Goal: Task Accomplishment & Management: Manage account settings

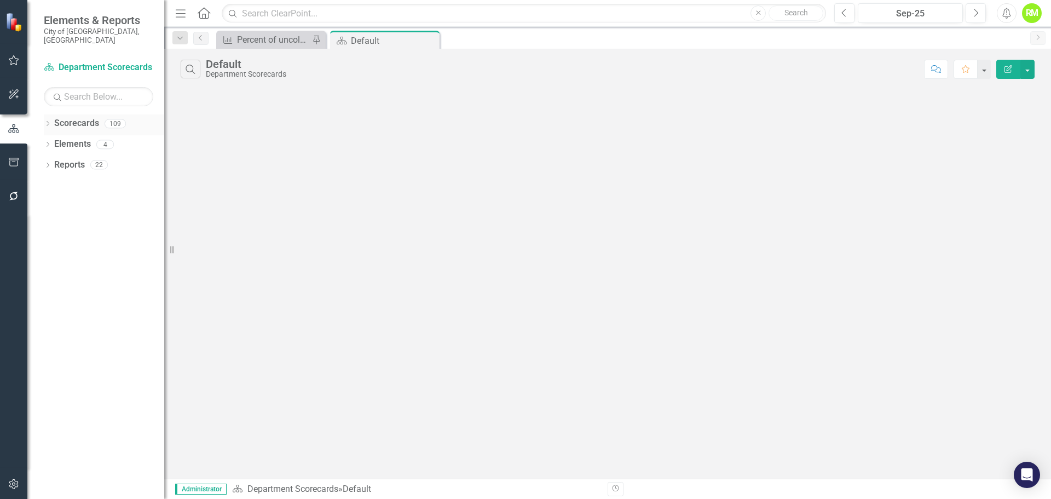
click at [47, 122] on icon "Dropdown" at bounding box center [48, 125] width 8 height 6
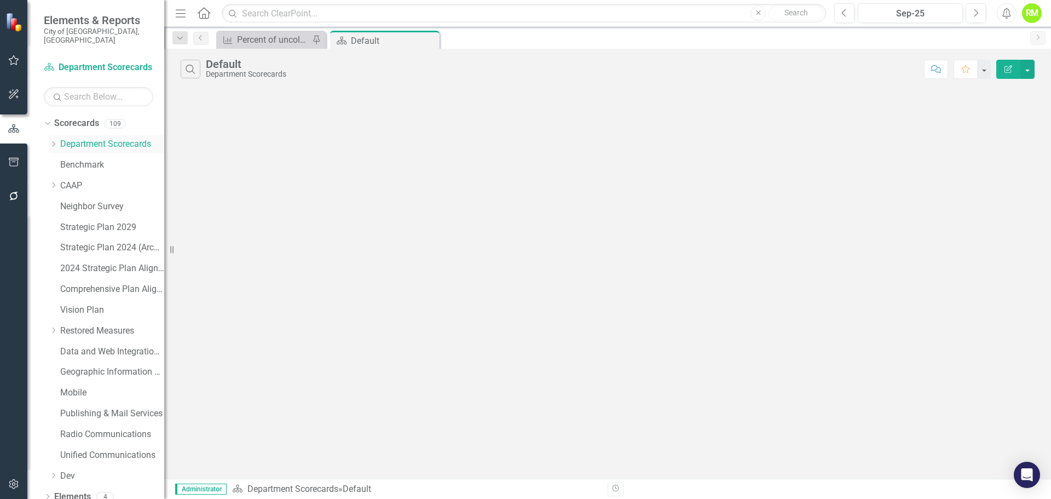
click at [52, 141] on icon "Dropdown" at bounding box center [53, 144] width 8 height 7
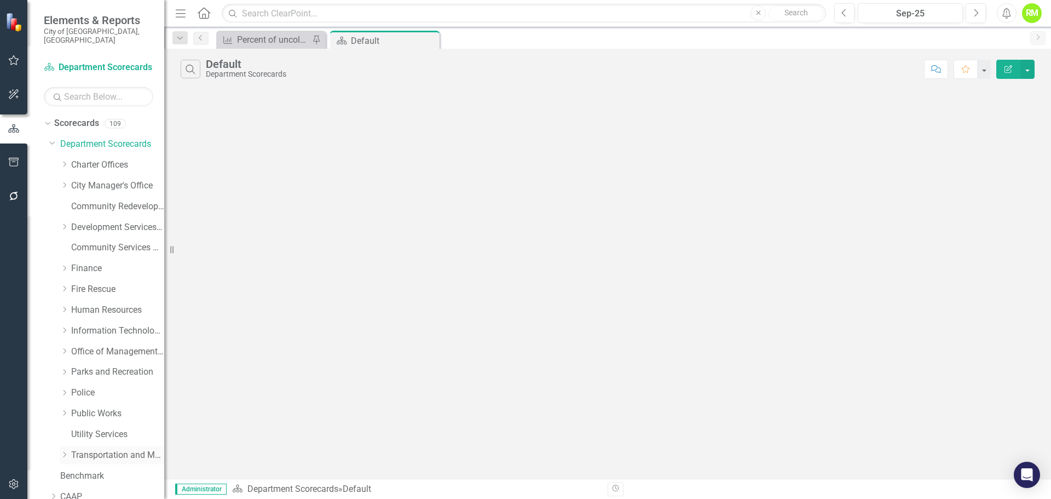
scroll to position [55, 0]
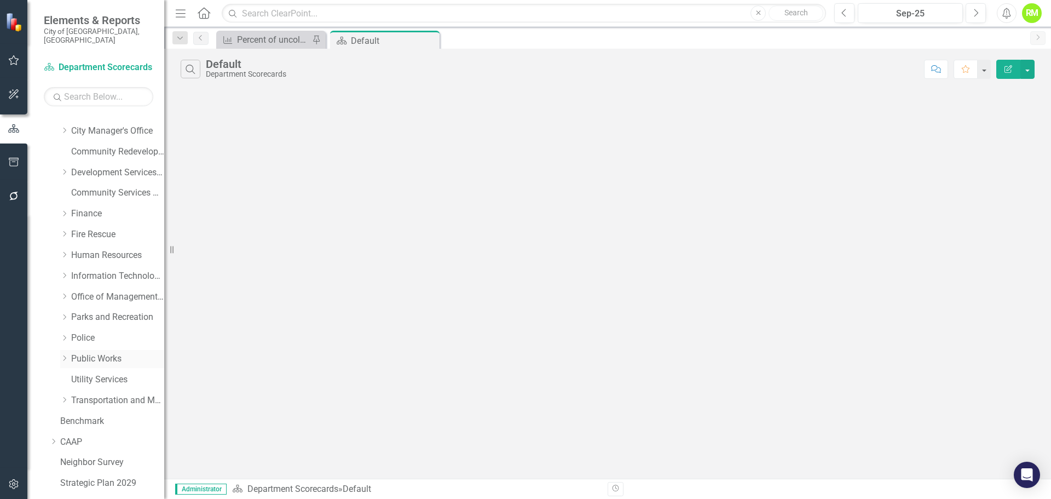
click at [66, 356] on icon at bounding box center [64, 358] width 3 height 5
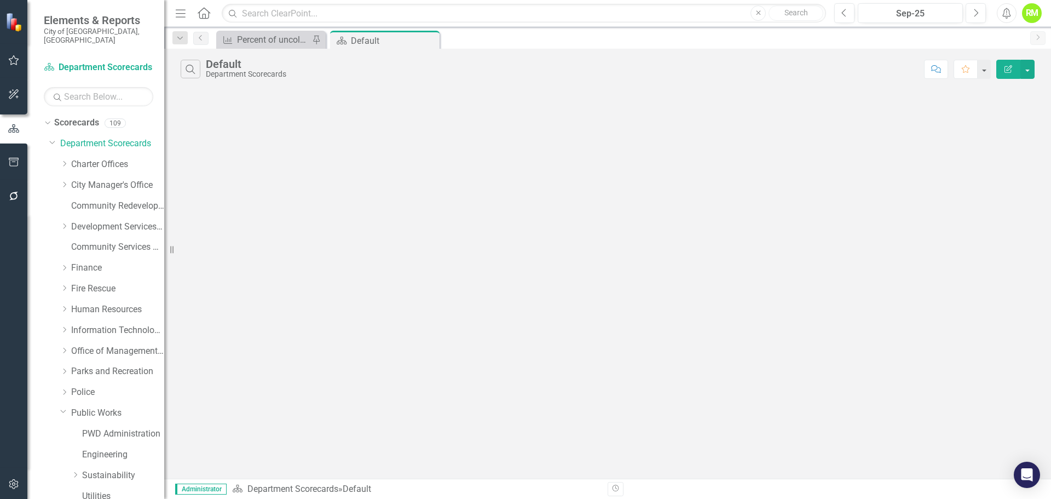
scroll to position [0, 0]
drag, startPoint x: 92, startPoint y: 135, endPoint x: 85, endPoint y: 137, distance: 7.4
click at [85, 138] on link "Department Scorecards" at bounding box center [112, 144] width 104 height 13
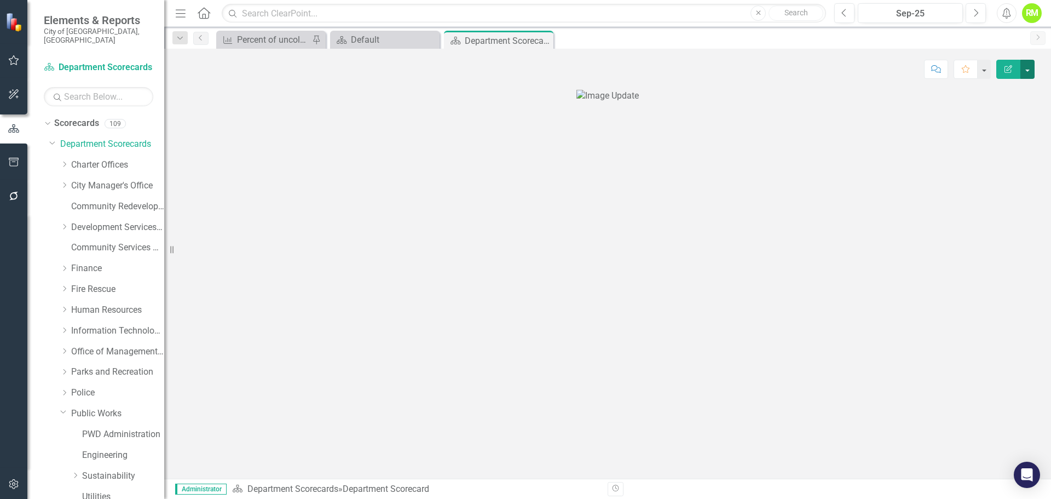
click at [1026, 64] on button "button" at bounding box center [1027, 69] width 14 height 19
click at [993, 93] on link "Edit Edit Scorecard" at bounding box center [989, 89] width 89 height 20
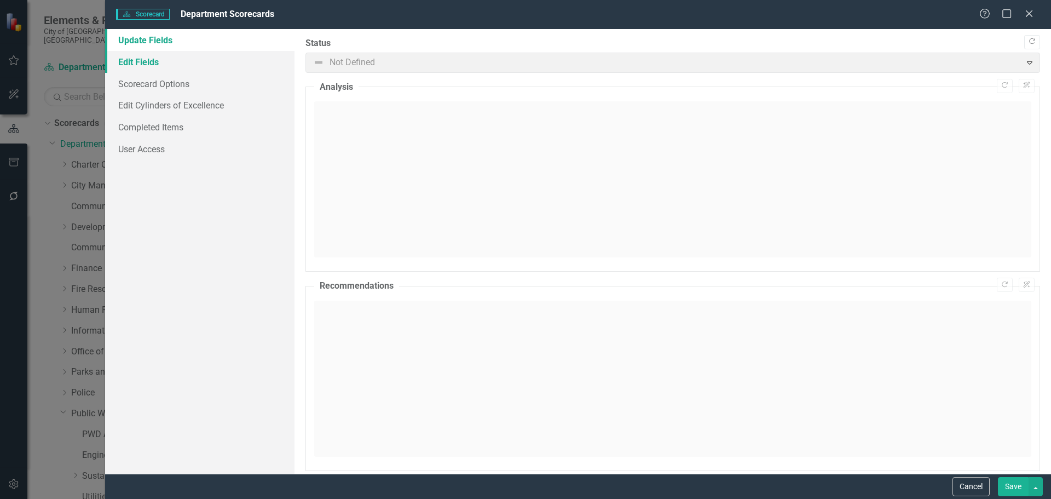
click at [136, 58] on link "Edit Fields" at bounding box center [199, 62] width 189 height 22
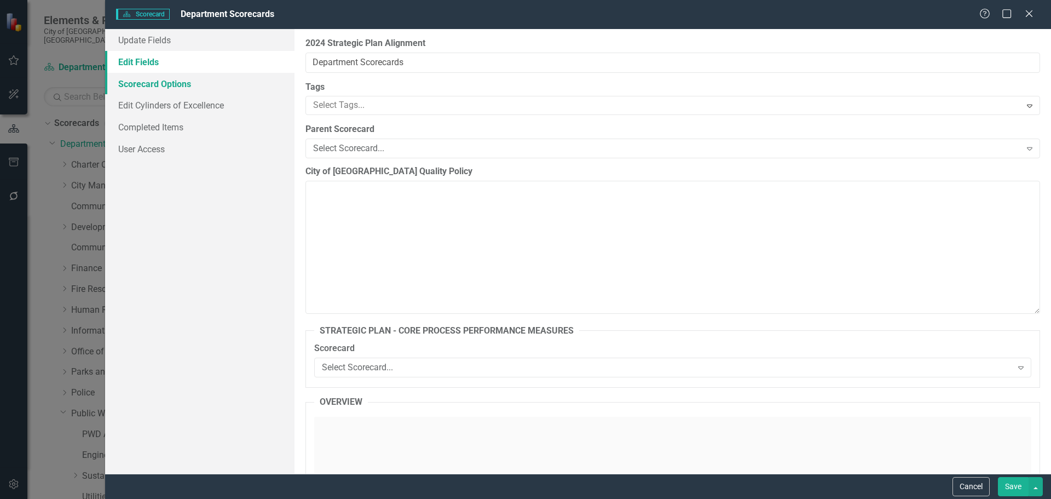
click at [157, 85] on link "Scorecard Options" at bounding box center [199, 84] width 189 height 22
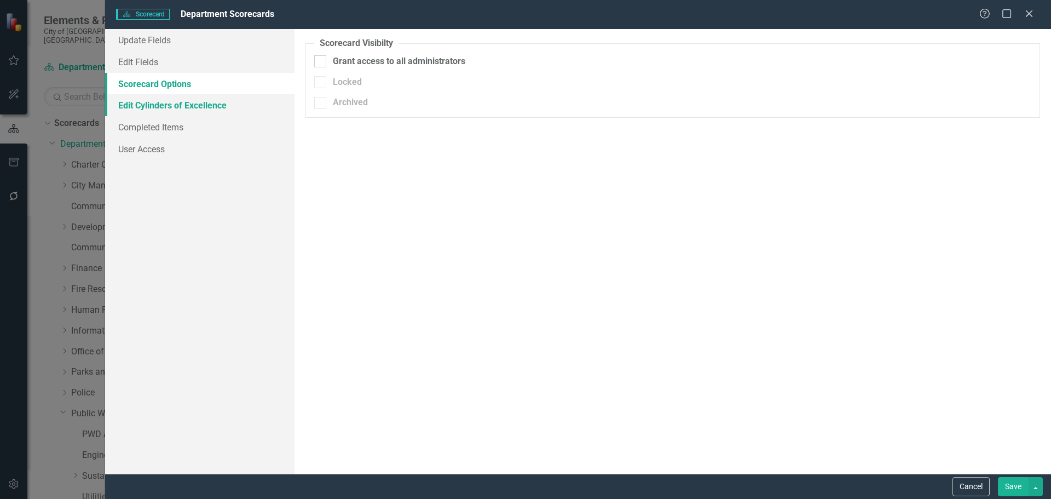
click at [163, 105] on link "Edit Cylinders of Excellence" at bounding box center [199, 105] width 189 height 22
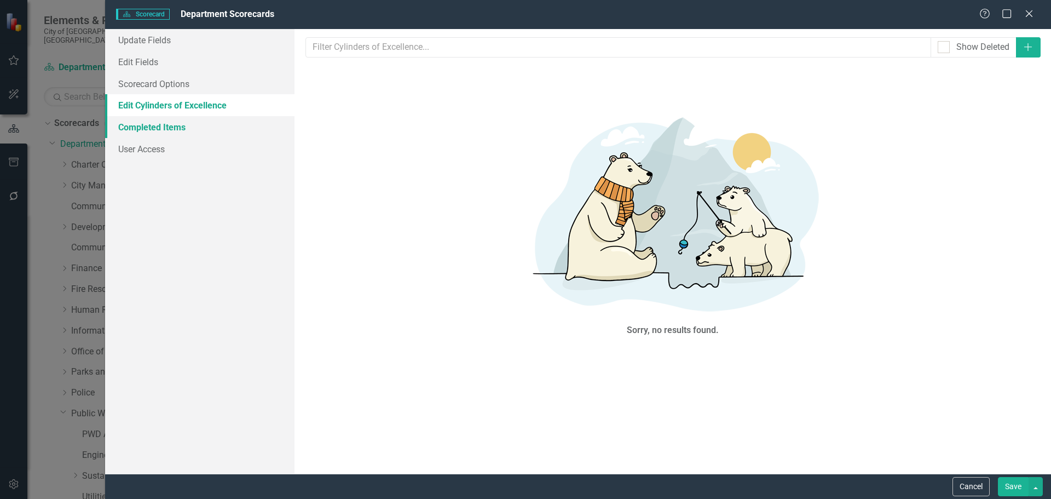
click at [154, 126] on link "Completed Items" at bounding box center [199, 127] width 189 height 22
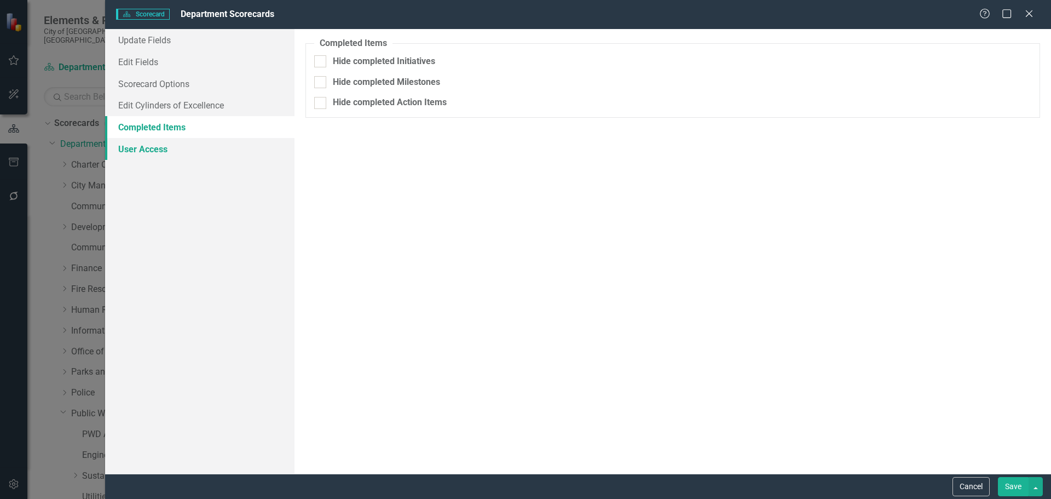
click at [146, 151] on link "User Access" at bounding box center [199, 149] width 189 height 22
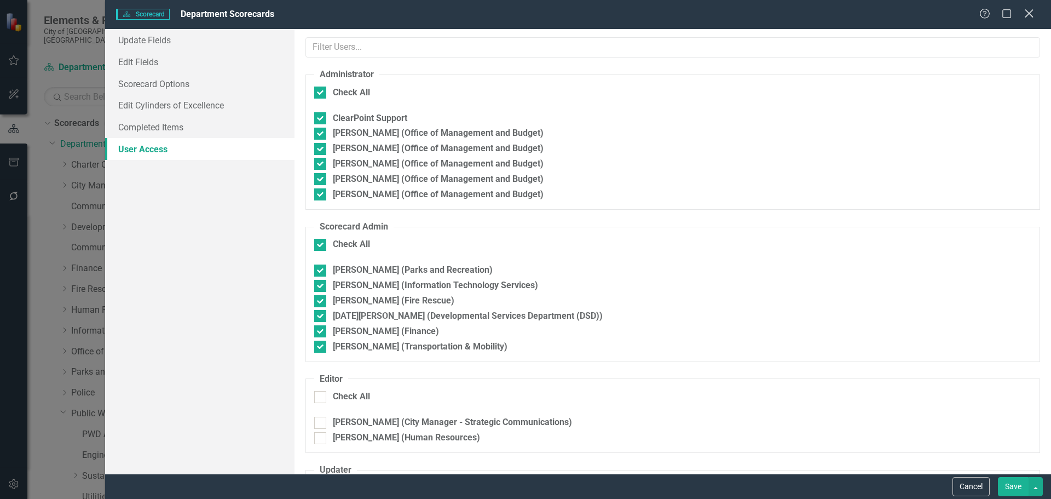
click at [1032, 11] on icon at bounding box center [1029, 13] width 8 height 8
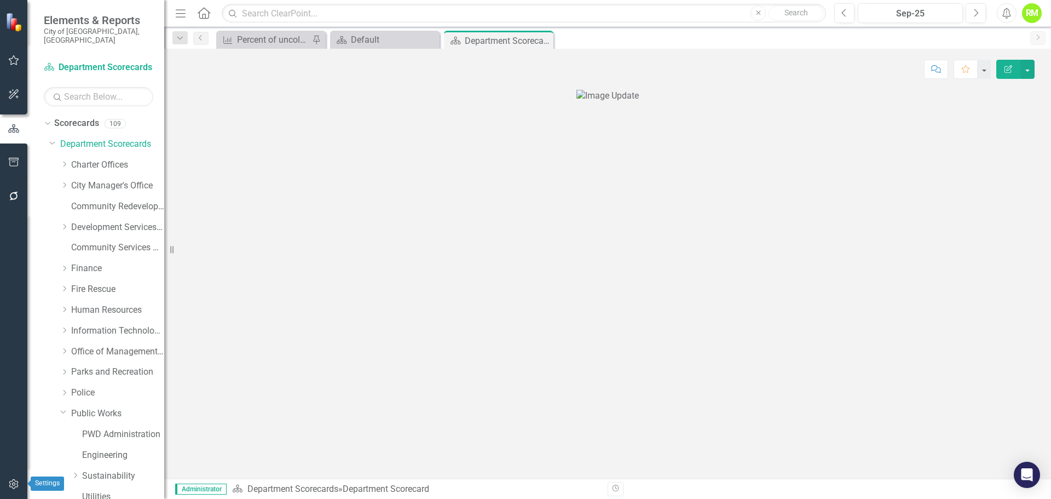
click at [13, 489] on button "button" at bounding box center [14, 484] width 25 height 23
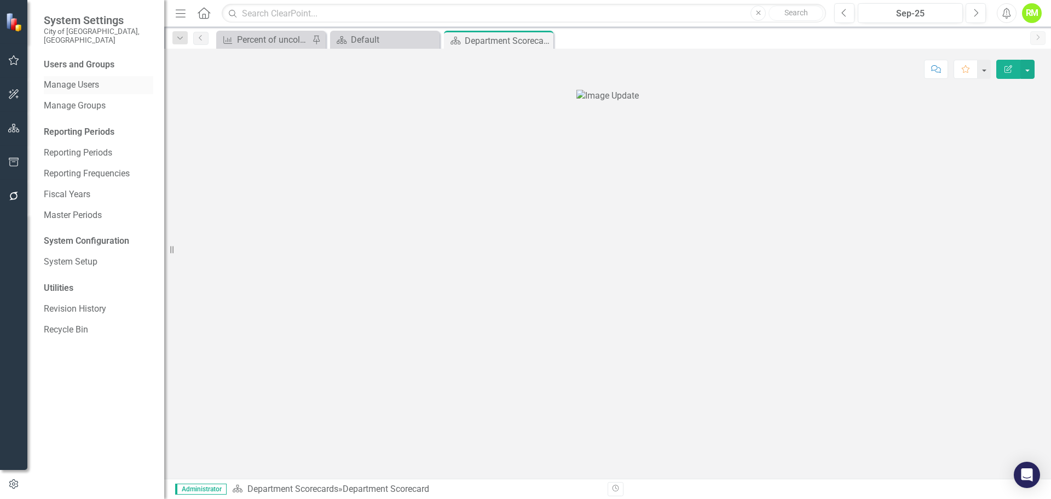
click at [72, 79] on link "Manage Users" at bounding box center [98, 85] width 109 height 13
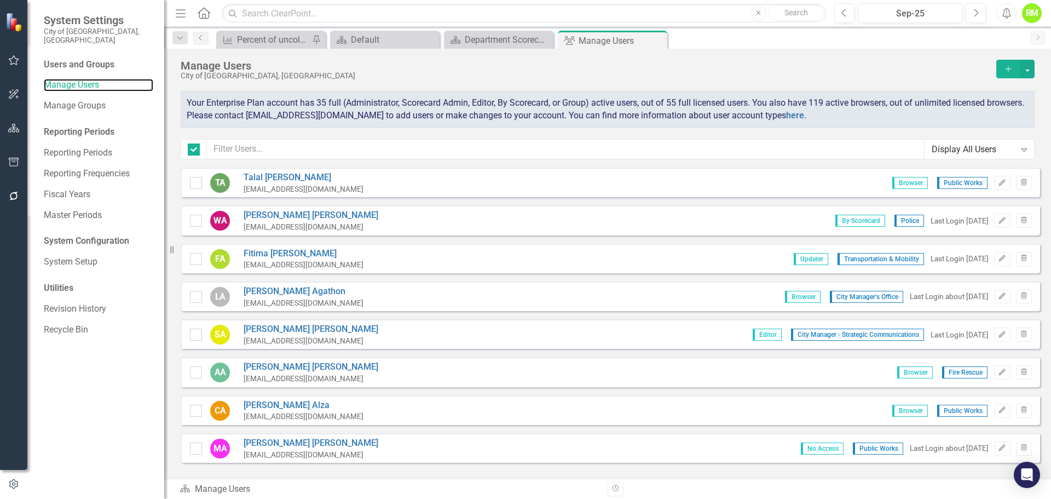
checkbox input "false"
click at [284, 152] on input "text" at bounding box center [566, 149] width 718 height 20
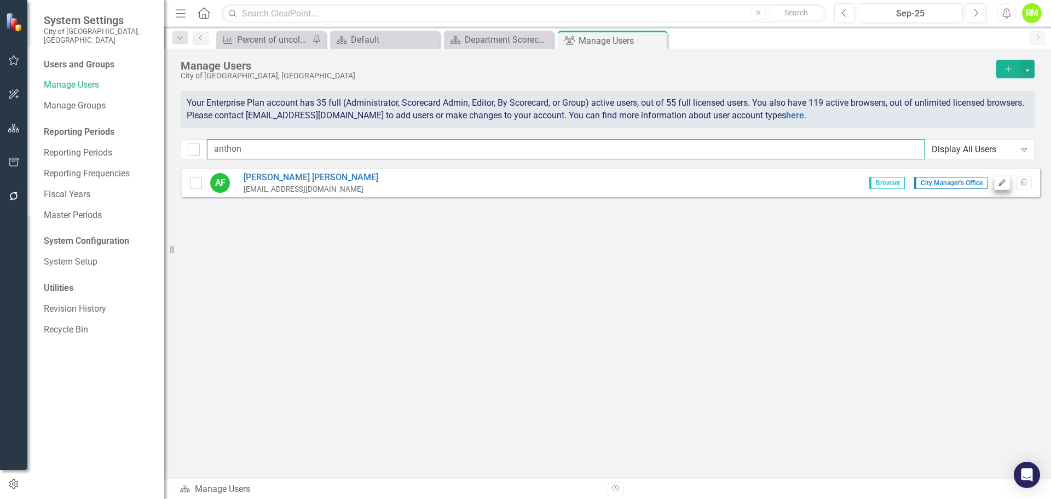
type input "anthon"
click at [1003, 181] on icon "Edit" at bounding box center [1002, 183] width 8 height 7
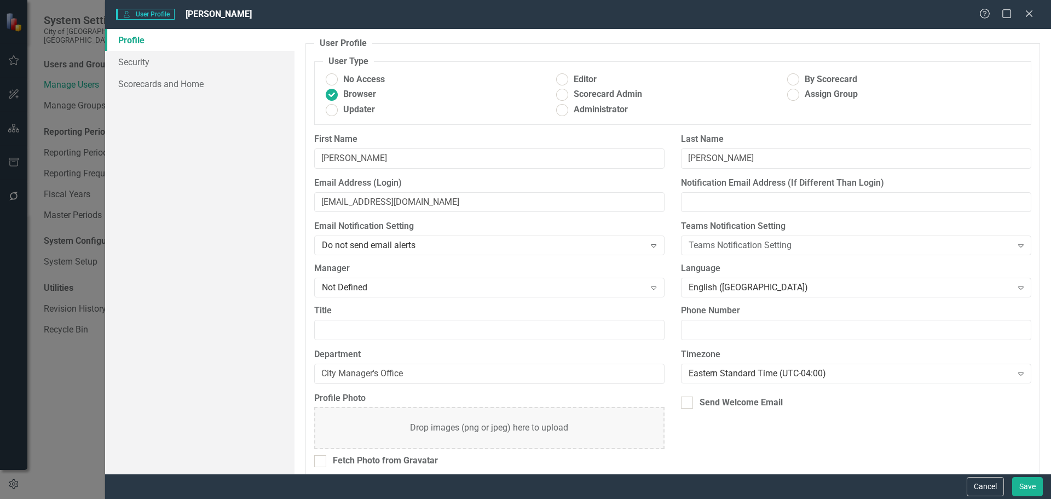
scroll to position [10, 0]
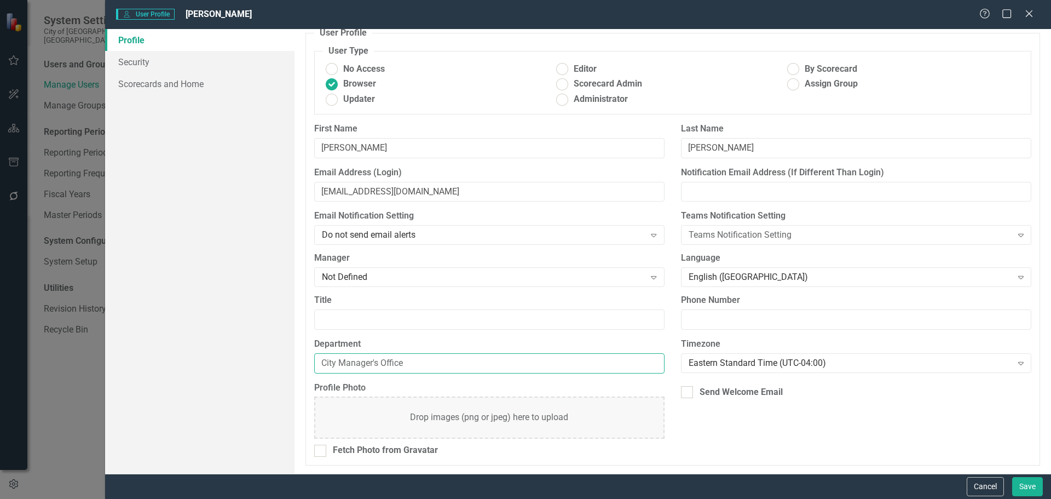
click at [423, 360] on input "City Manager's Office" at bounding box center [489, 363] width 350 height 20
drag, startPoint x: 425, startPoint y: 362, endPoint x: 297, endPoint y: 354, distance: 128.3
click at [297, 354] on div "User Profile ClearPoint has a wealth of options to help you ensure that people …" at bounding box center [672, 251] width 756 height 444
type input "Developmental Services Department (DSD)"
click at [537, 338] on label "Department" at bounding box center [489, 344] width 350 height 13
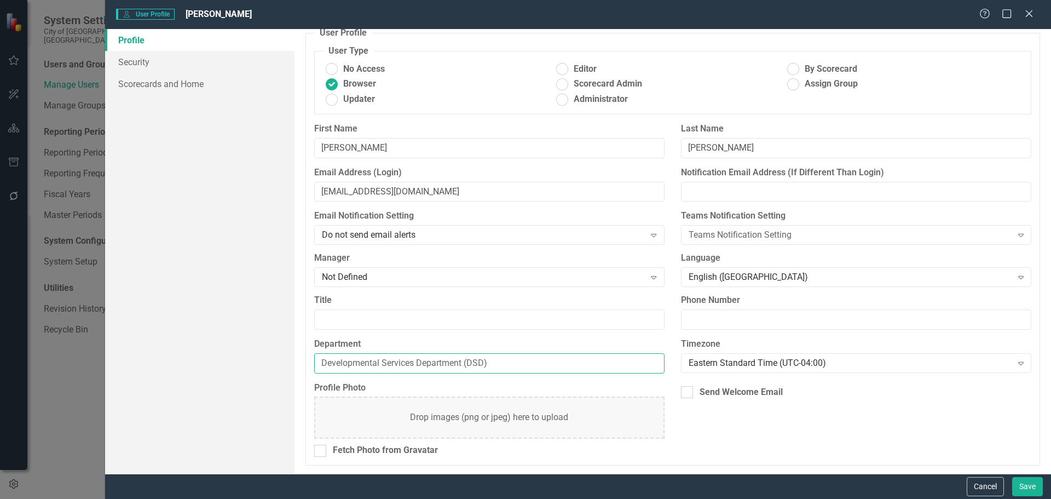
click at [537, 353] on input "Developmental Services Department (DSD)" at bounding box center [489, 363] width 350 height 20
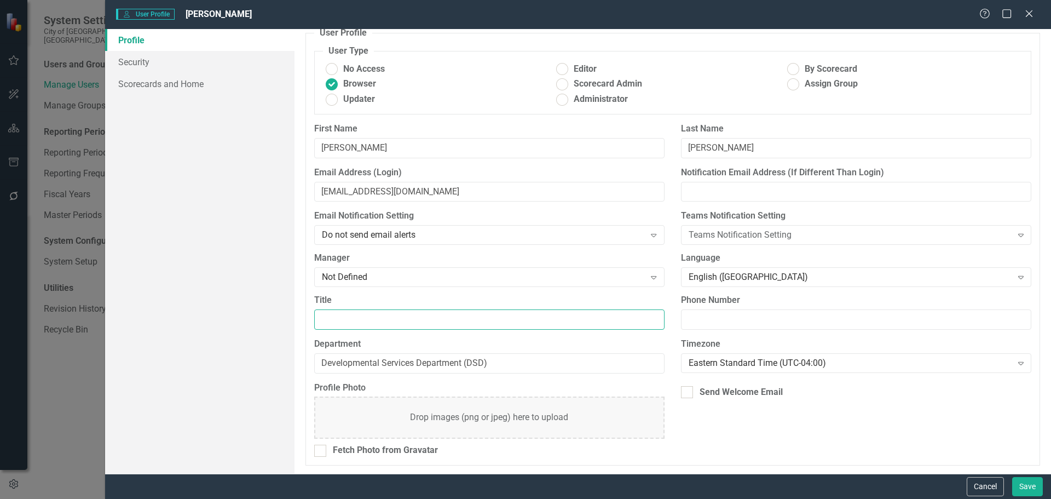
click at [355, 314] on input "Title" at bounding box center [489, 319] width 350 height 20
type input "Director"
click at [1031, 485] on button "Save" at bounding box center [1027, 486] width 31 height 19
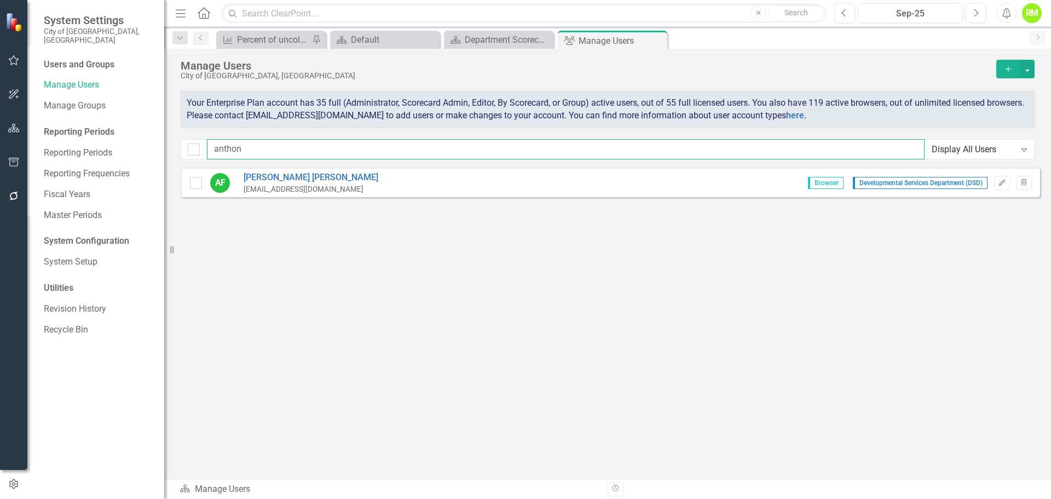
drag, startPoint x: 270, startPoint y: 149, endPoint x: 183, endPoint y: 149, distance: 87.0
click at [183, 149] on div "anthon Display All Users Expand" at bounding box center [608, 149] width 854 height 20
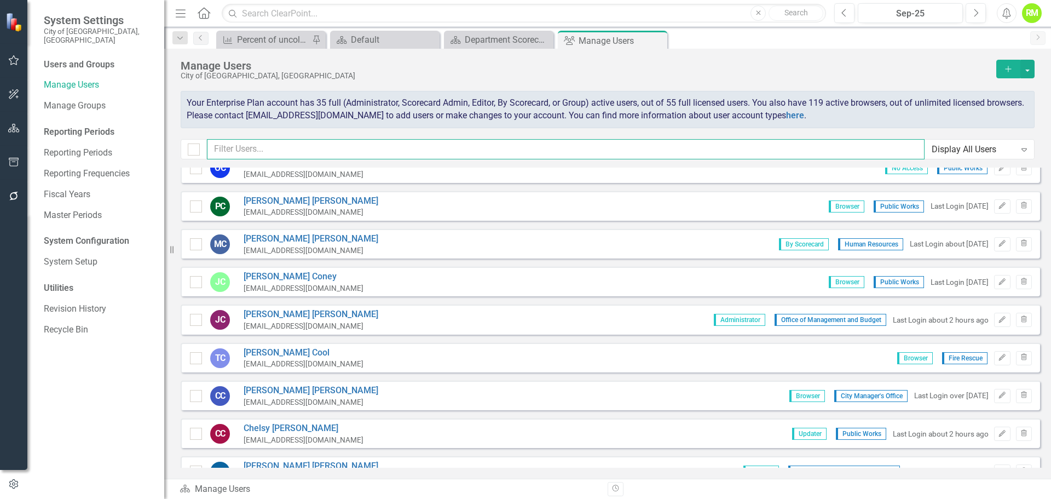
scroll to position [930, 0]
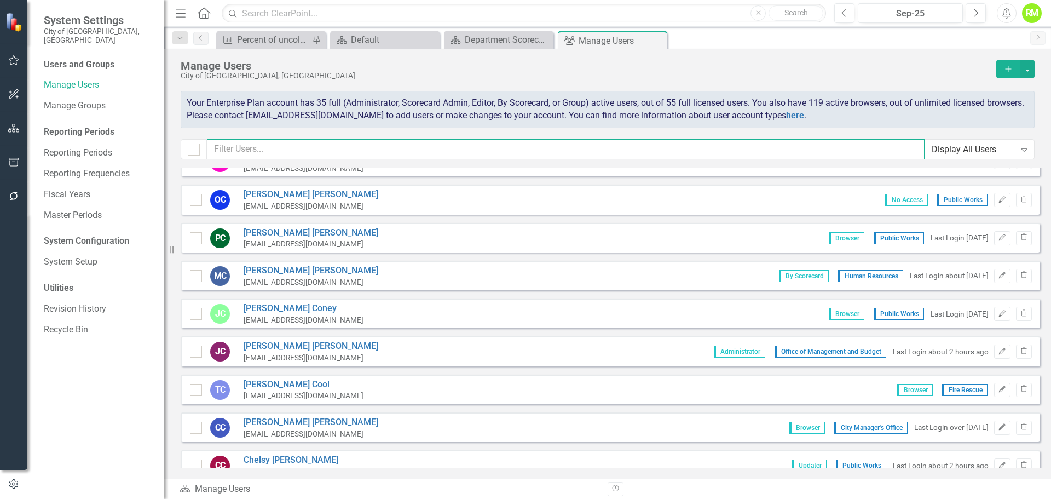
click at [263, 152] on input "text" at bounding box center [566, 149] width 718 height 20
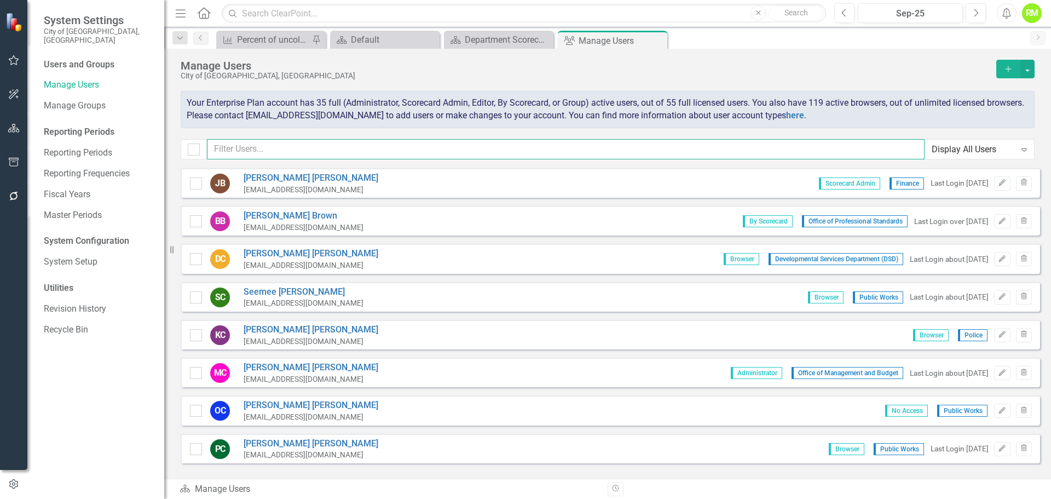
scroll to position [602, 0]
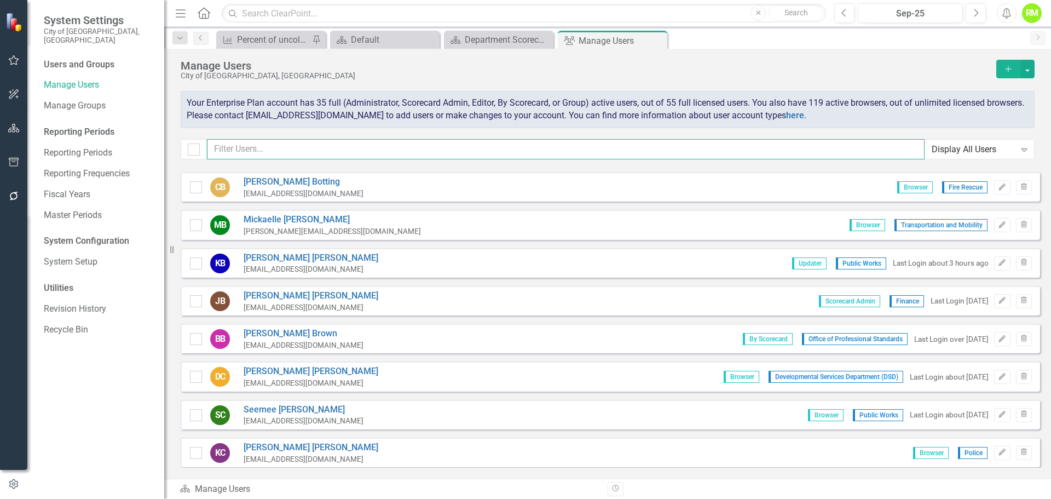
click at [255, 149] on input "text" at bounding box center [566, 149] width 718 height 20
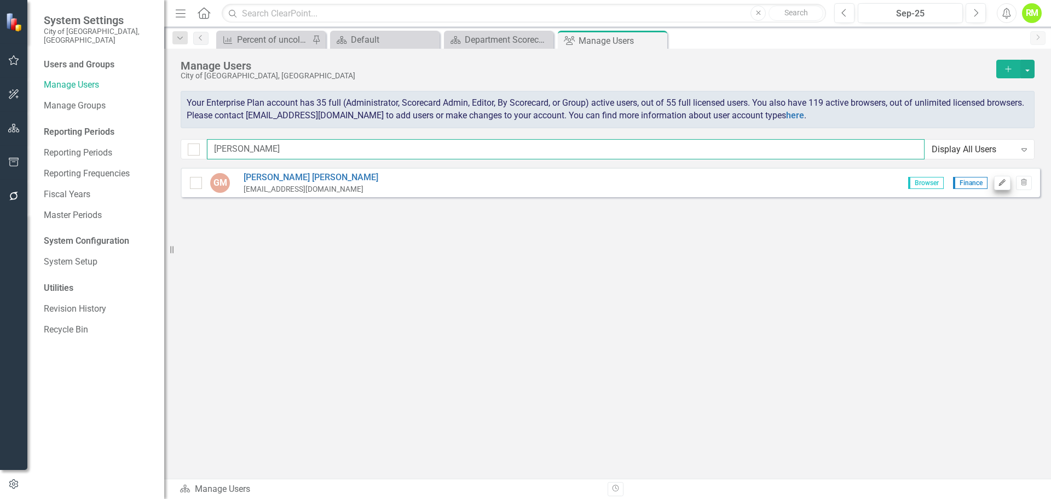
type input "glenn"
click at [1004, 178] on button "Edit" at bounding box center [1002, 183] width 16 height 14
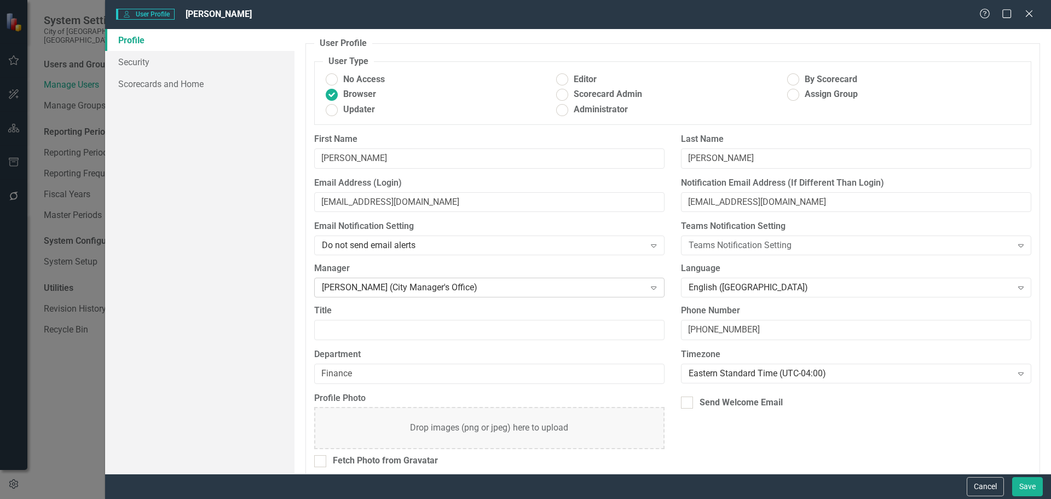
click at [465, 286] on div "Susan Grant (City Manager's Office)" at bounding box center [483, 287] width 323 height 13
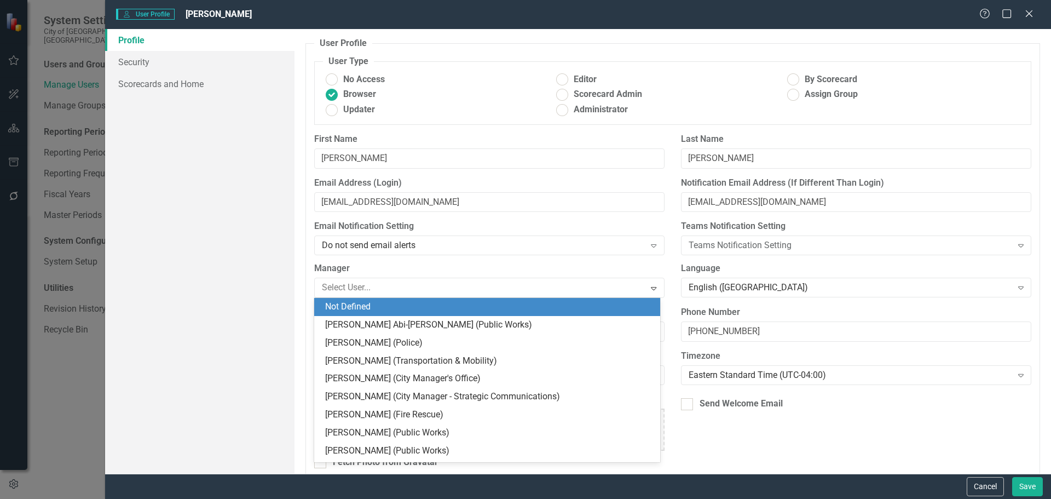
click at [673, 136] on div "Last Name Marcos" at bounding box center [856, 155] width 367 height 44
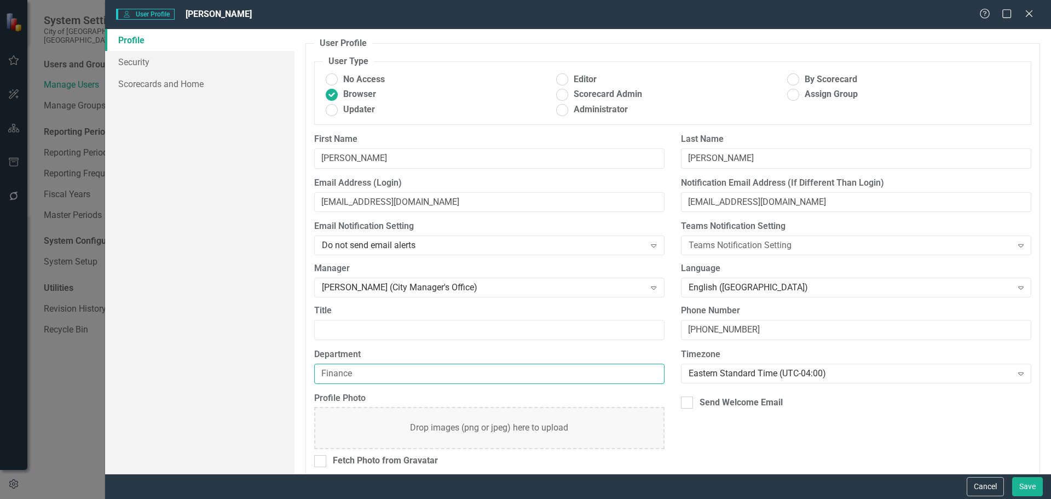
drag, startPoint x: 358, startPoint y: 371, endPoint x: 295, endPoint y: 372, distance: 63.5
click at [295, 372] on div "User Profile ClearPoint has a wealth of options to help you ensure that people …" at bounding box center [672, 251] width 756 height 444
type input "Procurement Services Department"
click at [344, 324] on input "Title" at bounding box center [489, 330] width 350 height 20
type input "Director"
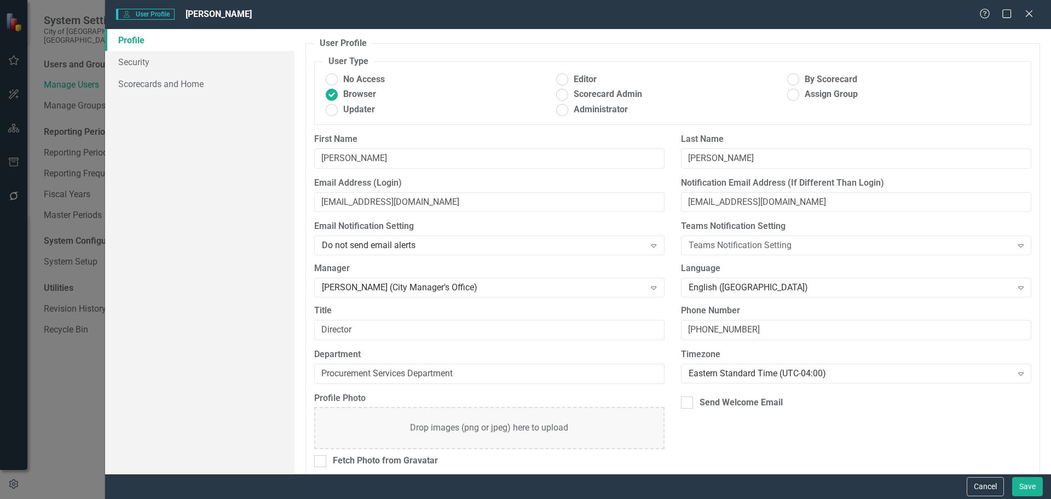
click at [726, 437] on div "Profile Photo Drop images (png or jpeg) here to upload Fetch Photo from Gravata…" at bounding box center [672, 434] width 733 height 84
click at [683, 400] on input "Send Welcome Email" at bounding box center [684, 399] width 7 height 7
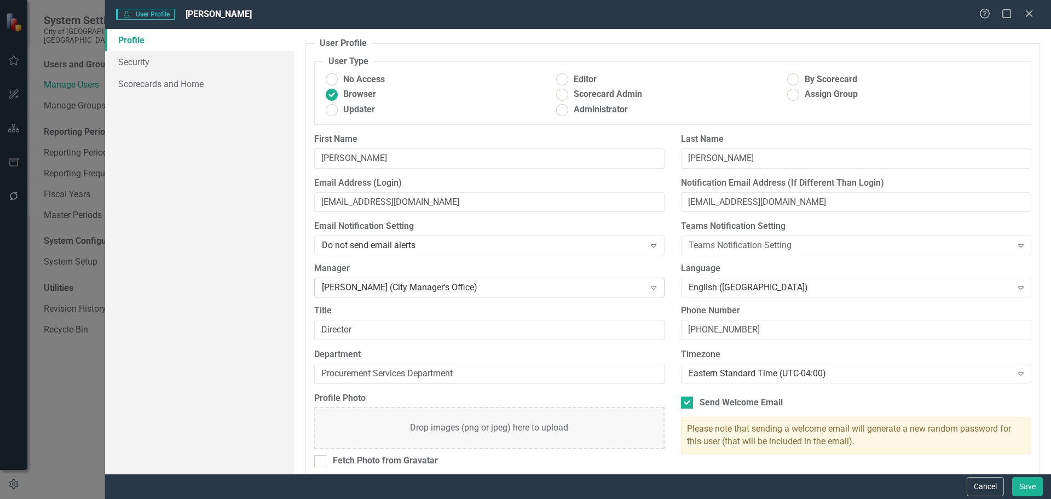
click at [651, 288] on icon "Expand" at bounding box center [653, 287] width 11 height 9
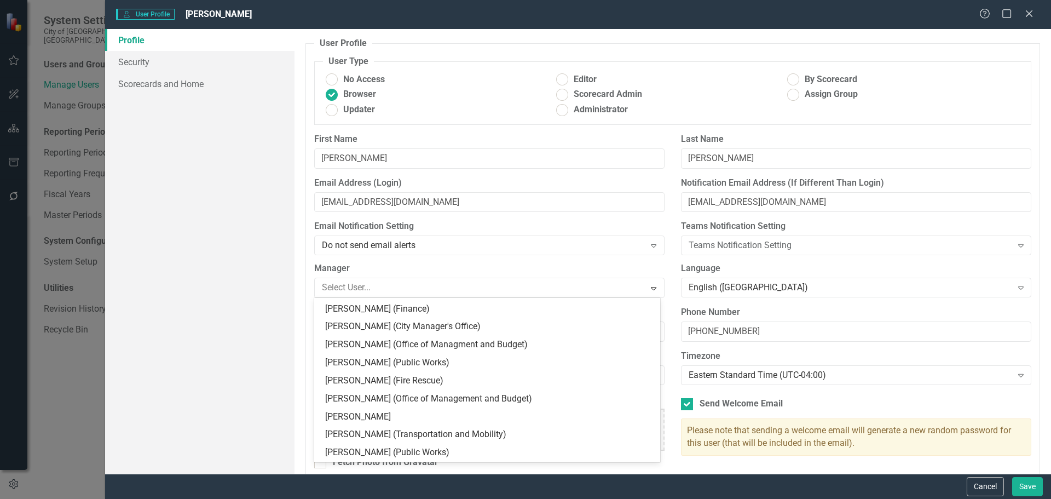
scroll to position [2464, 0]
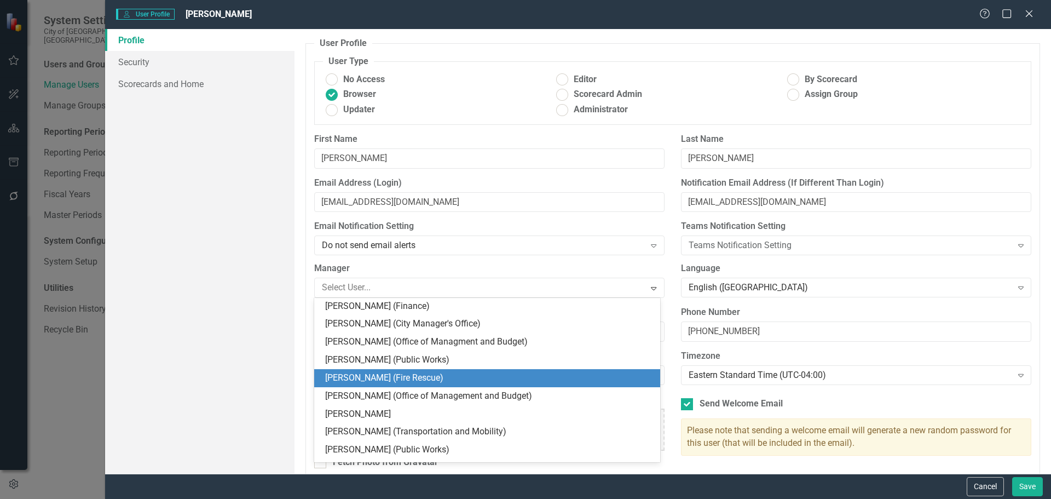
click at [665, 312] on div "Title Director" at bounding box center [489, 328] width 367 height 44
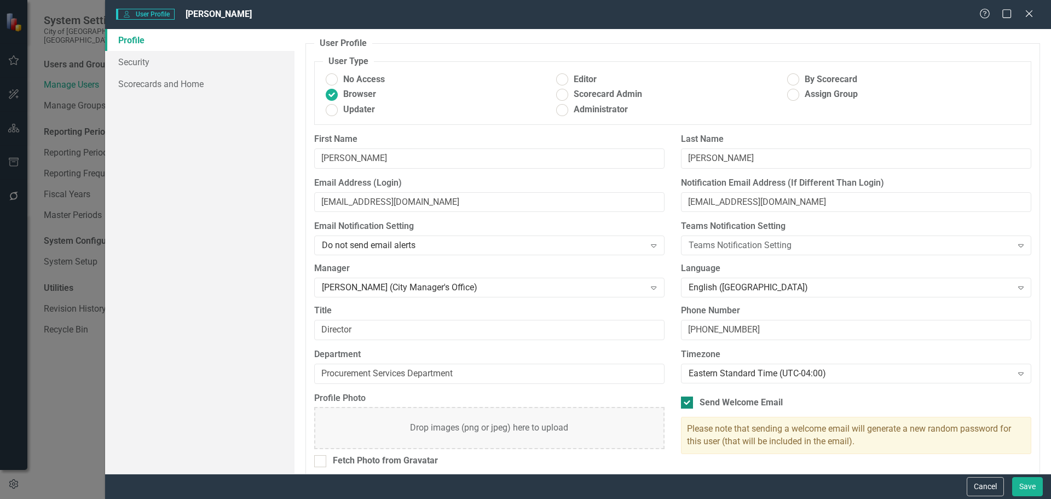
click at [687, 400] on div at bounding box center [687, 402] width 12 height 12
click at [687, 400] on input "Send Welcome Email" at bounding box center [684, 399] width 7 height 7
checkbox input "false"
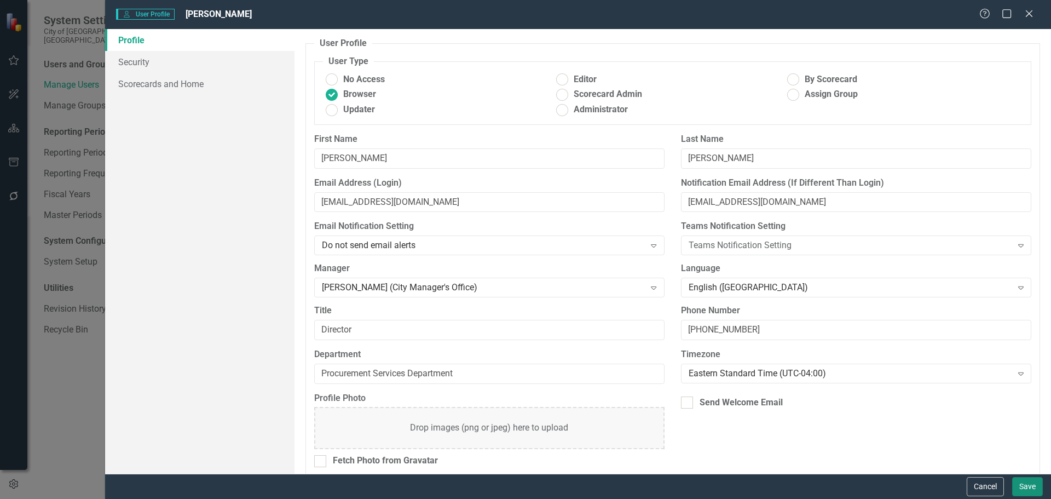
click at [1027, 489] on button "Save" at bounding box center [1027, 486] width 31 height 19
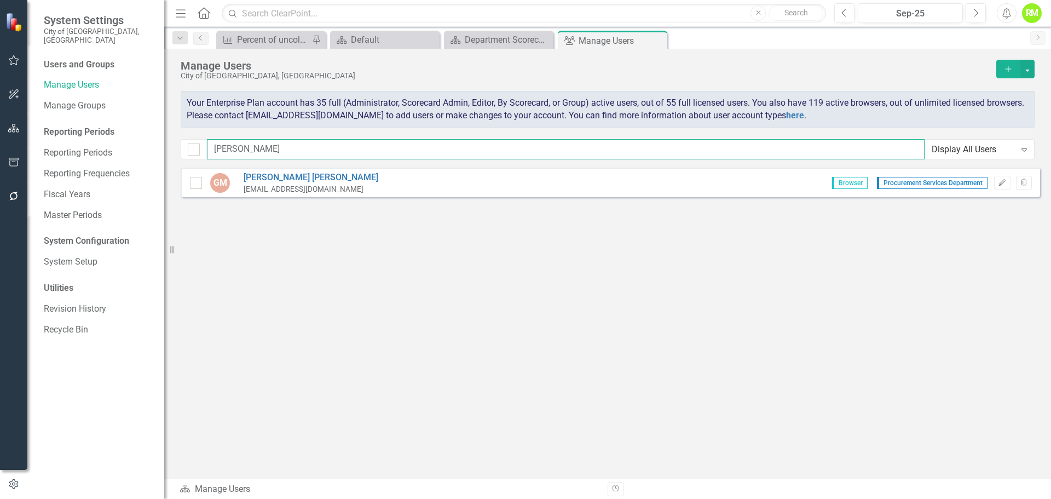
click at [261, 151] on input "glenn" at bounding box center [566, 149] width 718 height 20
click at [261, 153] on input "glenn" at bounding box center [566, 149] width 718 height 20
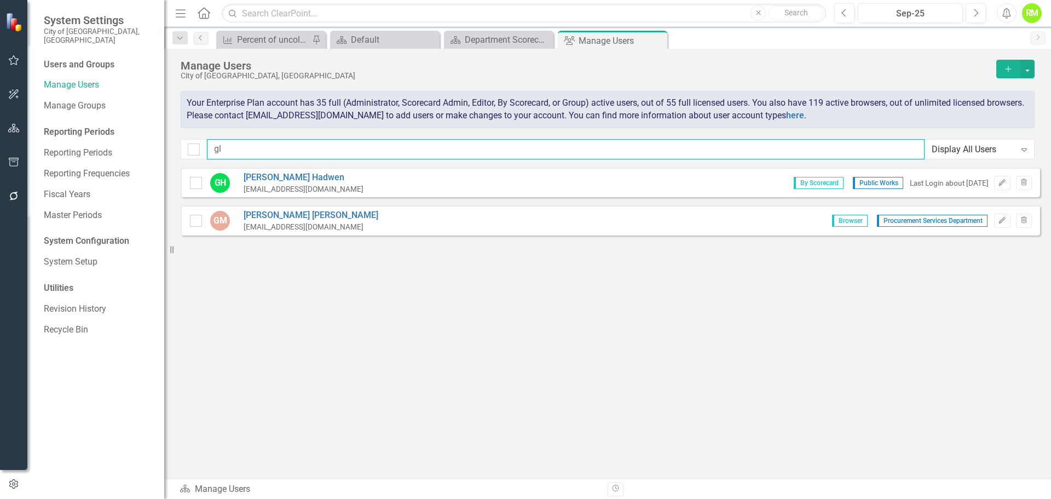
type input "g"
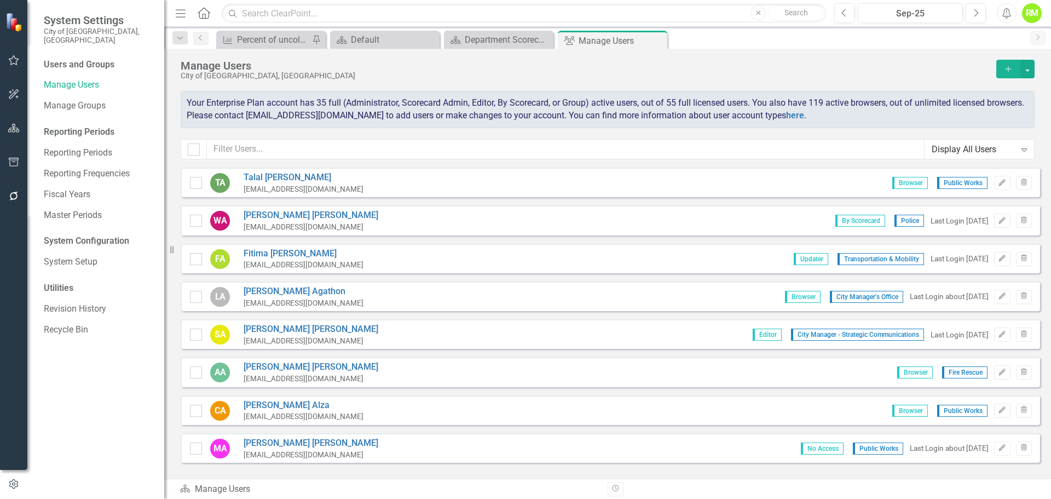
click at [1007, 143] on div "Display All Users" at bounding box center [974, 149] width 84 height 13
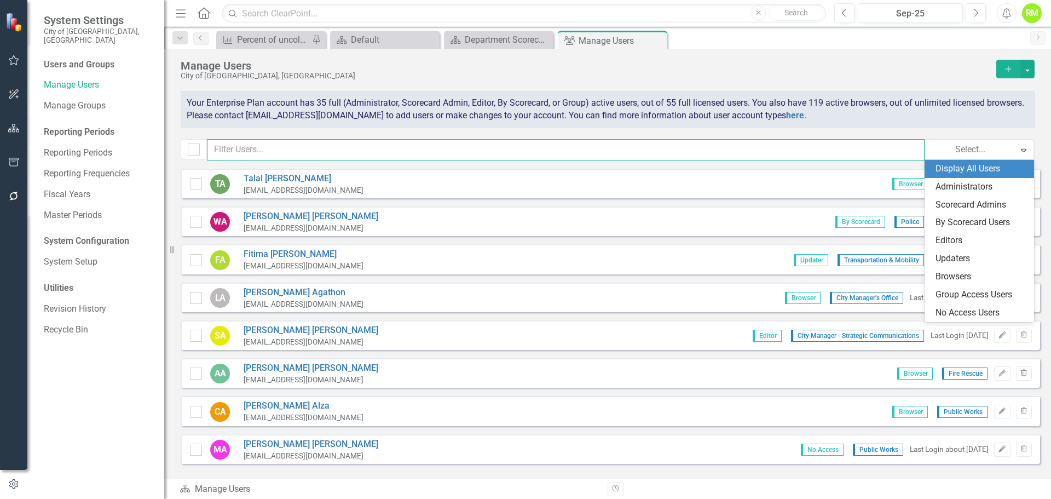
click at [888, 147] on input "text" at bounding box center [566, 149] width 718 height 21
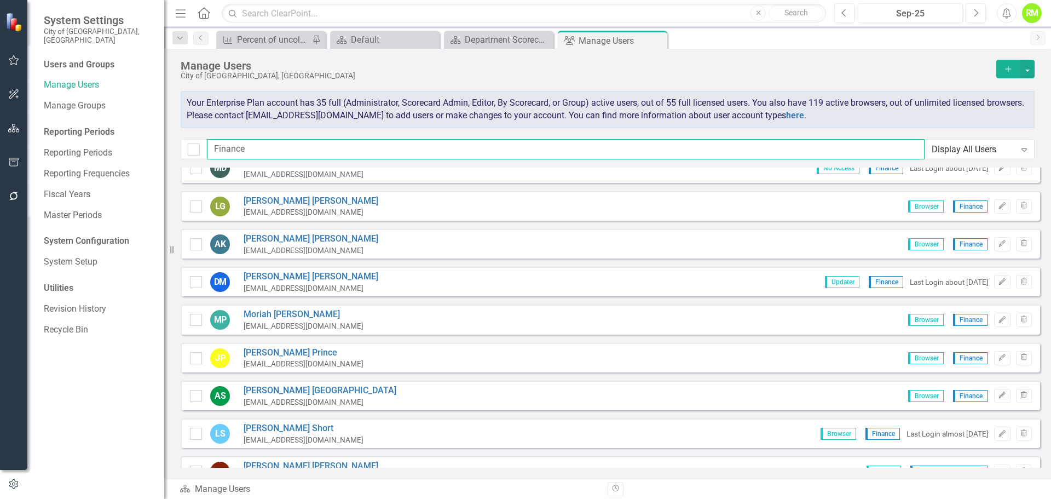
scroll to position [0, 0]
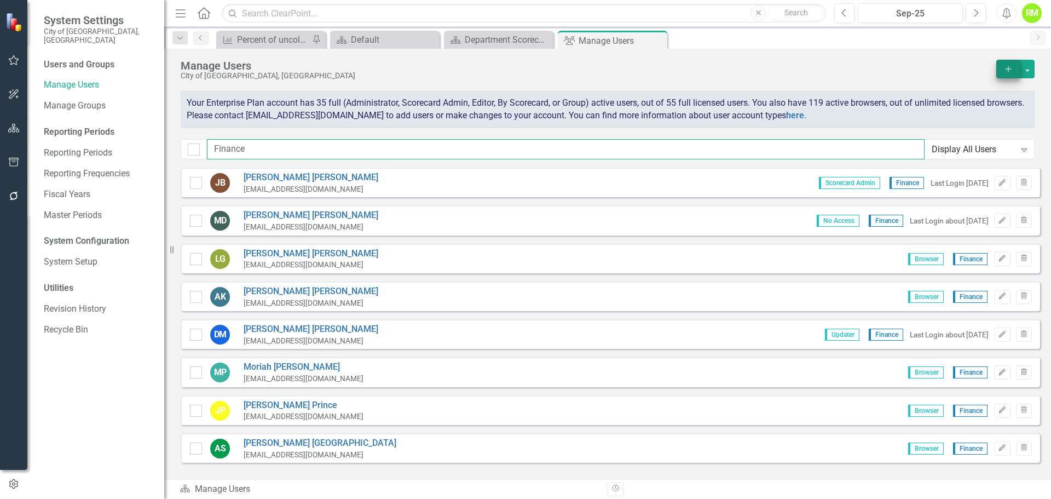
type input "Finance"
click at [1009, 68] on icon "Add" at bounding box center [1008, 69] width 10 height 8
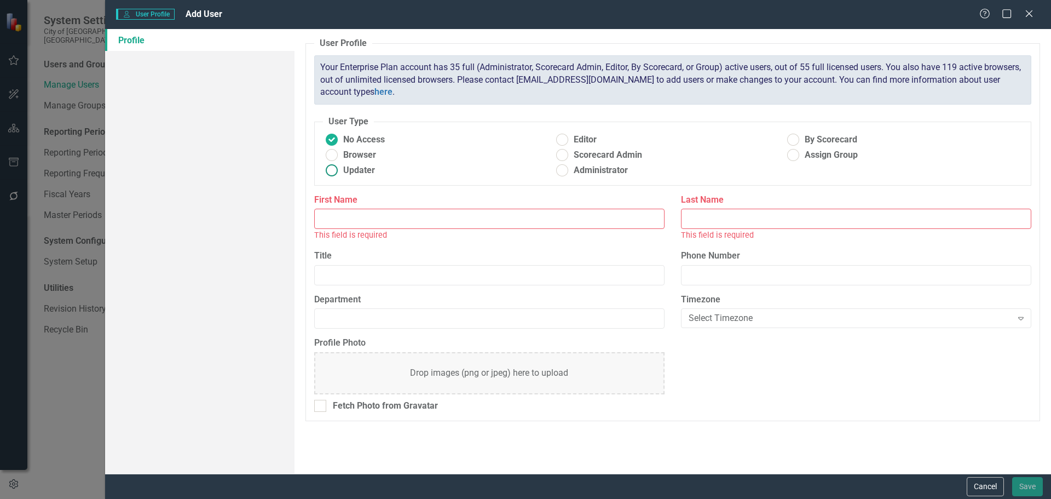
click at [345, 170] on span "Updater" at bounding box center [359, 170] width 32 height 13
click at [340, 170] on input "Updater" at bounding box center [331, 170] width 17 height 17
radio input "true"
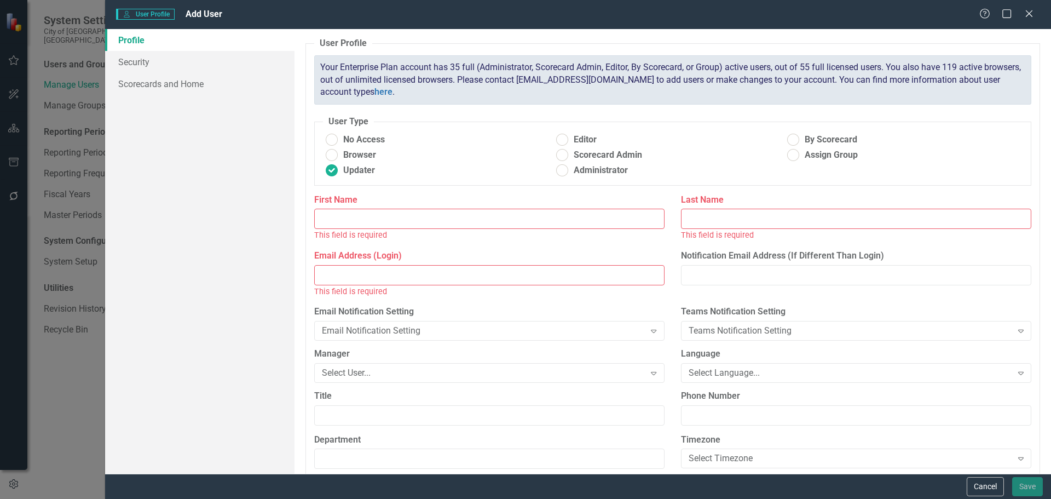
click at [351, 218] on input "First Name" at bounding box center [489, 219] width 350 height 20
type input "Matthew"
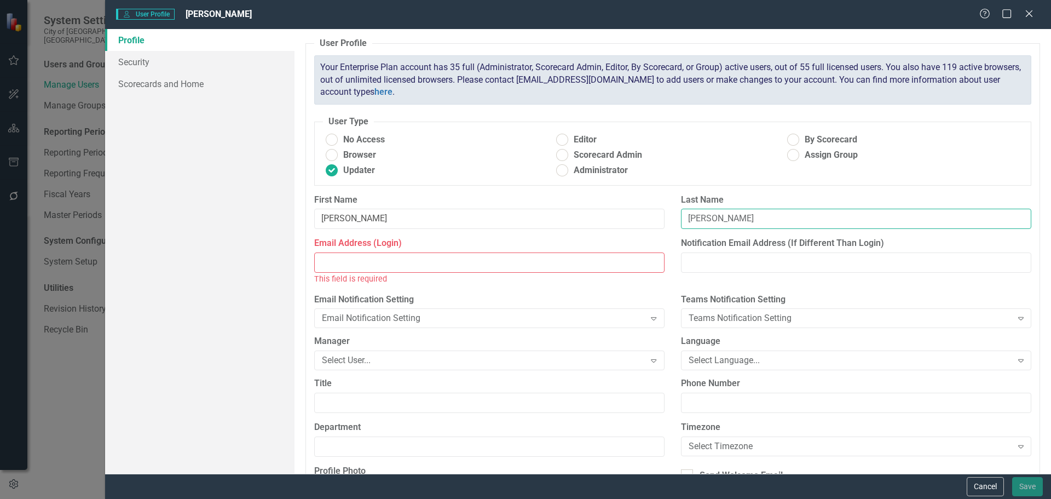
type input "Eaton"
click at [334, 263] on input "Email Address (Login)" at bounding box center [489, 262] width 350 height 20
paste input "MEaton@fortlauderdale.gov"
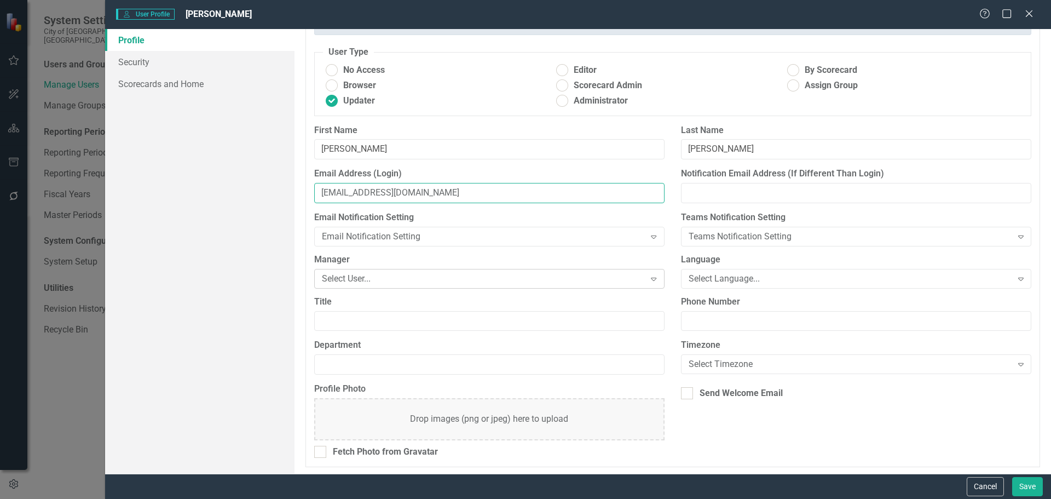
scroll to position [71, 0]
type input "MEaton@fortlauderdale.gov"
click at [354, 279] on div "Select User..." at bounding box center [483, 276] width 323 height 13
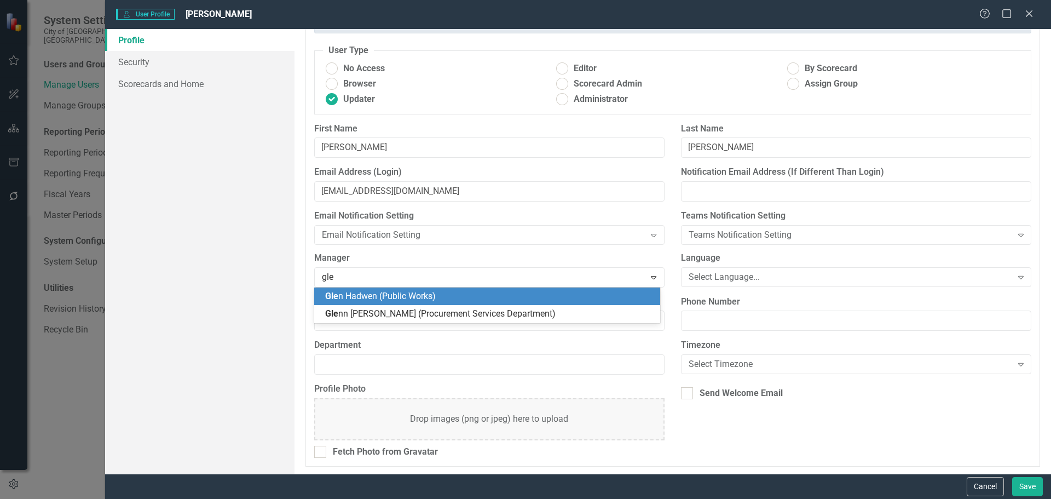
type input "glen"
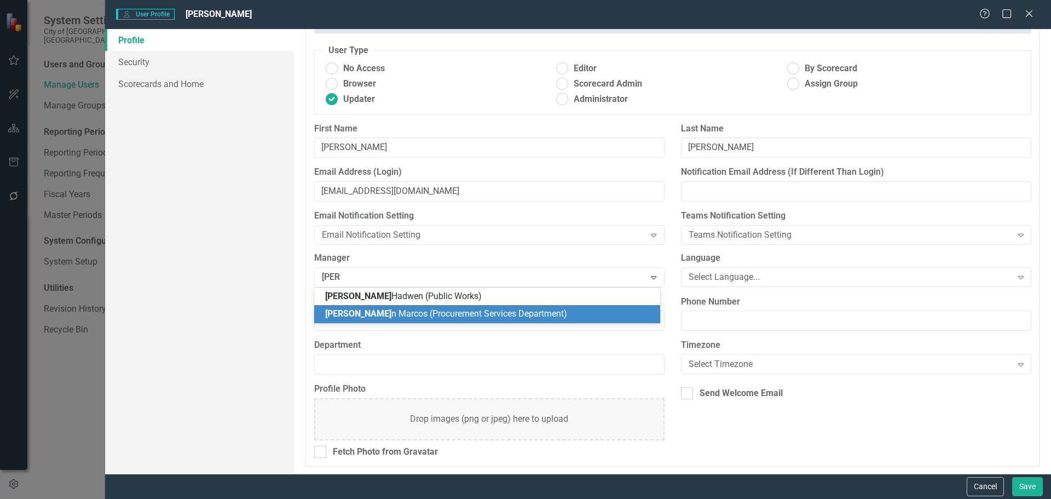
click at [386, 316] on span "Glen n Marcos (Procurement Services Department)" at bounding box center [446, 313] width 242 height 10
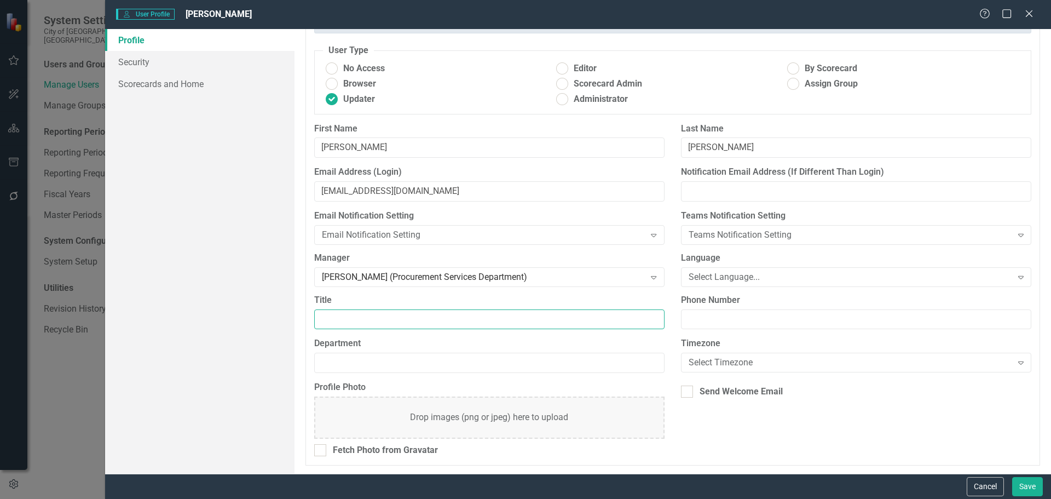
click at [341, 316] on input "Title" at bounding box center [489, 319] width 350 height 20
drag, startPoint x: 281, startPoint y: 18, endPoint x: 496, endPoint y: 41, distance: 215.8
click at [496, 41] on form "User User Profile Matthew Eaton Help Maximize Close Profile Security Scorecards…" at bounding box center [578, 249] width 946 height 499
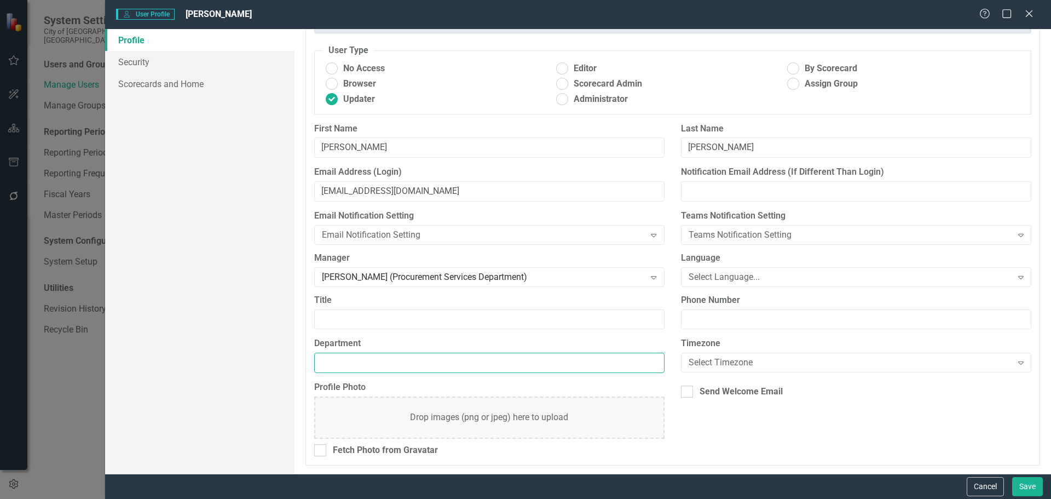
click at [338, 360] on input "Department" at bounding box center [489, 362] width 350 height 20
type input "Procurement Services Department"
click at [725, 357] on div "Select Timezone" at bounding box center [850, 362] width 323 height 13
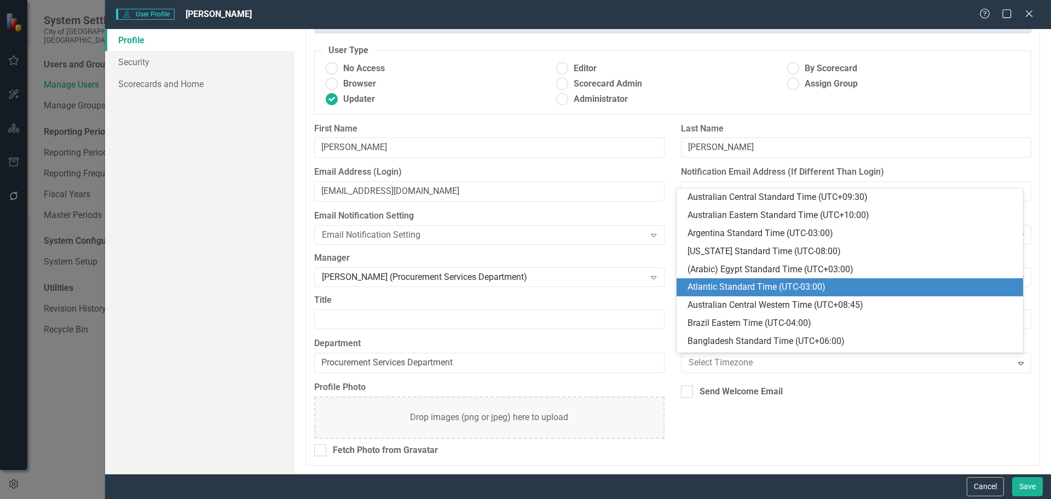
type input "e"
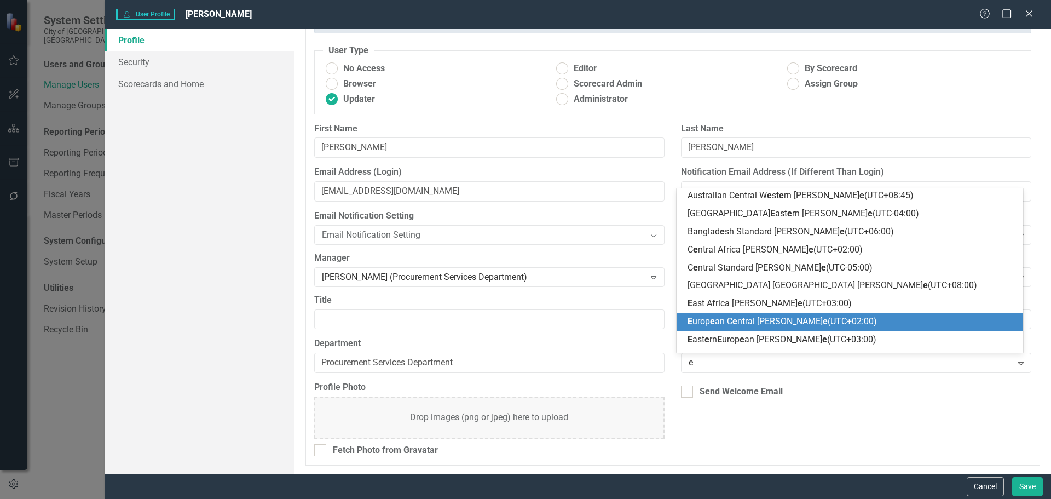
scroll to position [164, 0]
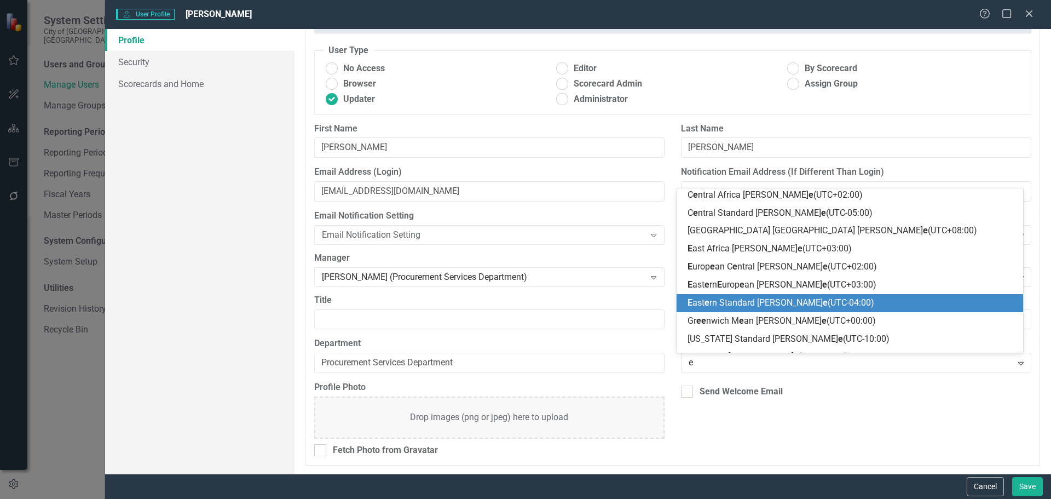
click at [742, 301] on span "E ast e rn Standard Tim e (UTC-04:00)" at bounding box center [780, 302] width 187 height 10
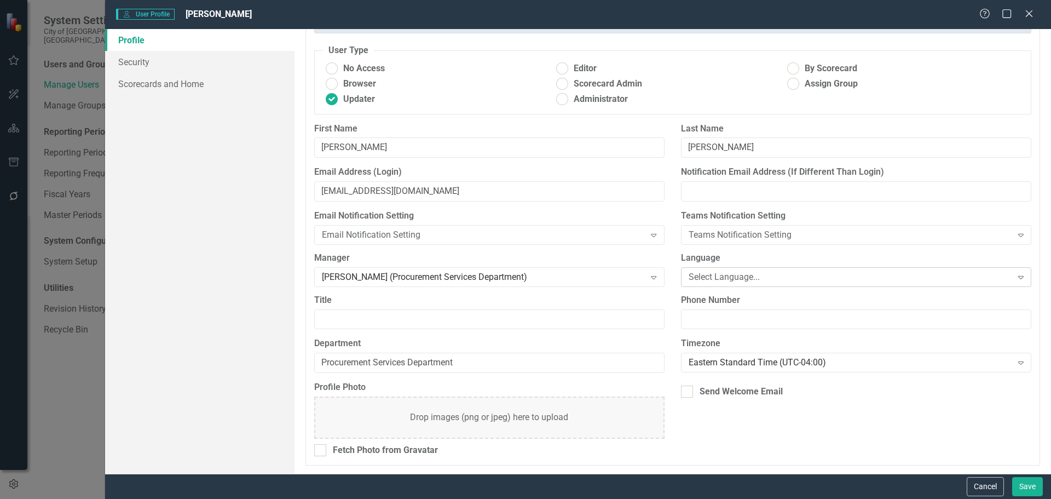
click at [730, 281] on div "Select Language..." at bounding box center [850, 276] width 323 height 13
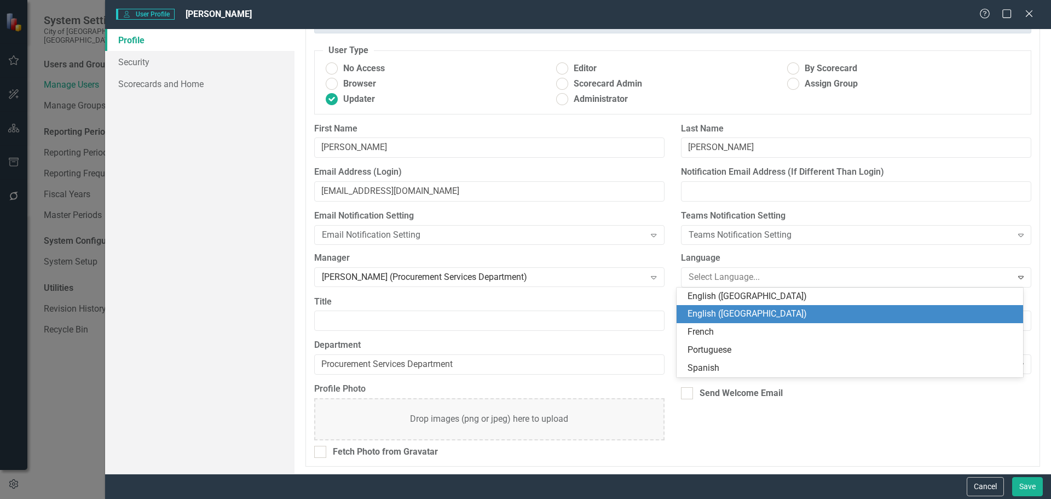
click at [724, 317] on div "English (US)" at bounding box center [851, 314] width 329 height 13
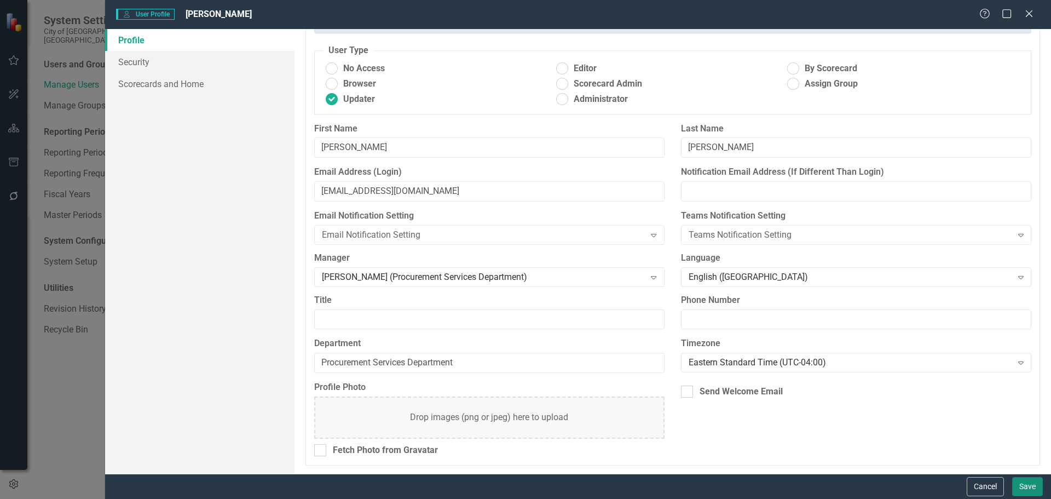
click at [1028, 487] on button "Save" at bounding box center [1027, 486] width 31 height 19
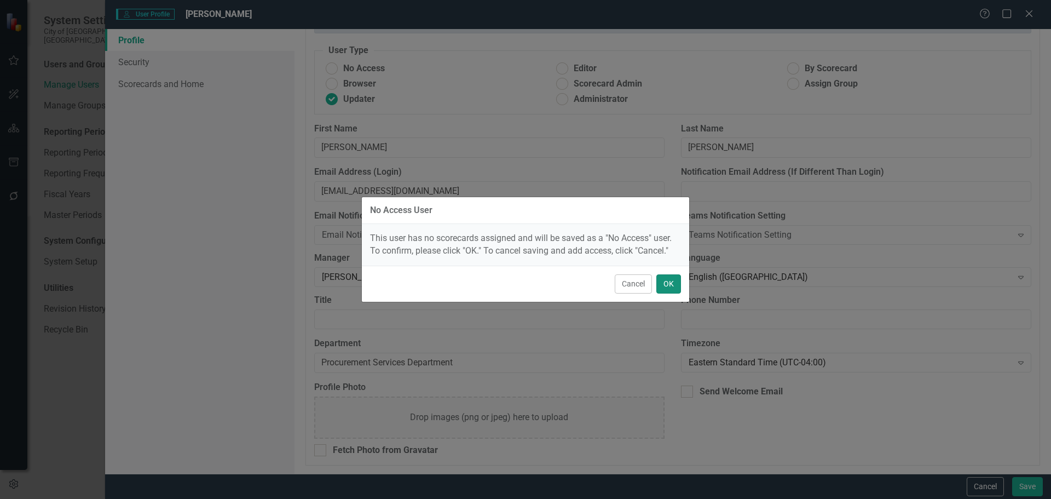
click at [666, 286] on button "OK" at bounding box center [668, 283] width 25 height 19
radio input "true"
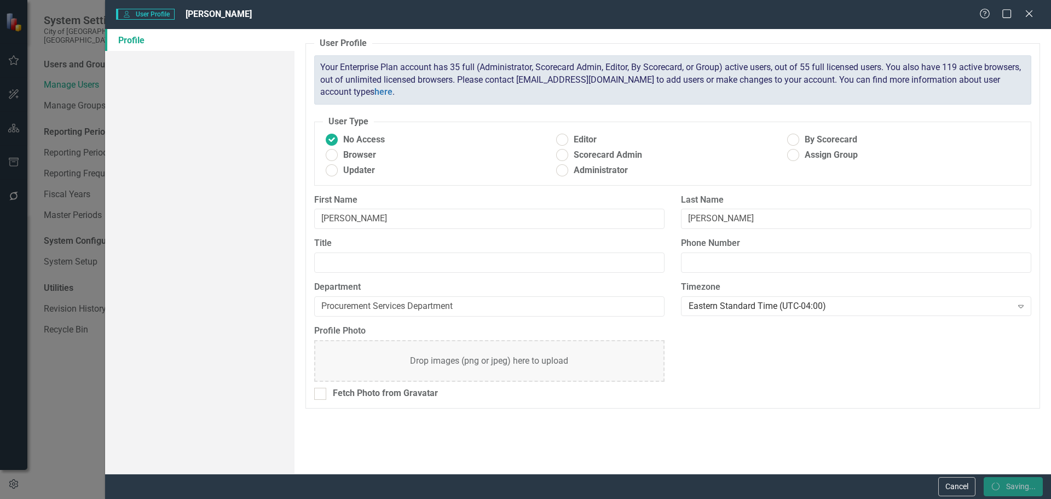
scroll to position [0, 0]
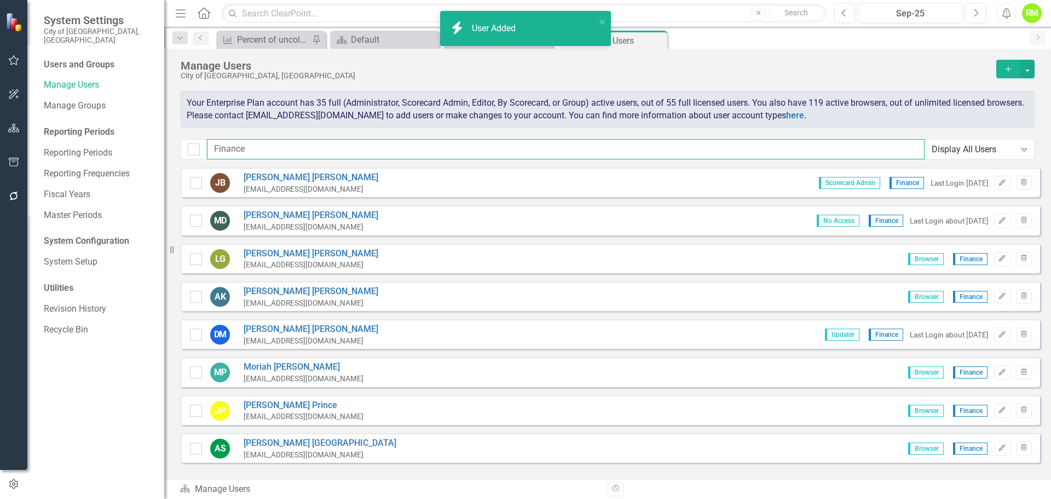
click at [263, 152] on input "Finance" at bounding box center [566, 149] width 718 height 20
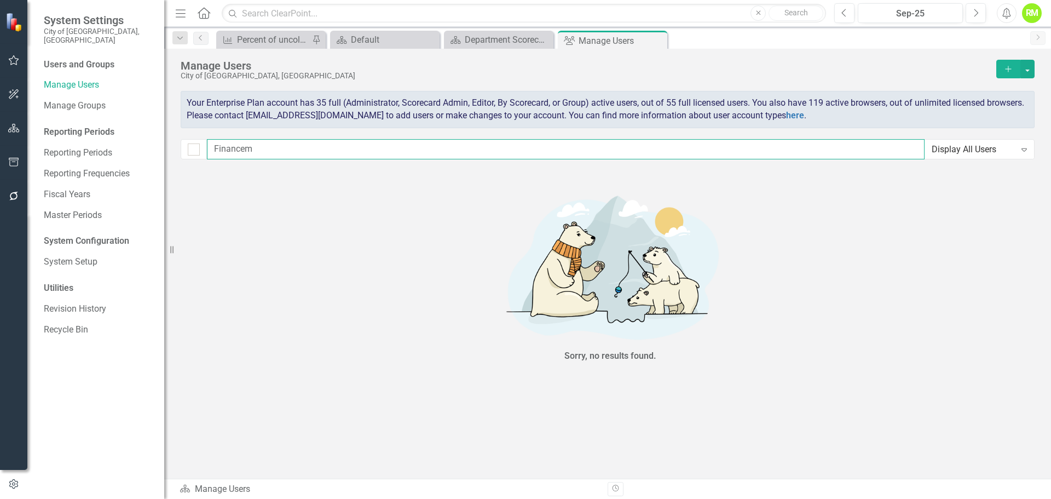
type input "Finance"
checkbox input "false"
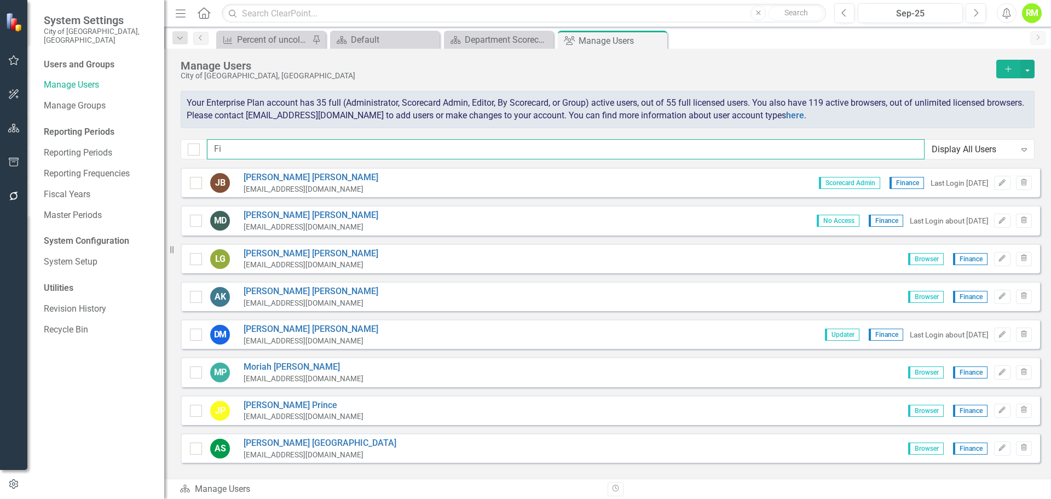
type input "F"
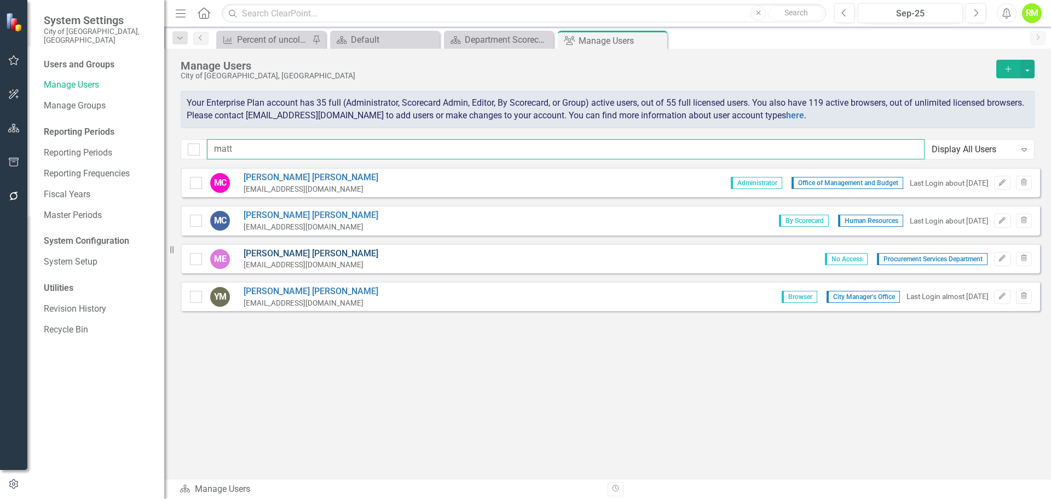
type input "matt"
click at [280, 252] on link "Matthew Eaton" at bounding box center [311, 253] width 135 height 13
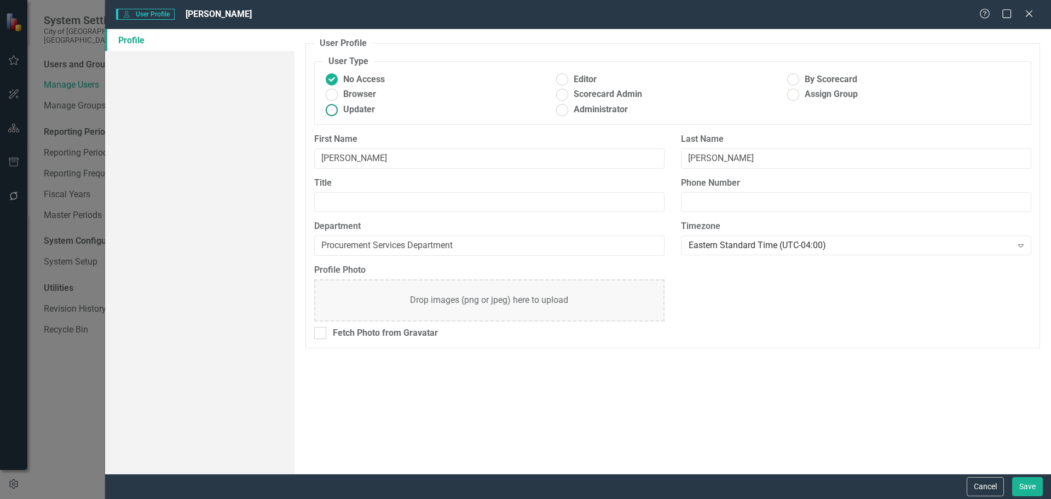
click at [332, 109] on ins at bounding box center [331, 109] width 17 height 17
click at [332, 109] on input "Updater" at bounding box center [331, 109] width 17 height 17
radio input "true"
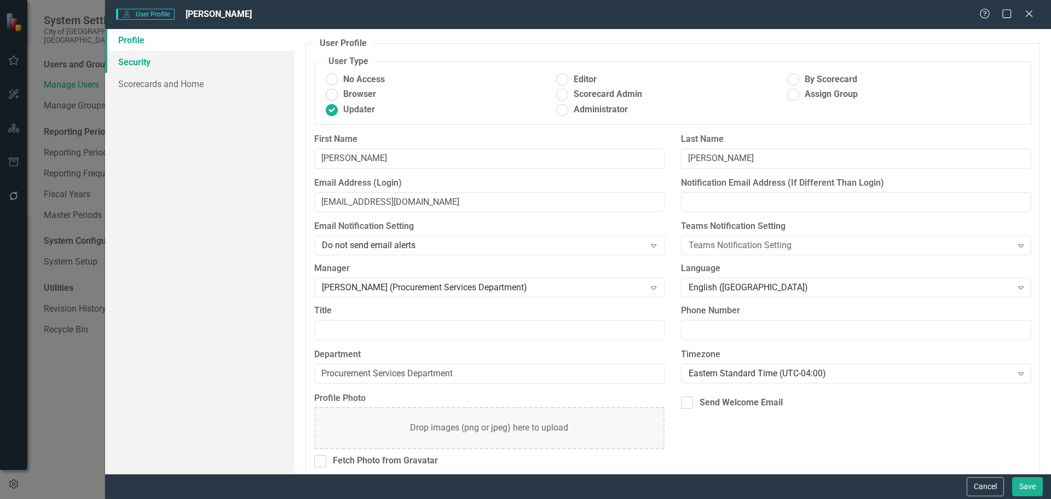
click at [126, 65] on link "Security" at bounding box center [199, 62] width 189 height 22
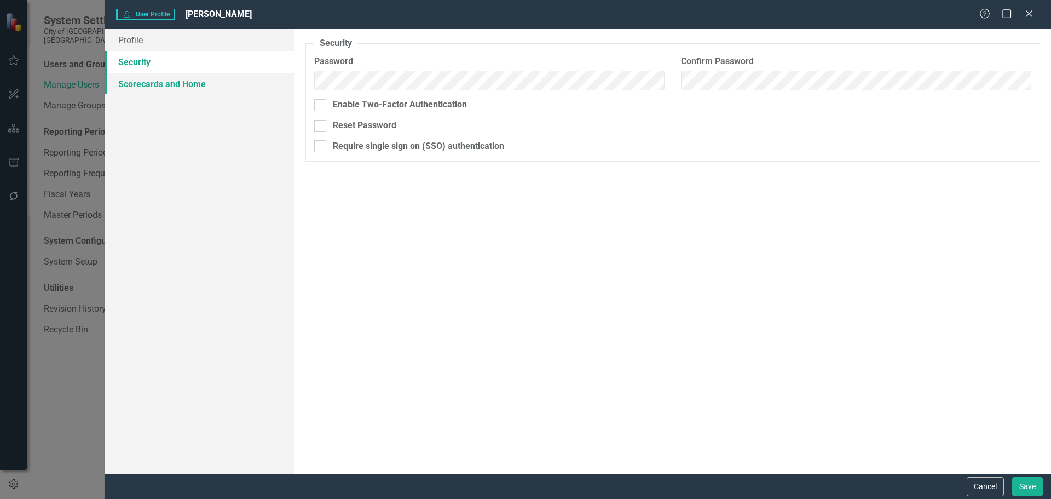
click at [155, 86] on link "Scorecards and Home" at bounding box center [199, 84] width 189 height 22
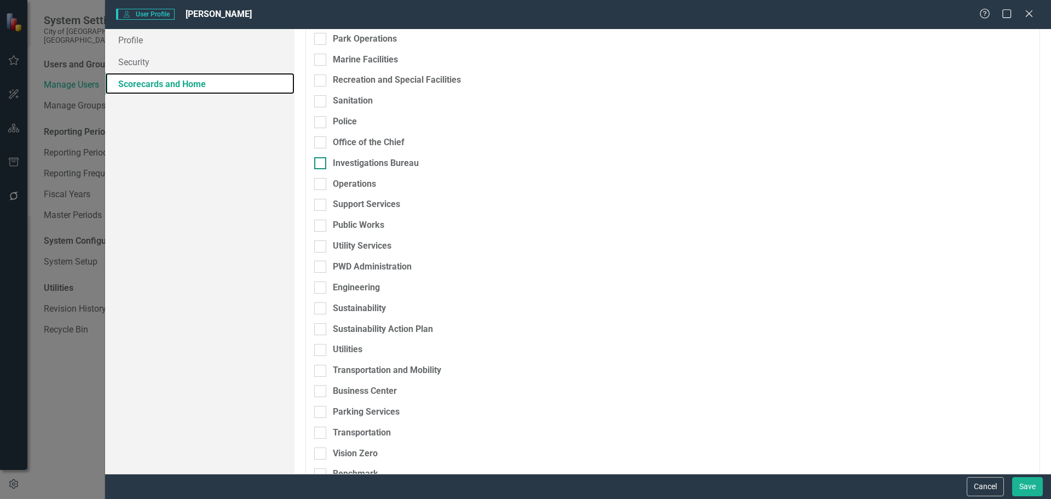
scroll to position [1095, 0]
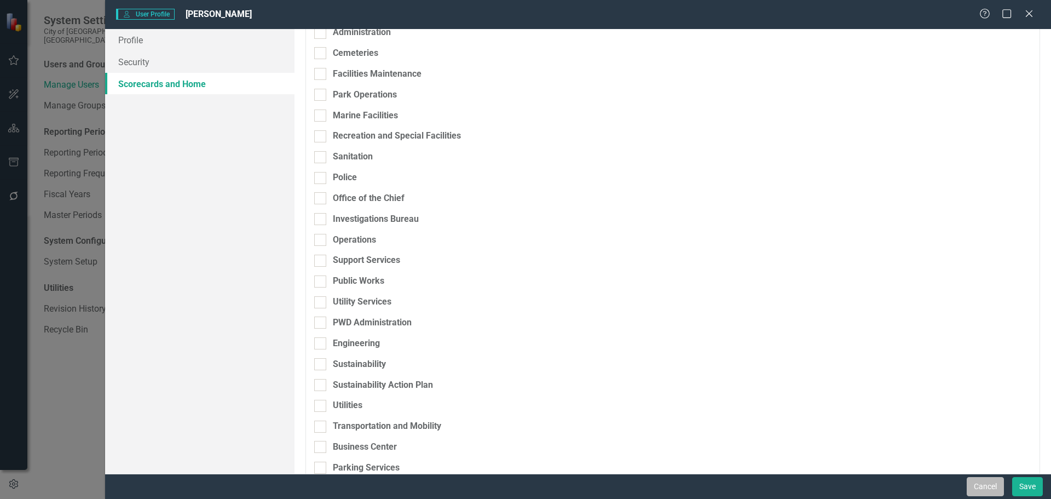
click at [984, 485] on button "Cancel" at bounding box center [985, 486] width 37 height 19
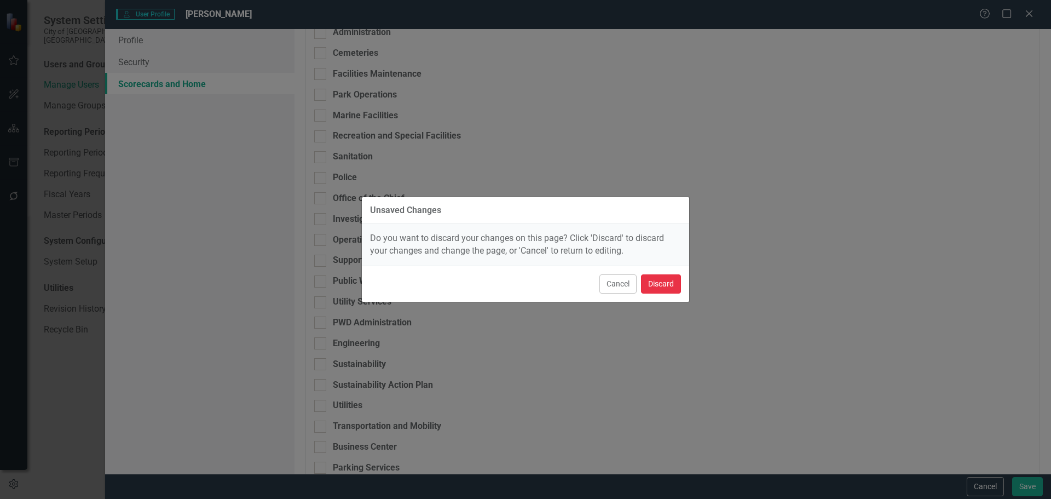
click at [651, 280] on button "Discard" at bounding box center [661, 283] width 40 height 19
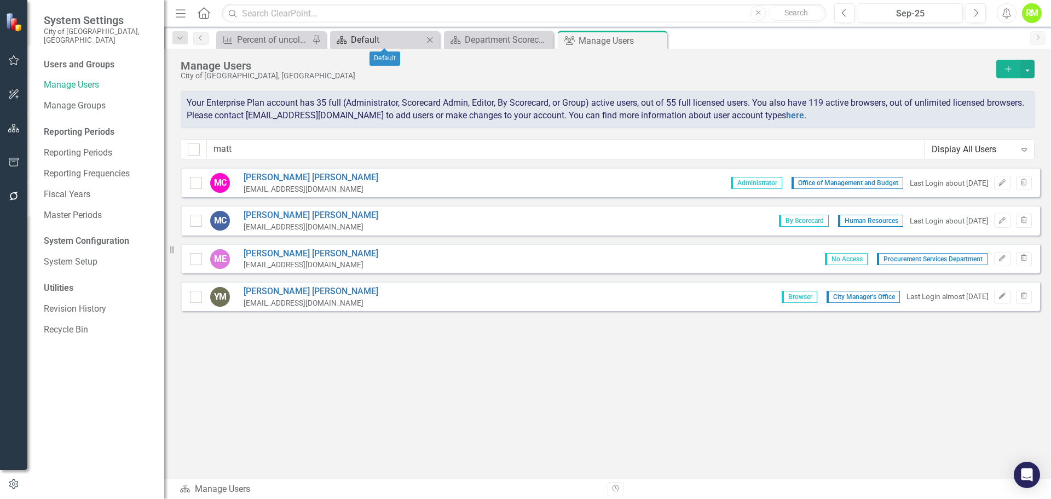
click at [373, 35] on div "Default" at bounding box center [387, 40] width 72 height 14
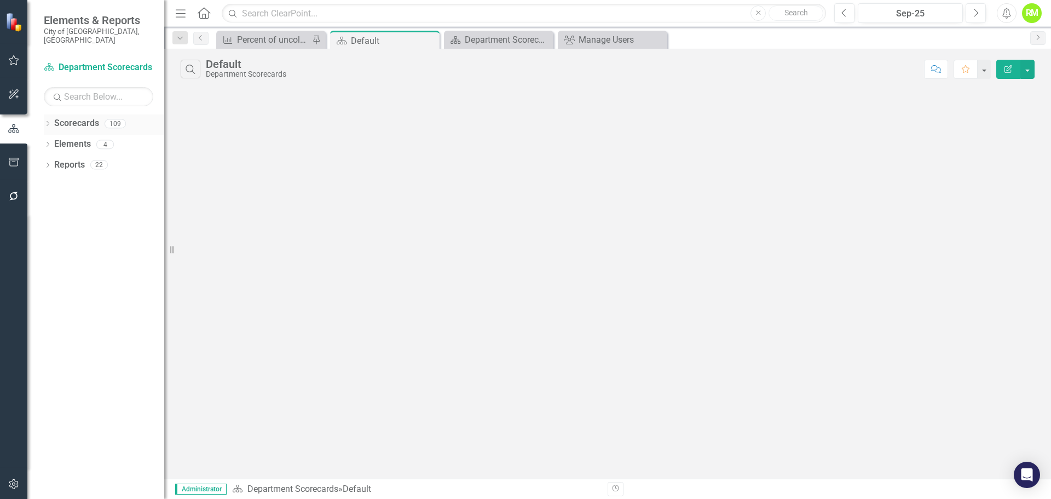
click at [48, 122] on icon "Dropdown" at bounding box center [48, 125] width 8 height 6
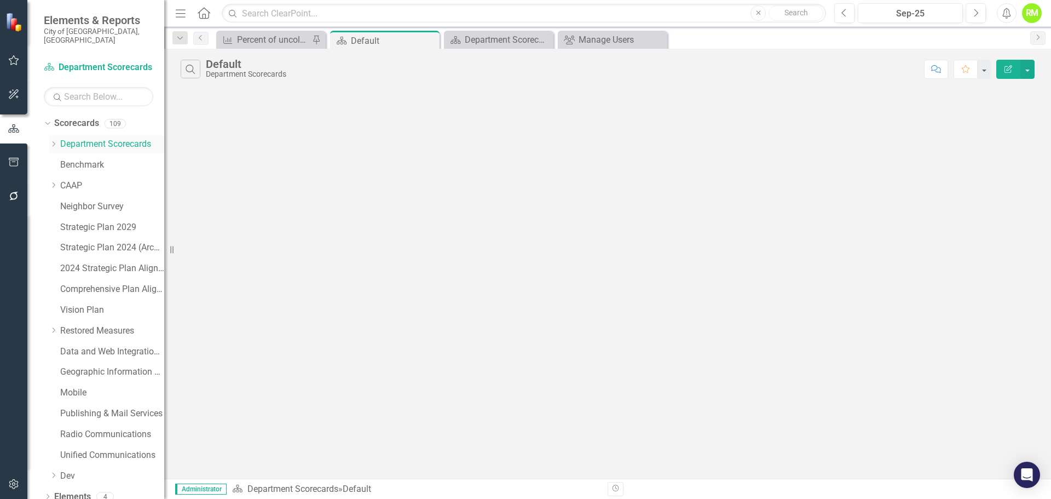
click at [54, 141] on icon "Dropdown" at bounding box center [53, 144] width 8 height 7
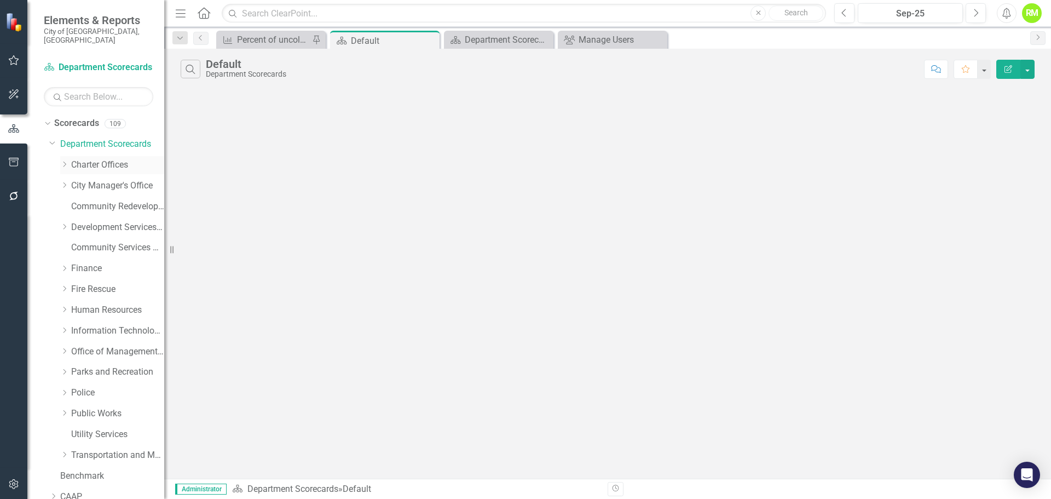
click at [65, 161] on icon at bounding box center [64, 163] width 3 height 5
click at [65, 159] on icon "Dropdown" at bounding box center [63, 163] width 7 height 8
click at [508, 34] on div "Department Scorecard" at bounding box center [501, 40] width 72 height 14
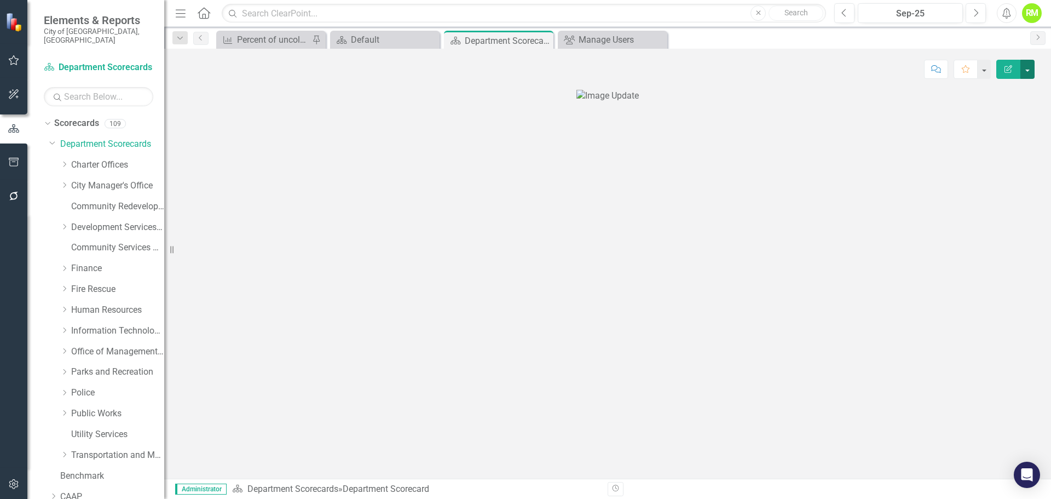
click at [1028, 70] on button "button" at bounding box center [1027, 69] width 14 height 19
click at [978, 111] on link "Edit Report Edit Layout" at bounding box center [989, 110] width 89 height 20
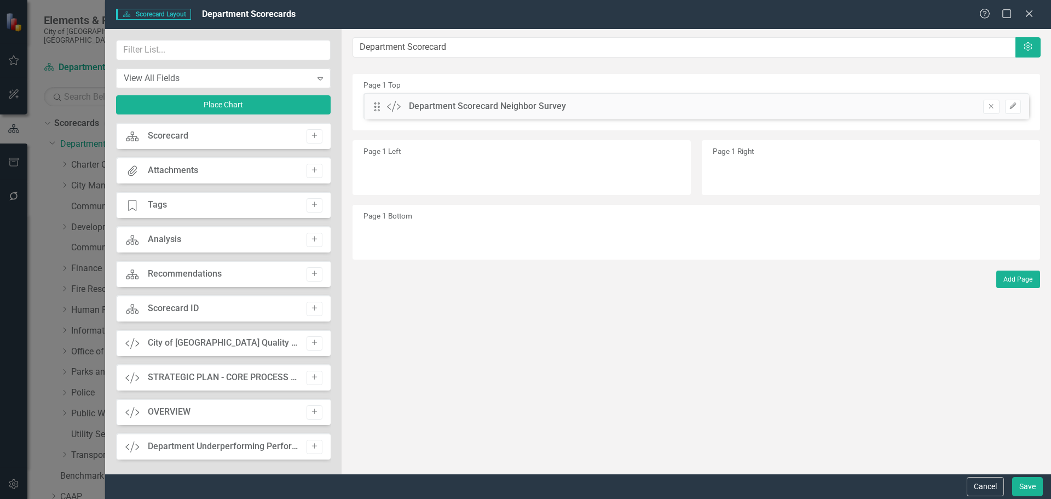
click at [218, 134] on div "Scorecard Scorecard Add" at bounding box center [223, 136] width 215 height 26
click at [189, 440] on div "Custom Department Underperforming Performance Measures Add" at bounding box center [223, 446] width 215 height 26
click at [321, 76] on icon "Expand" at bounding box center [320, 78] width 11 height 9
click at [251, 136] on div "Scorecard Scorecard Add" at bounding box center [223, 136] width 215 height 26
click at [307, 136] on button "Add" at bounding box center [315, 136] width 16 height 14
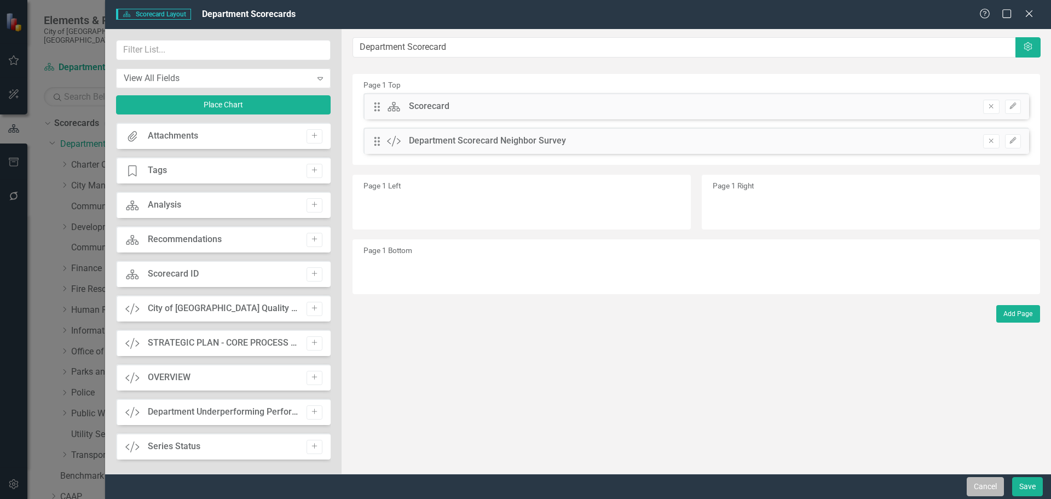
click at [999, 487] on button "Cancel" at bounding box center [985, 486] width 37 height 19
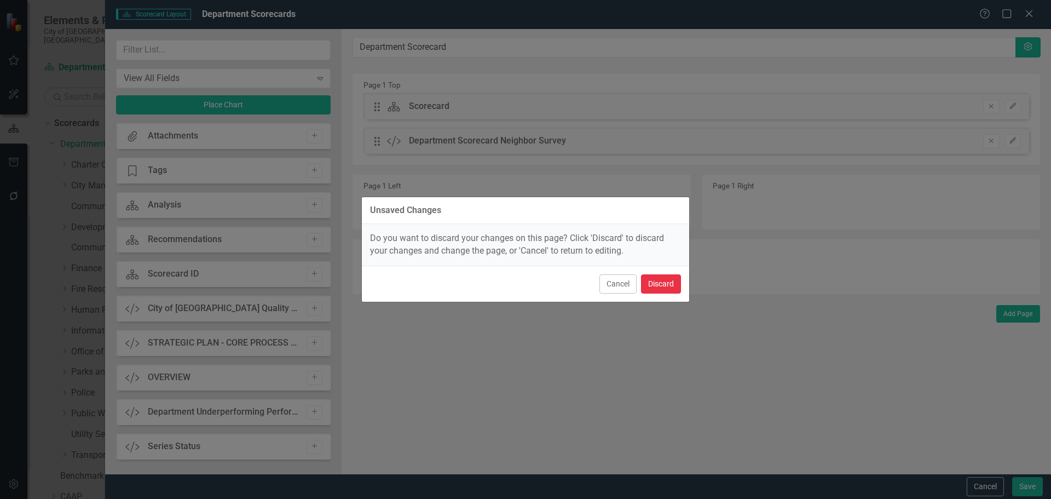
click at [667, 284] on button "Discard" at bounding box center [661, 283] width 40 height 19
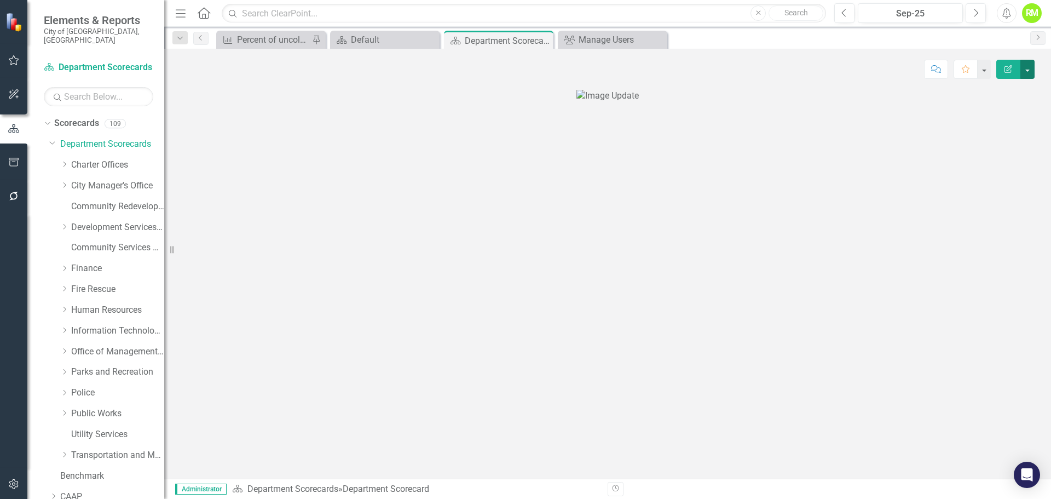
click at [1024, 67] on button "button" at bounding box center [1027, 69] width 14 height 19
click at [983, 105] on link "Edit Report Edit Layout" at bounding box center [989, 110] width 89 height 20
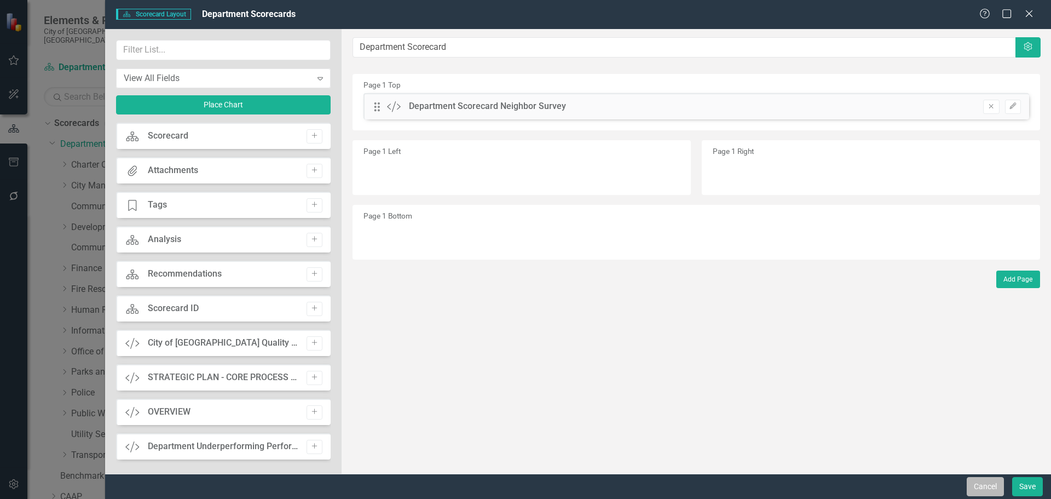
click at [976, 487] on button "Cancel" at bounding box center [985, 486] width 37 height 19
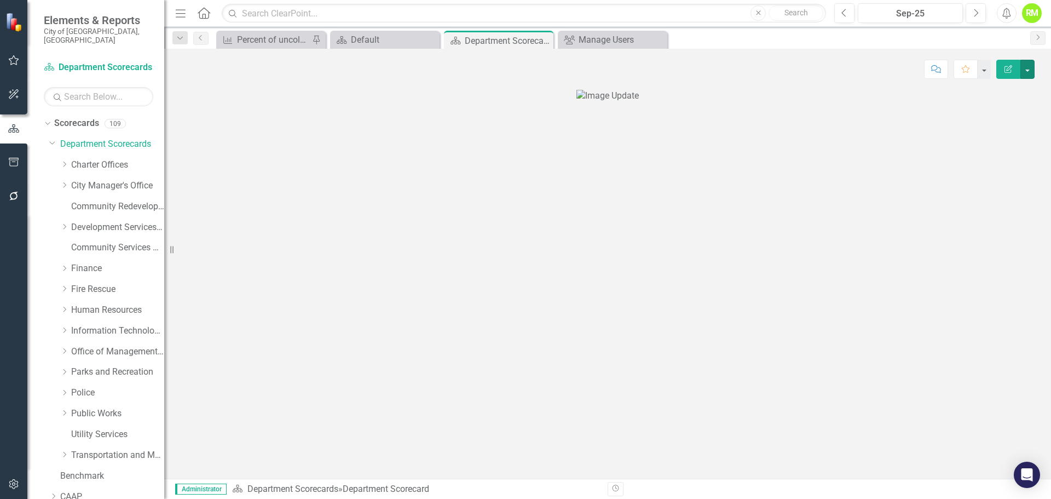
scroll to position [33, 0]
click at [283, 33] on div "Percent of uncollected utility bills" at bounding box center [273, 40] width 72 height 14
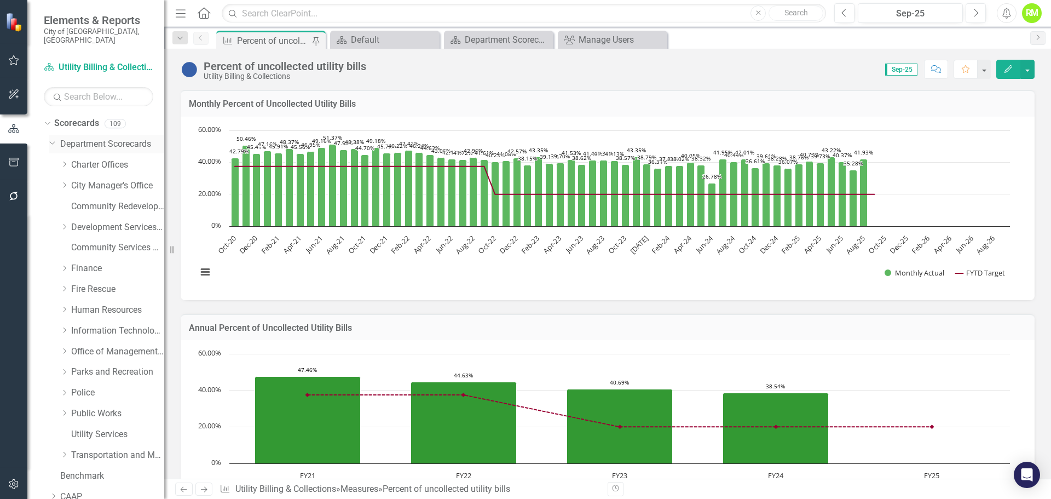
click at [78, 138] on link "Department Scorecards" at bounding box center [112, 144] width 104 height 13
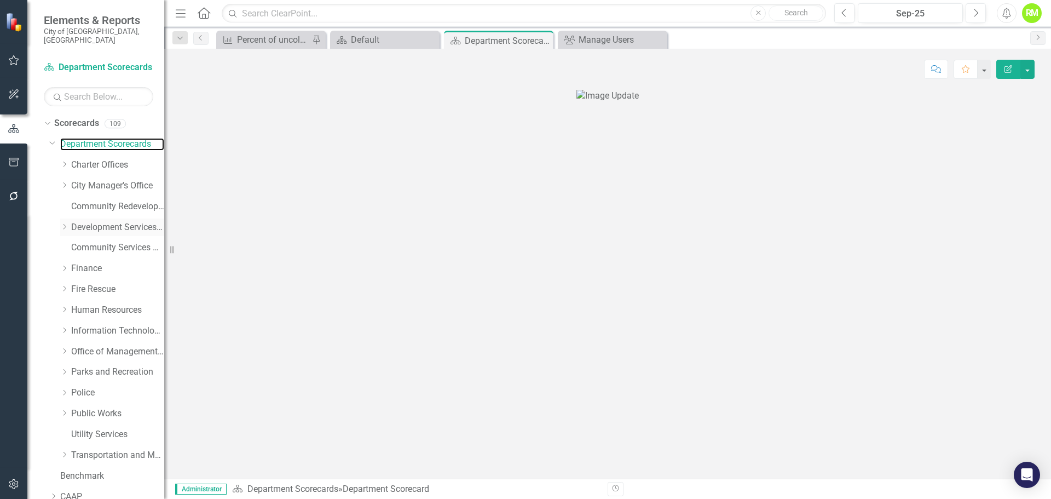
scroll to position [55, 0]
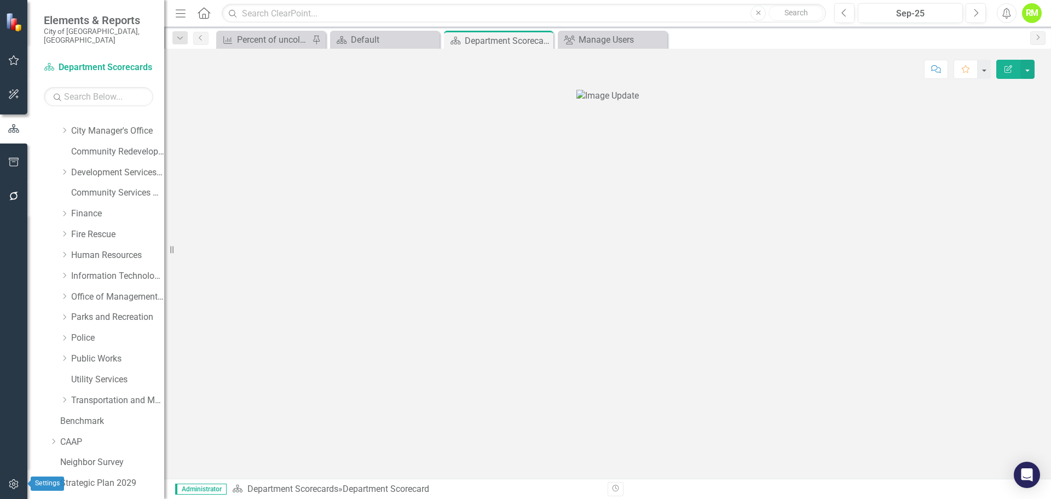
click at [16, 481] on icon "button" at bounding box center [13, 484] width 9 height 10
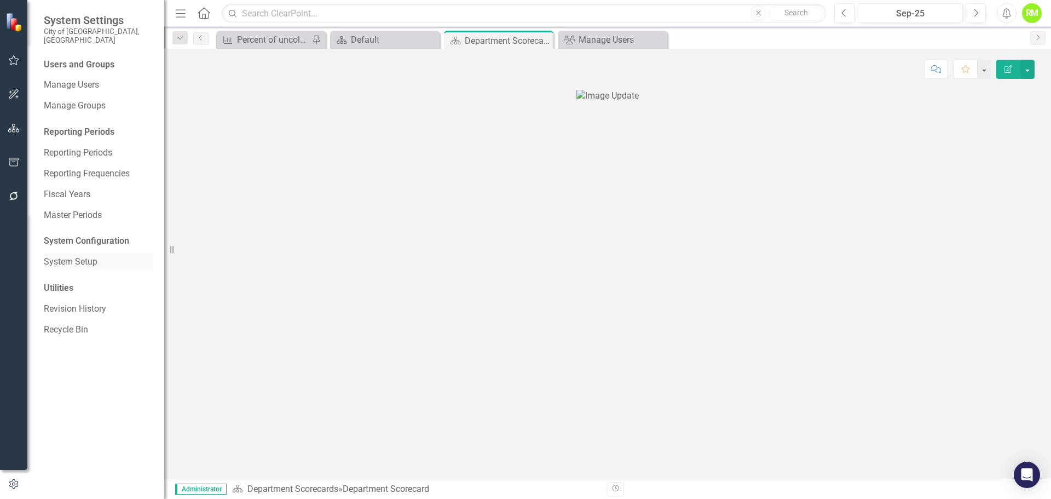
click at [67, 256] on link "System Setup" at bounding box center [98, 262] width 109 height 13
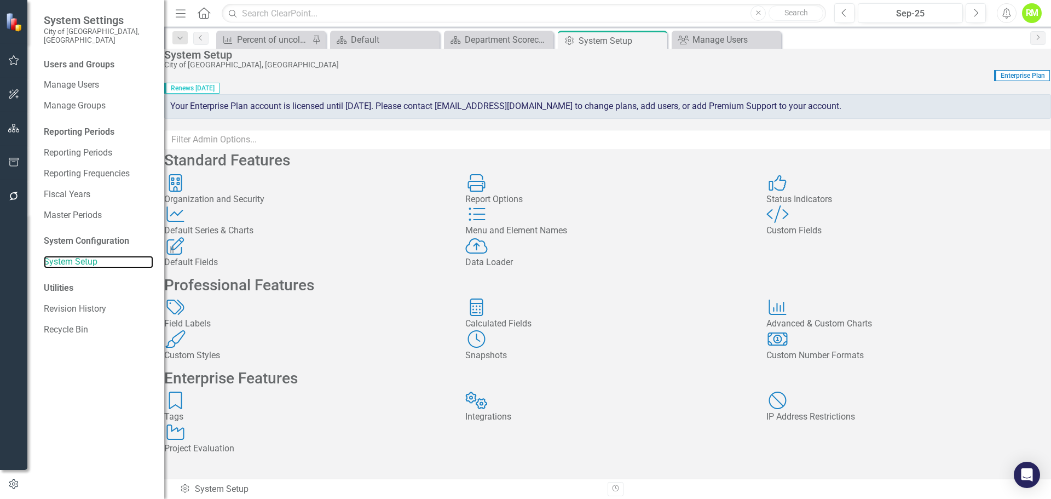
scroll to position [148, 0]
click at [13, 129] on icon "button" at bounding box center [13, 128] width 11 height 9
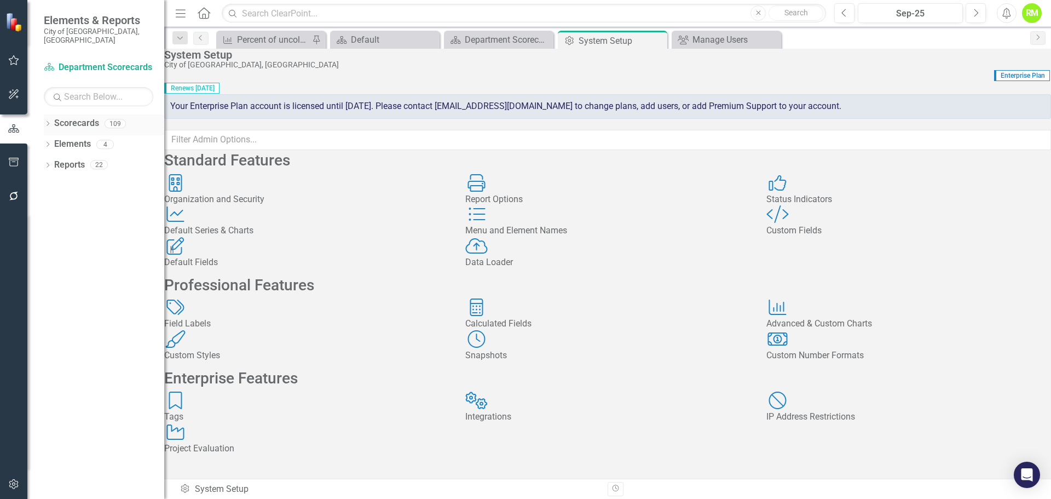
click at [49, 122] on icon "Dropdown" at bounding box center [48, 125] width 8 height 6
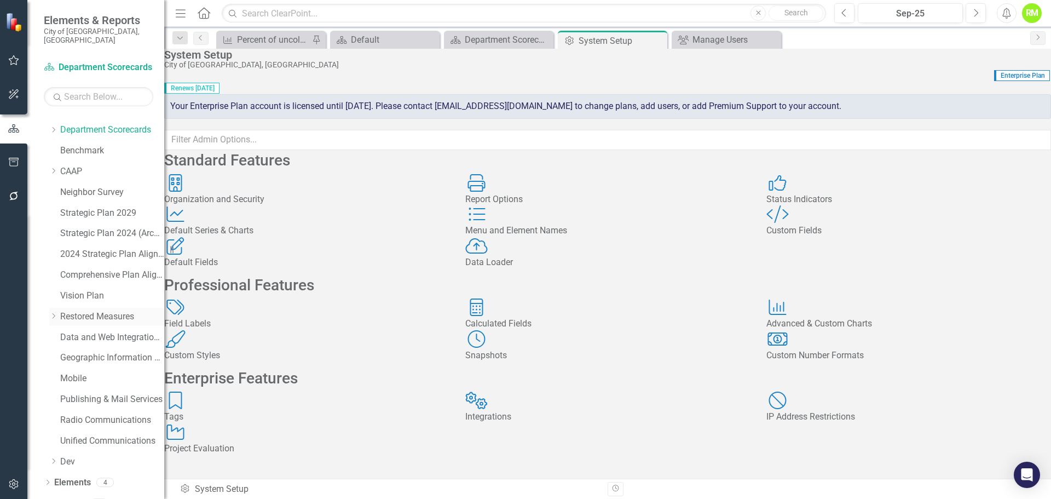
scroll to position [21, 0]
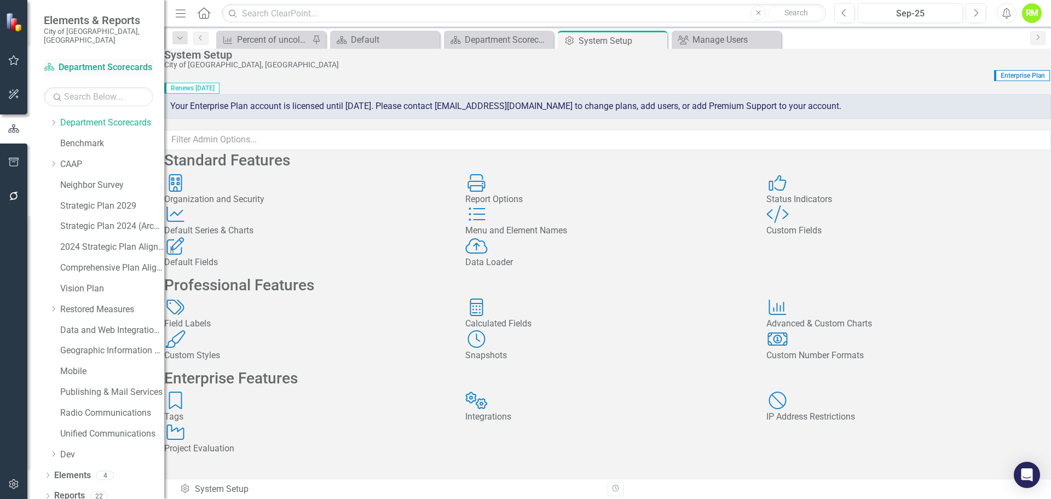
click at [78, 61] on link "Scorecard Department Scorecards" at bounding box center [98, 67] width 109 height 13
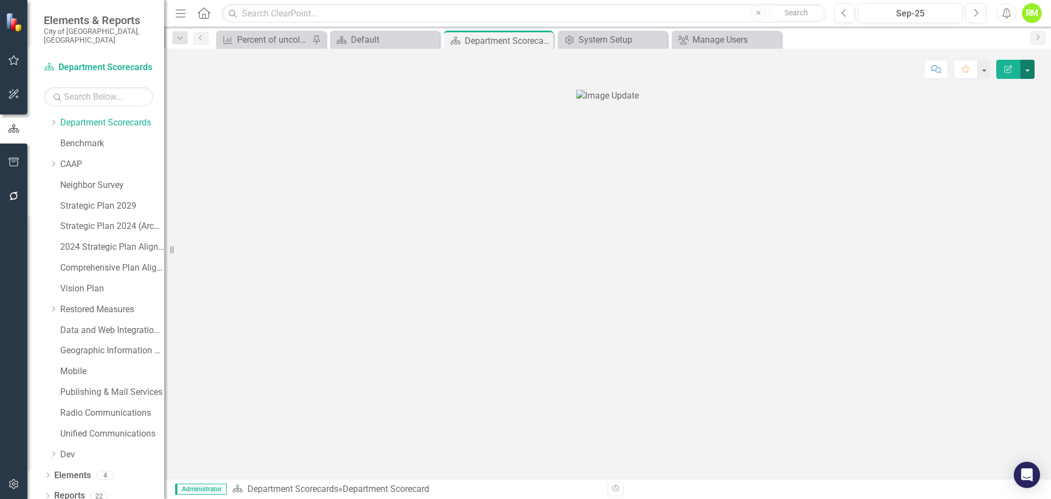
click at [1027, 67] on button "button" at bounding box center [1027, 69] width 14 height 19
click at [987, 91] on link "Edit Edit Scorecard" at bounding box center [989, 89] width 89 height 20
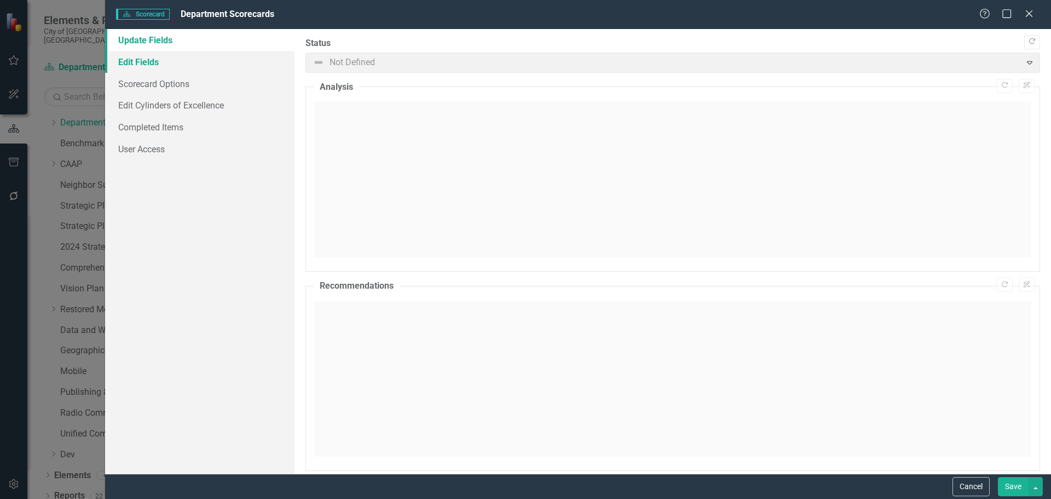
click at [138, 67] on link "Edit Fields" at bounding box center [199, 62] width 189 height 22
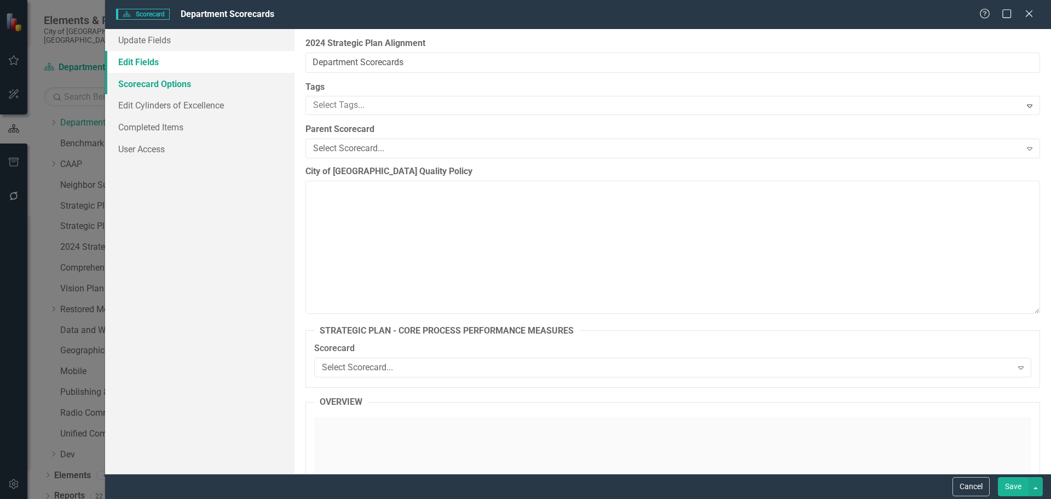
click at [154, 82] on link "Scorecard Options" at bounding box center [199, 84] width 189 height 22
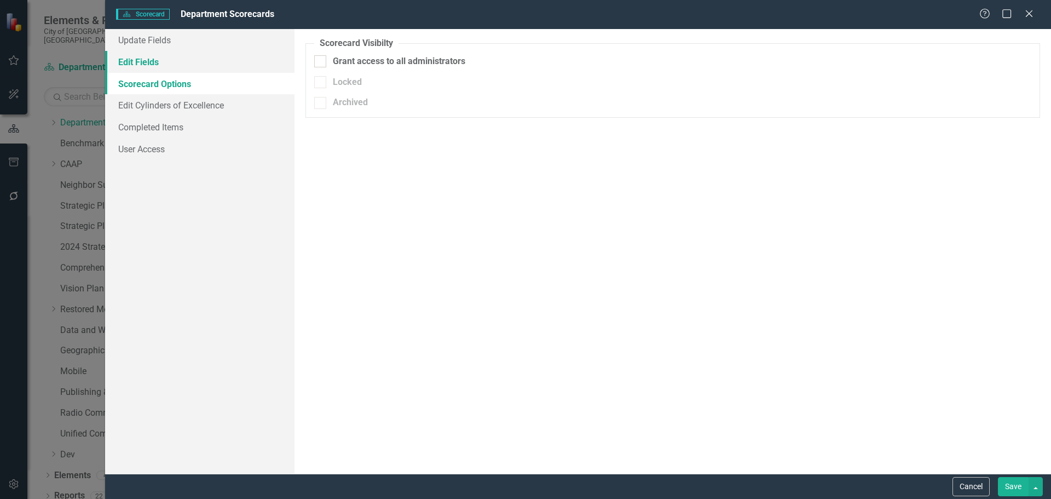
click at [140, 61] on link "Edit Fields" at bounding box center [199, 62] width 189 height 22
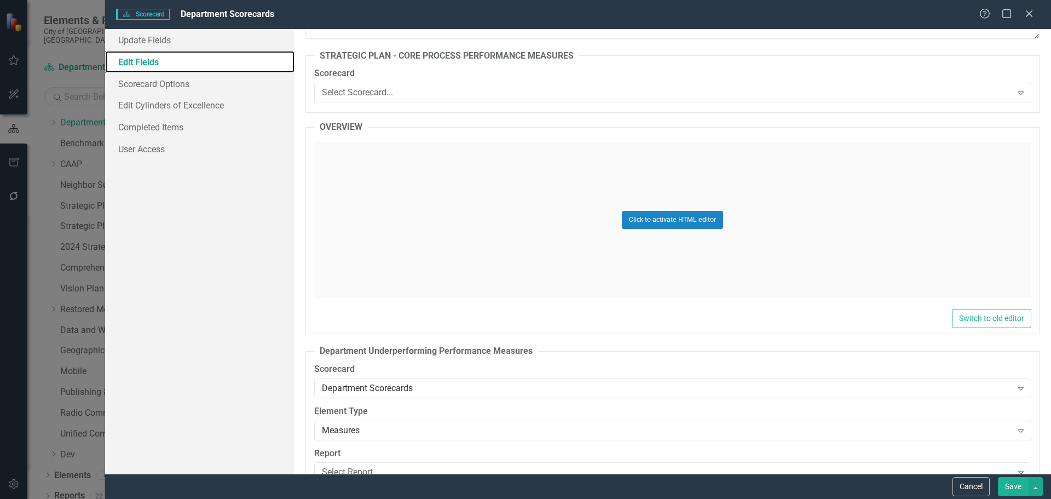
scroll to position [438, 0]
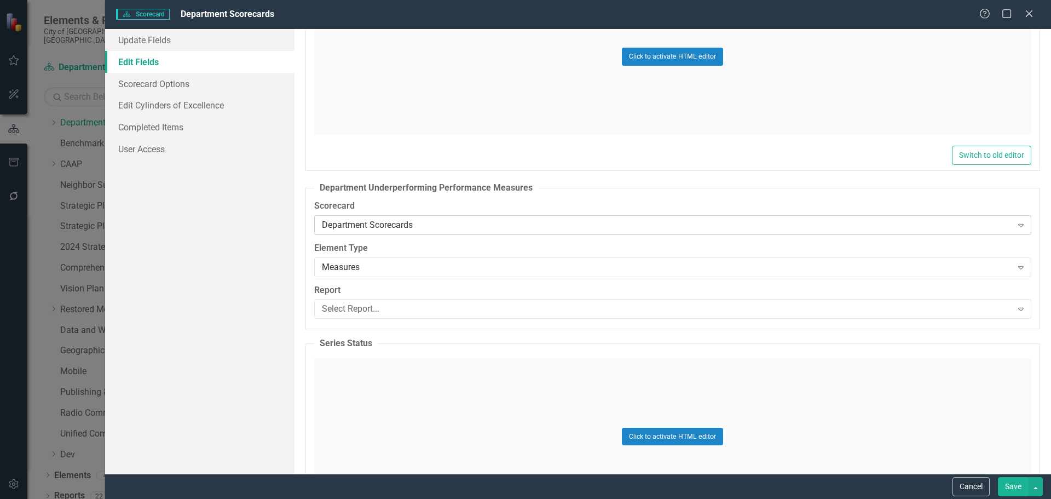
click at [1015, 227] on icon "Expand" at bounding box center [1020, 225] width 11 height 9
click at [385, 498] on div "Department Scorecards" at bounding box center [527, 507] width 1033 height 13
click at [637, 227] on div "Department Scorecards" at bounding box center [667, 224] width 690 height 13
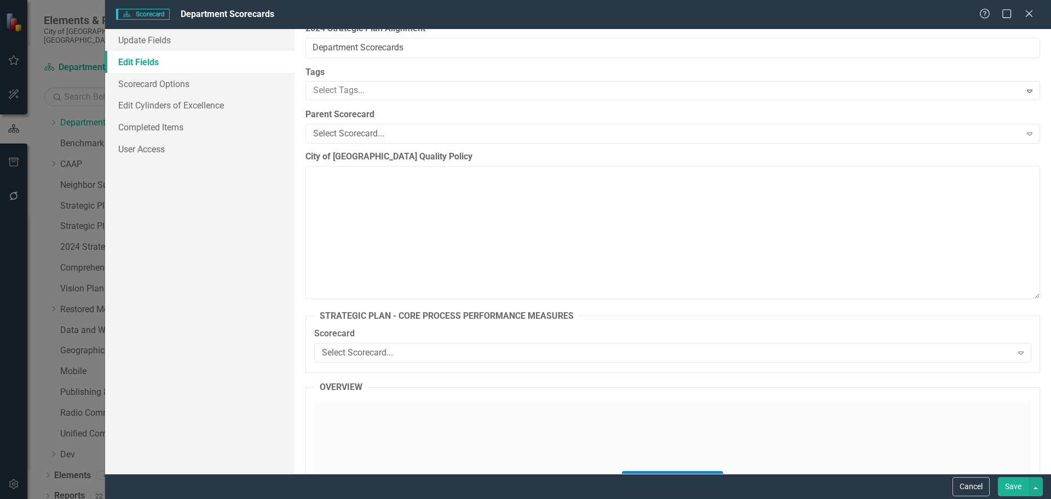
scroll to position [0, 0]
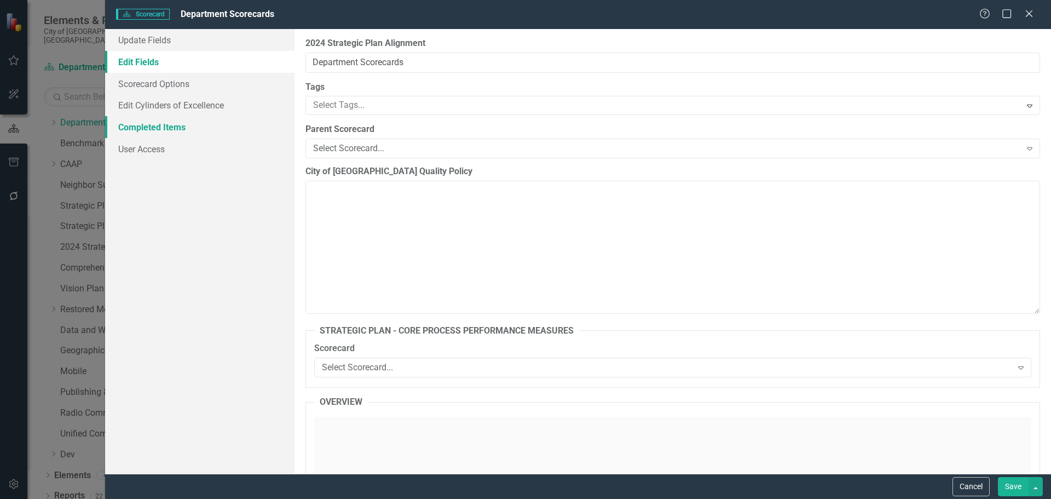
click at [152, 130] on link "Completed Items" at bounding box center [199, 127] width 189 height 22
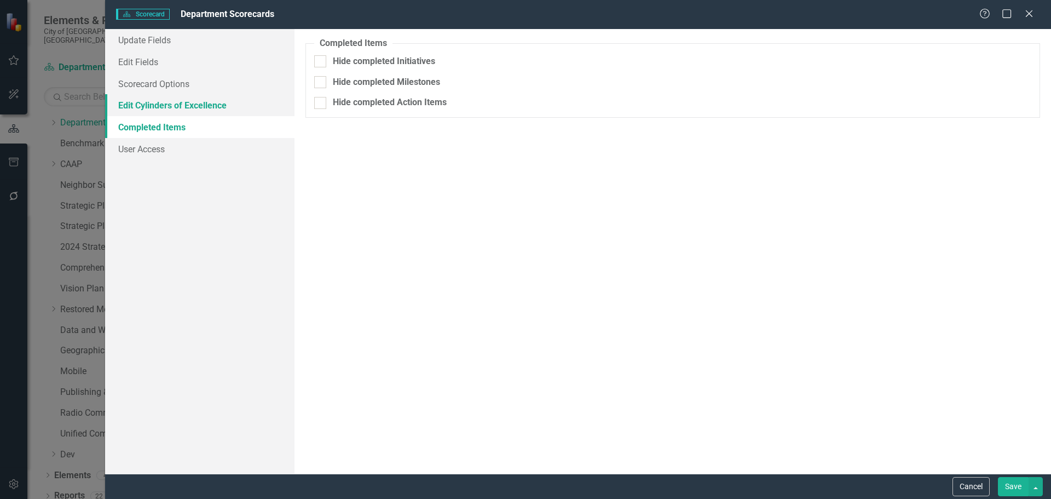
click at [153, 108] on link "Edit Cylinders of Excellence" at bounding box center [199, 105] width 189 height 22
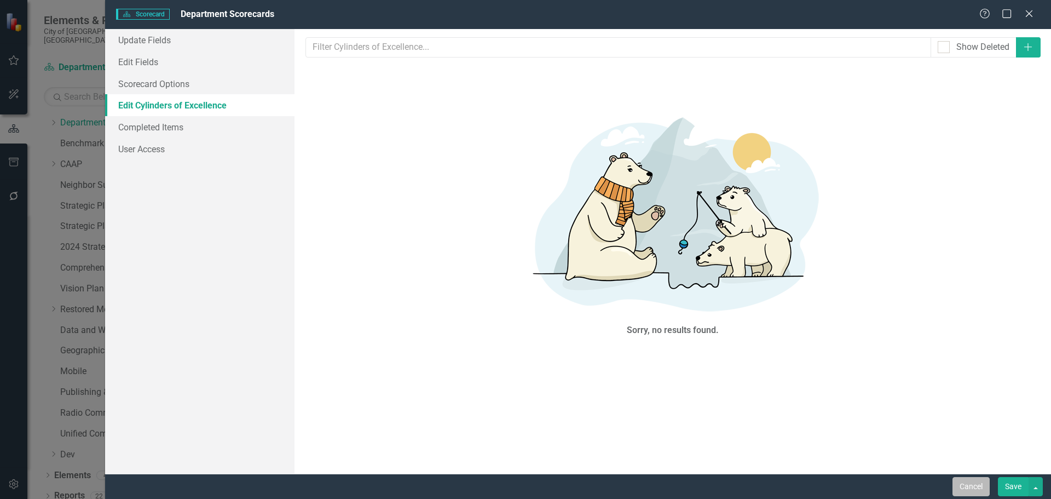
click at [973, 483] on button "Cancel" at bounding box center [970, 486] width 37 height 19
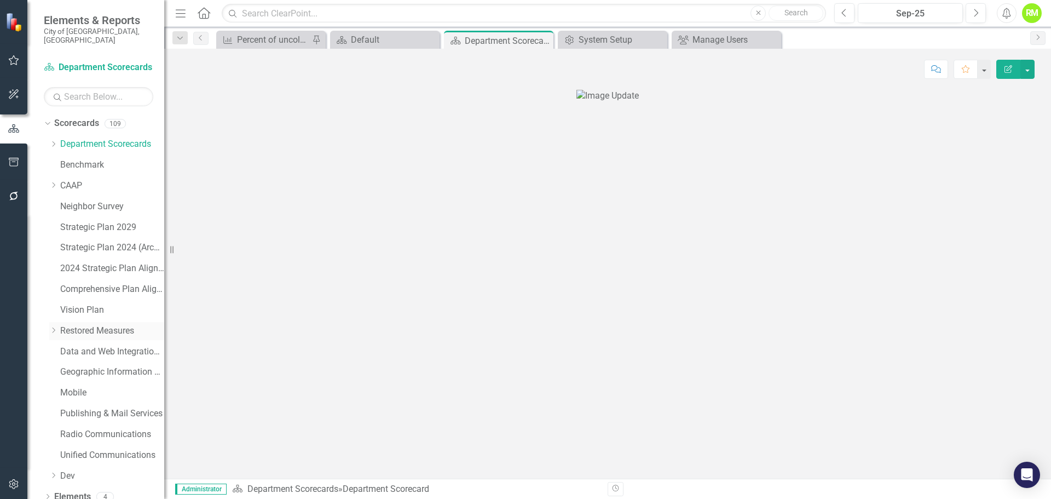
click at [51, 327] on icon "Dropdown" at bounding box center [53, 330] width 8 height 7
click at [51, 325] on icon "Dropdown" at bounding box center [52, 329] width 7 height 8
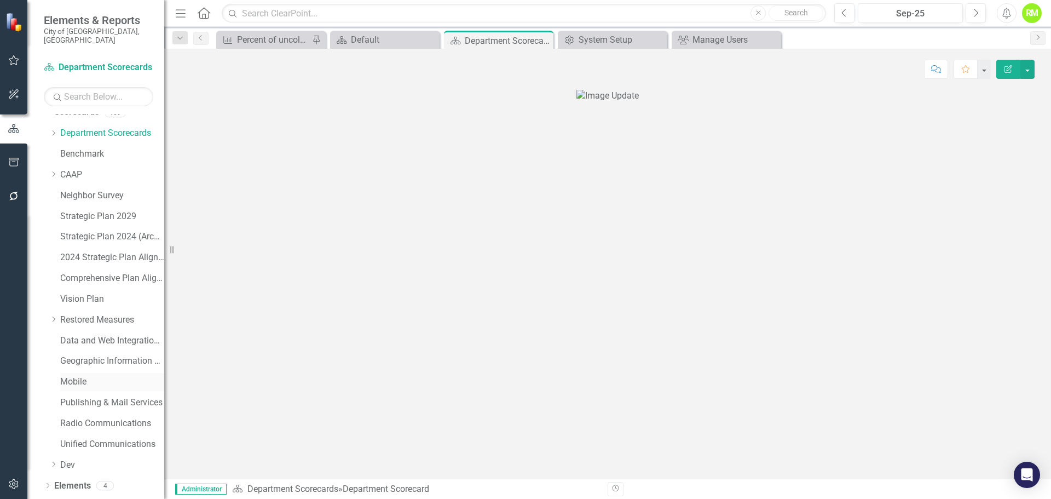
scroll to position [21, 0]
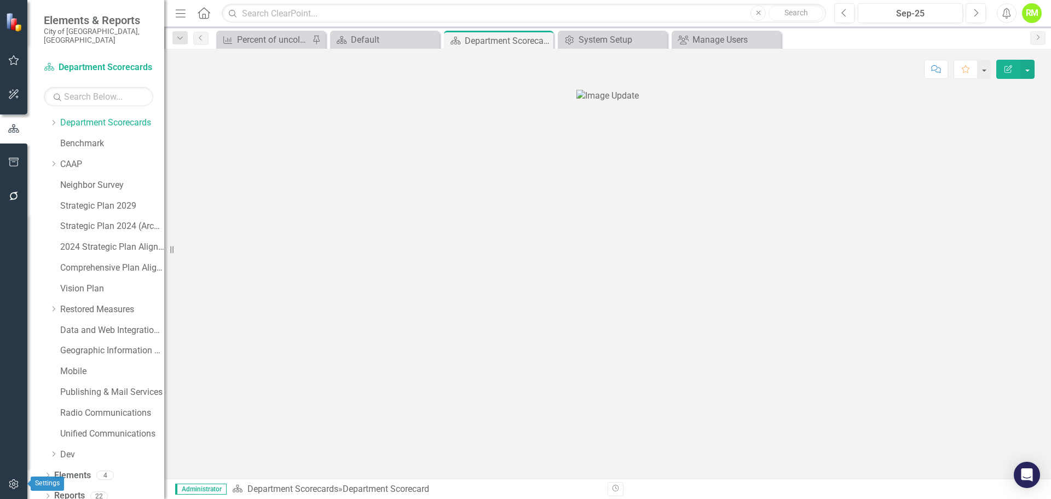
click at [13, 481] on icon "button" at bounding box center [13, 483] width 11 height 9
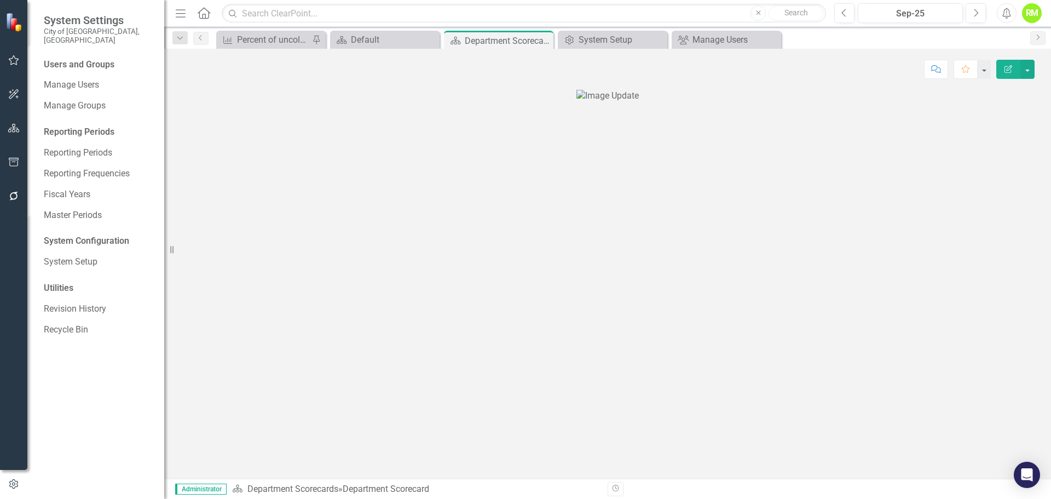
click at [74, 235] on div "System Configuration" at bounding box center [98, 241] width 109 height 13
click at [68, 256] on link "System Setup" at bounding box center [98, 262] width 109 height 13
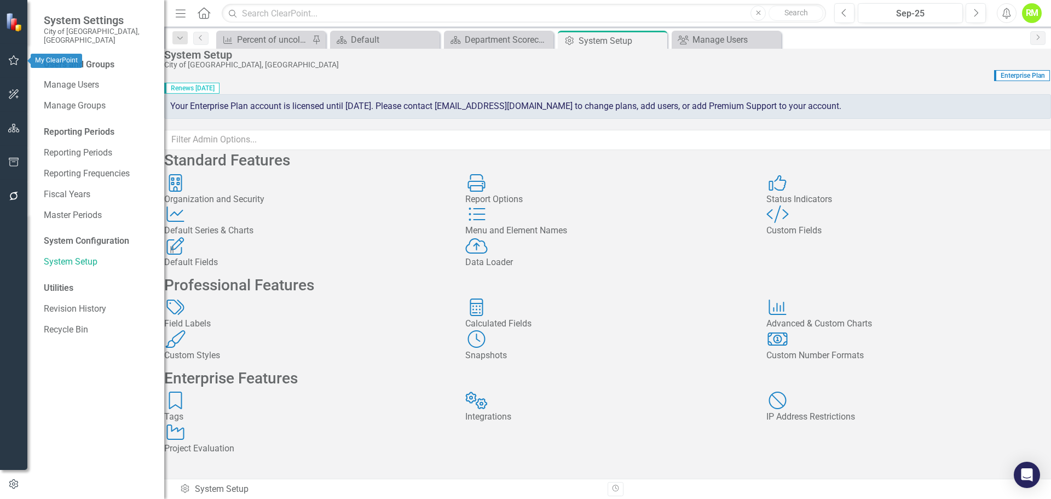
click at [11, 59] on icon "button" at bounding box center [14, 60] width 10 height 10
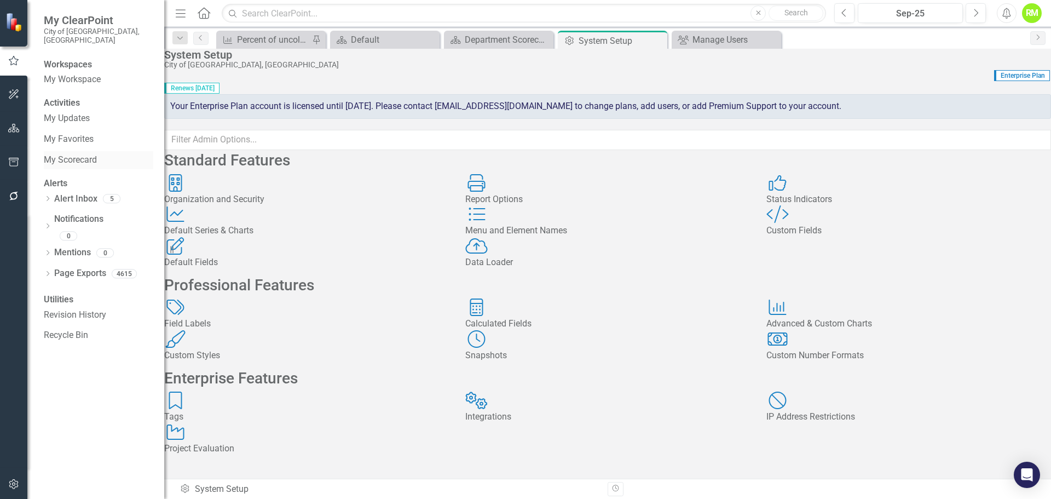
click at [72, 161] on link "My Scorecard" at bounding box center [98, 160] width 109 height 13
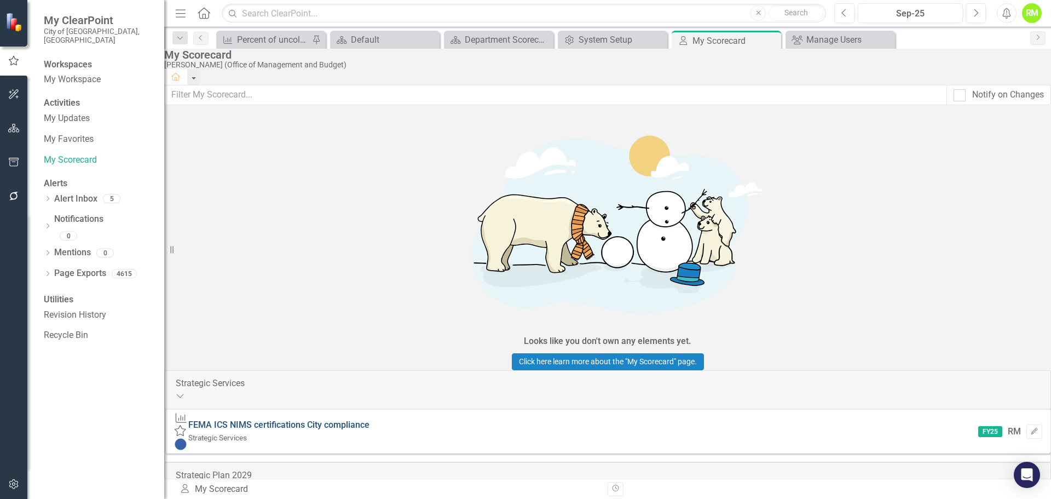
click at [336, 419] on link "FEMA ICS NIMS certifications City compliance" at bounding box center [278, 424] width 181 height 10
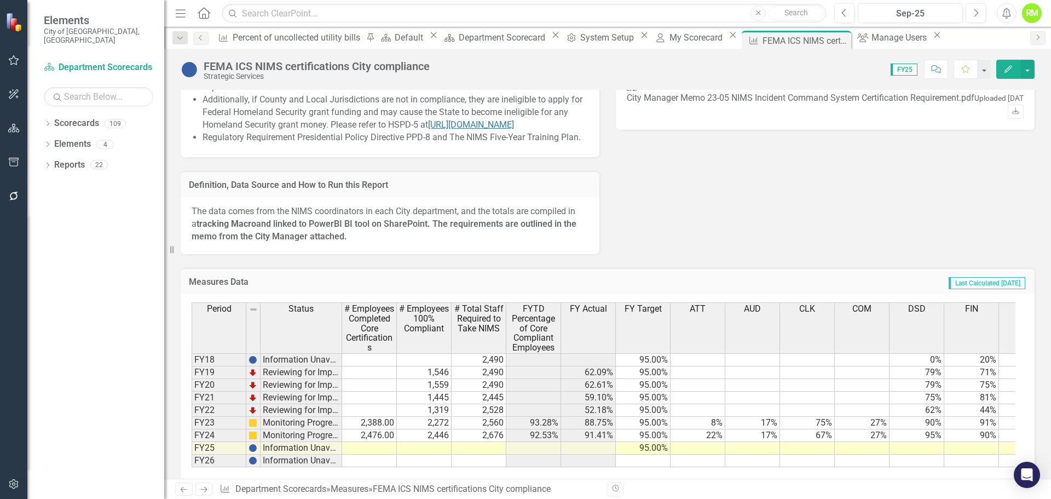
scroll to position [860, 0]
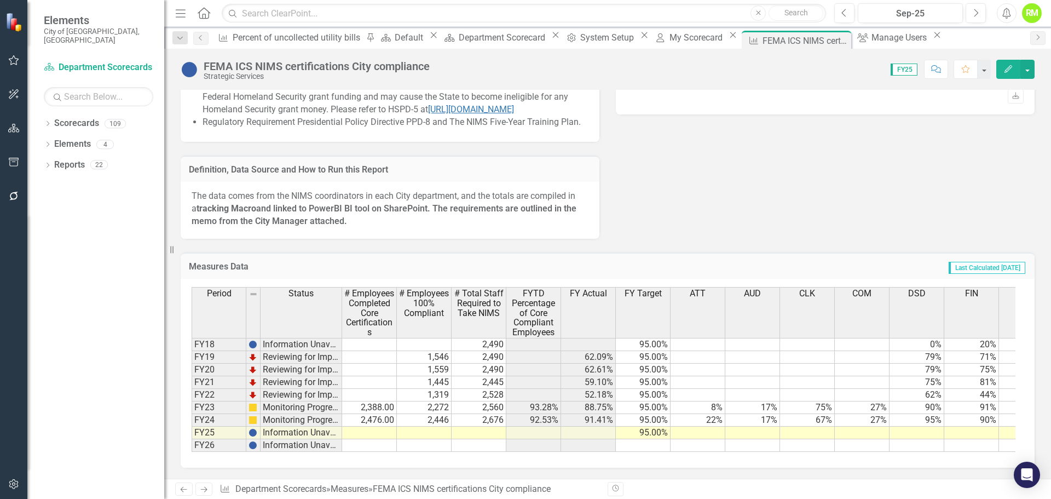
click at [482, 426] on td at bounding box center [479, 432] width 55 height 13
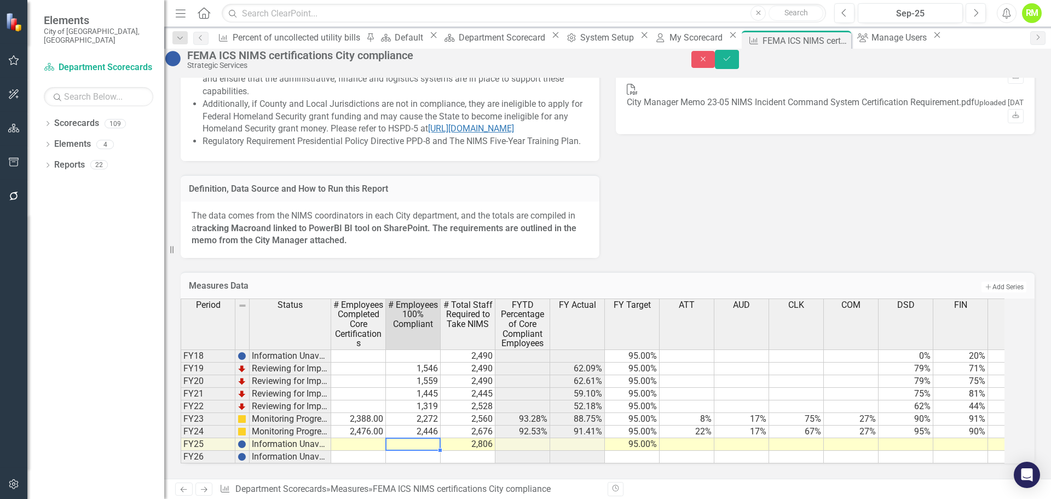
click at [424, 438] on td at bounding box center [413, 444] width 55 height 13
click at [378, 438] on td at bounding box center [358, 444] width 55 height 13
click at [383, 438] on td at bounding box center [358, 444] width 55 height 13
click at [416, 425] on td "2,446" at bounding box center [413, 431] width 55 height 13
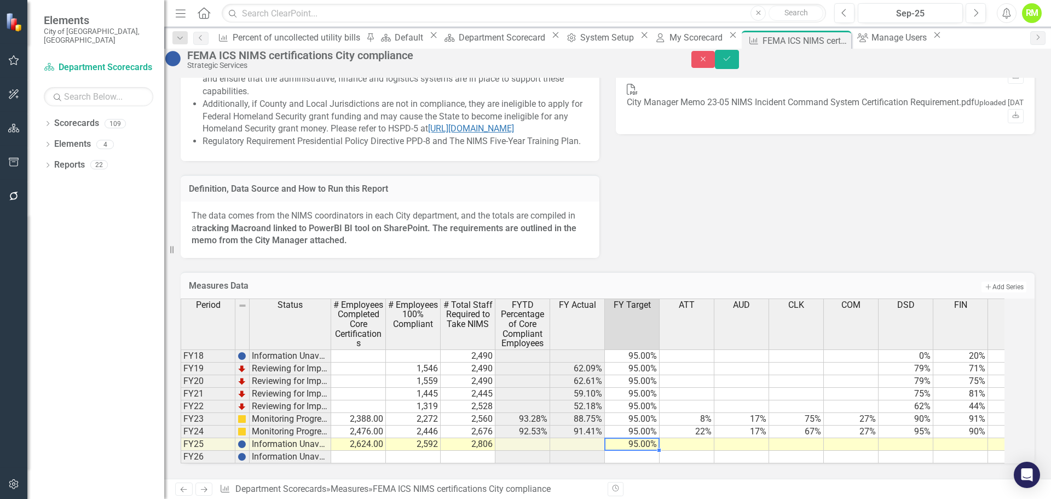
click at [651, 438] on td "95.00%" at bounding box center [632, 444] width 55 height 13
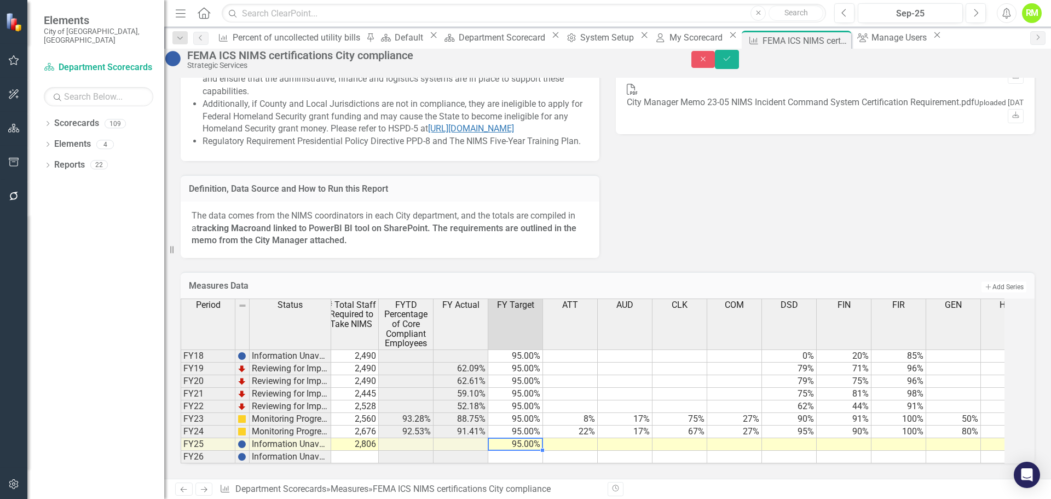
scroll to position [0, 125]
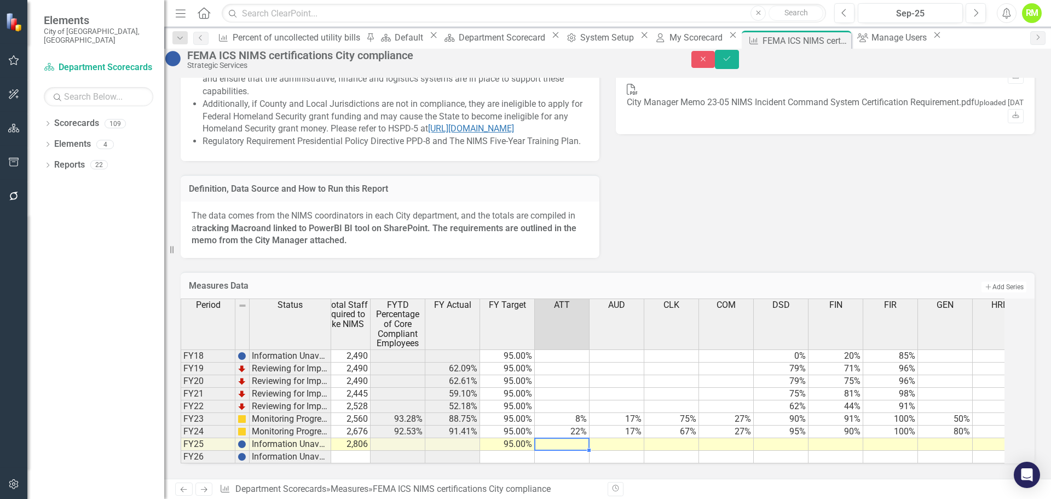
click at [571, 438] on td at bounding box center [562, 444] width 55 height 13
type textarea "18.52"
type textarea "28.57"
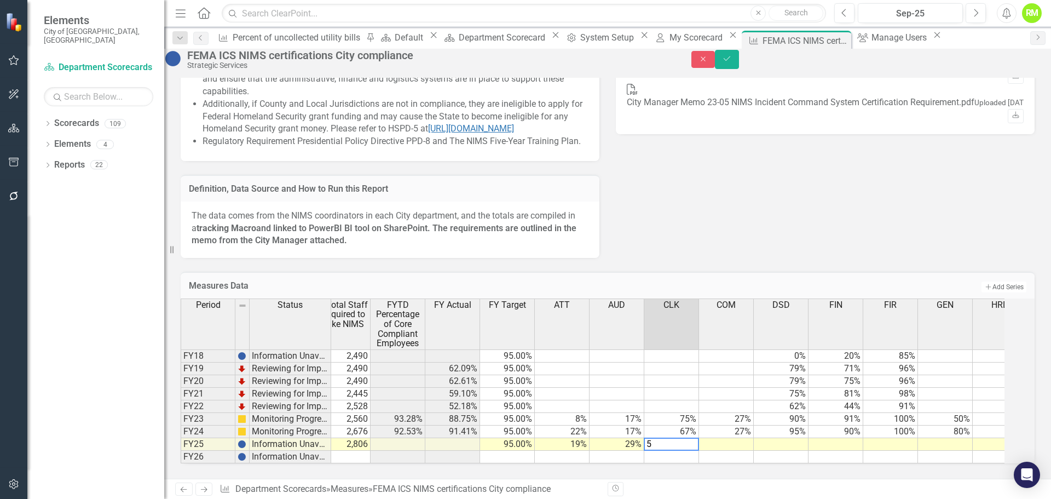
type textarea "50"
type textarea "26.67"
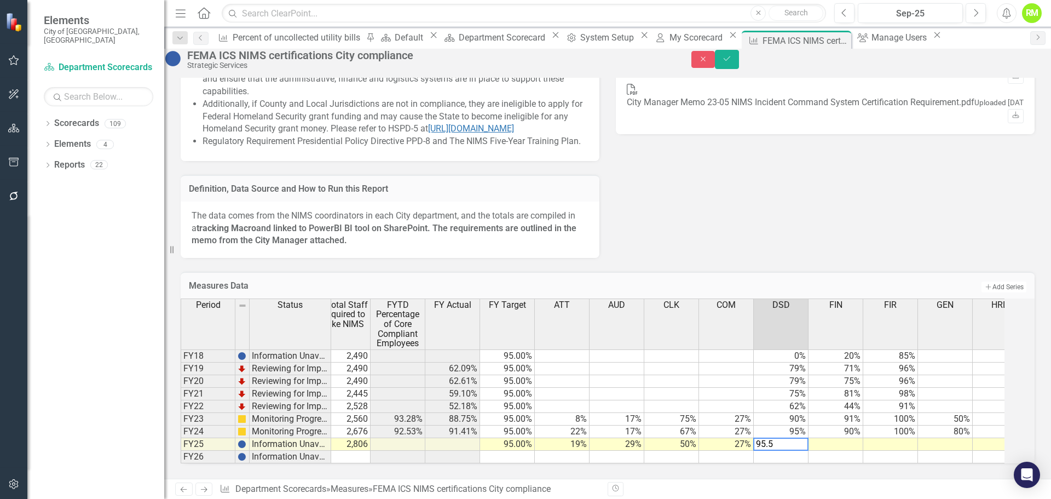
type textarea "95.56"
type textarea "91.55"
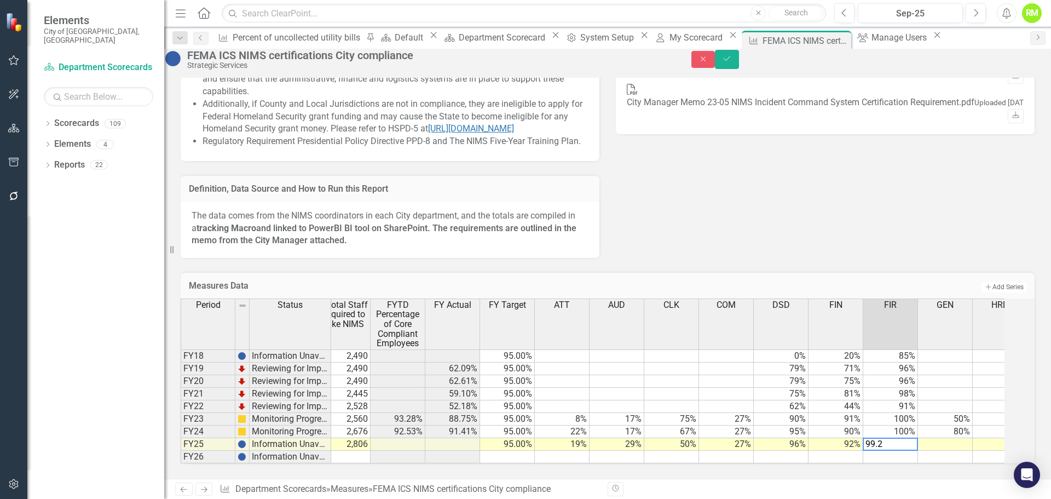
type textarea "99.28"
type textarea "80"
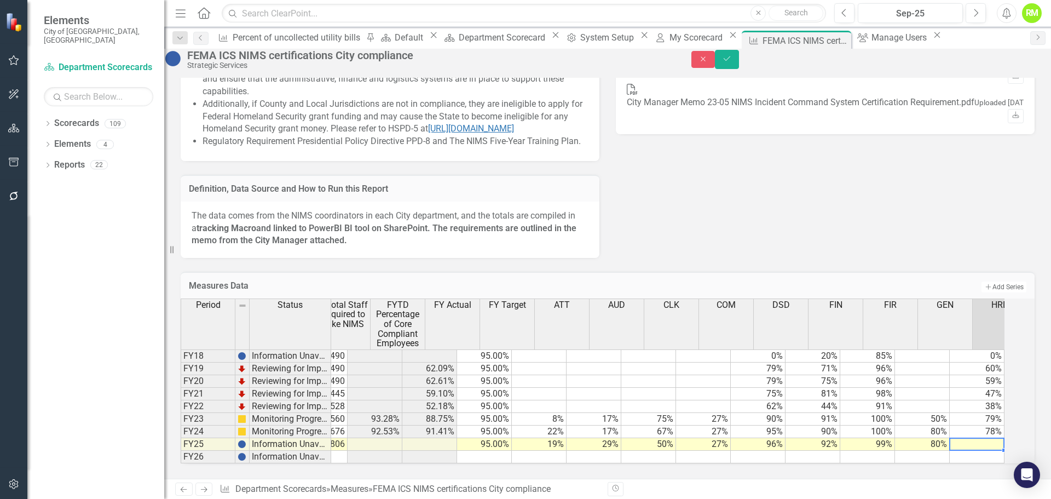
scroll to position [0, 148]
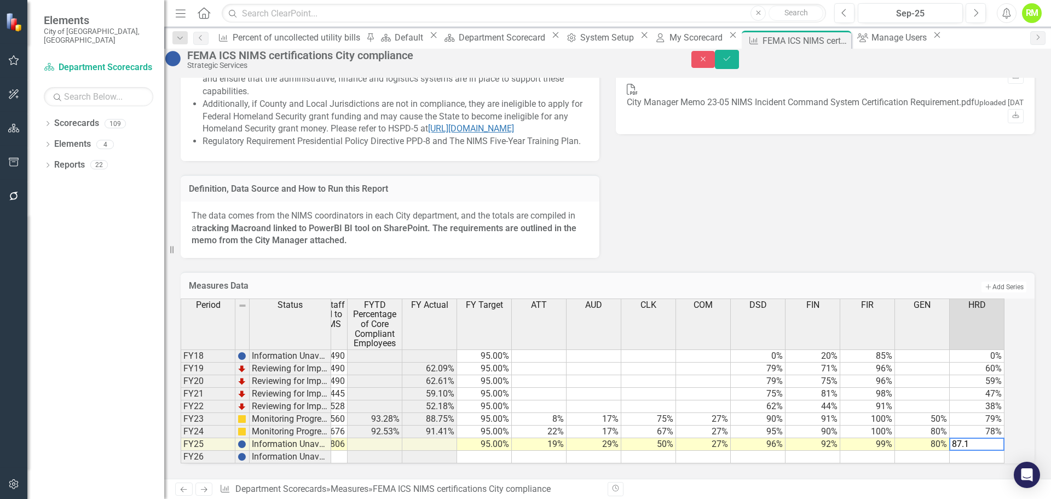
type textarea "87.18"
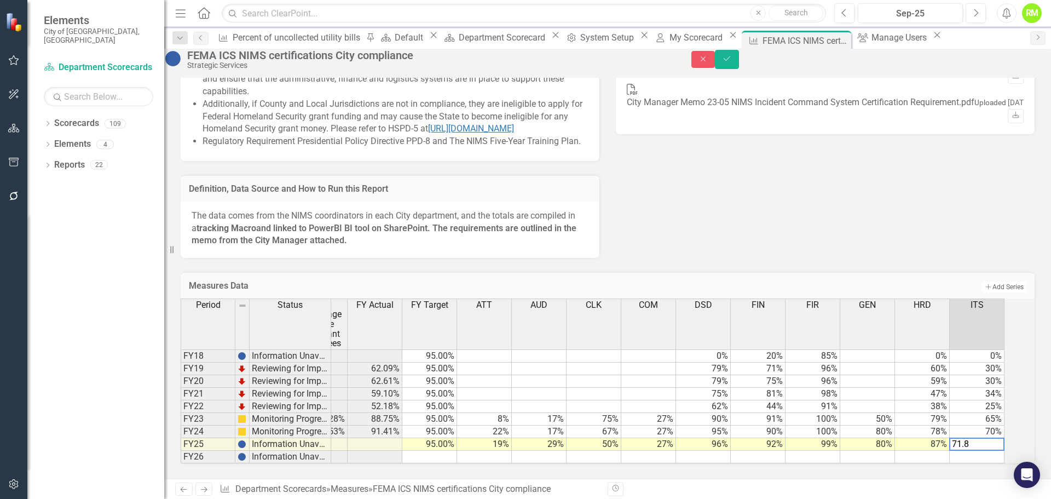
type textarea "71.83"
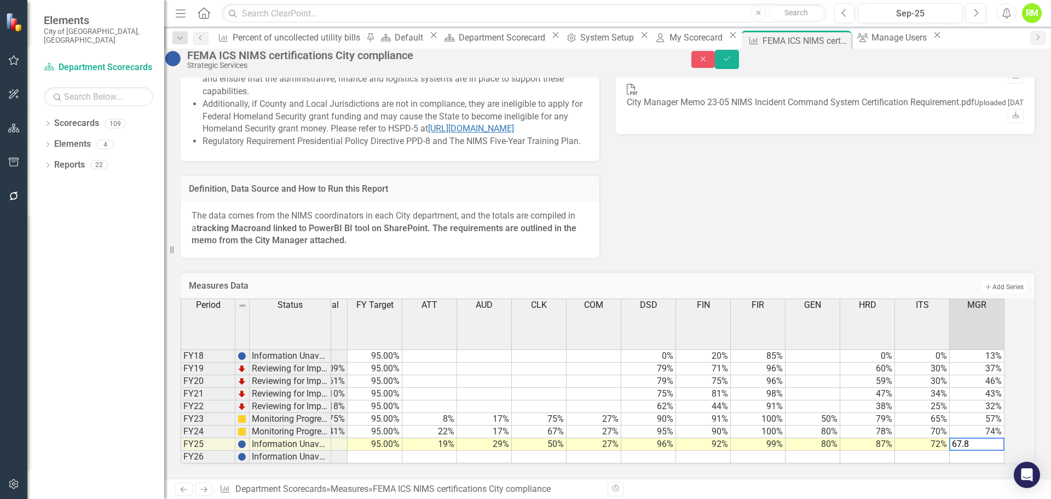
type textarea "67.86"
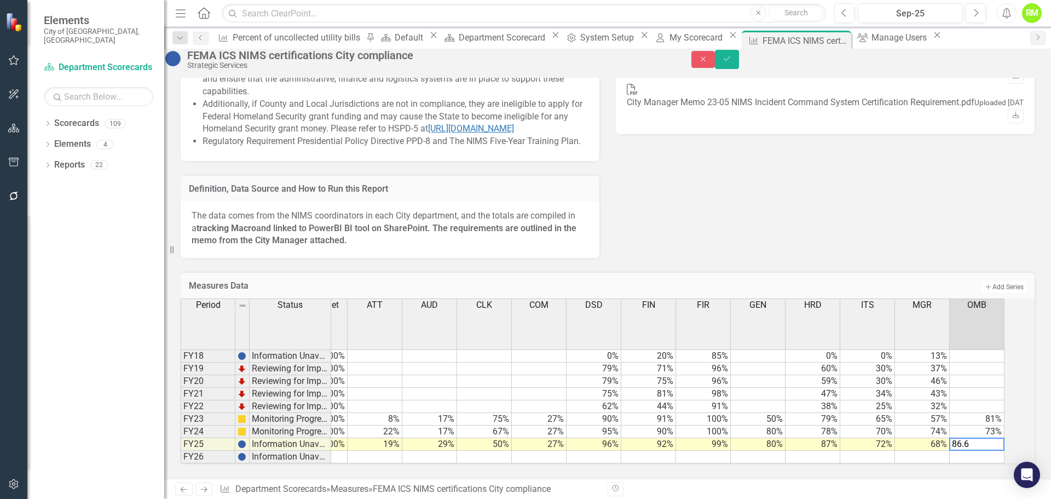
type textarea "86.67"
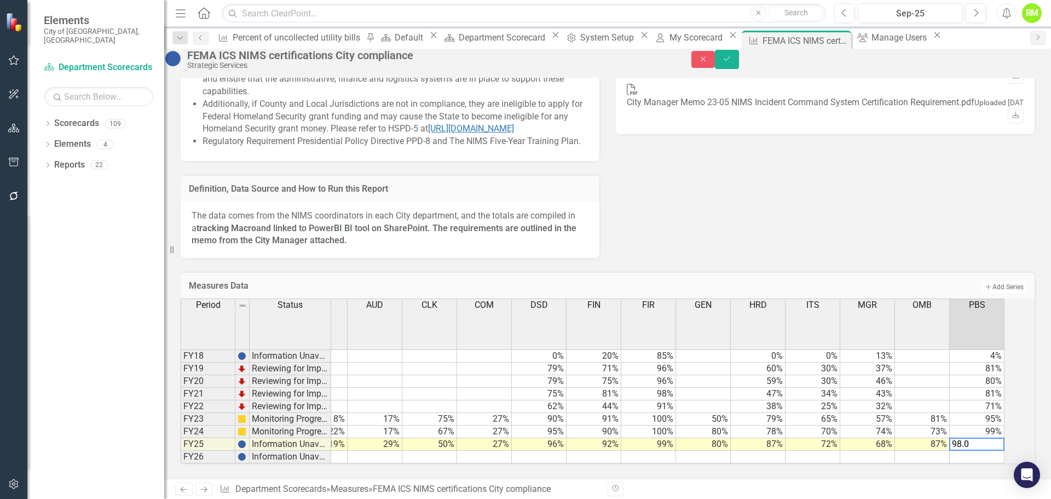
type textarea "98.01"
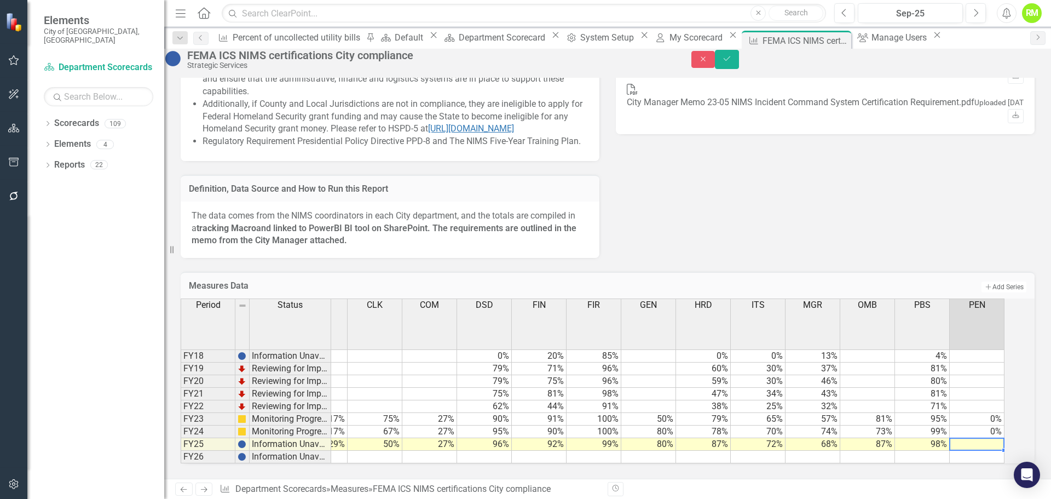
type textarea "0"
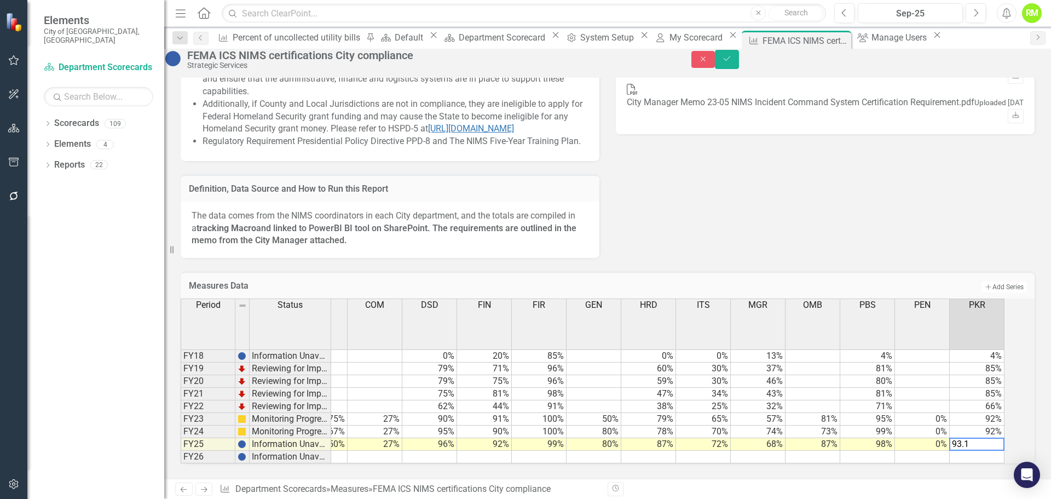
type textarea "93.11"
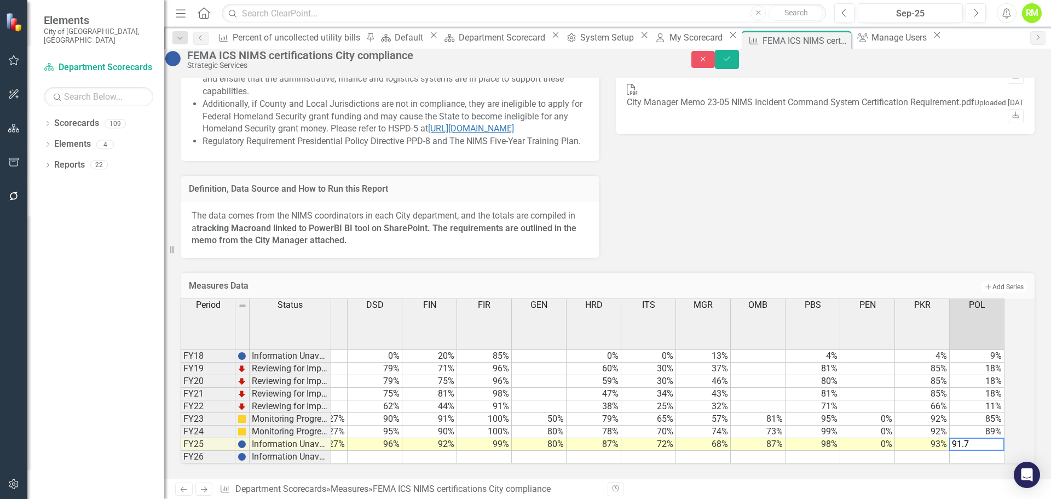
type textarea "91.71"
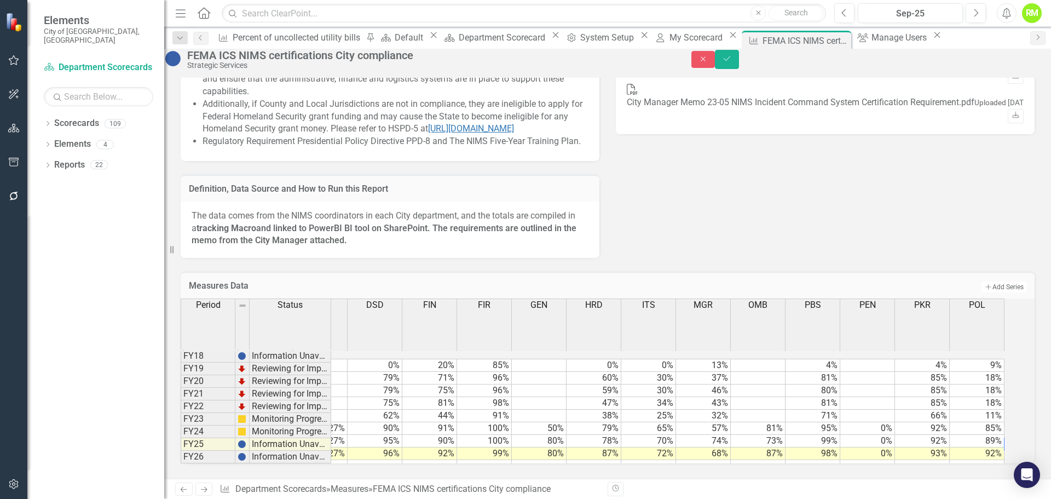
scroll to position [0, 586]
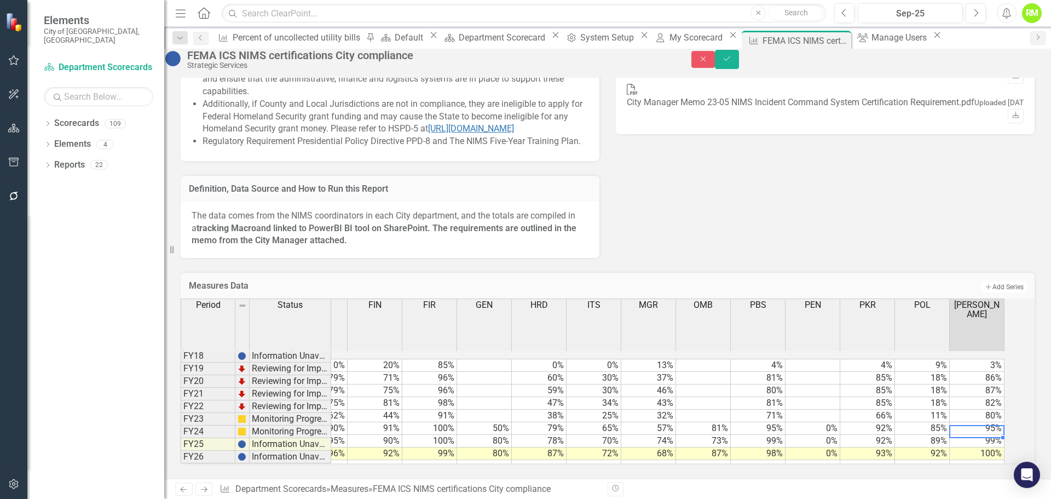
type textarea "98.73"
click at [732, 62] on icon "Save" at bounding box center [727, 59] width 10 height 8
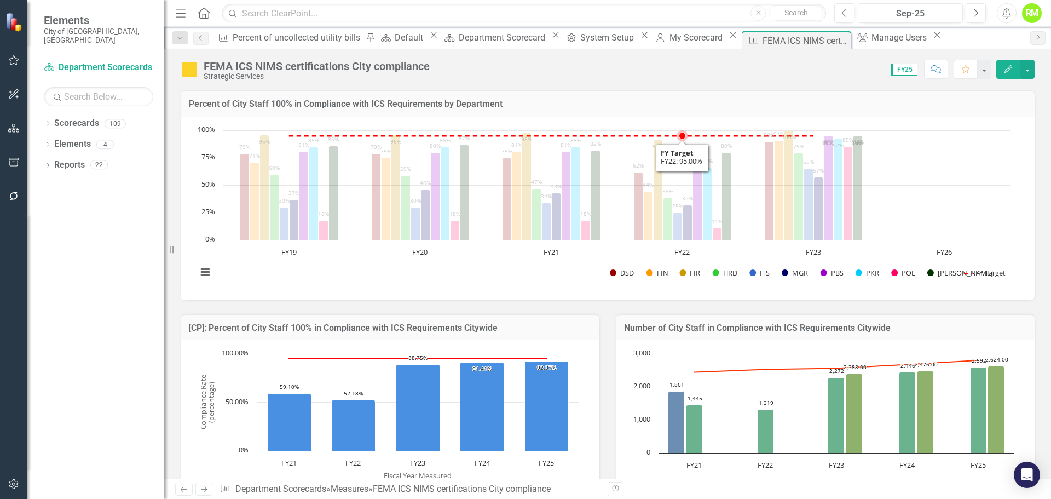
click at [683, 135] on icon "FY22, 95. FY Target." at bounding box center [682, 135] width 7 height 7
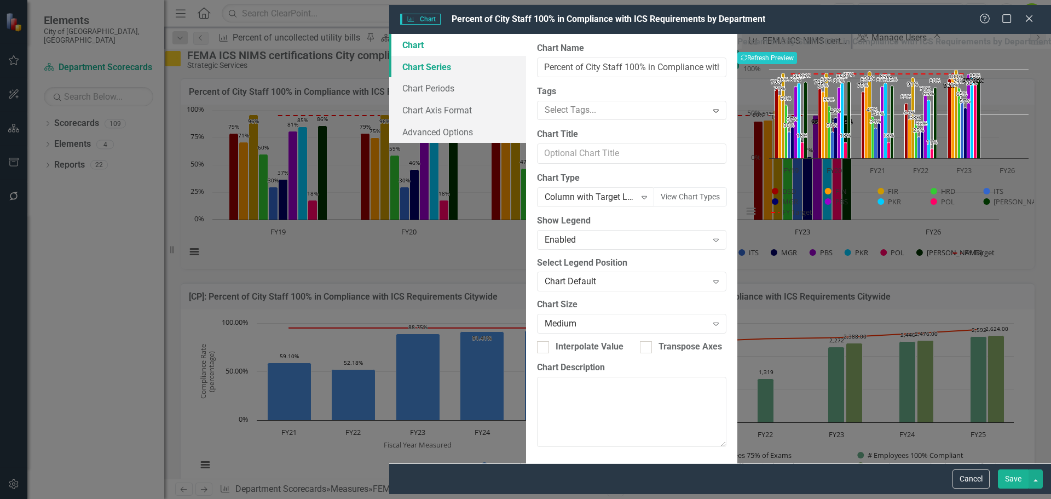
click at [389, 65] on link "Chart Series" at bounding box center [457, 67] width 137 height 22
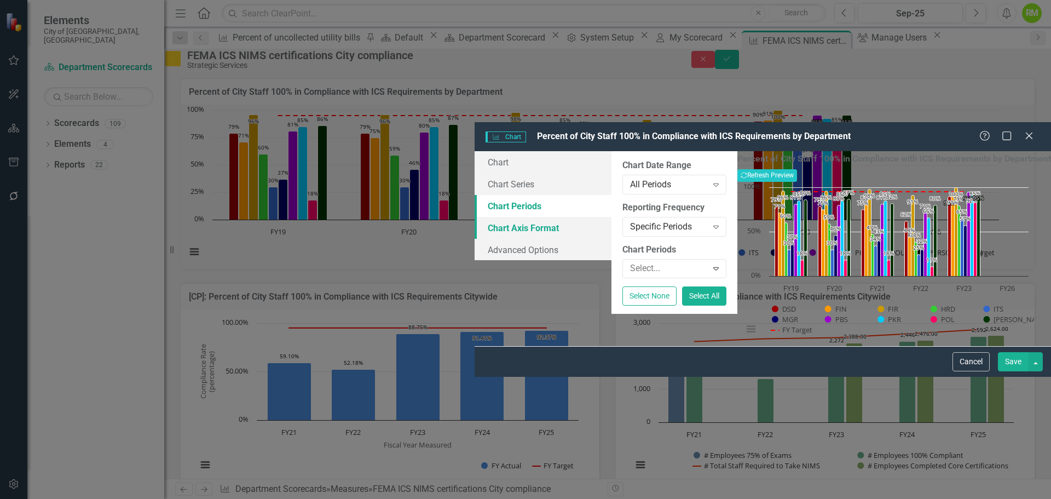
click at [475, 217] on link "Chart Axis Format" at bounding box center [543, 228] width 137 height 22
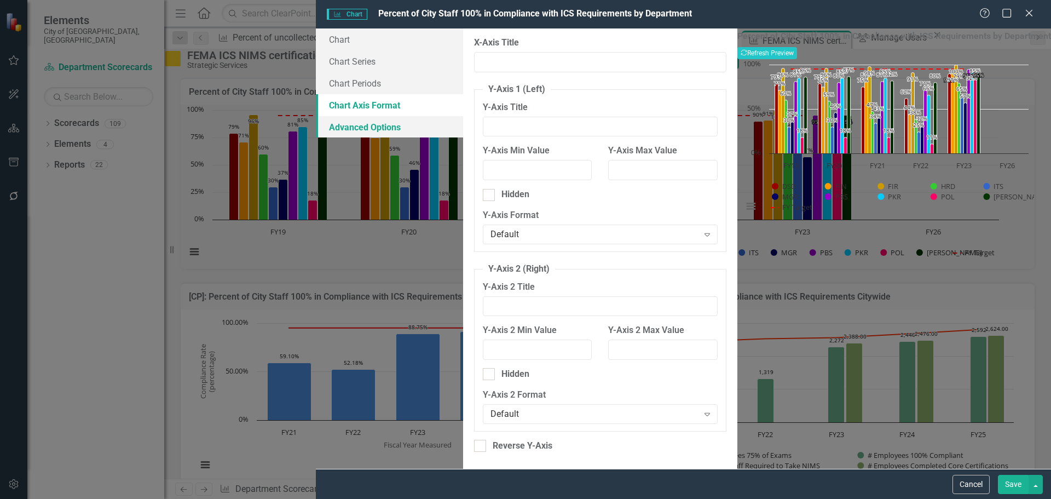
click at [316, 128] on link "Advanced Options" at bounding box center [389, 127] width 147 height 22
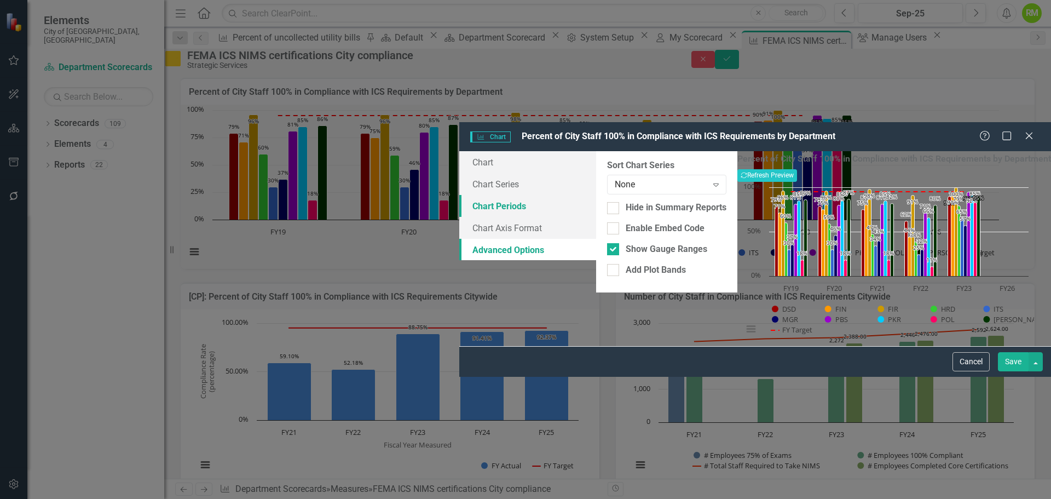
click at [459, 195] on link "Chart Periods" at bounding box center [527, 206] width 137 height 22
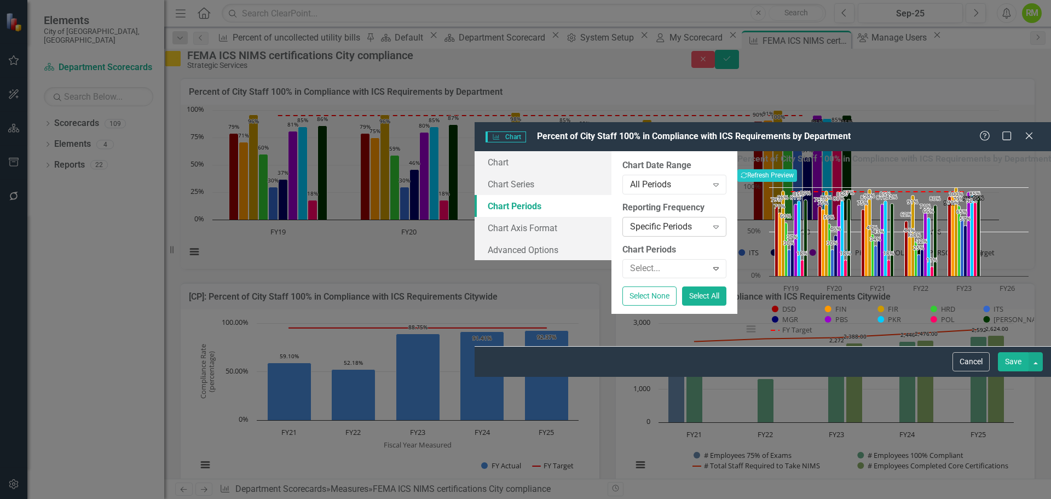
click at [630, 221] on div "Specific Periods" at bounding box center [668, 227] width 77 height 13
click at [622, 201] on label "Reporting Frequency" at bounding box center [674, 207] width 104 height 13
click at [626, 261] on div at bounding box center [667, 268] width 82 height 15
click at [611, 314] on div "From this tab, you define the periods you want included in the chart. For examp…" at bounding box center [674, 232] width 126 height 163
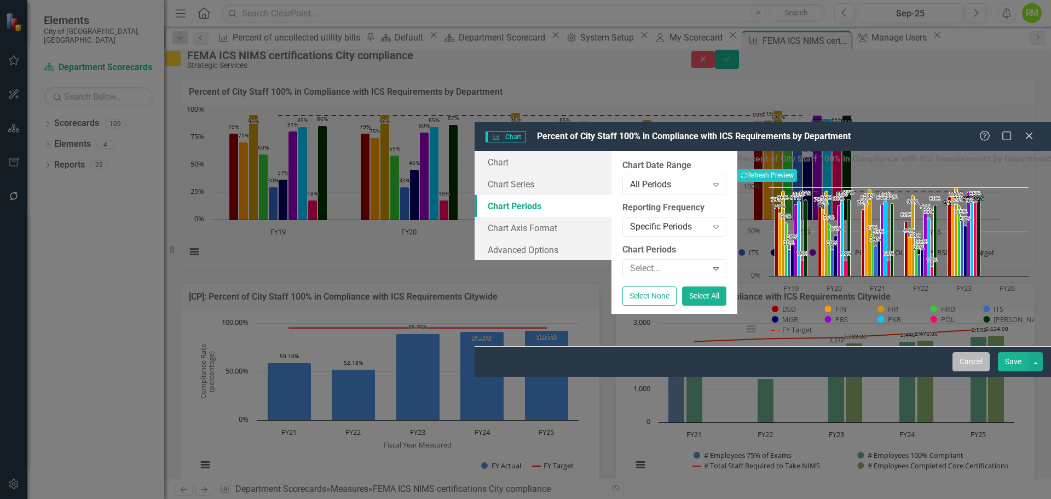
click at [980, 371] on button "Cancel" at bounding box center [970, 361] width 37 height 19
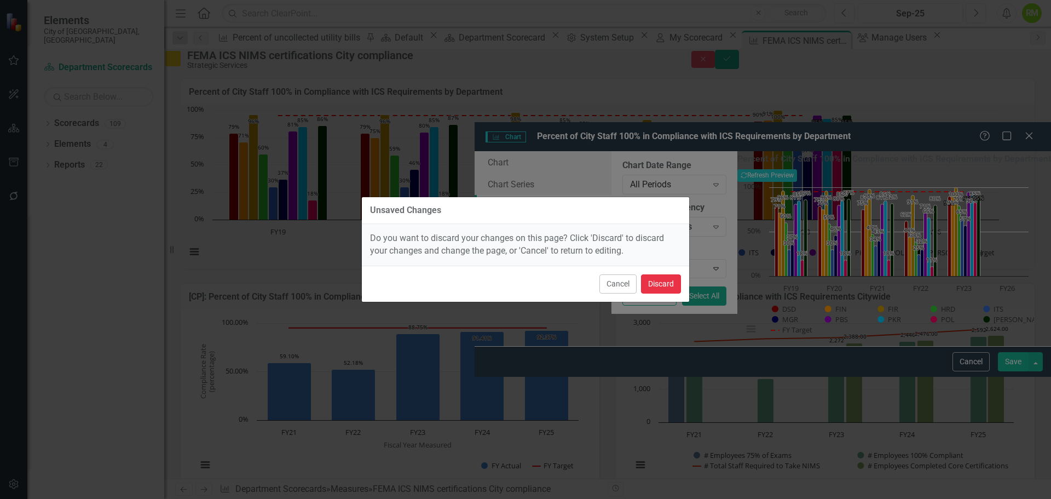
click at [656, 285] on button "Discard" at bounding box center [661, 283] width 40 height 19
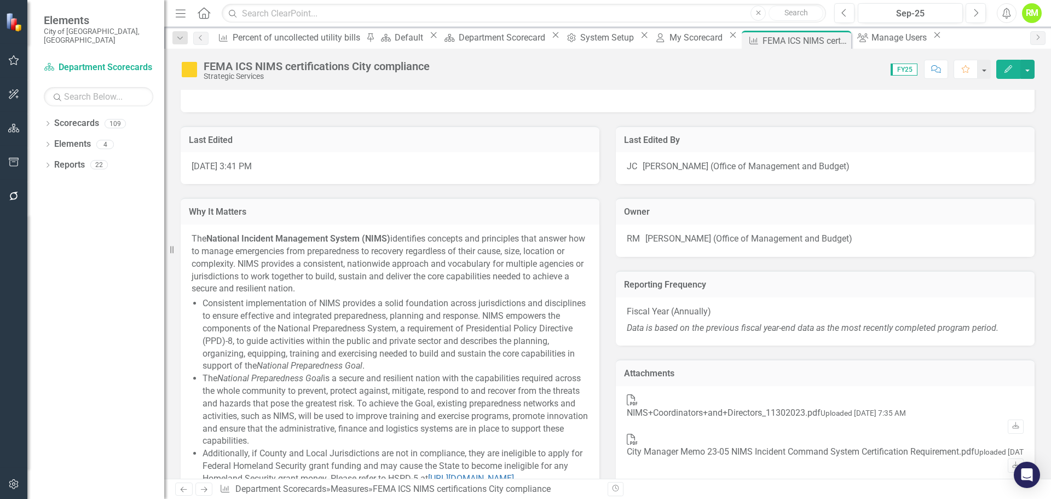
scroll to position [438, 0]
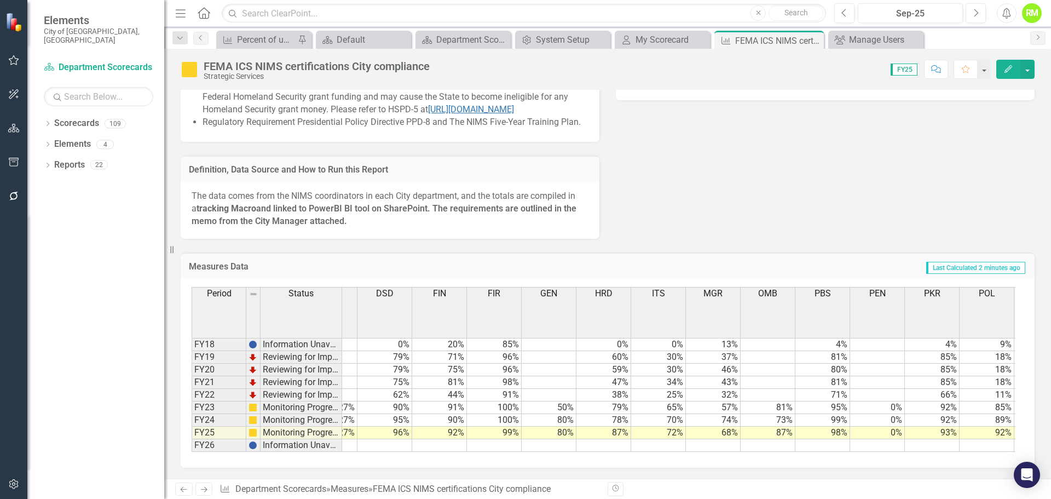
scroll to position [0, 485]
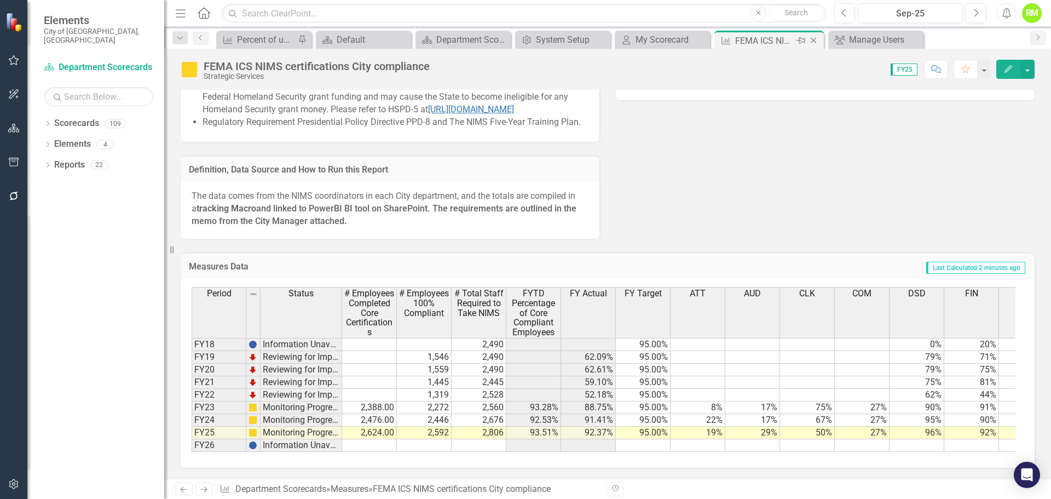
click at [814, 38] on icon "Close" at bounding box center [813, 40] width 11 height 9
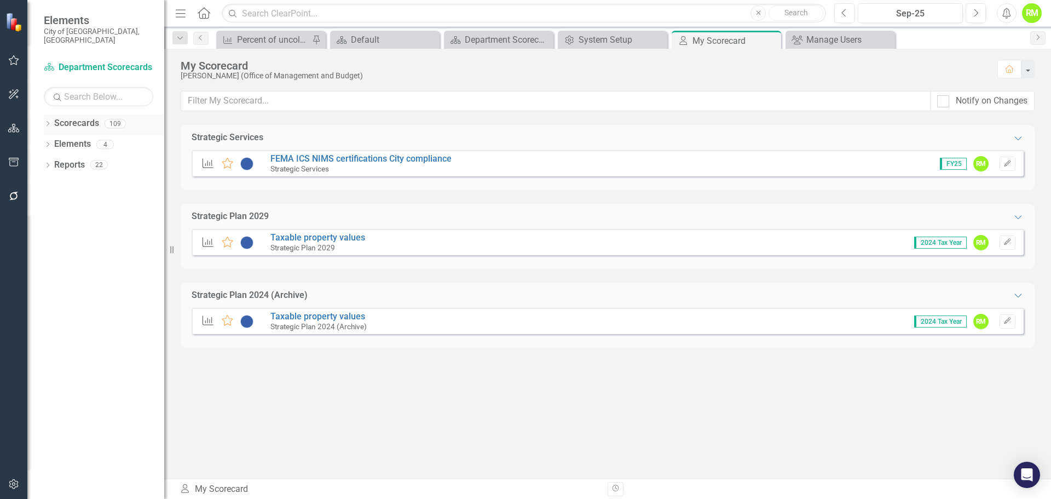
click at [49, 120] on div "Dropdown" at bounding box center [48, 124] width 8 height 9
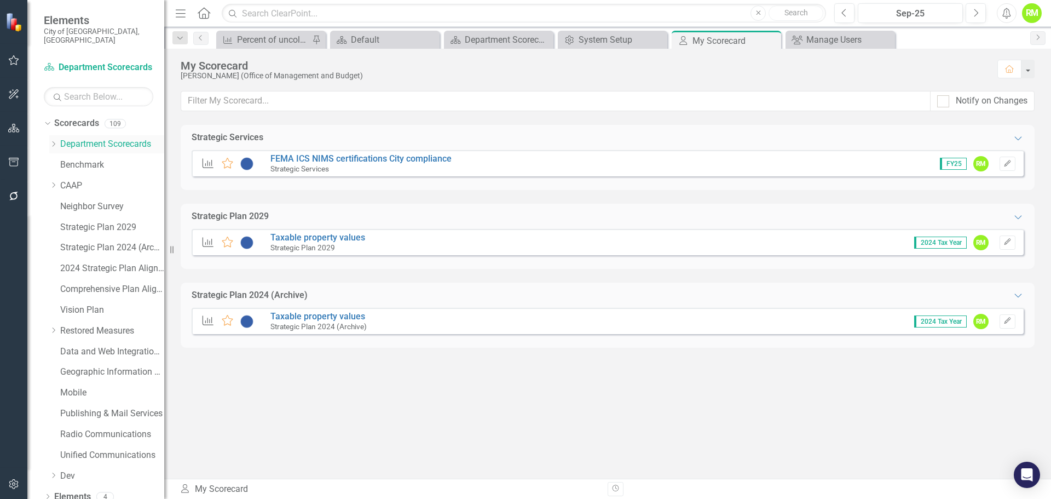
click at [54, 141] on icon "Dropdown" at bounding box center [53, 144] width 8 height 7
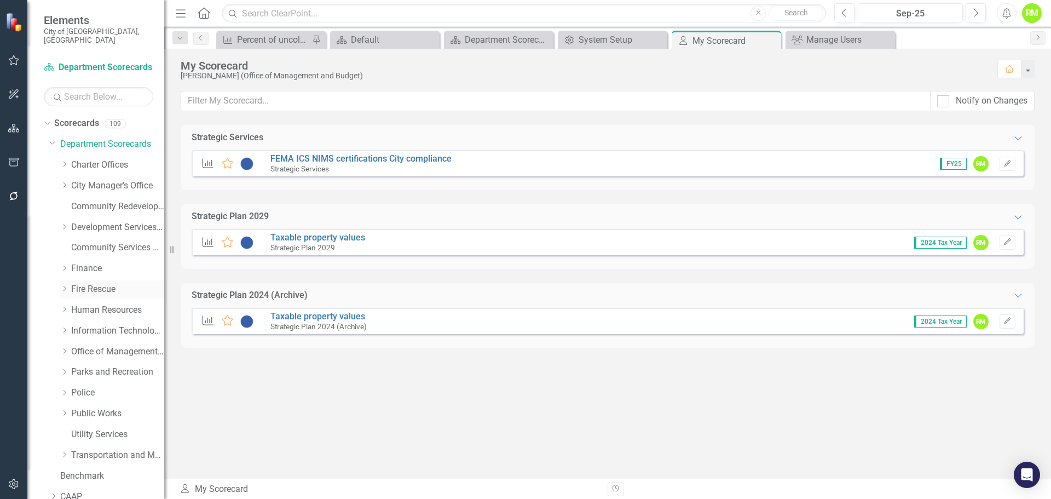
click at [65, 285] on icon "Dropdown" at bounding box center [64, 288] width 8 height 7
click at [93, 283] on link "Fire Rescue" at bounding box center [117, 289] width 93 height 13
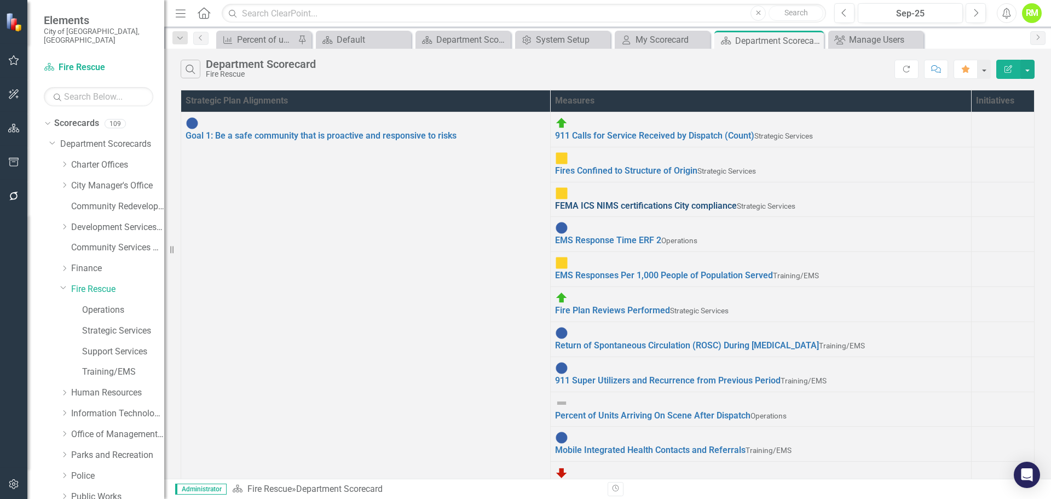
click at [574, 200] on link "FEMA ICS NIMS certifications City compliance" at bounding box center [646, 205] width 182 height 10
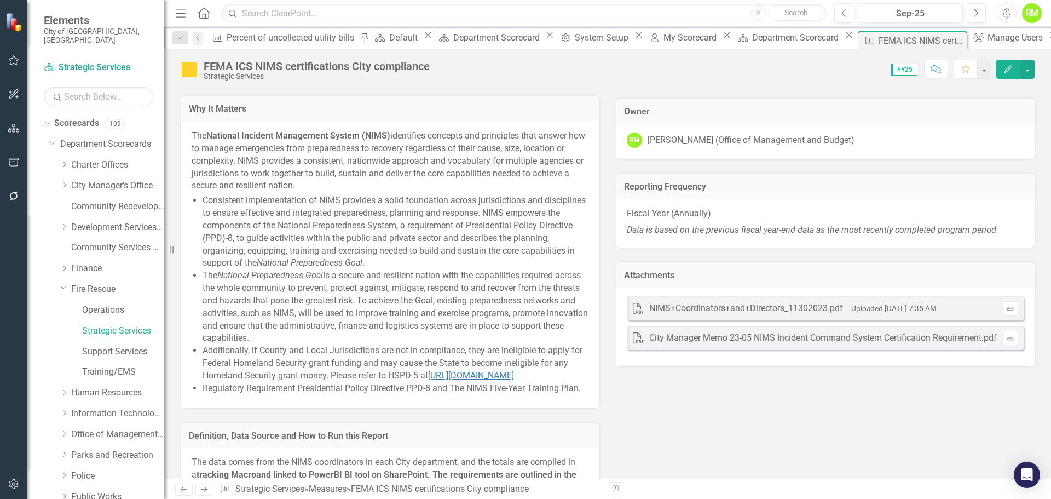
scroll to position [696, 0]
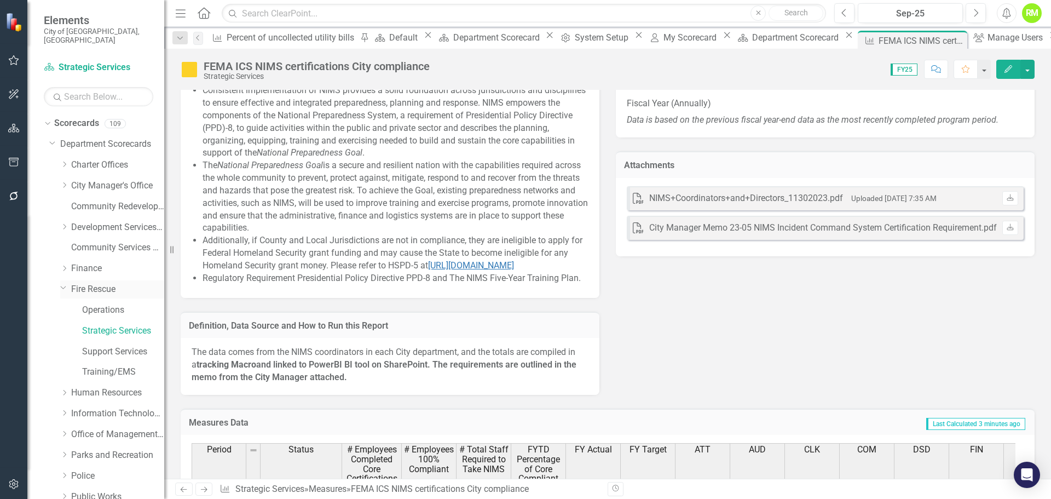
click at [65, 283] on icon "Dropdown" at bounding box center [63, 287] width 7 height 8
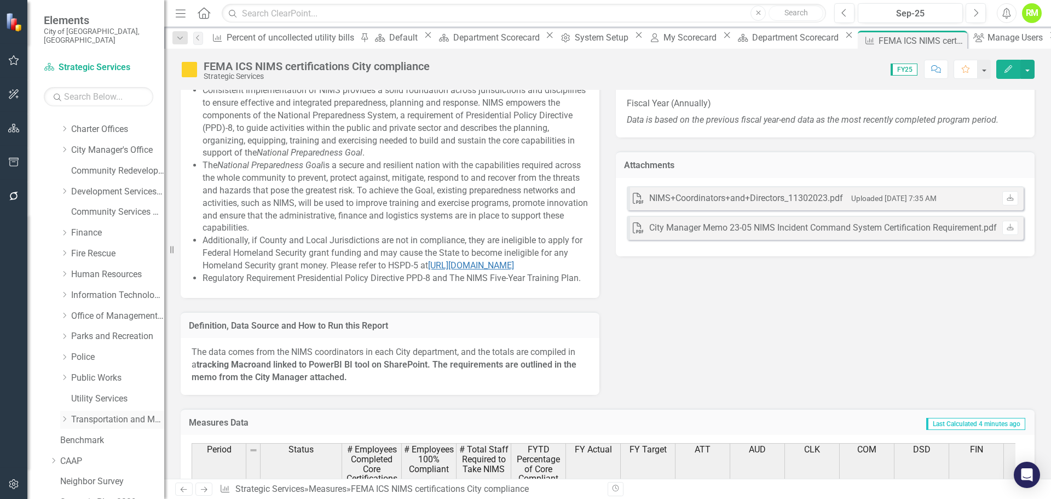
scroll to position [55, 0]
click at [66, 396] on icon "Dropdown" at bounding box center [64, 399] width 8 height 7
click at [66, 394] on icon "Dropdown" at bounding box center [63, 398] width 7 height 8
click at [100, 187] on link "Community Services Department" at bounding box center [117, 193] width 93 height 13
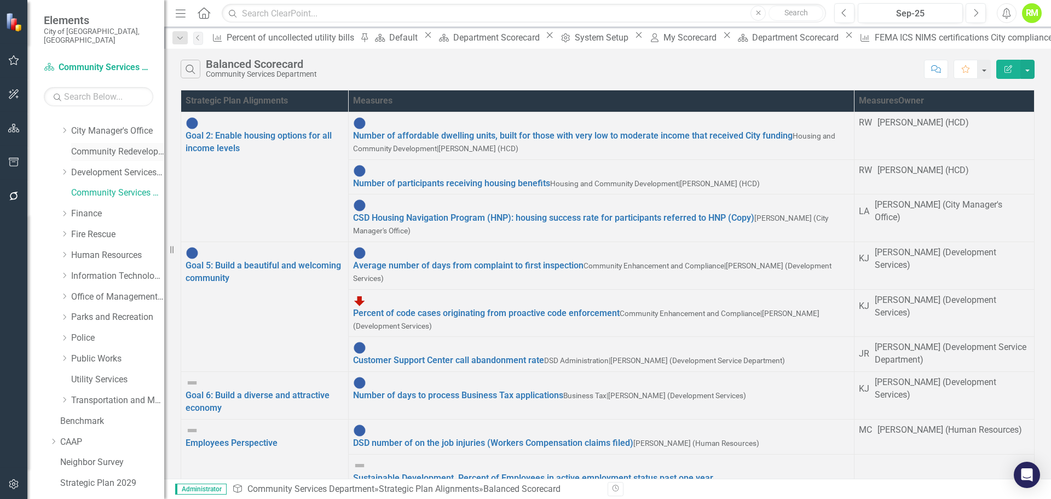
click at [104, 146] on link "Community Redevelopment Agency" at bounding box center [117, 152] width 93 height 13
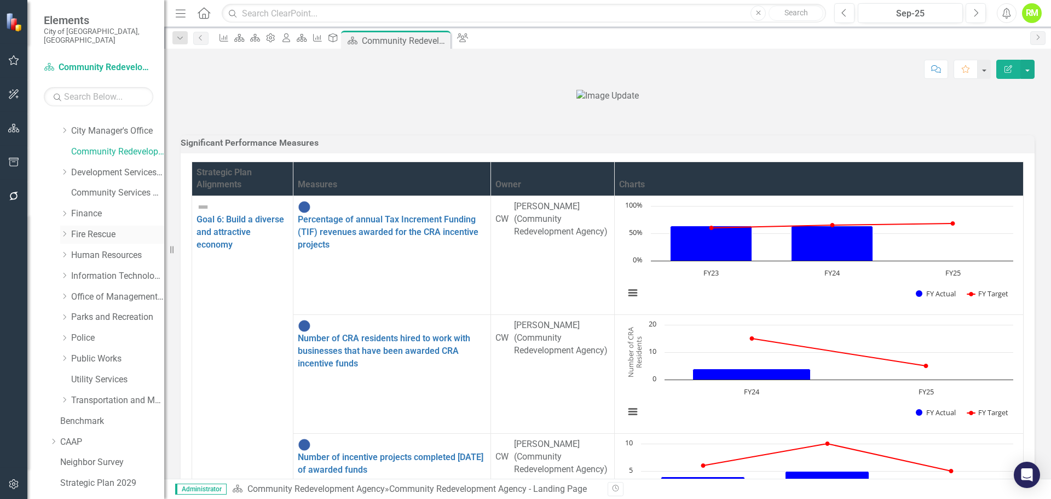
click at [81, 228] on link "Fire Rescue" at bounding box center [117, 234] width 93 height 13
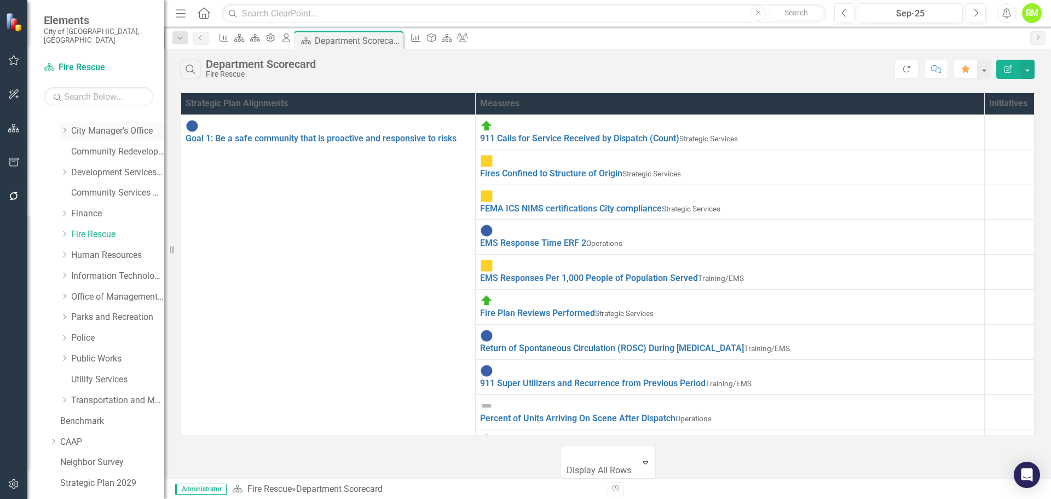
click at [101, 125] on link "City Manager's Office" at bounding box center [117, 131] width 93 height 13
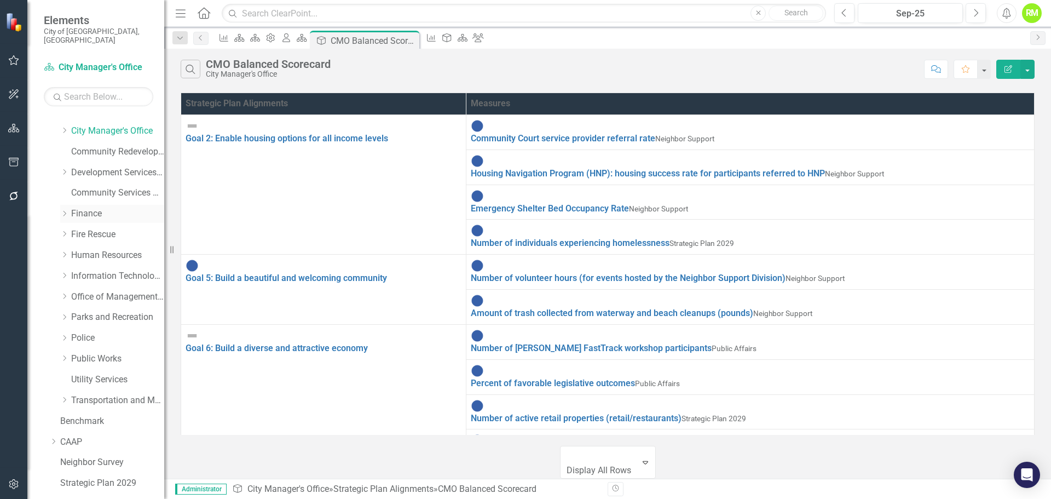
click at [90, 207] on link "Finance" at bounding box center [117, 213] width 93 height 13
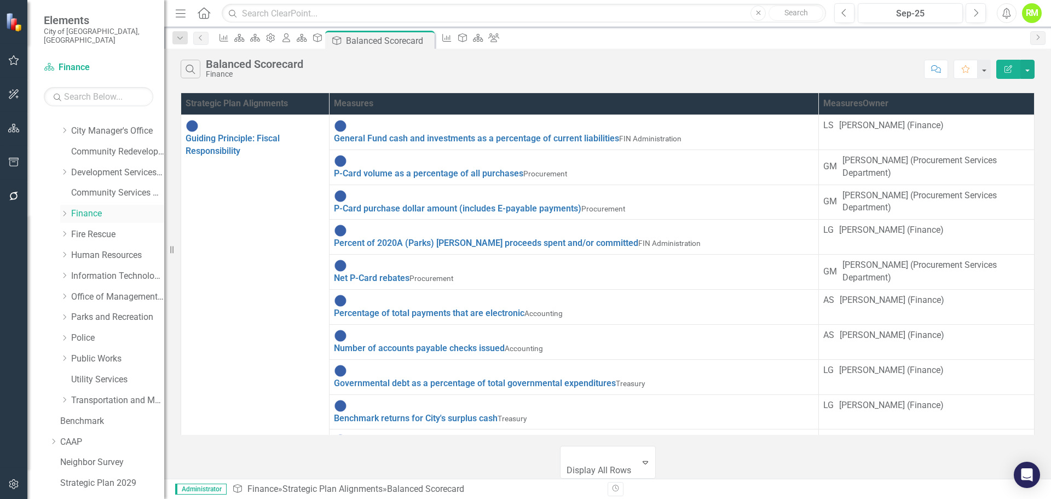
drag, startPoint x: 90, startPoint y: 204, endPoint x: 83, endPoint y: 205, distance: 7.3
click at [83, 207] on link "Finance" at bounding box center [117, 213] width 93 height 13
click at [66, 210] on icon "Dropdown" at bounding box center [64, 213] width 8 height 7
click at [115, 228] on link "FIN Administration" at bounding box center [123, 234] width 82 height 13
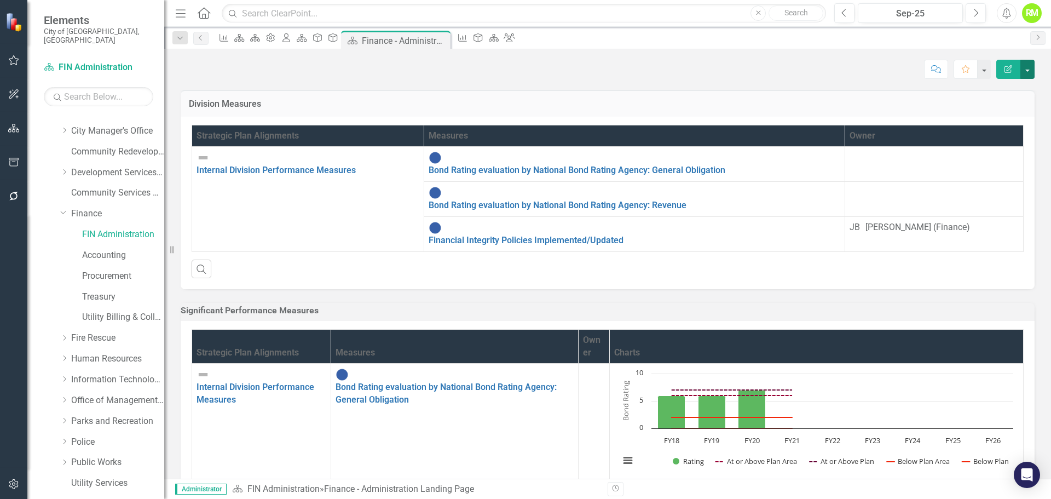
click at [1032, 67] on button "button" at bounding box center [1027, 69] width 14 height 19
click at [106, 270] on link "Procurement" at bounding box center [123, 276] width 82 height 13
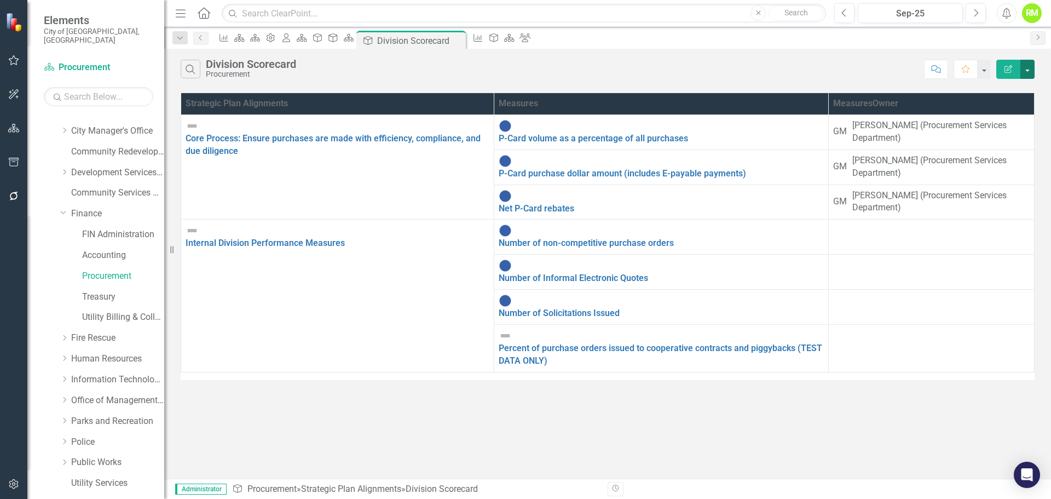
click at [1029, 71] on button "button" at bounding box center [1027, 69] width 14 height 19
click at [998, 89] on link "Edit Report Edit Report" at bounding box center [990, 89] width 86 height 20
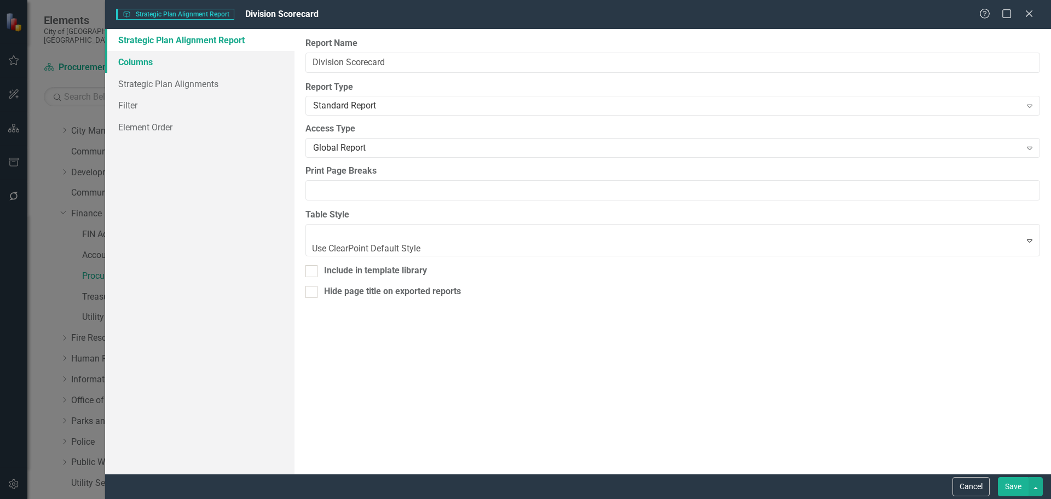
click at [137, 62] on link "Columns" at bounding box center [199, 62] width 189 height 22
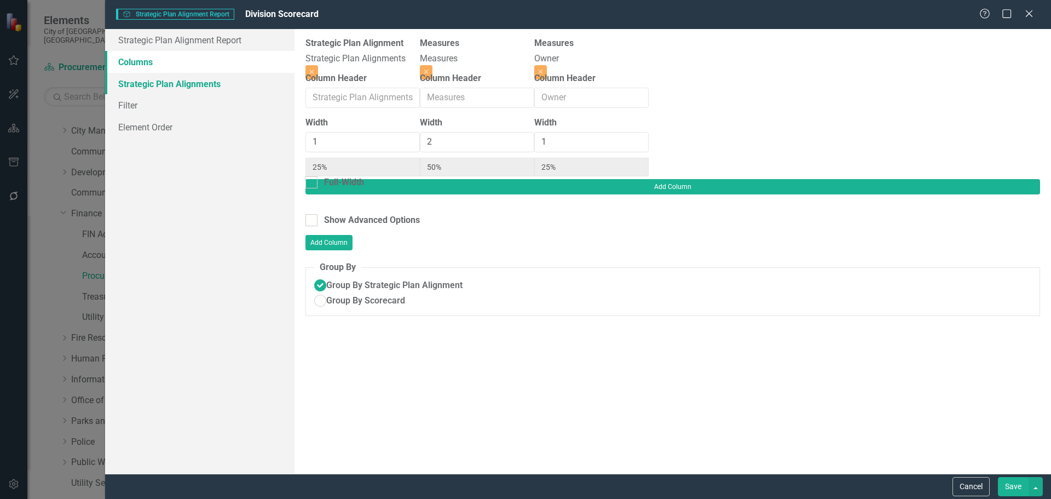
click at [136, 85] on link "Strategic Plan Alignments" at bounding box center [199, 84] width 189 height 22
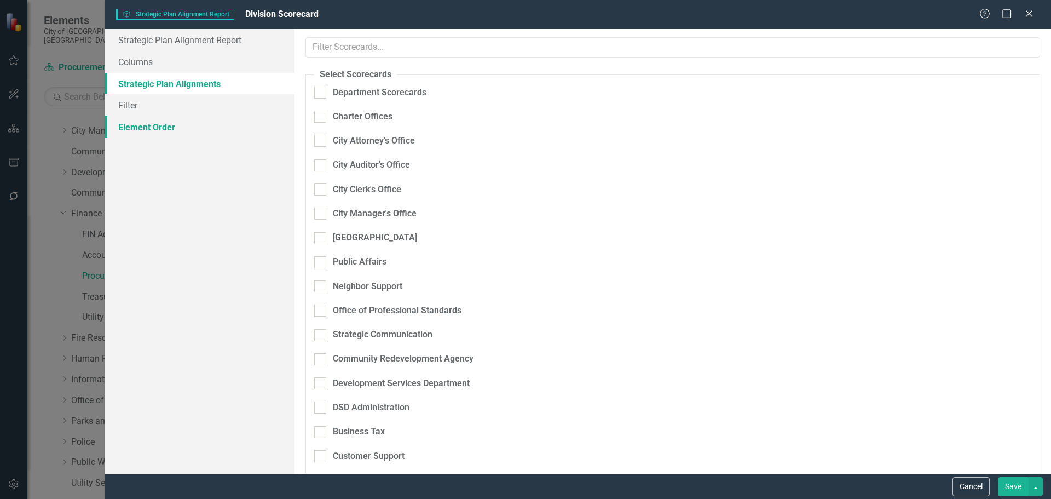
click at [140, 126] on link "Element Order" at bounding box center [199, 127] width 189 height 22
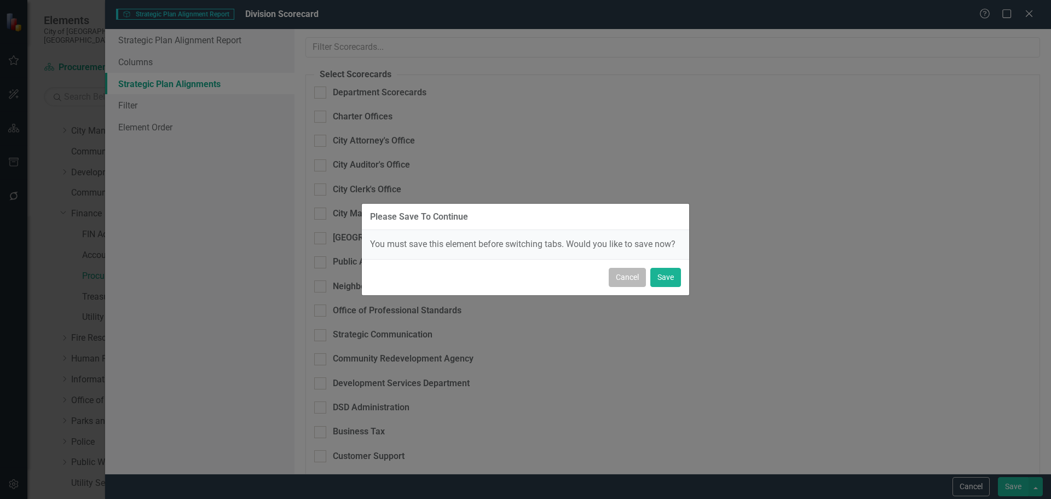
click at [631, 277] on button "Cancel" at bounding box center [627, 277] width 37 height 19
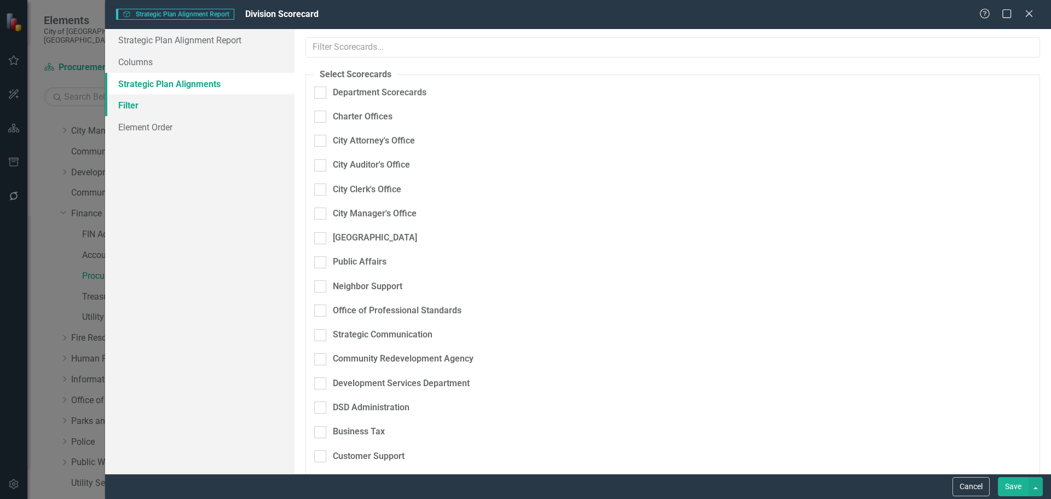
click at [126, 106] on link "Filter" at bounding box center [199, 105] width 189 height 22
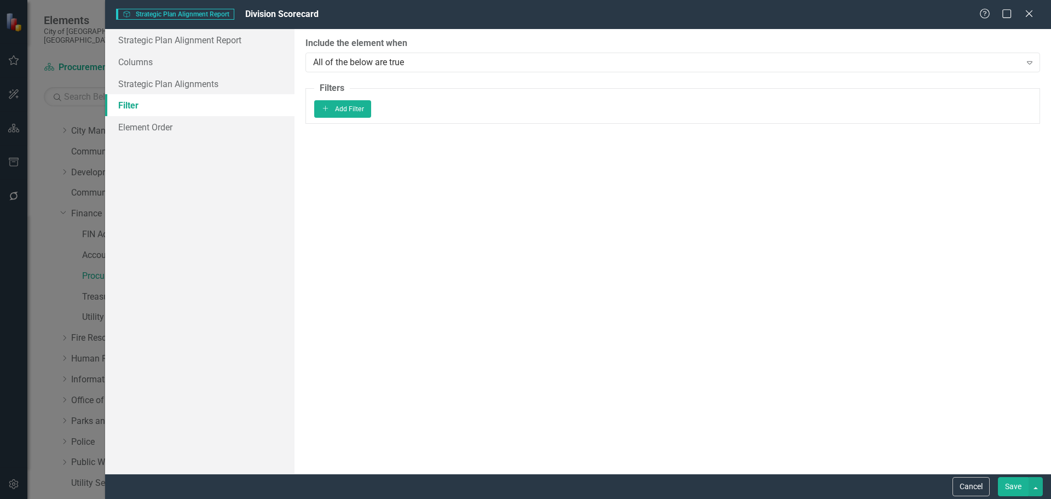
click at [128, 106] on link "Filter" at bounding box center [199, 105] width 189 height 22
click at [137, 89] on link "Strategic Plan Alignments" at bounding box center [199, 84] width 189 height 22
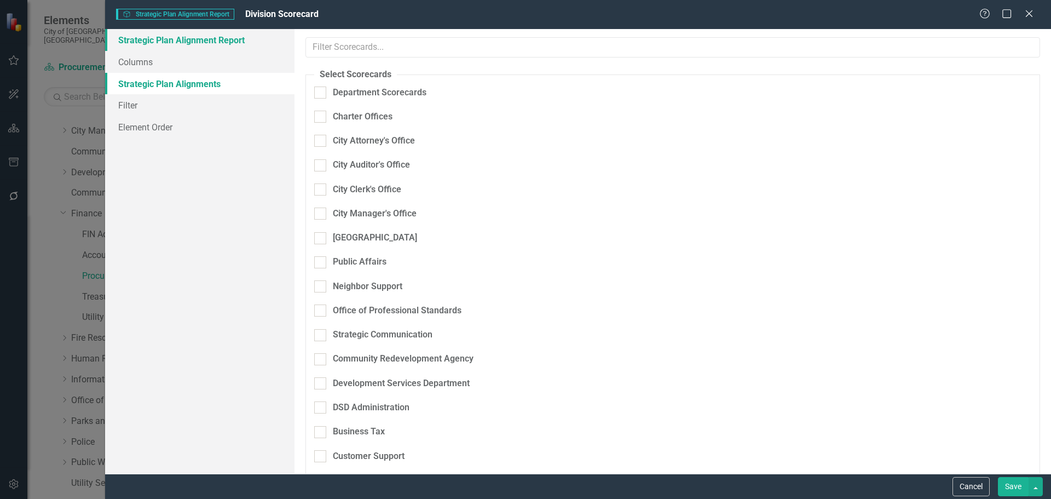
click at [149, 45] on link "Strategic Plan Alignment Report" at bounding box center [199, 40] width 189 height 22
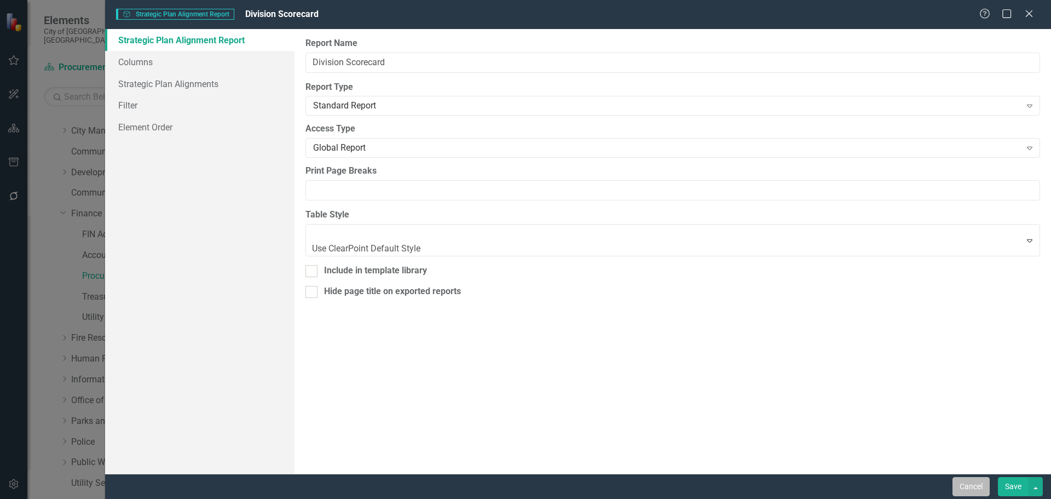
click at [969, 485] on button "Cancel" at bounding box center [970, 486] width 37 height 19
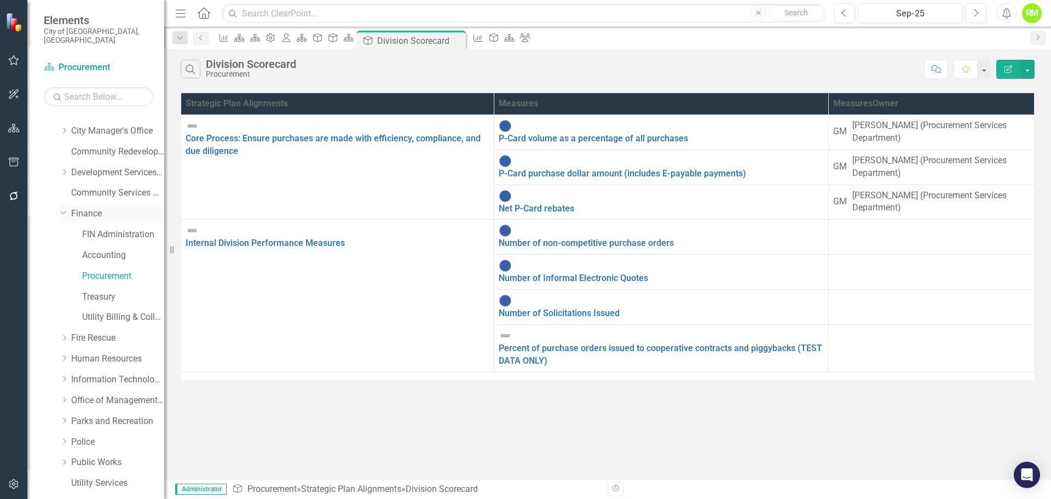
click at [85, 207] on link "Finance" at bounding box center [117, 213] width 93 height 13
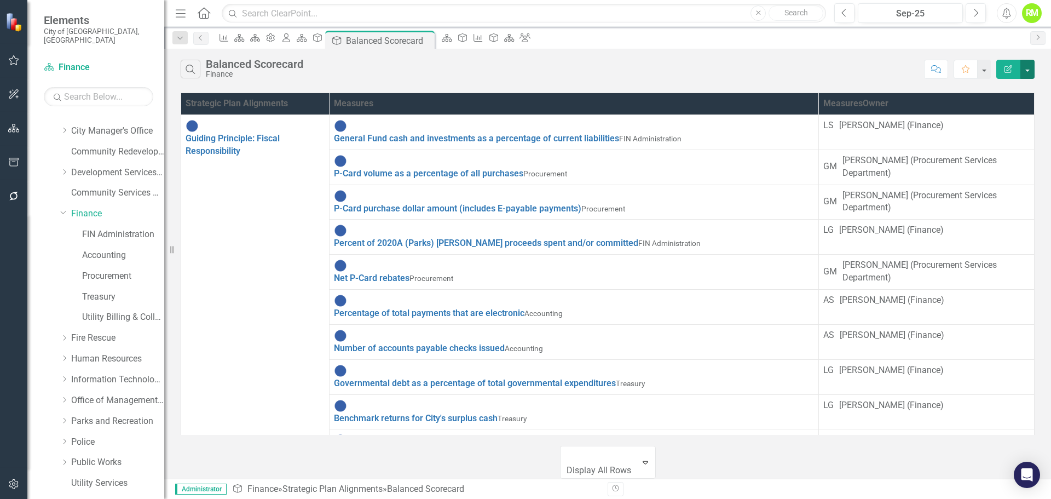
click at [1028, 71] on button "button" at bounding box center [1027, 69] width 14 height 19
click at [1010, 70] on icon "Edit Report" at bounding box center [1008, 69] width 10 height 8
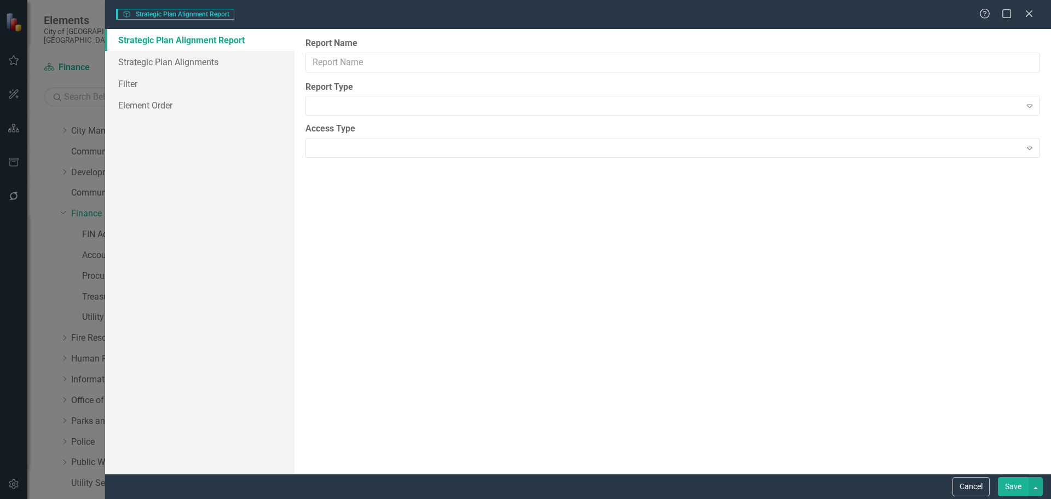
type input "Balanced Scorecard"
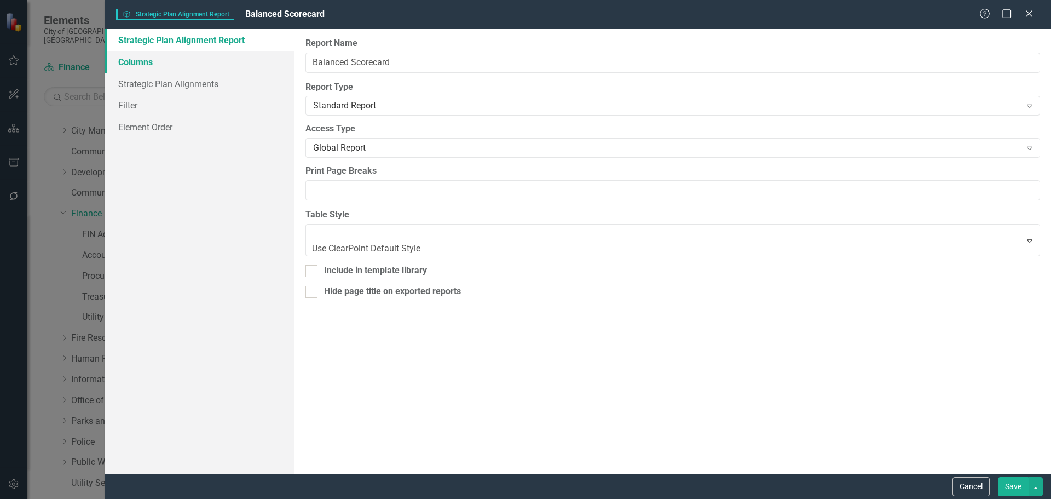
click at [146, 61] on link "Columns" at bounding box center [199, 62] width 189 height 22
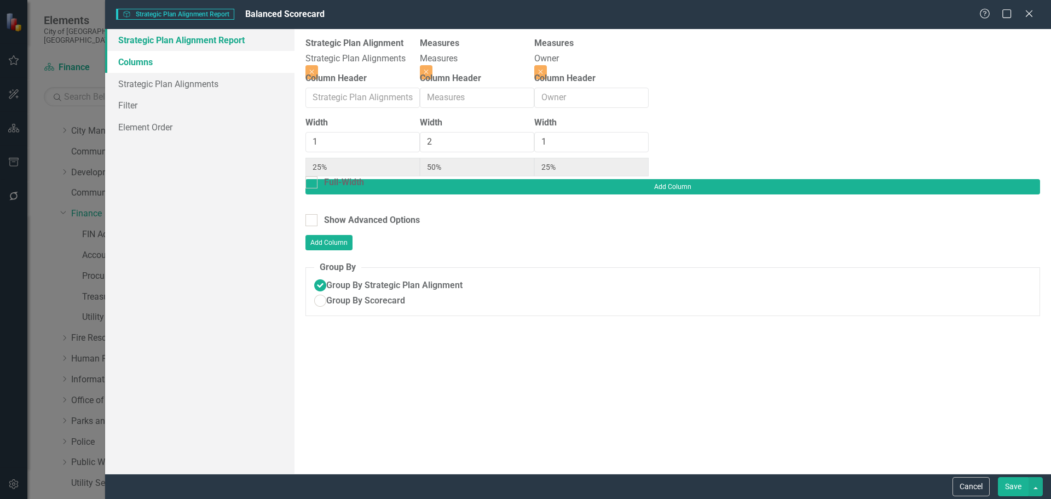
click at [151, 42] on link "Strategic Plan Alignment Report" at bounding box center [199, 40] width 189 height 22
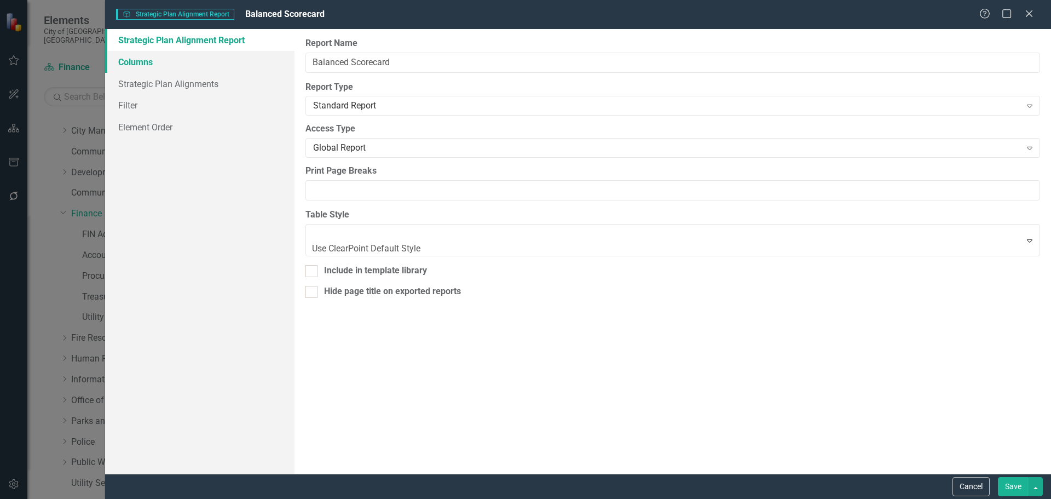
click at [141, 62] on link "Columns" at bounding box center [199, 62] width 189 height 22
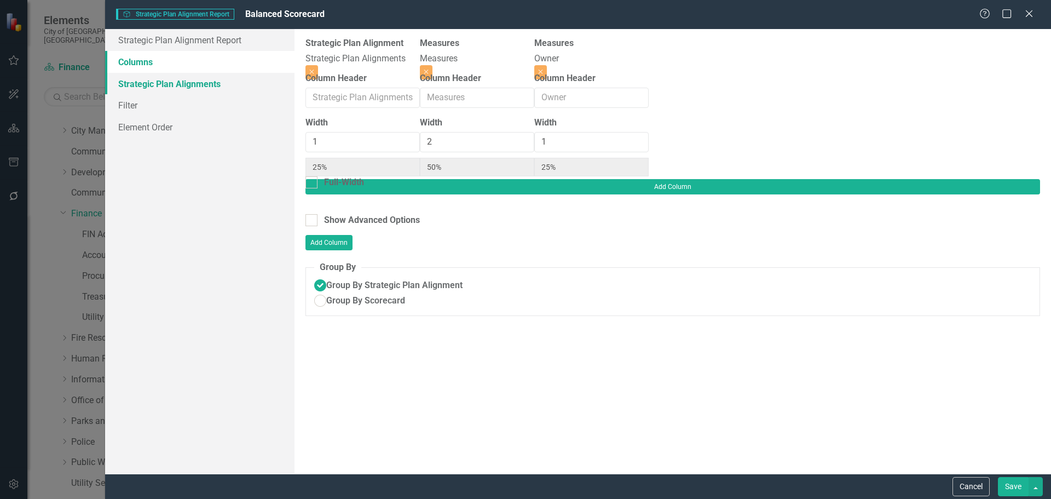
click at [144, 83] on link "Strategic Plan Alignments" at bounding box center [199, 84] width 189 height 22
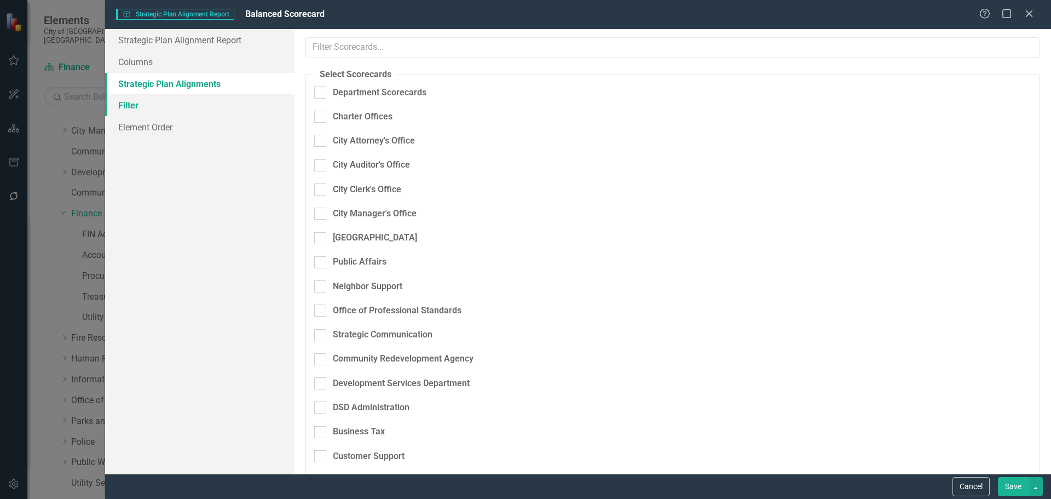
click at [135, 99] on link "Filter" at bounding box center [199, 105] width 189 height 22
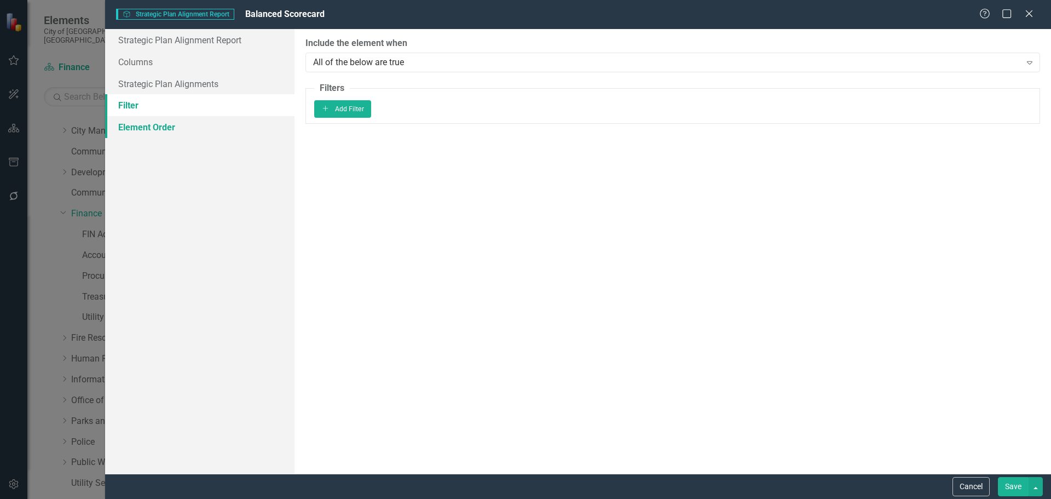
click at [141, 127] on link "Element Order" at bounding box center [199, 127] width 189 height 22
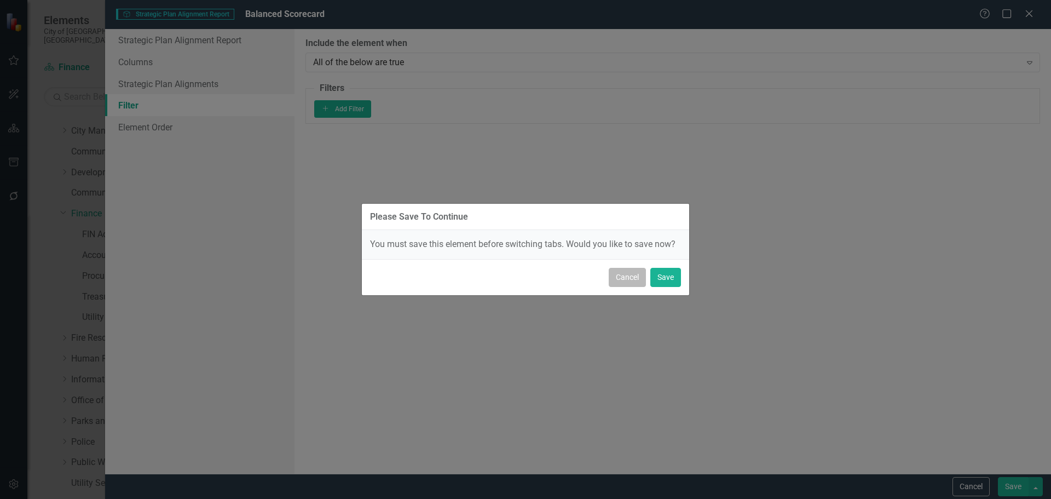
click at [628, 277] on button "Cancel" at bounding box center [627, 277] width 37 height 19
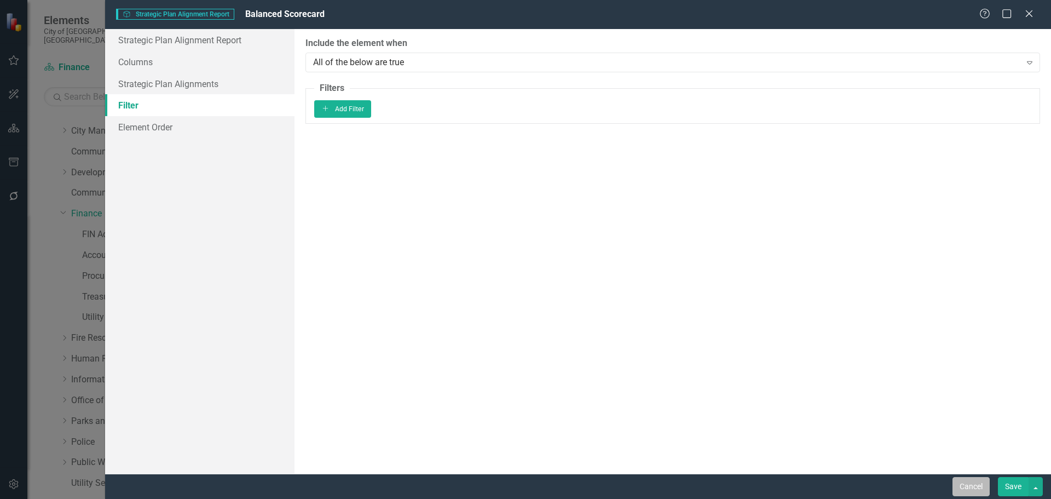
click at [968, 483] on button "Cancel" at bounding box center [970, 486] width 37 height 19
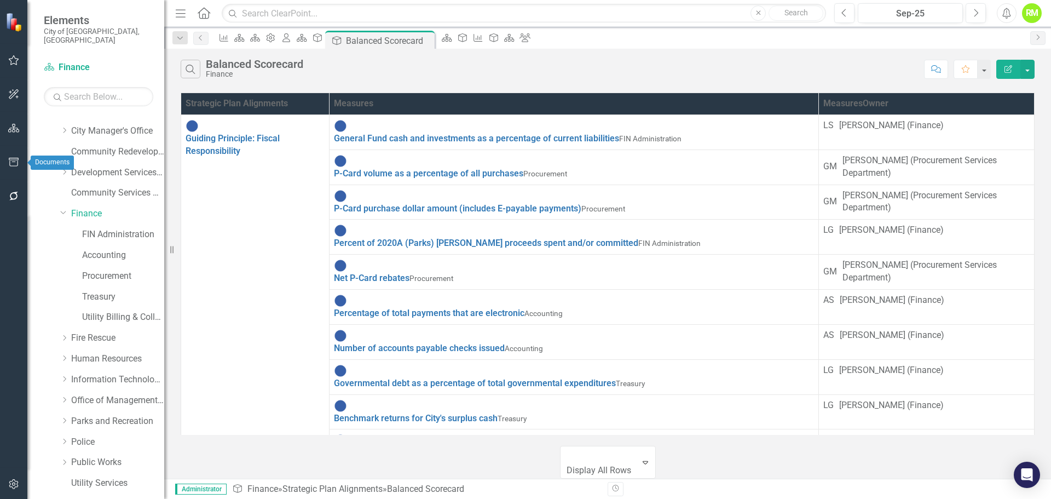
click at [14, 161] on icon "button" at bounding box center [13, 162] width 11 height 9
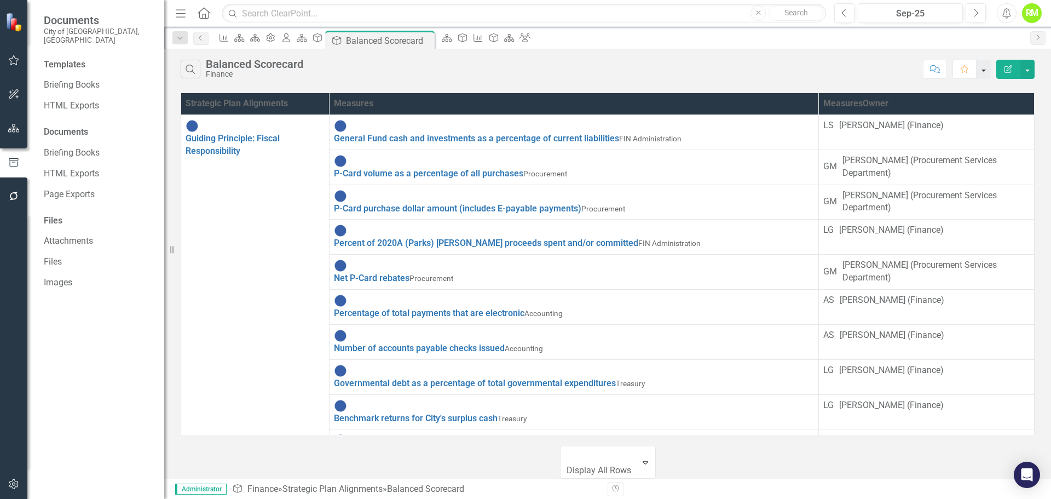
click at [986, 68] on button "button" at bounding box center [983, 69] width 14 height 19
click at [905, 67] on div "Search Balanced Scorecard Finance" at bounding box center [550, 69] width 738 height 19
click at [1028, 67] on button "button" at bounding box center [1027, 69] width 14 height 19
click at [1006, 67] on icon "Edit Report" at bounding box center [1008, 69] width 10 height 8
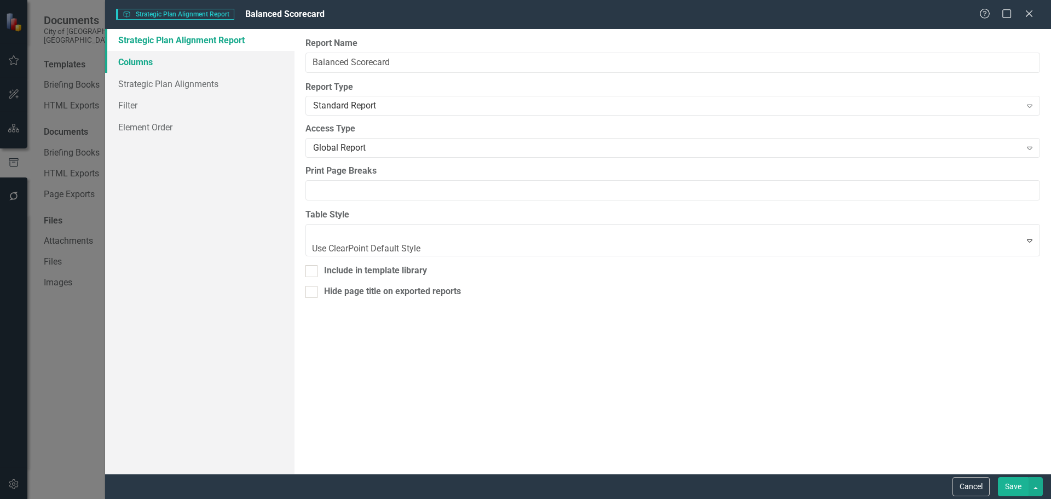
click at [135, 60] on link "Columns" at bounding box center [199, 62] width 189 height 22
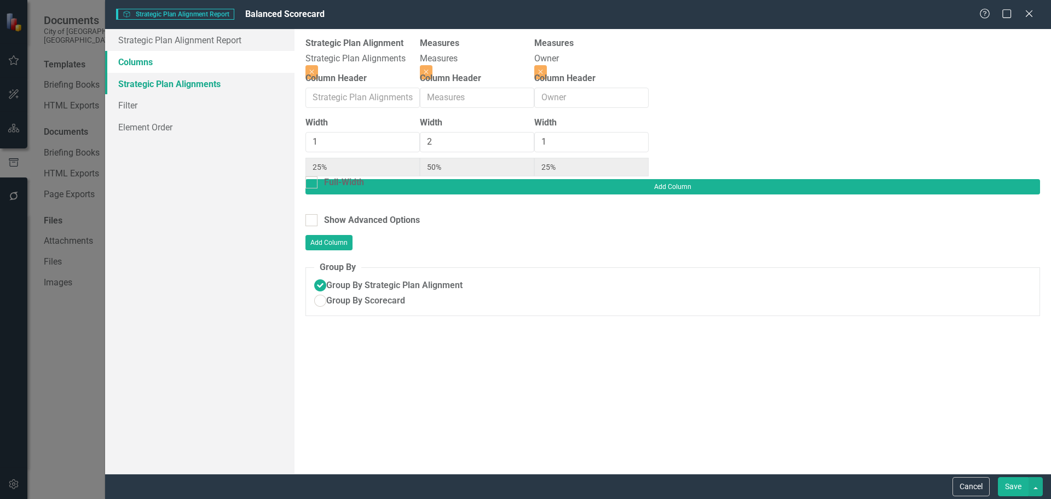
click at [145, 90] on link "Strategic Plan Alignments" at bounding box center [199, 84] width 189 height 22
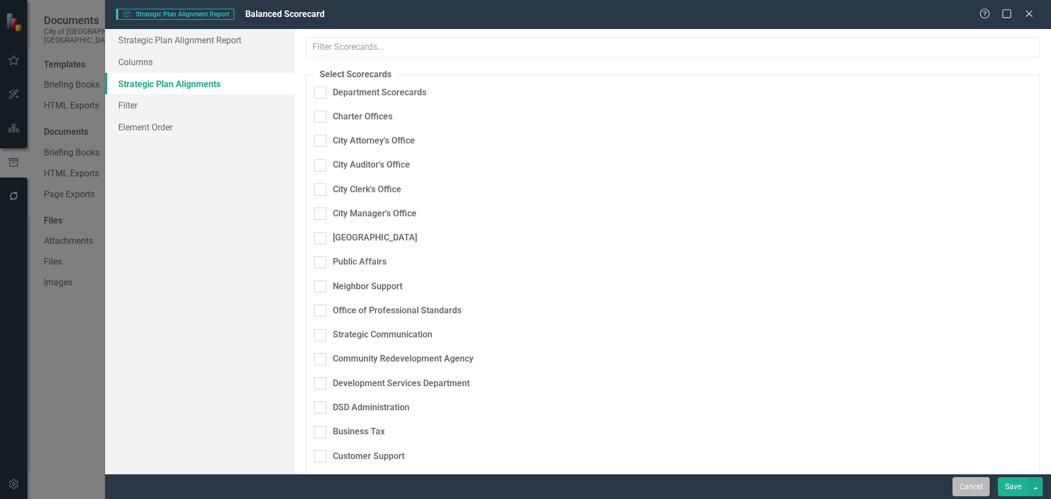
click at [983, 483] on button "Cancel" at bounding box center [970, 486] width 37 height 19
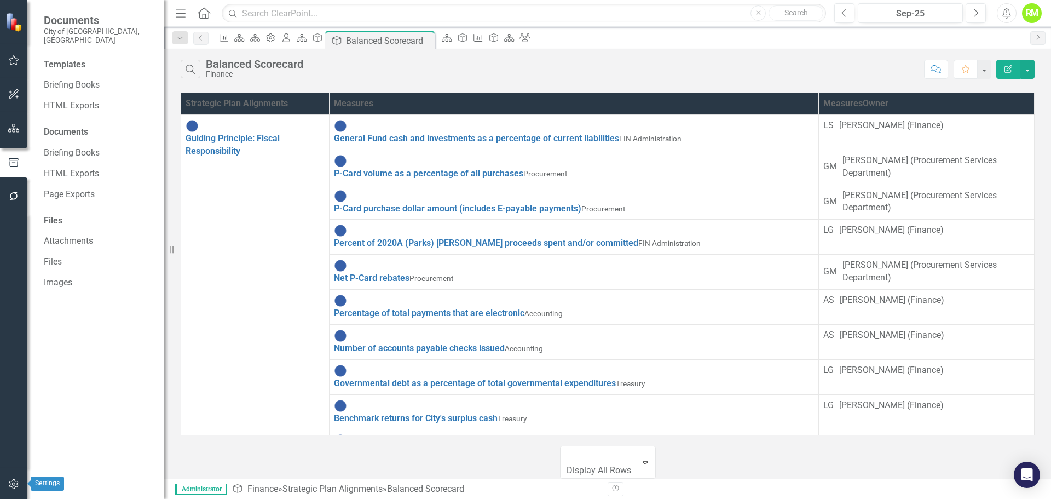
click at [10, 477] on button "button" at bounding box center [14, 484] width 25 height 23
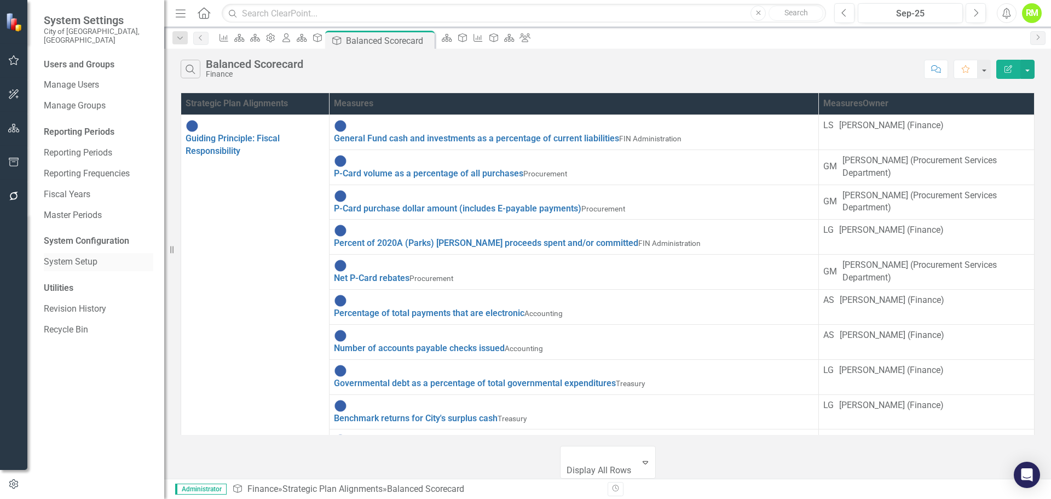
click at [76, 256] on link "System Setup" at bounding box center [98, 262] width 109 height 13
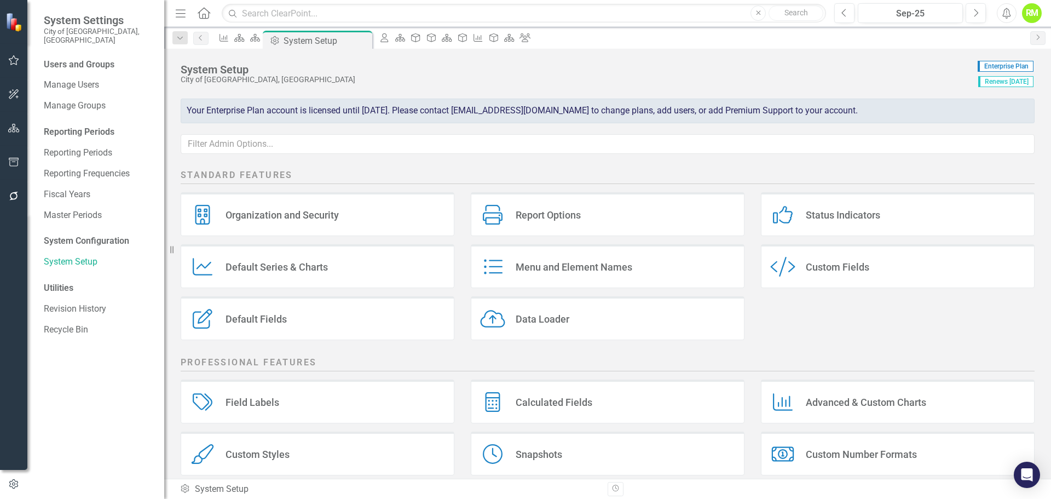
click at [269, 211] on div "Organization and Security" at bounding box center [281, 215] width 113 height 13
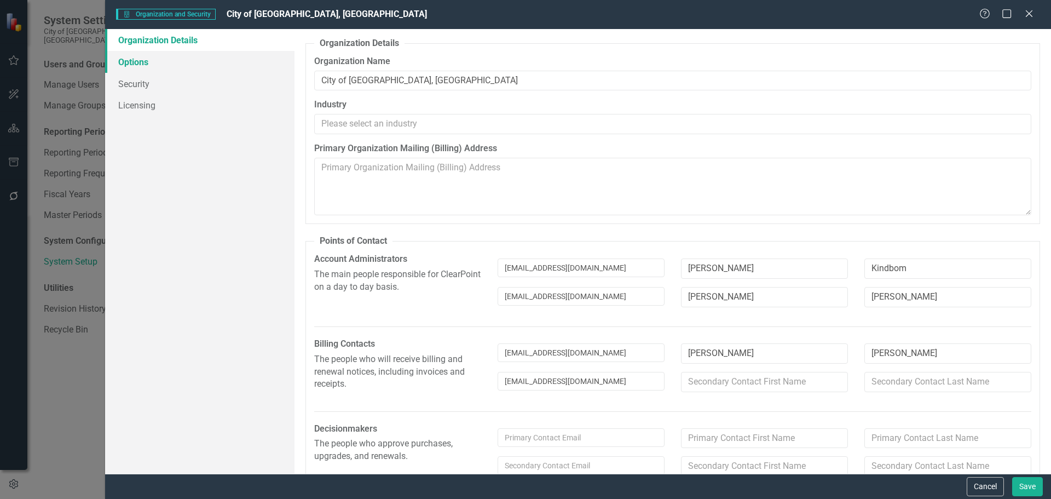
click at [144, 64] on link "Options" at bounding box center [199, 62] width 189 height 22
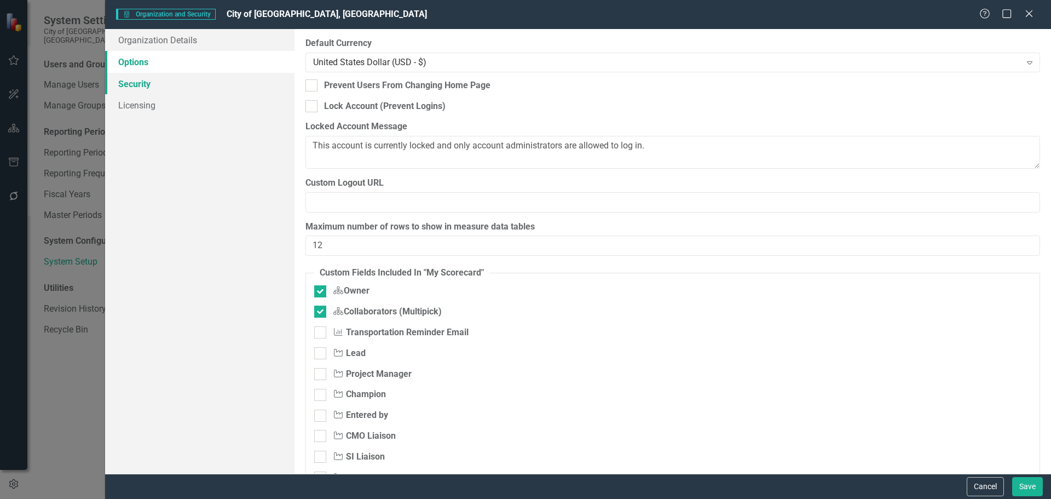
click at [129, 88] on link "Security" at bounding box center [199, 84] width 189 height 22
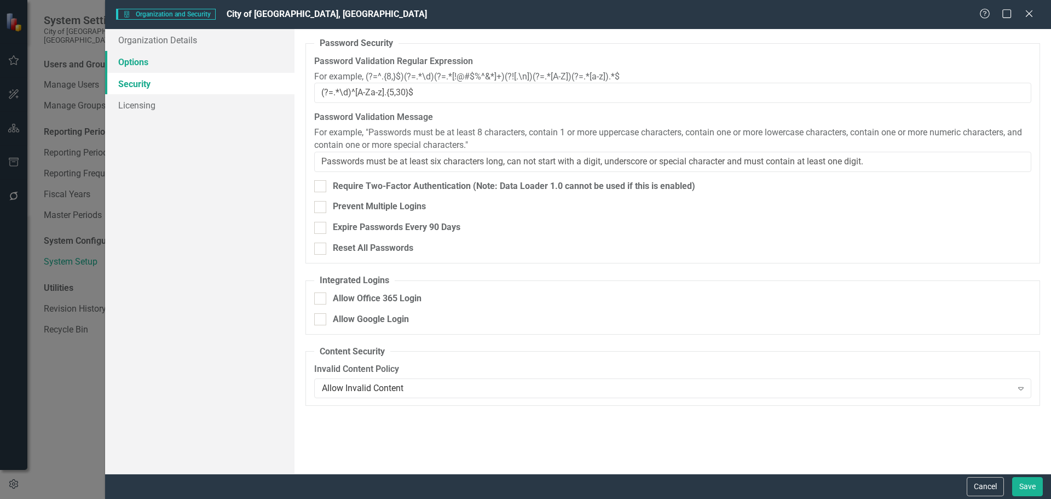
click at [136, 67] on link "Options" at bounding box center [199, 62] width 189 height 22
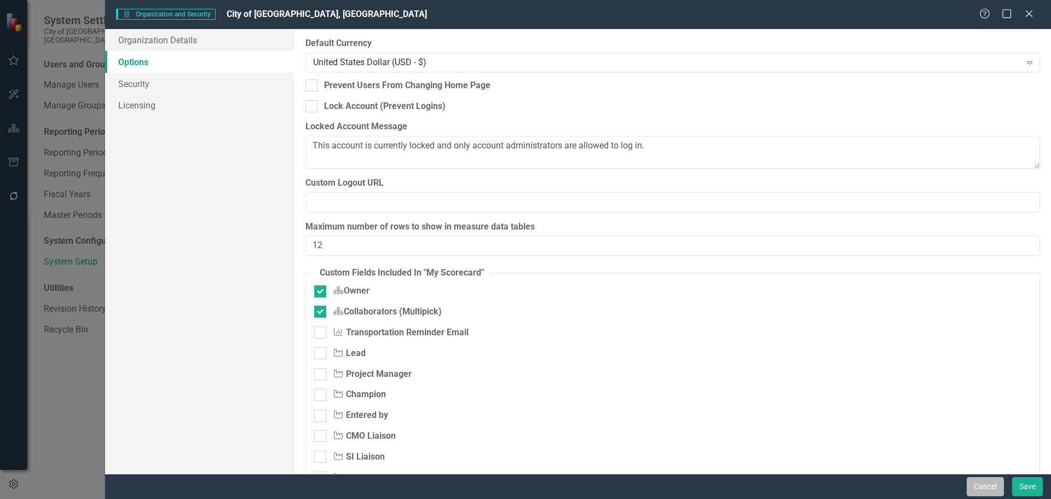
click at [985, 489] on button "Cancel" at bounding box center [985, 486] width 37 height 19
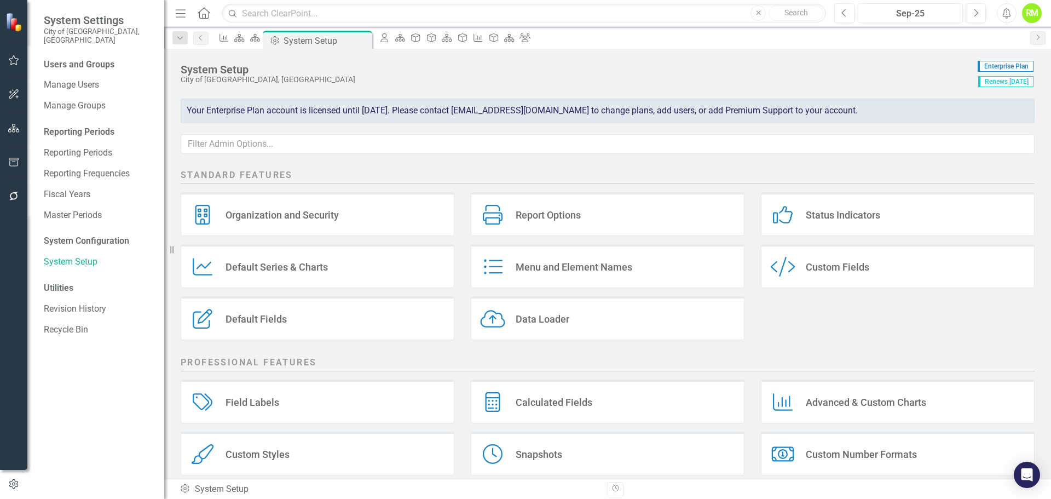
click at [530, 259] on div "Menu and Element Names Menu and Element Names" at bounding box center [608, 266] width 274 height 44
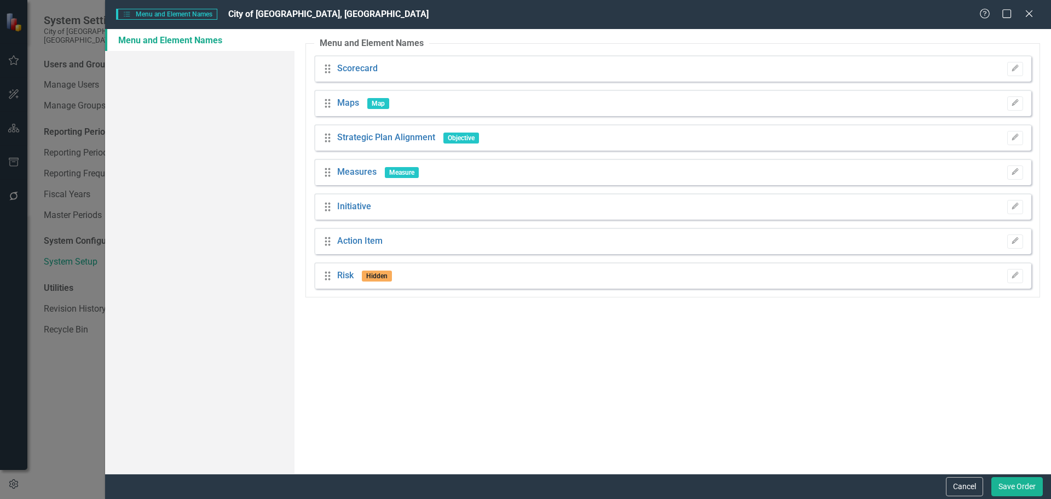
click at [357, 62] on div "Drag Scorecard Edit" at bounding box center [672, 68] width 717 height 26
click at [356, 67] on link "Scorecard" at bounding box center [357, 68] width 41 height 13
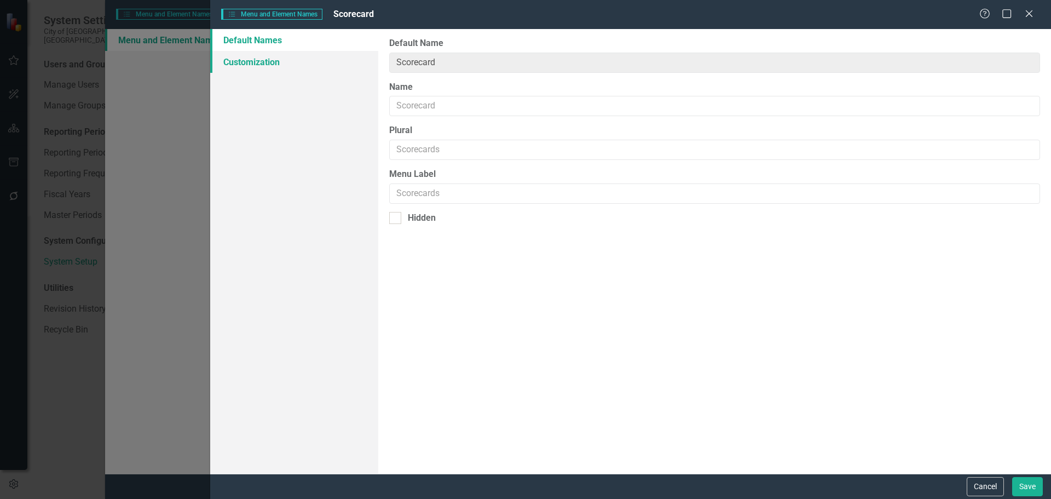
click at [255, 63] on link "Customization" at bounding box center [294, 62] width 168 height 22
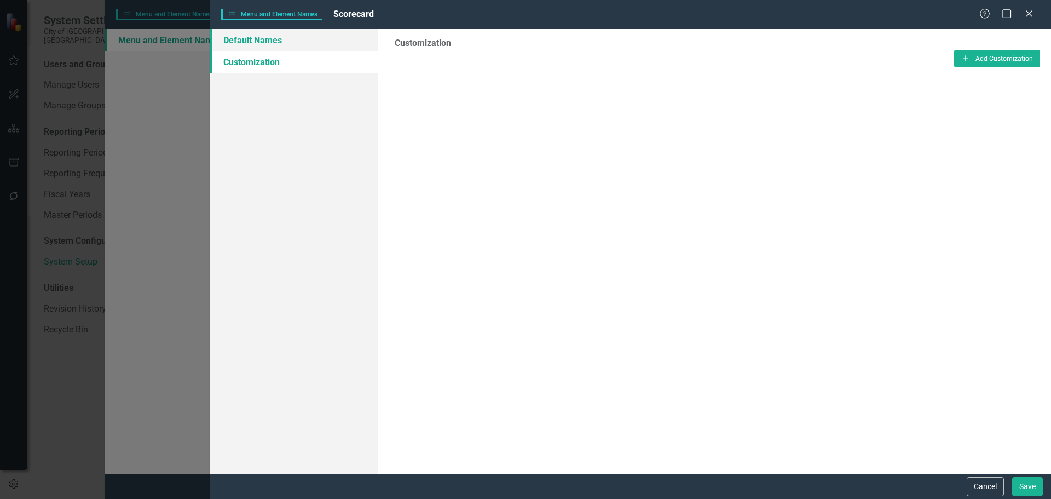
click at [269, 37] on link "Default Names" at bounding box center [294, 40] width 168 height 22
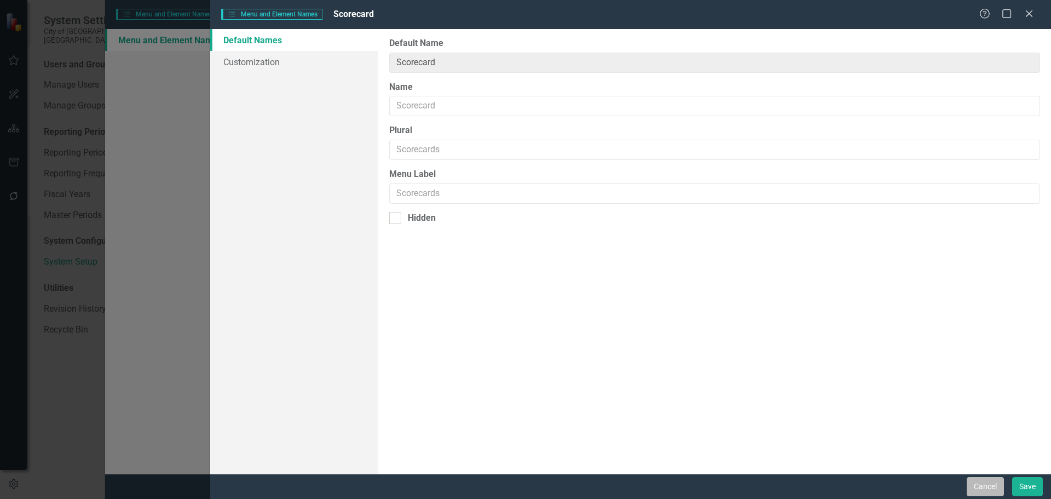
click at [989, 487] on button "Cancel" at bounding box center [985, 486] width 37 height 19
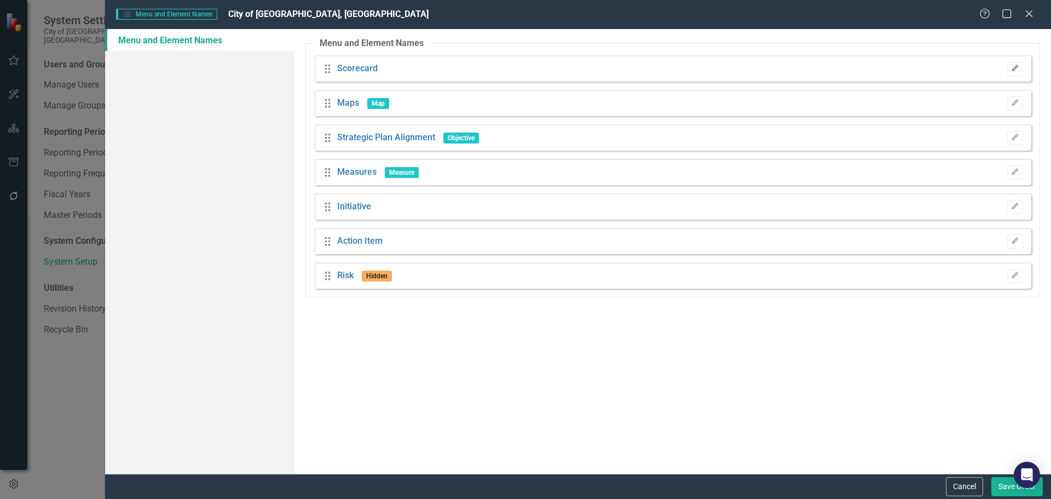
click at [1019, 68] on button "Edit" at bounding box center [1015, 69] width 16 height 14
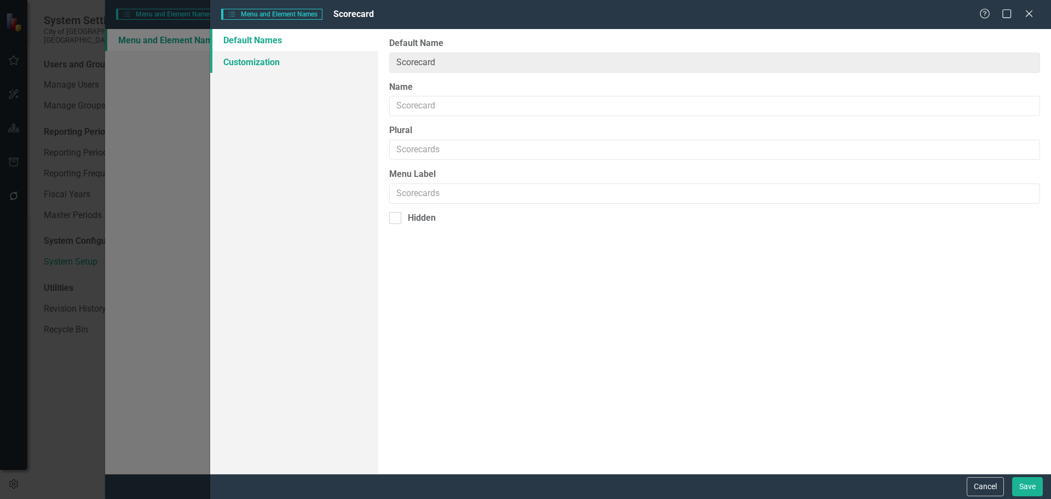
click at [258, 65] on link "Customization" at bounding box center [294, 62] width 168 height 22
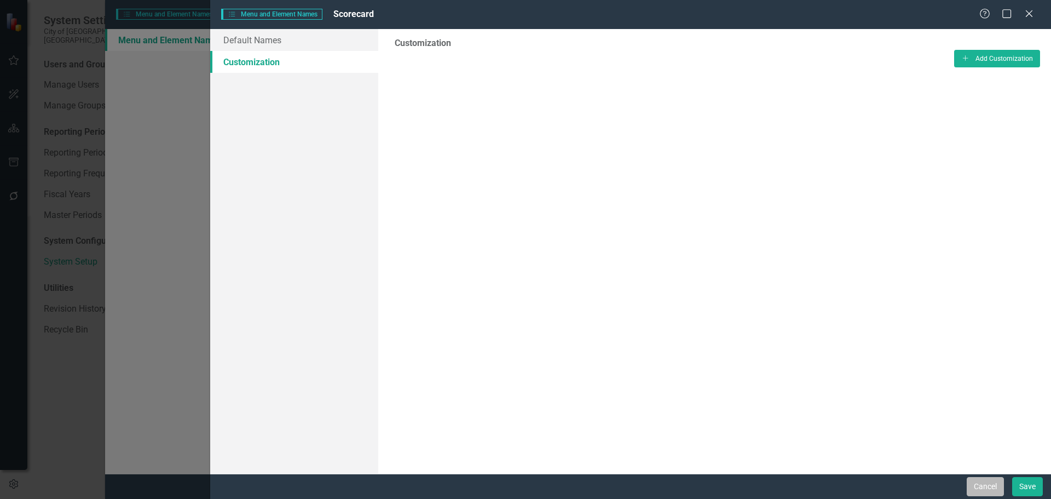
click at [986, 490] on button "Cancel" at bounding box center [985, 486] width 37 height 19
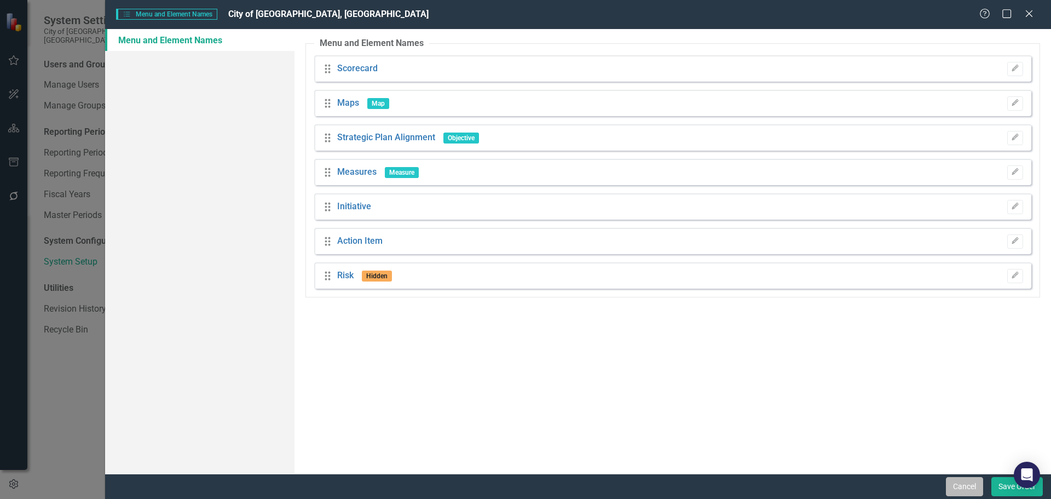
click at [959, 490] on button "Cancel" at bounding box center [964, 486] width 37 height 19
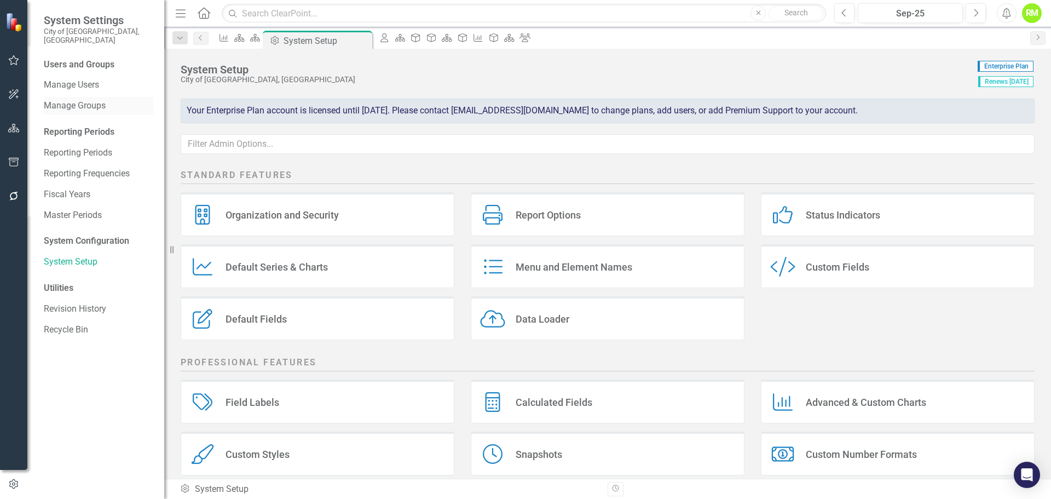
click at [70, 100] on link "Manage Groups" at bounding box center [98, 106] width 109 height 13
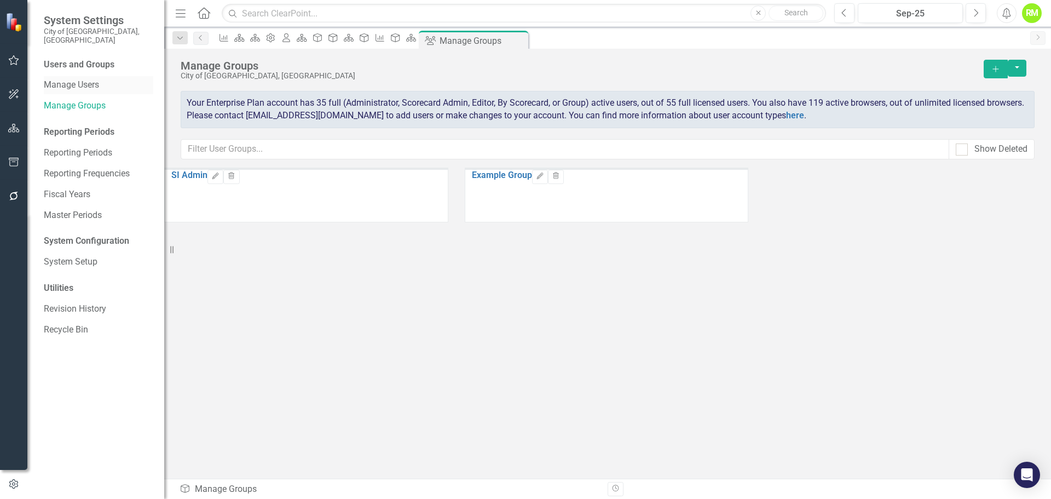
click at [64, 79] on link "Manage Users" at bounding box center [98, 85] width 109 height 13
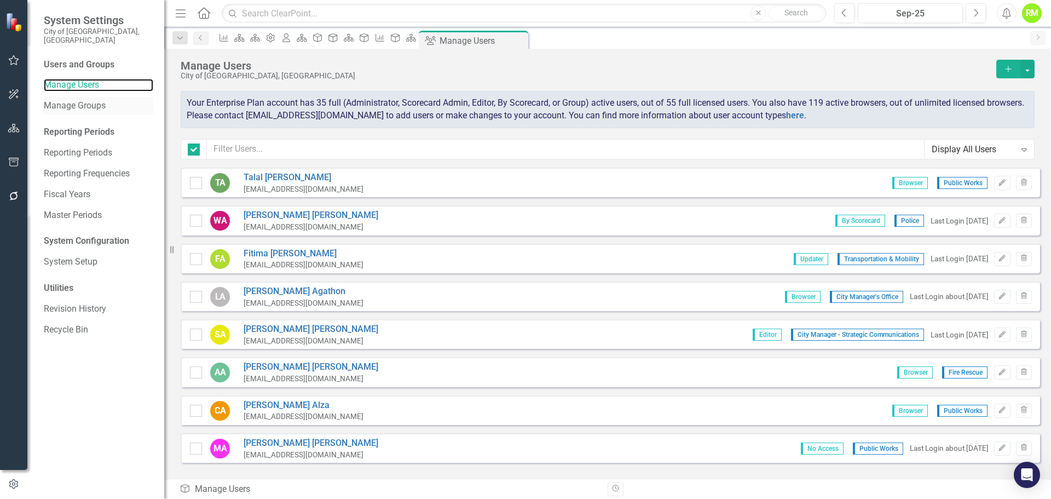
checkbox input "false"
click at [66, 100] on link "Manage Groups" at bounding box center [98, 106] width 109 height 13
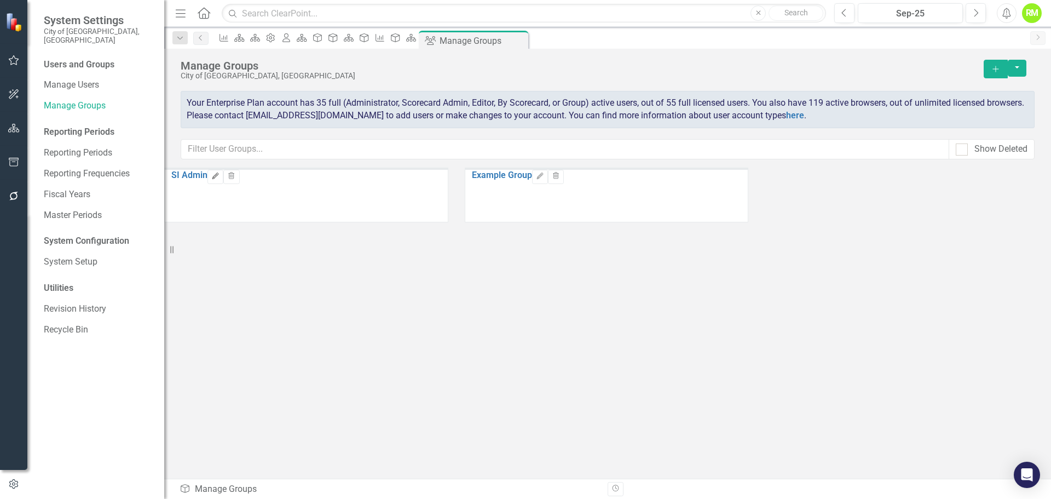
click at [219, 180] on icon "Edit" at bounding box center [215, 176] width 8 height 7
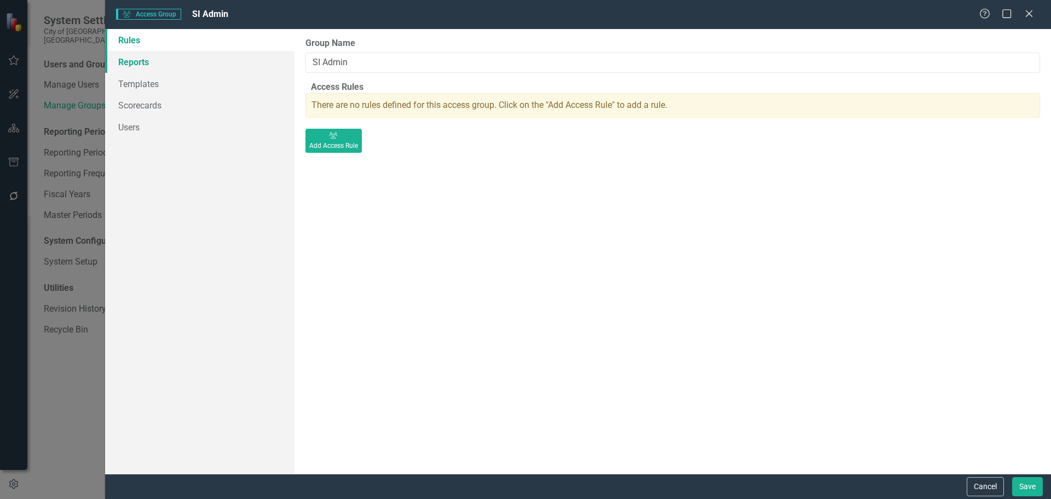
click at [128, 62] on link "Reports" at bounding box center [199, 62] width 189 height 22
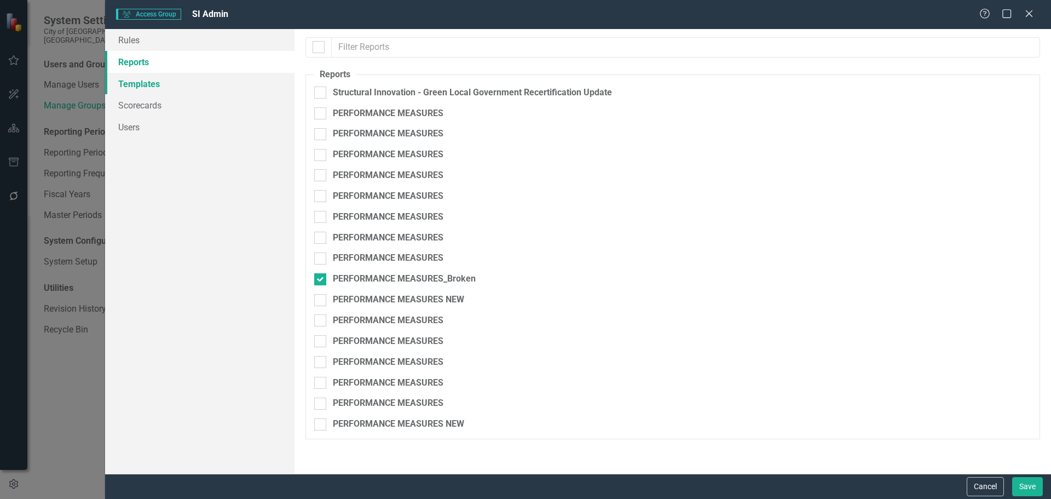
click at [131, 83] on link "Templates" at bounding box center [199, 84] width 189 height 22
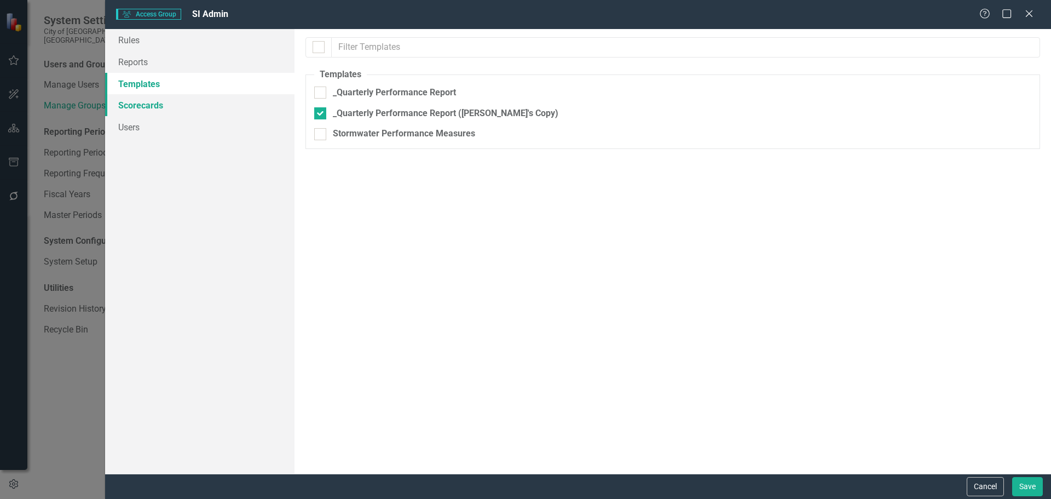
click at [134, 105] on link "Scorecards" at bounding box center [199, 105] width 189 height 22
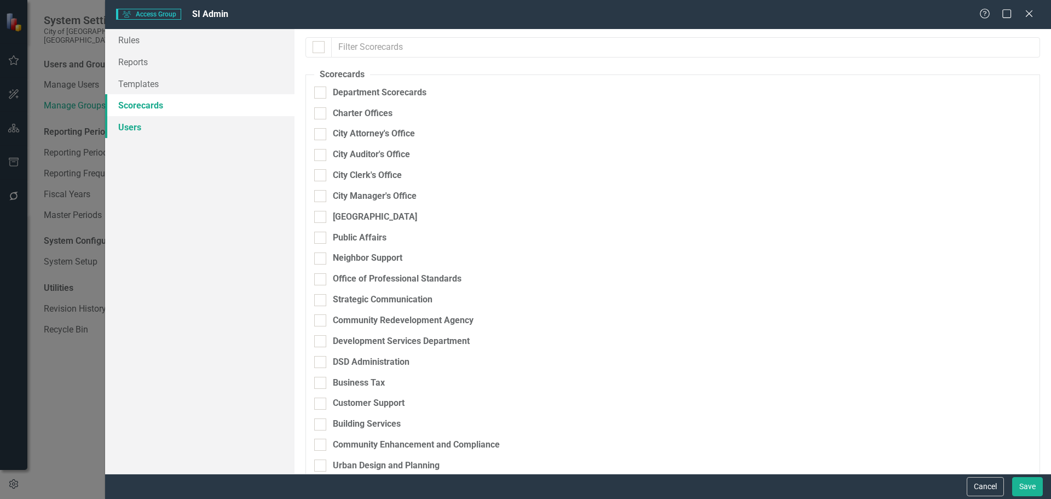
click at [140, 133] on link "Users" at bounding box center [199, 127] width 189 height 22
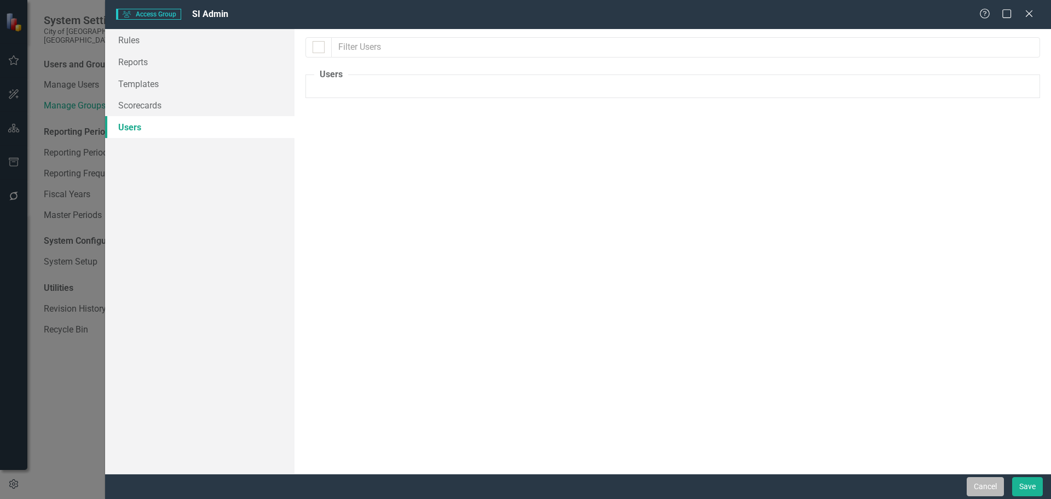
click at [982, 478] on button "Cancel" at bounding box center [985, 486] width 37 height 19
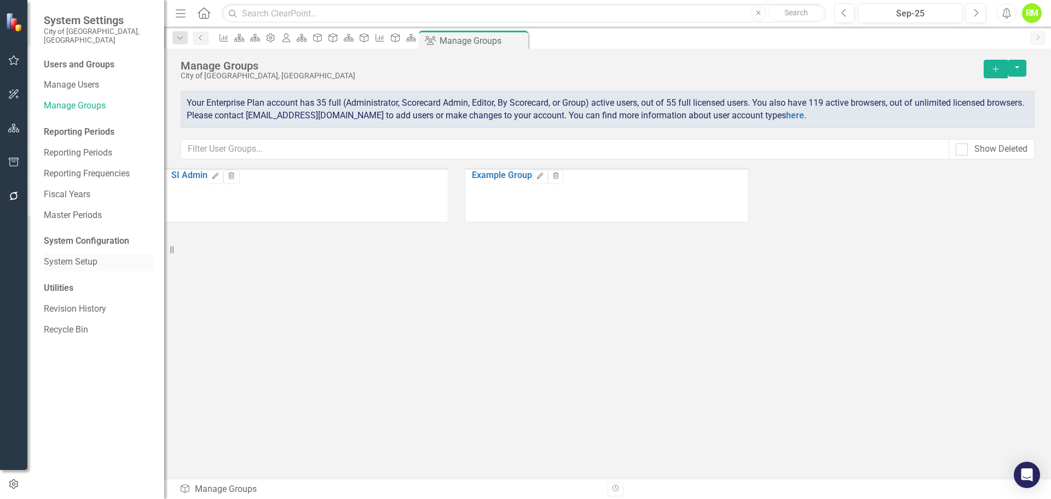
click at [67, 256] on link "System Setup" at bounding box center [98, 262] width 109 height 13
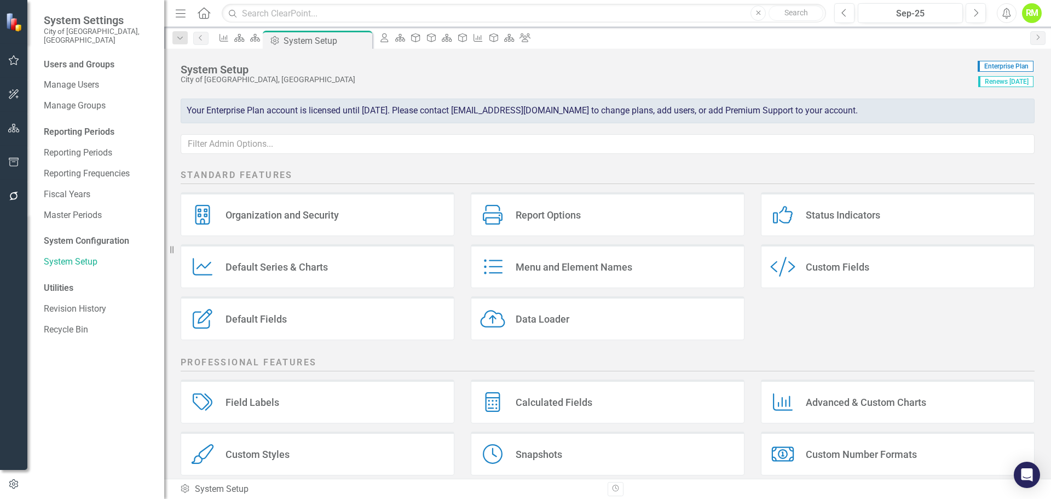
click at [282, 320] on div "Default Fields" at bounding box center [255, 319] width 61 height 13
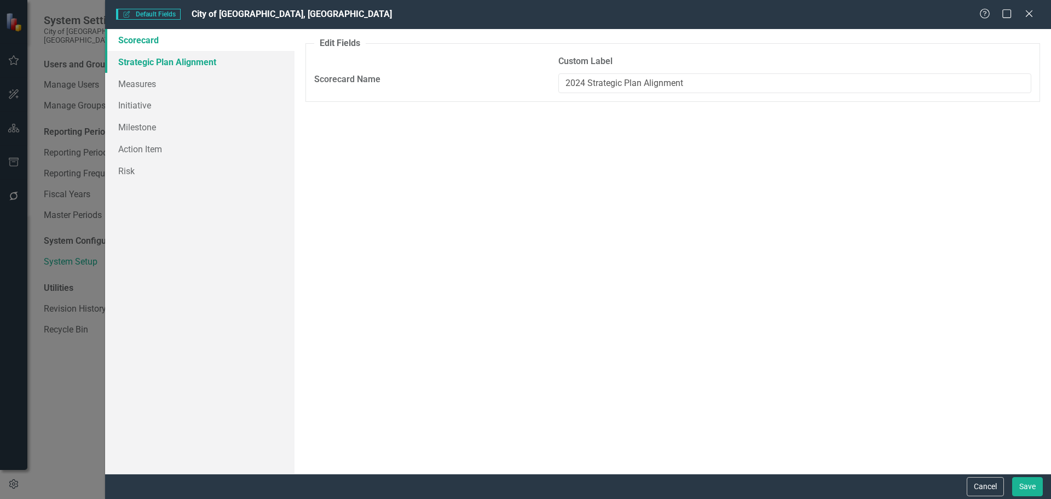
click at [142, 61] on link "Strategic Plan Alignment" at bounding box center [199, 62] width 189 height 22
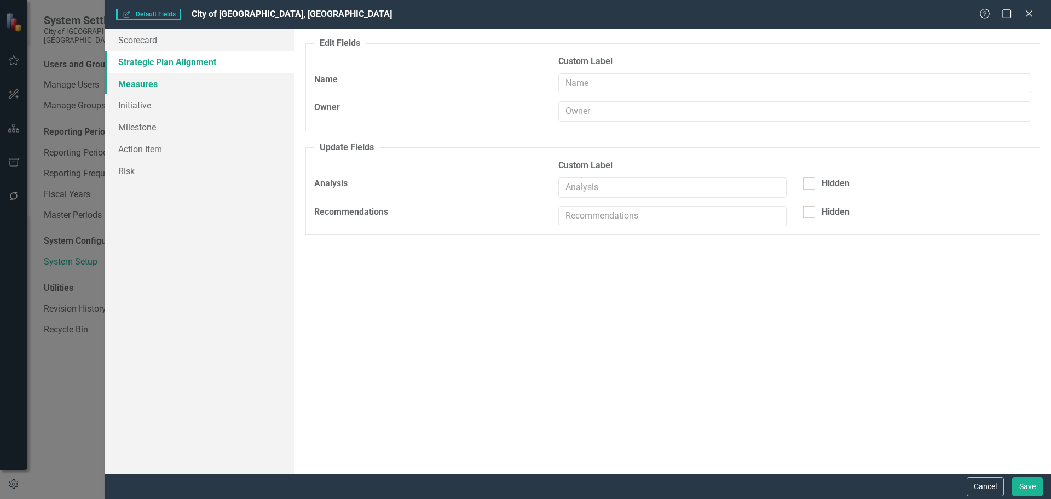
click at [142, 81] on link "Measures" at bounding box center [199, 84] width 189 height 22
click at [141, 103] on link "Initiative" at bounding box center [199, 105] width 189 height 22
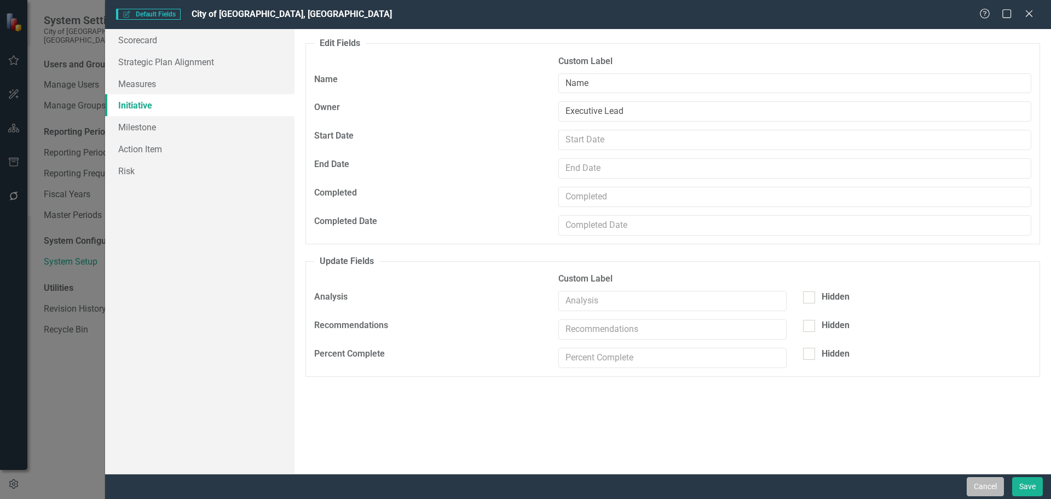
click at [982, 493] on button "Cancel" at bounding box center [985, 486] width 37 height 19
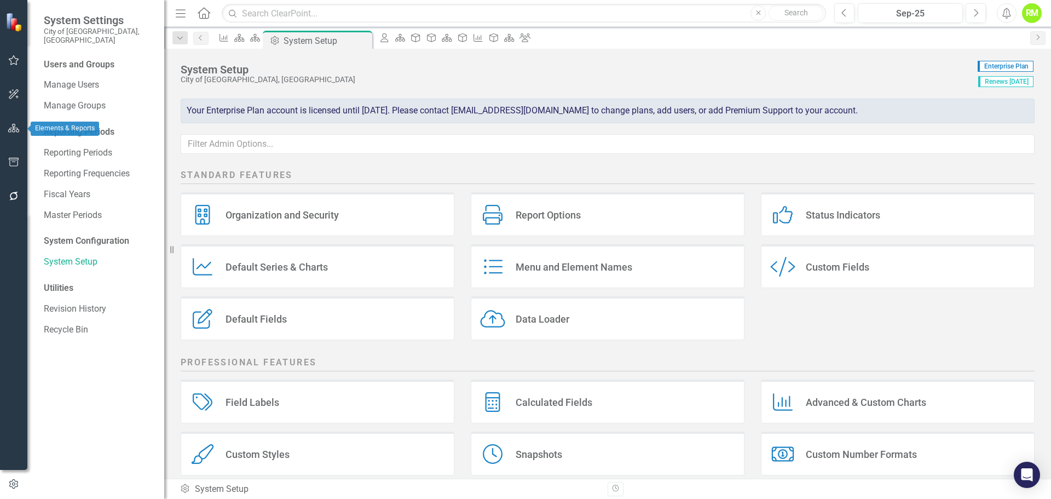
click at [11, 129] on icon "button" at bounding box center [13, 128] width 11 height 9
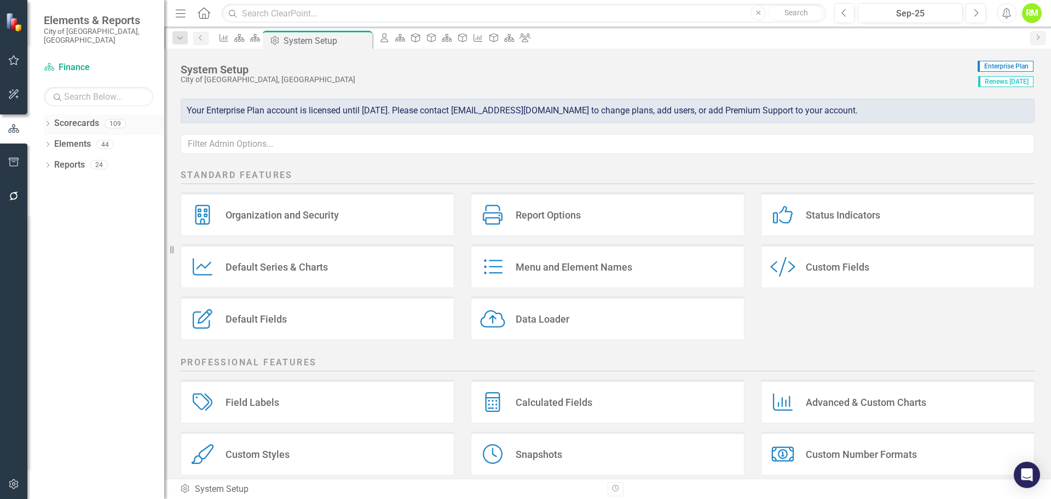
click at [47, 122] on icon "Dropdown" at bounding box center [48, 125] width 8 height 6
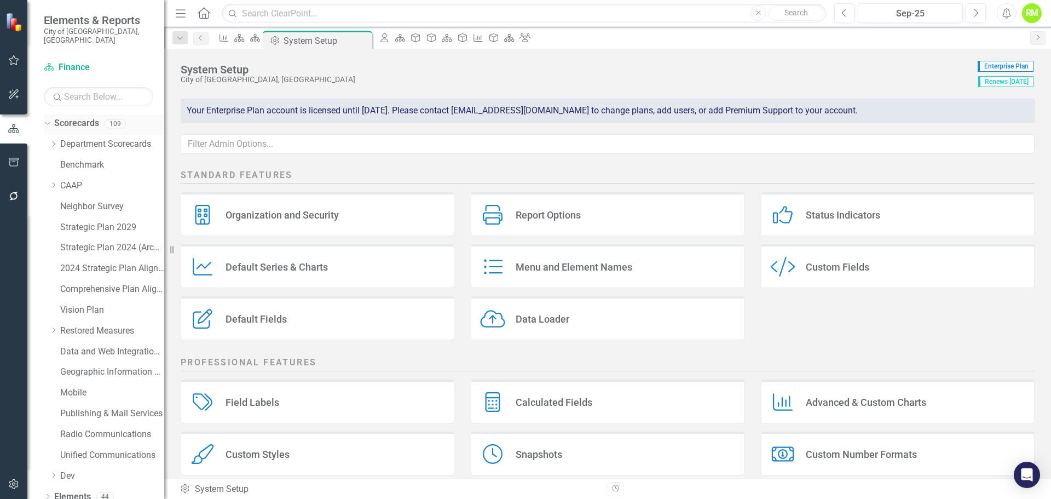
click at [86, 117] on link "Scorecards" at bounding box center [76, 123] width 45 height 13
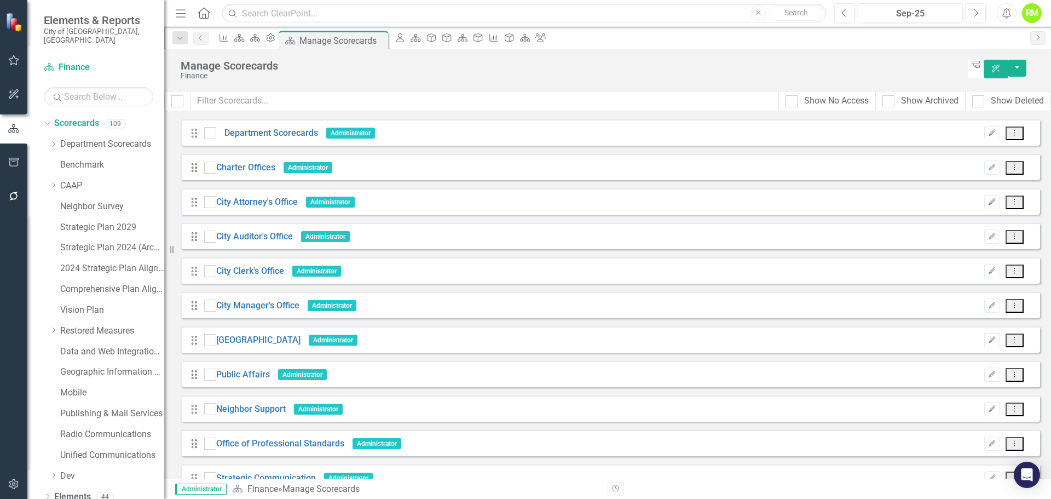
click at [1013, 303] on icon "Dropdown Menu" at bounding box center [1014, 305] width 9 height 7
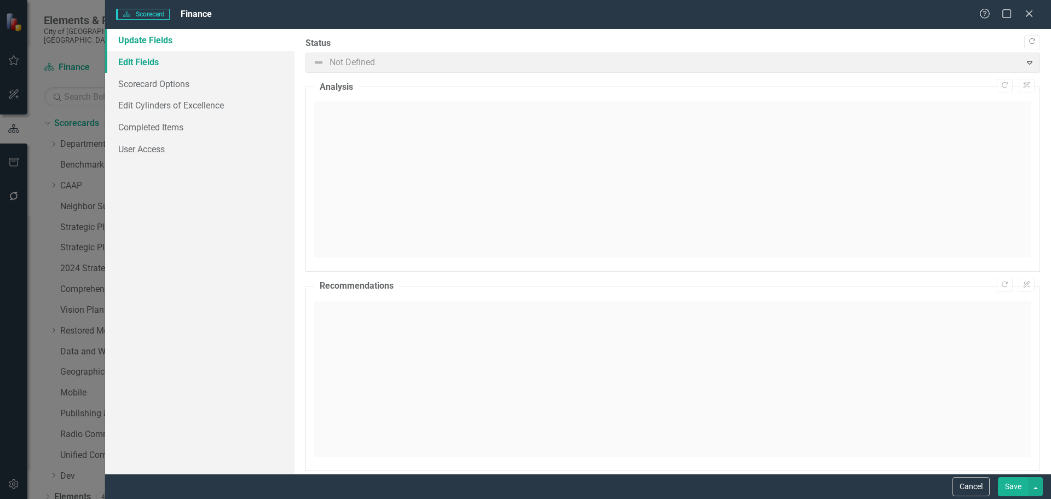
click at [139, 59] on link "Edit Fields" at bounding box center [199, 62] width 189 height 22
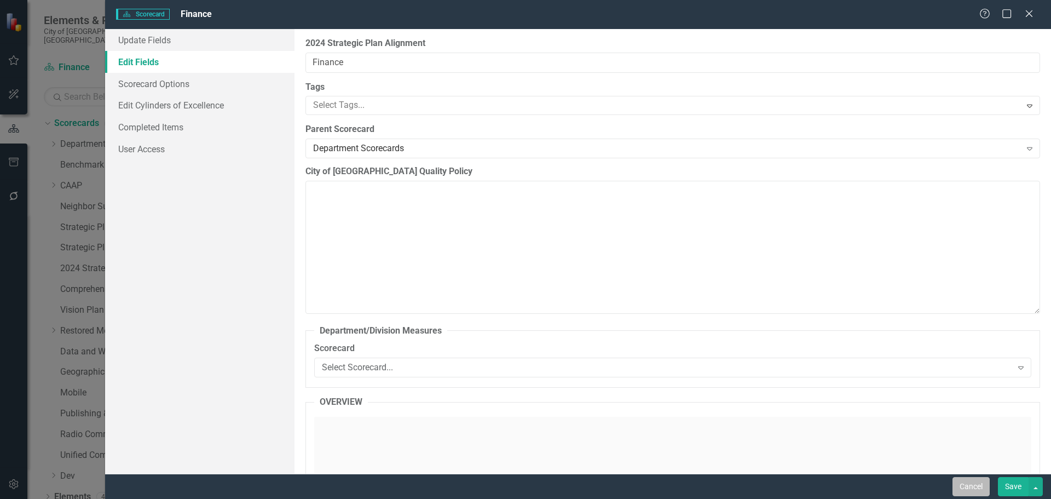
click at [967, 484] on button "Cancel" at bounding box center [970, 486] width 37 height 19
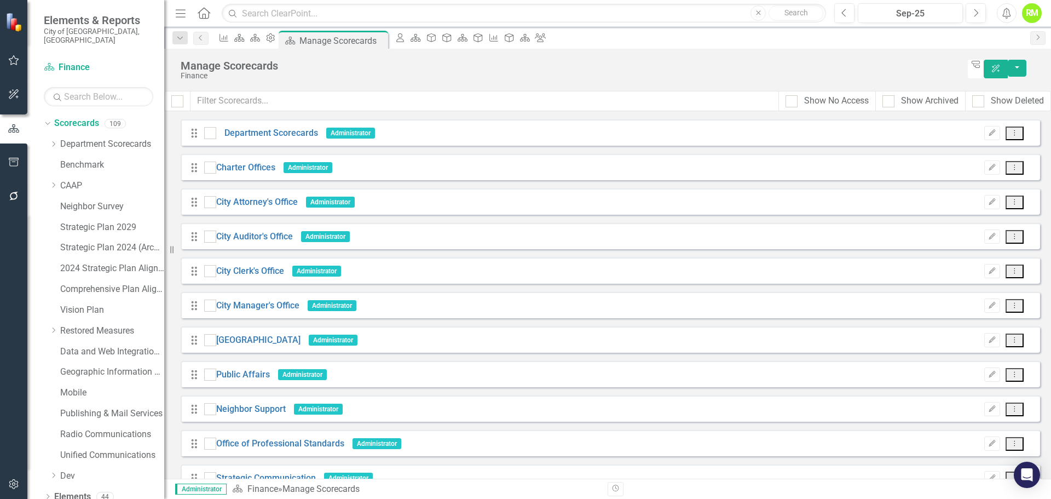
scroll to position [657, 0]
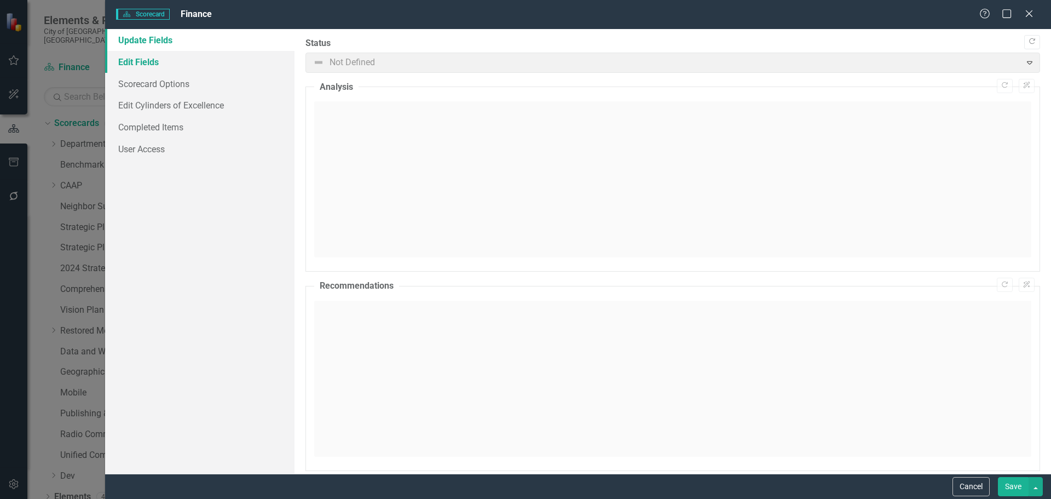
click at [133, 61] on link "Edit Fields" at bounding box center [199, 62] width 189 height 22
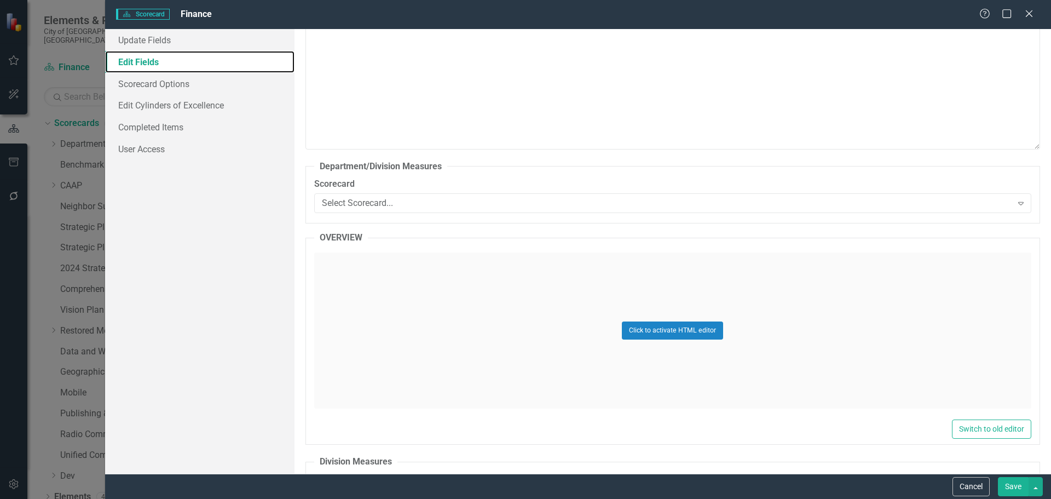
scroll to position [0, 0]
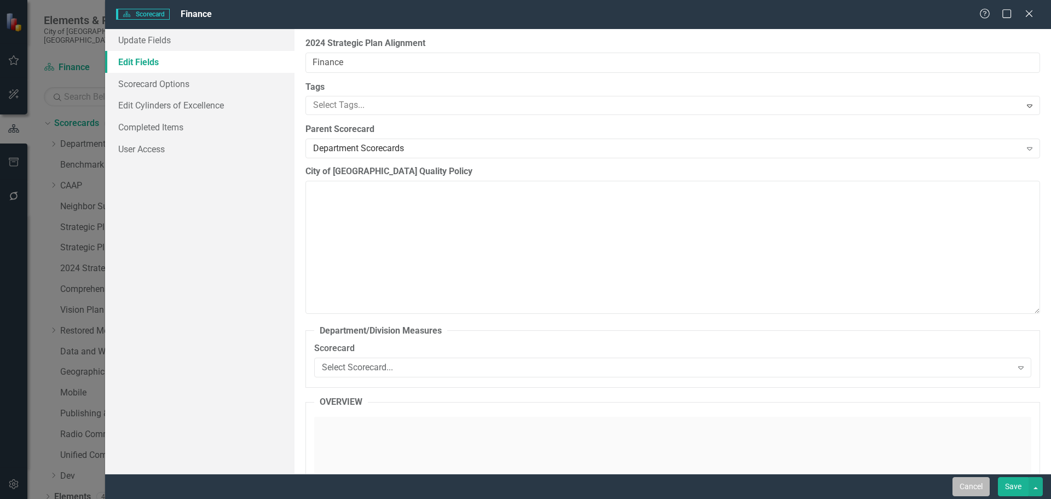
click at [975, 484] on button "Cancel" at bounding box center [970, 486] width 37 height 19
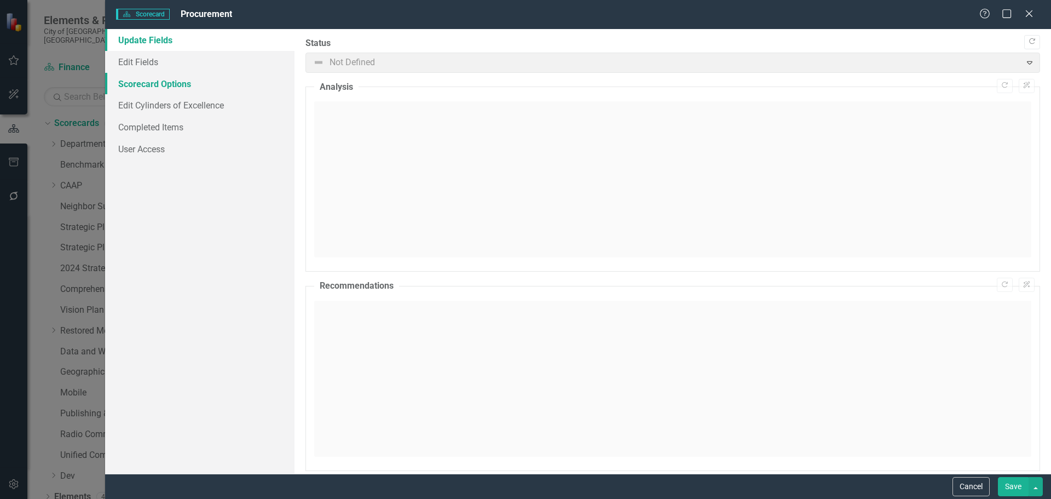
click at [149, 88] on link "Scorecard Options" at bounding box center [199, 84] width 189 height 22
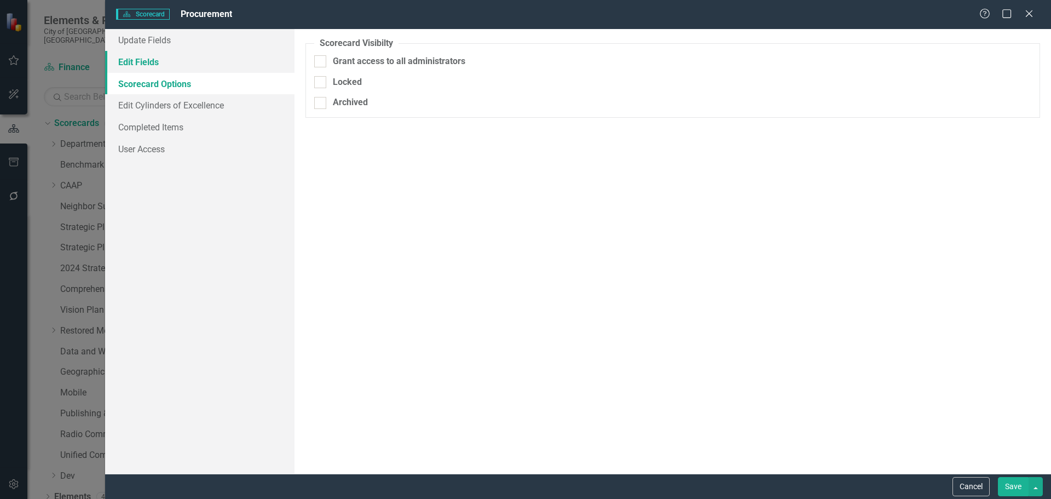
click at [149, 57] on link "Edit Fields" at bounding box center [199, 62] width 189 height 22
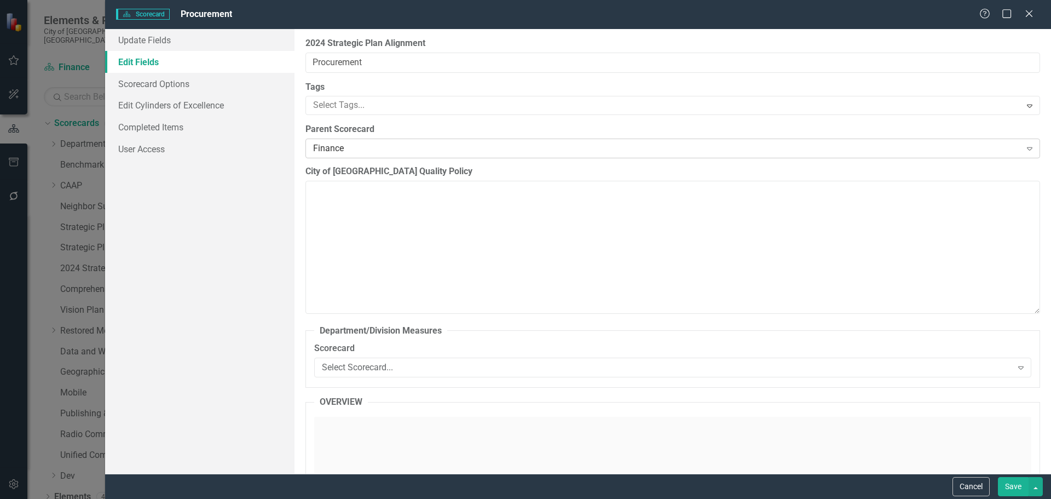
click at [1025, 145] on icon "Expand" at bounding box center [1029, 148] width 11 height 9
click at [377, 369] on div "Select Scorecard..." at bounding box center [667, 367] width 690 height 13
click at [303, 322] on div "2024 Strategic Plan Alignment Procurement Tags Select Tags... Expand Parent Sco…" at bounding box center [672, 251] width 756 height 444
click at [973, 479] on button "Cancel" at bounding box center [970, 486] width 37 height 19
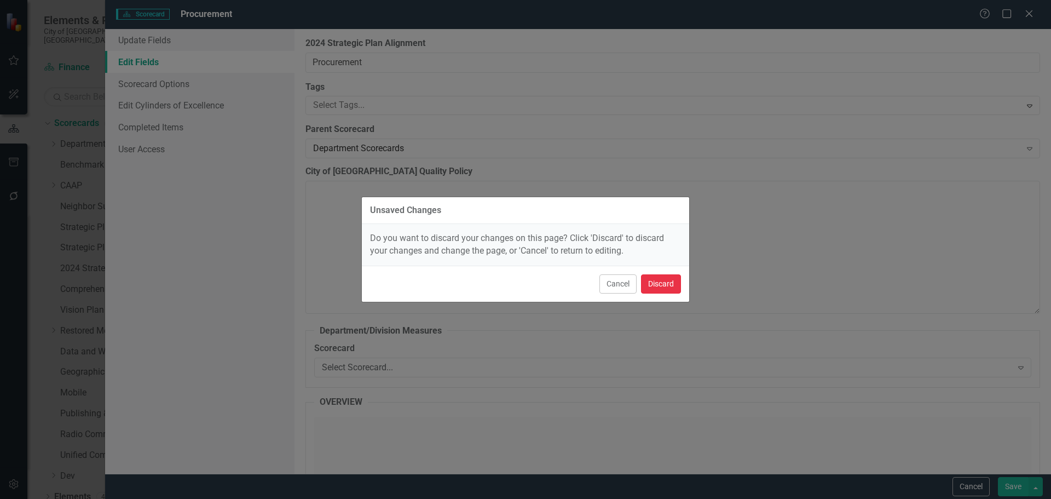
click at [669, 282] on button "Discard" at bounding box center [661, 283] width 40 height 19
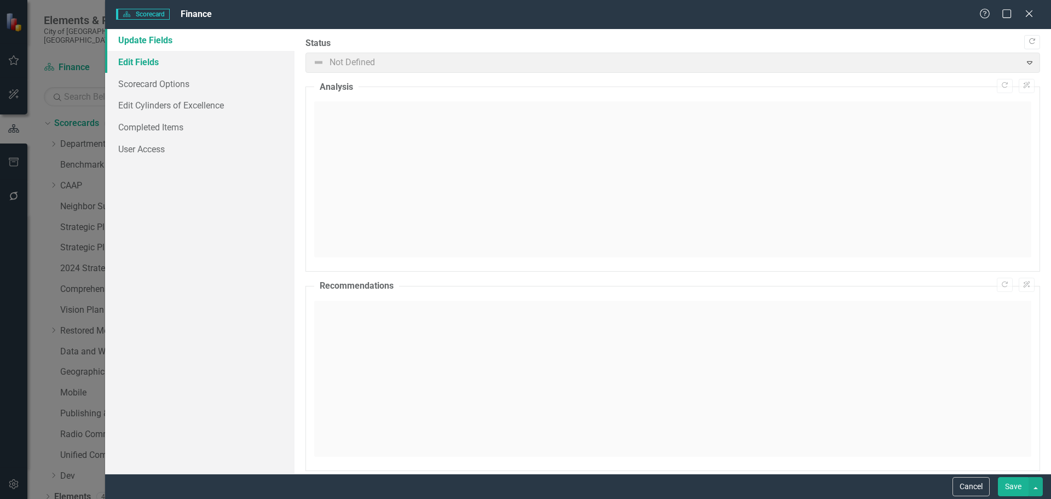
click at [141, 62] on link "Edit Fields" at bounding box center [199, 62] width 189 height 22
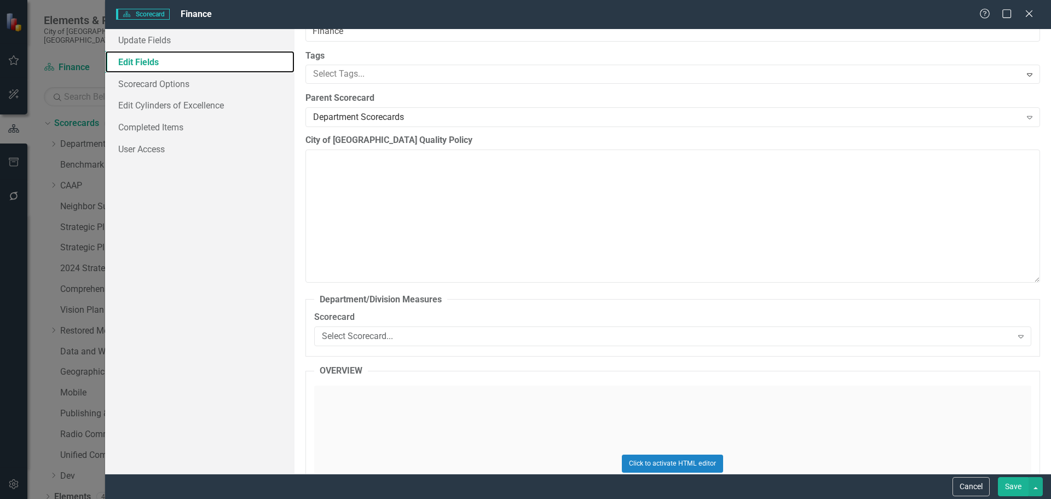
scroll to position [0, 0]
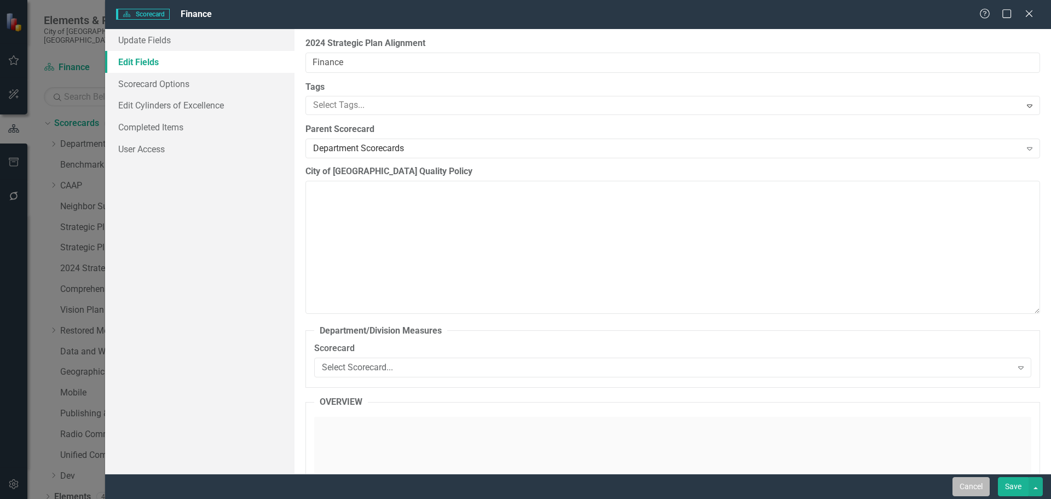
click at [970, 482] on button "Cancel" at bounding box center [970, 486] width 37 height 19
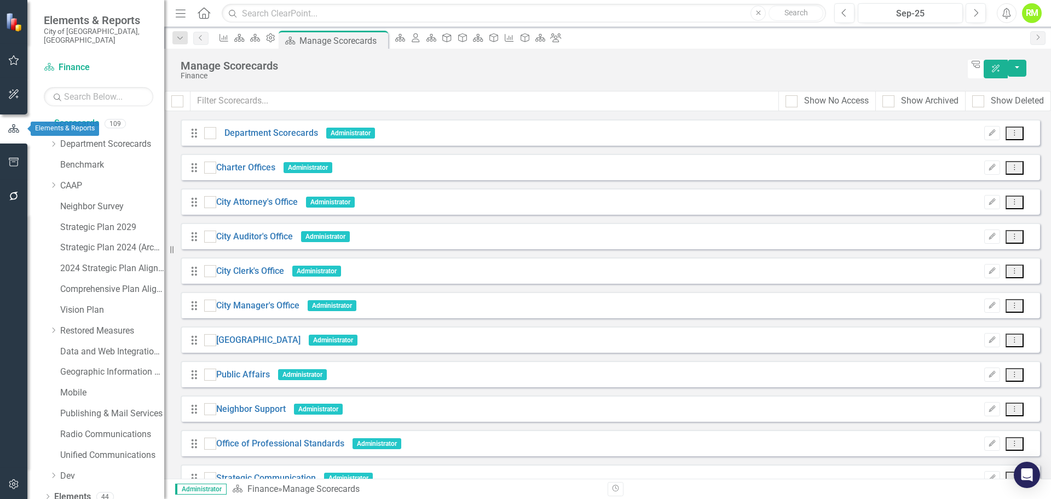
click at [11, 129] on icon "button" at bounding box center [13, 128] width 11 height 8
click at [12, 160] on icon "button" at bounding box center [13, 162] width 11 height 9
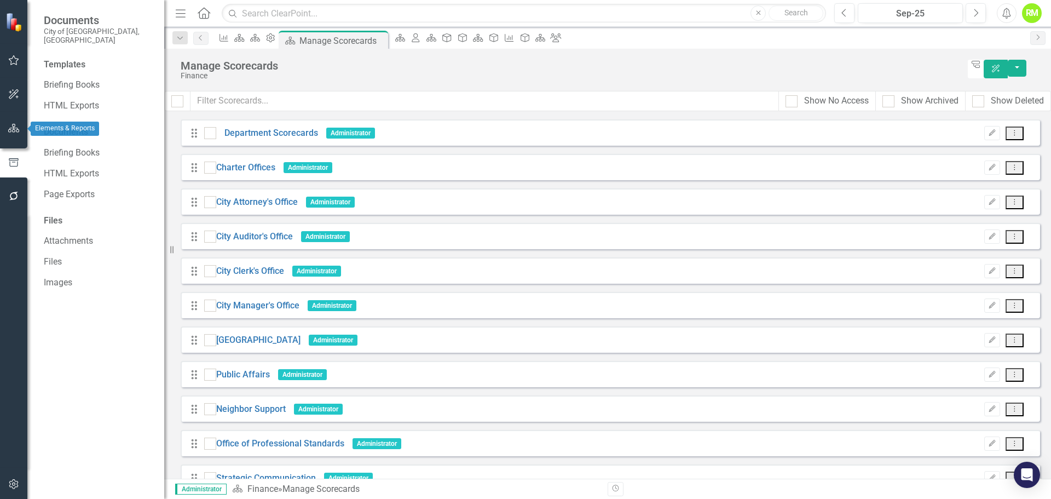
click at [14, 128] on icon "button" at bounding box center [13, 128] width 11 height 9
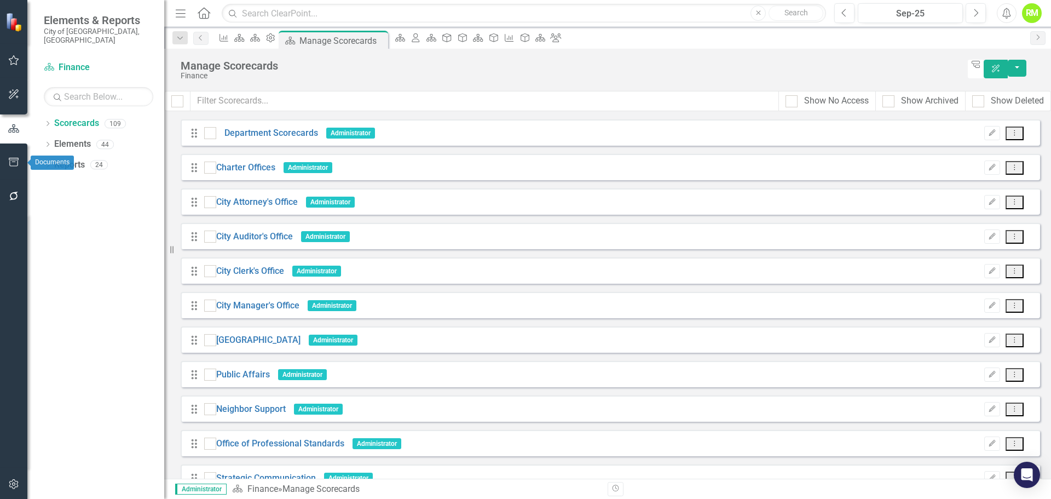
click at [14, 160] on icon "button" at bounding box center [13, 162] width 11 height 9
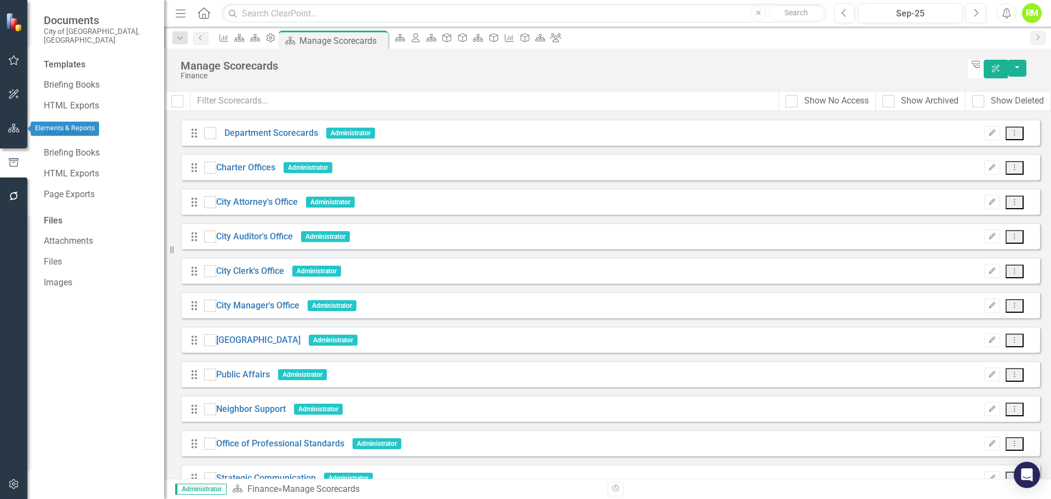
click at [8, 126] on icon "button" at bounding box center [13, 128] width 11 height 9
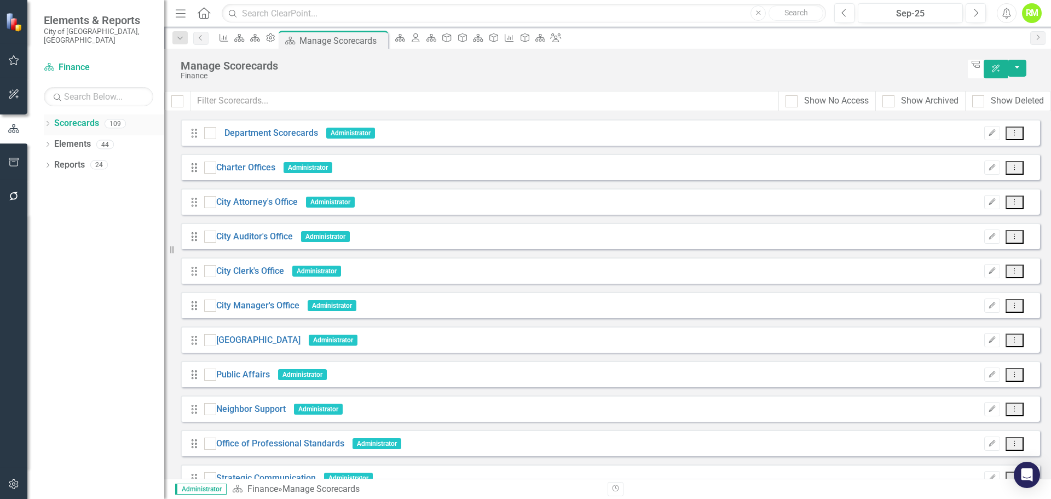
click at [46, 122] on icon "Dropdown" at bounding box center [48, 125] width 8 height 6
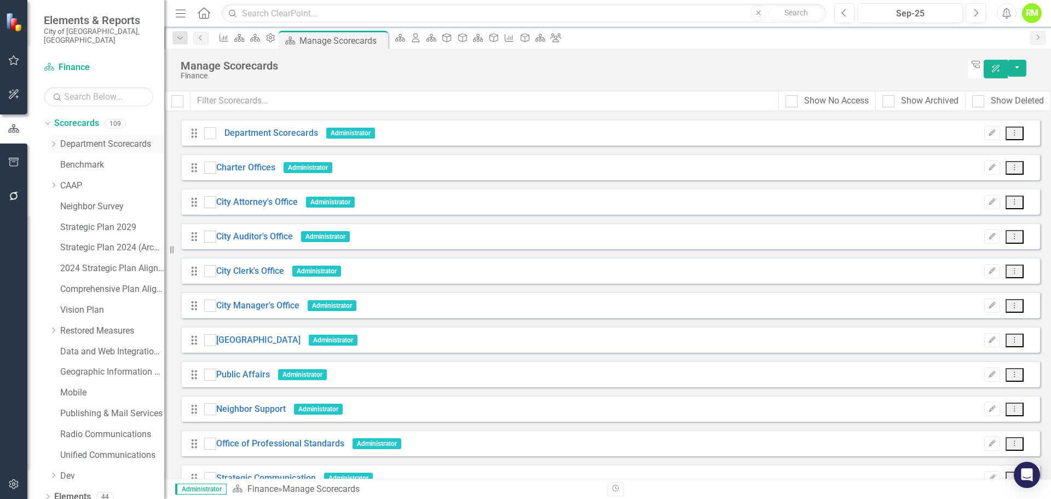
click at [78, 138] on link "Department Scorecards" at bounding box center [112, 144] width 104 height 13
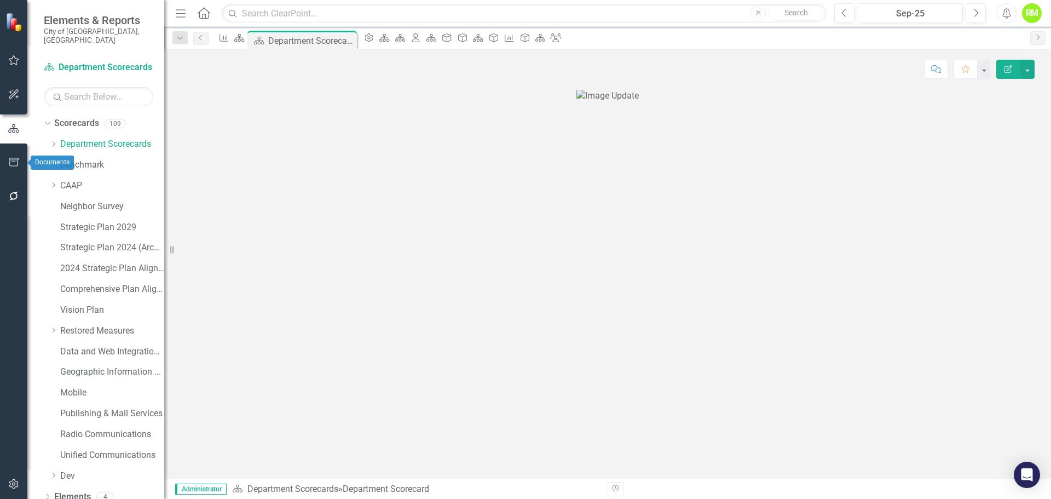
click at [10, 163] on icon "button" at bounding box center [13, 162] width 11 height 9
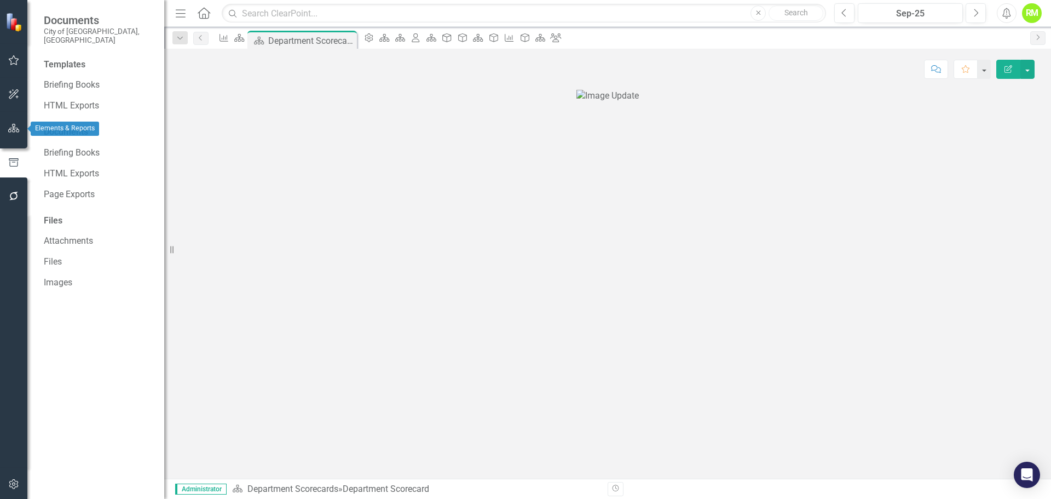
click at [11, 128] on icon "button" at bounding box center [13, 128] width 11 height 9
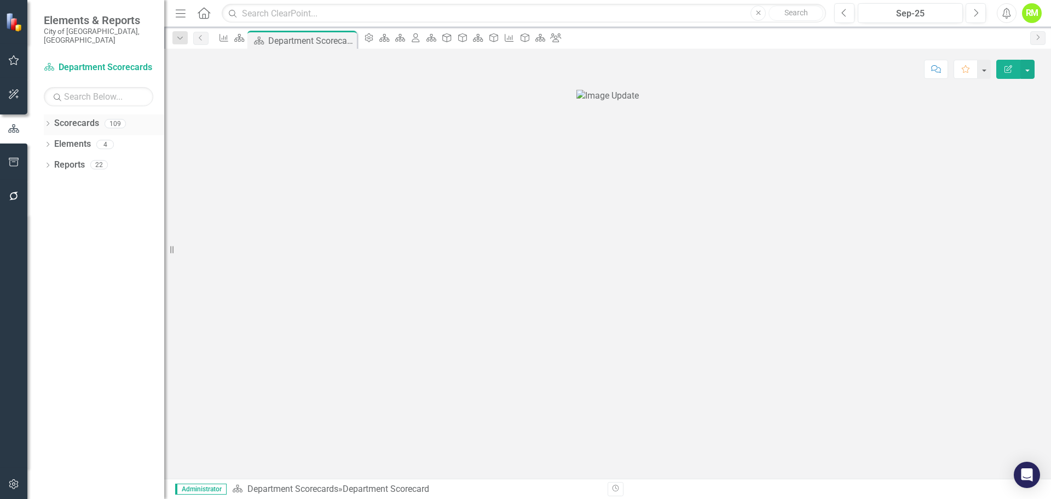
click at [45, 122] on icon "Dropdown" at bounding box center [48, 125] width 8 height 6
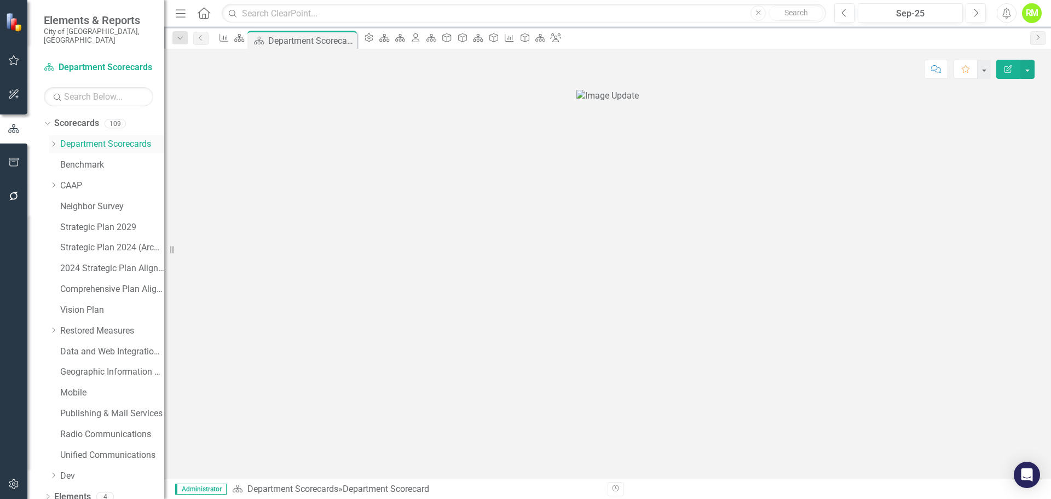
click at [85, 138] on link "Department Scorecards" at bounding box center [112, 144] width 104 height 13
click at [53, 141] on icon "Dropdown" at bounding box center [53, 144] width 8 height 7
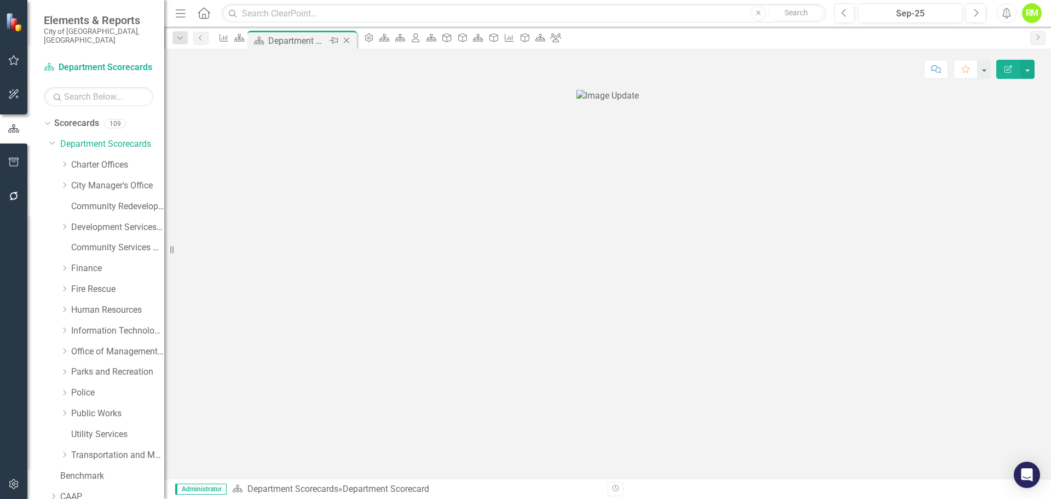
click at [352, 41] on icon "Close" at bounding box center [346, 40] width 11 height 9
click at [336, 39] on icon "Close" at bounding box center [330, 40] width 11 height 9
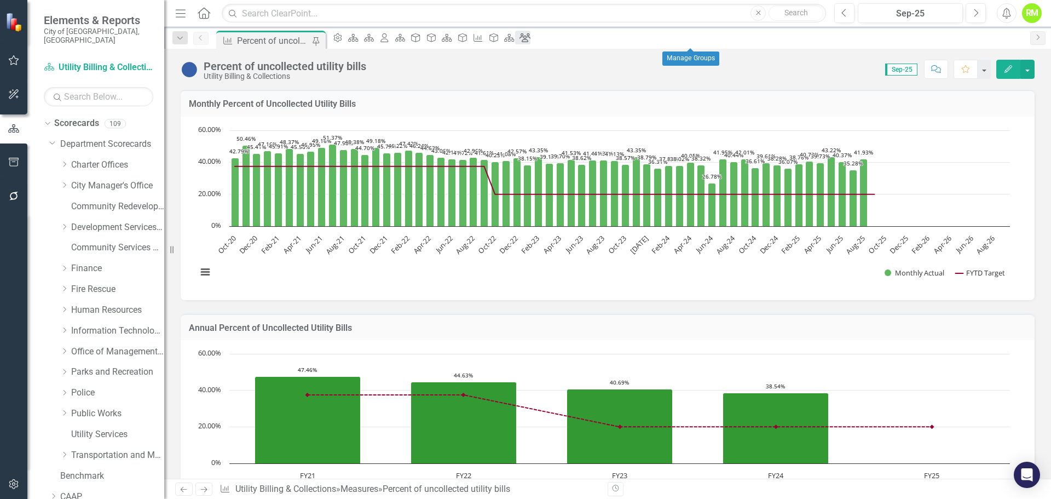
click at [530, 42] on icon at bounding box center [524, 37] width 11 height 9
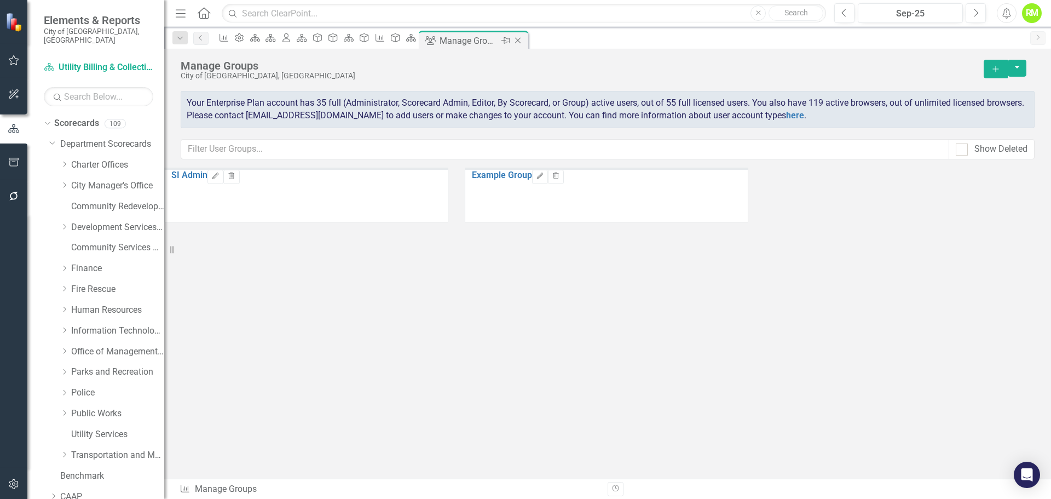
click at [523, 42] on icon "Close" at bounding box center [517, 40] width 11 height 9
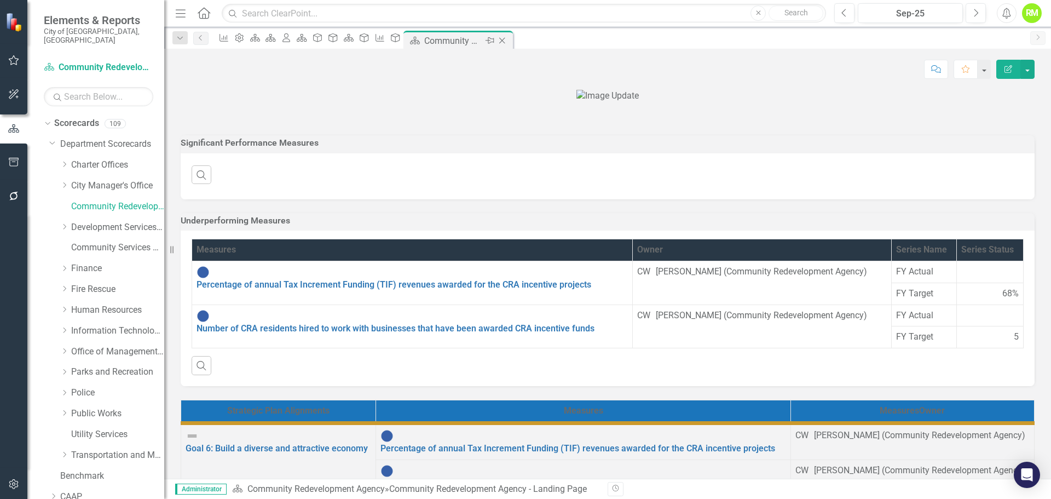
click at [505, 39] on icon at bounding box center [502, 41] width 6 height 6
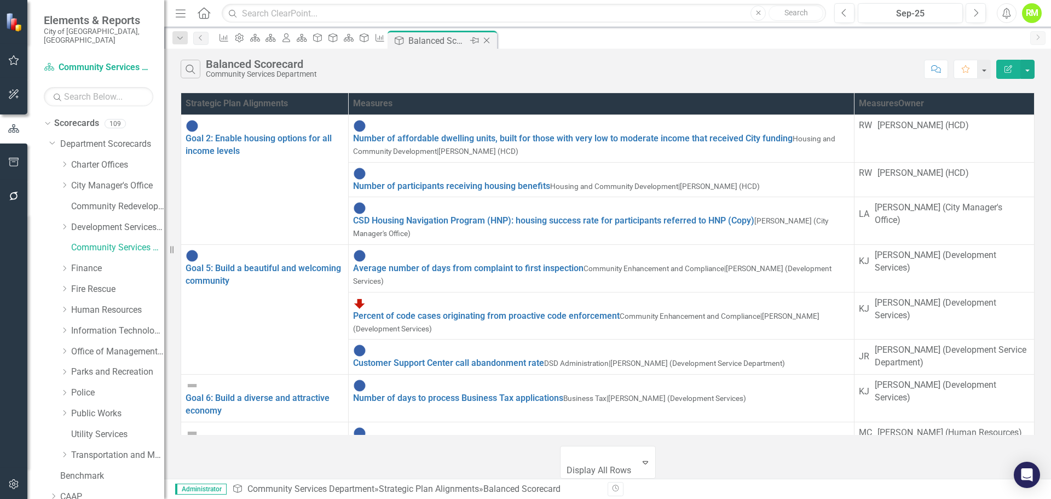
click at [492, 40] on icon "Close" at bounding box center [486, 40] width 11 height 9
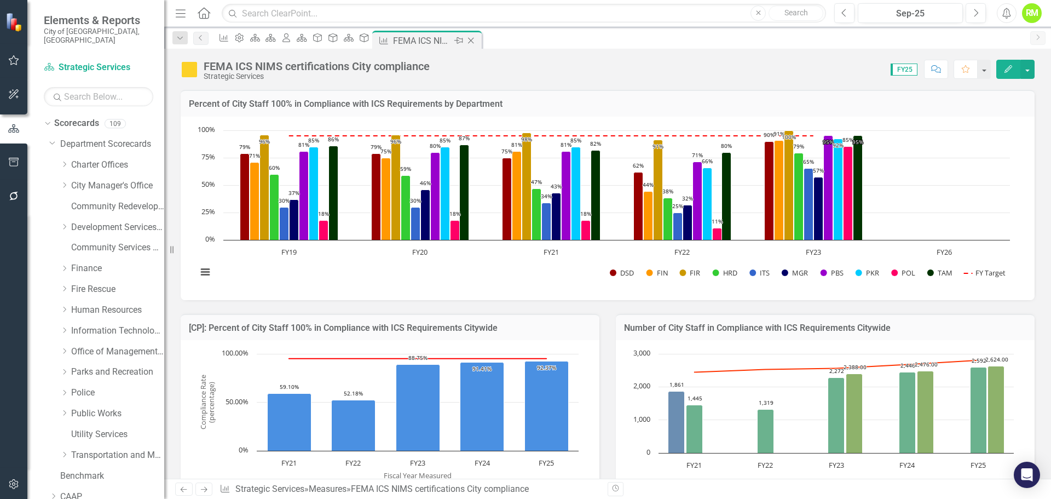
click at [474, 38] on icon at bounding box center [471, 41] width 6 height 6
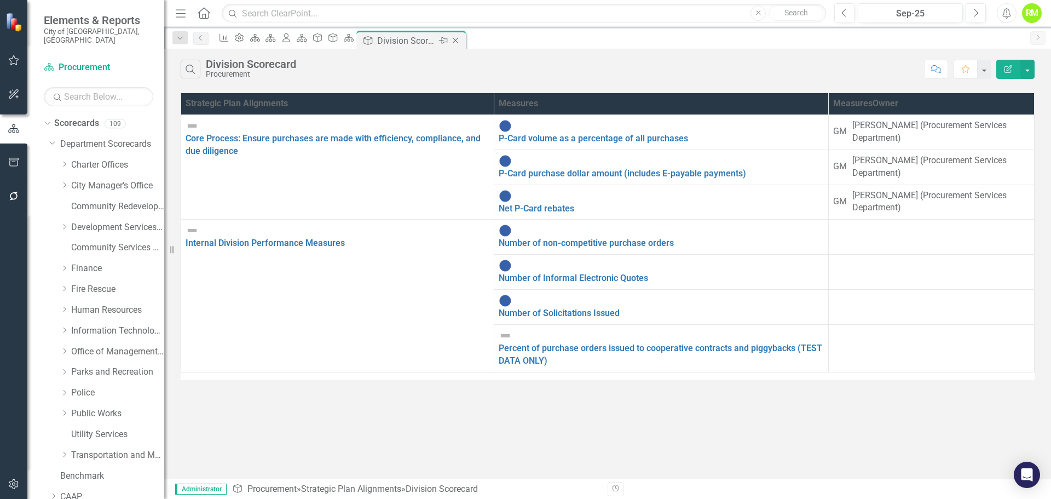
click at [461, 43] on icon "Close" at bounding box center [455, 40] width 11 height 9
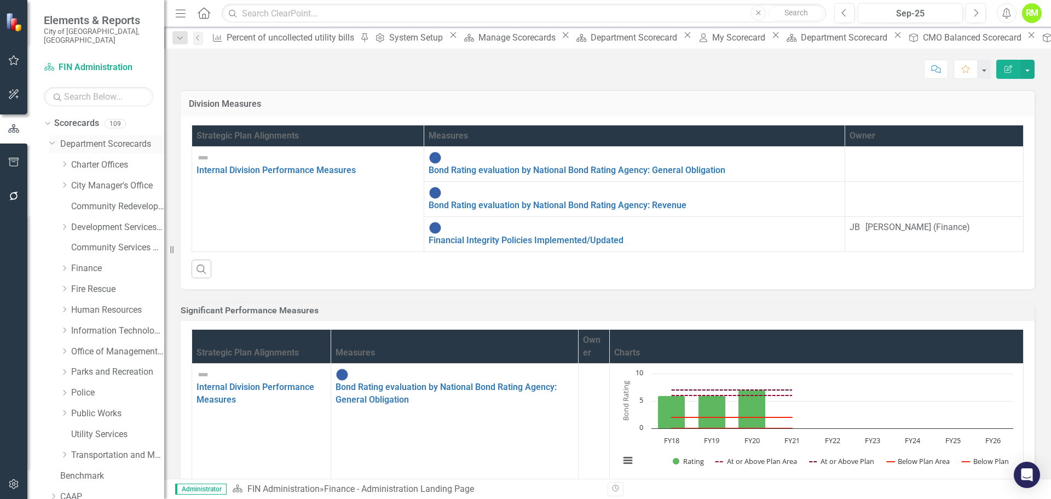
click at [84, 138] on link "Department Scorecards" at bounding box center [112, 144] width 104 height 13
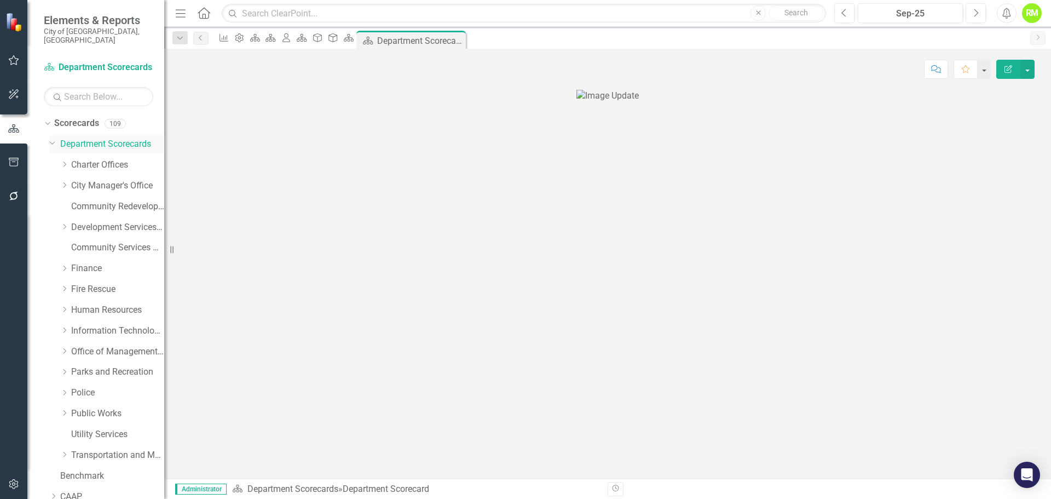
click at [56, 138] on div "Dropdown" at bounding box center [51, 142] width 9 height 8
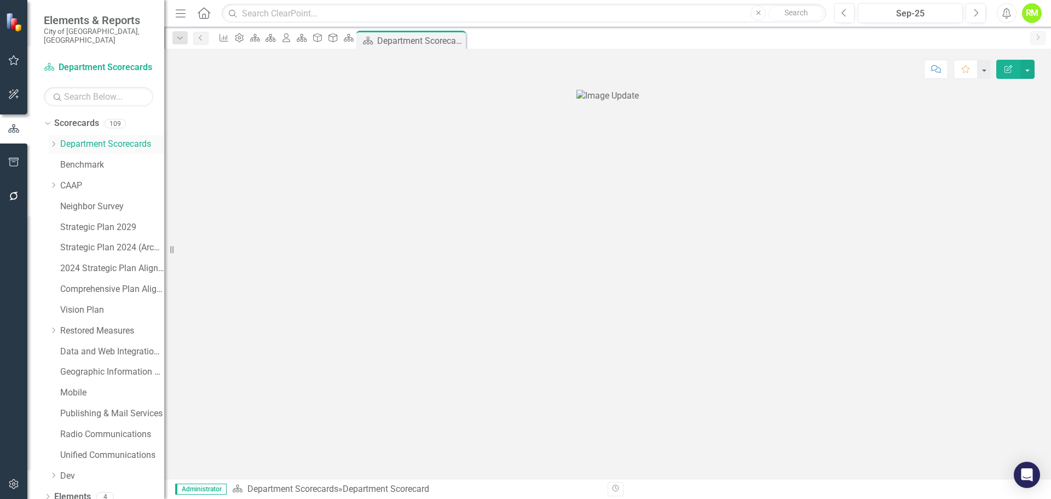
click at [83, 138] on link "Department Scorecards" at bounding box center [112, 144] width 104 height 13
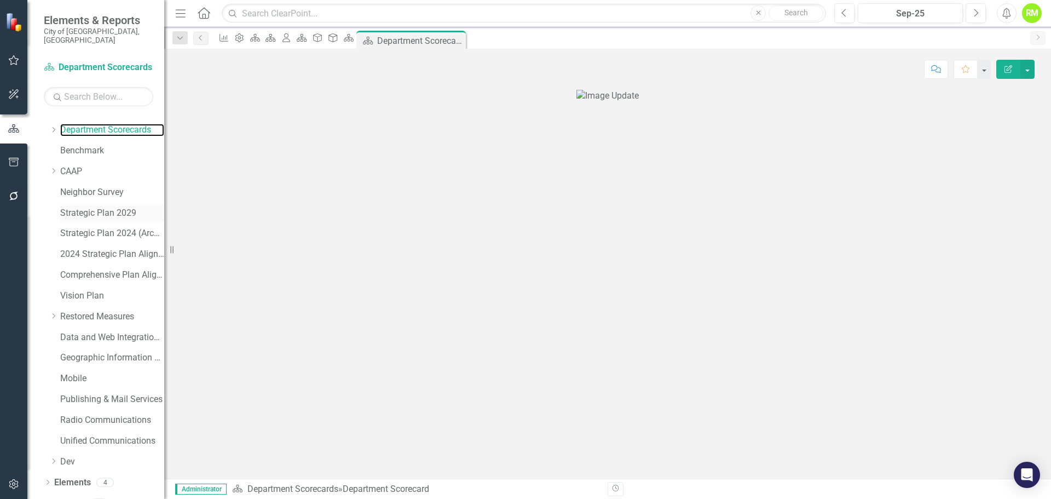
scroll to position [21, 0]
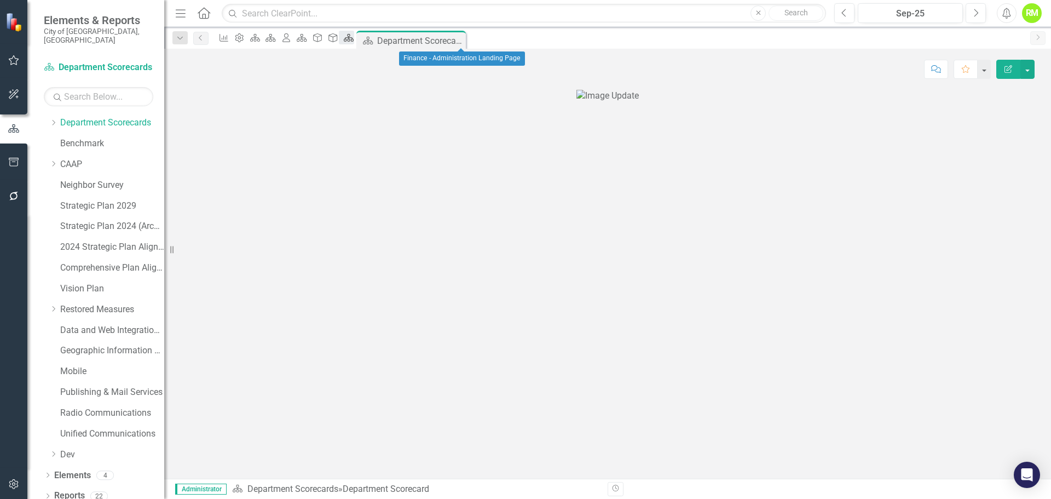
click at [354, 41] on icon "Scorecard" at bounding box center [348, 37] width 11 height 9
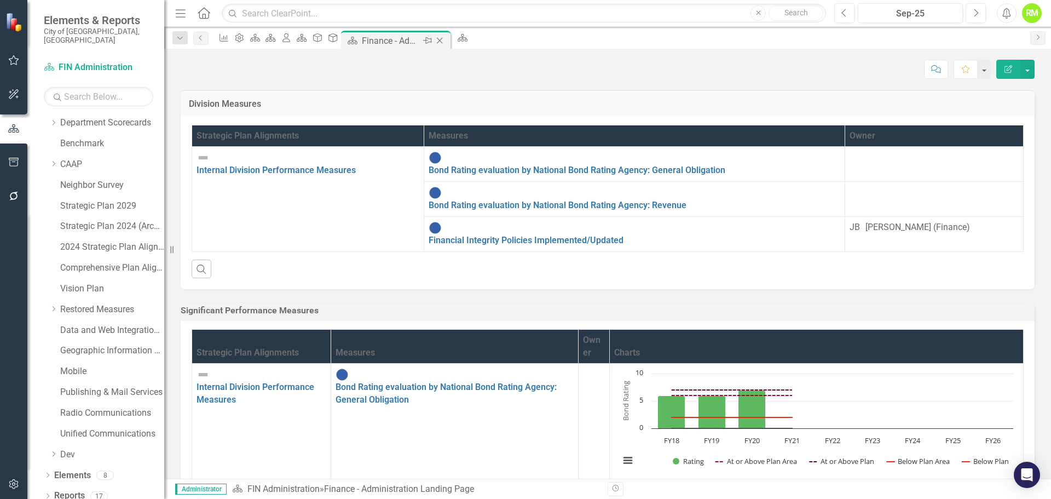
click at [445, 37] on icon "Close" at bounding box center [439, 40] width 11 height 9
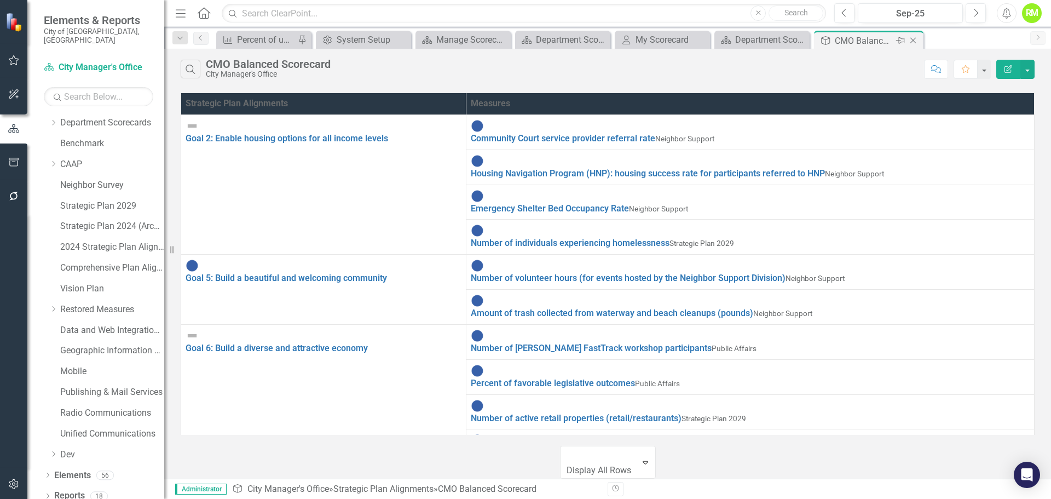
click at [911, 42] on icon "Close" at bounding box center [912, 40] width 11 height 9
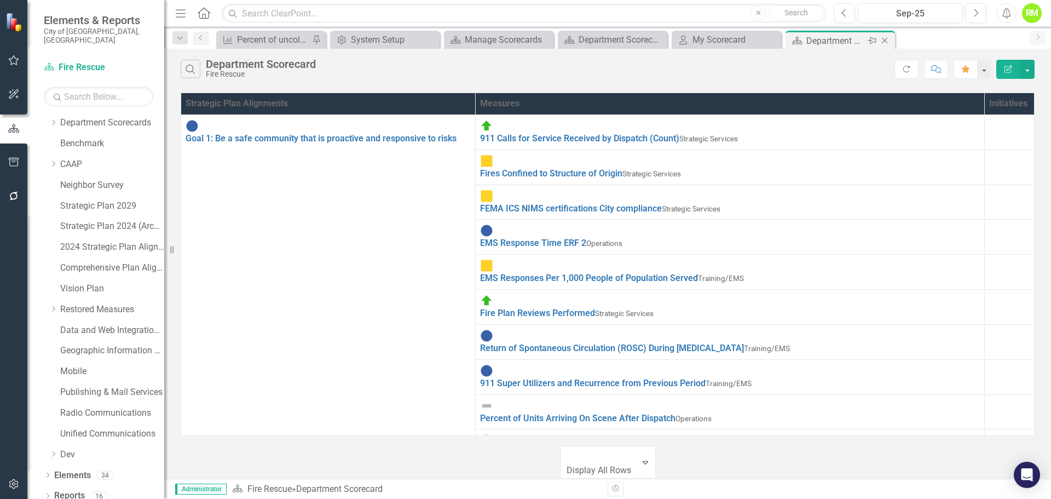
click at [885, 41] on icon "Close" at bounding box center [884, 40] width 11 height 9
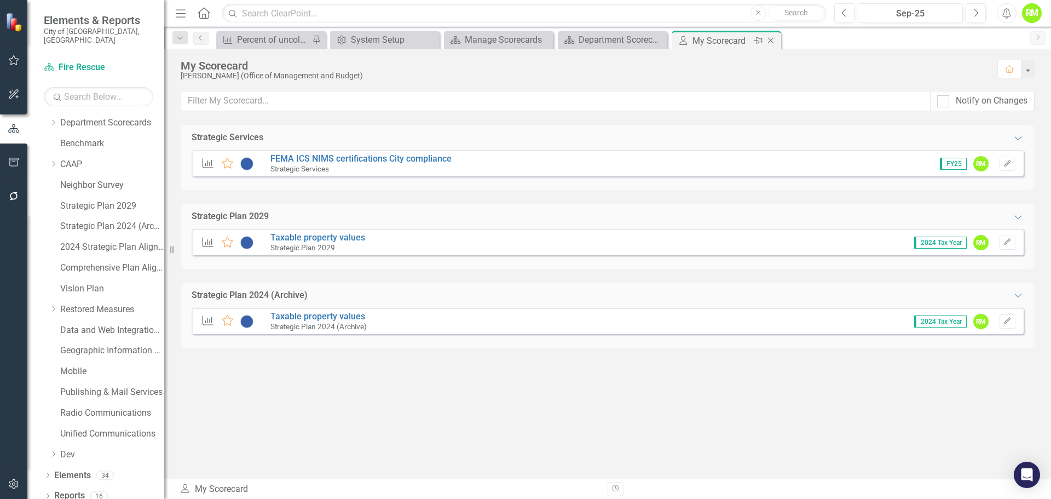
click at [769, 39] on icon at bounding box center [771, 41] width 6 height 6
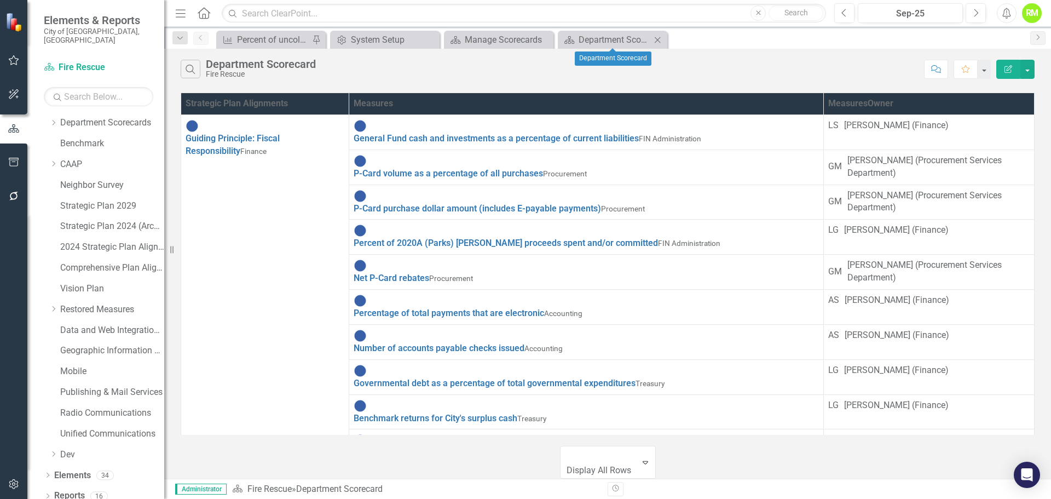
click at [658, 39] on icon at bounding box center [658, 40] width 6 height 6
click at [543, 39] on icon at bounding box center [544, 40] width 6 height 6
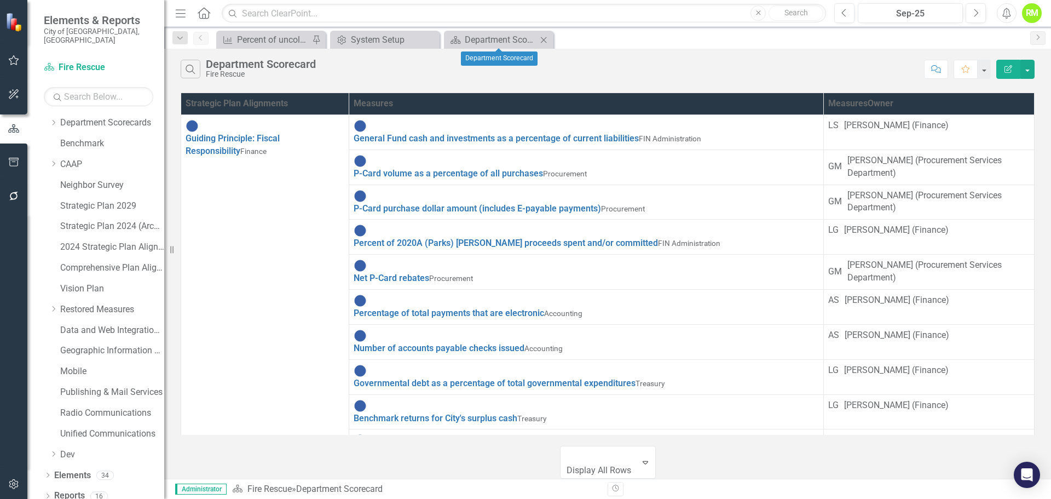
click at [543, 39] on icon at bounding box center [544, 40] width 6 height 6
click at [549, 38] on icon "Close" at bounding box center [543, 40] width 11 height 9
click at [548, 38] on icon "Close" at bounding box center [543, 40] width 11 height 9
click at [427, 40] on icon "Close" at bounding box center [429, 40] width 11 height 9
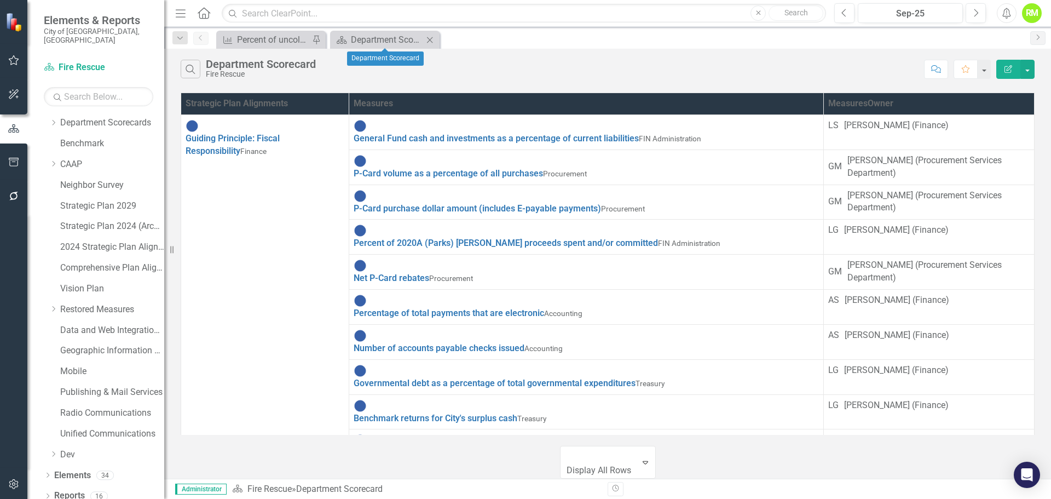
click at [433, 36] on icon "Close" at bounding box center [429, 40] width 11 height 9
click at [80, 118] on link "Department Scorecards" at bounding box center [112, 123] width 104 height 13
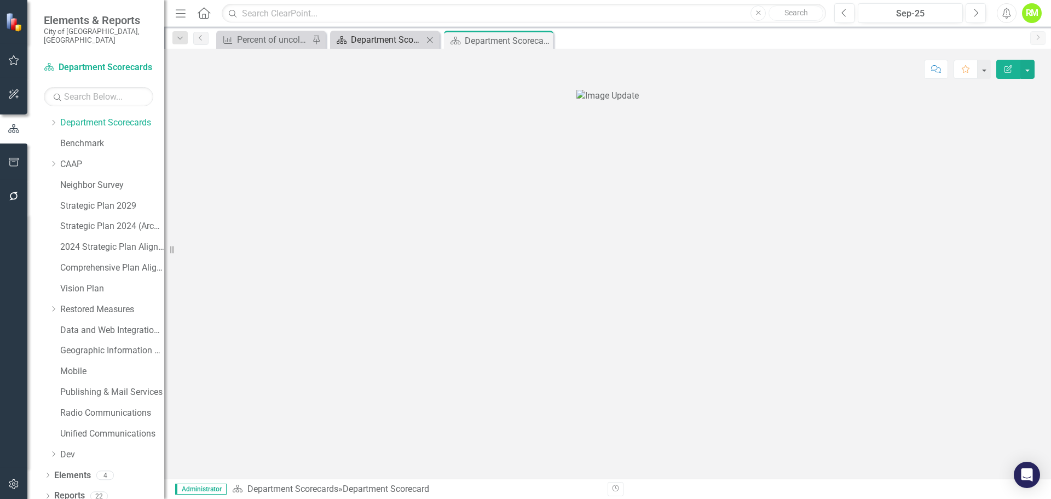
click at [378, 39] on div "Department Scorecard" at bounding box center [387, 40] width 72 height 14
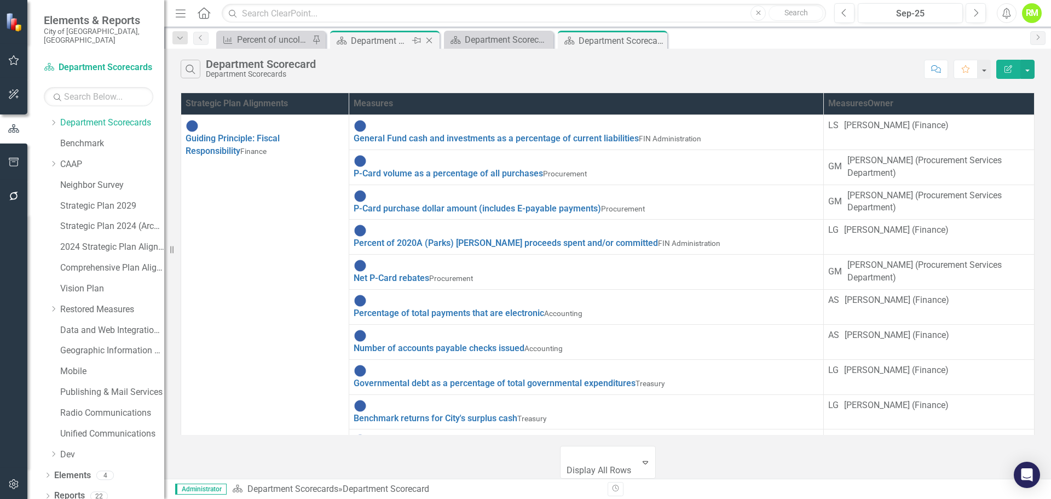
click at [431, 38] on icon at bounding box center [429, 41] width 6 height 6
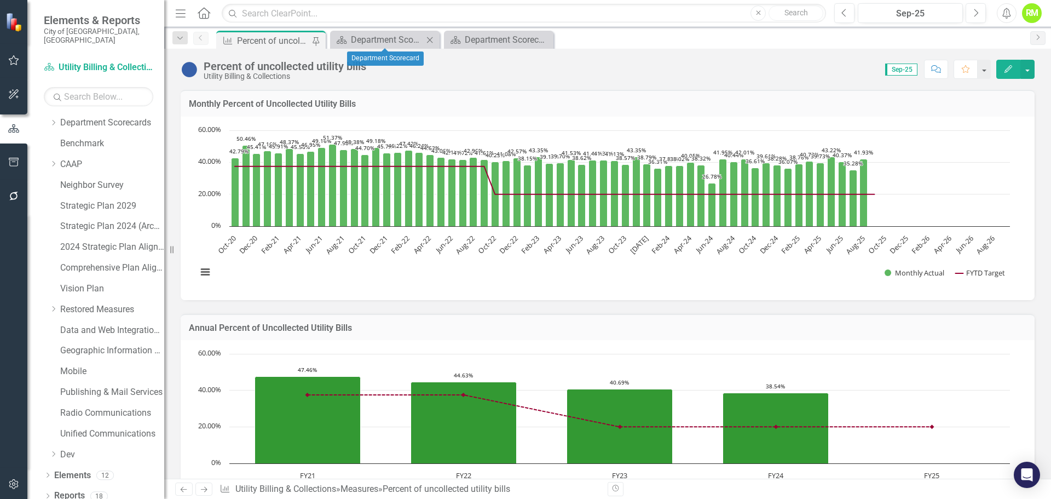
click at [430, 39] on icon "Close" at bounding box center [429, 40] width 11 height 9
click at [394, 43] on div "Department Scorecard" at bounding box center [387, 40] width 72 height 14
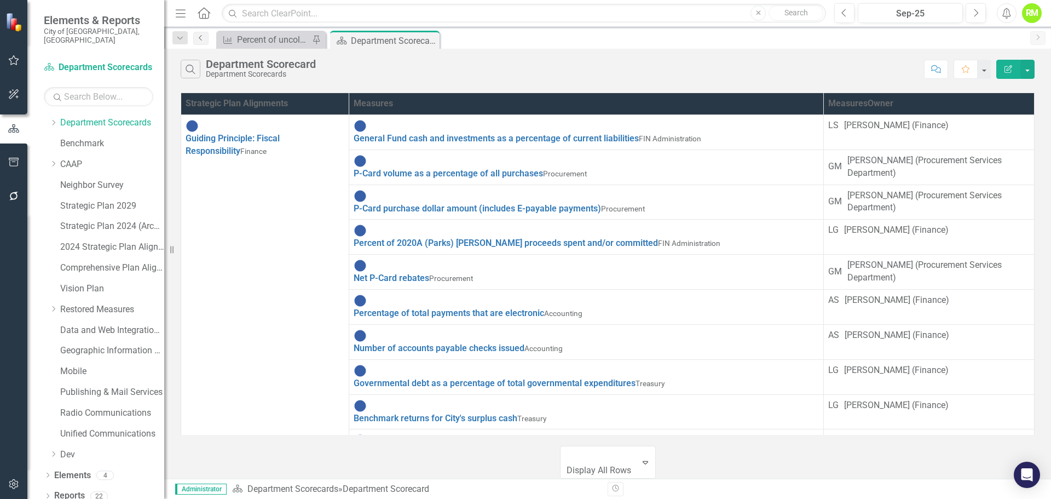
click at [199, 37] on icon "Previous" at bounding box center [200, 37] width 9 height 7
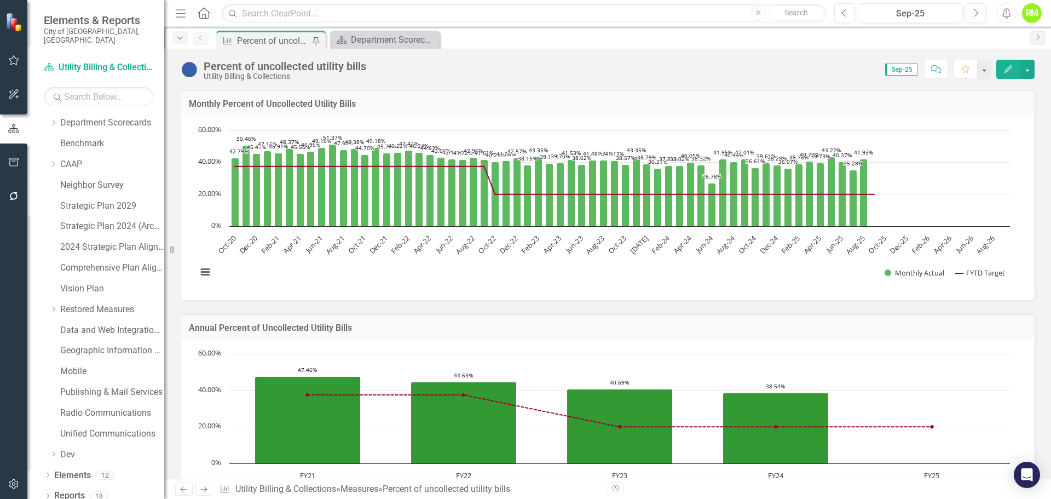
click at [184, 37] on icon "Dropdown" at bounding box center [180, 38] width 10 height 8
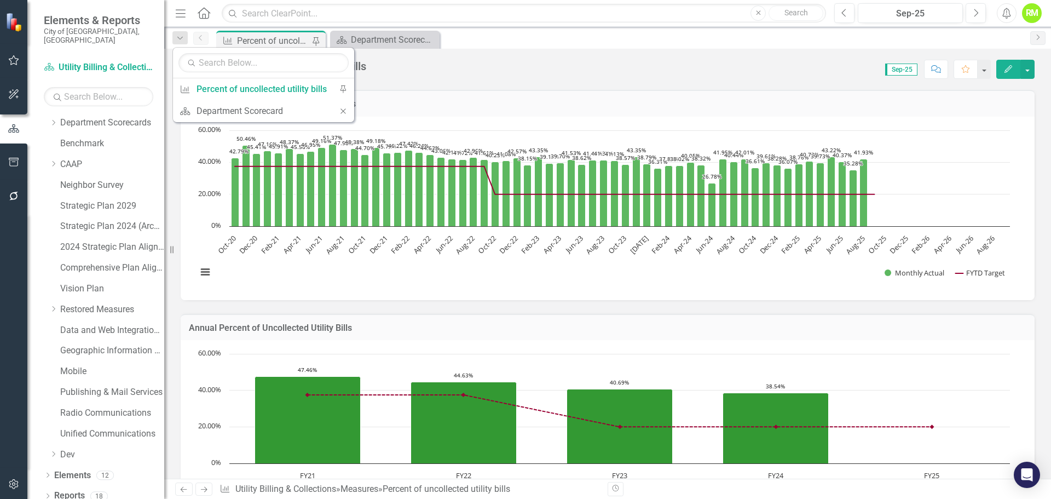
click at [479, 39] on div "Measures Percent of uncollected utility bills Pin Scorecard Department Scorecar…" at bounding box center [619, 40] width 811 height 18
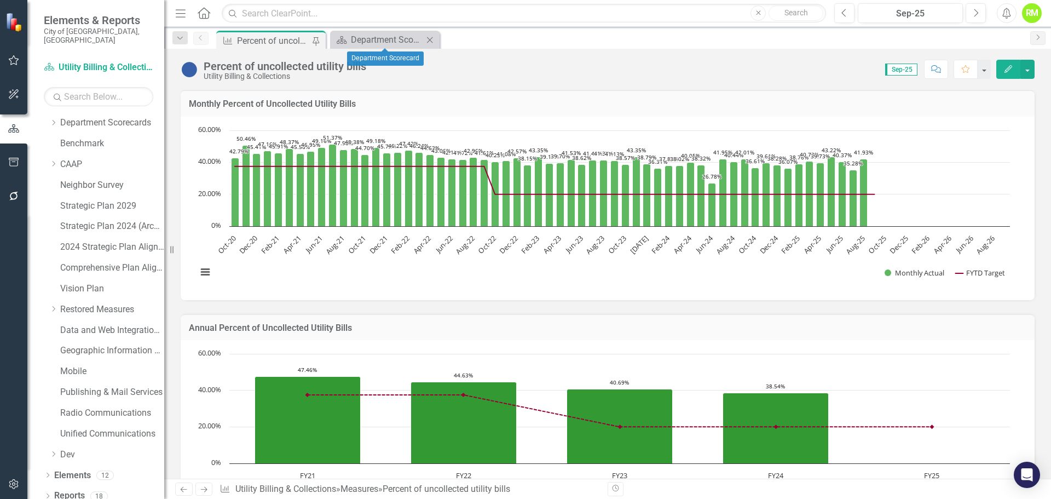
click at [433, 39] on icon "Close" at bounding box center [429, 40] width 11 height 9
click at [14, 478] on button "button" at bounding box center [14, 484] width 25 height 23
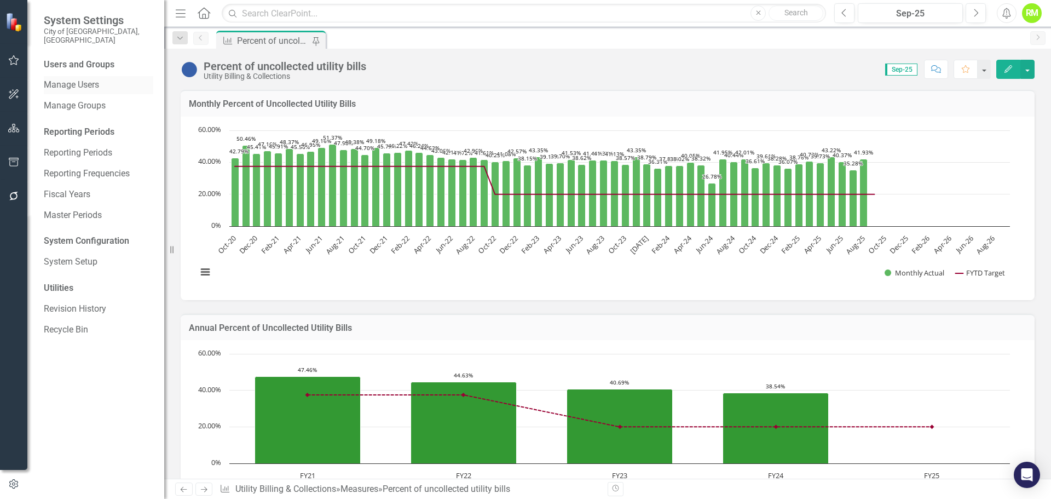
click at [66, 81] on link "Manage Users" at bounding box center [98, 85] width 109 height 13
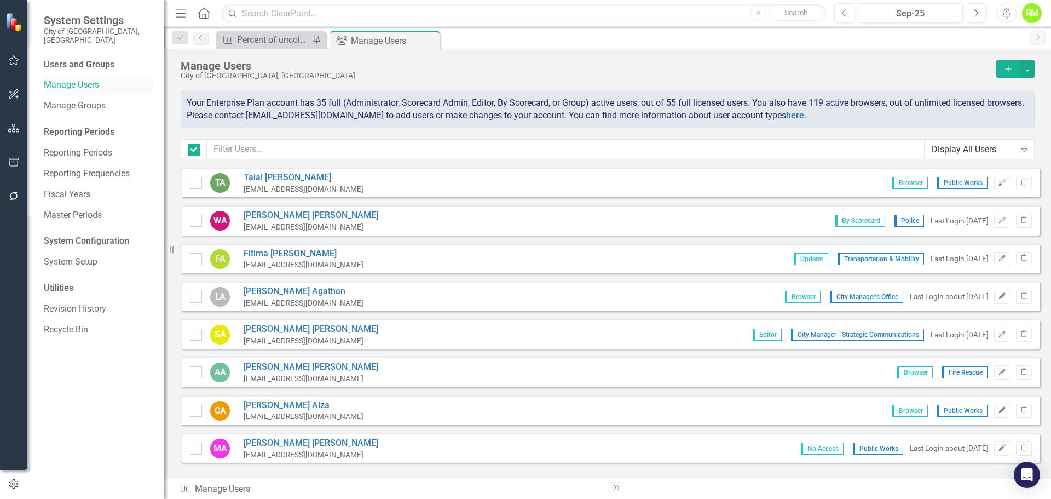
checkbox input "false"
click at [67, 100] on link "Manage Groups" at bounding box center [98, 106] width 109 height 13
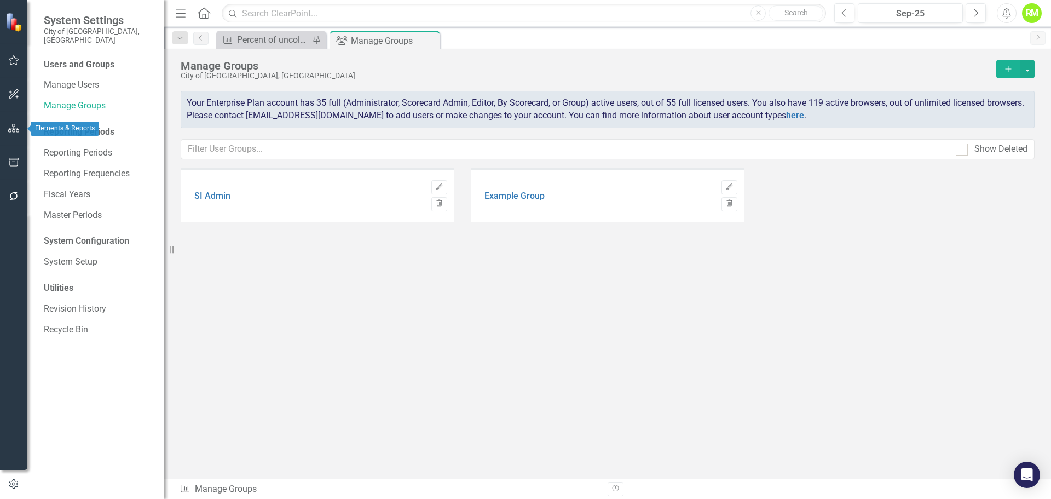
click at [10, 132] on icon "button" at bounding box center [13, 128] width 11 height 9
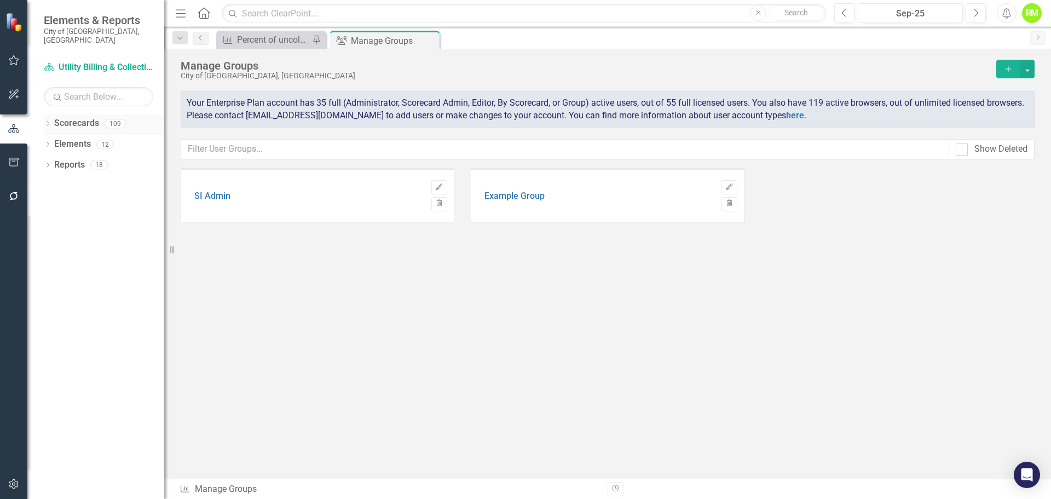
click at [117, 119] on div "109" at bounding box center [115, 123] width 21 height 9
click at [67, 138] on link "Elements" at bounding box center [72, 144] width 37 height 13
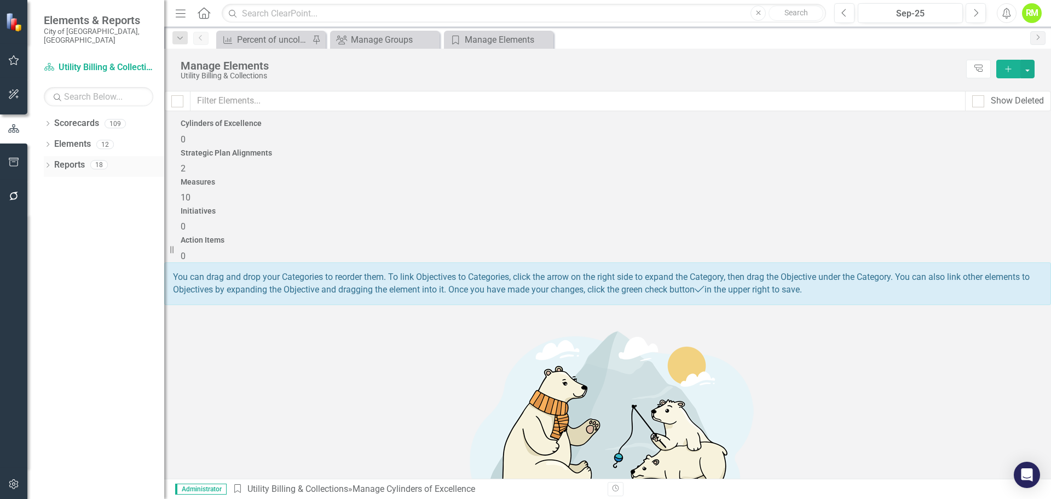
click at [71, 159] on link "Reports" at bounding box center [69, 165] width 31 height 13
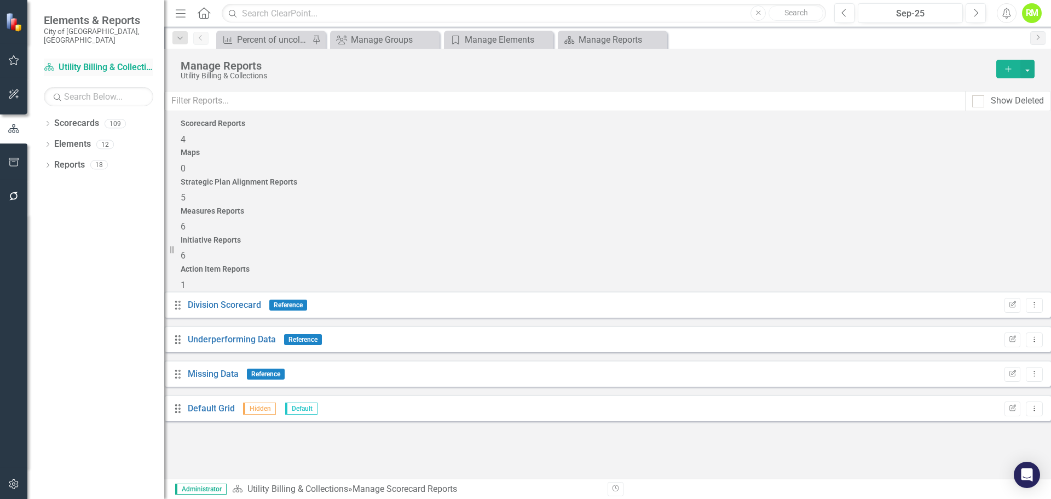
click at [59, 61] on link "Scorecard Utility Billing & Collections" at bounding box center [98, 67] width 109 height 13
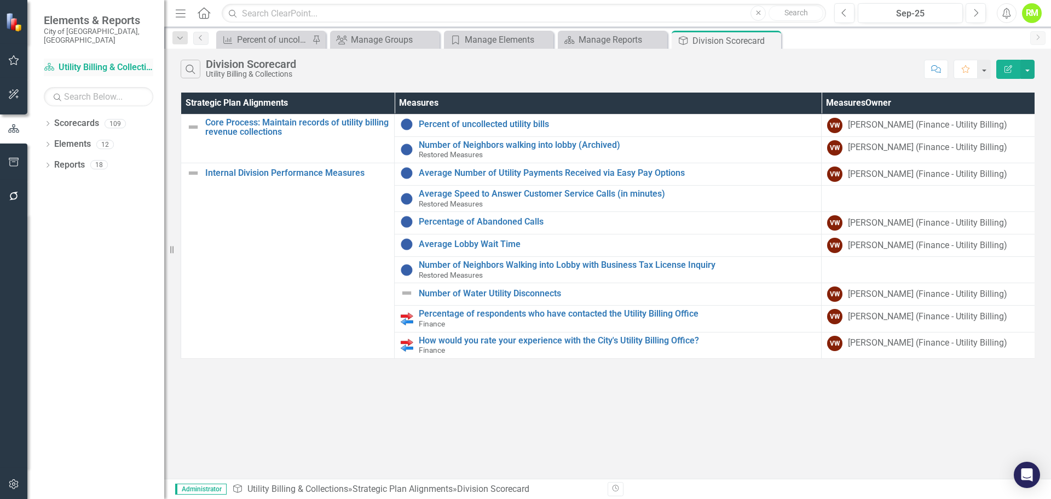
click at [49, 59] on div "Scorecard Utility Billing & Collections" at bounding box center [98, 68] width 109 height 18
click at [46, 122] on icon "Dropdown" at bounding box center [48, 125] width 8 height 6
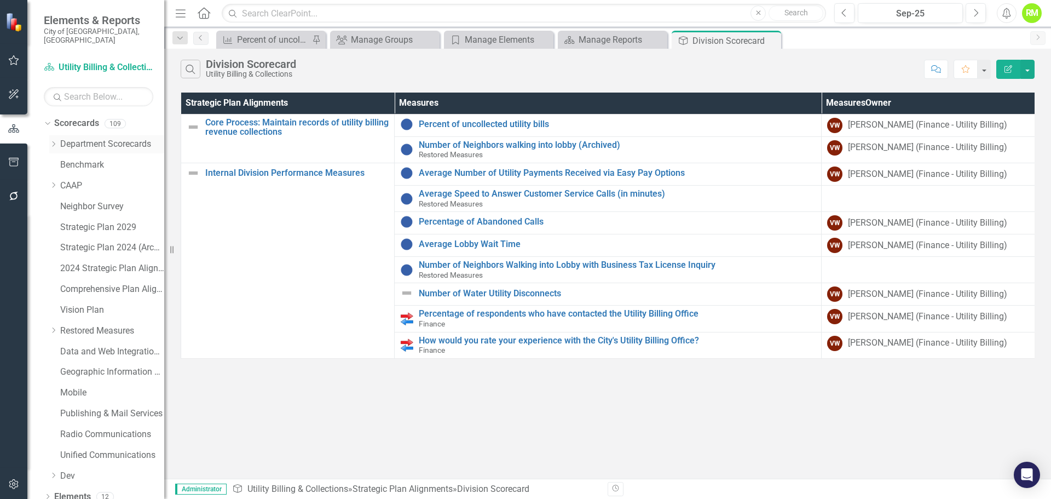
click at [85, 138] on link "Department Scorecards" at bounding box center [112, 144] width 104 height 13
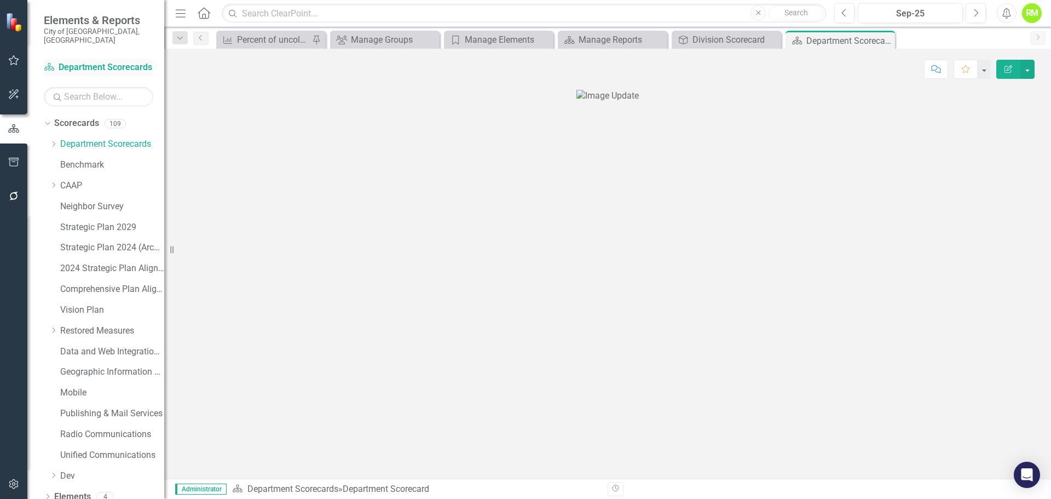
click at [94, 61] on link "Scorecard Department Scorecards" at bounding box center [98, 67] width 109 height 13
click at [53, 141] on icon at bounding box center [54, 143] width 3 height 5
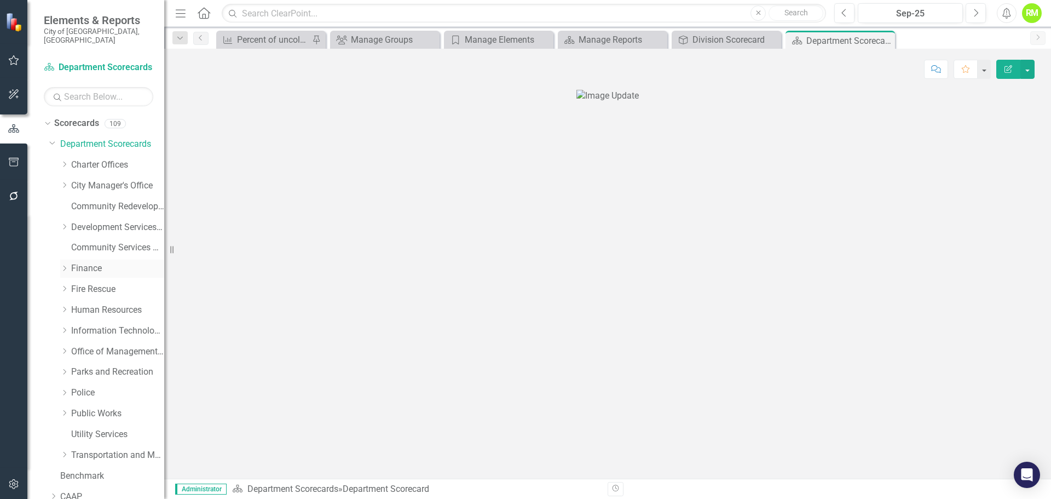
click at [82, 262] on link "Finance" at bounding box center [117, 268] width 93 height 13
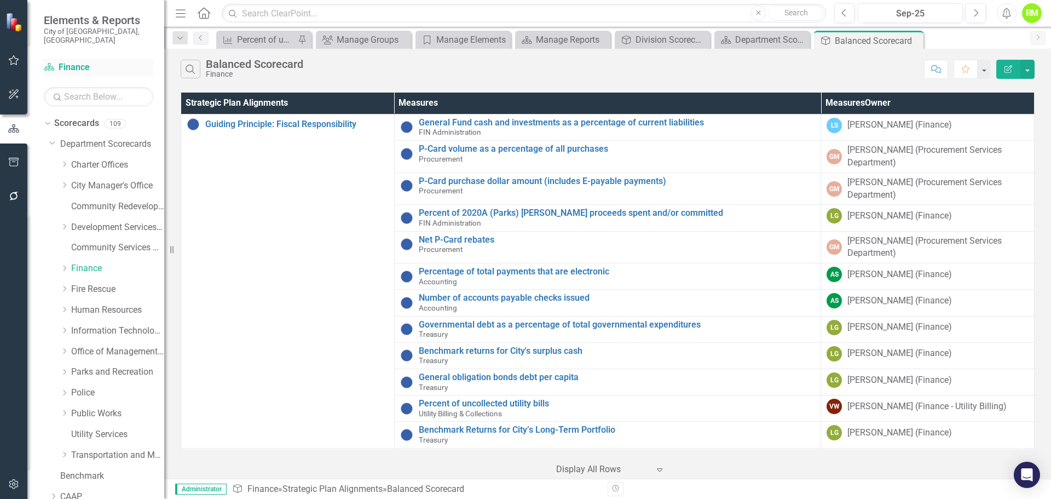
click at [78, 61] on link "Scorecard Finance" at bounding box center [98, 67] width 109 height 13
click at [82, 25] on span "Elements & Reports" at bounding box center [98, 20] width 109 height 13
click at [1022, 67] on button "button" at bounding box center [1027, 69] width 14 height 19
click at [811, 85] on div "Search Balanced Scorecard Finance Comment Favorite Edit Report Strategic Plan A…" at bounding box center [607, 264] width 887 height 430
click at [51, 138] on icon "Dropdown" at bounding box center [52, 142] width 7 height 8
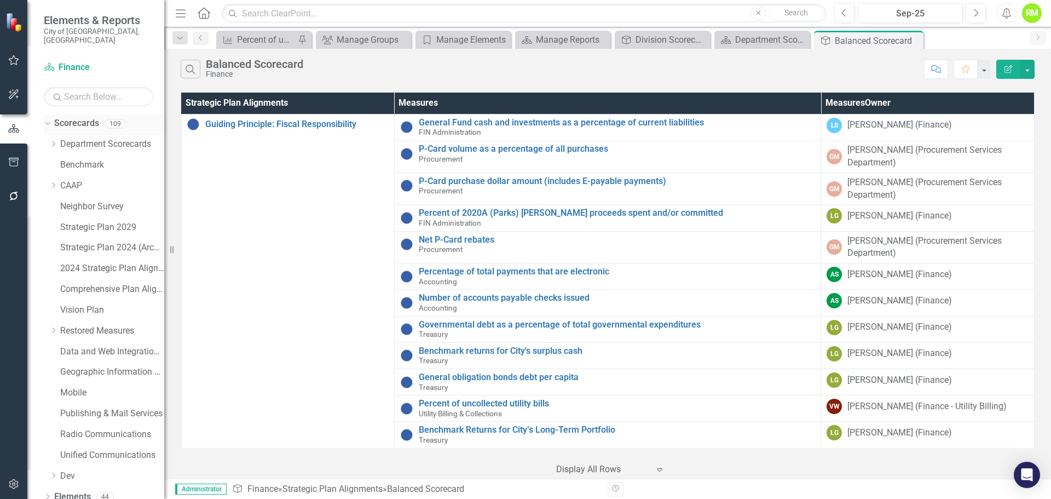
click at [50, 119] on div "Dropdown" at bounding box center [45, 123] width 9 height 8
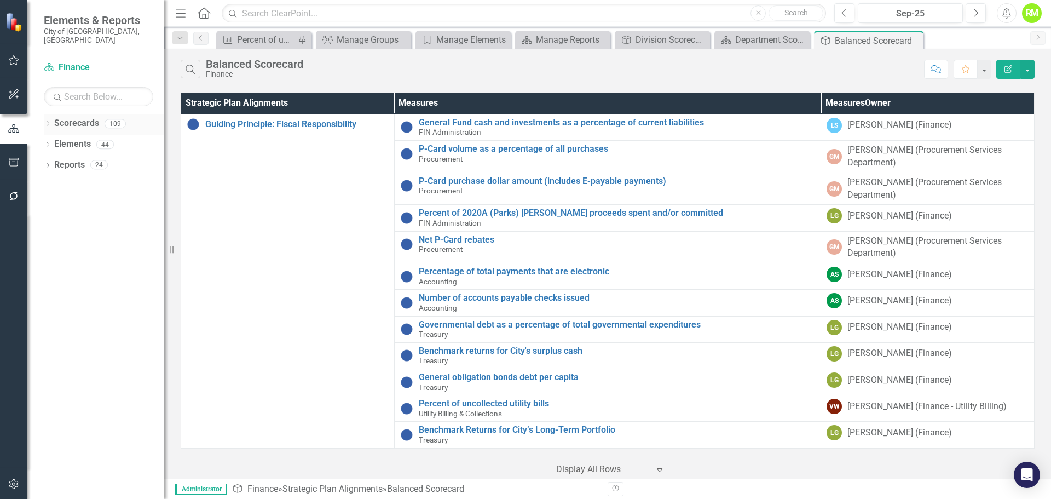
click at [79, 117] on link "Scorecards" at bounding box center [76, 123] width 45 height 13
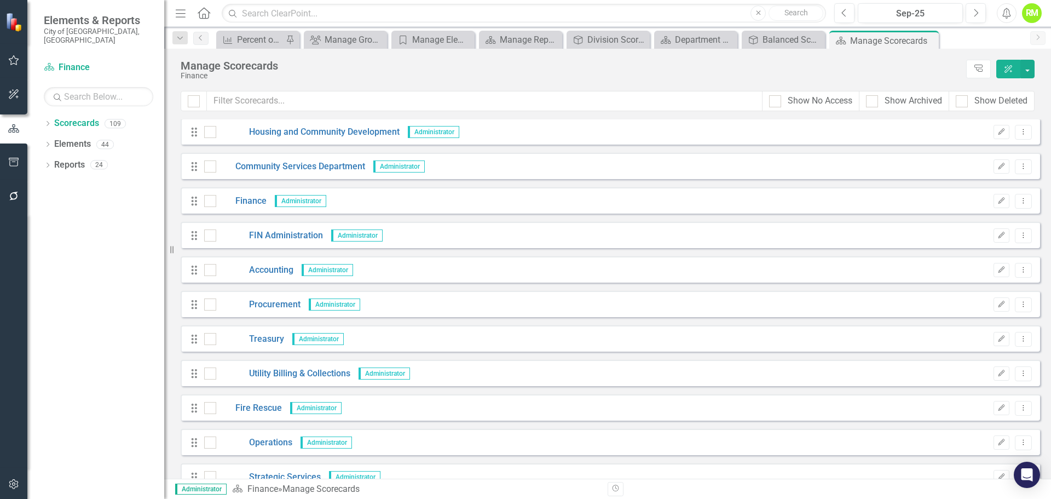
scroll to position [657, 0]
click at [997, 198] on icon "Edit" at bounding box center [1001, 200] width 8 height 7
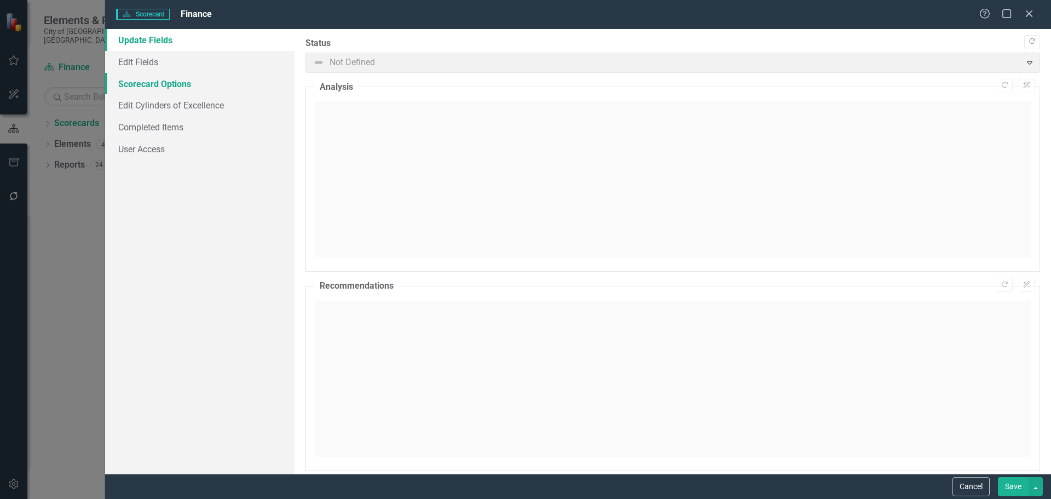
click at [135, 89] on link "Scorecard Options" at bounding box center [199, 84] width 189 height 22
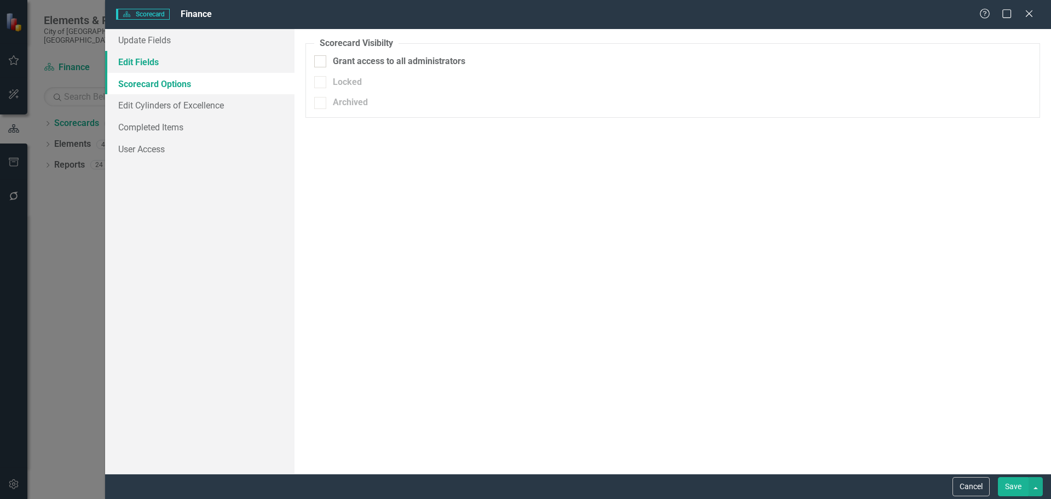
click at [142, 65] on link "Edit Fields" at bounding box center [199, 62] width 189 height 22
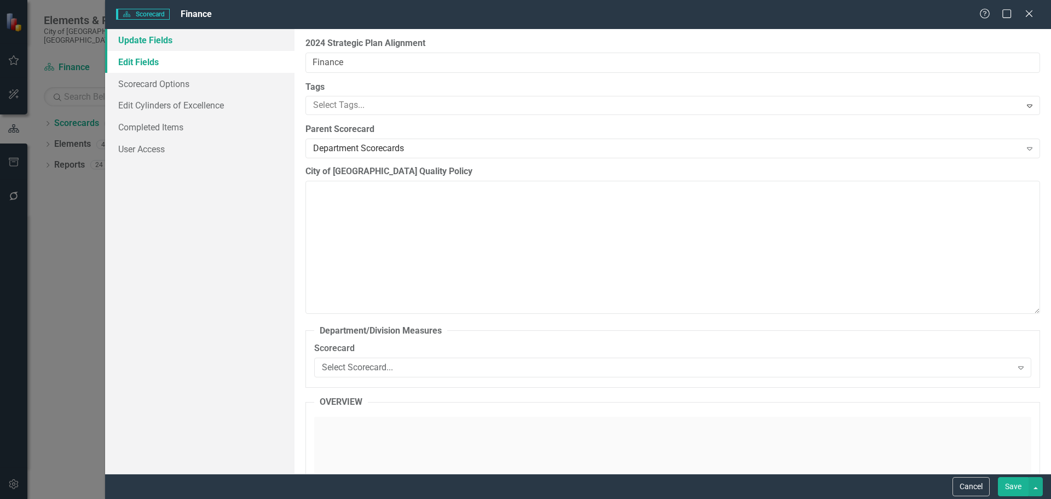
click at [148, 42] on link "Update Fields" at bounding box center [199, 40] width 189 height 22
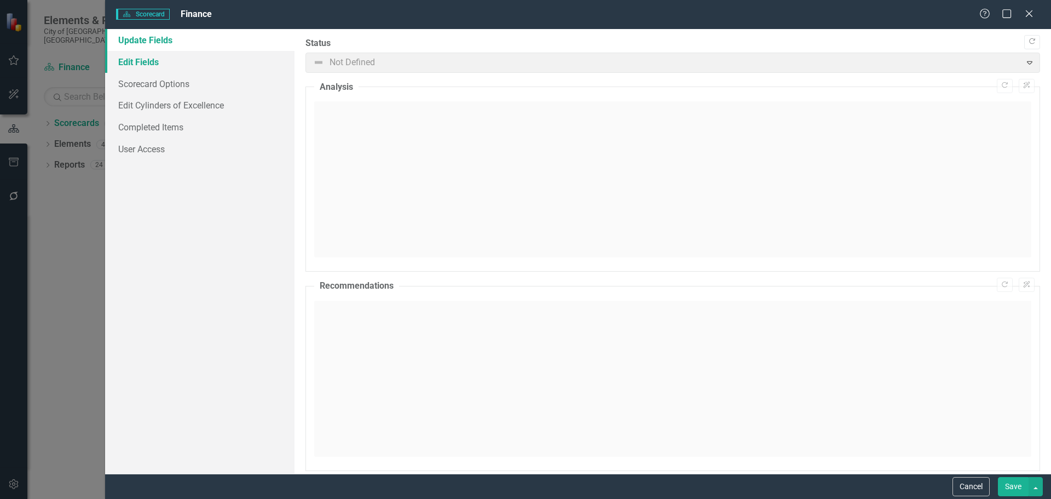
click at [147, 65] on link "Edit Fields" at bounding box center [199, 62] width 189 height 22
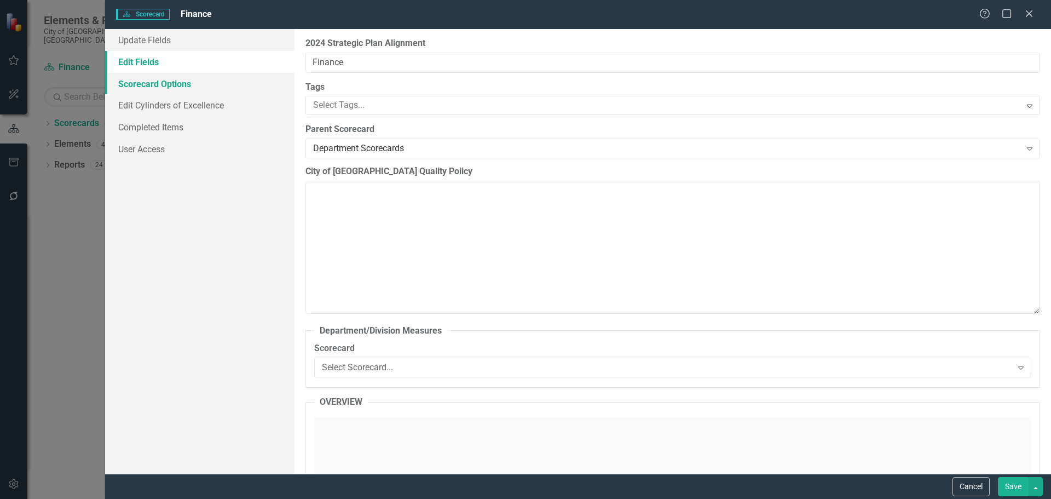
click at [152, 92] on link "Scorecard Options" at bounding box center [199, 84] width 189 height 22
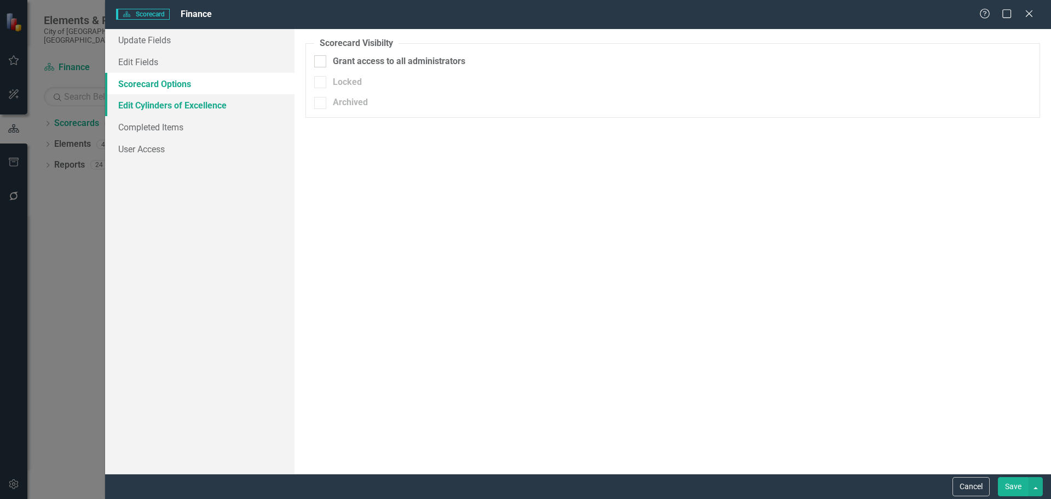
click at [143, 105] on link "Edit Cylinders of Excellence" at bounding box center [199, 105] width 189 height 22
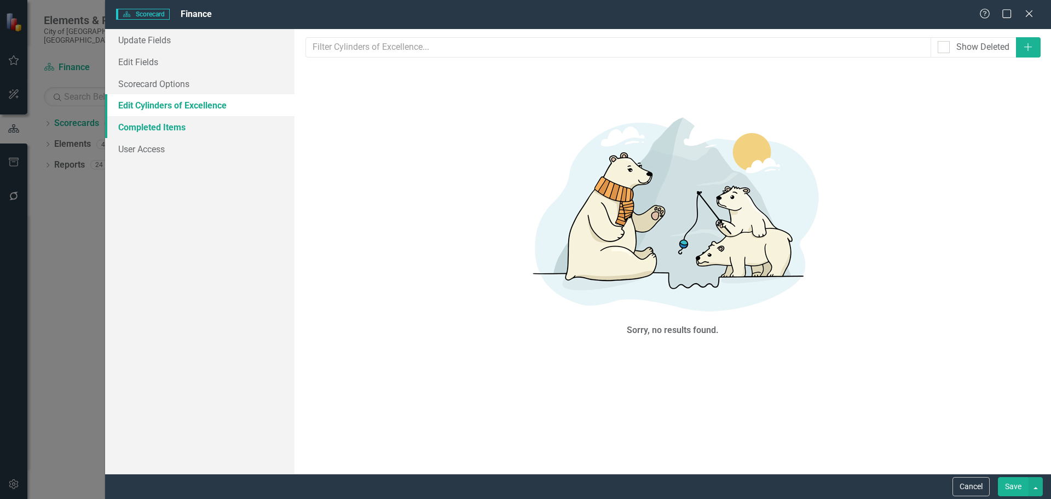
click at [143, 130] on link "Completed Items" at bounding box center [199, 127] width 189 height 22
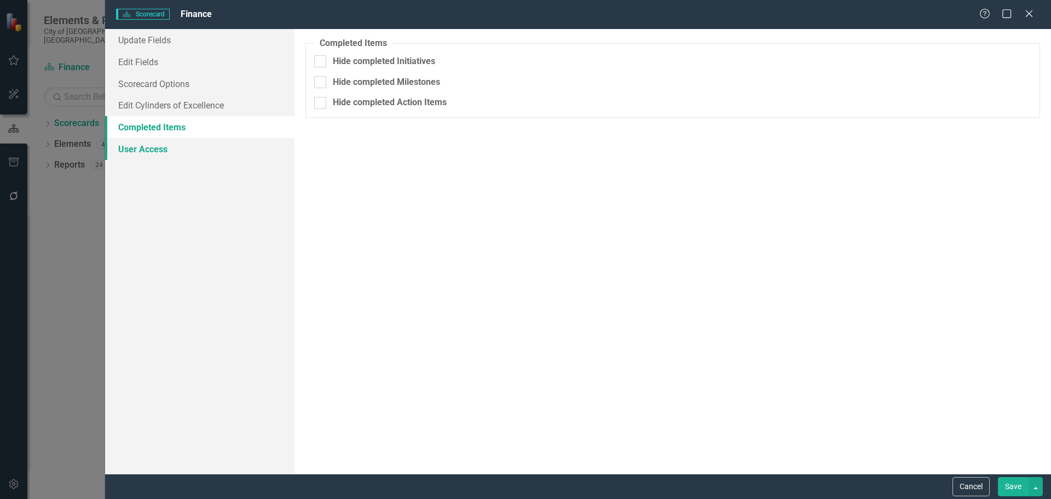
click at [148, 158] on link "User Access" at bounding box center [199, 149] width 189 height 22
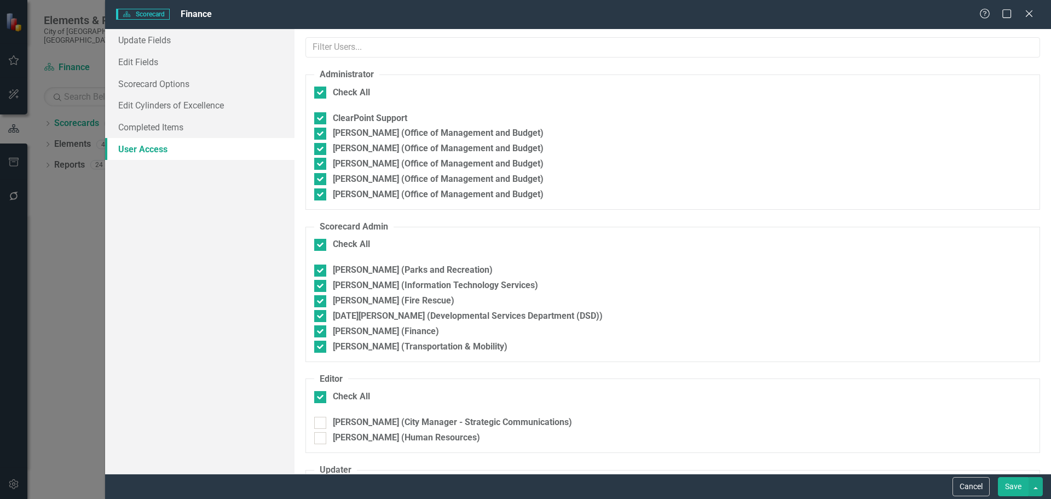
checkbox input "false"
click at [322, 271] on div at bounding box center [320, 270] width 12 height 12
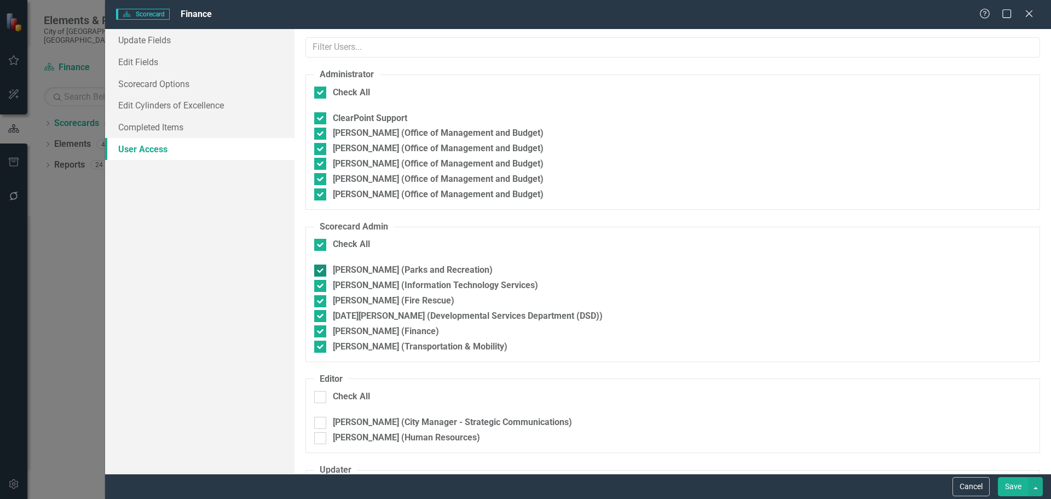
click at [321, 271] on input "Naheel Baker (Parks and Recreation)" at bounding box center [317, 267] width 7 height 7
checkbox input "false"
click at [322, 284] on div at bounding box center [320, 286] width 12 height 12
click at [321, 284] on input "Akiko Robinson (Information Technology Services)" at bounding box center [317, 283] width 7 height 7
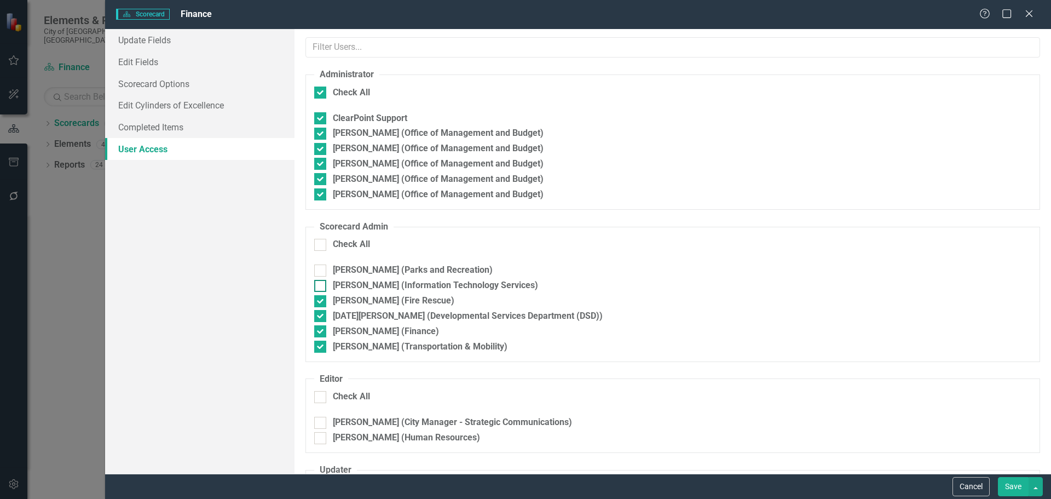
click at [321, 285] on div at bounding box center [320, 286] width 12 height 12
click at [321, 285] on input "Akiko Robinson (Information Technology Services)" at bounding box center [317, 283] width 7 height 7
checkbox input "true"
click at [320, 346] on input "Morgan Dunn (Transportation & Mobility)" at bounding box center [317, 343] width 7 height 7
checkbox input "false"
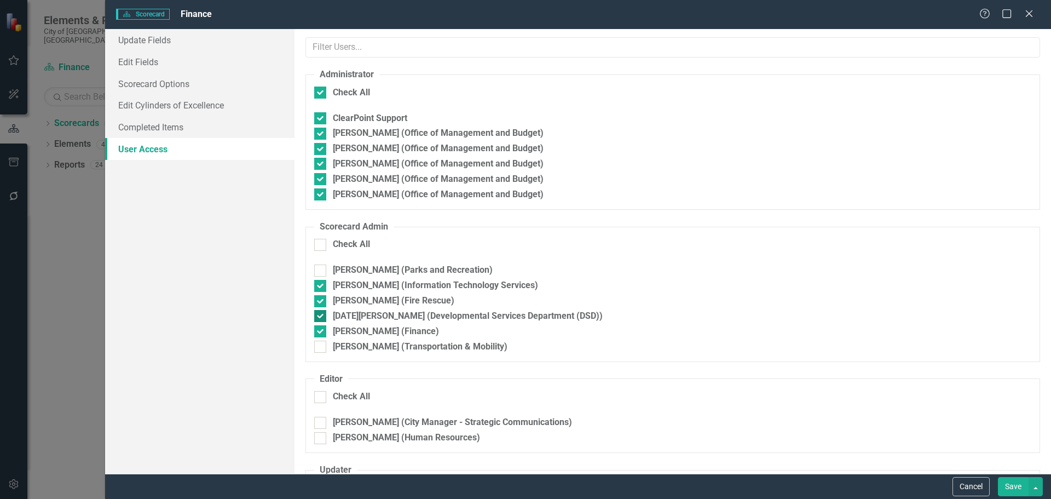
click at [321, 313] on input "Lucia Dasilva (Developmental Services Department (DSD))" at bounding box center [317, 313] width 7 height 7
click at [321, 315] on div at bounding box center [320, 316] width 12 height 12
click at [321, 315] on input "Lucia Dasilva (Developmental Services Department (DSD))" at bounding box center [317, 313] width 7 height 7
checkbox input "true"
click at [322, 344] on div at bounding box center [320, 346] width 12 height 12
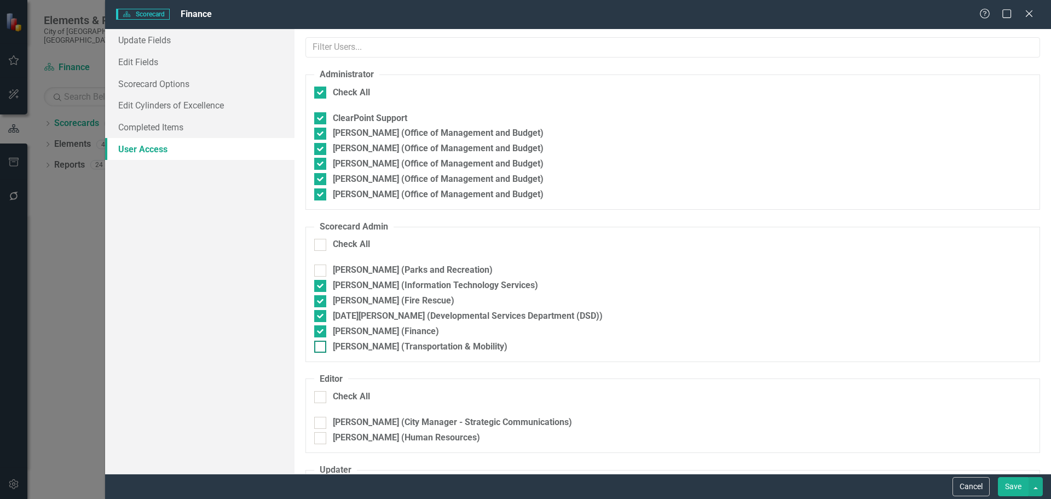
click at [321, 344] on input "Morgan Dunn (Transportation & Mobility)" at bounding box center [317, 343] width 7 height 7
checkbox input "true"
click at [321, 269] on input "Naheel Baker (Parks and Recreation)" at bounding box center [317, 267] width 7 height 7
checkbox input "true"
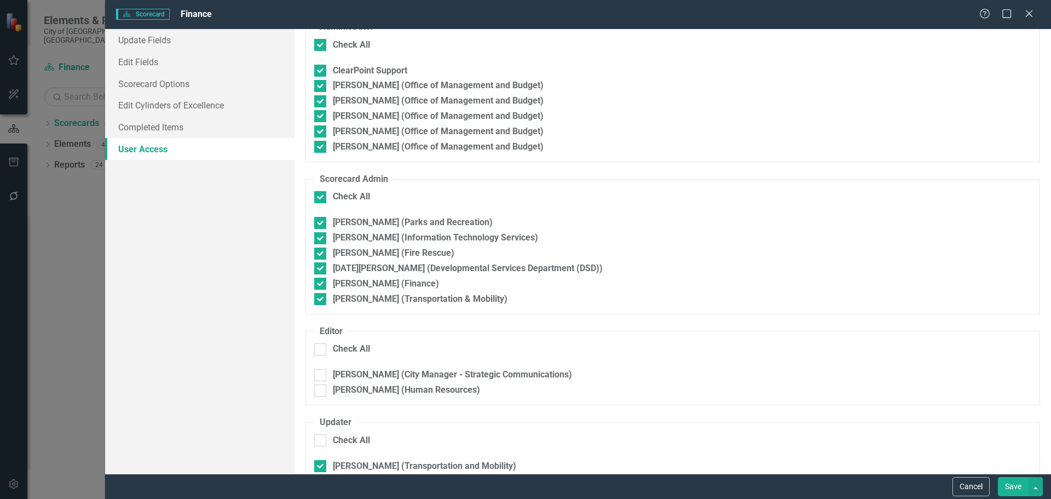
scroll to position [219, 0]
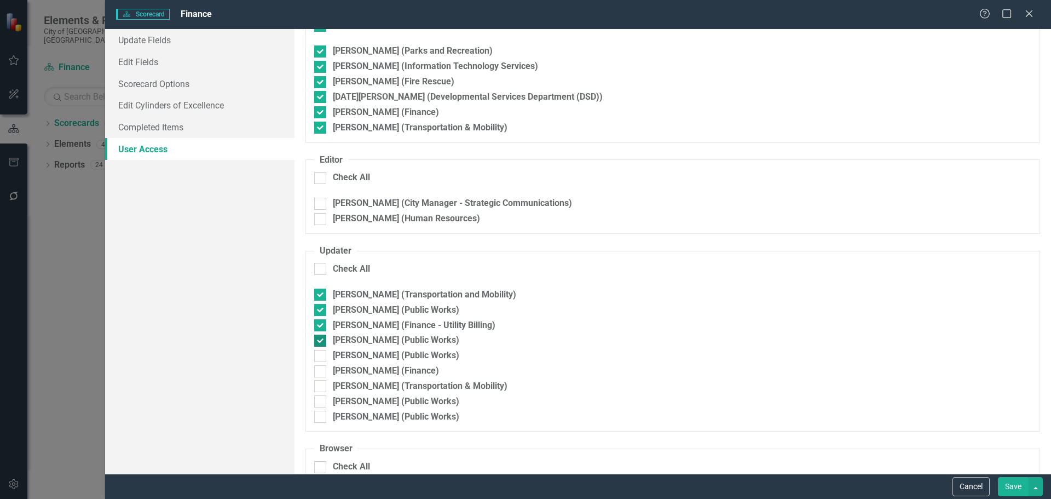
click at [325, 340] on div at bounding box center [320, 340] width 12 height 12
click at [321, 340] on input "Kristy Boudreau (Public Works)" at bounding box center [317, 337] width 7 height 7
checkbox input "false"
click at [321, 295] on input "Karen Warfel (Transportation and Mobility)" at bounding box center [317, 291] width 7 height 7
checkbox input "false"
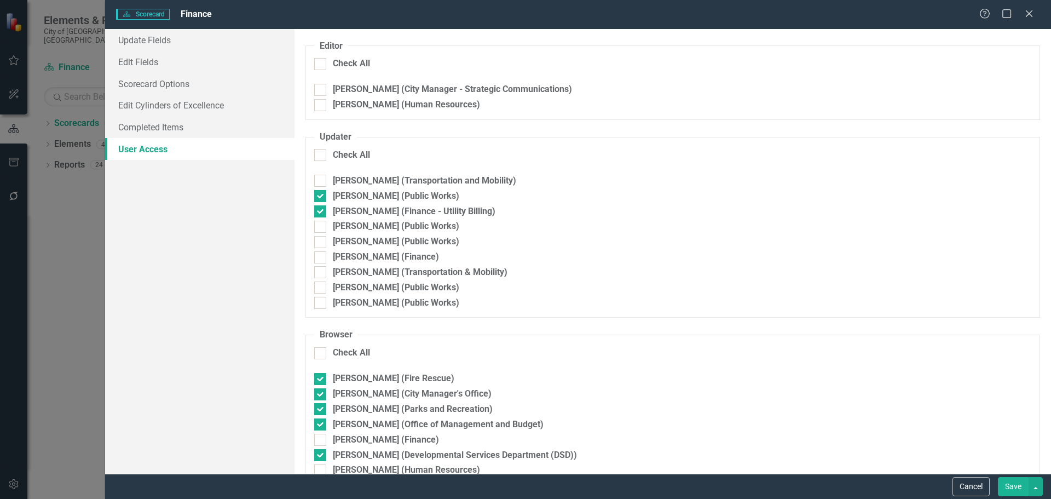
scroll to position [328, 0]
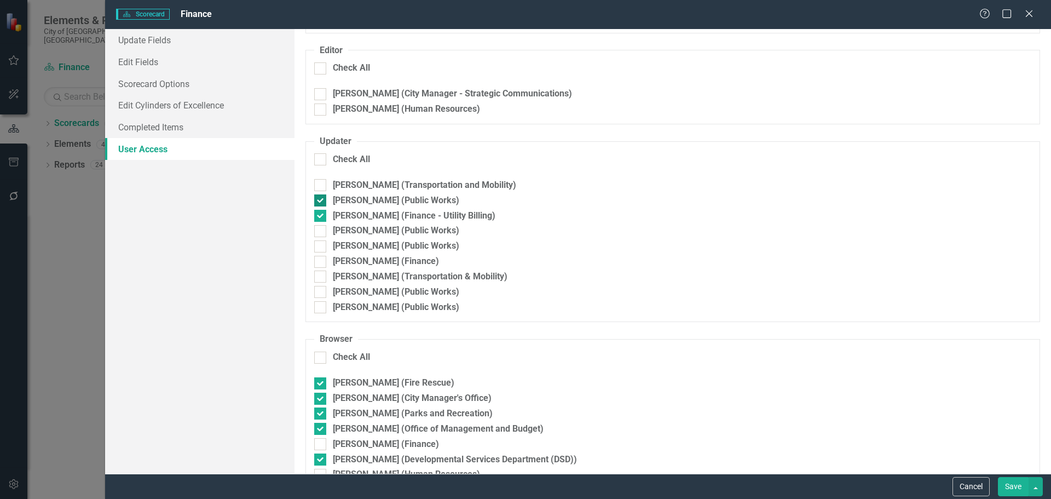
click at [321, 199] on div at bounding box center [320, 200] width 12 height 12
click at [321, 199] on input "Shannon Falzone (Public Works)" at bounding box center [317, 197] width 7 height 7
checkbox input "false"
click at [319, 214] on input "[PERSON_NAME] (Finance - Utility Billing)" at bounding box center [317, 213] width 7 height 7
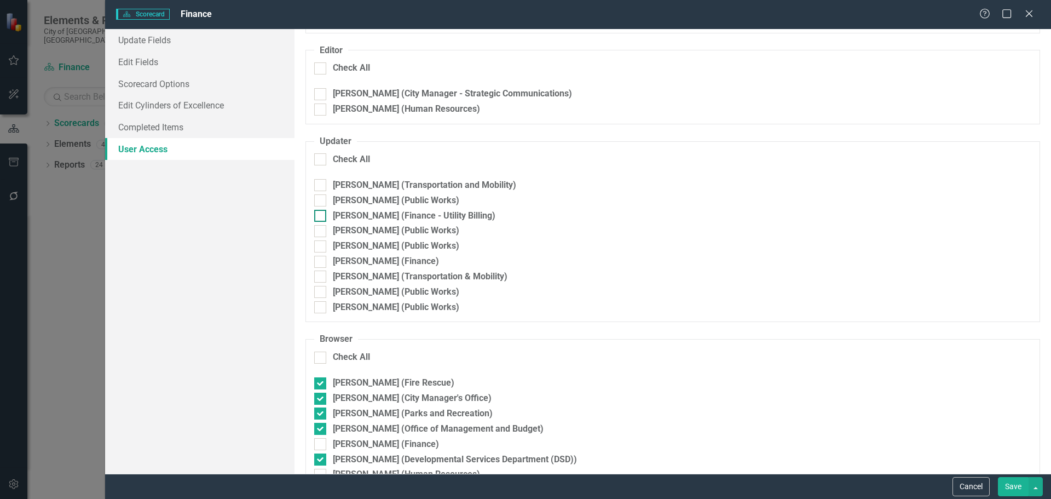
checkbox input "true"
click at [324, 259] on div at bounding box center [320, 262] width 12 height 12
click at [321, 259] on input "Danielle Mora (Finance)" at bounding box center [317, 259] width 7 height 7
checkbox input "true"
click at [1016, 488] on button "Save" at bounding box center [1013, 486] width 31 height 19
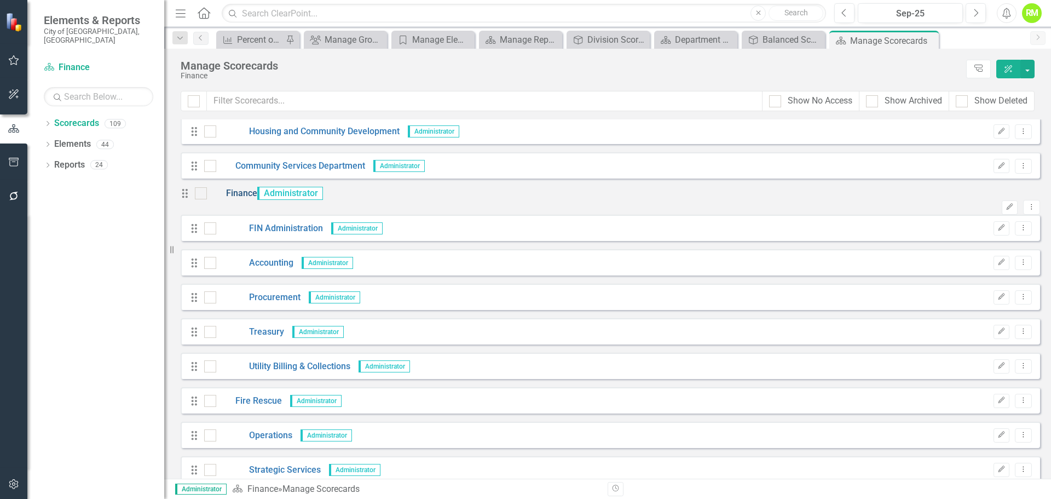
click at [249, 200] on link "Finance" at bounding box center [232, 193] width 50 height 13
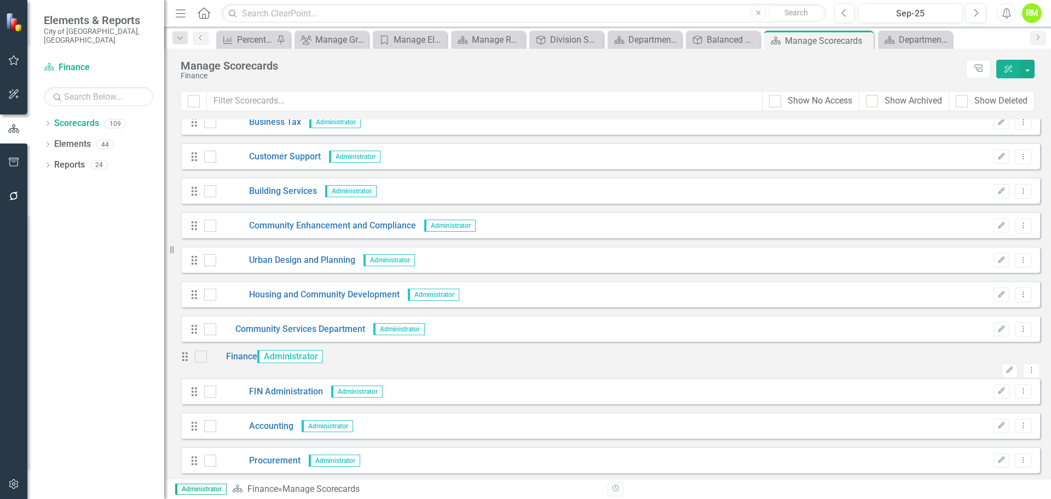
scroll to position [602, 0]
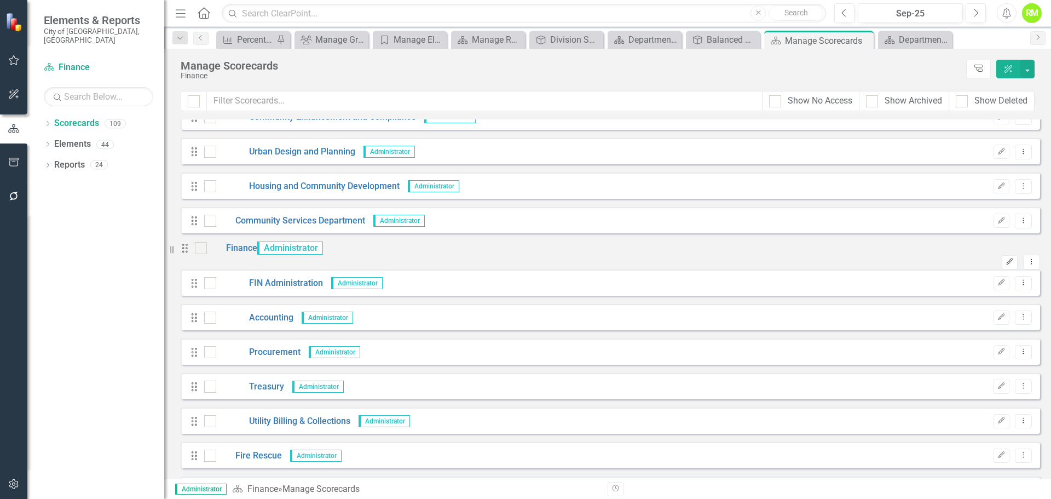
click at [1005, 258] on icon "Edit" at bounding box center [1009, 261] width 8 height 7
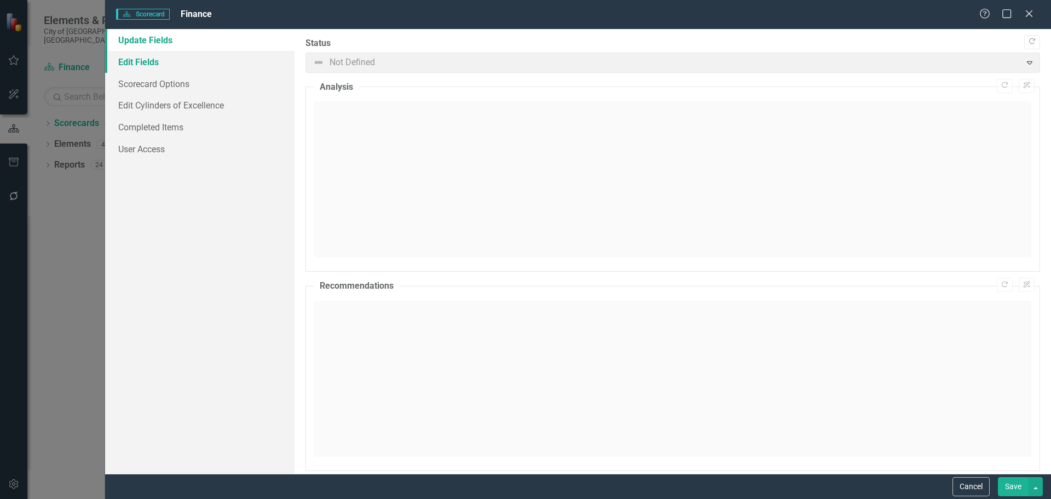
click at [144, 60] on link "Edit Fields" at bounding box center [199, 62] width 189 height 22
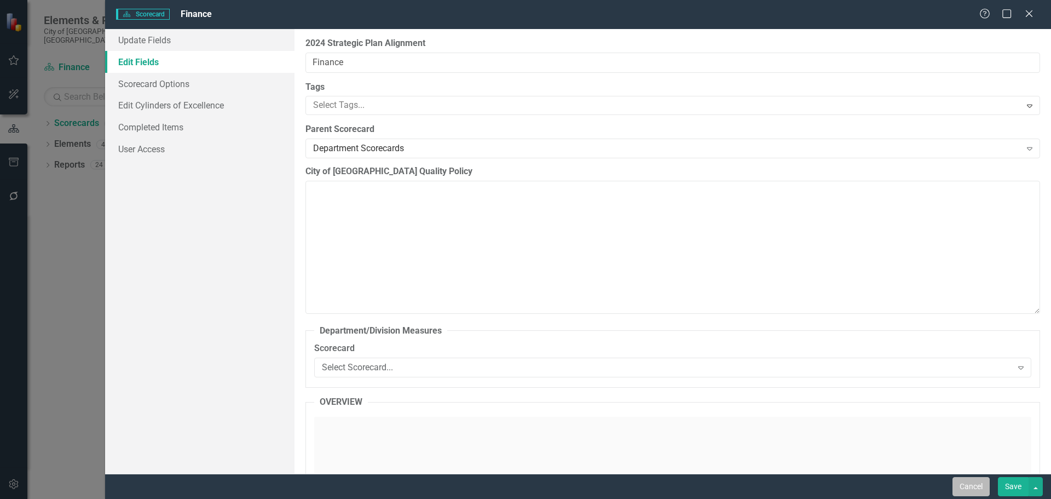
click at [969, 488] on button "Cancel" at bounding box center [970, 486] width 37 height 19
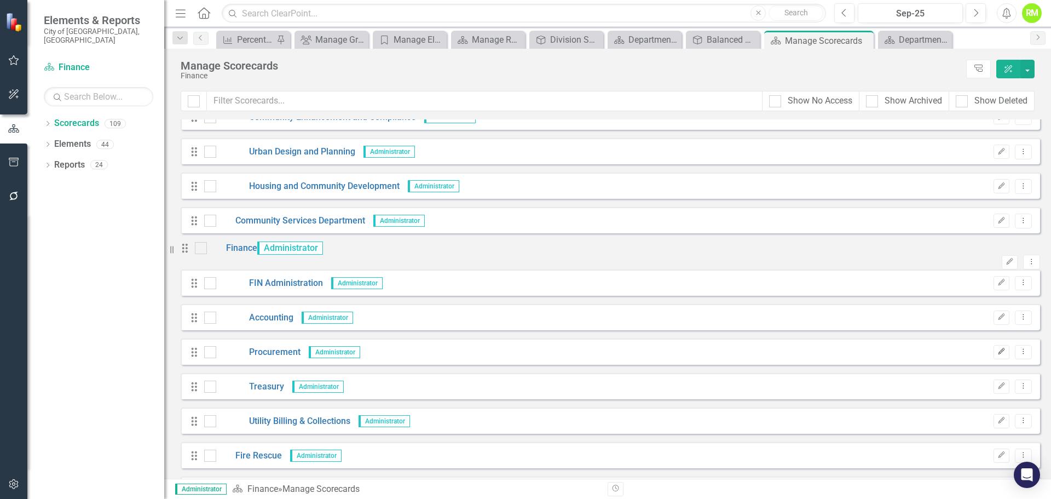
click at [997, 355] on icon "Edit" at bounding box center [1001, 351] width 8 height 7
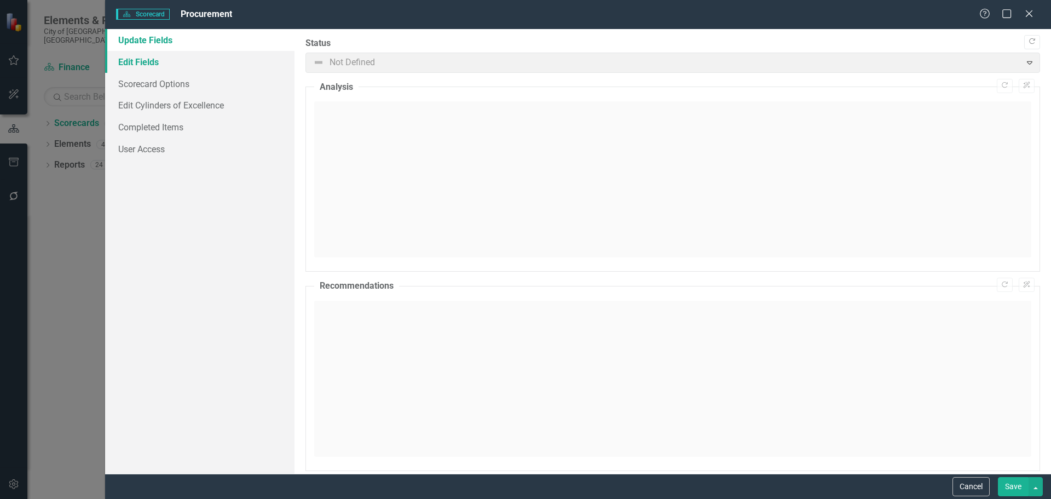
click at [144, 62] on link "Edit Fields" at bounding box center [199, 62] width 189 height 22
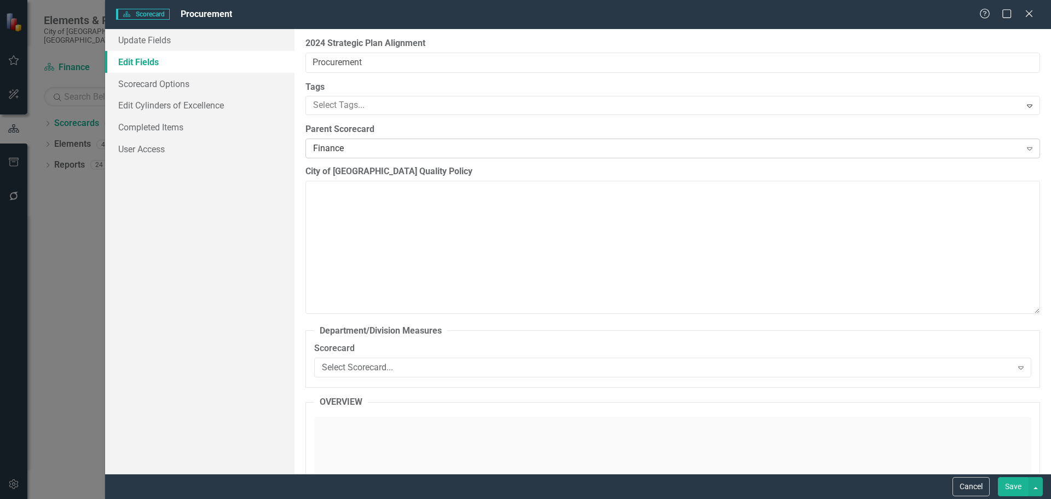
click at [339, 148] on div "Finance" at bounding box center [667, 148] width 708 height 13
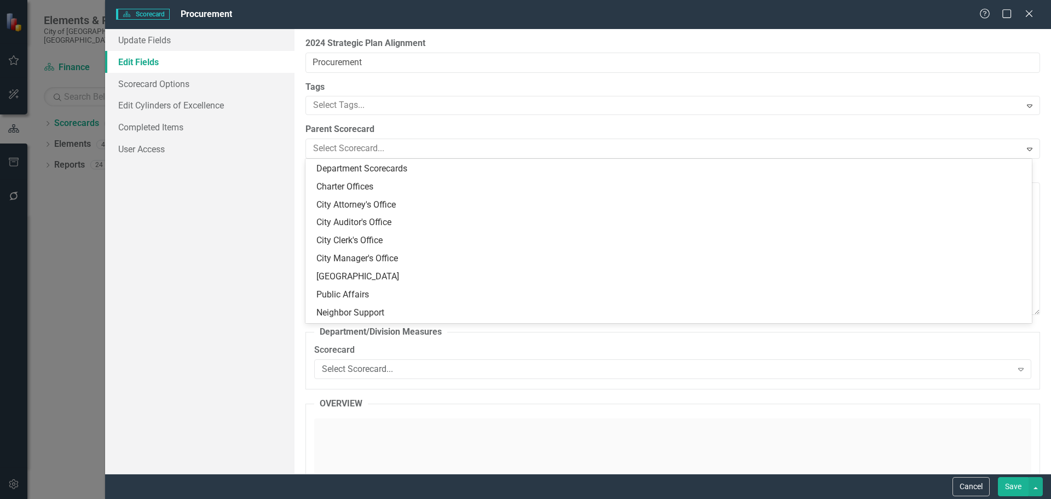
scroll to position [0, 0]
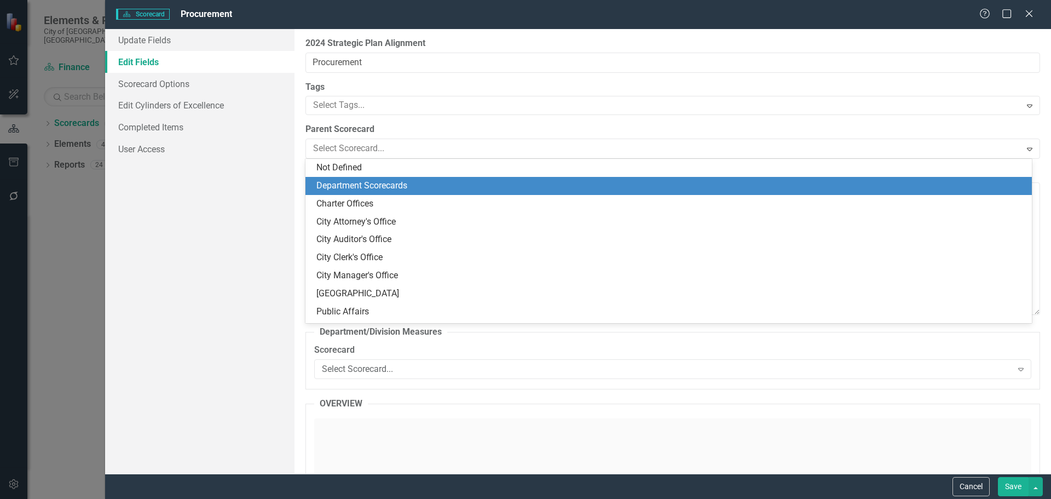
click at [368, 183] on div "Department Scorecards" at bounding box center [670, 186] width 709 height 13
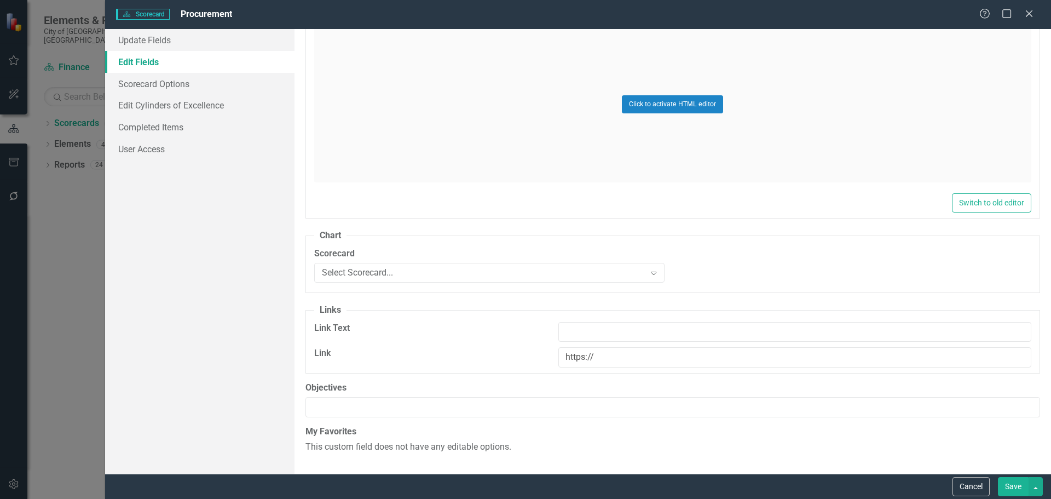
scroll to position [4160, 0]
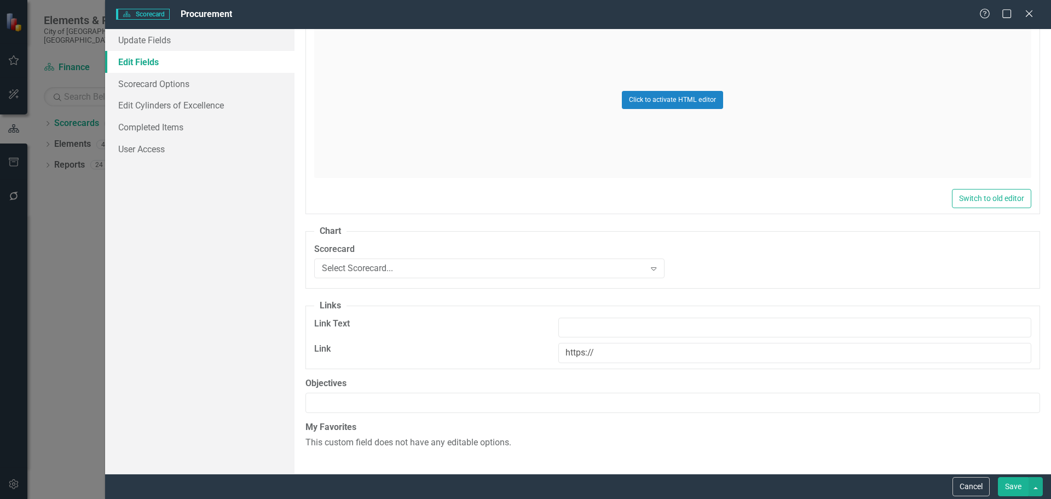
click at [1013, 485] on button "Save" at bounding box center [1013, 486] width 31 height 19
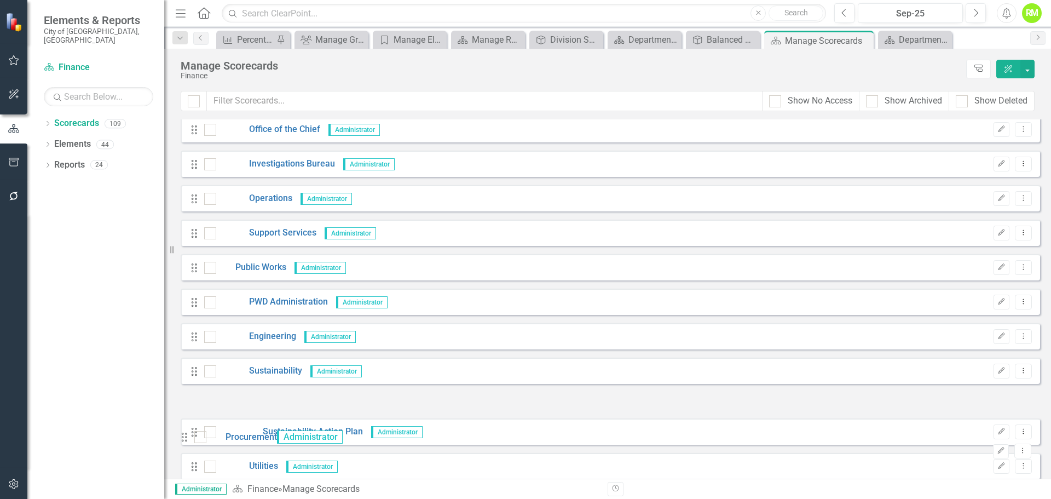
scroll to position [1861, 0]
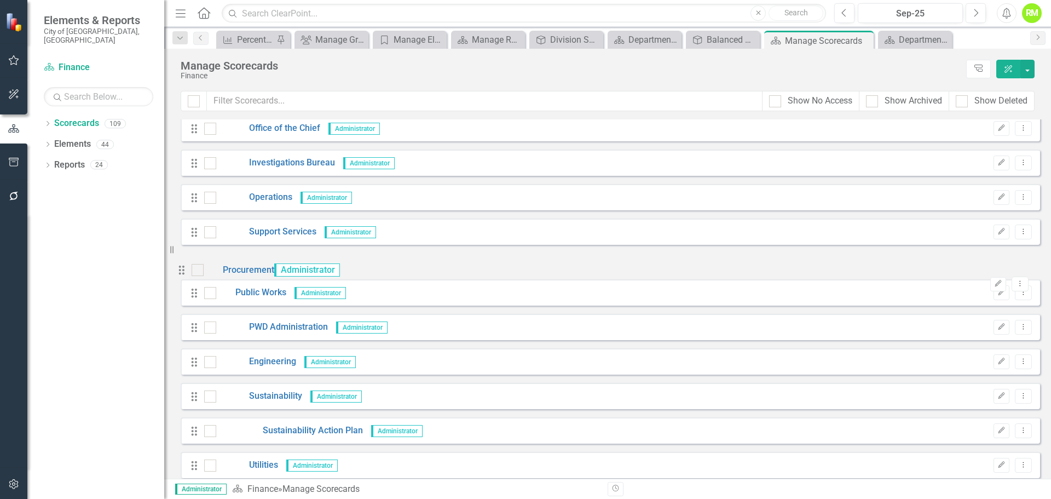
drag, startPoint x: 191, startPoint y: 263, endPoint x: 188, endPoint y: 277, distance: 14.1
click at [260, 264] on link "Procurement" at bounding box center [242, 258] width 71 height 13
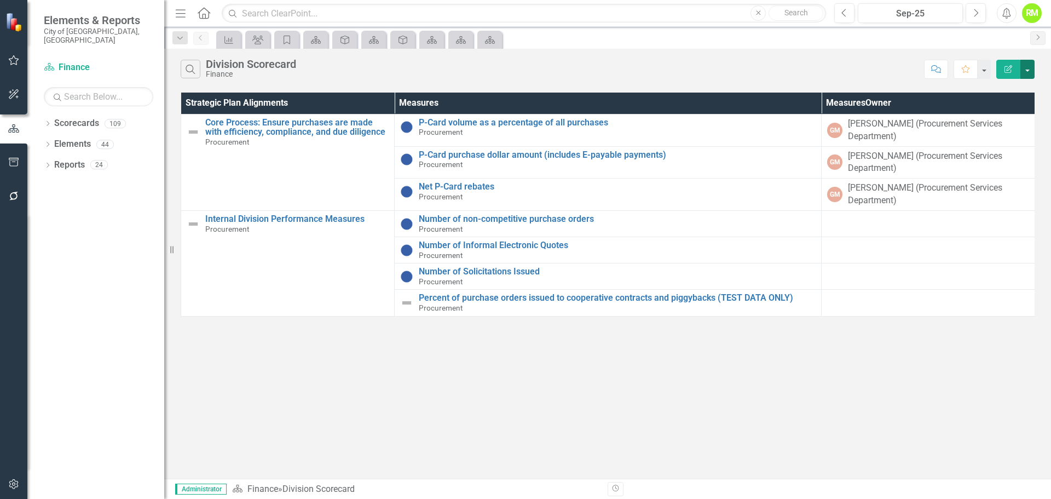
click at [1026, 71] on button "button" at bounding box center [1027, 69] width 14 height 19
click at [233, 61] on div "Division Scorecard" at bounding box center [251, 64] width 90 height 12
click at [1016, 71] on button "Edit Report" at bounding box center [1008, 69] width 24 height 19
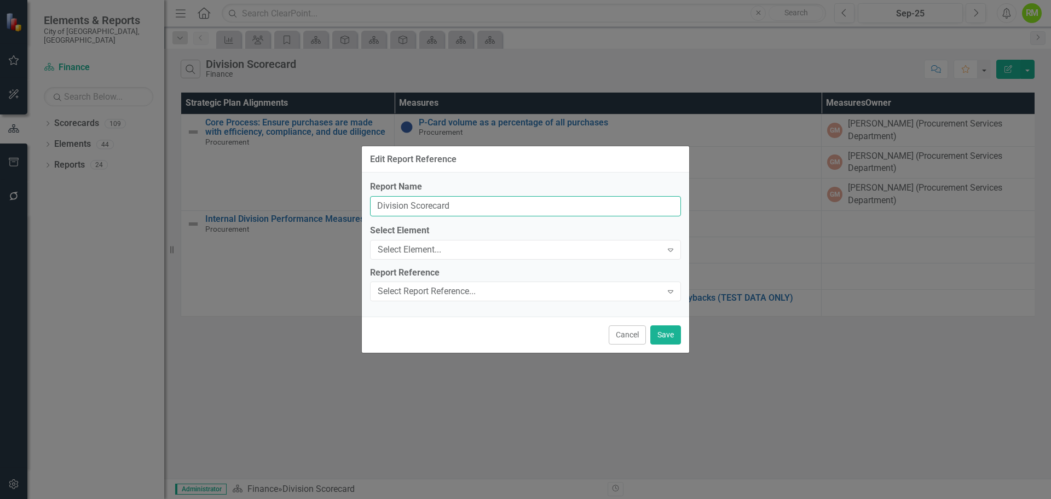
click at [408, 207] on input "Division Scorecard" at bounding box center [525, 206] width 311 height 20
click at [636, 343] on button "Cancel" at bounding box center [627, 334] width 37 height 19
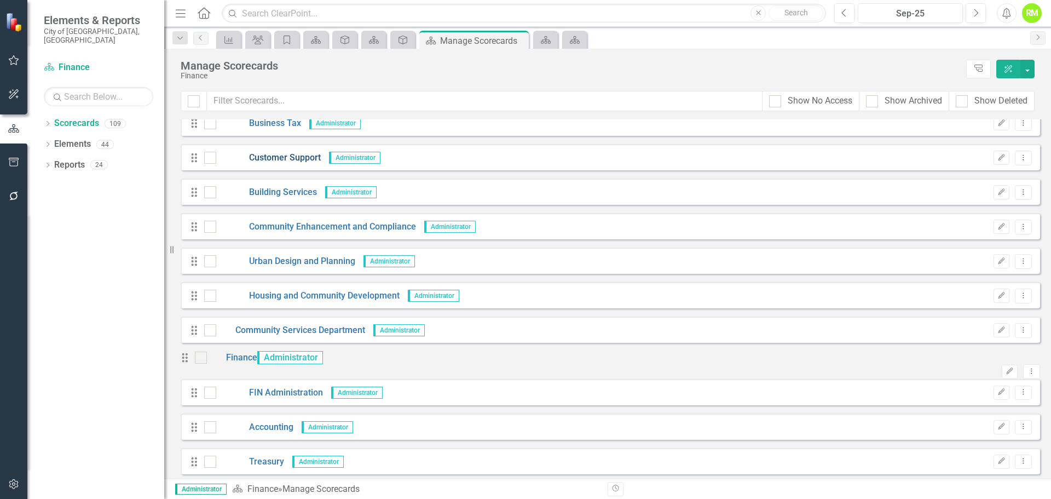
scroll to position [547, 0]
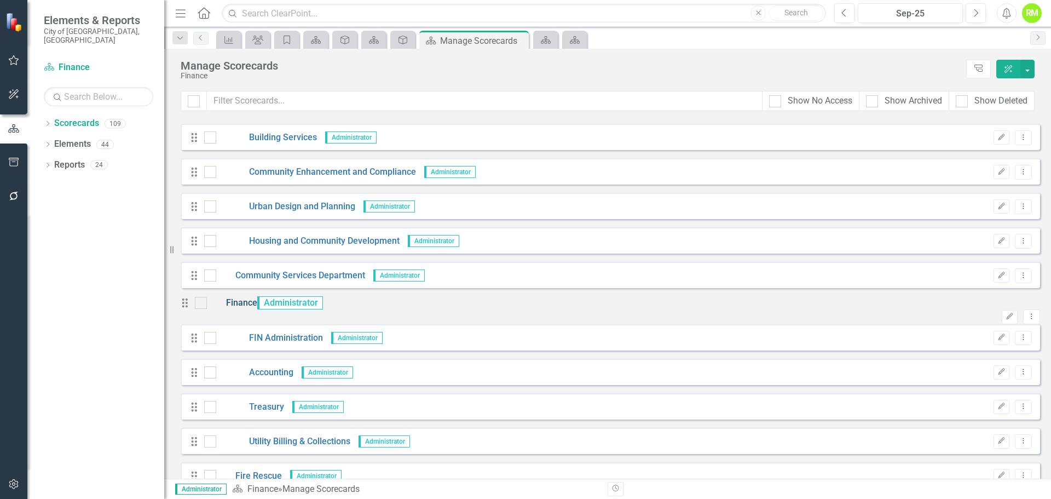
click at [246, 309] on link "Finance" at bounding box center [232, 303] width 50 height 13
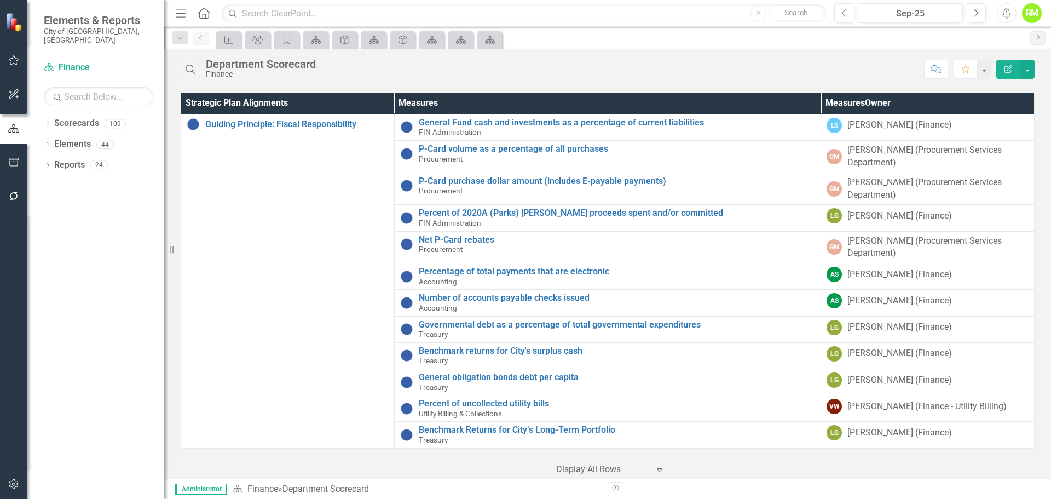
click at [1007, 65] on icon "Edit Report" at bounding box center [1008, 69] width 10 height 8
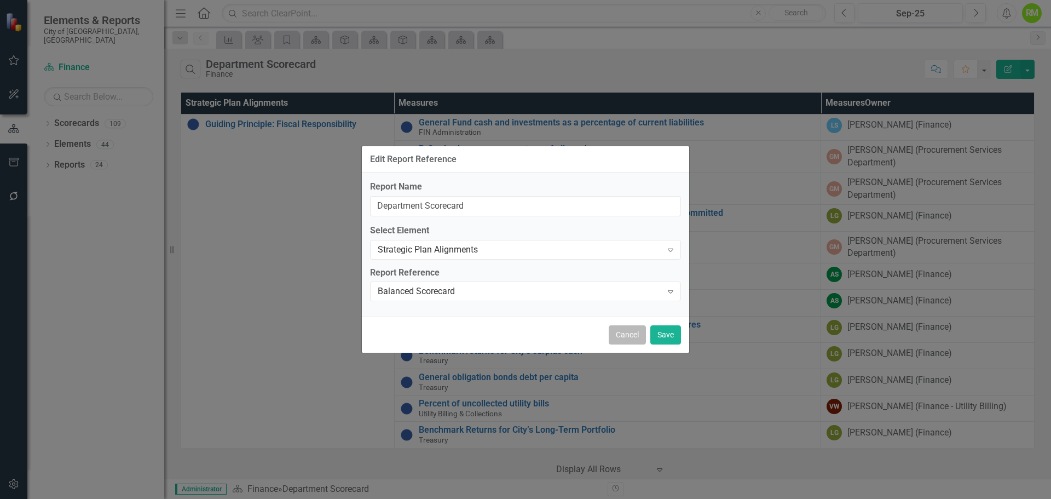
click at [623, 329] on button "Cancel" at bounding box center [627, 334] width 37 height 19
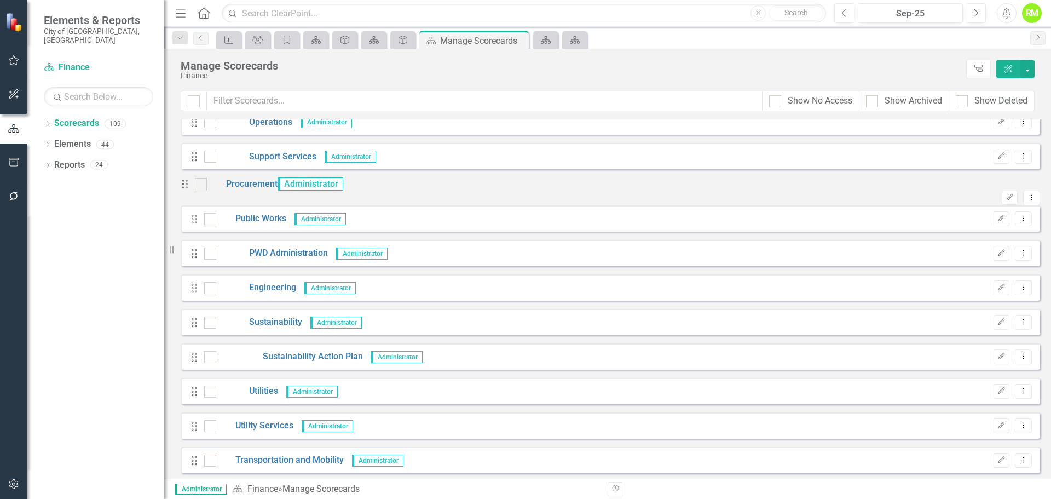
scroll to position [1970, 0]
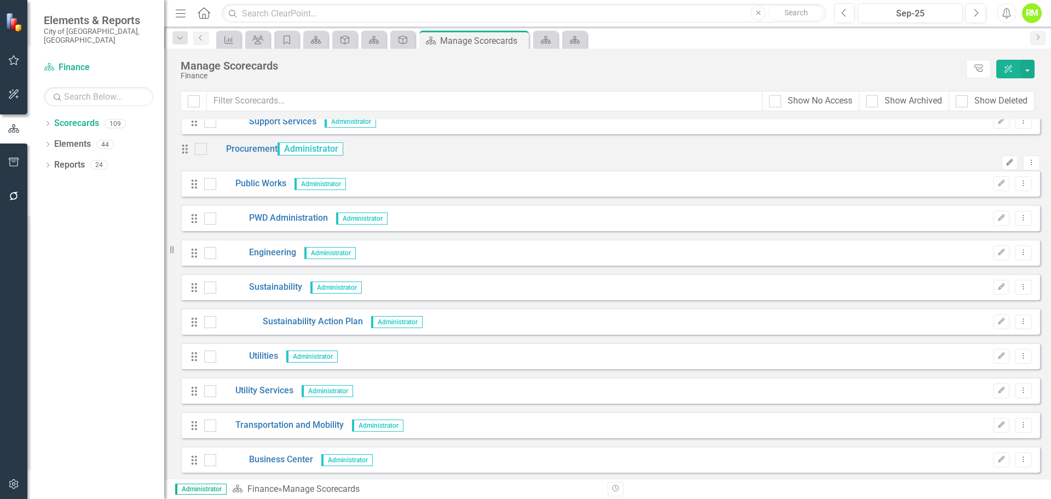
click at [1005, 163] on icon "Edit" at bounding box center [1009, 162] width 8 height 7
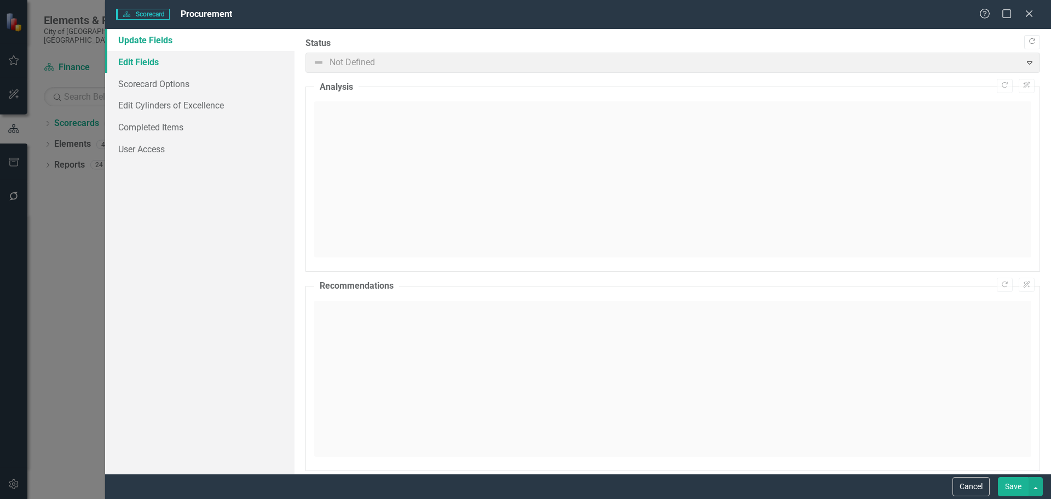
click at [148, 61] on link "Edit Fields" at bounding box center [199, 62] width 189 height 22
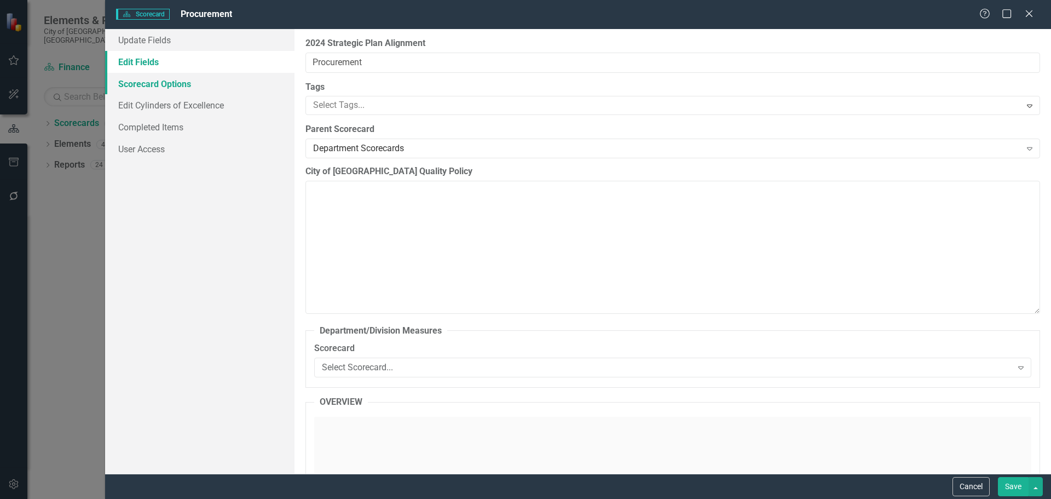
click at [153, 88] on link "Scorecard Options" at bounding box center [199, 84] width 189 height 22
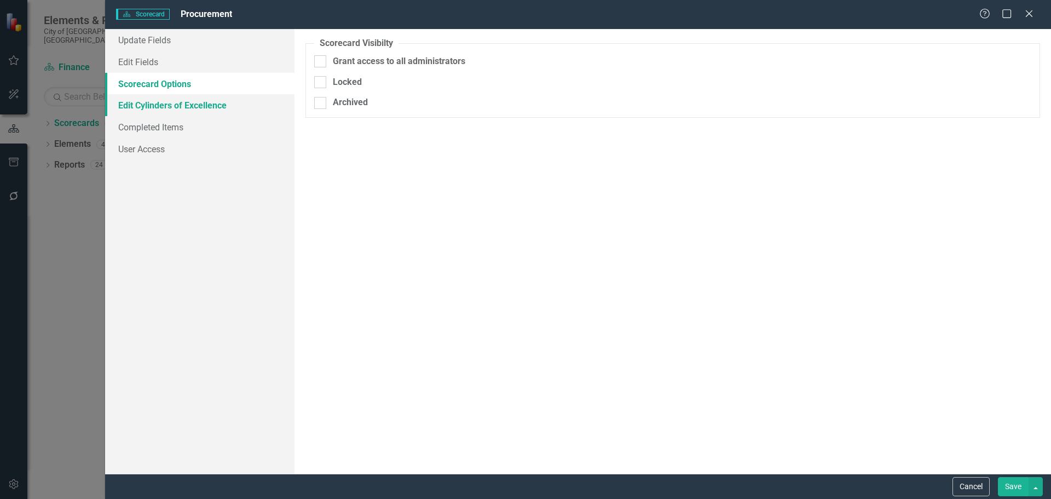
click at [151, 105] on link "Edit Cylinders of Excellence" at bounding box center [199, 105] width 189 height 22
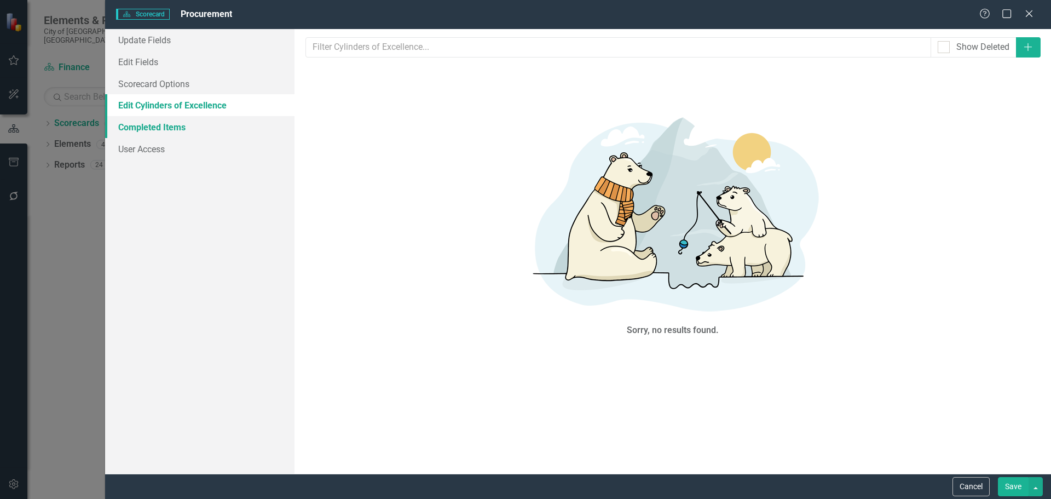
click at [144, 126] on link "Completed Items" at bounding box center [199, 127] width 189 height 22
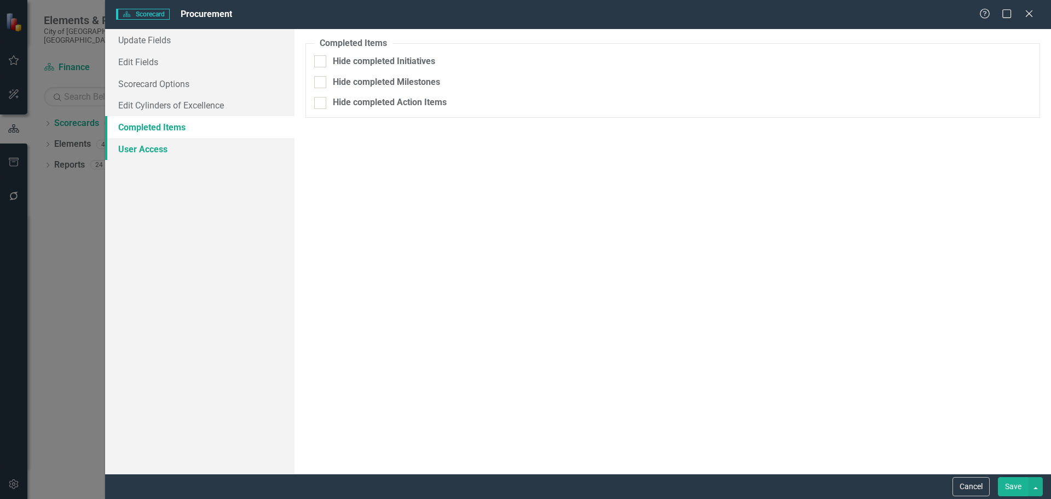
click at [132, 148] on link "User Access" at bounding box center [199, 149] width 189 height 22
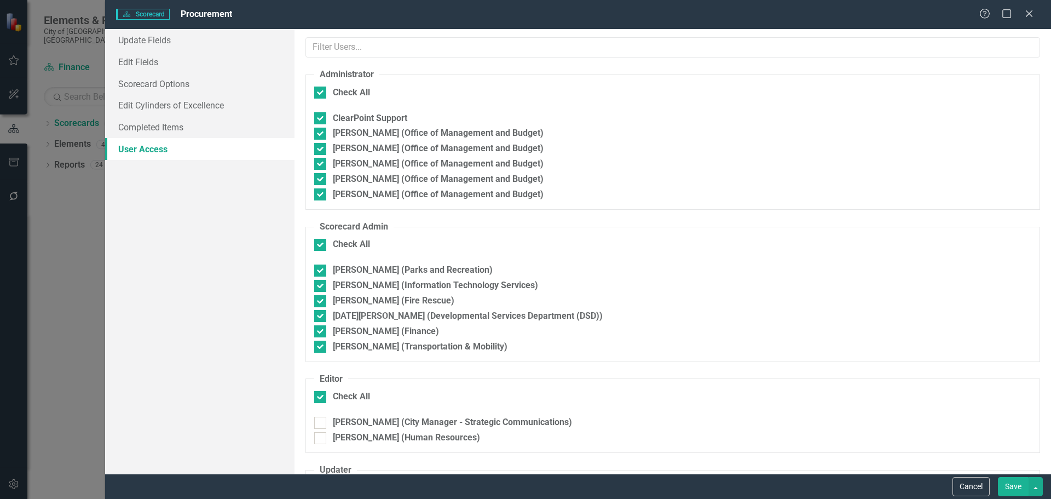
checkbox input "false"
click at [142, 43] on link "Update Fields" at bounding box center [199, 40] width 189 height 22
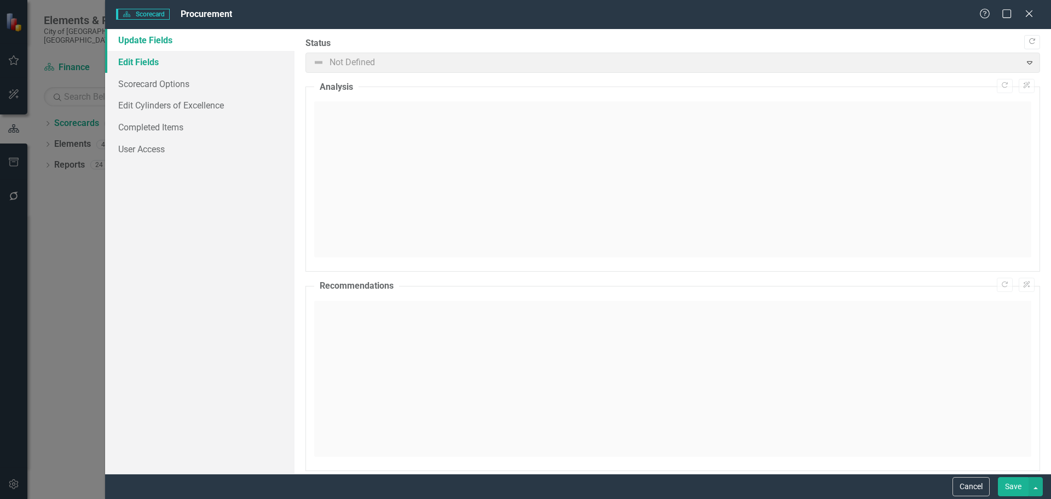
click at [134, 64] on link "Edit Fields" at bounding box center [199, 62] width 189 height 22
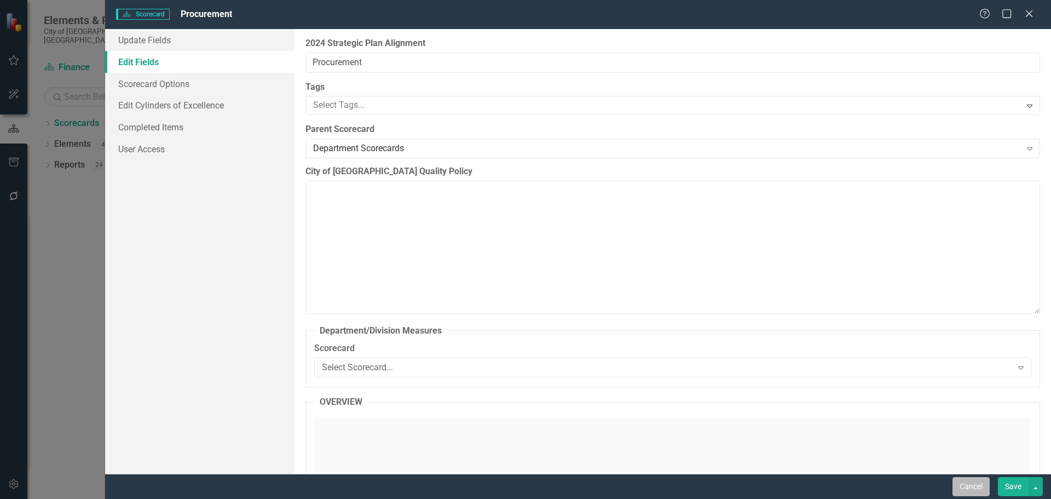
click at [982, 482] on button "Cancel" at bounding box center [970, 486] width 37 height 19
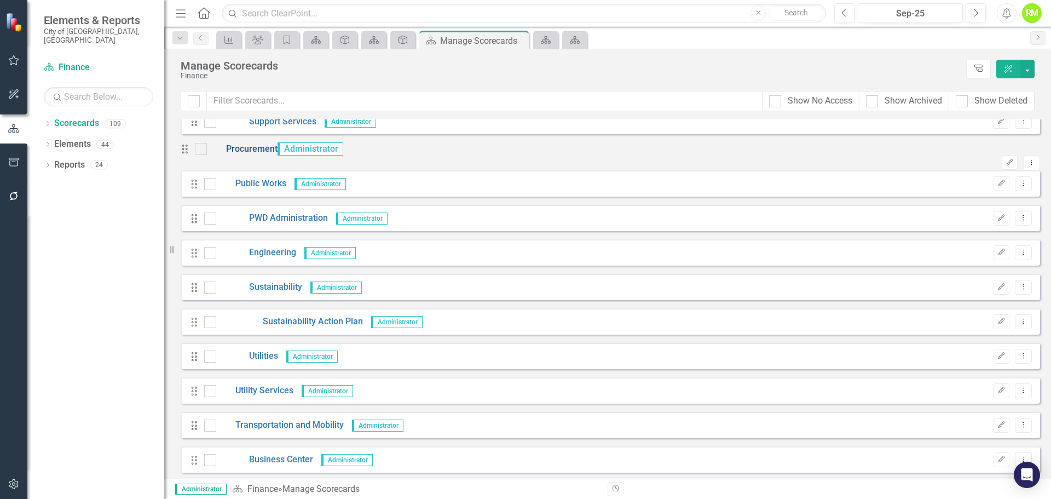
click at [261, 155] on link "Procurement" at bounding box center [242, 149] width 71 height 13
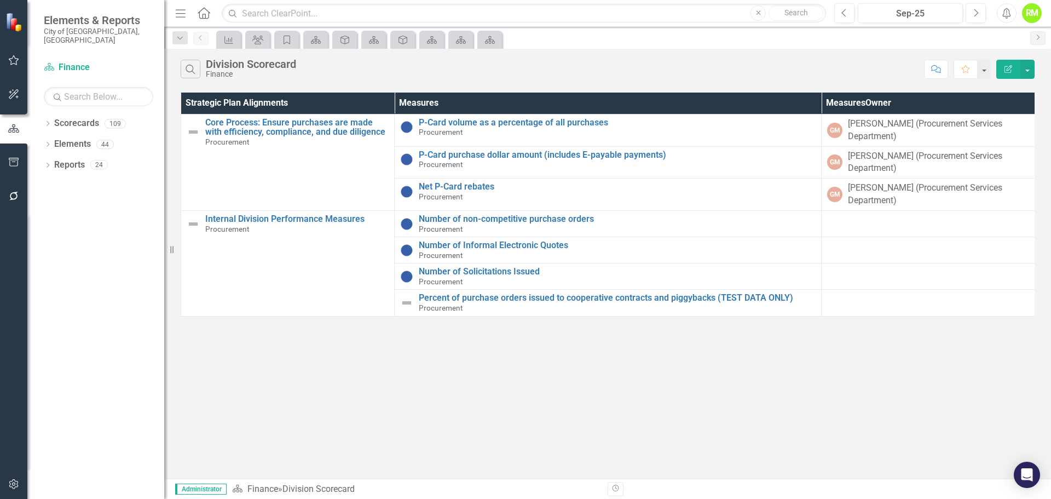
click at [1015, 68] on button "Edit Report" at bounding box center [1008, 69] width 24 height 19
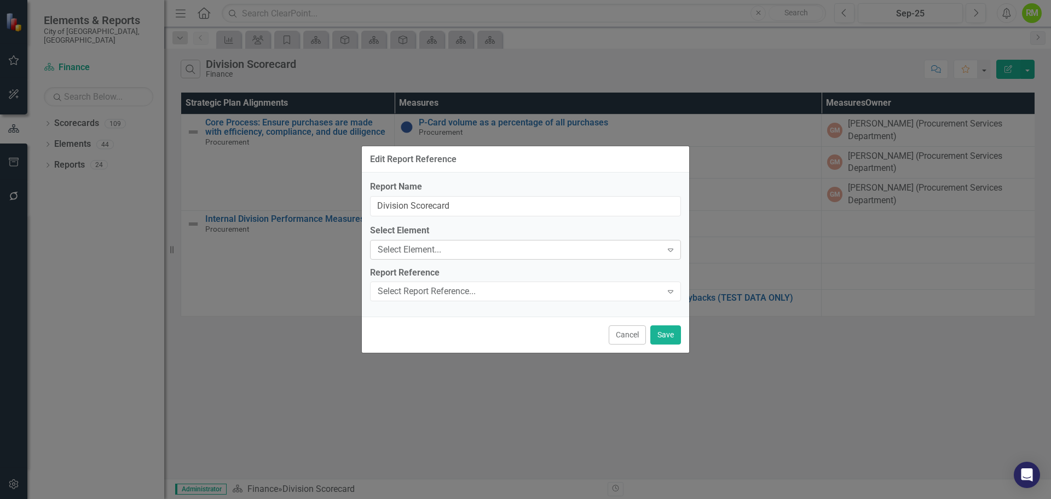
click at [443, 251] on div "Select Element..." at bounding box center [520, 249] width 284 height 13
click at [426, 289] on div "Select Report Reference..." at bounding box center [520, 291] width 284 height 13
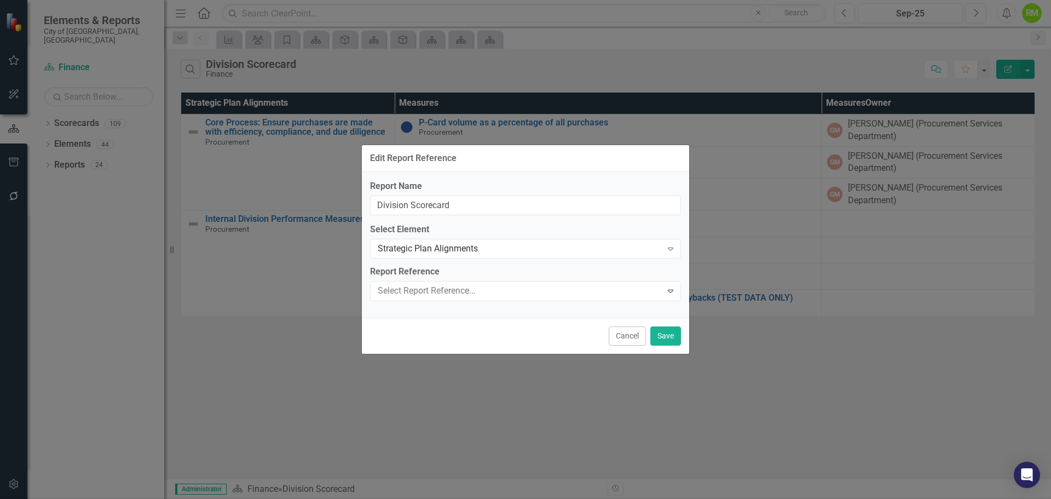
click at [425, 498] on div "Balanced Scorecard" at bounding box center [527, 507] width 1033 height 13
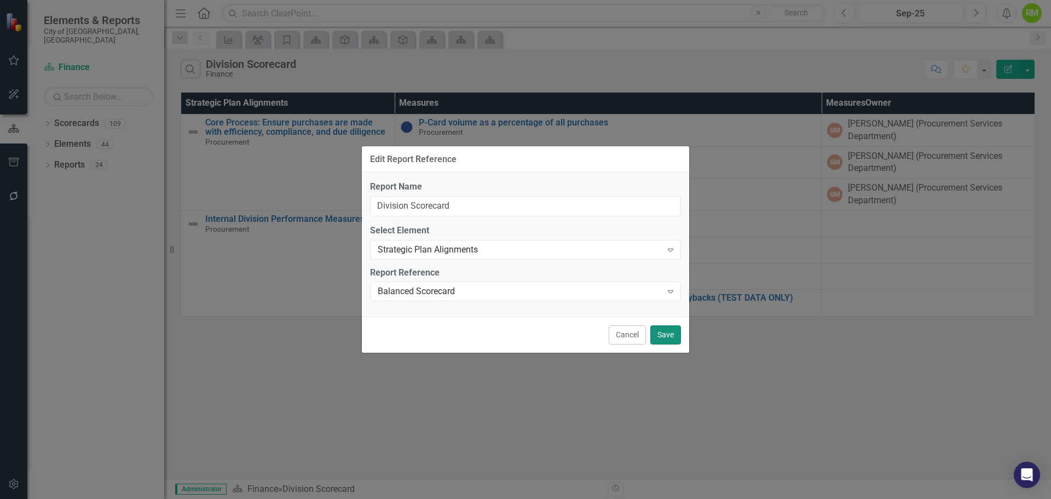
click at [663, 332] on button "Save" at bounding box center [665, 334] width 31 height 19
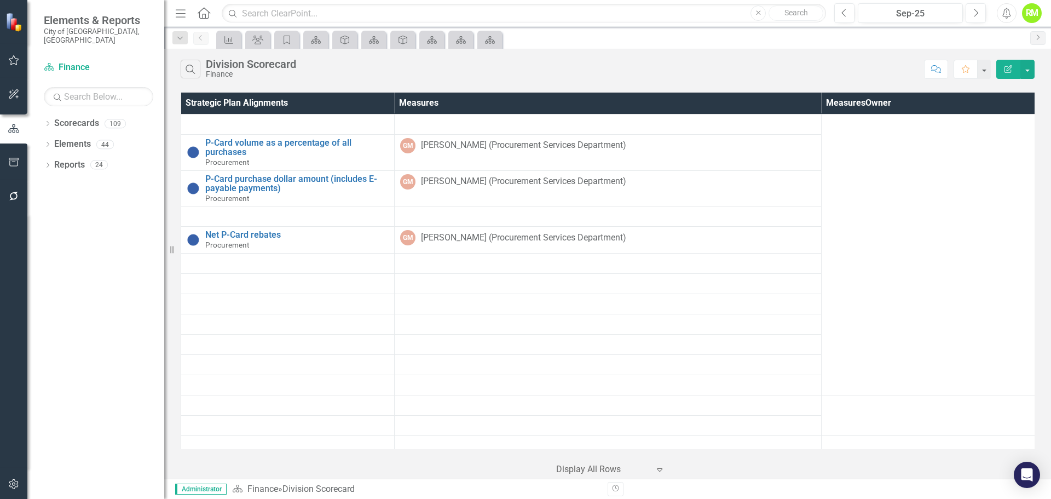
click at [1009, 72] on icon "Edit Report" at bounding box center [1008, 69] width 10 height 8
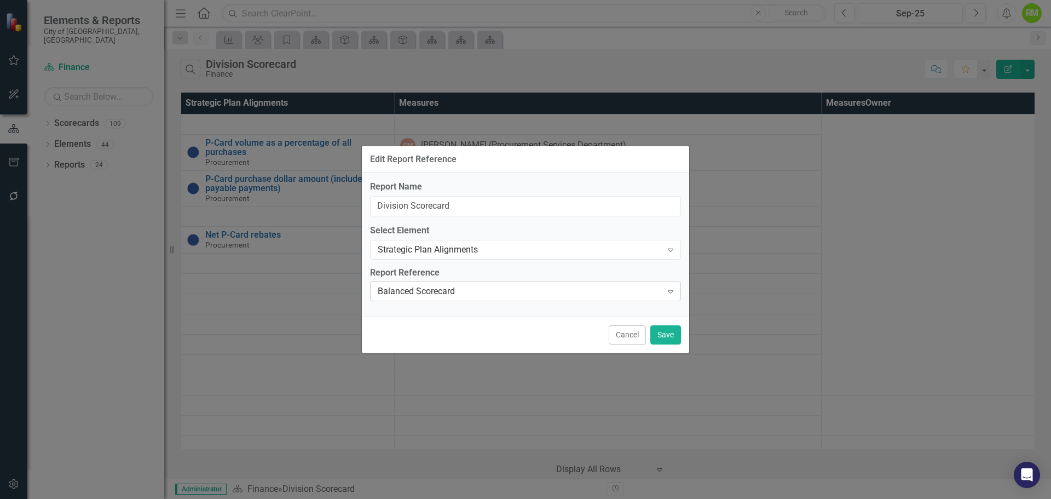
click at [417, 287] on div "Balanced Scorecard" at bounding box center [520, 291] width 284 height 13
click at [684, 224] on div "Report Name Division Scorecard Select Element Strategic Plan Alignments Expand …" at bounding box center [525, 244] width 327 height 144
click at [466, 206] on input "Division Scorecard" at bounding box center [525, 206] width 311 height 20
drag, startPoint x: 493, startPoint y: 206, endPoint x: 358, endPoint y: 213, distance: 134.3
click at [358, 213] on div "Edit Report Reference Report Name Division Scorecard Select Element Strategic P…" at bounding box center [525, 249] width 1051 height 499
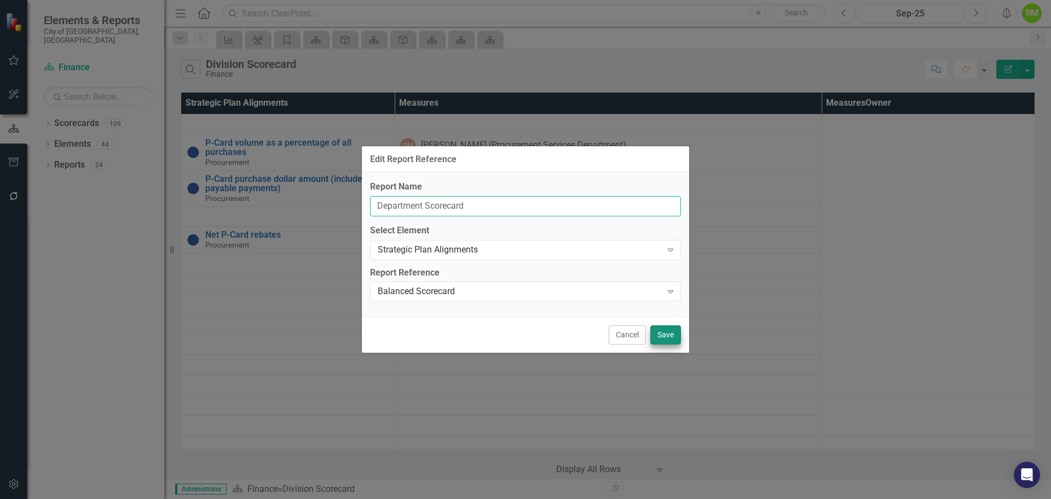
type input "Department Scorecard"
click at [665, 333] on button "Save" at bounding box center [665, 334] width 31 height 19
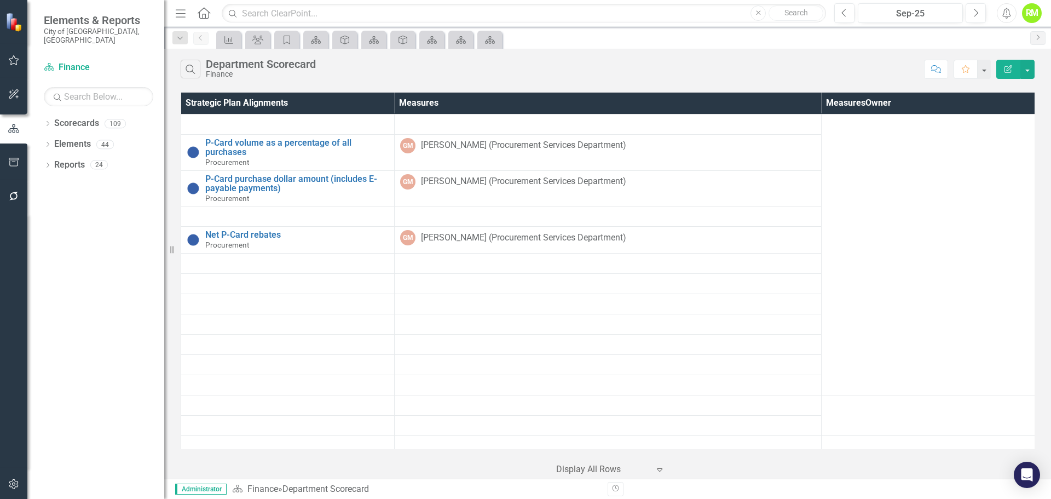
click at [258, 258] on td at bounding box center [287, 263] width 213 height 20
click at [1028, 66] on button "button" at bounding box center [1027, 69] width 14 height 19
click at [985, 92] on link "Edit Report Edit Report" at bounding box center [990, 89] width 86 height 20
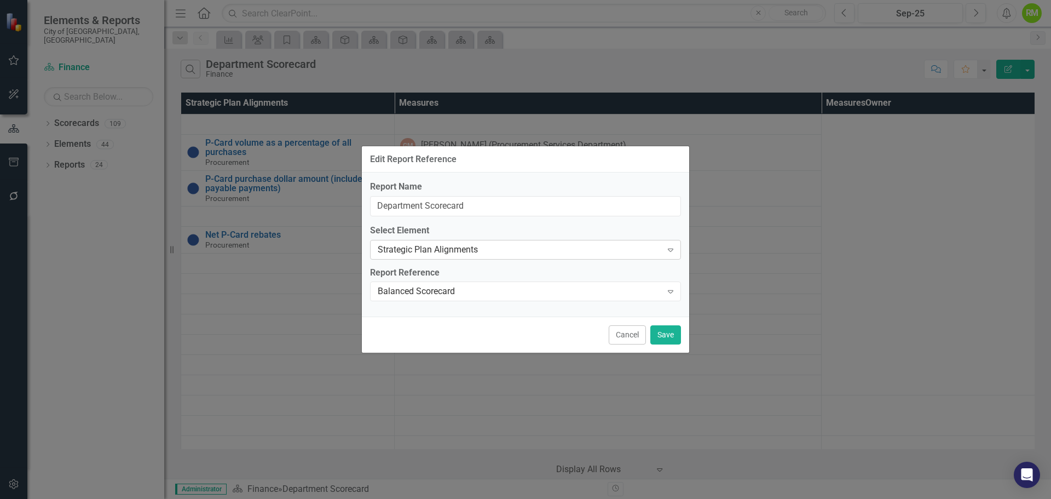
click at [538, 251] on div "Strategic Plan Alignments" at bounding box center [520, 249] width 284 height 13
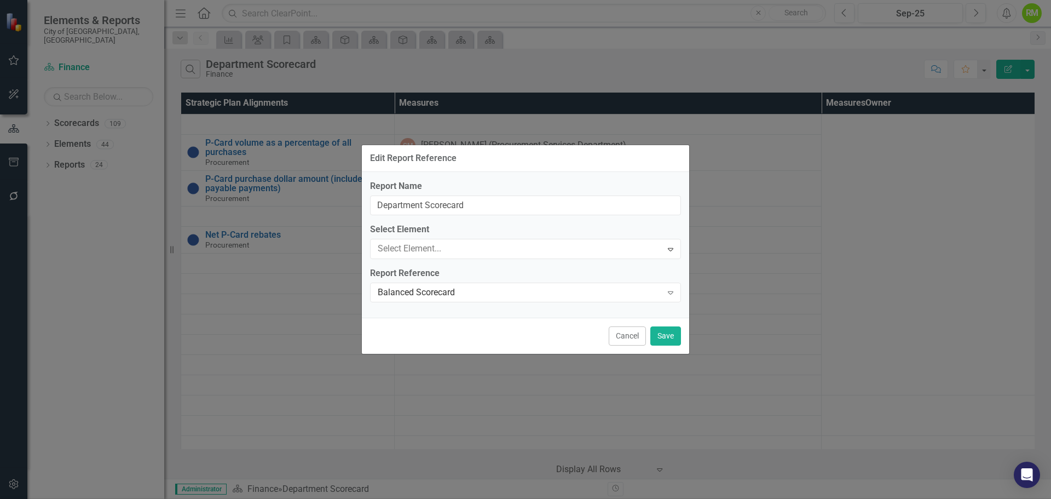
click at [417, 498] on div "Scorecards" at bounding box center [527, 507] width 1033 height 13
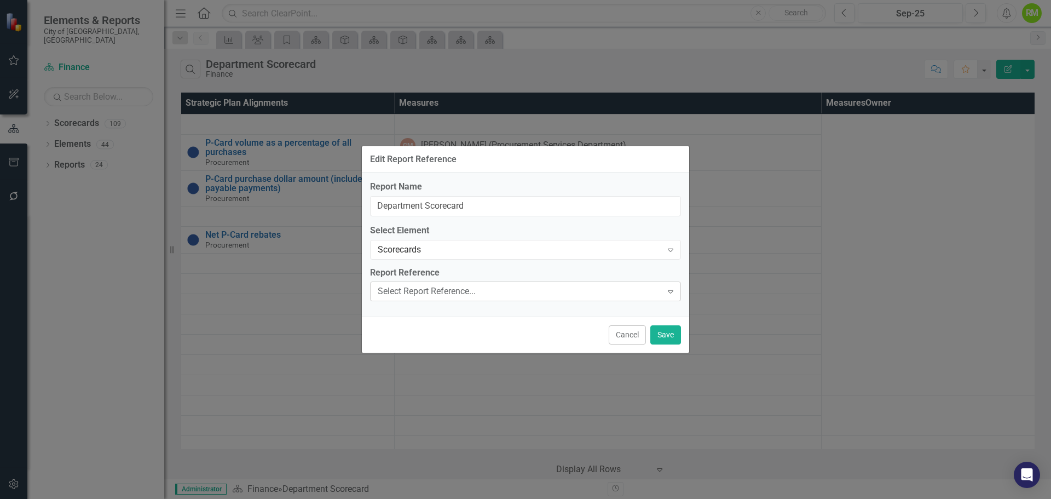
click at [529, 293] on div "Select Report Reference..." at bounding box center [520, 291] width 284 height 13
click at [519, 252] on div "Scorecards" at bounding box center [520, 249] width 284 height 13
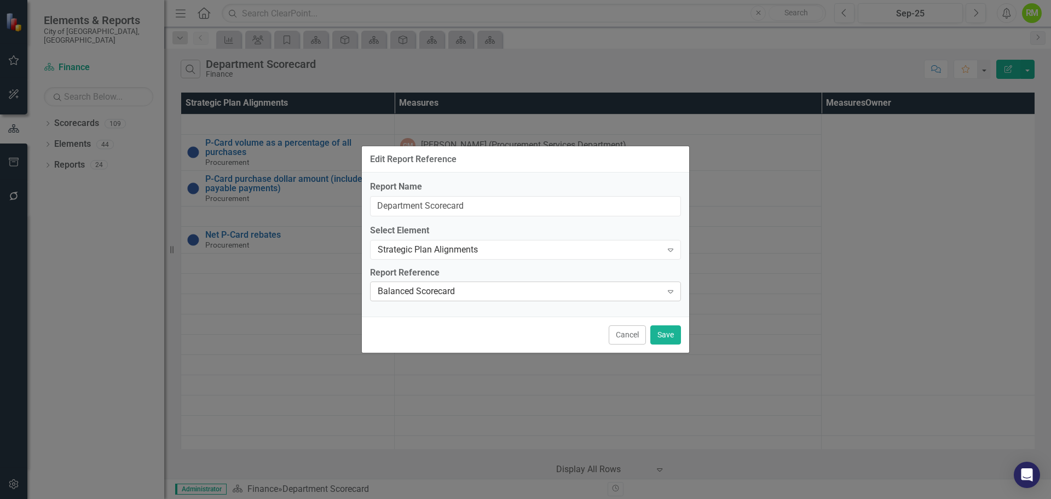
click at [433, 292] on div "Balanced Scorecard" at bounding box center [520, 291] width 284 height 13
click at [686, 294] on div "Report Name Department Scorecard Select Element Strategic Plan Alignments Expan…" at bounding box center [525, 244] width 327 height 144
click at [623, 334] on button "Cancel" at bounding box center [627, 334] width 37 height 19
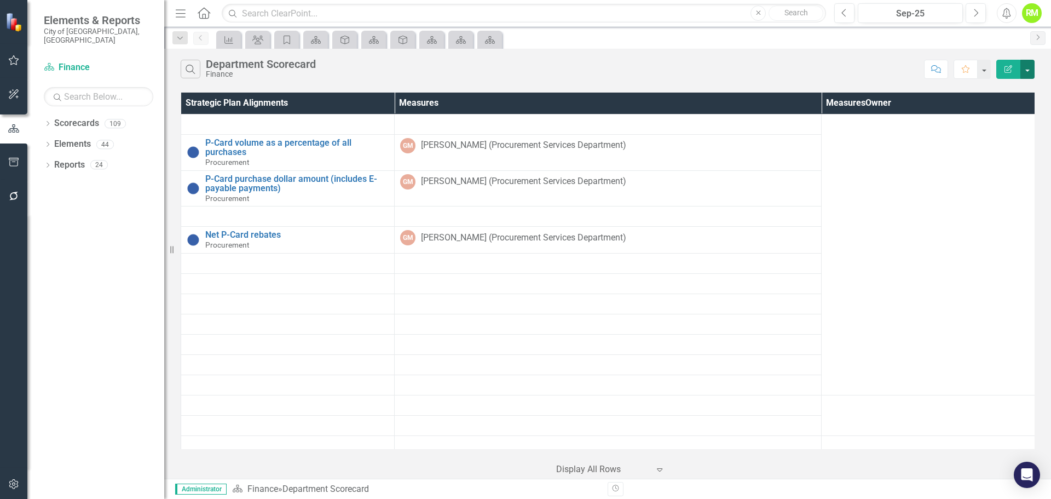
click at [1029, 61] on button "button" at bounding box center [1027, 69] width 14 height 19
click at [876, 59] on div "Search Department Scorecard Finance Comment Favorite Edit Report" at bounding box center [607, 67] width 887 height 36
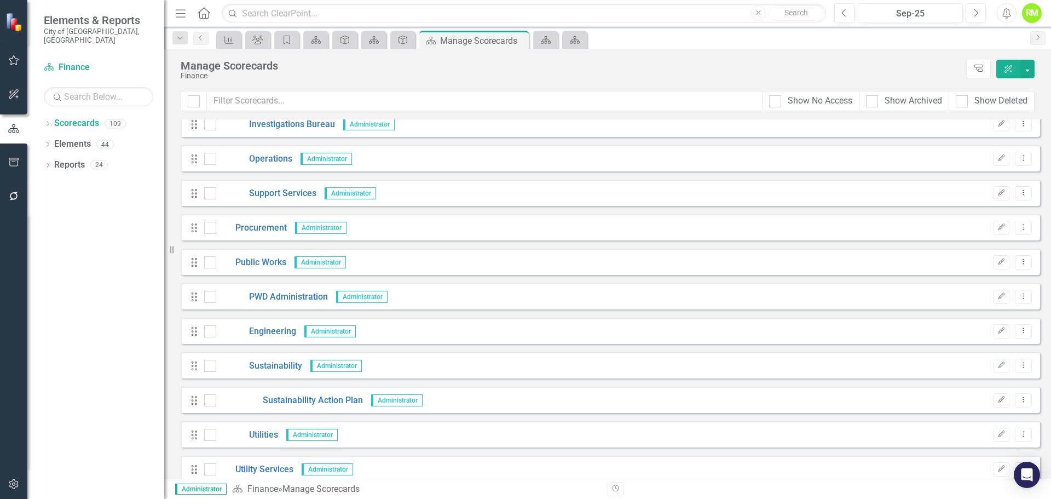
scroll to position [1916, 0]
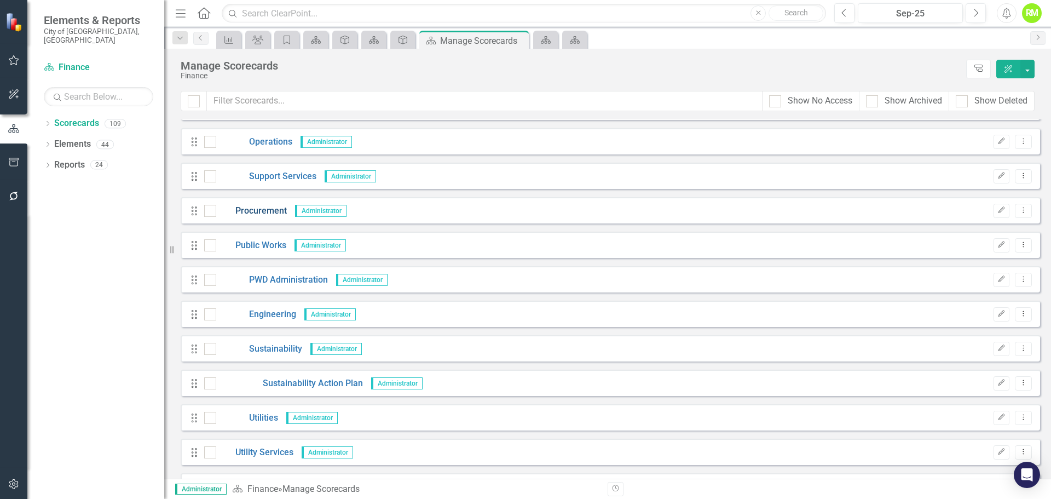
click at [256, 217] on link "Procurement" at bounding box center [251, 211] width 71 height 13
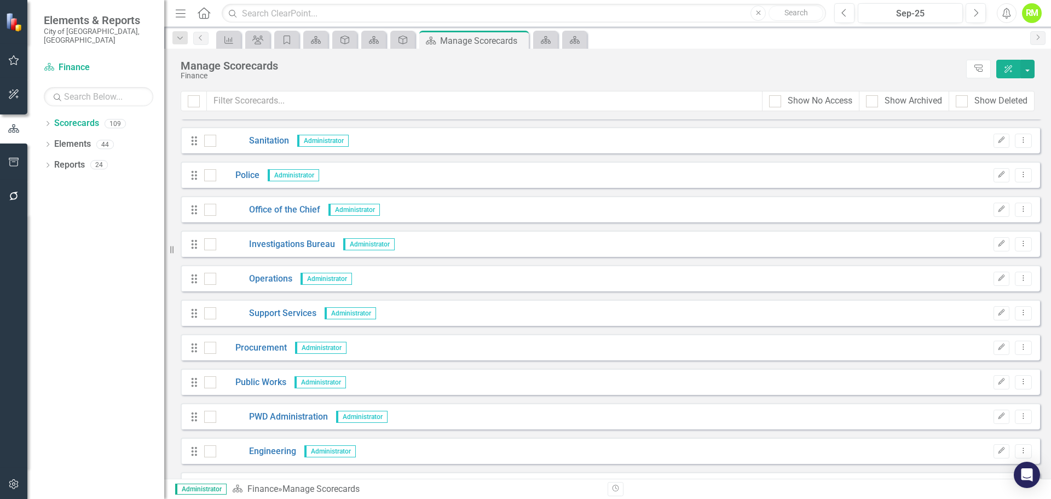
scroll to position [1861, 0]
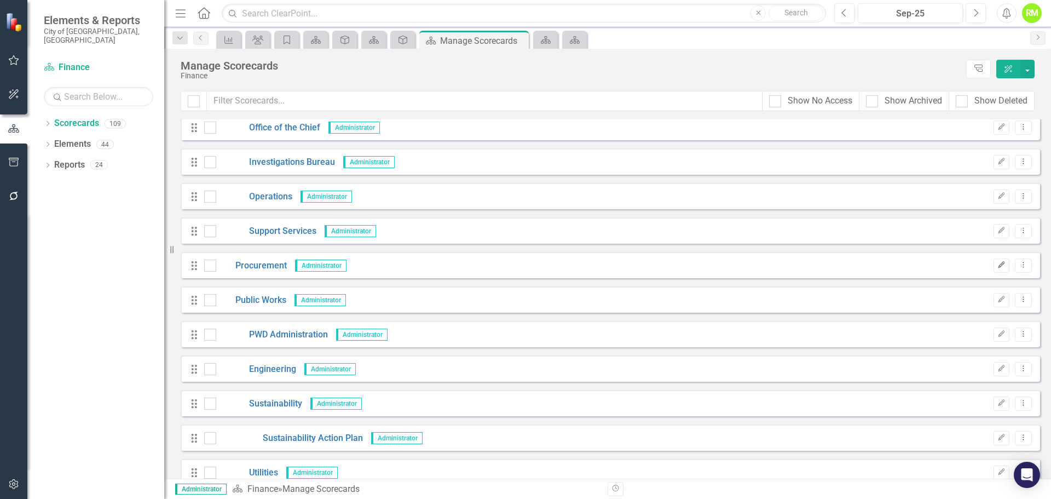
click at [997, 268] on icon "Edit" at bounding box center [1001, 265] width 8 height 7
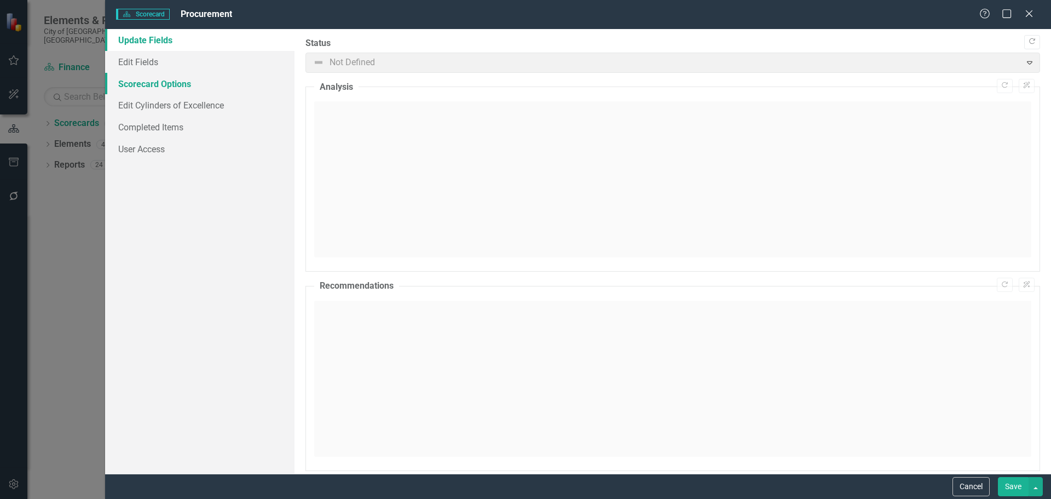
click at [150, 81] on link "Scorecard Options" at bounding box center [199, 84] width 189 height 22
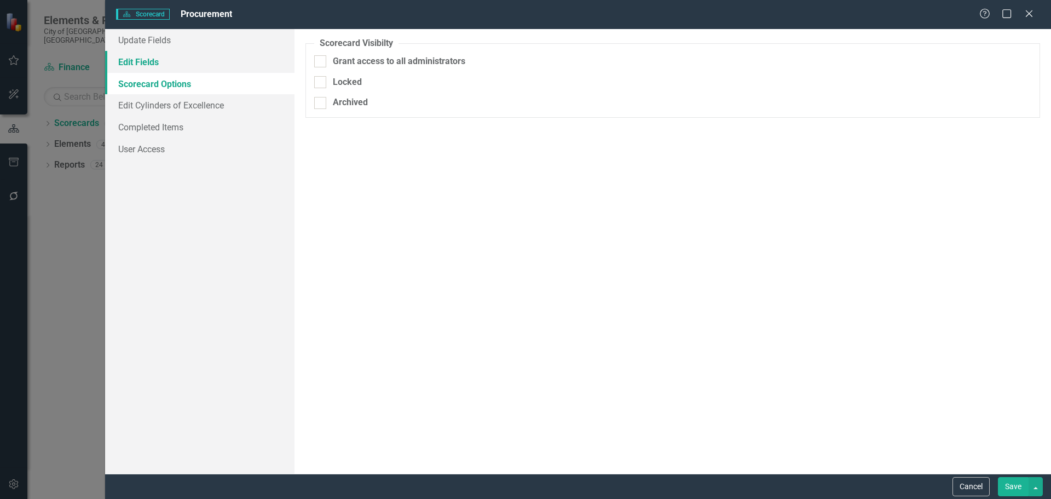
click at [144, 64] on link "Edit Fields" at bounding box center [199, 62] width 189 height 22
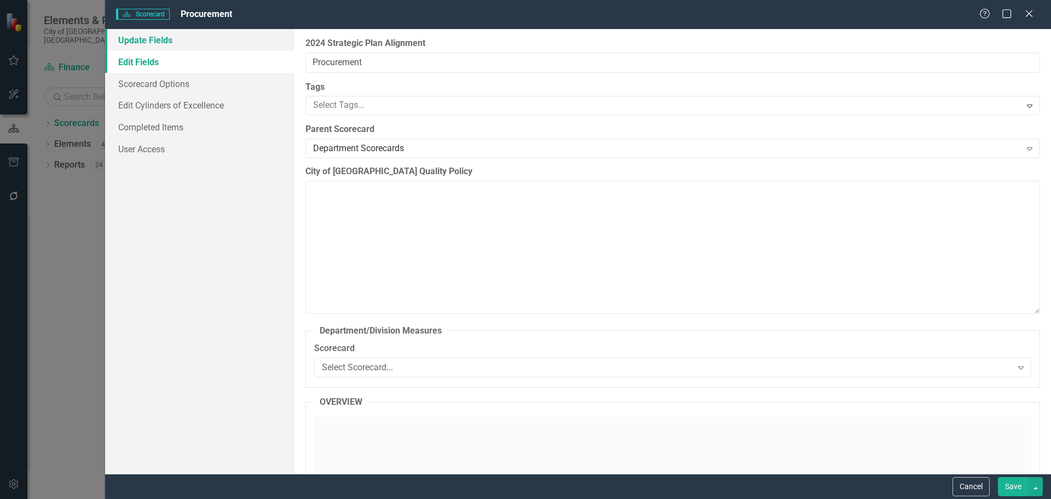
click at [138, 45] on link "Update Fields" at bounding box center [199, 40] width 189 height 22
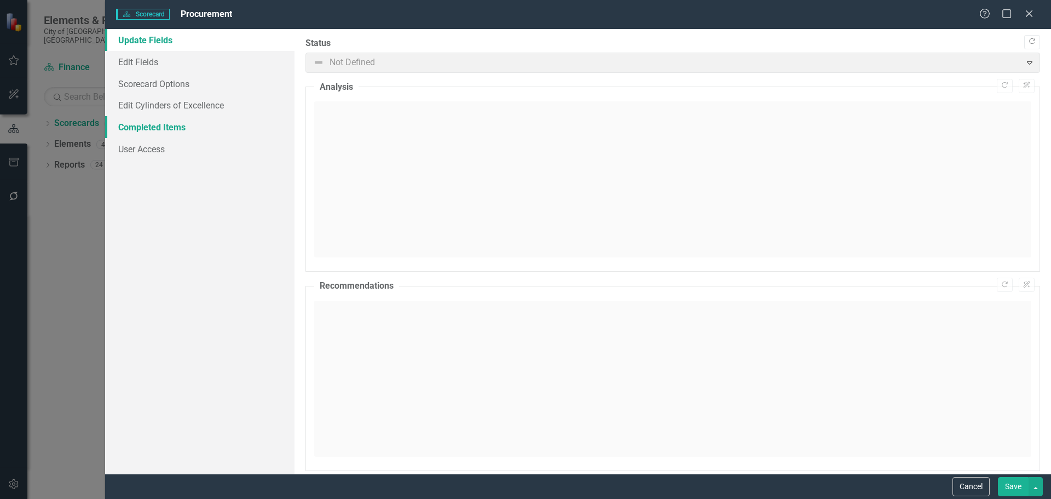
click at [136, 130] on link "Completed Items" at bounding box center [199, 127] width 189 height 22
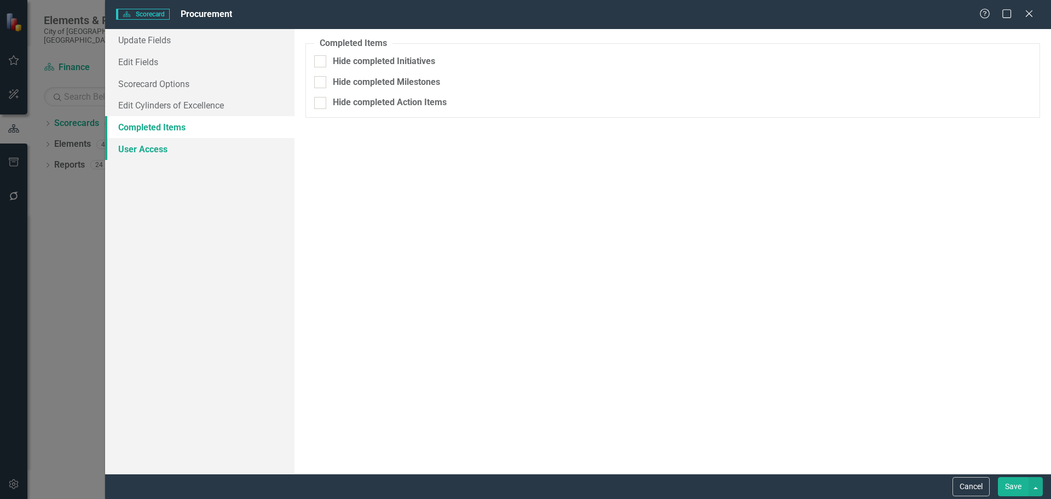
click at [137, 148] on link "User Access" at bounding box center [199, 149] width 189 height 22
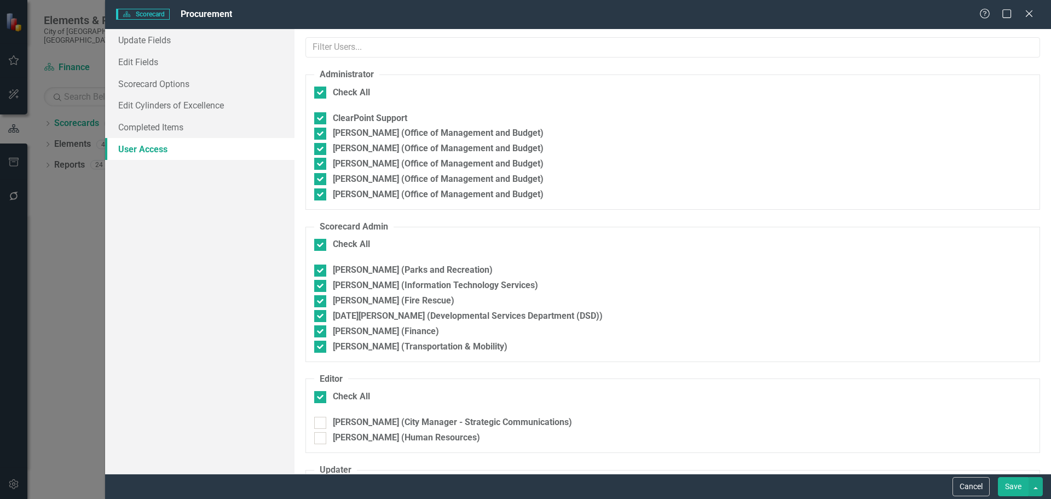
checkbox input "false"
click at [135, 87] on link "Scorecard Options" at bounding box center [199, 84] width 189 height 22
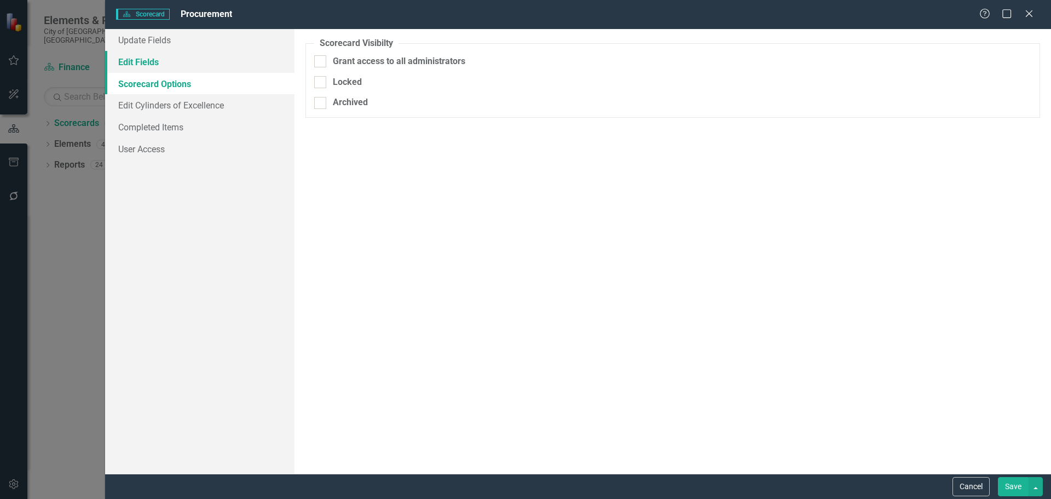
click at [133, 54] on link "Edit Fields" at bounding box center [199, 62] width 189 height 22
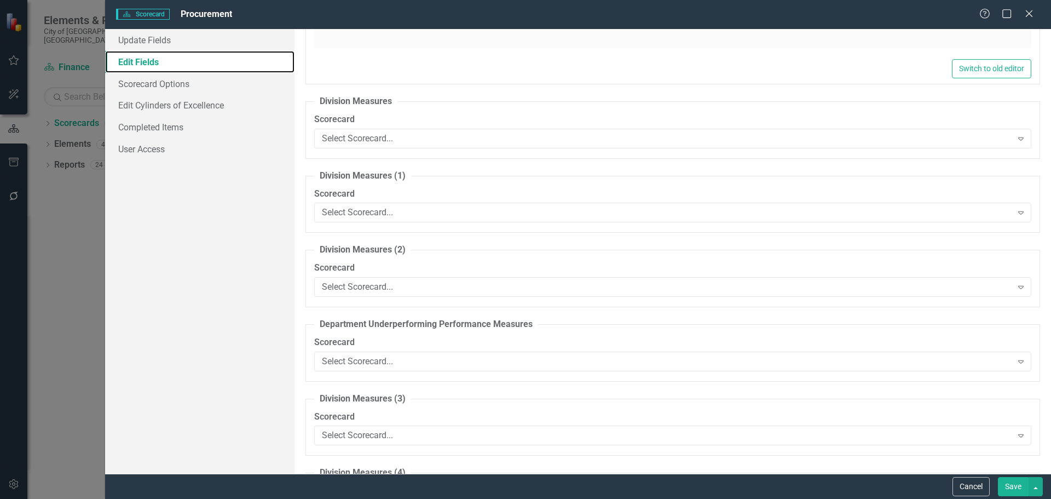
scroll to position [547, 0]
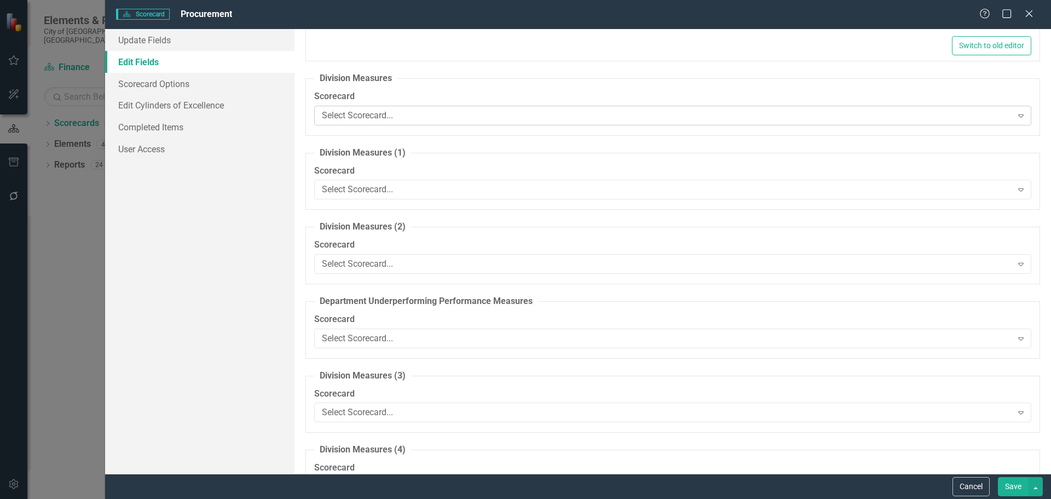
click at [1015, 117] on icon "Expand" at bounding box center [1020, 115] width 11 height 9
click at [976, 484] on button "Cancel" at bounding box center [970, 486] width 37 height 19
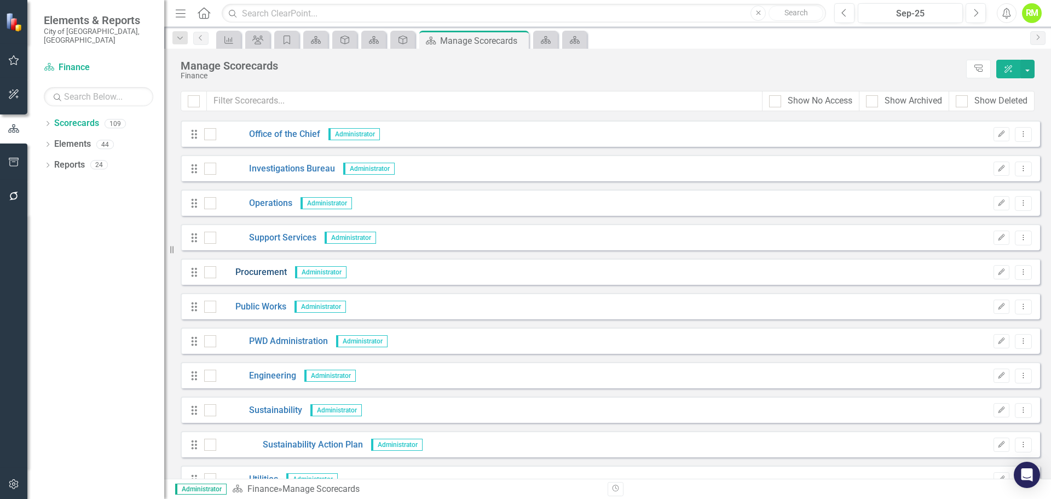
click at [254, 272] on link "Procurement" at bounding box center [251, 272] width 71 height 13
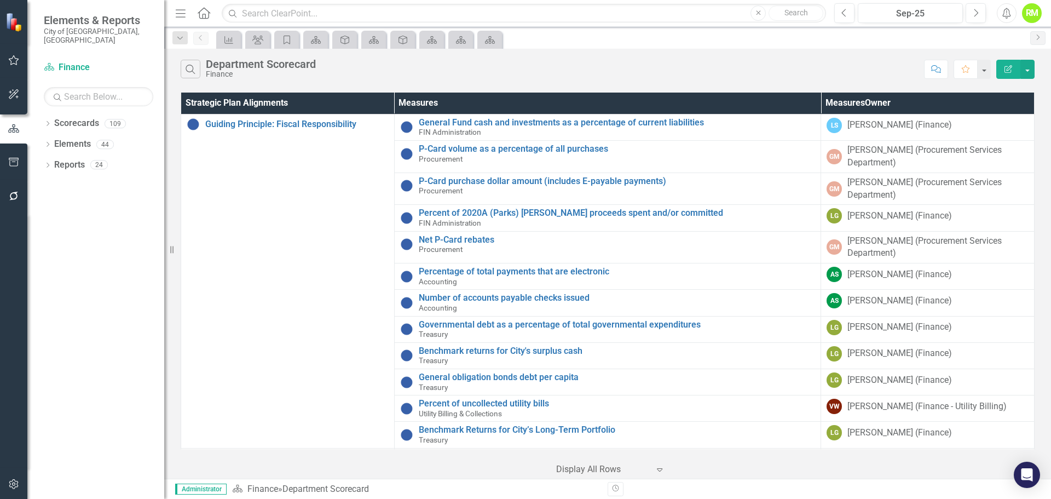
click at [1008, 71] on icon "Edit Report" at bounding box center [1008, 69] width 10 height 8
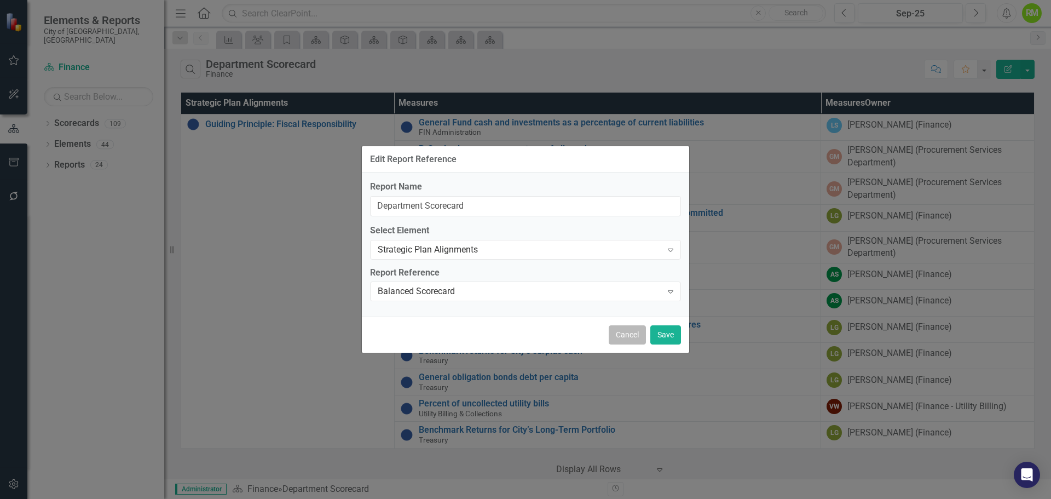
click at [628, 333] on button "Cancel" at bounding box center [627, 334] width 37 height 19
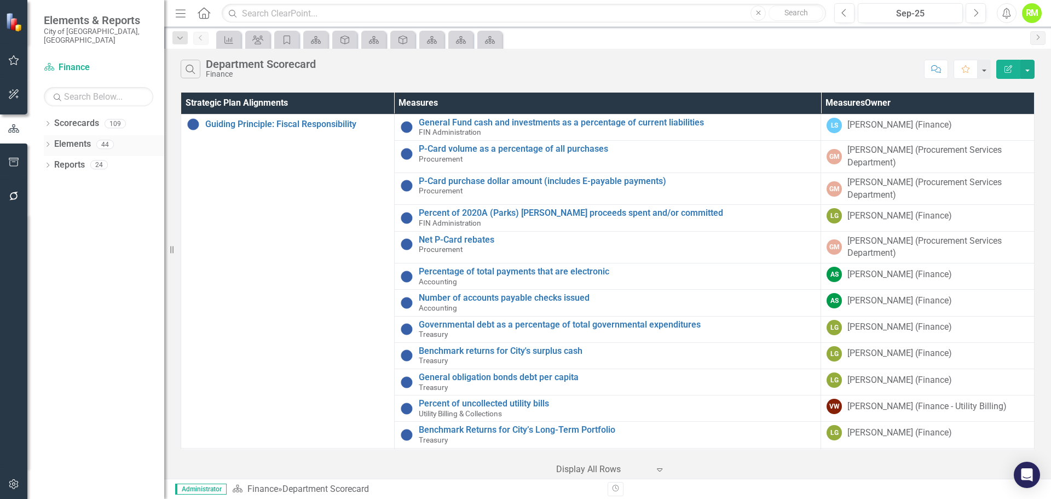
click at [65, 138] on link "Elements" at bounding box center [72, 144] width 37 height 13
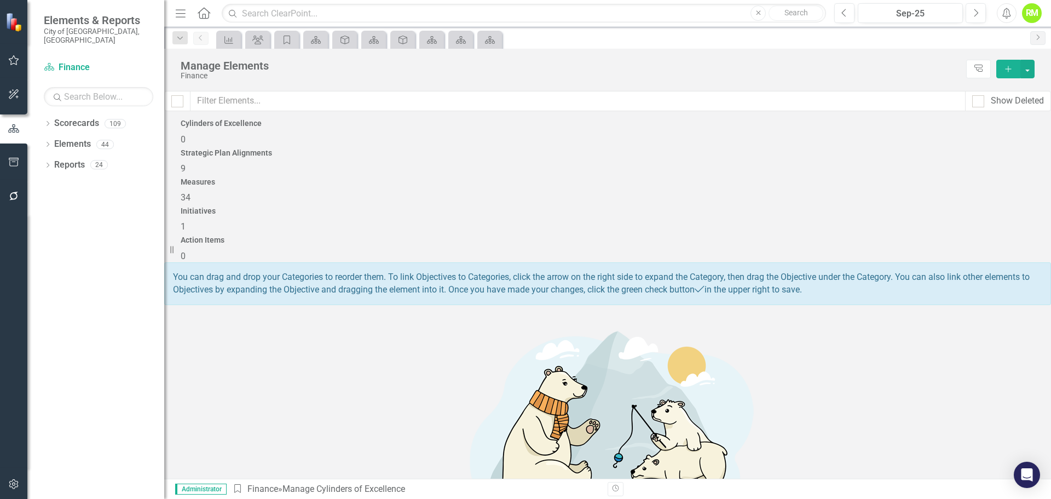
click at [190, 192] on span "34" at bounding box center [186, 197] width 10 height 10
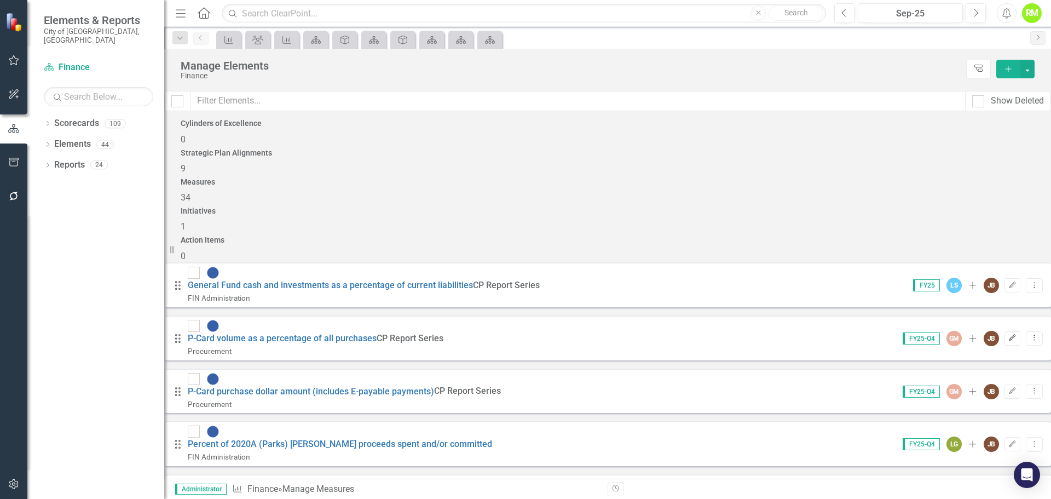
click at [1008, 334] on icon "Edit" at bounding box center [1012, 337] width 8 height 7
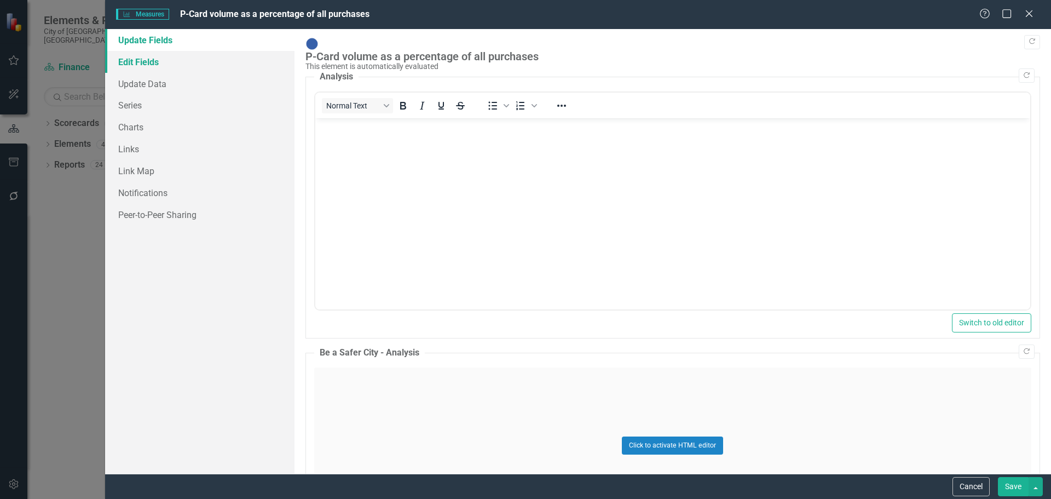
click at [141, 62] on link "Edit Fields" at bounding box center [199, 62] width 189 height 22
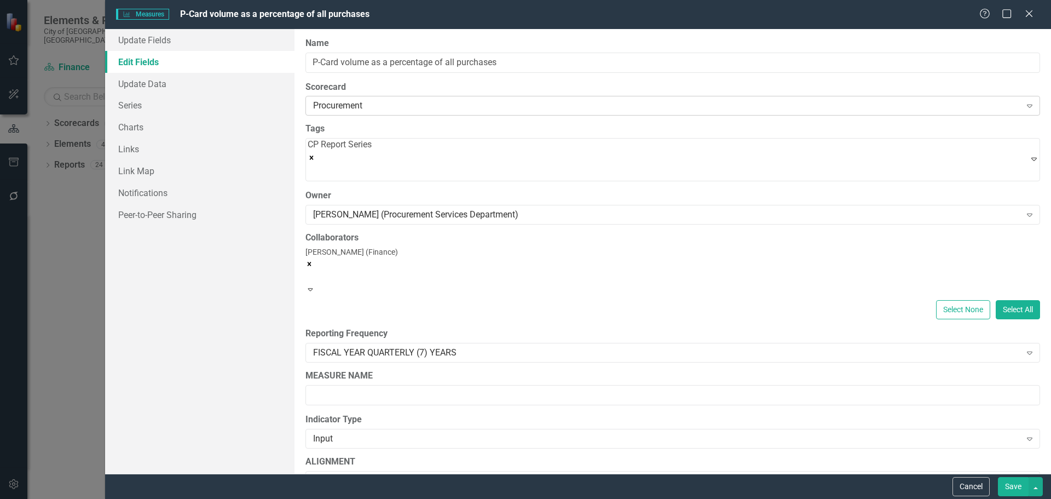
click at [398, 103] on div "Procurement" at bounding box center [667, 106] width 708 height 13
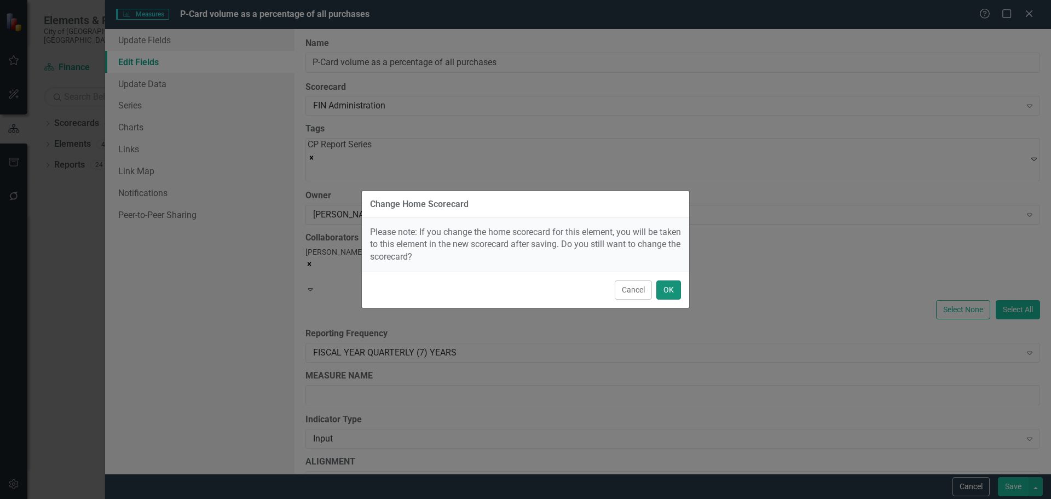
click at [672, 290] on button "OK" at bounding box center [668, 289] width 25 height 19
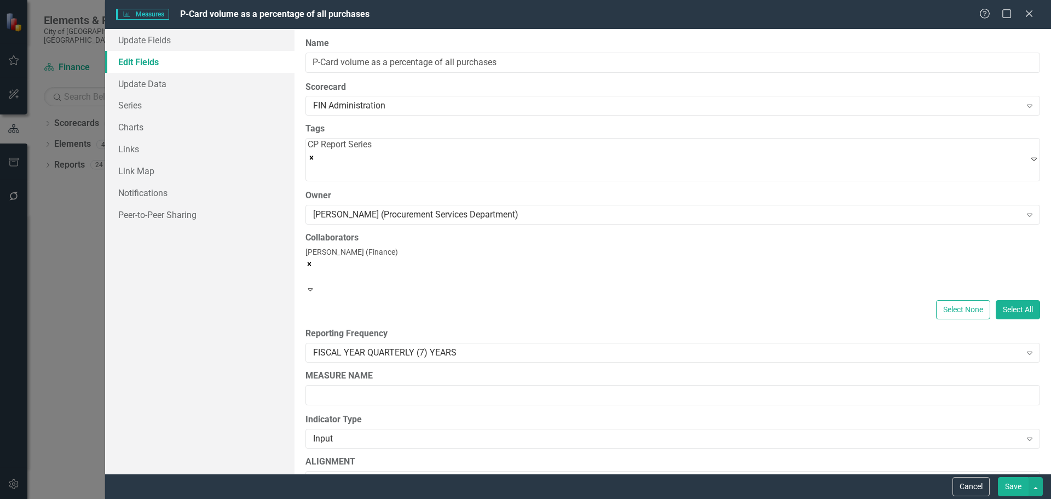
click at [1016, 483] on button "Save" at bounding box center [1013, 486] width 31 height 19
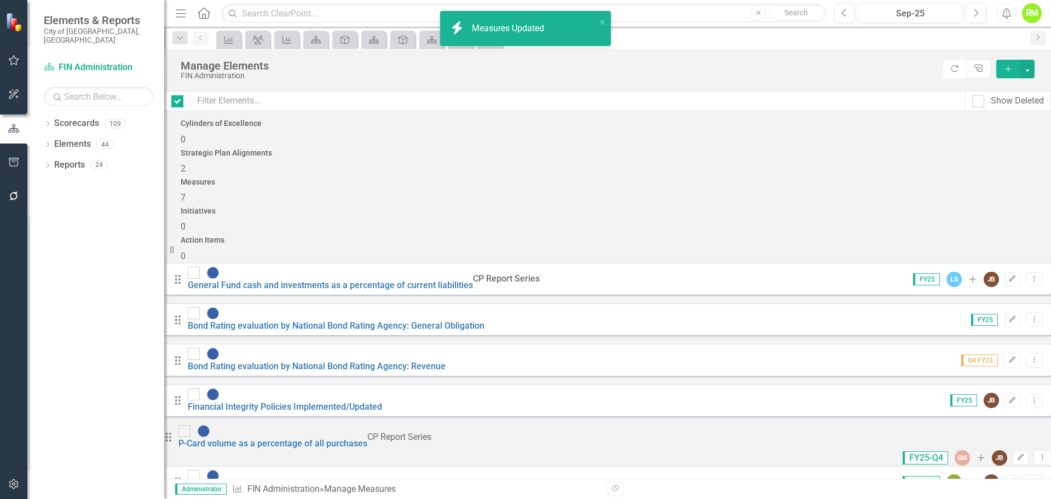
checkbox input "false"
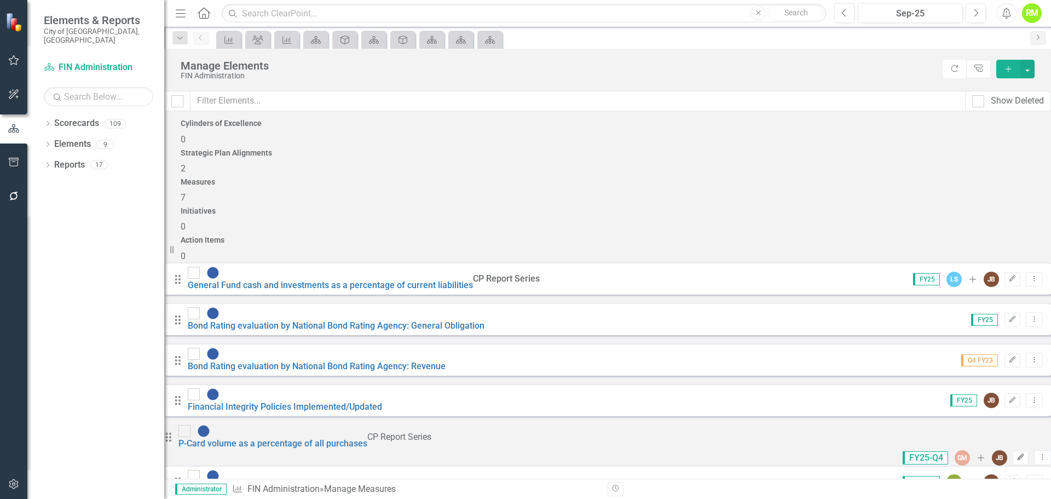
click at [1013, 450] on button "Edit" at bounding box center [1021, 457] width 16 height 14
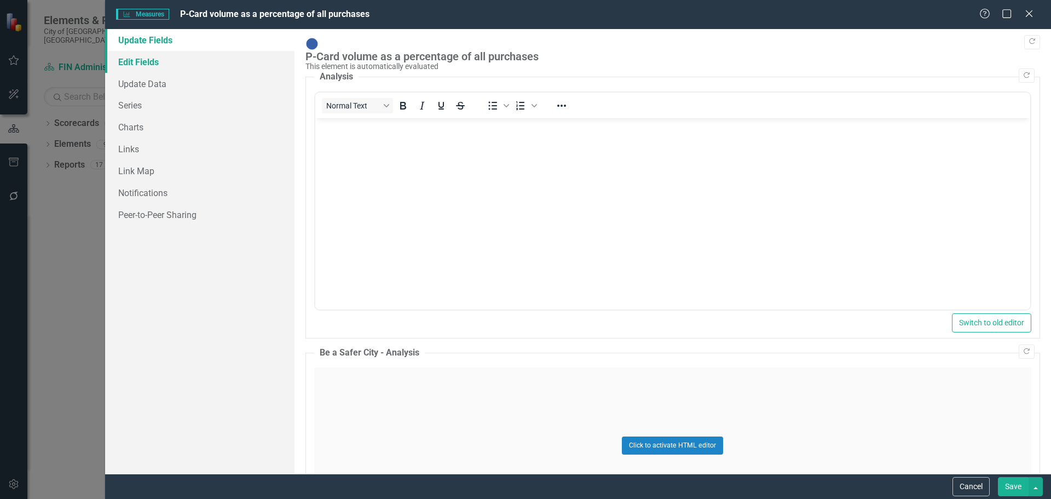
click at [137, 57] on link "Edit Fields" at bounding box center [199, 62] width 189 height 22
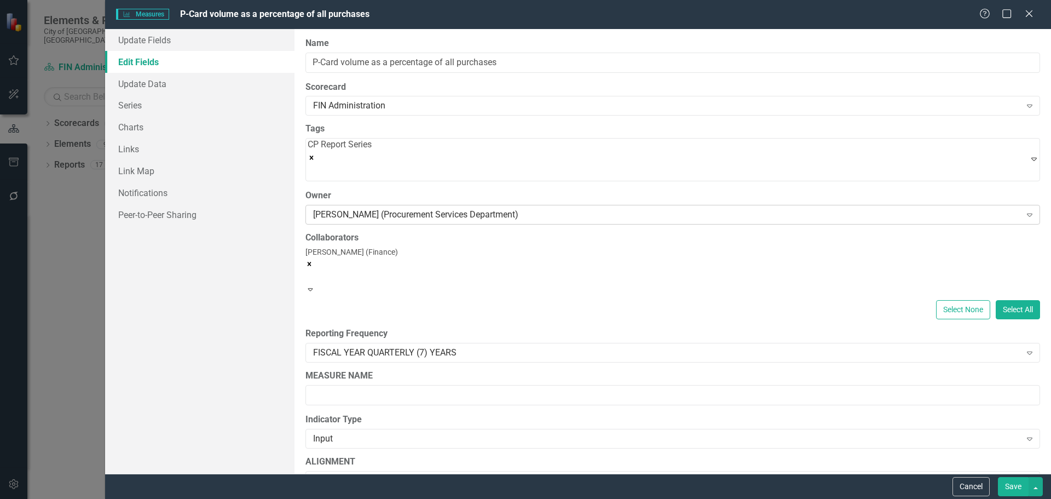
click at [524, 212] on div "[PERSON_NAME] (Procurement Services Department)" at bounding box center [667, 214] width 708 height 13
type input "Jason"
click at [182, 498] on span "Jason Boutilier (Finance)" at bounding box center [96, 507] width 171 height 10
click at [1008, 484] on button "Save" at bounding box center [1013, 486] width 31 height 19
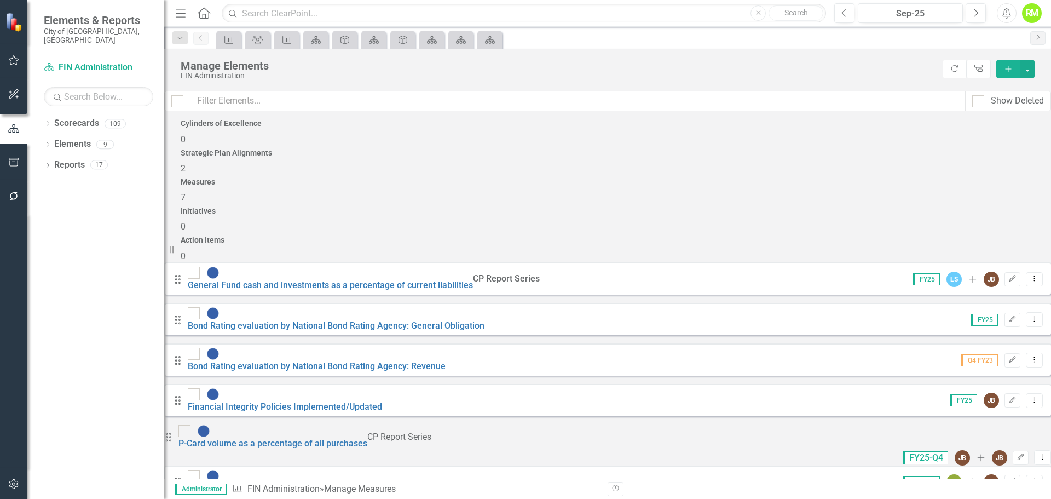
click at [594, 178] on div "Measures 7" at bounding box center [608, 191] width 854 height 26
click at [66, 138] on link "Elements" at bounding box center [72, 144] width 37 height 13
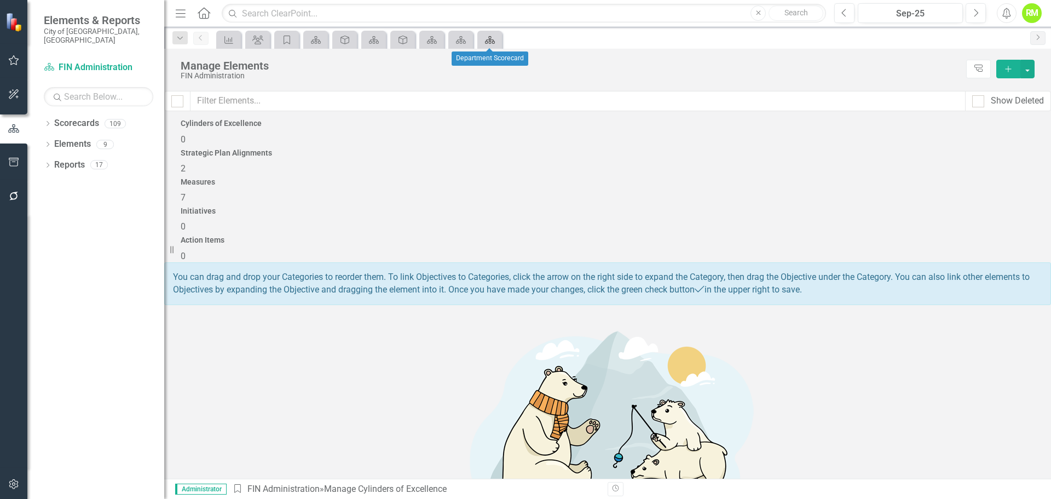
click at [489, 41] on icon at bounding box center [490, 40] width 10 height 8
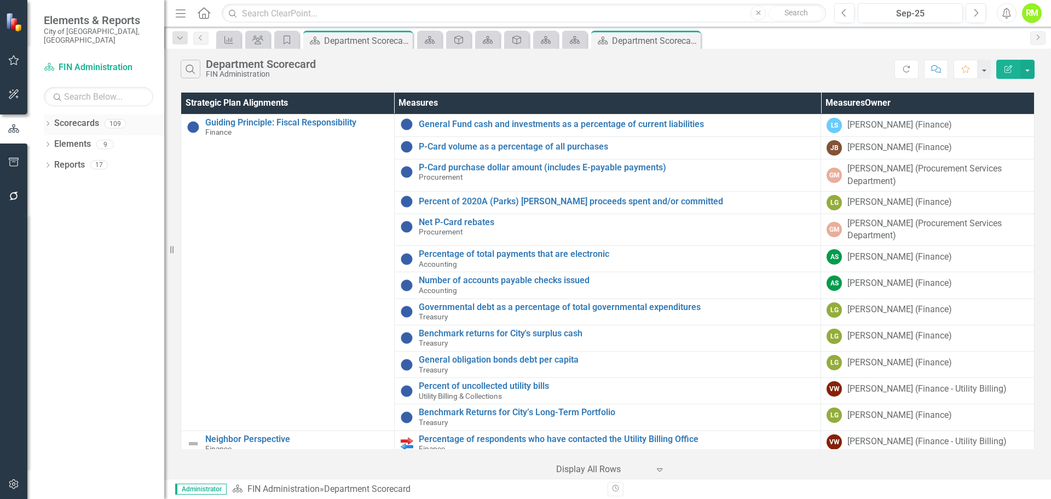
click at [66, 117] on link "Scorecards" at bounding box center [76, 123] width 45 height 13
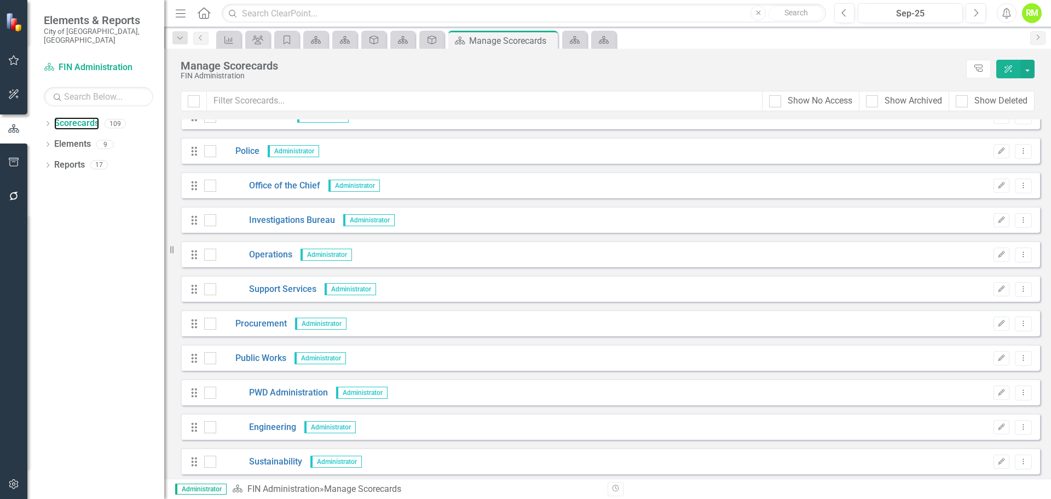
scroll to position [1861, 0]
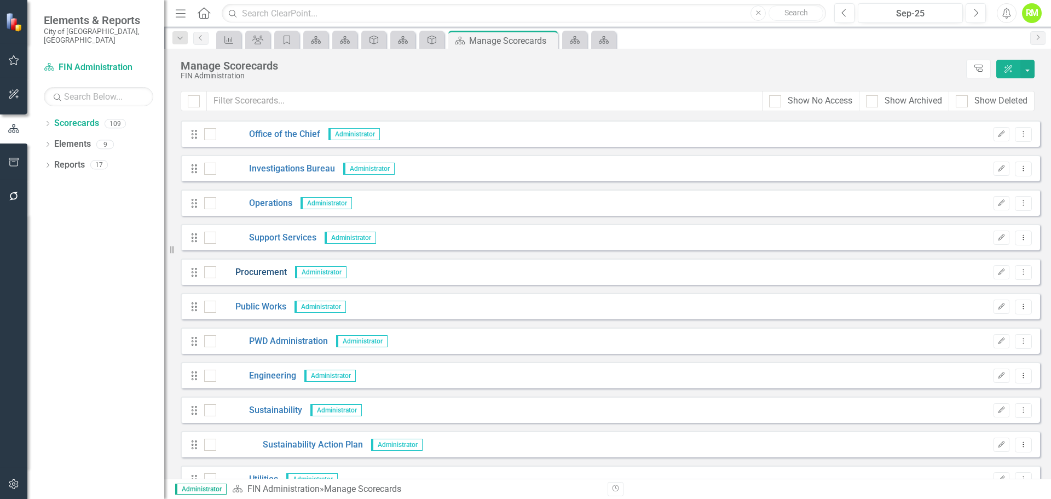
click at [261, 268] on link "Procurement" at bounding box center [251, 272] width 71 height 13
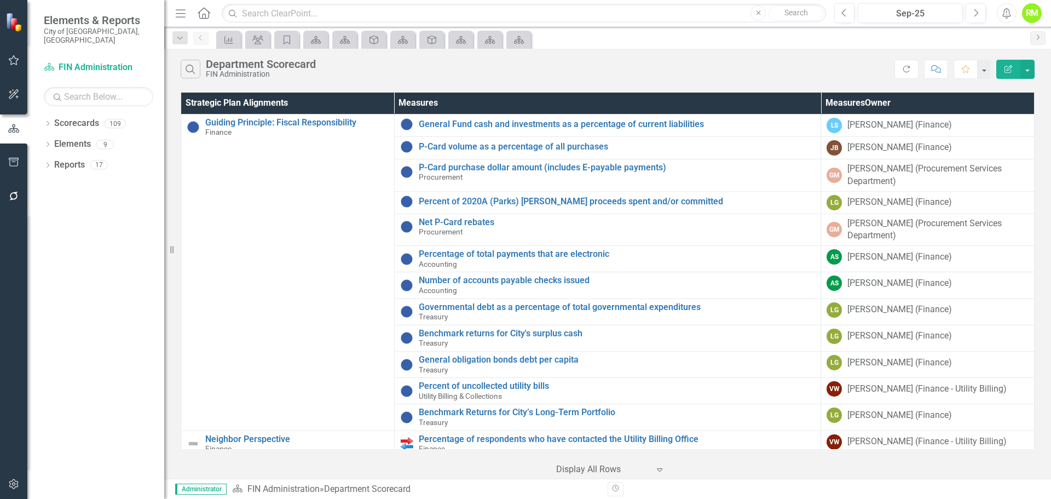
click at [1009, 68] on icon "Edit Report" at bounding box center [1008, 69] width 10 height 8
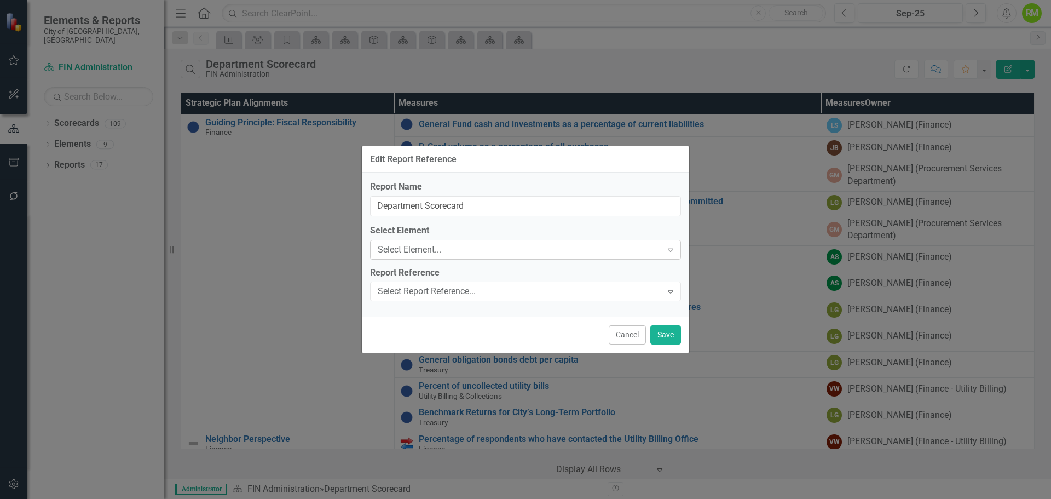
click at [667, 247] on icon "Expand" at bounding box center [670, 249] width 11 height 9
click at [660, 206] on input "Department Scorecard" at bounding box center [525, 206] width 311 height 20
click at [628, 337] on button "Cancel" at bounding box center [627, 334] width 37 height 19
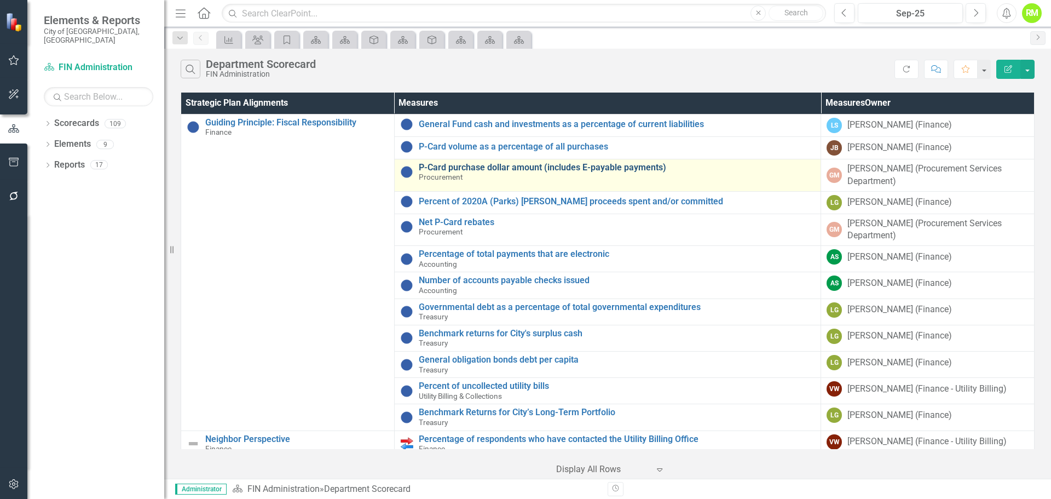
click at [599, 165] on link "P-Card purchase dollar amount (includes E-payable payments)" at bounding box center [617, 168] width 397 height 10
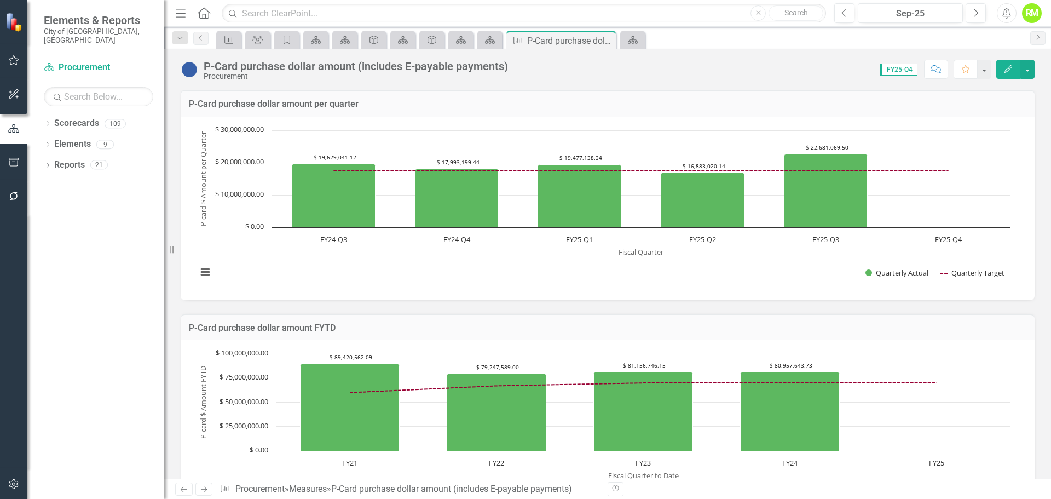
click at [1003, 66] on button "Edit" at bounding box center [1008, 69] width 24 height 19
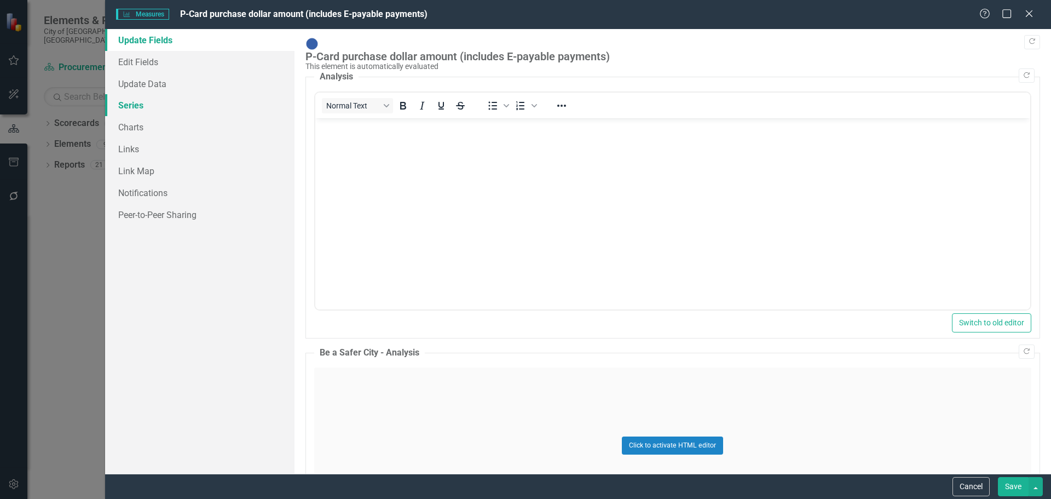
click at [134, 109] on link "Series" at bounding box center [199, 105] width 189 height 22
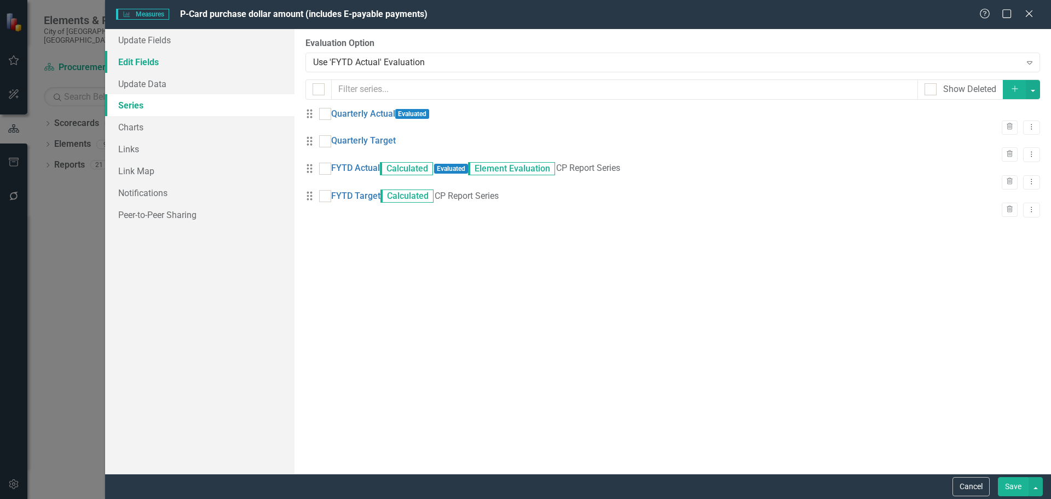
click at [132, 61] on link "Edit Fields" at bounding box center [199, 62] width 189 height 22
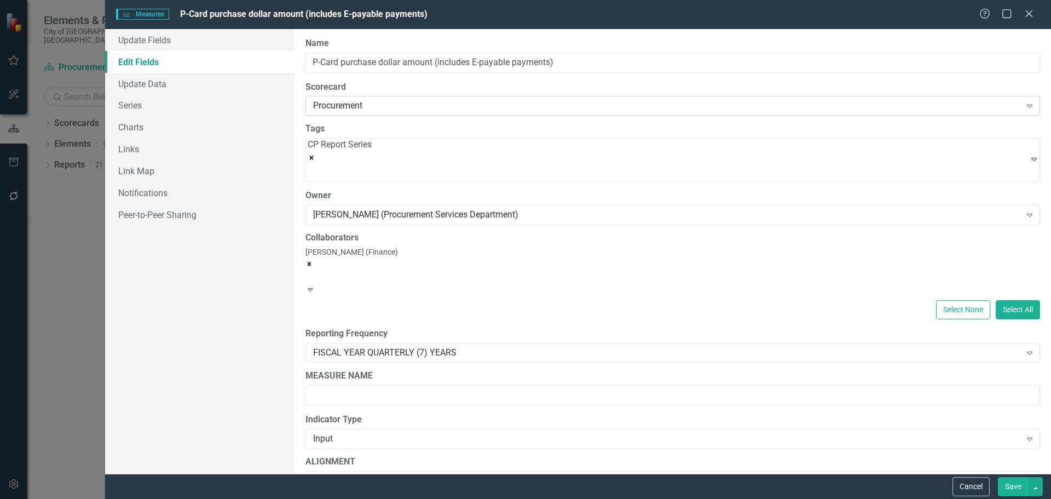
click at [365, 106] on div "Procurement" at bounding box center [667, 106] width 708 height 13
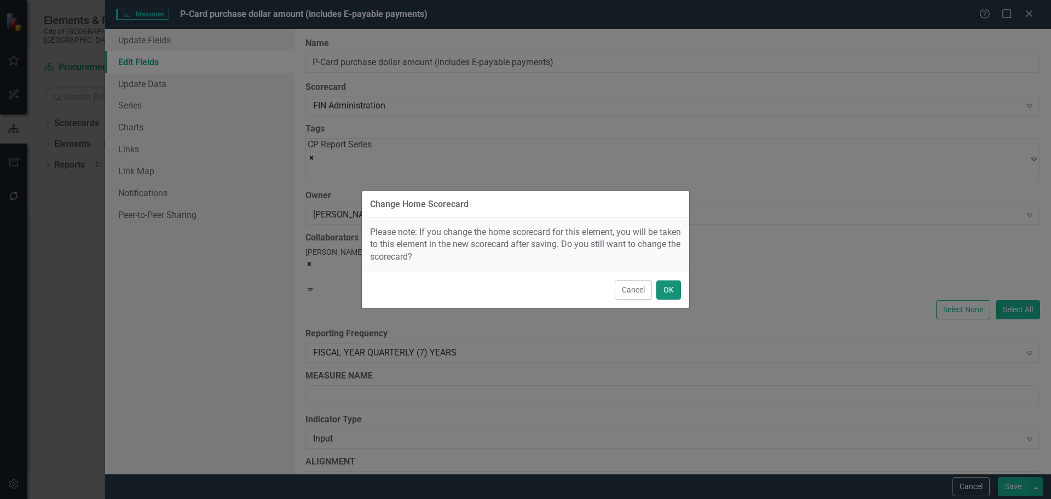
click at [667, 288] on button "OK" at bounding box center [668, 289] width 25 height 19
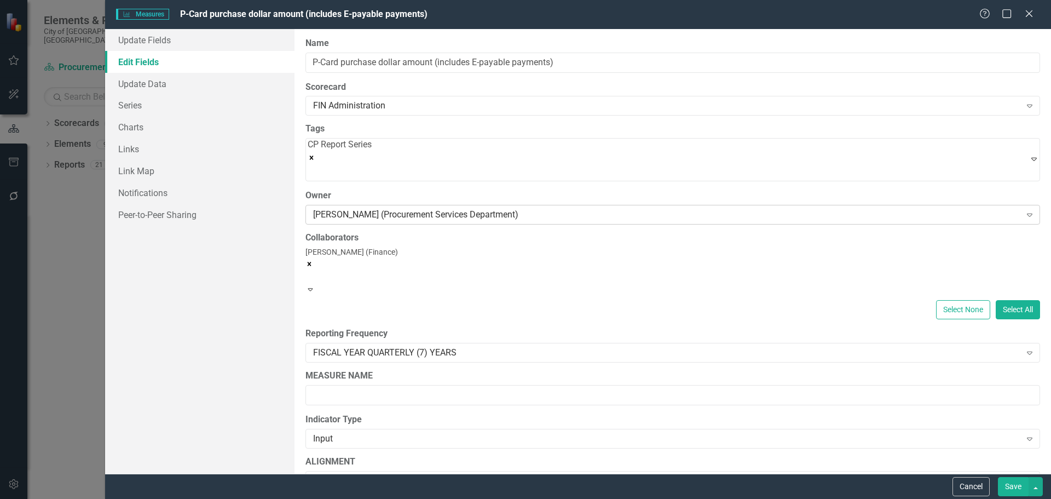
click at [349, 208] on div "[PERSON_NAME] (Procurement Services Department)" at bounding box center [667, 214] width 708 height 13
type input "jason"
click at [360, 498] on div "Jason Boutilier (Finance)" at bounding box center [525, 508] width 1051 height 18
click at [1018, 488] on button "Save" at bounding box center [1013, 486] width 31 height 19
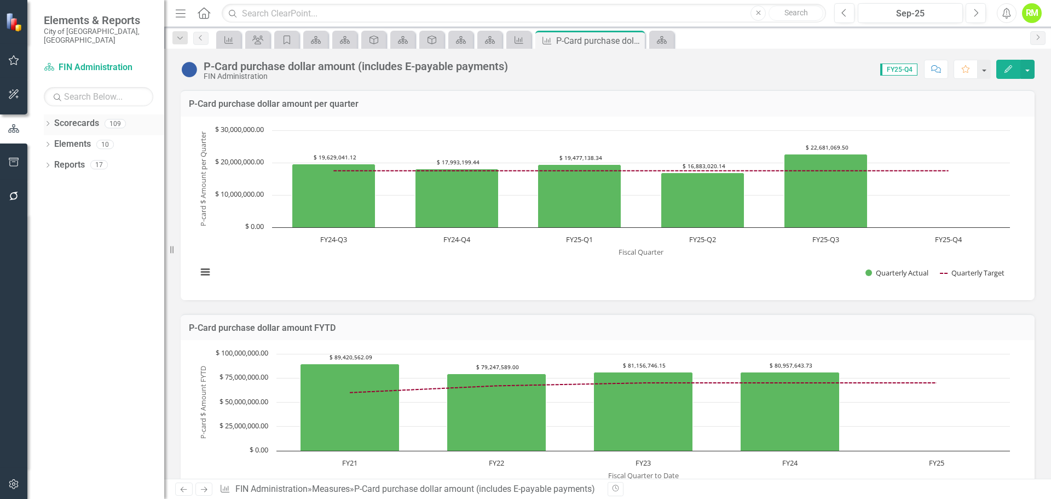
click at [76, 117] on link "Scorecards" at bounding box center [76, 123] width 45 height 13
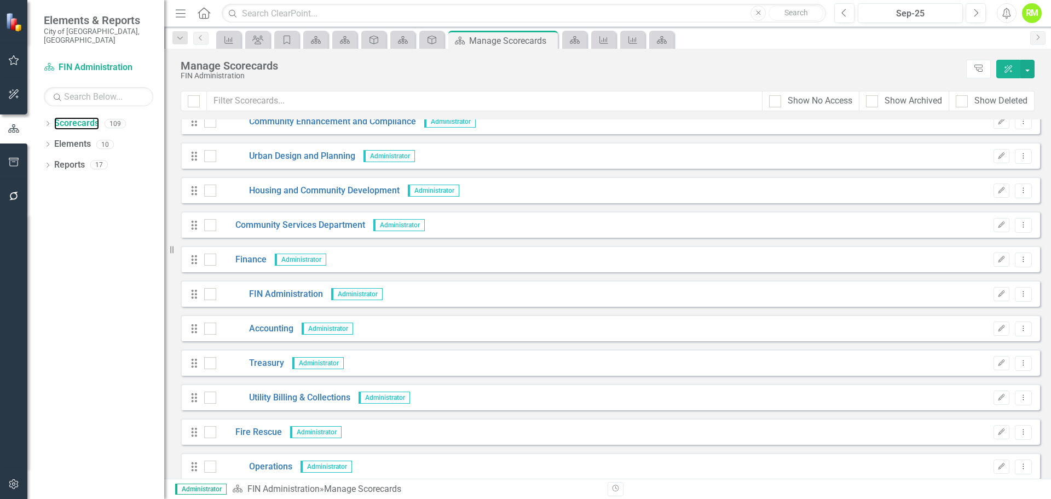
scroll to position [602, 0]
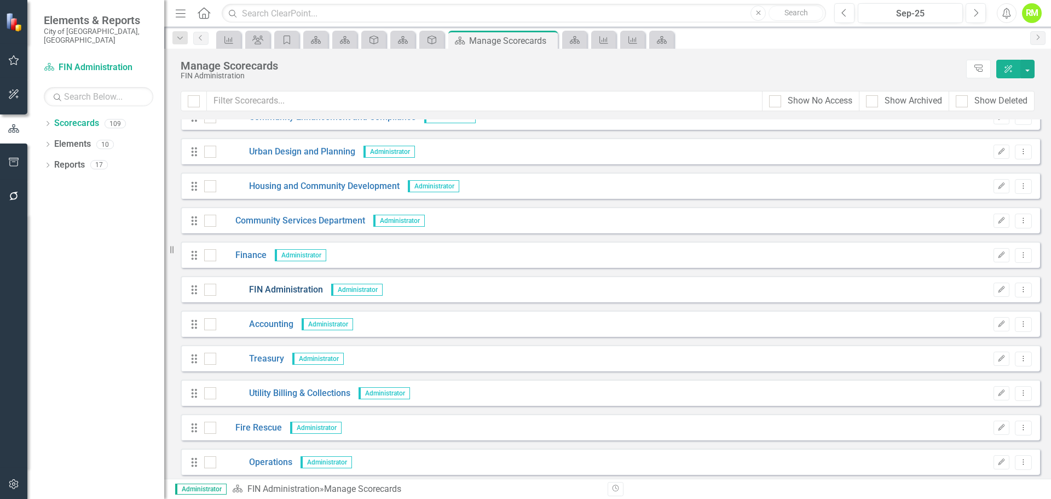
click at [281, 291] on link "FIN Administration" at bounding box center [269, 290] width 107 height 13
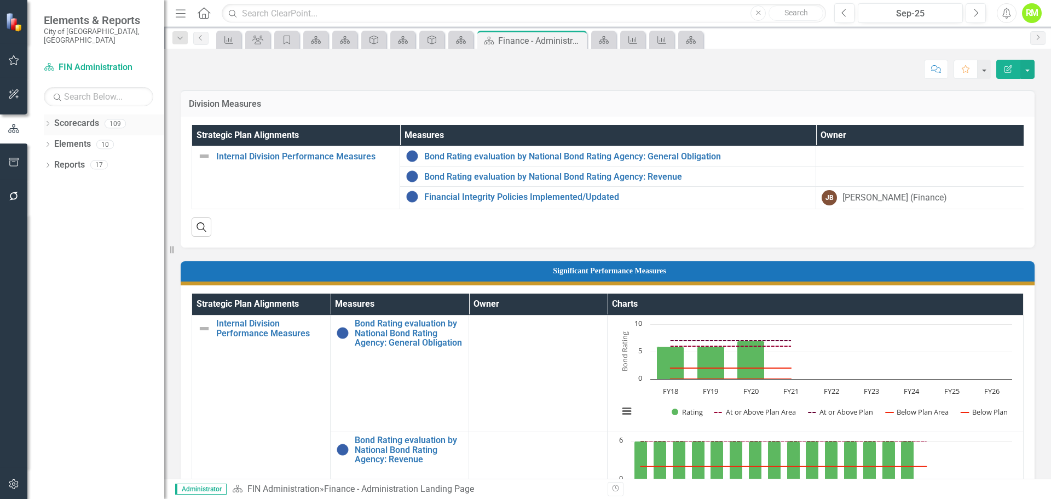
click at [77, 117] on link "Scorecards" at bounding box center [76, 123] width 45 height 13
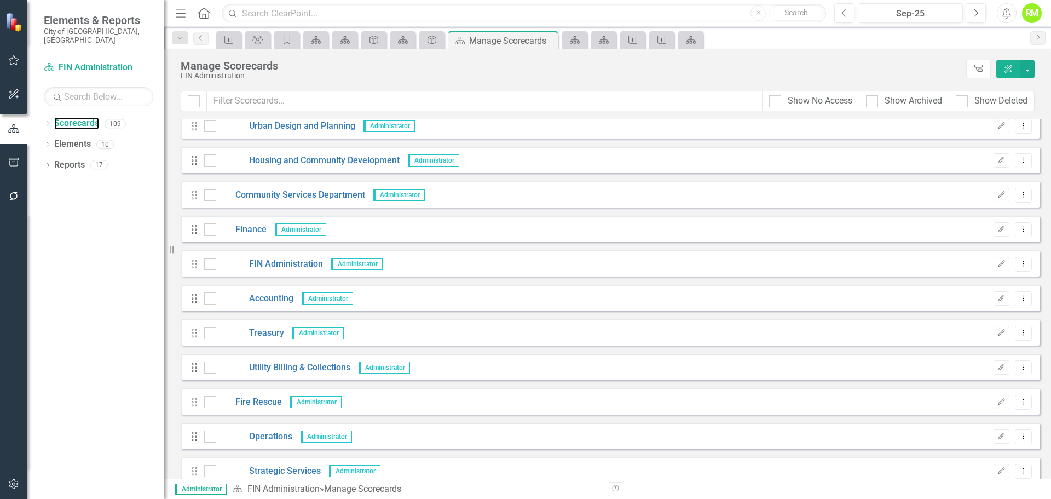
scroll to position [657, 0]
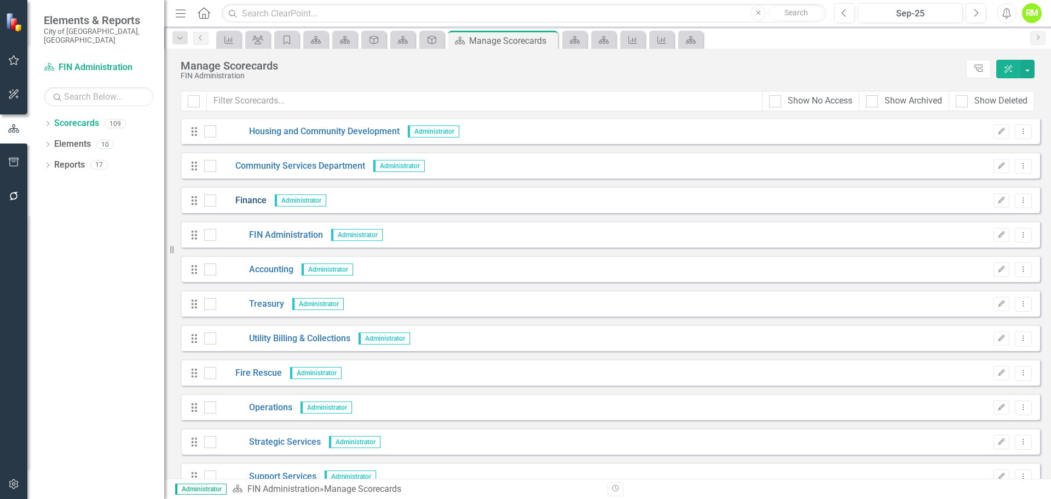
click at [253, 198] on link "Finance" at bounding box center [241, 200] width 50 height 13
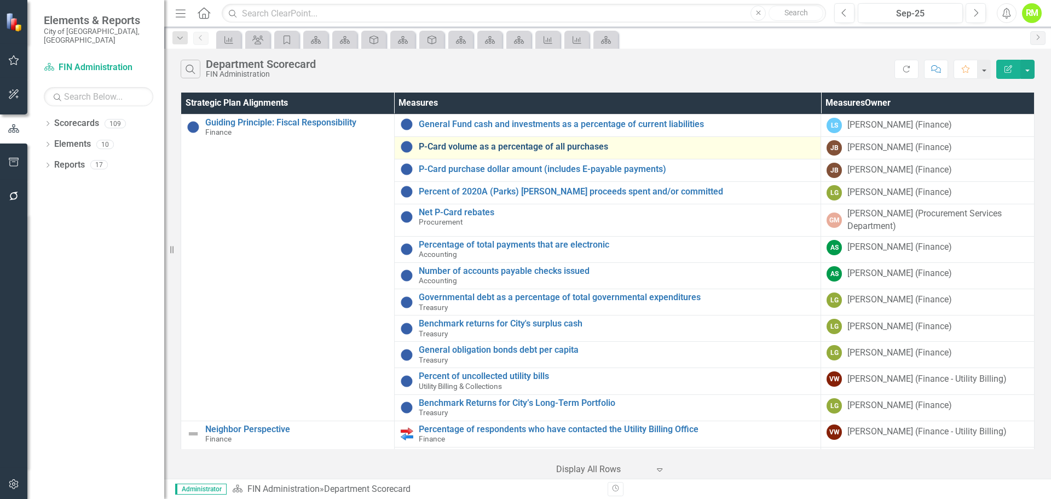
click at [516, 144] on link "P-Card volume as a percentage of all purchases" at bounding box center [617, 147] width 397 height 10
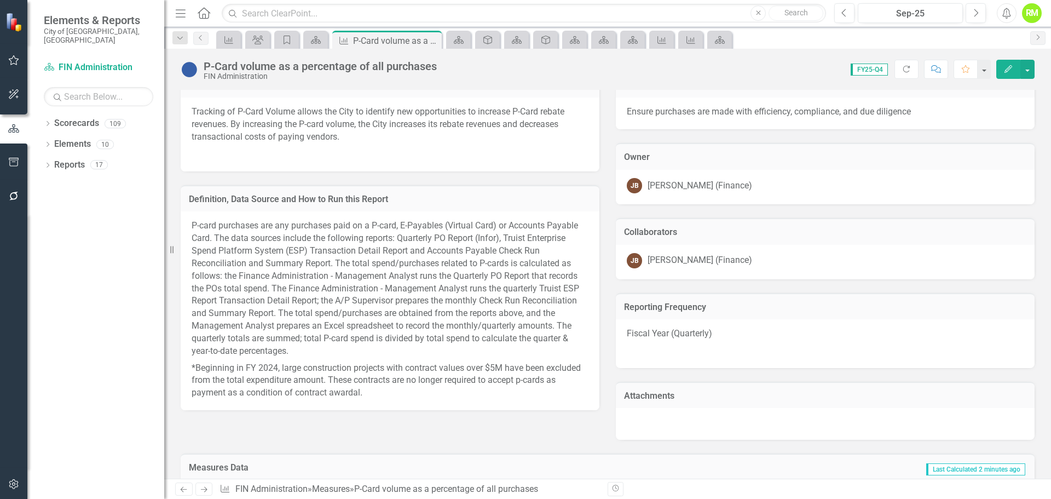
scroll to position [533, 0]
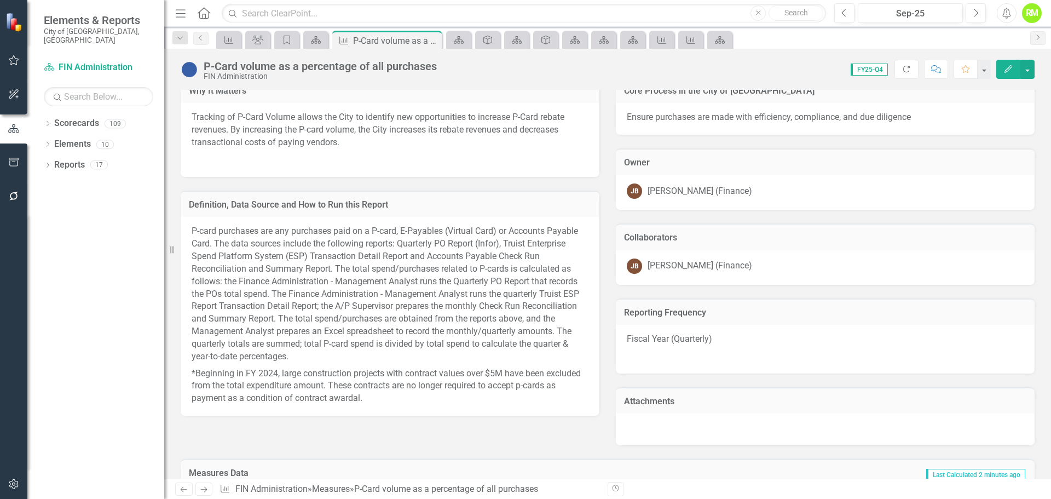
click at [683, 261] on div "[PERSON_NAME] (Finance)" at bounding box center [699, 265] width 105 height 13
click at [701, 266] on div "[PERSON_NAME] (Finance)" at bounding box center [699, 265] width 105 height 13
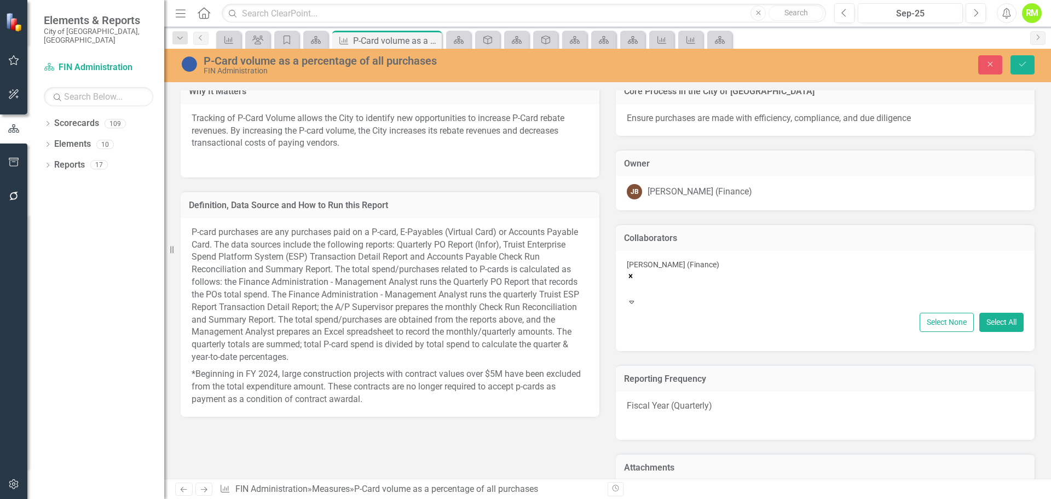
click at [634, 272] on icon "Remove Jason Boutilier (Finance)" at bounding box center [631, 276] width 8 height 8
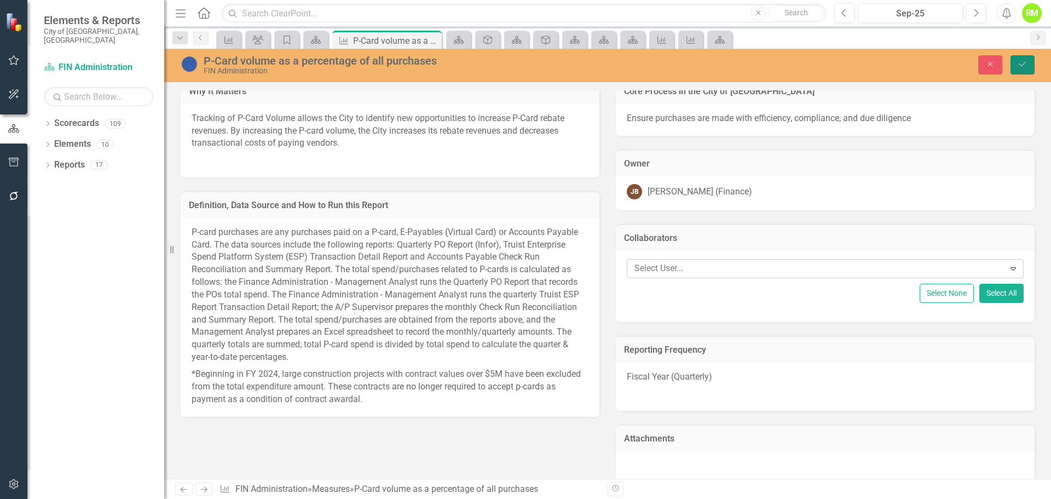
click at [1017, 62] on icon "Save" at bounding box center [1022, 64] width 10 height 8
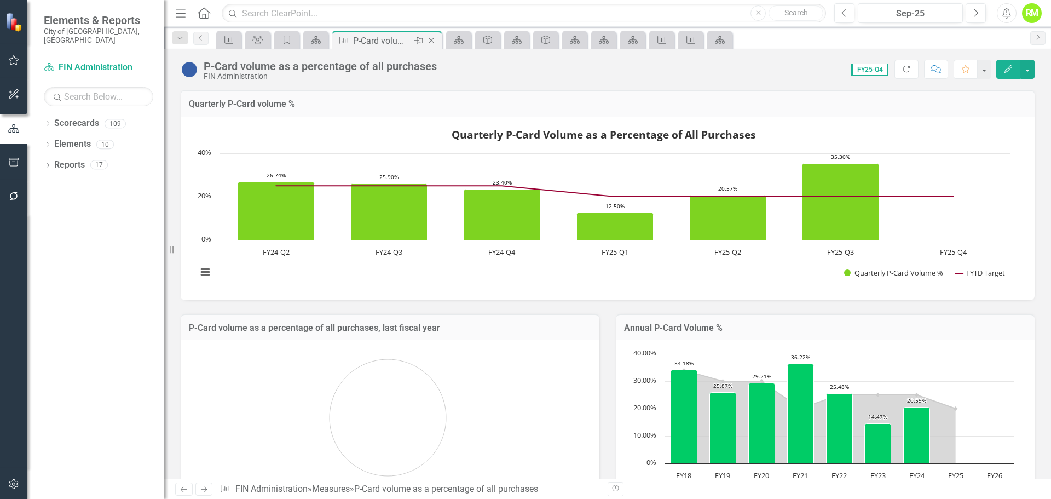
click at [432, 42] on icon "Close" at bounding box center [431, 40] width 11 height 9
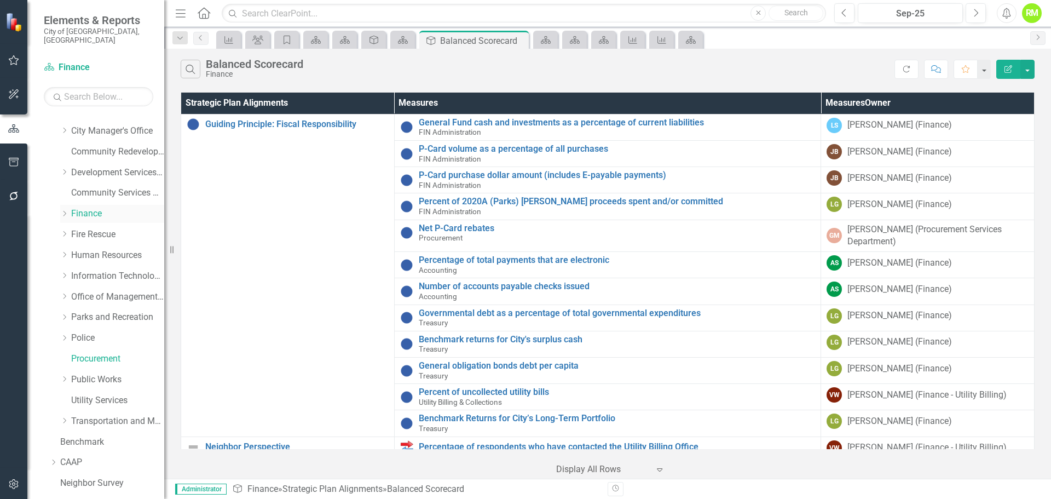
click at [87, 207] on link "Finance" at bounding box center [117, 213] width 93 height 13
click at [64, 210] on icon "Dropdown" at bounding box center [64, 213] width 8 height 7
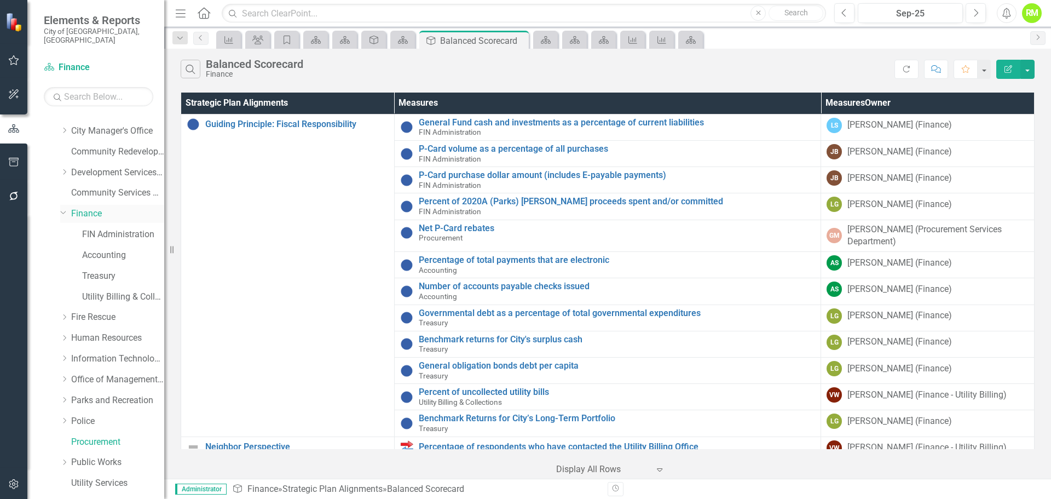
click at [91, 208] on link "Finance" at bounding box center [117, 213] width 93 height 13
click at [100, 228] on link "FIN Administration" at bounding box center [123, 234] width 82 height 13
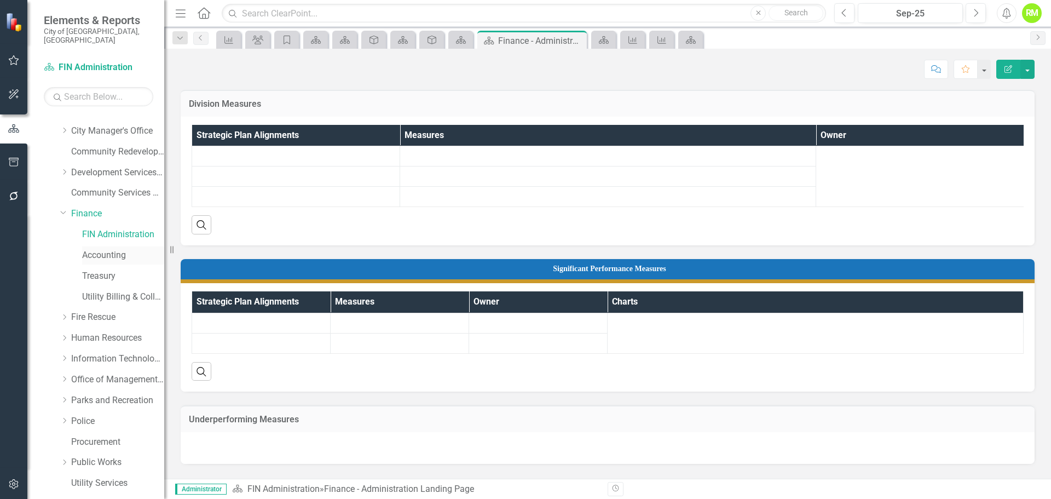
click at [98, 249] on link "Accounting" at bounding box center [123, 255] width 82 height 13
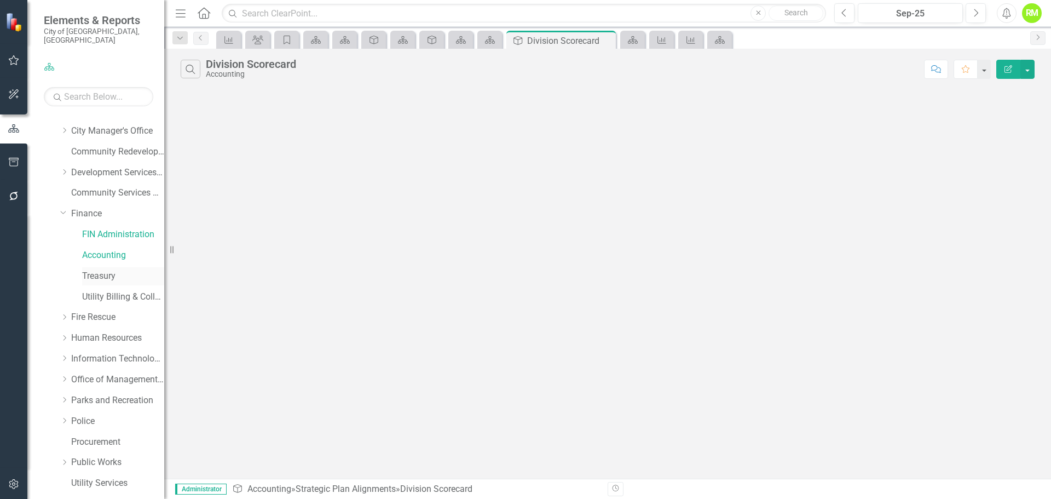
click at [97, 270] on link "Treasury" at bounding box center [123, 276] width 82 height 13
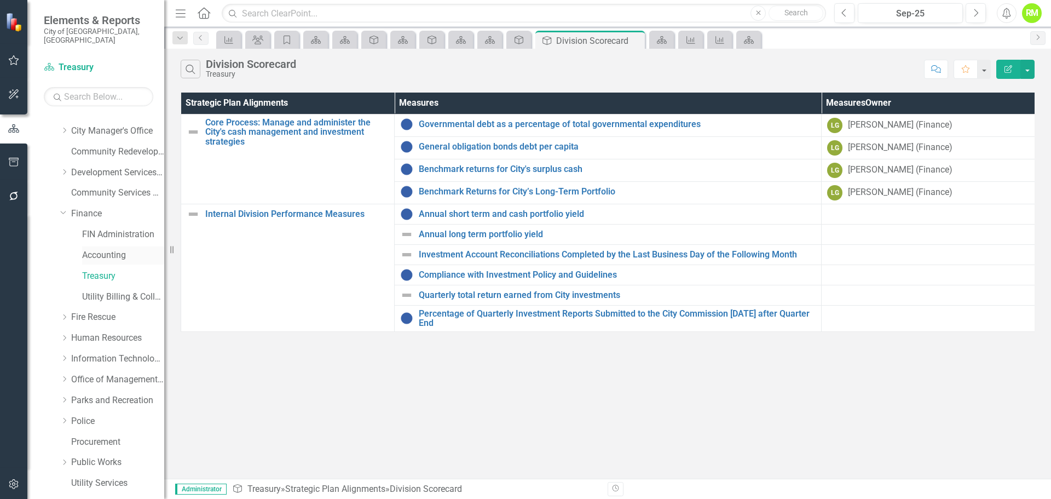
click at [98, 249] on link "Accounting" at bounding box center [123, 255] width 82 height 13
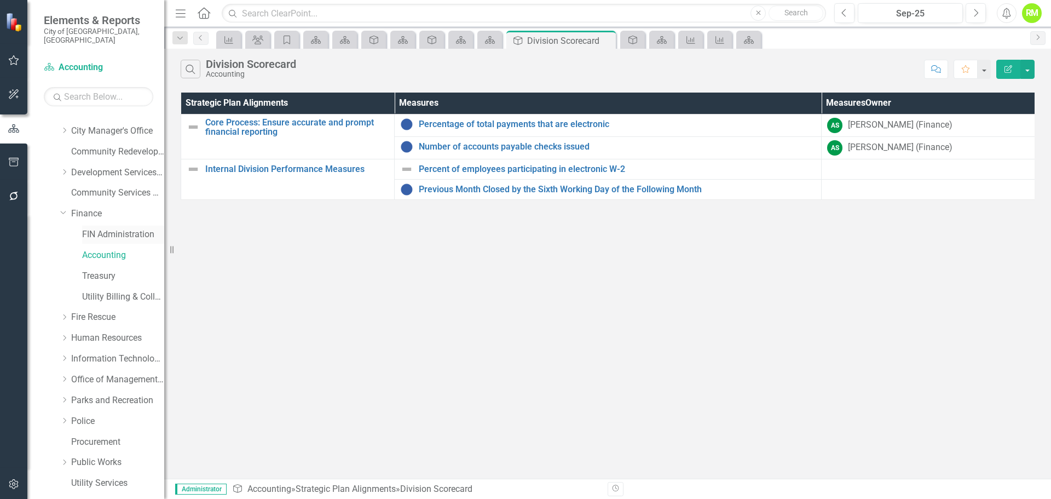
click at [101, 228] on link "FIN Administration" at bounding box center [123, 234] width 82 height 13
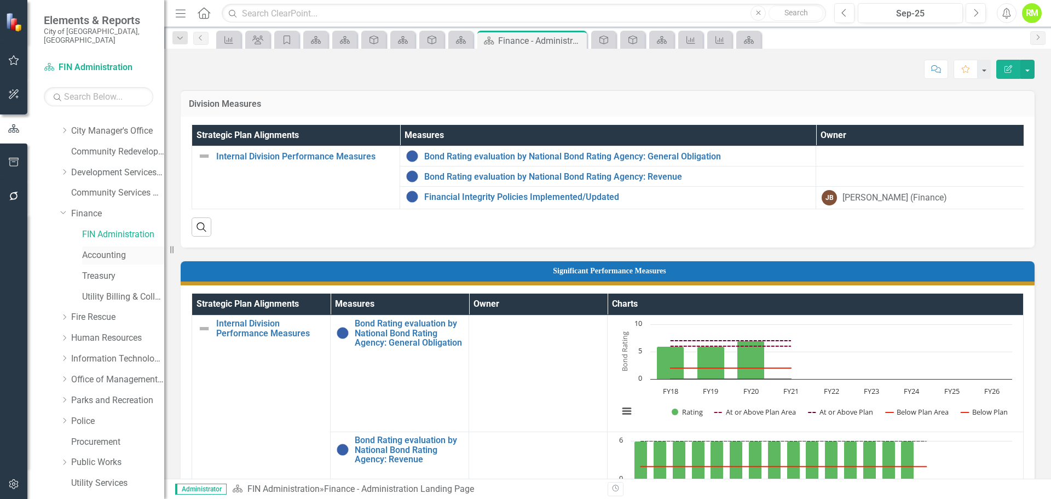
click at [103, 249] on link "Accounting" at bounding box center [123, 255] width 82 height 13
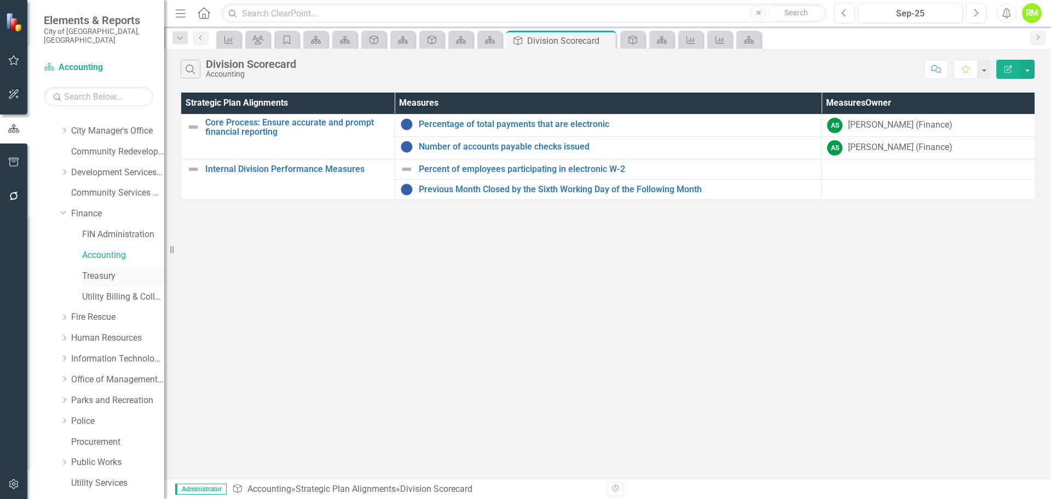
click at [103, 270] on link "Treasury" at bounding box center [123, 276] width 82 height 13
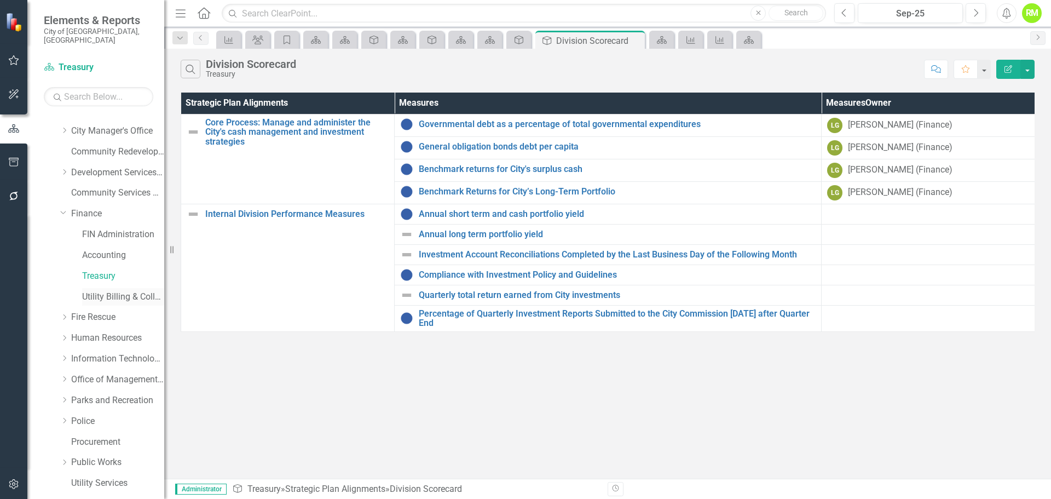
click at [100, 291] on link "Utility Billing & Collections" at bounding box center [123, 297] width 82 height 13
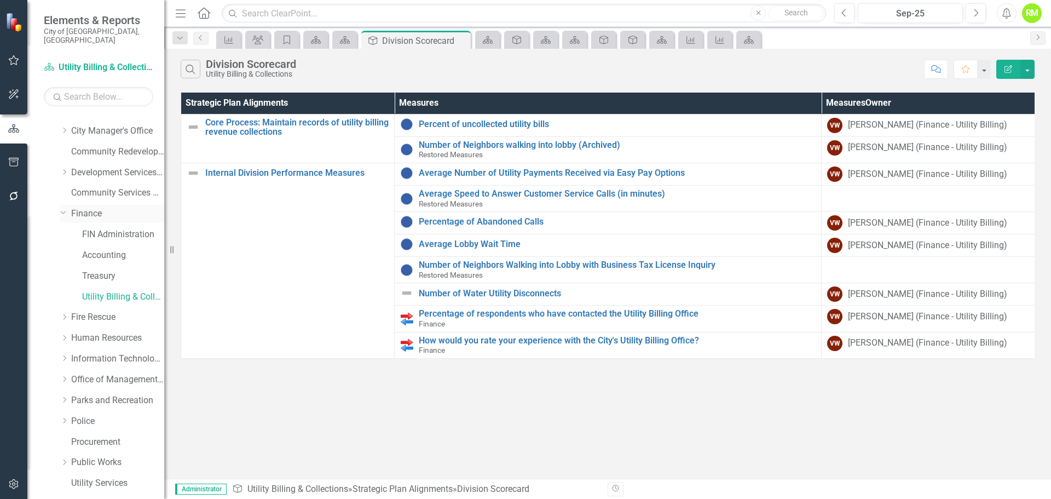
click at [88, 207] on link "Finance" at bounding box center [117, 213] width 93 height 13
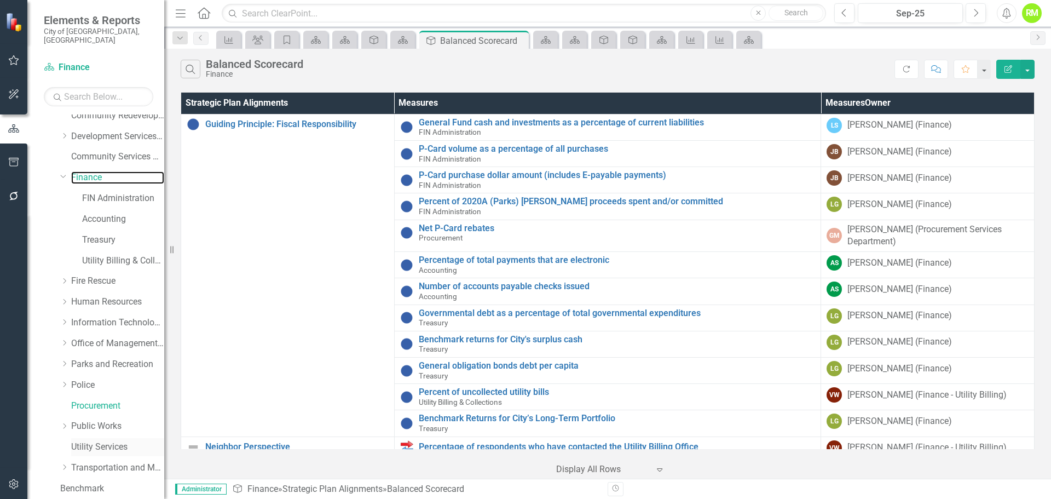
scroll to position [109, 0]
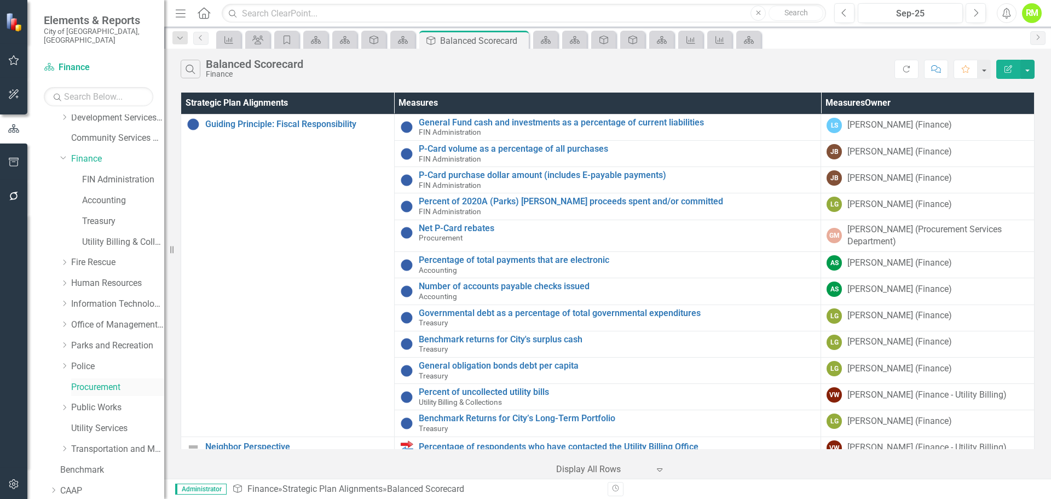
click at [91, 381] on link "Procurement" at bounding box center [117, 387] width 93 height 13
click at [79, 360] on link "Police" at bounding box center [117, 366] width 93 height 13
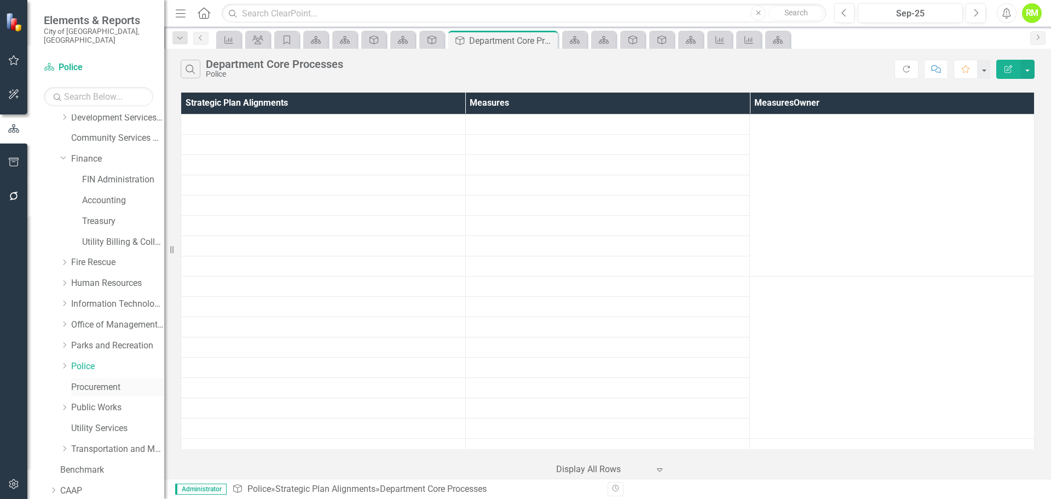
click at [88, 381] on link "Procurement" at bounding box center [117, 387] width 93 height 13
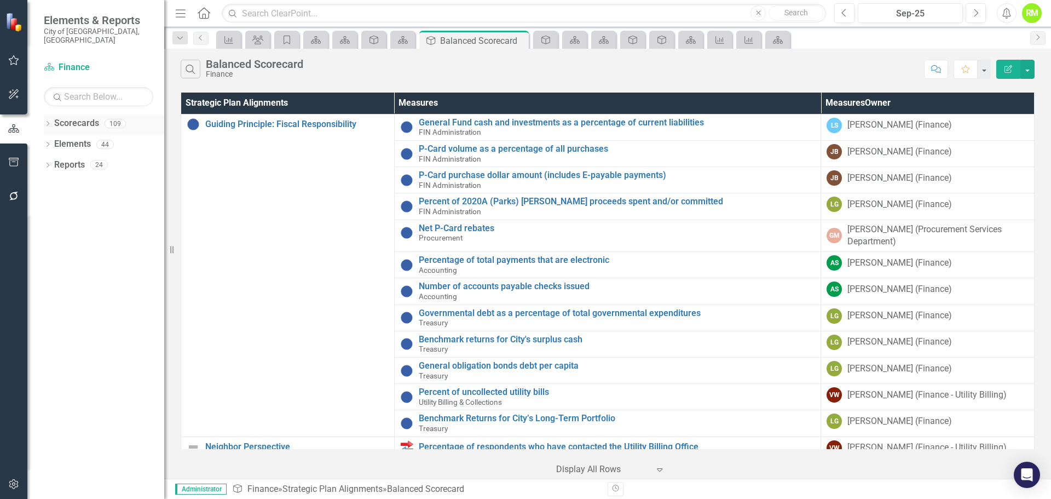
click at [48, 122] on icon "Dropdown" at bounding box center [48, 125] width 8 height 6
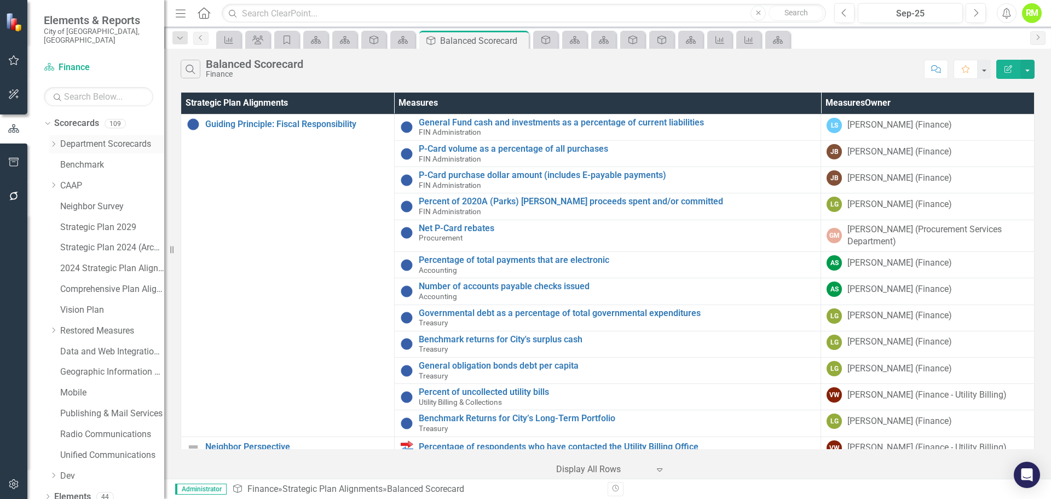
click at [53, 141] on icon "Dropdown" at bounding box center [53, 144] width 8 height 7
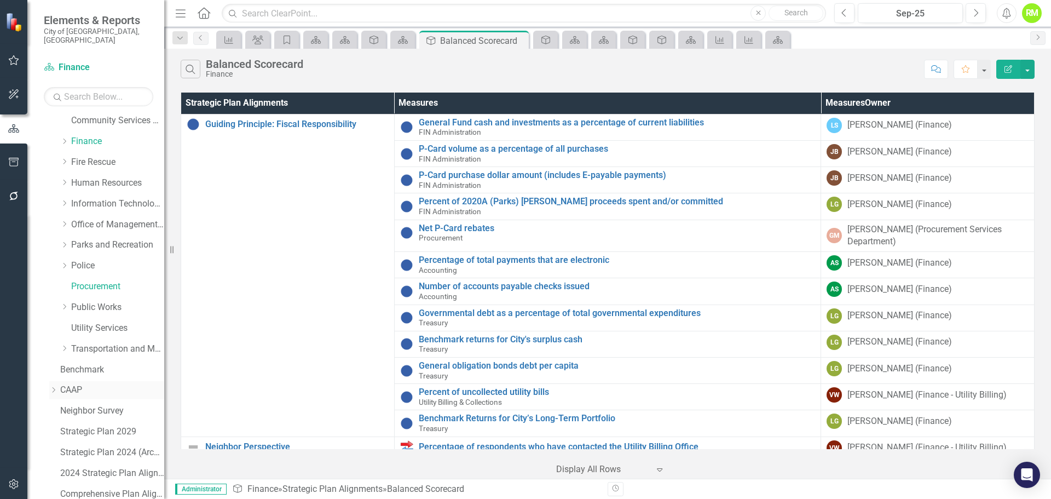
scroll to position [164, 0]
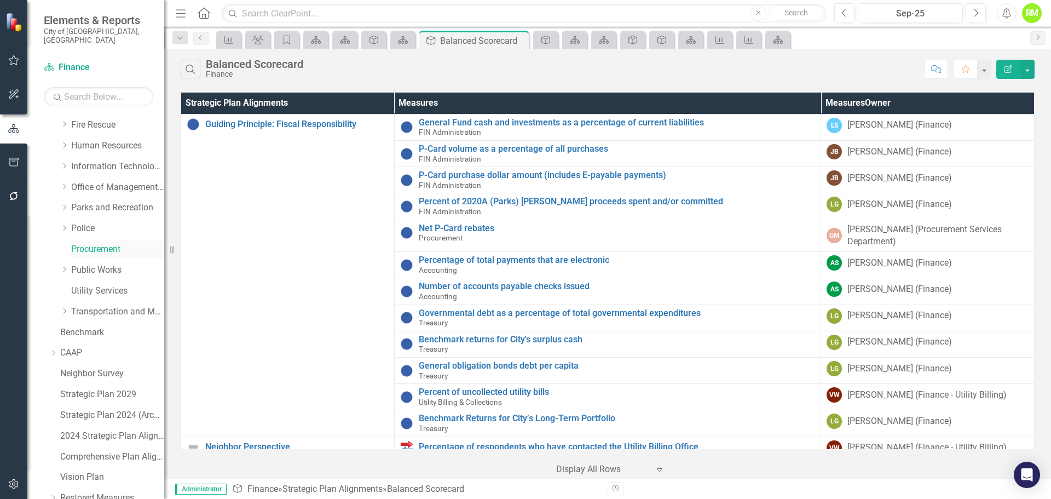
click at [97, 243] on link "Procurement" at bounding box center [117, 249] width 93 height 13
click at [1023, 67] on button "button" at bounding box center [1027, 69] width 14 height 19
click at [988, 88] on link "Edit Report Edit Report" at bounding box center [990, 89] width 86 height 20
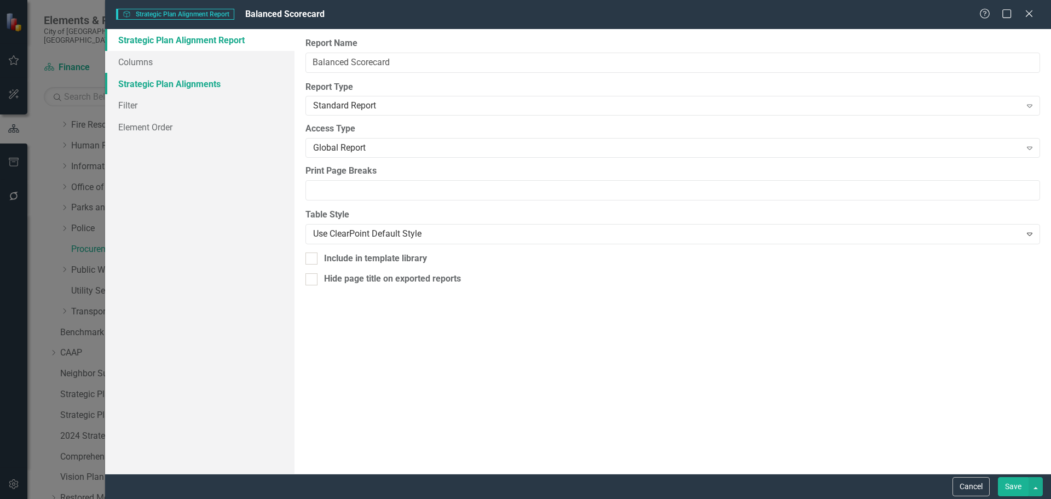
click at [153, 84] on link "Strategic Plan Alignments" at bounding box center [199, 84] width 189 height 22
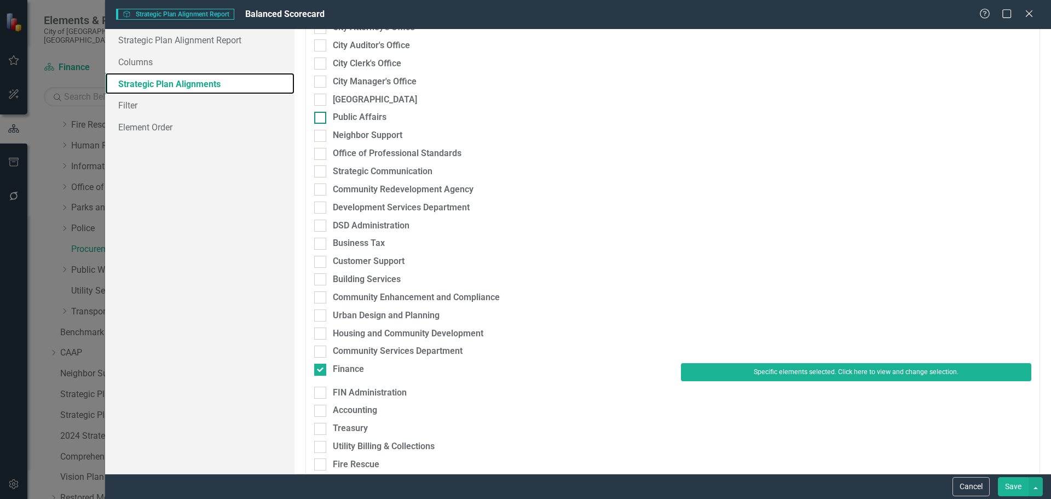
scroll to position [274, 0]
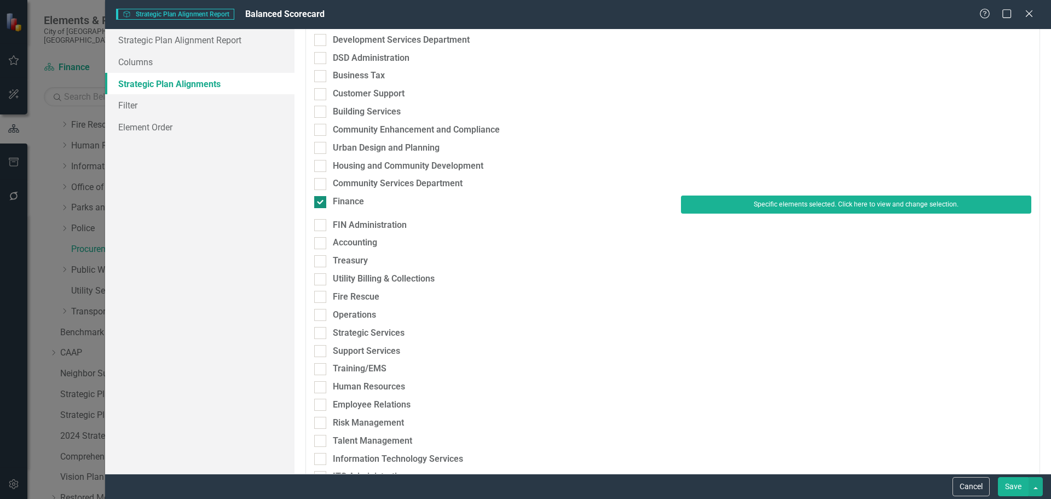
click at [320, 201] on input "Finance" at bounding box center [317, 199] width 7 height 7
checkbox input "false"
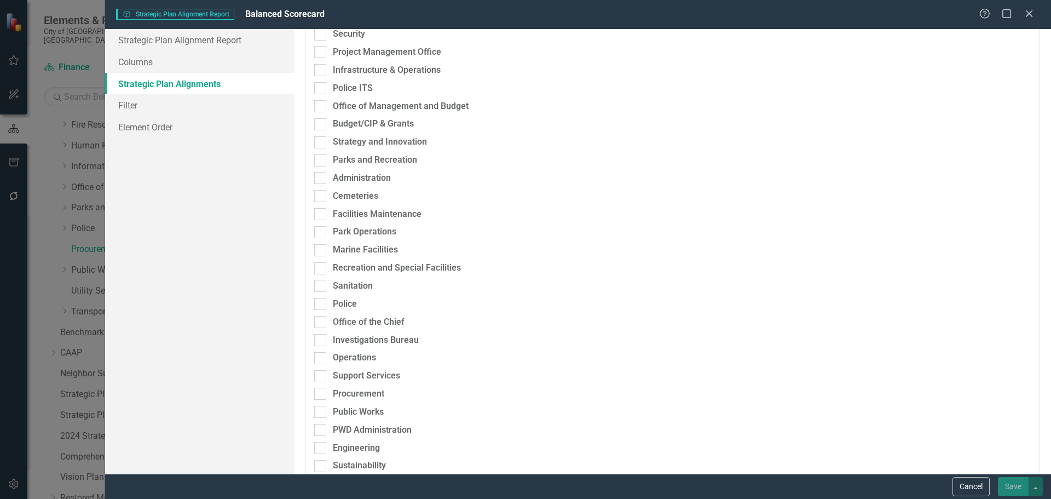
scroll to position [779, 0]
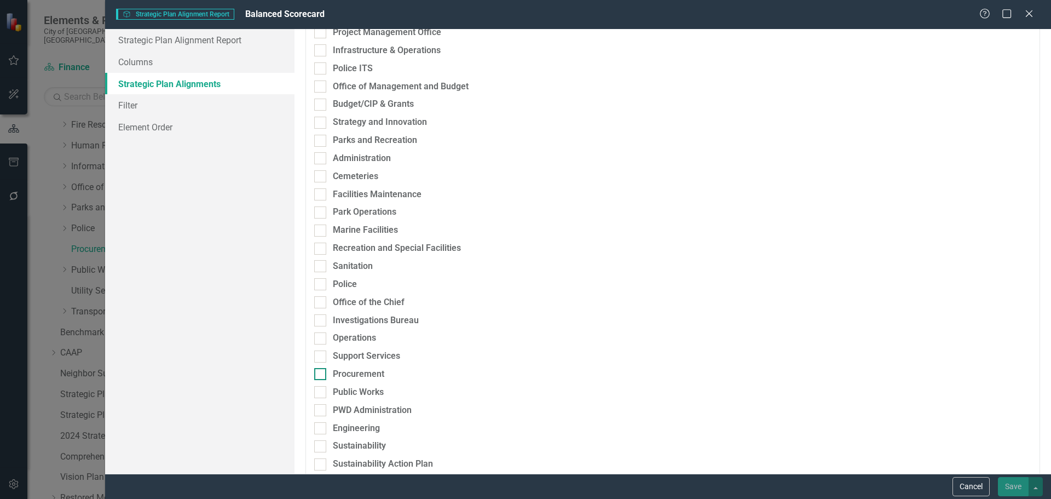
click at [321, 371] on input "Procurement" at bounding box center [317, 371] width 7 height 7
checkbox input "true"
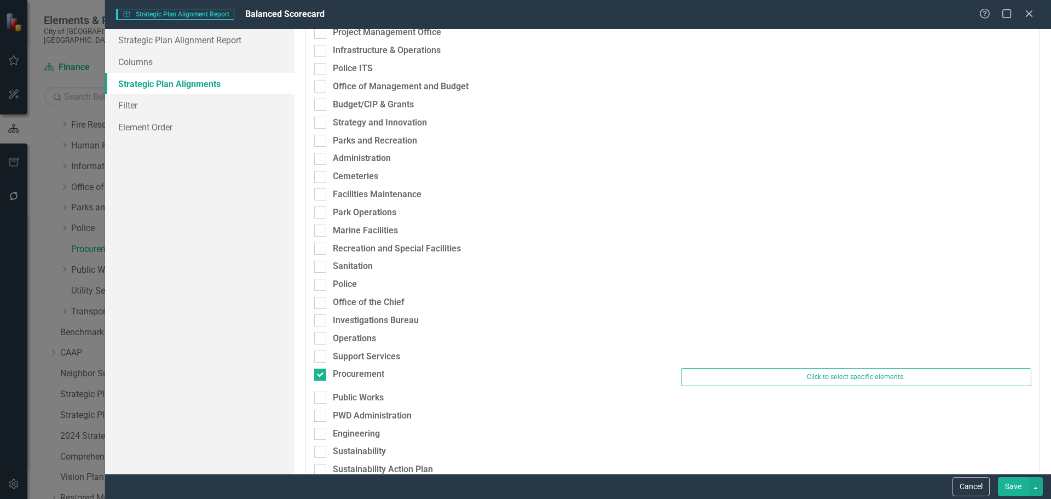
drag, startPoint x: 1019, startPoint y: 484, endPoint x: 1019, endPoint y: 489, distance: 5.5
click at [1016, 488] on button "Save" at bounding box center [1013, 486] width 31 height 19
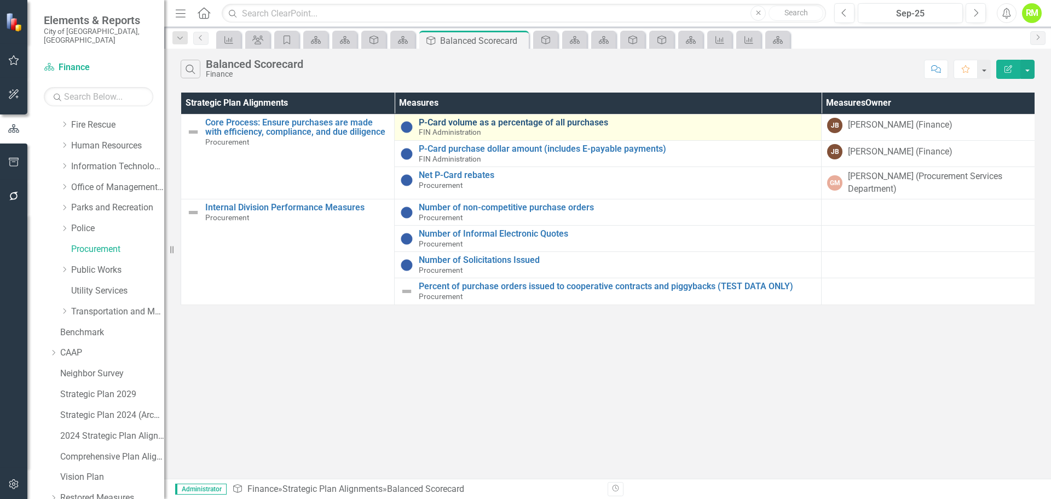
click at [514, 123] on link "P-Card volume as a percentage of all purchases" at bounding box center [617, 123] width 397 height 10
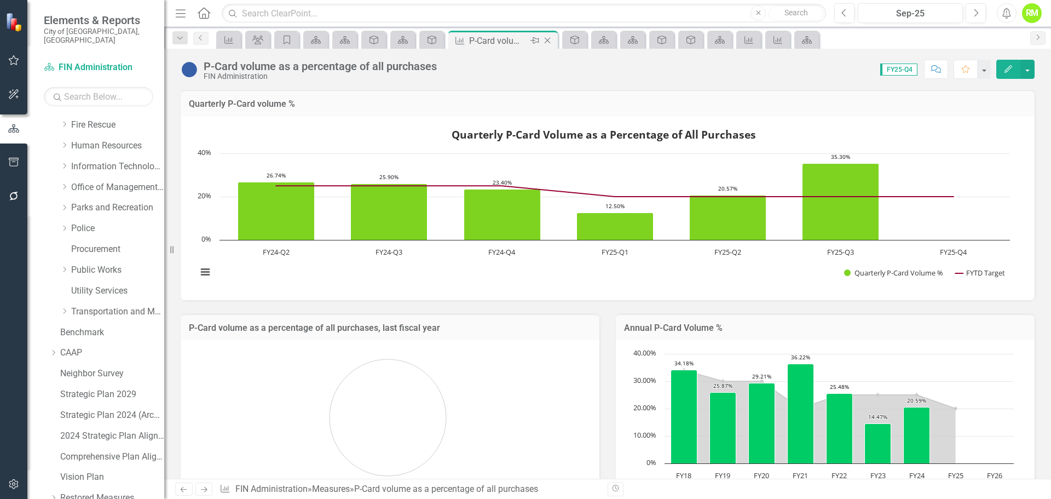
click at [550, 39] on icon "Close" at bounding box center [547, 40] width 11 height 9
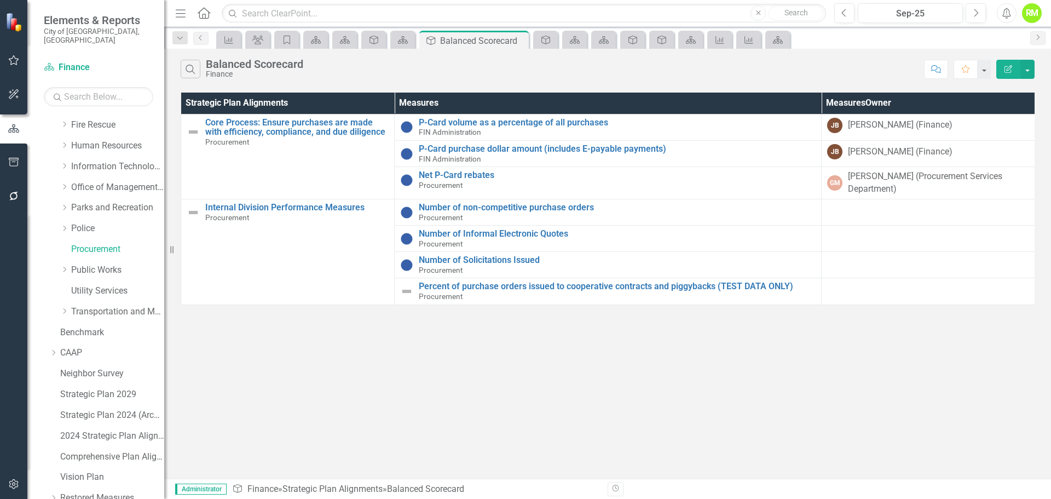
click at [1007, 69] on icon "button" at bounding box center [1008, 69] width 8 height 8
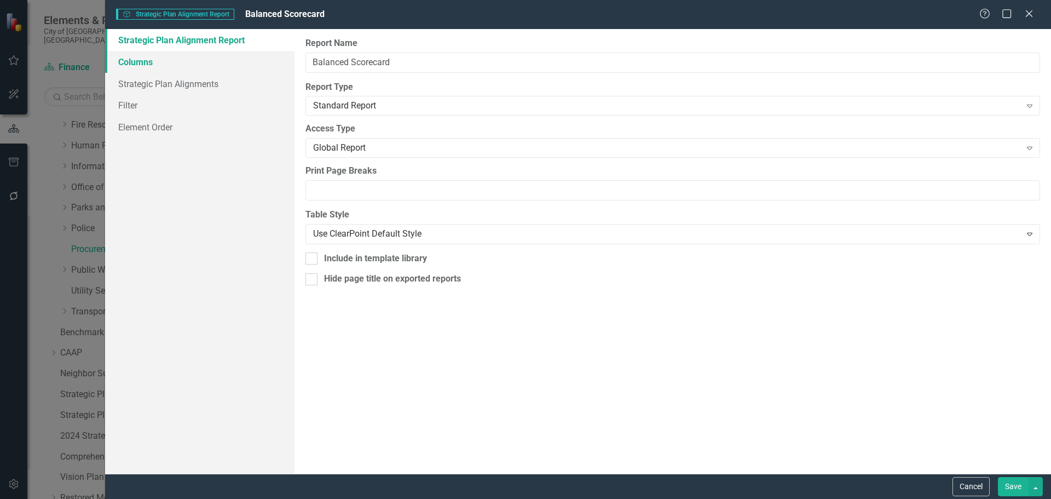
click at [138, 63] on link "Columns" at bounding box center [199, 62] width 189 height 22
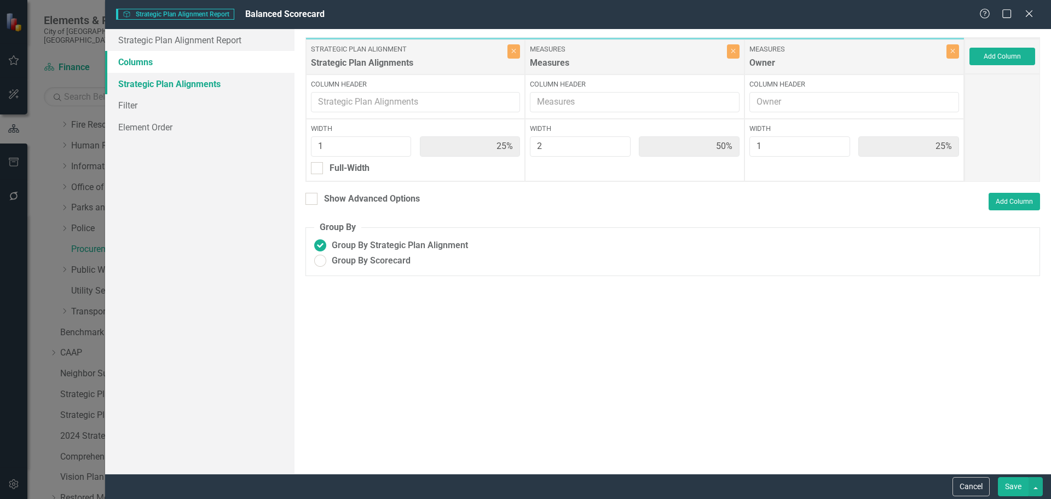
click at [143, 84] on link "Strategic Plan Alignments" at bounding box center [199, 84] width 189 height 22
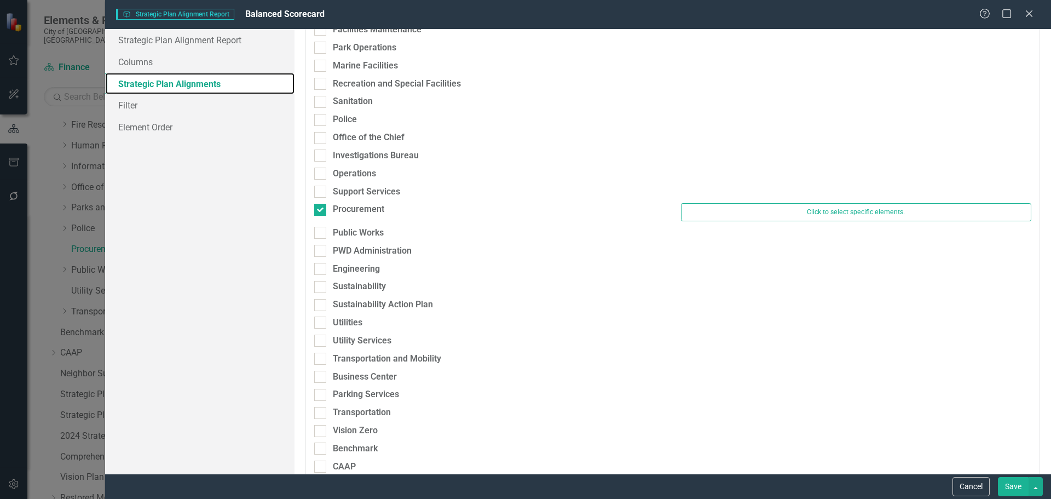
scroll to position [930, 0]
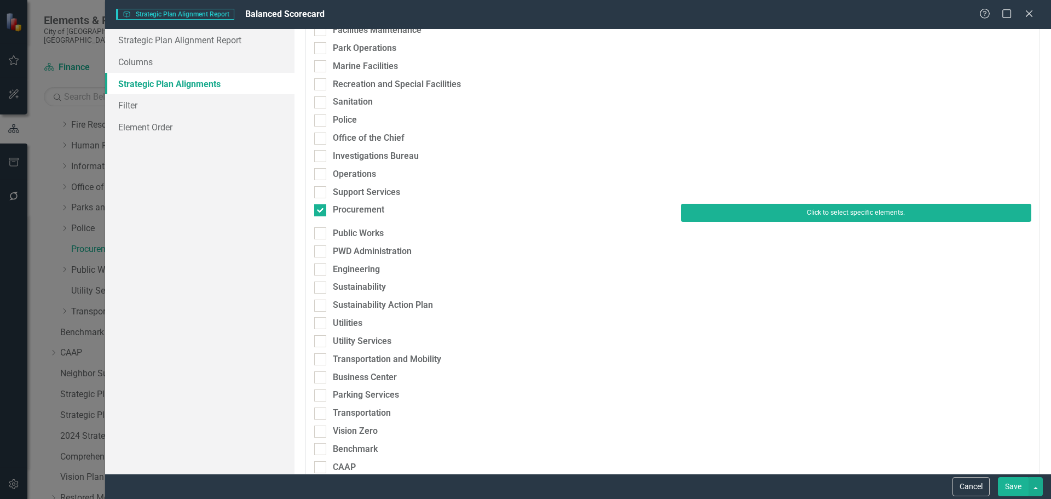
click at [727, 211] on button "Click to select specific elements." at bounding box center [856, 213] width 350 height 18
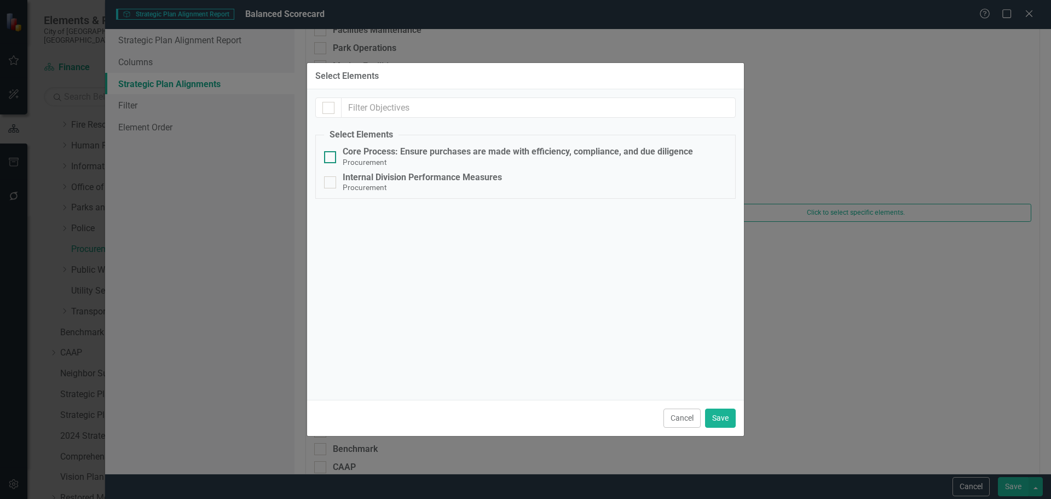
click at [333, 157] on div at bounding box center [330, 157] width 12 height 12
click at [331, 157] on input "Core Process: Ensure purchases are made with efficiency, compliance, and due di…" at bounding box center [327, 154] width 7 height 7
checkbox input "true"
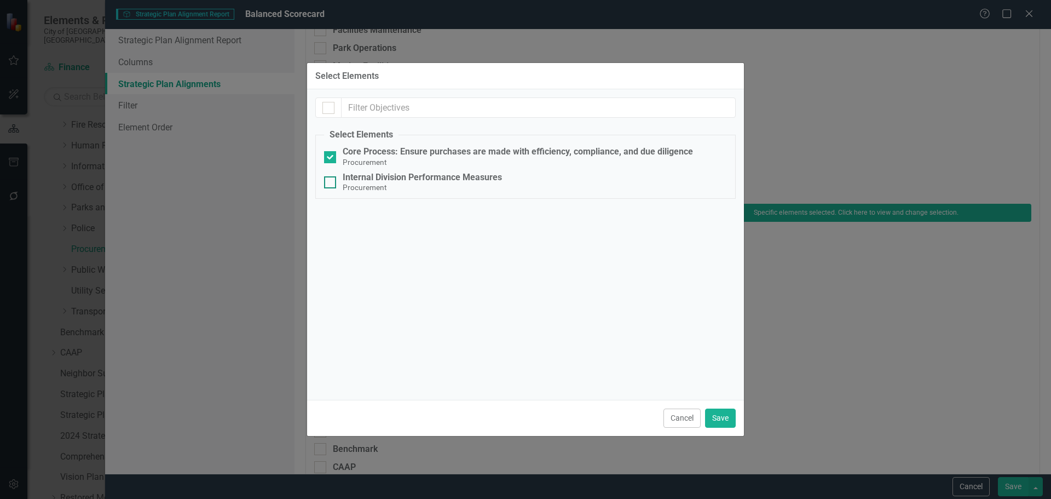
click at [329, 180] on input "Internal Division Performance Measures Procurement" at bounding box center [327, 179] width 7 height 7
checkbox input "true"
click at [718, 419] on button "Save" at bounding box center [720, 417] width 31 height 19
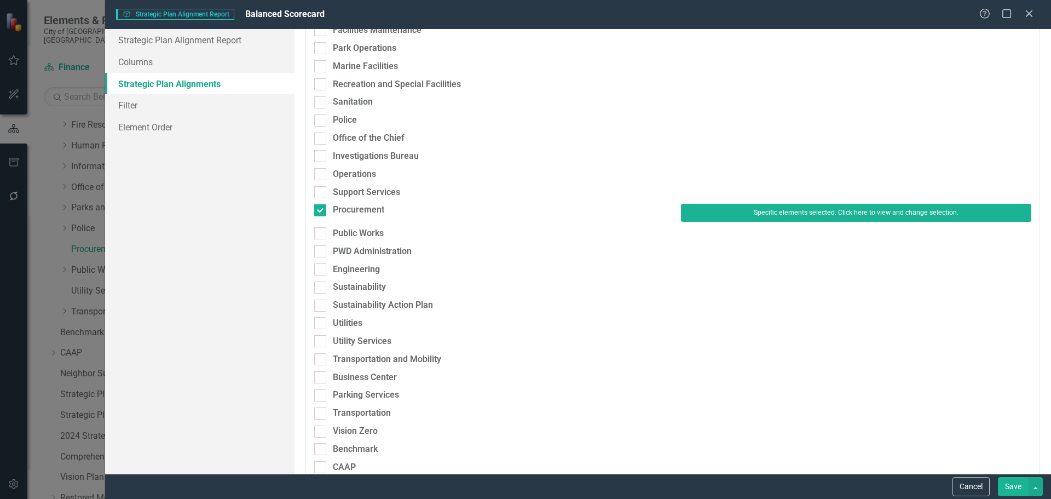
click at [1016, 490] on button "Save" at bounding box center [1013, 486] width 31 height 19
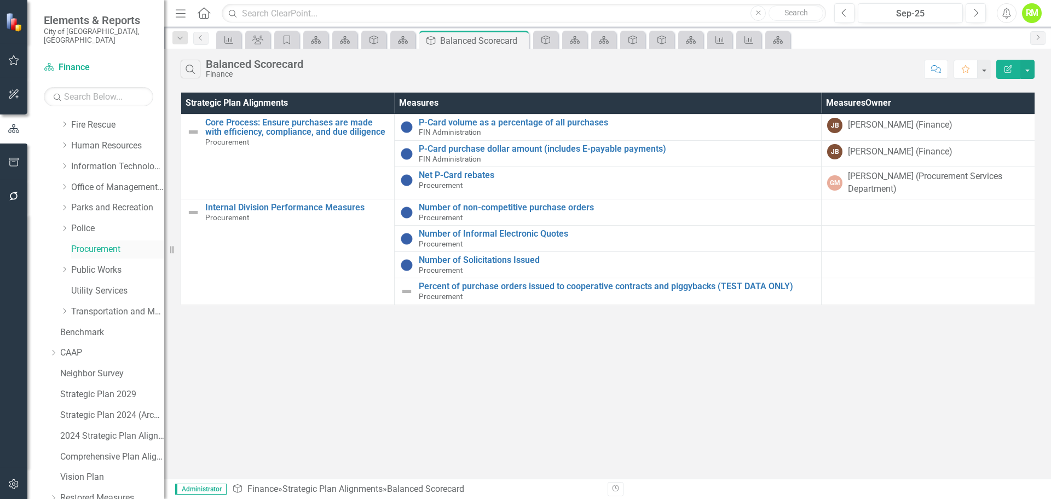
click at [83, 243] on link "Procurement" at bounding box center [117, 249] width 93 height 13
click at [84, 222] on link "Police" at bounding box center [117, 228] width 93 height 13
click at [87, 243] on link "Procurement" at bounding box center [117, 249] width 93 height 13
click at [88, 243] on link "Procurement" at bounding box center [117, 249] width 93 height 13
click at [1025, 65] on button "button" at bounding box center [1027, 69] width 14 height 19
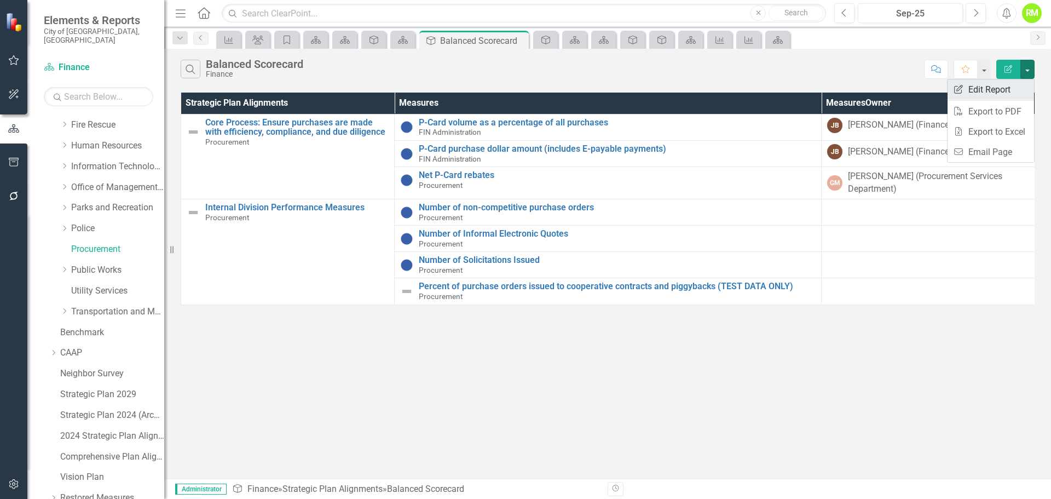
click at [989, 89] on link "Edit Report Edit Report" at bounding box center [990, 89] width 86 height 20
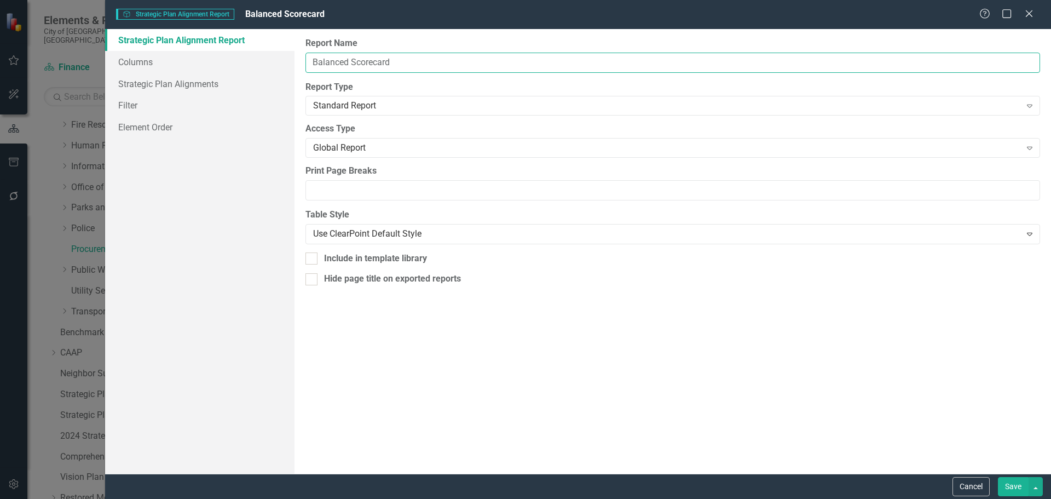
click at [397, 62] on input "Balanced Scorecard" at bounding box center [672, 63] width 735 height 20
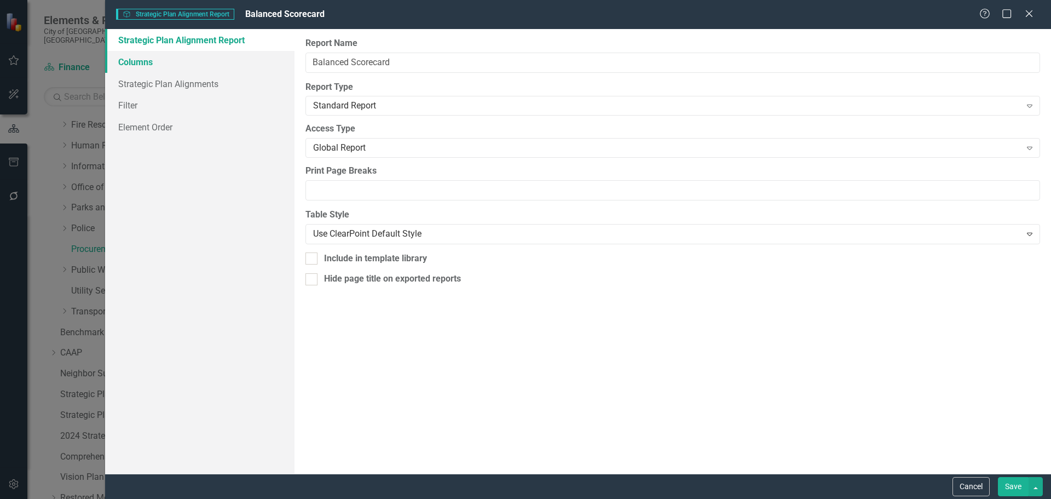
click at [151, 62] on link "Columns" at bounding box center [199, 62] width 189 height 22
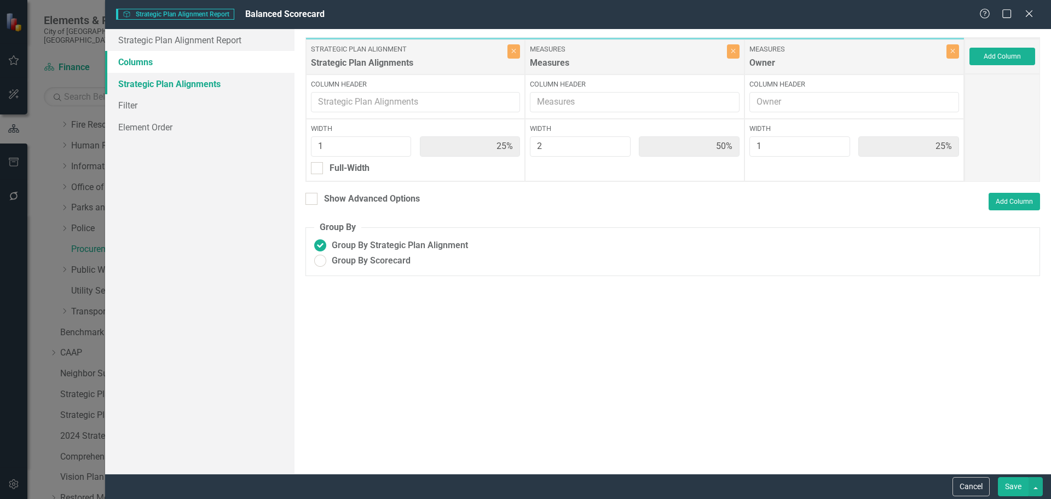
click at [136, 89] on link "Strategic Plan Alignments" at bounding box center [199, 84] width 189 height 22
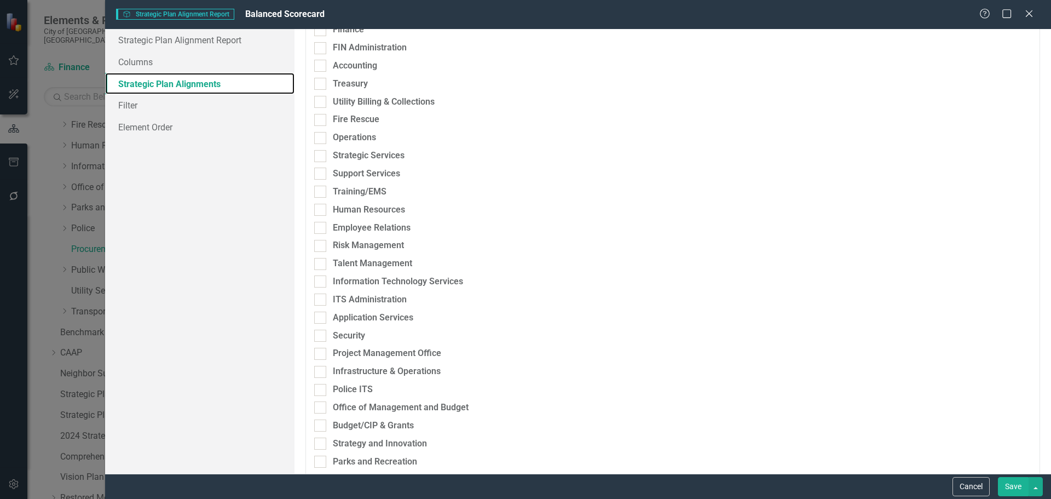
scroll to position [442, 0]
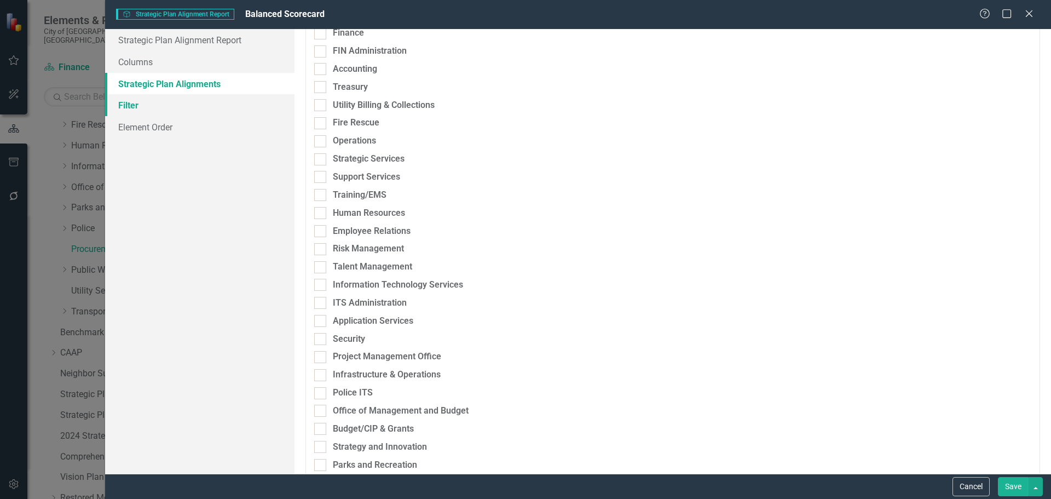
click at [126, 108] on link "Filter" at bounding box center [199, 105] width 189 height 22
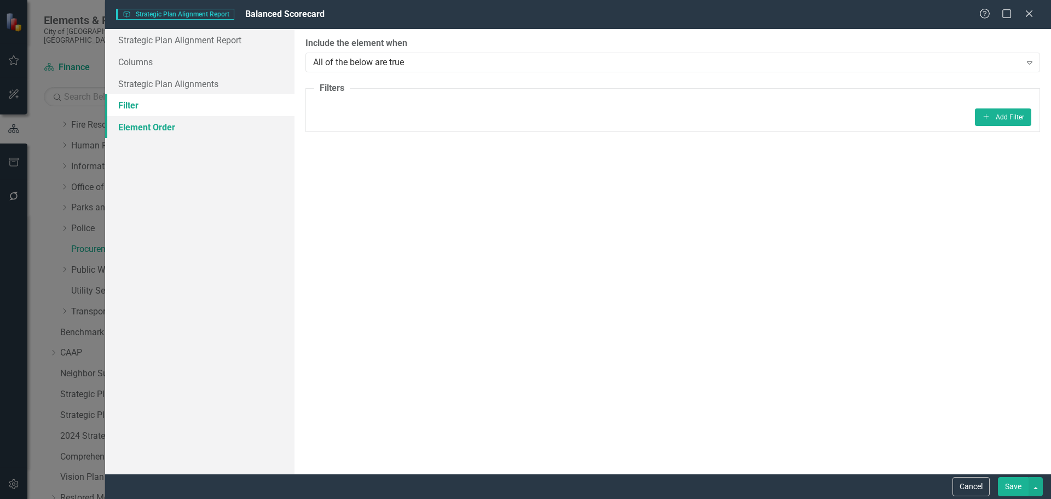
click at [131, 129] on link "Element Order" at bounding box center [199, 127] width 189 height 22
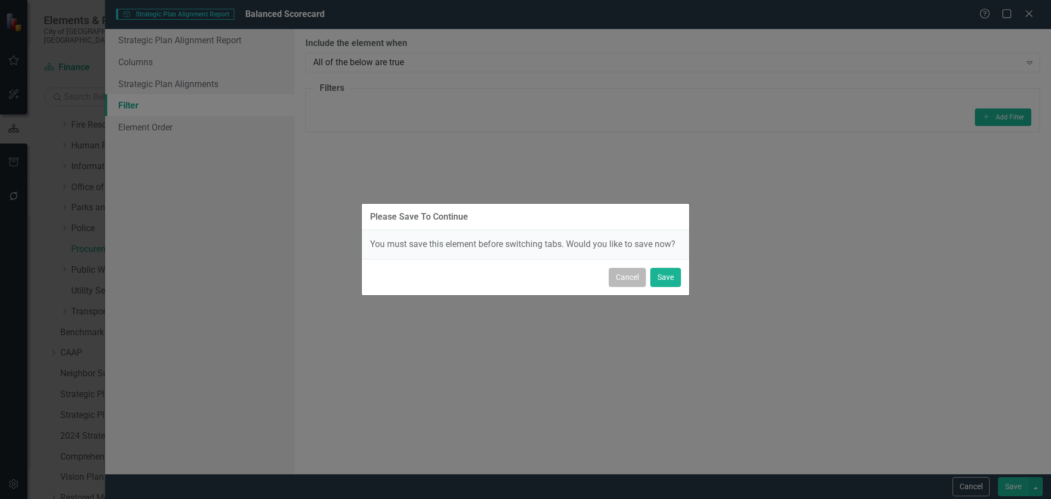
click at [628, 277] on button "Cancel" at bounding box center [627, 277] width 37 height 19
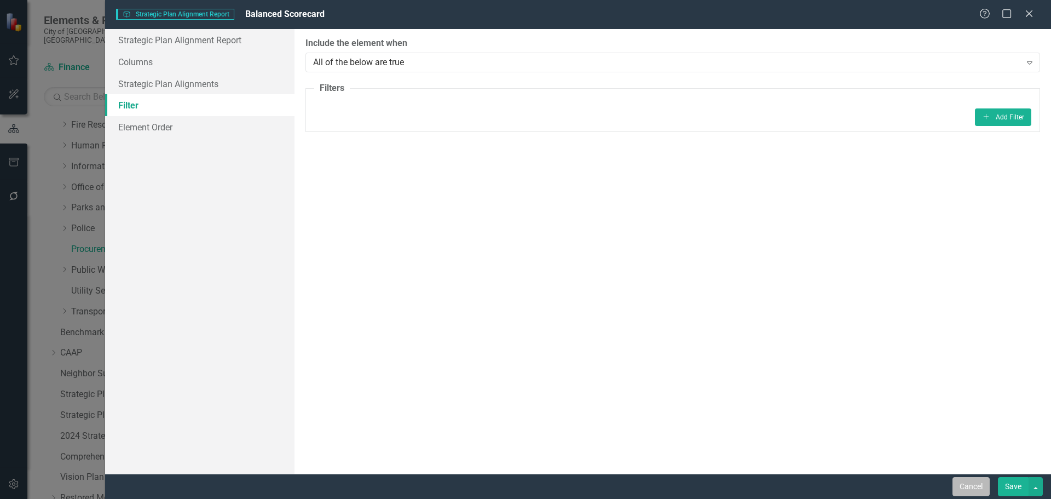
click at [972, 488] on button "Cancel" at bounding box center [970, 486] width 37 height 19
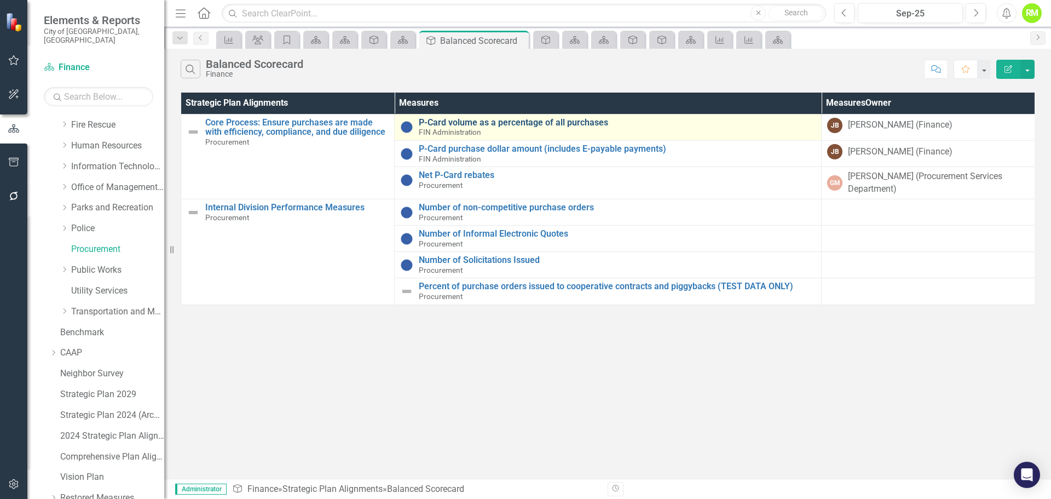
click at [458, 124] on link "P-Card volume as a percentage of all purchases" at bounding box center [617, 123] width 397 height 10
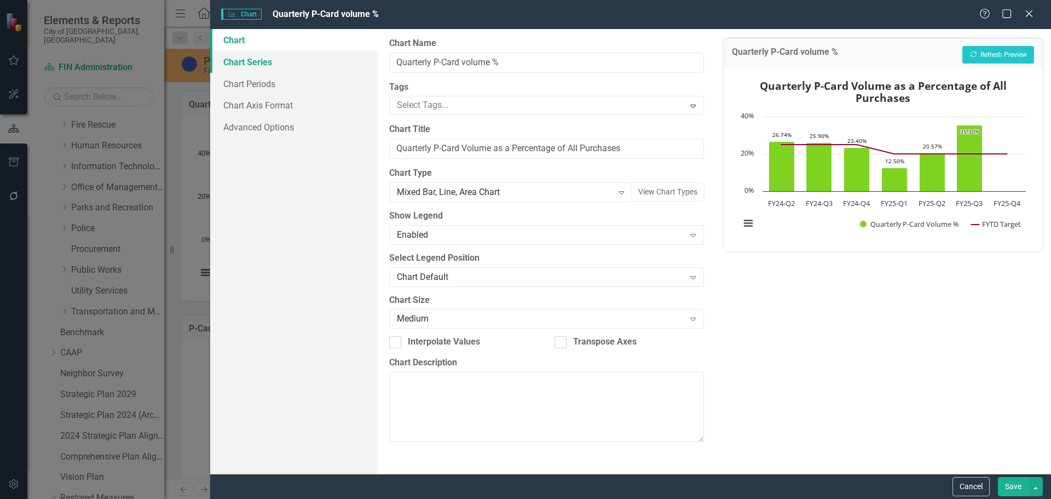
click at [252, 65] on link "Chart Series" at bounding box center [294, 62] width 168 height 22
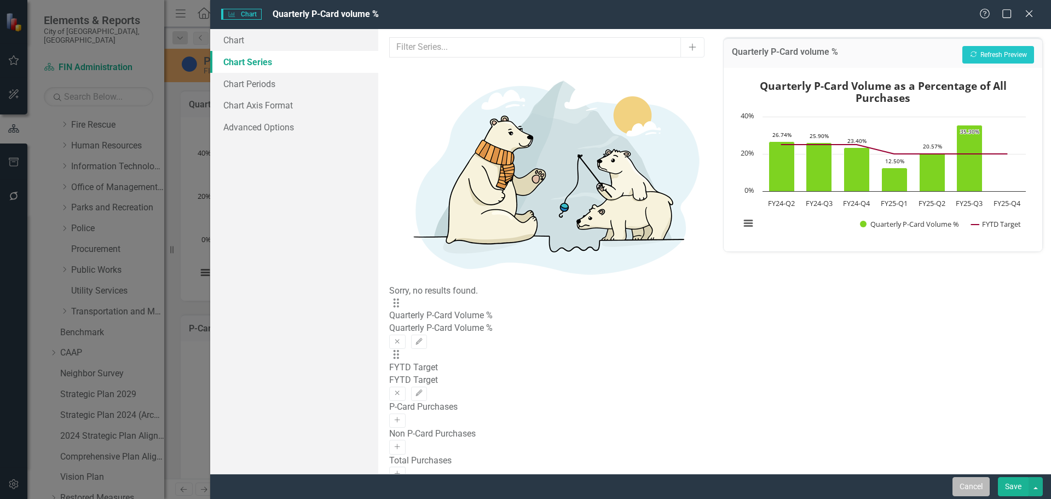
click at [965, 485] on button "Cancel" at bounding box center [970, 486] width 37 height 19
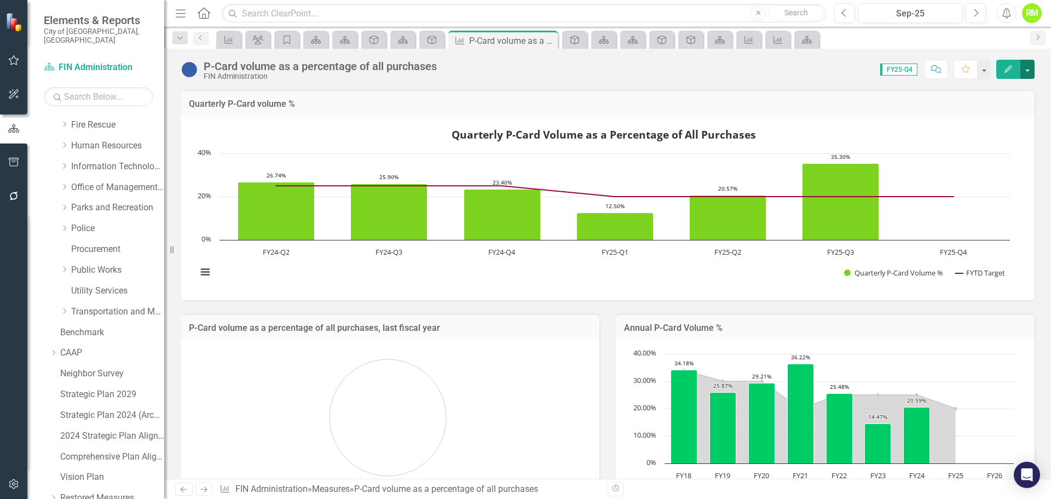
click at [1025, 71] on button "button" at bounding box center [1027, 69] width 14 height 19
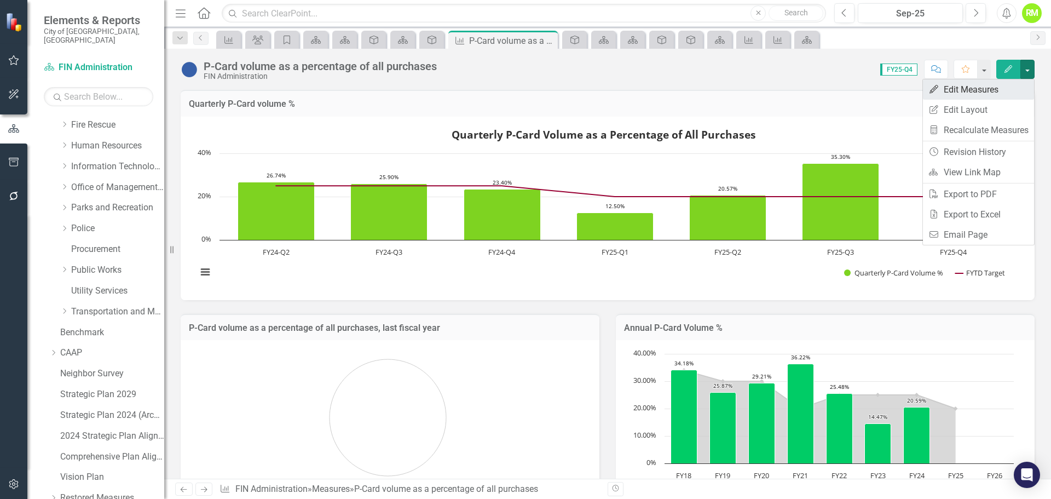
click at [969, 89] on link "Edit Edit Measures" at bounding box center [978, 89] width 111 height 20
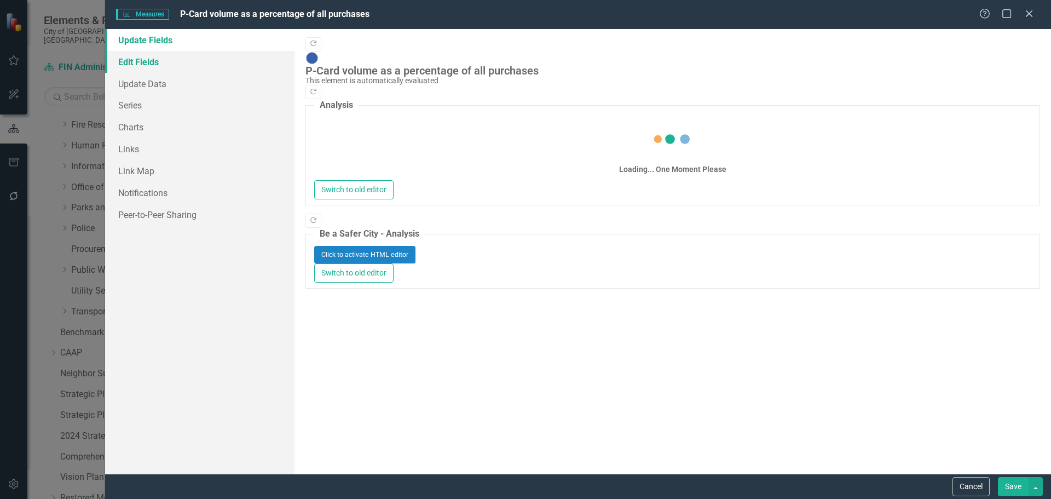
click at [132, 60] on link "Edit Fields" at bounding box center [199, 62] width 189 height 22
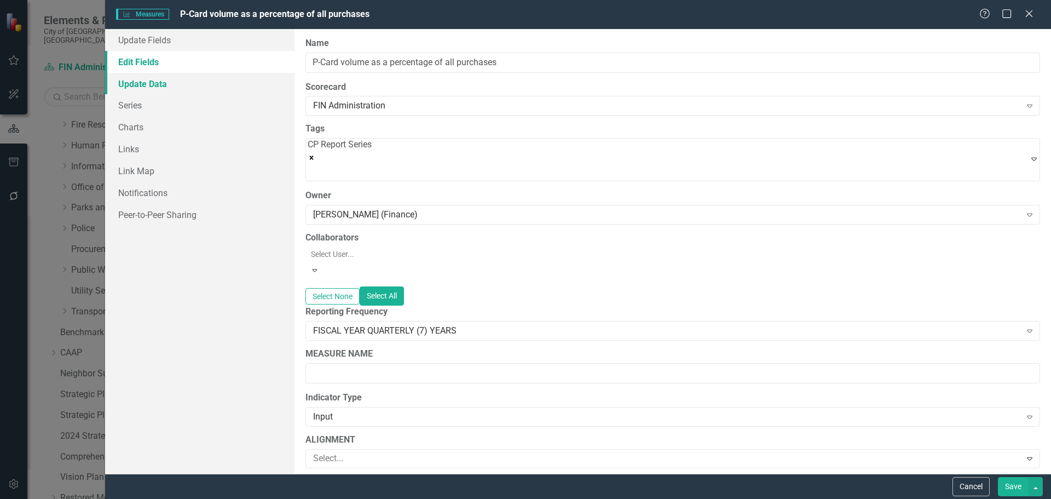
click at [147, 79] on link "Update Data" at bounding box center [199, 84] width 189 height 22
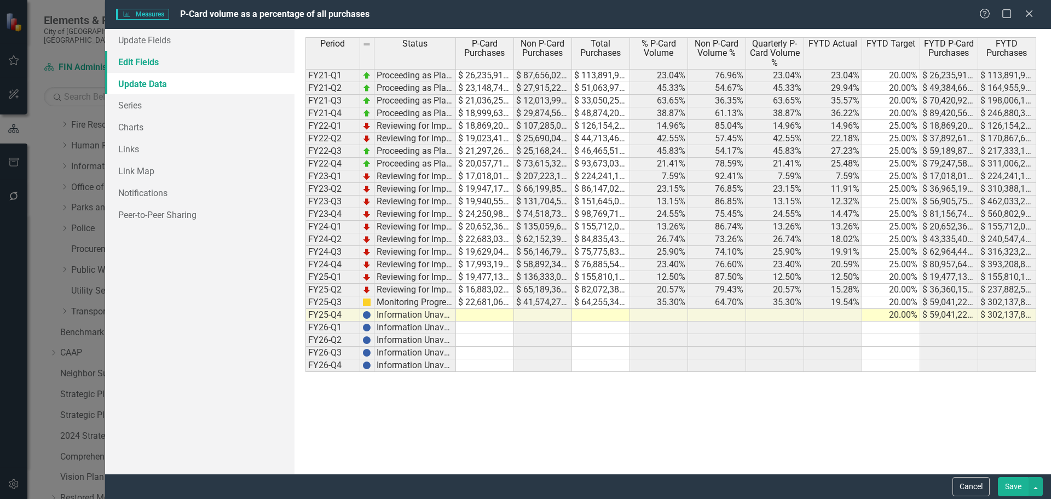
click at [142, 62] on link "Edit Fields" at bounding box center [199, 62] width 189 height 22
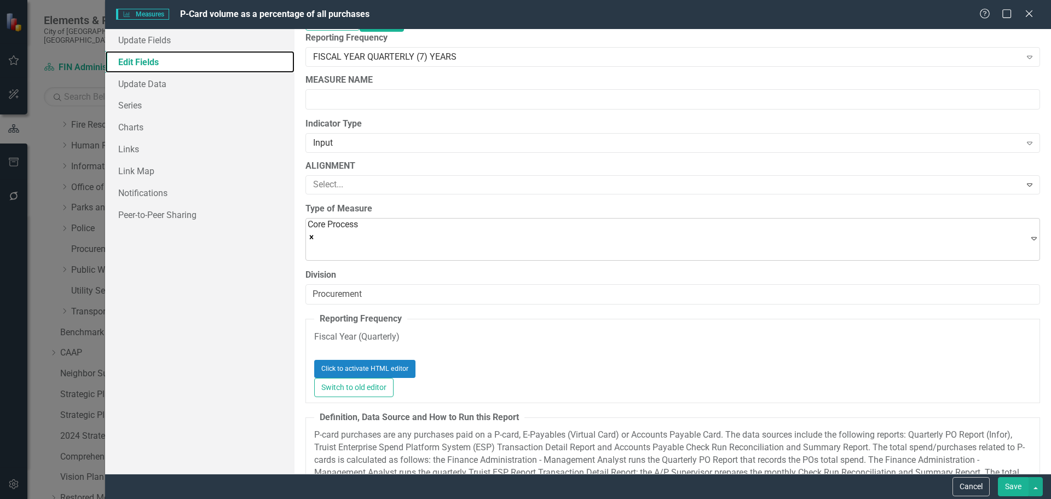
scroll to position [328, 0]
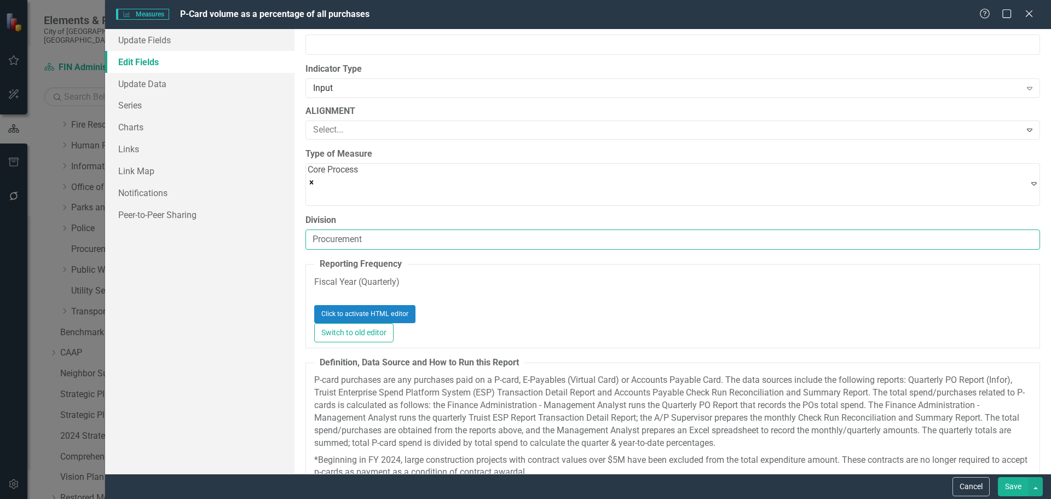
click at [363, 229] on input "Procurement" at bounding box center [672, 239] width 735 height 20
click at [384, 229] on input "Procurement" at bounding box center [672, 239] width 735 height 20
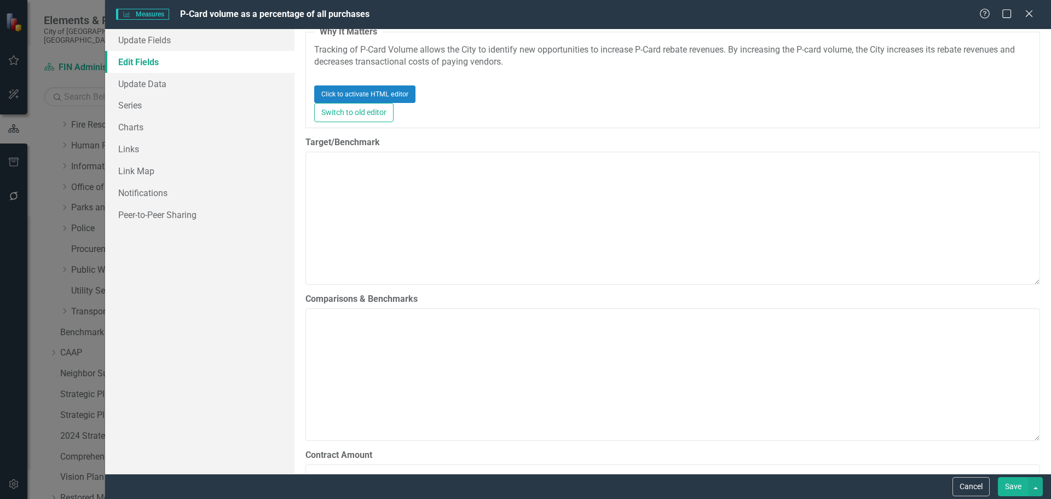
scroll to position [1642, 0]
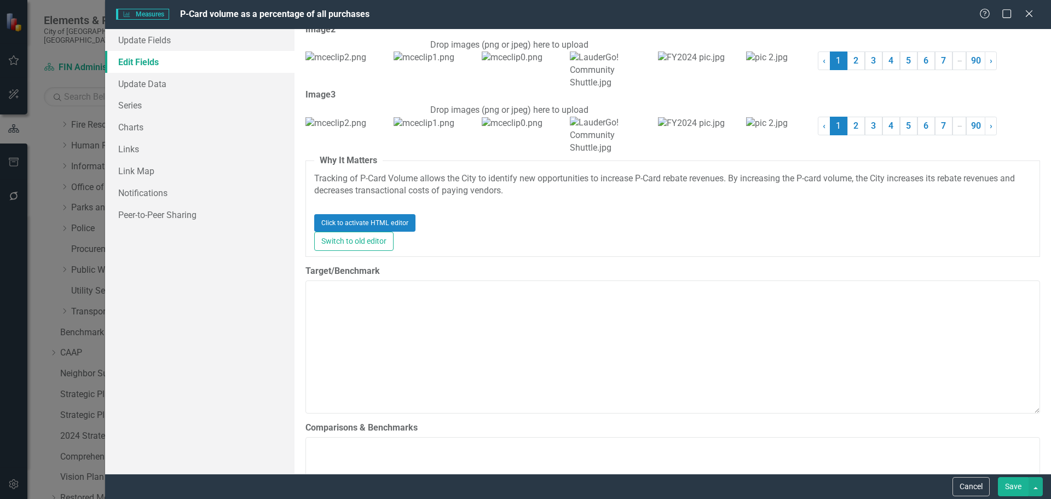
click at [1016, 484] on button "Save" at bounding box center [1013, 486] width 31 height 19
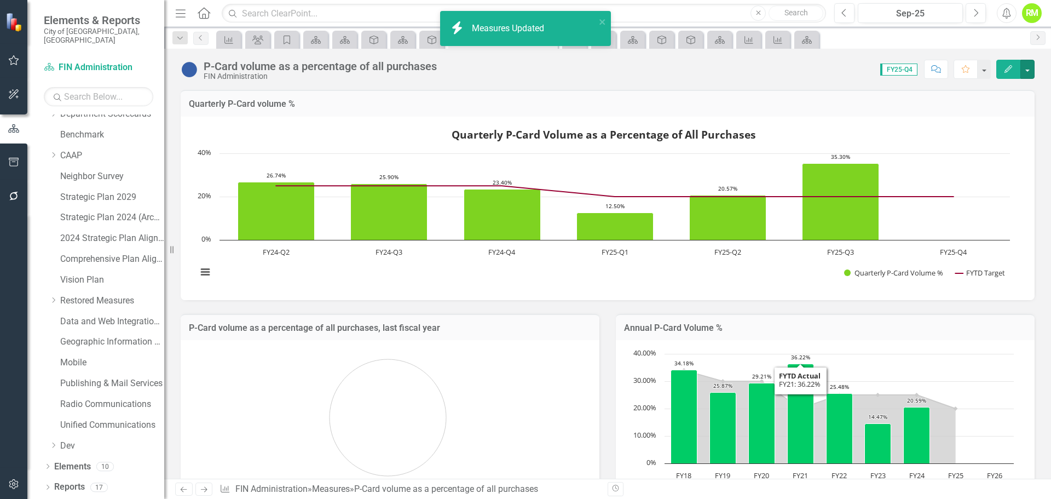
scroll to position [21, 0]
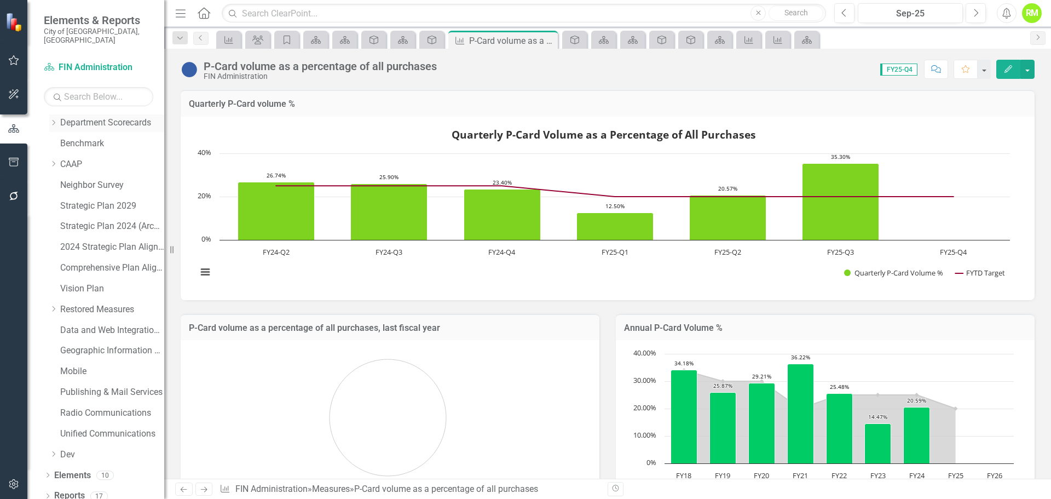
click at [54, 119] on icon "Dropdown" at bounding box center [53, 122] width 8 height 7
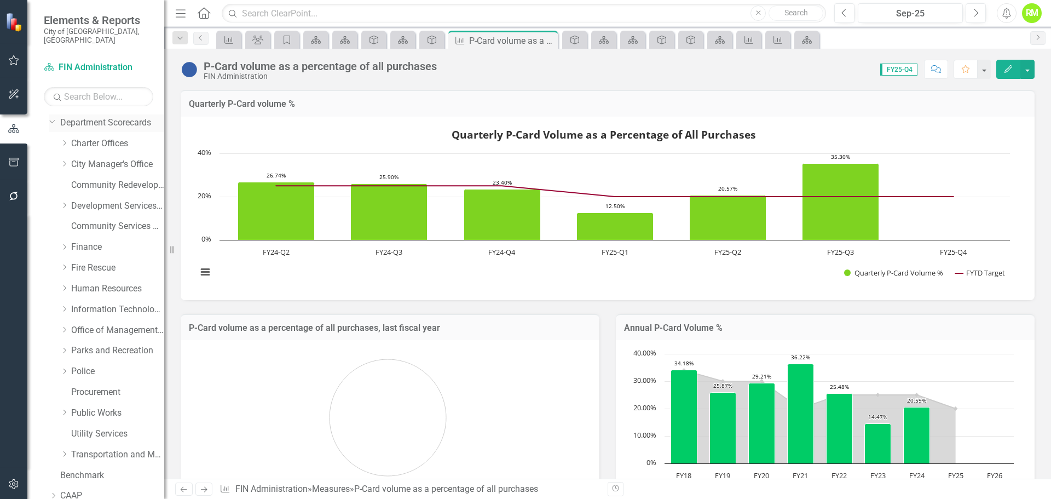
scroll to position [164, 0]
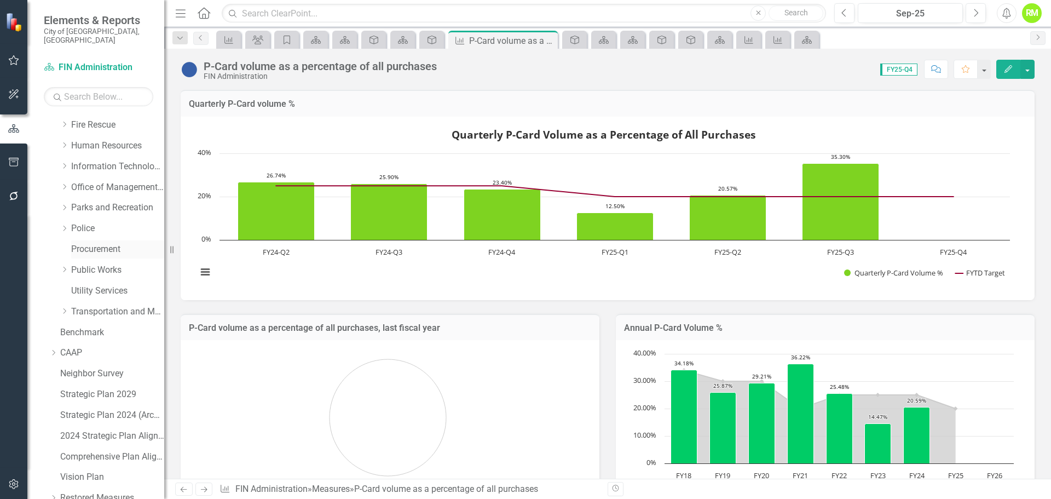
click at [89, 243] on link "Procurement" at bounding box center [117, 249] width 93 height 13
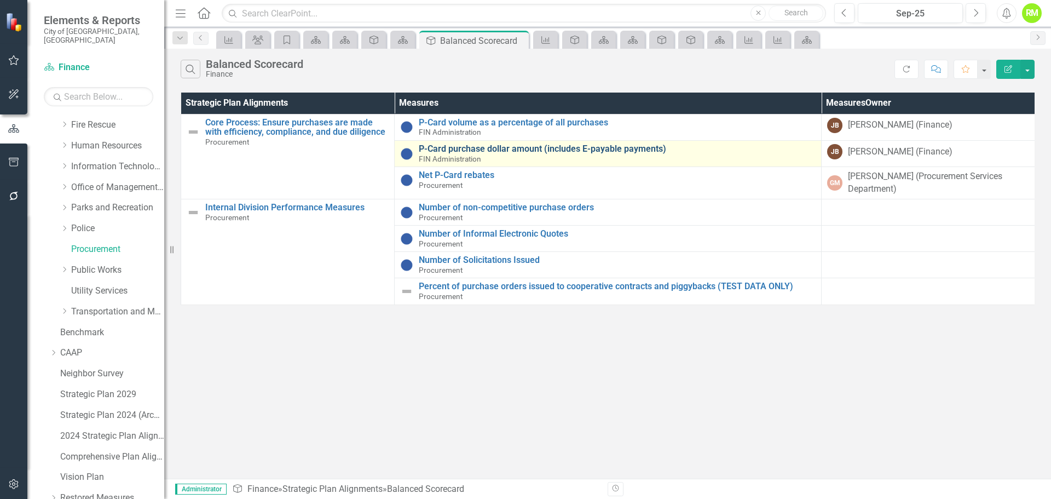
click at [483, 146] on link "P-Card purchase dollar amount (includes E-payable payments)" at bounding box center [617, 149] width 397 height 10
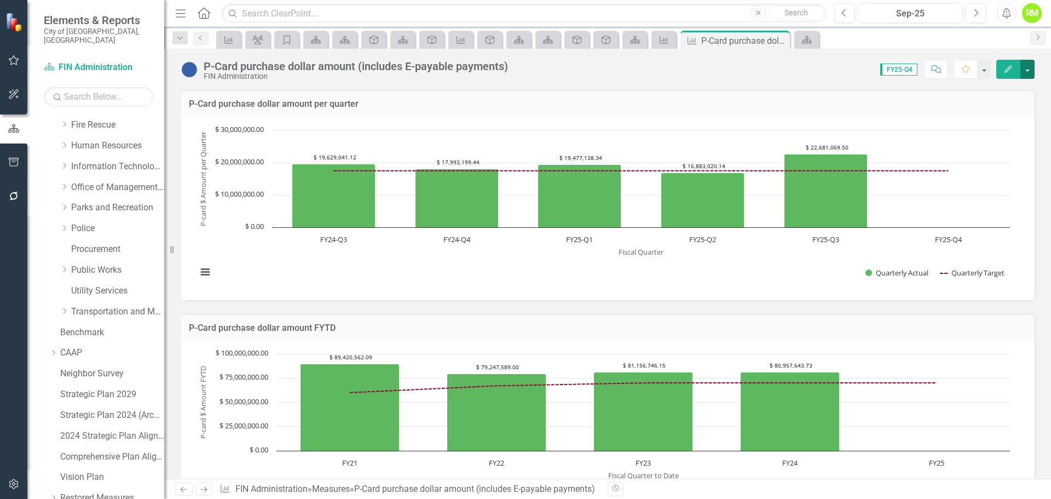
click at [1028, 72] on button "button" at bounding box center [1027, 69] width 14 height 19
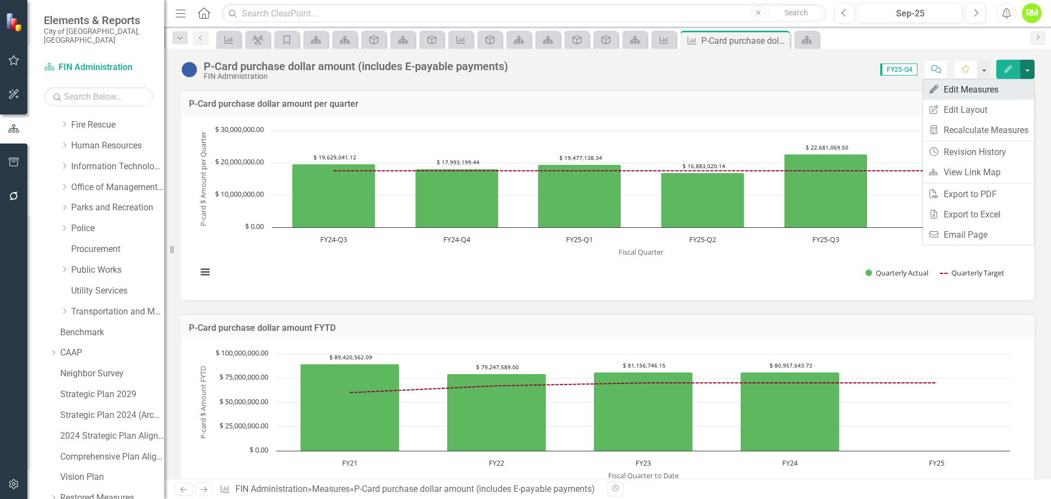
click at [988, 95] on link "Edit Edit Measures" at bounding box center [978, 89] width 111 height 20
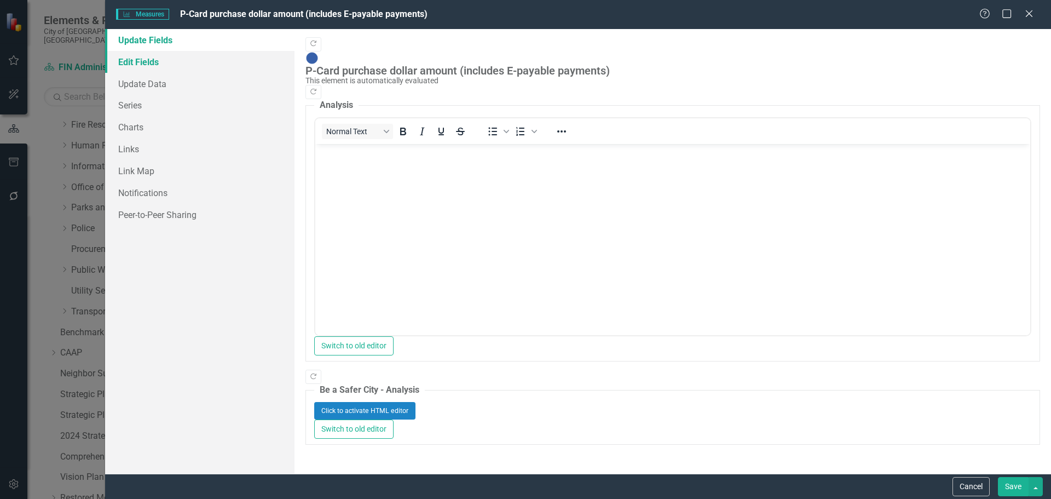
click at [141, 66] on link "Edit Fields" at bounding box center [199, 62] width 189 height 22
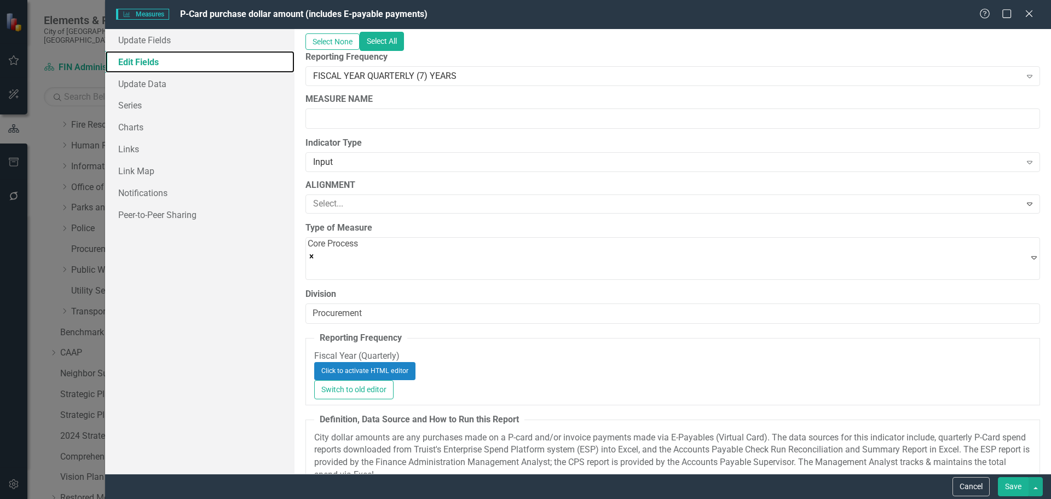
scroll to position [274, 0]
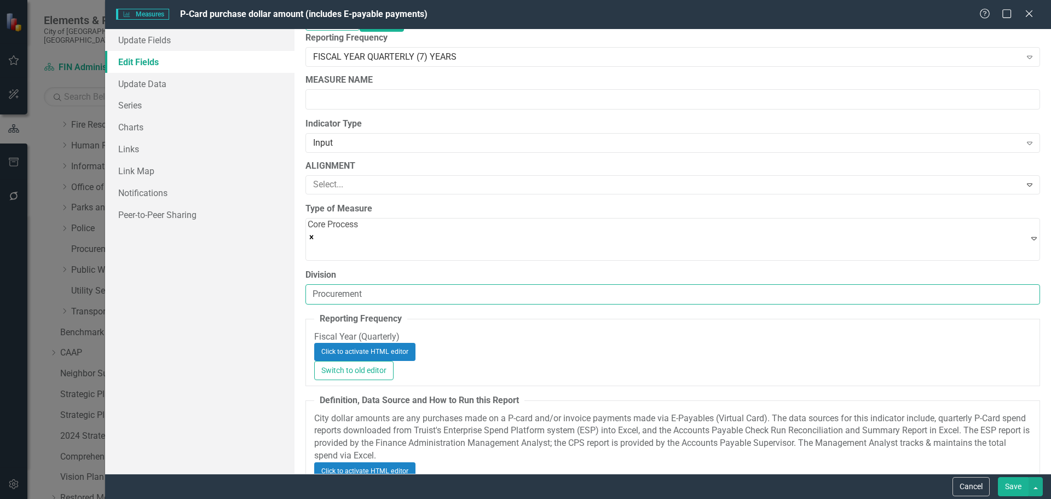
click at [377, 284] on input "Procurement" at bounding box center [672, 294] width 735 height 20
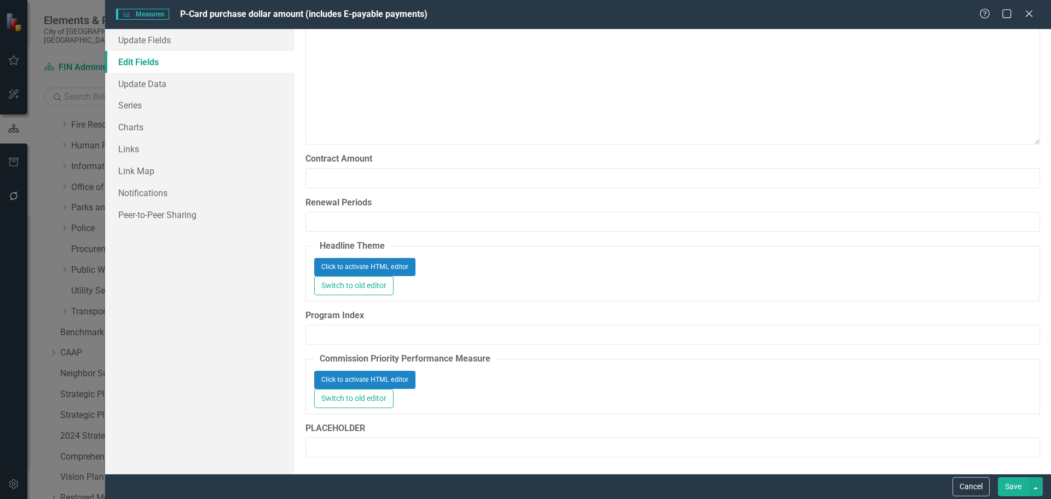
scroll to position [3270, 0]
click at [138, 79] on link "Update Data" at bounding box center [199, 84] width 189 height 22
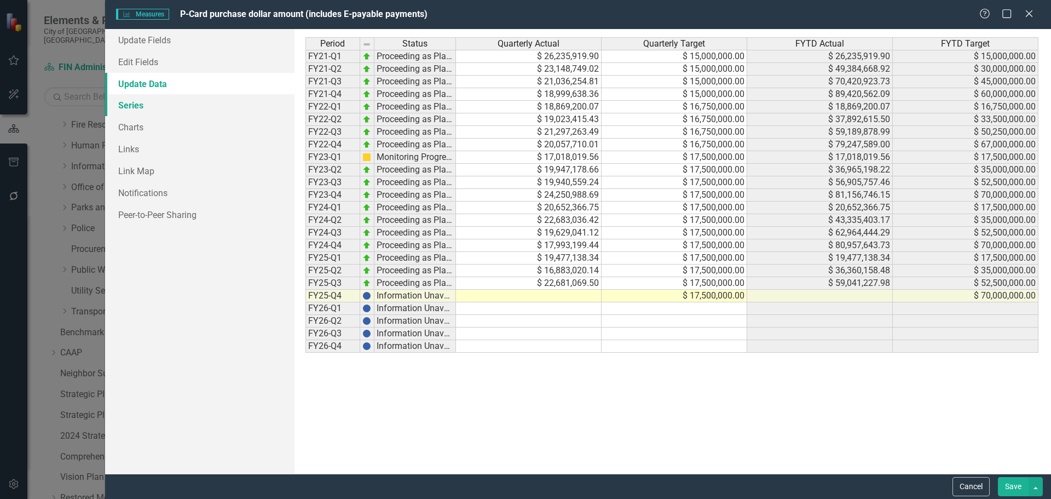
click at [140, 108] on link "Series" at bounding box center [199, 105] width 189 height 22
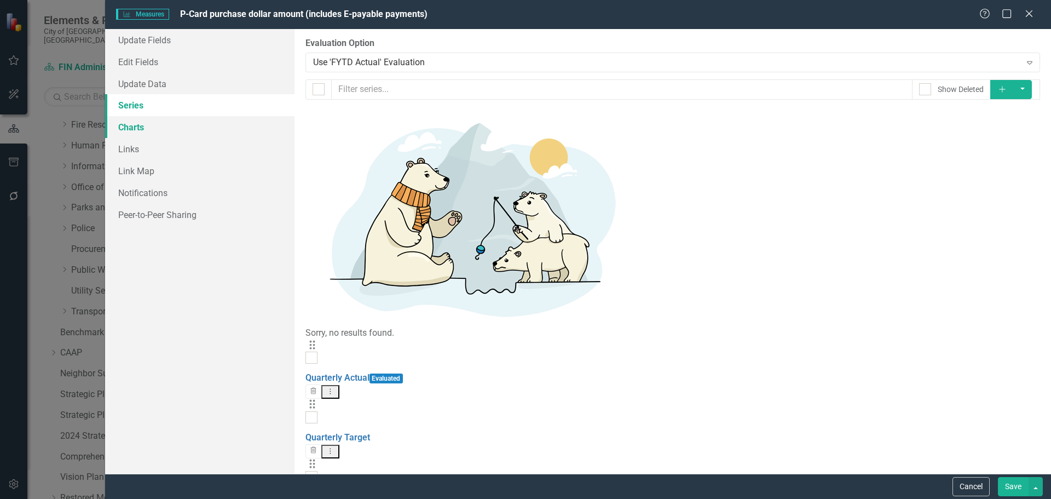
click at [135, 127] on link "Charts" at bounding box center [199, 127] width 189 height 22
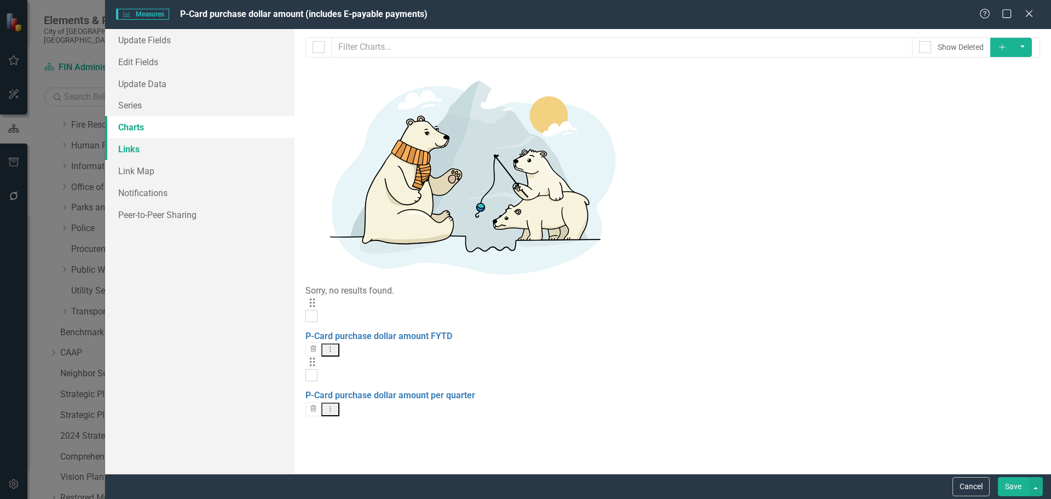
click at [137, 148] on link "Links" at bounding box center [199, 149] width 189 height 22
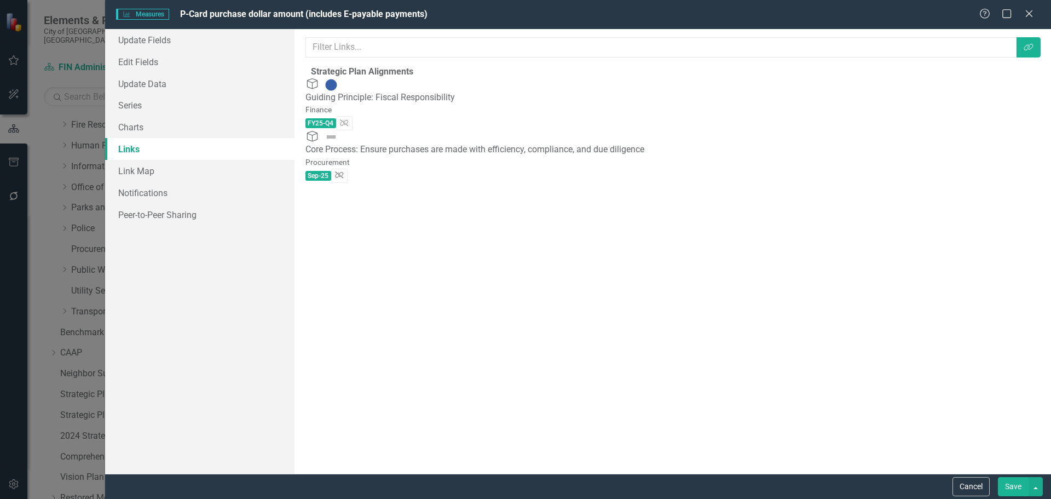
click at [343, 172] on icon "Unlink" at bounding box center [339, 175] width 8 height 7
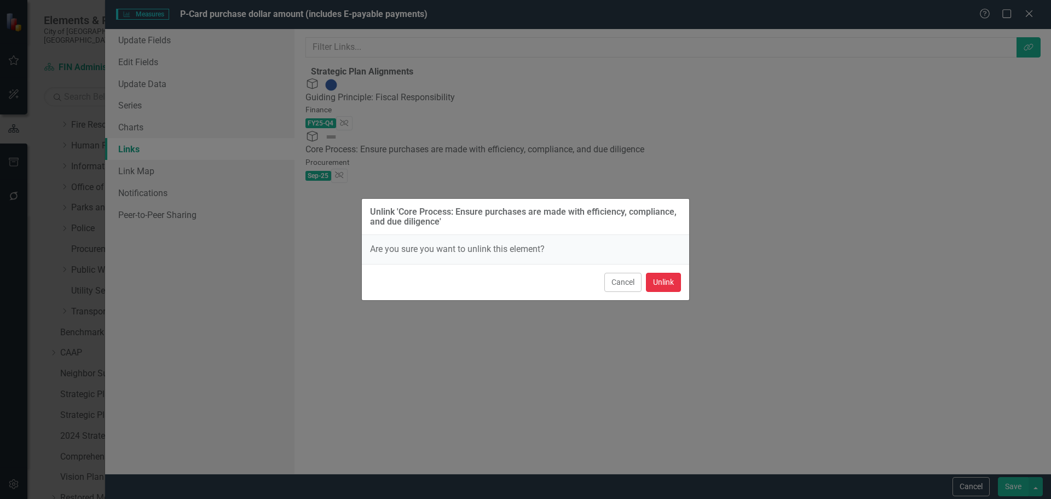
click at [657, 277] on button "Unlink" at bounding box center [663, 282] width 35 height 19
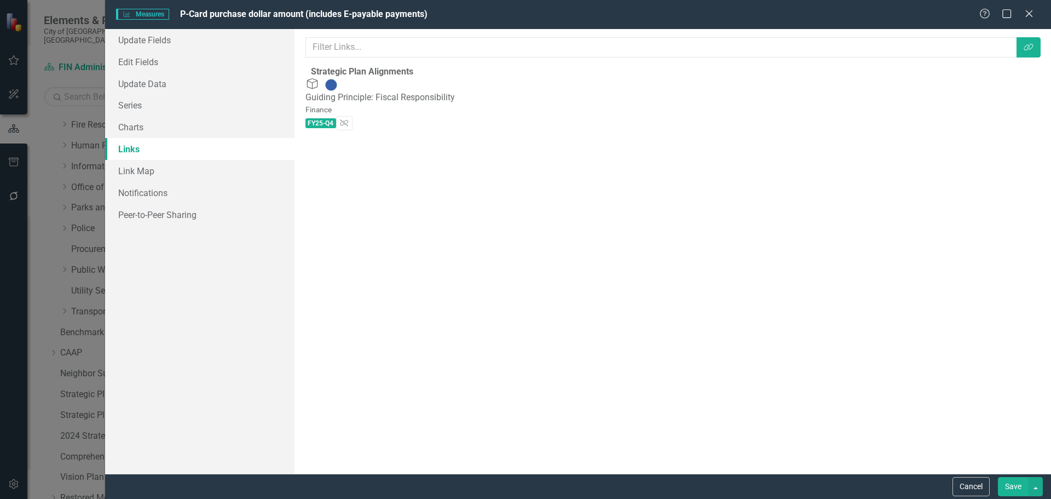
click at [1017, 483] on button "Save" at bounding box center [1013, 486] width 31 height 19
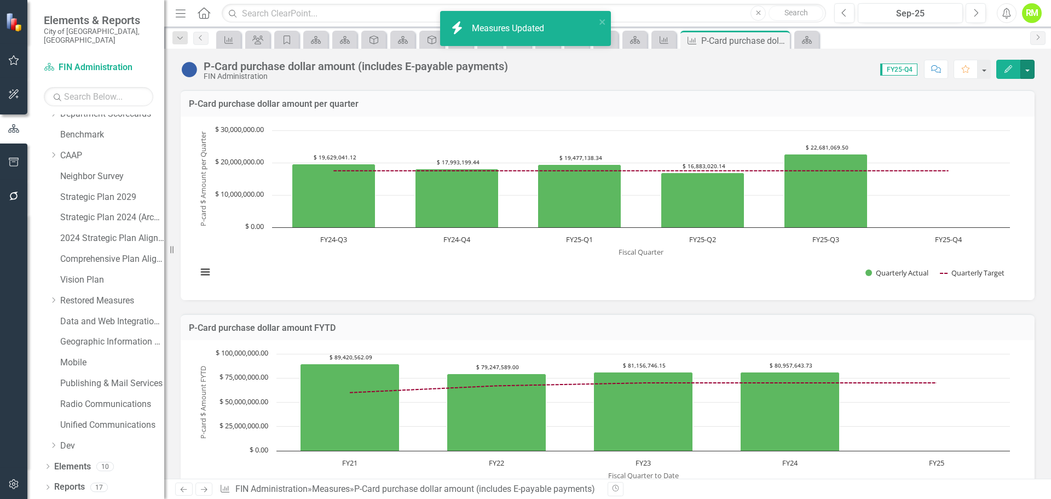
scroll to position [21, 0]
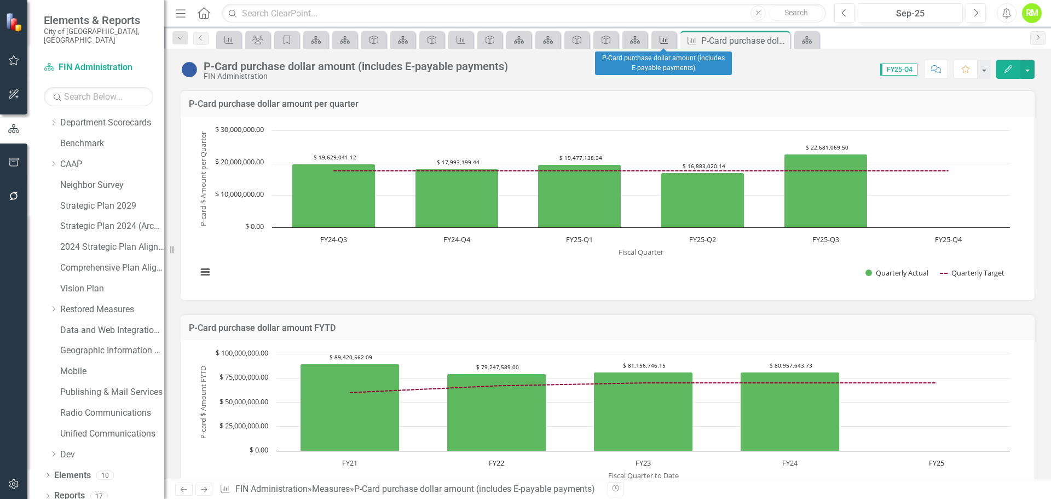
click at [664, 39] on icon "Measures" at bounding box center [663, 40] width 11 height 9
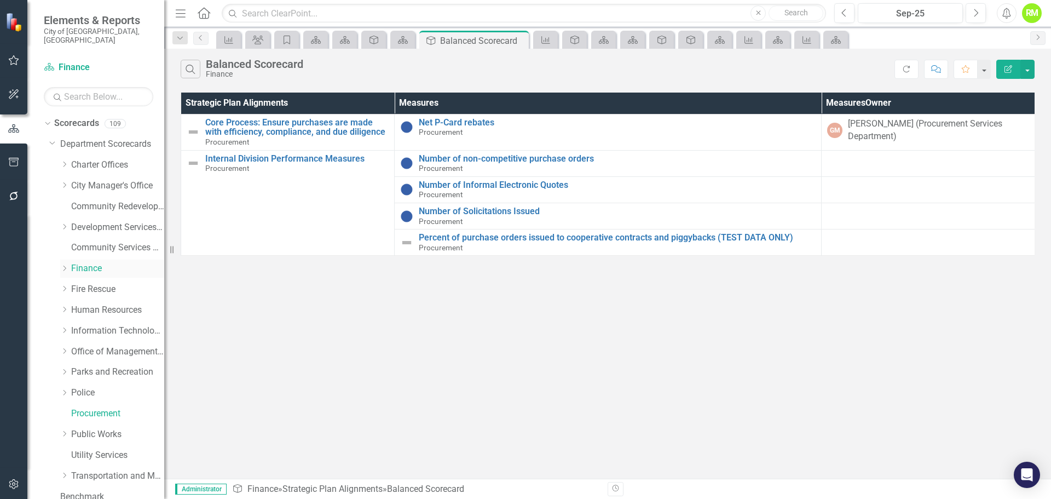
click at [63, 265] on icon "Dropdown" at bounding box center [64, 268] width 8 height 7
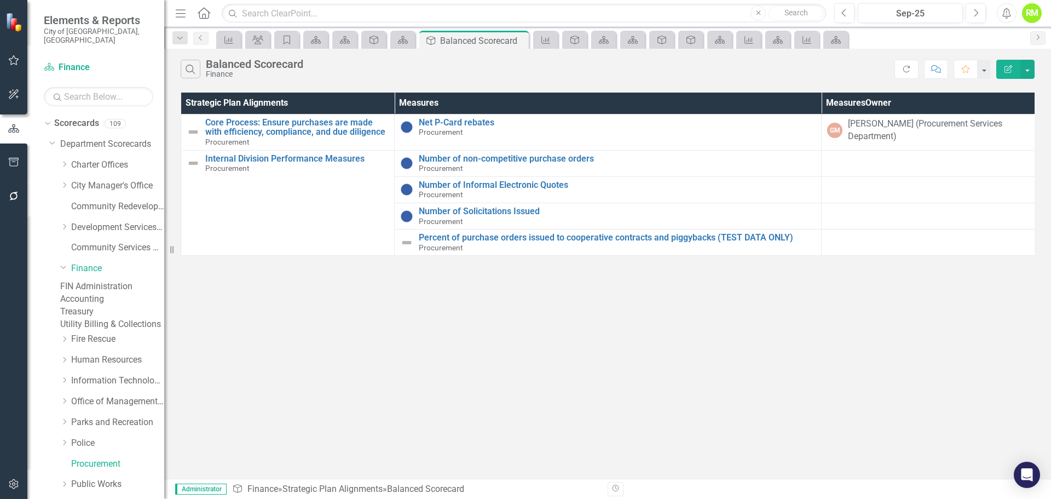
click at [101, 280] on link "FIN Administration" at bounding box center [112, 286] width 104 height 13
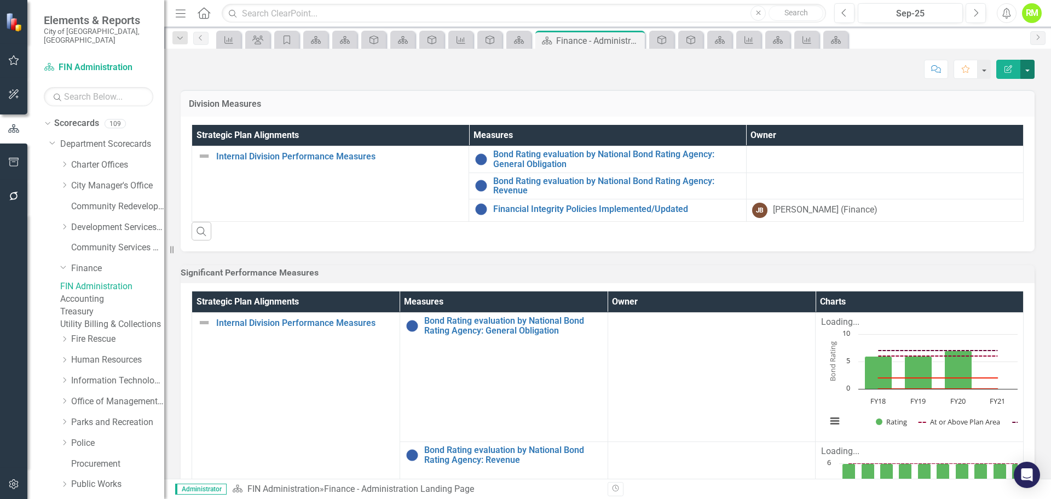
click at [1023, 67] on button "button" at bounding box center [1027, 69] width 14 height 19
click at [984, 90] on link "Edit Edit Scorecard" at bounding box center [989, 89] width 89 height 20
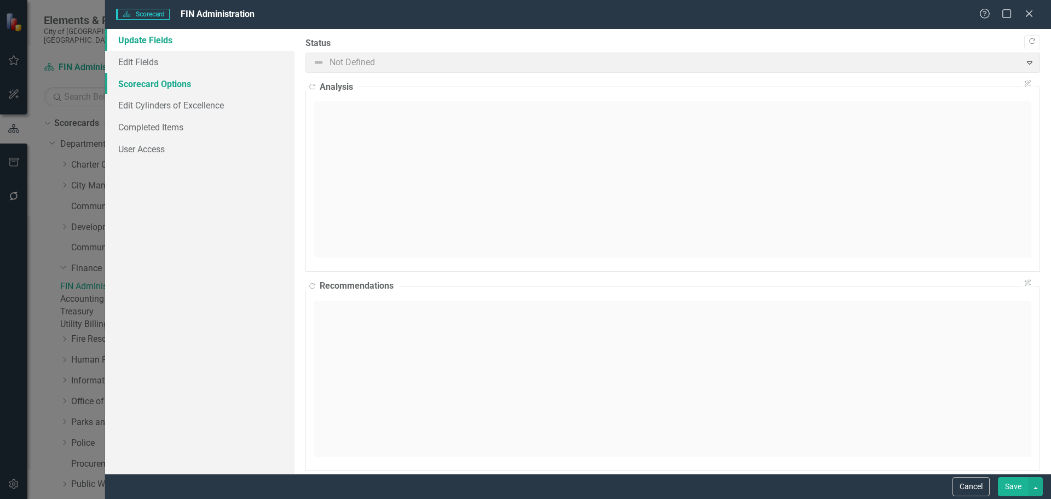
click at [143, 86] on link "Scorecard Options" at bounding box center [199, 84] width 189 height 22
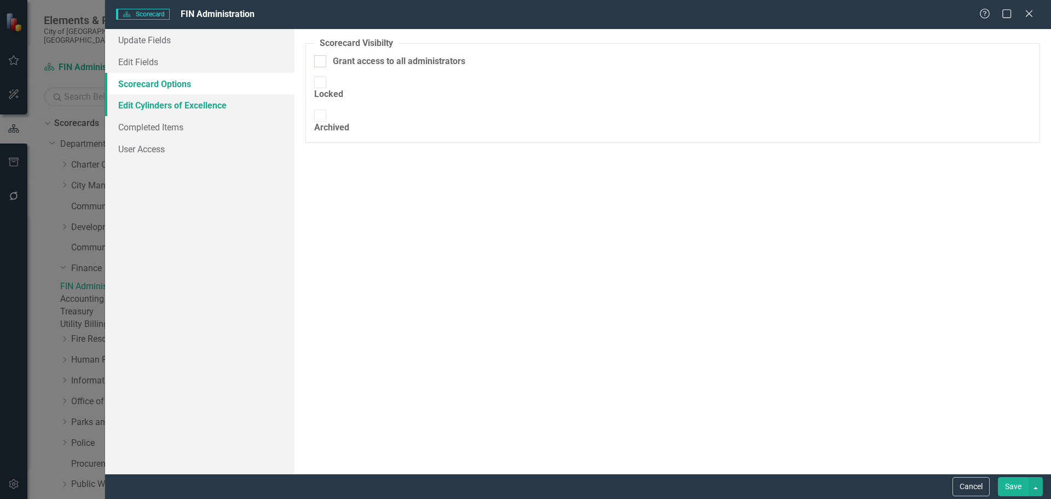
click at [140, 105] on link "Edit Cylinders of Excellence" at bounding box center [199, 105] width 189 height 22
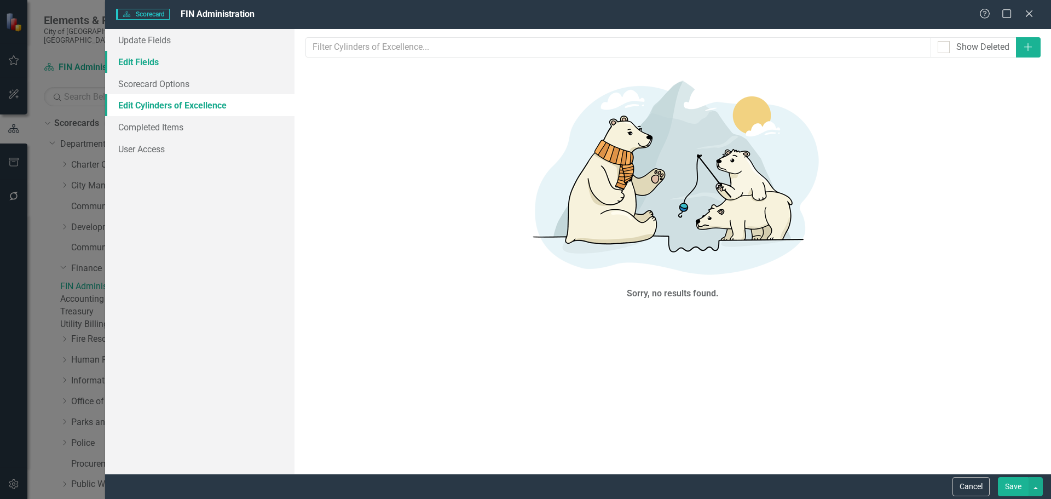
click at [146, 61] on link "Edit Fields" at bounding box center [199, 62] width 189 height 22
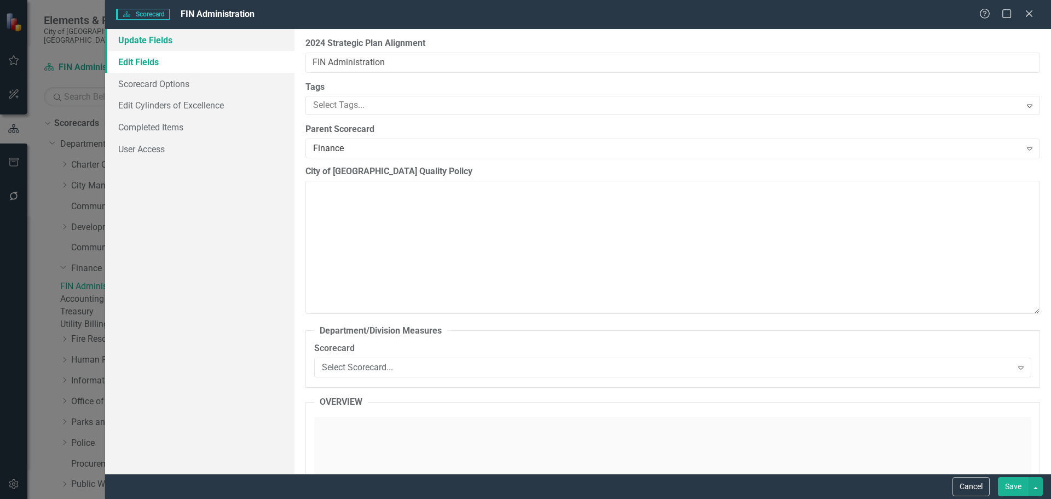
click at [148, 40] on link "Update Fields" at bounding box center [199, 40] width 189 height 22
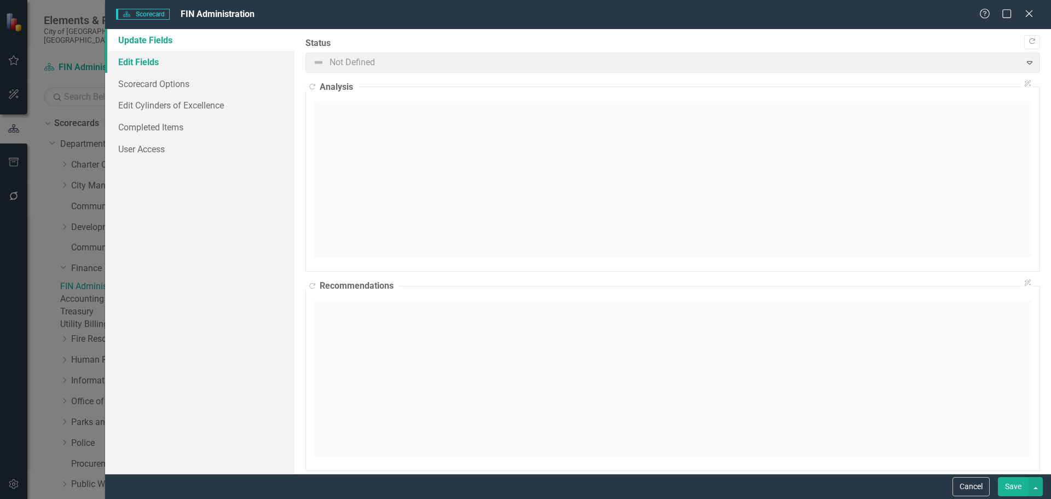
click at [146, 60] on link "Edit Fields" at bounding box center [199, 62] width 189 height 22
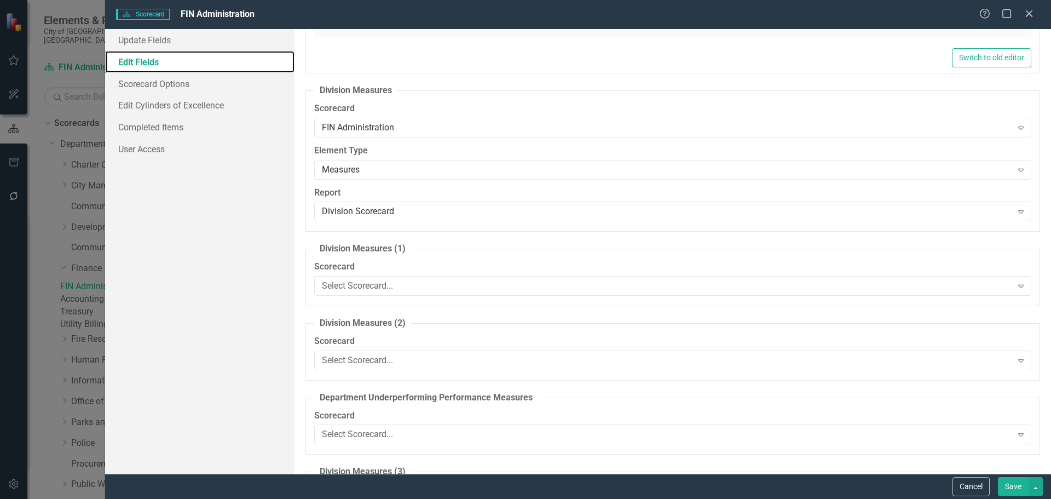
scroll to position [493, 0]
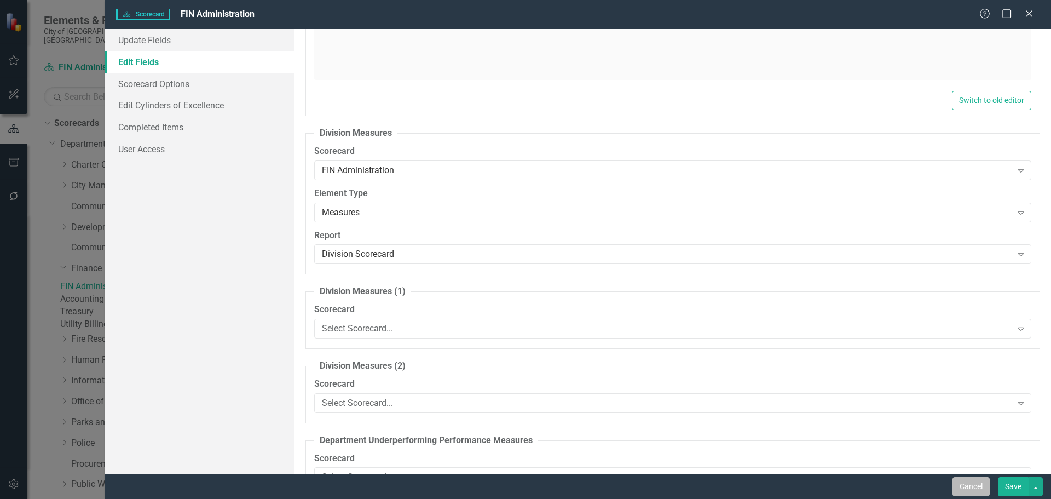
click at [969, 481] on button "Cancel" at bounding box center [970, 486] width 37 height 19
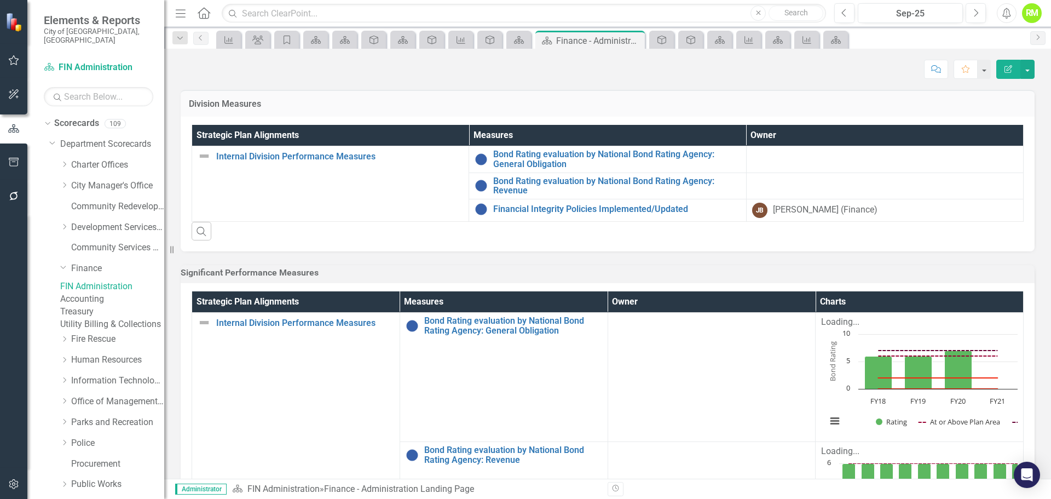
click at [1008, 67] on icon "button" at bounding box center [1008, 69] width 8 height 8
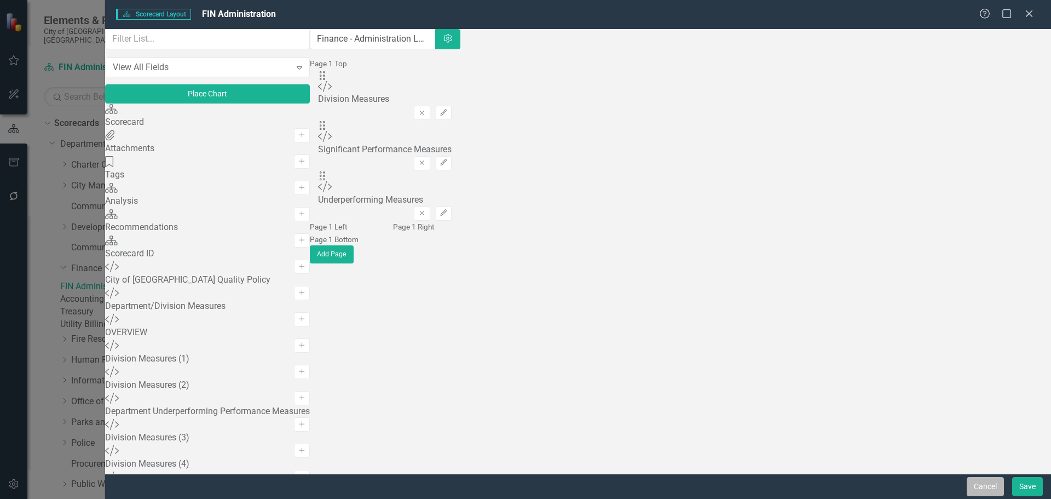
drag, startPoint x: 992, startPoint y: 491, endPoint x: 993, endPoint y: 481, distance: 10.4
click at [993, 481] on button "Cancel" at bounding box center [985, 486] width 37 height 19
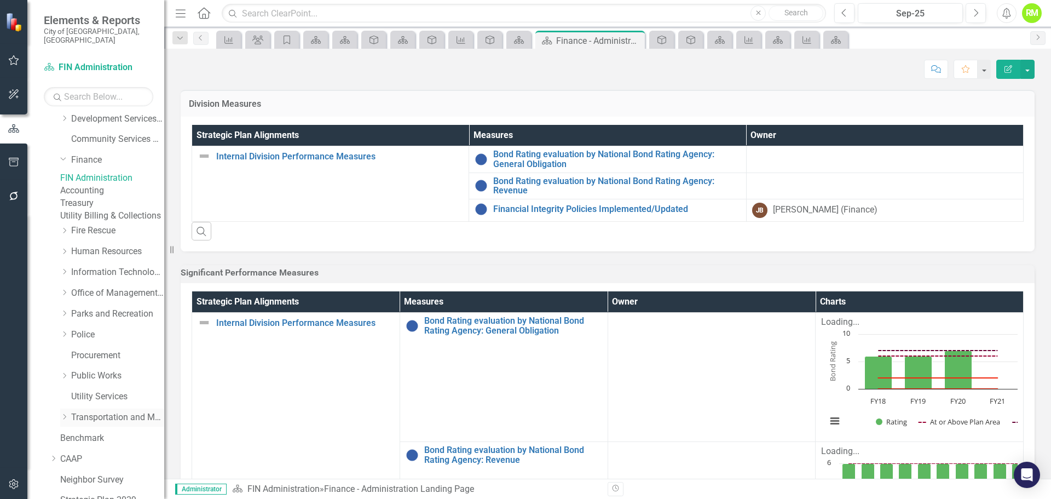
scroll to position [109, 0]
click at [91, 361] on link "Procurement" at bounding box center [117, 354] width 93 height 13
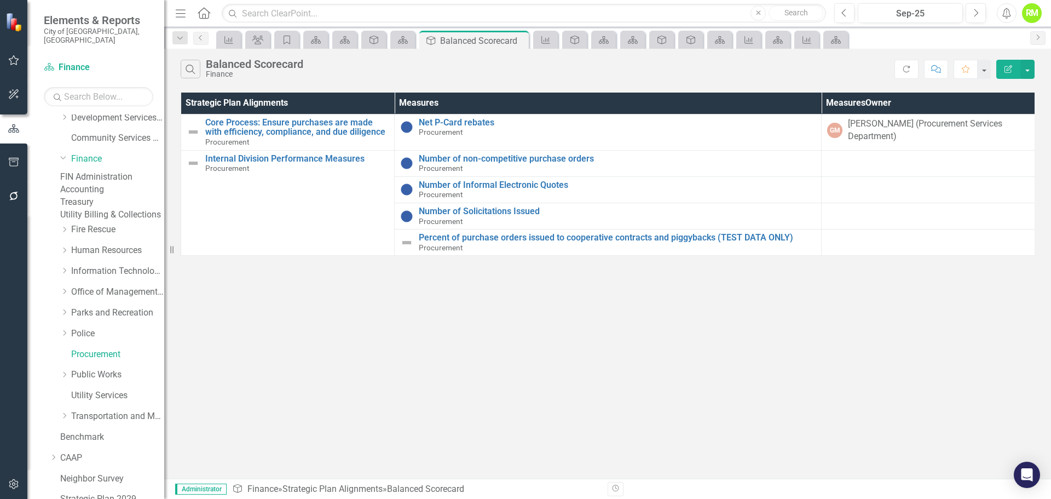
click at [1006, 67] on icon "Edit Report" at bounding box center [1008, 69] width 10 height 8
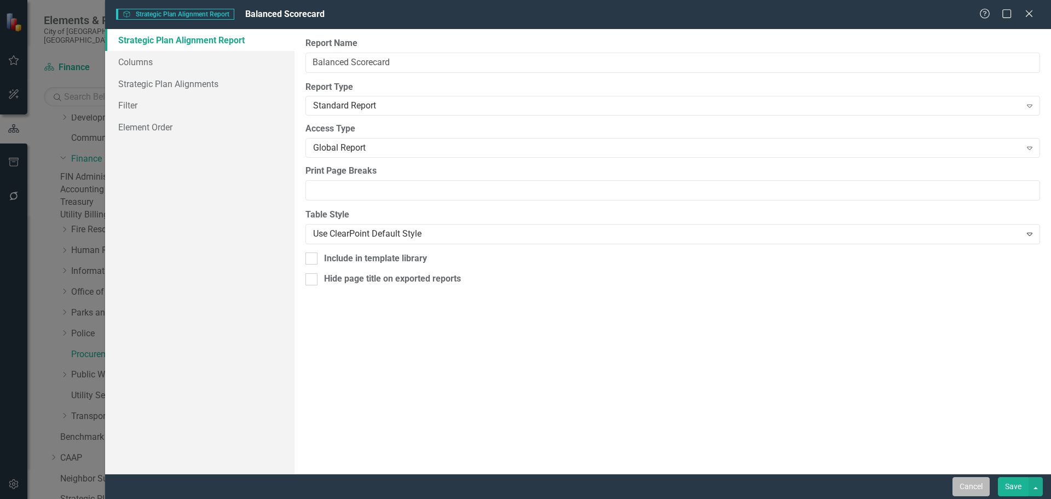
click at [971, 481] on button "Cancel" at bounding box center [970, 486] width 37 height 19
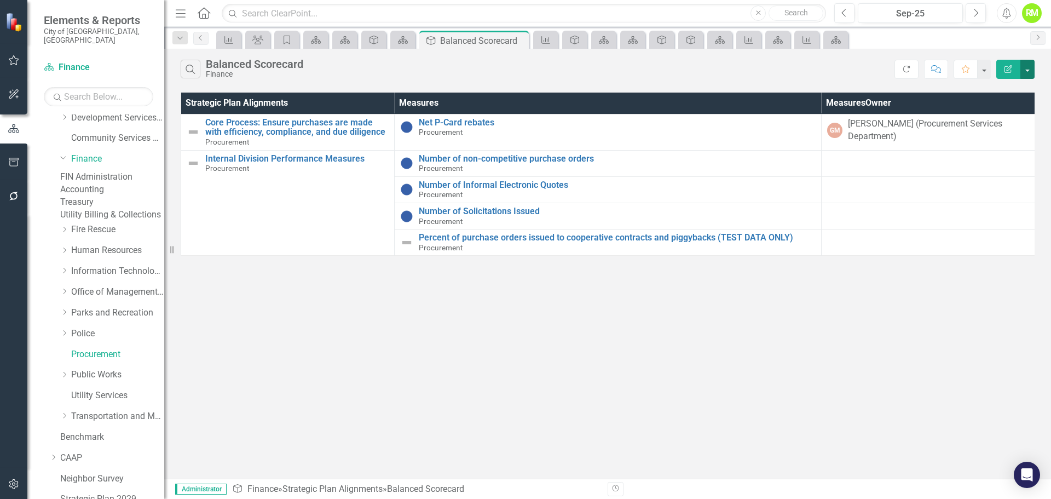
click at [1029, 63] on button "button" at bounding box center [1027, 69] width 14 height 19
click at [991, 88] on link "Edit Report Edit Report" at bounding box center [990, 89] width 86 height 20
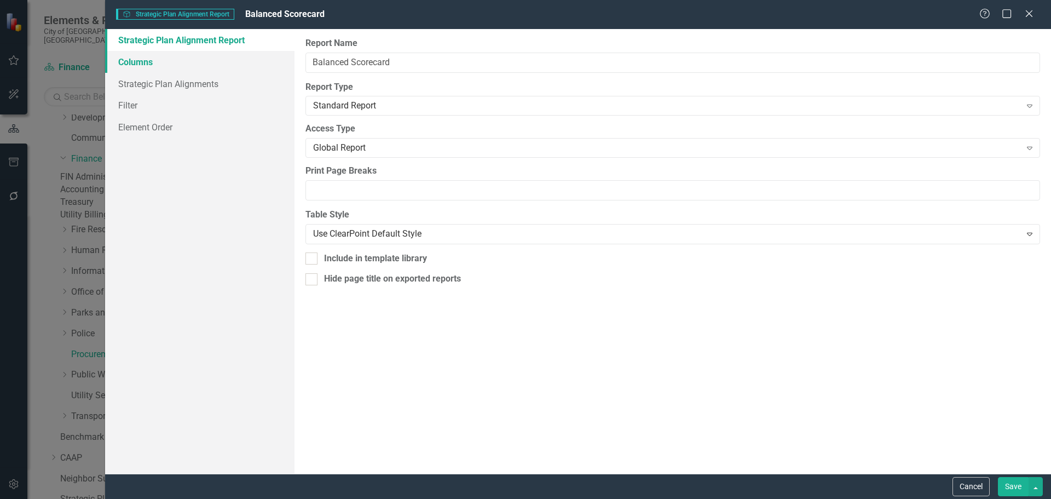
click at [135, 62] on link "Columns" at bounding box center [199, 62] width 189 height 22
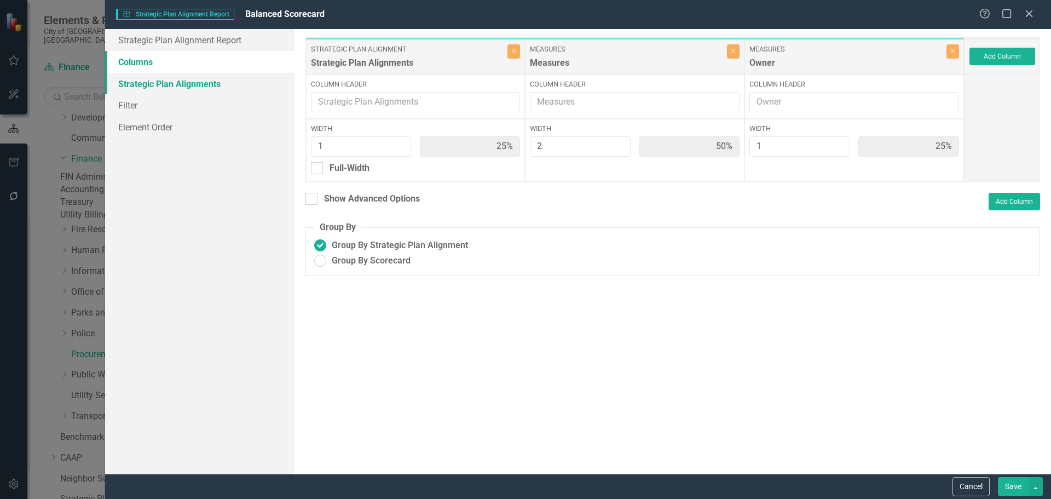
click at [132, 90] on link "Strategic Plan Alignments" at bounding box center [199, 84] width 189 height 22
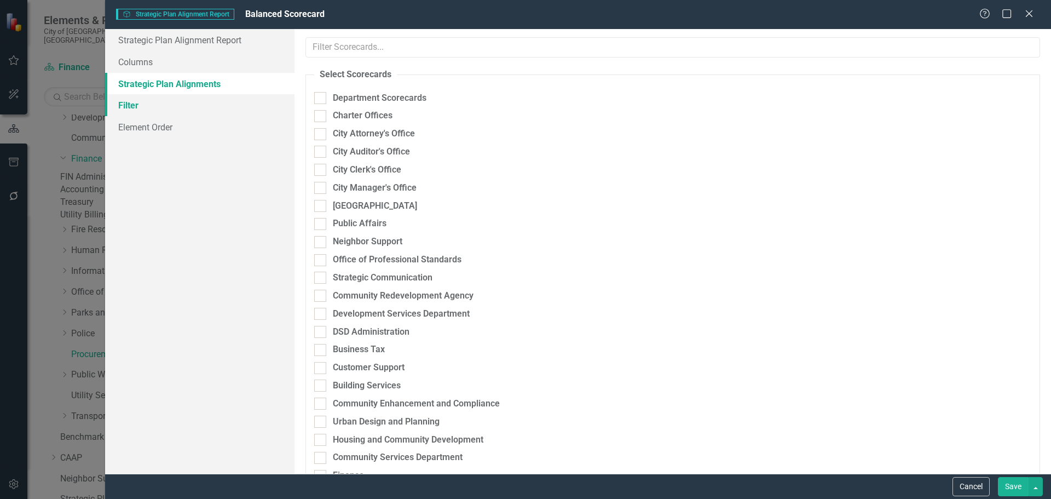
click at [127, 107] on link "Filter" at bounding box center [199, 105] width 189 height 22
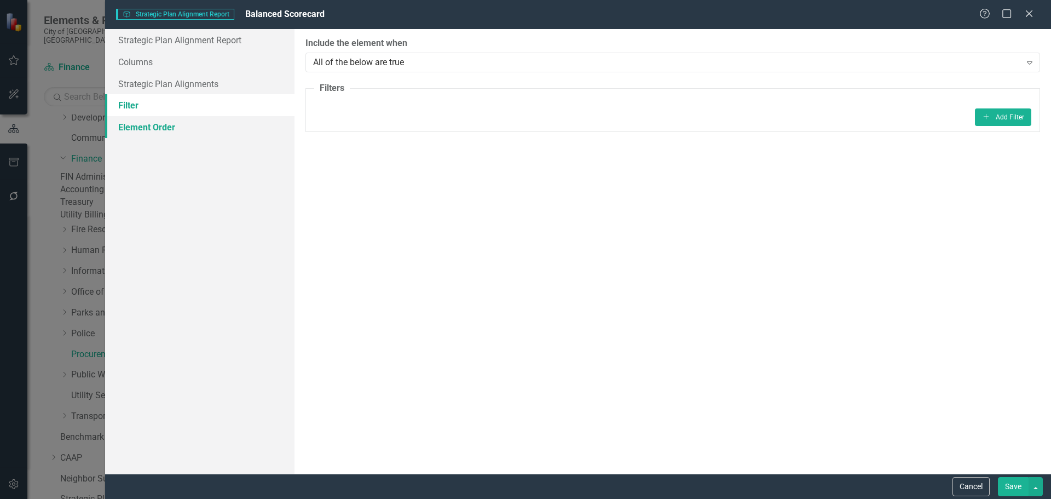
click at [141, 129] on link "Element Order" at bounding box center [199, 127] width 189 height 22
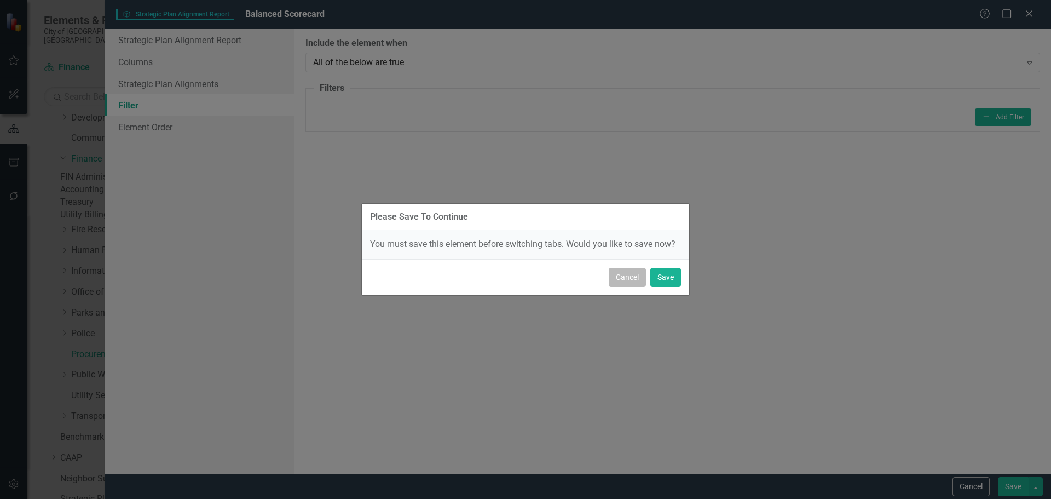
click at [629, 276] on button "Cancel" at bounding box center [627, 277] width 37 height 19
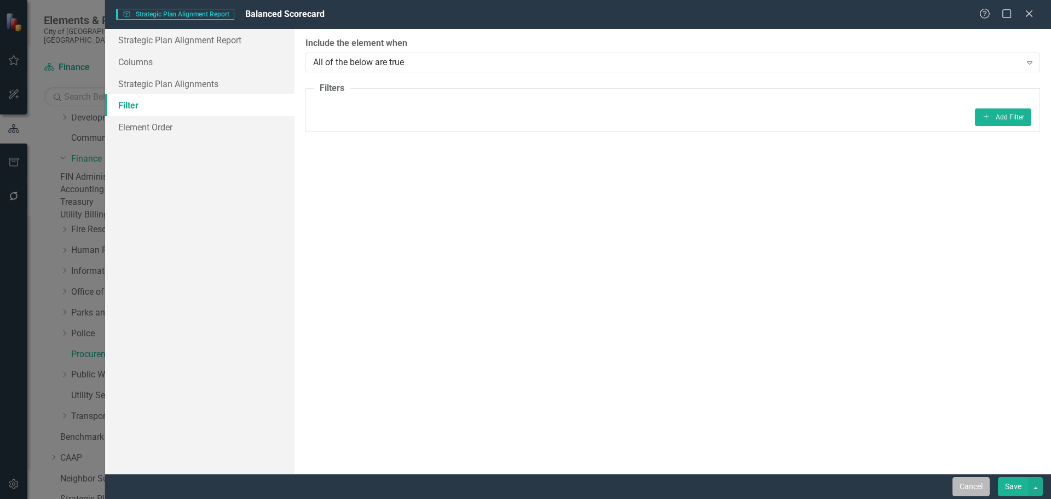
click at [968, 488] on button "Cancel" at bounding box center [970, 486] width 37 height 19
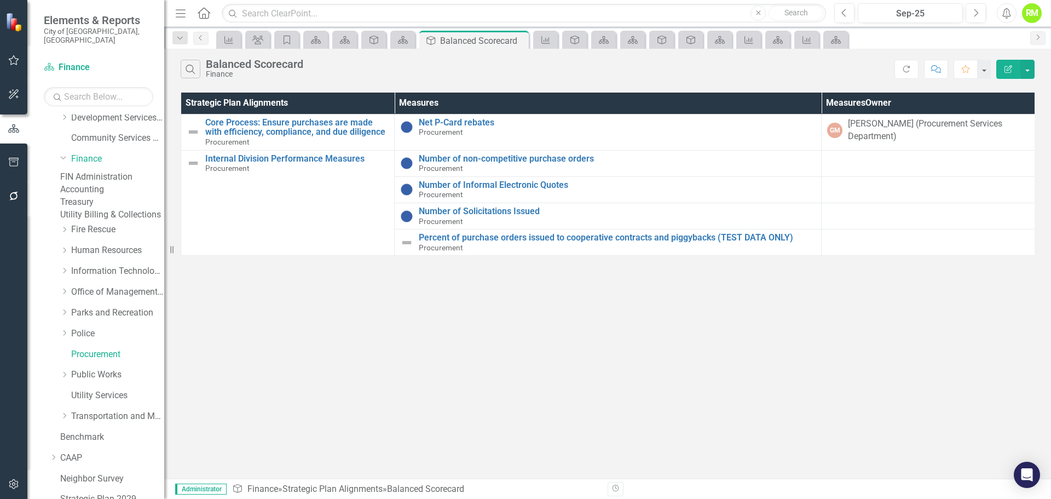
click at [1011, 66] on icon "Edit Report" at bounding box center [1008, 69] width 10 height 8
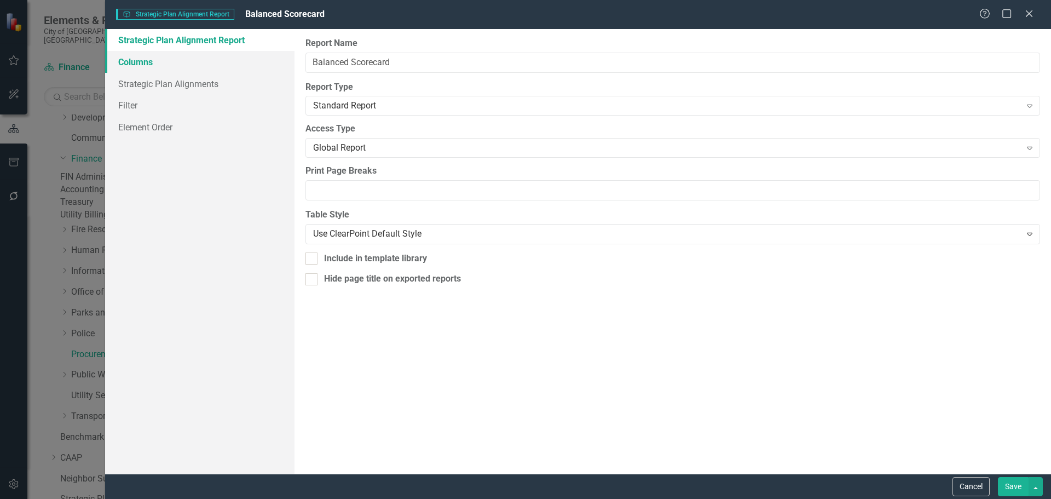
click at [139, 59] on link "Columns" at bounding box center [199, 62] width 189 height 22
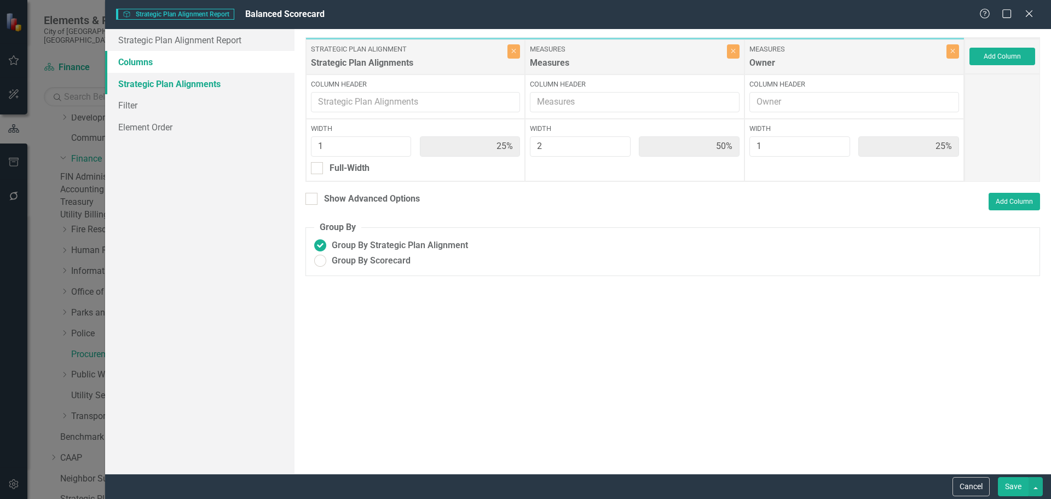
click at [135, 80] on link "Strategic Plan Alignments" at bounding box center [199, 84] width 189 height 22
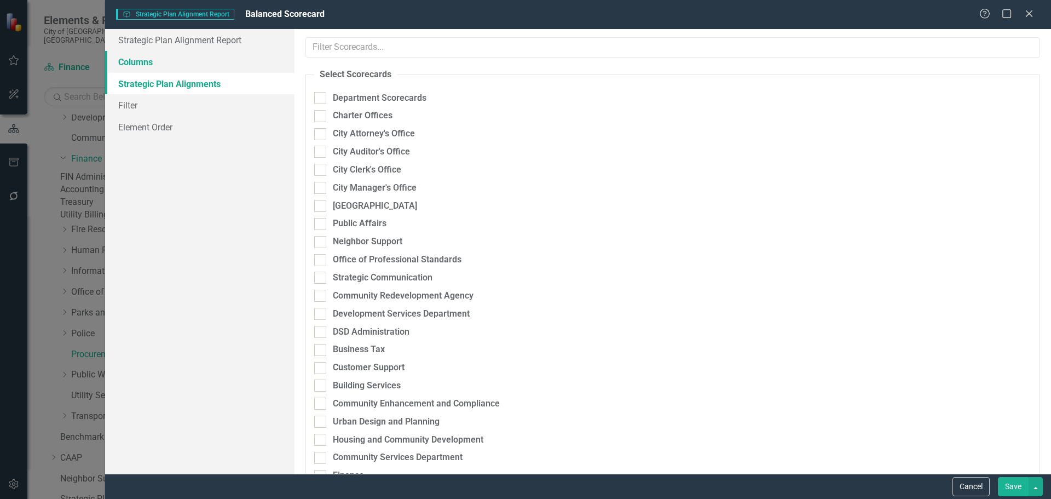
click at [136, 66] on link "Columns" at bounding box center [199, 62] width 189 height 22
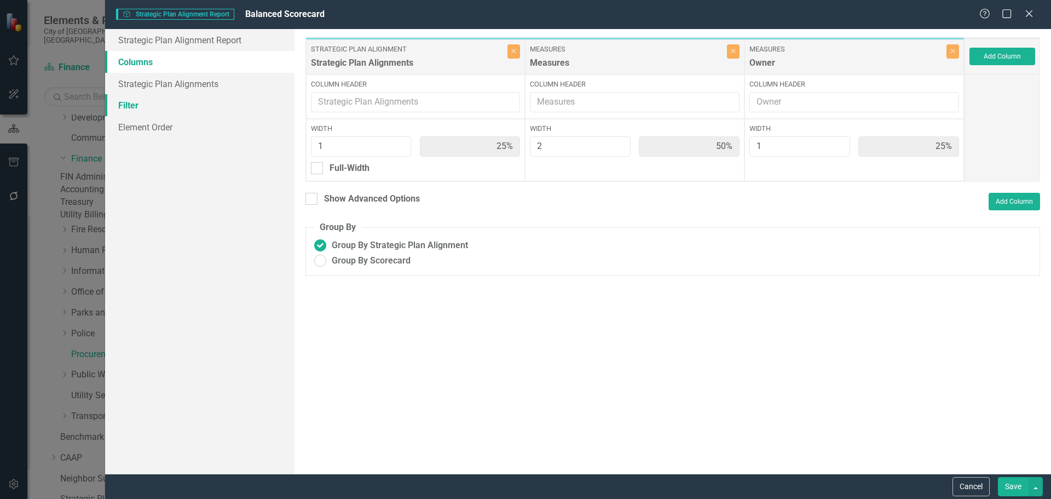
click at [132, 100] on link "Filter" at bounding box center [199, 105] width 189 height 22
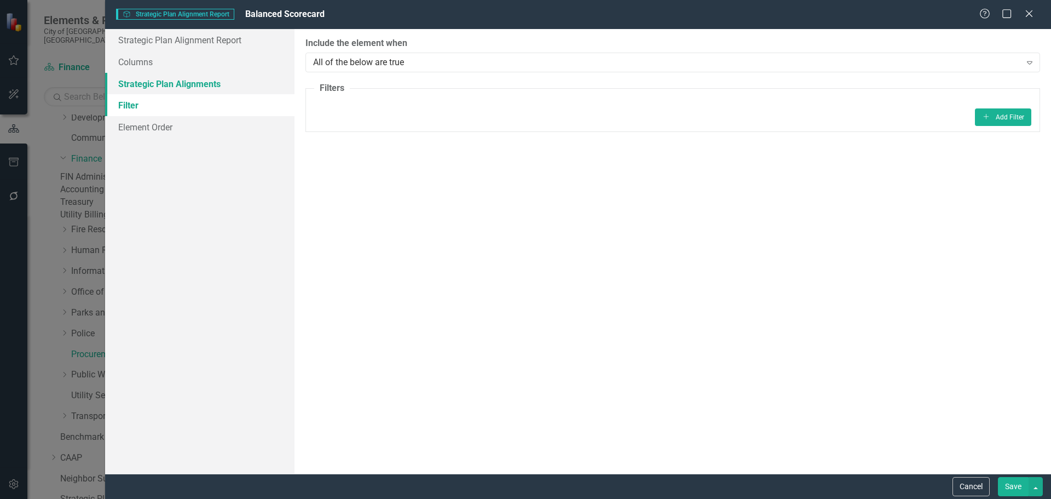
click at [136, 85] on link "Strategic Plan Alignments" at bounding box center [199, 84] width 189 height 22
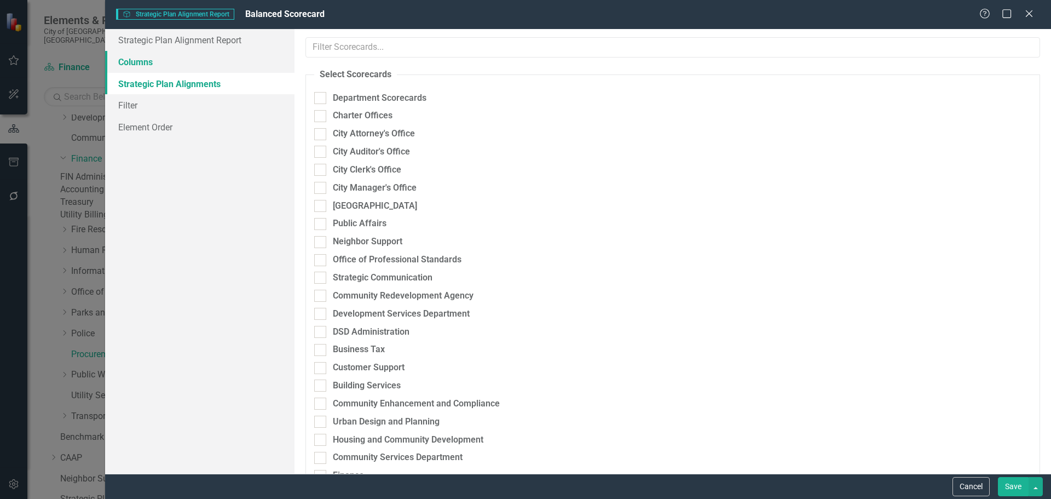
click at [141, 65] on link "Columns" at bounding box center [199, 62] width 189 height 22
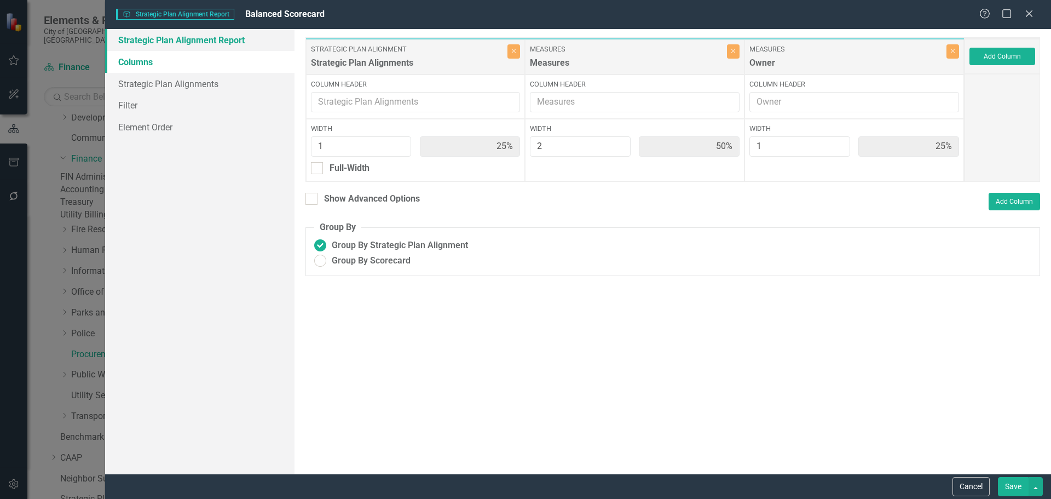
click at [158, 49] on link "Strategic Plan Alignment Report" at bounding box center [199, 40] width 189 height 22
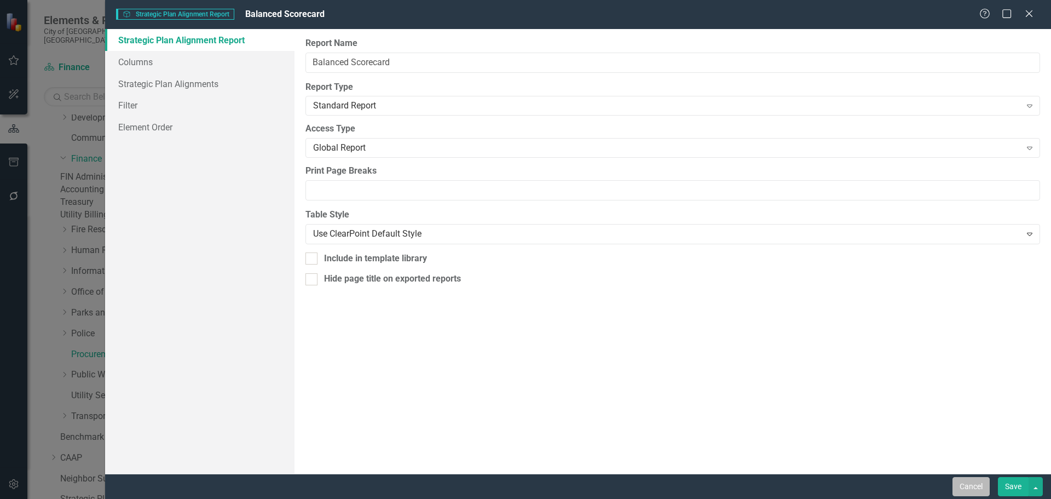
click at [971, 484] on button "Cancel" at bounding box center [970, 486] width 37 height 19
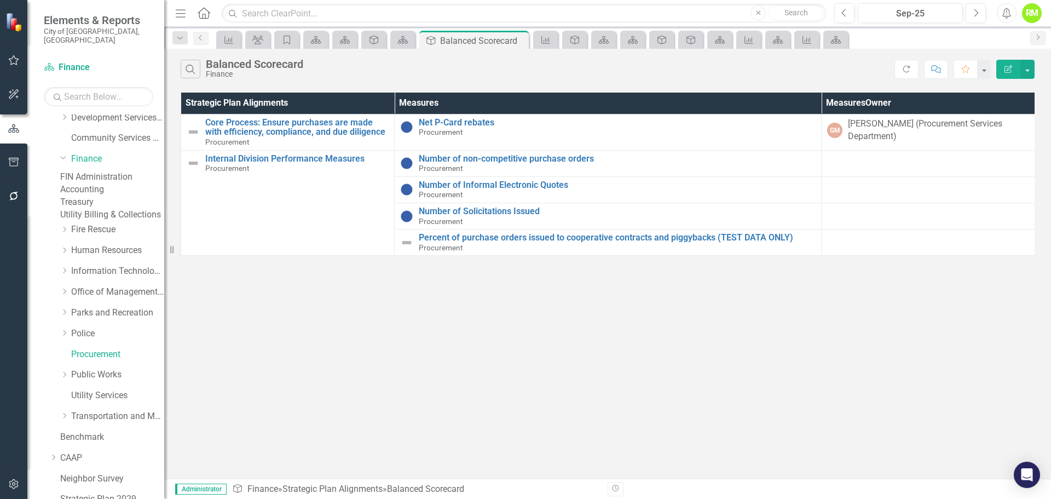
click at [103, 172] on link "FIN Administration" at bounding box center [112, 177] width 104 height 13
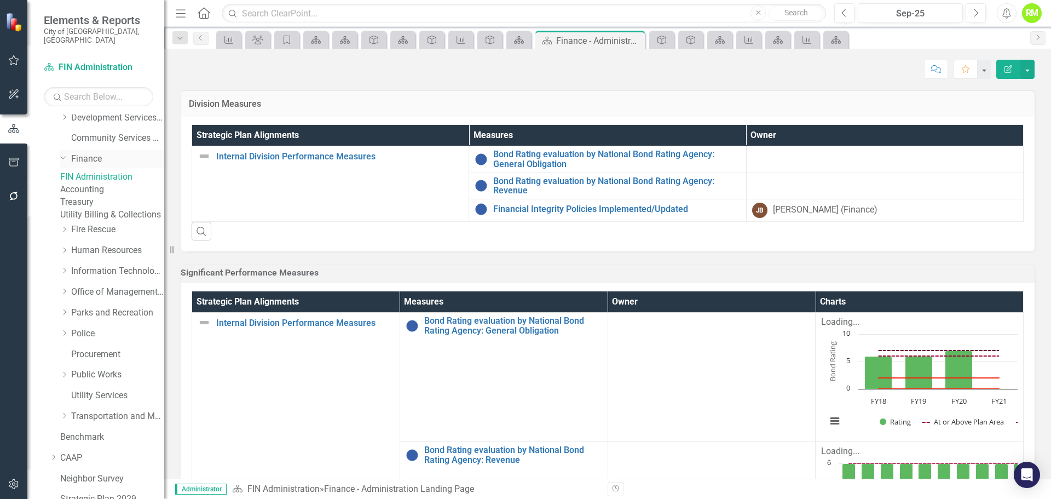
click at [95, 153] on link "Finance" at bounding box center [117, 159] width 93 height 13
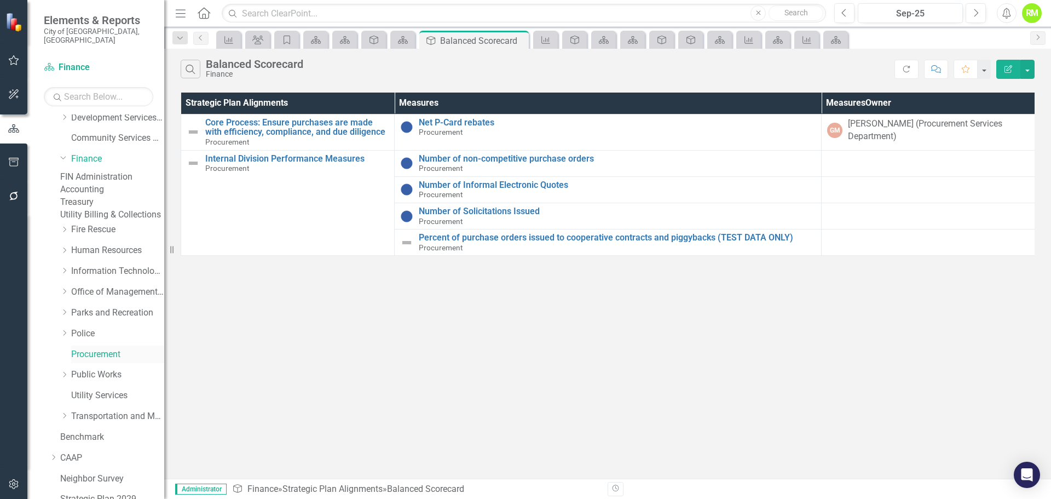
click at [87, 361] on link "Procurement" at bounding box center [117, 354] width 93 height 13
click at [83, 153] on link "Finance" at bounding box center [117, 159] width 93 height 13
click at [1009, 68] on icon "Edit Report" at bounding box center [1008, 69] width 10 height 8
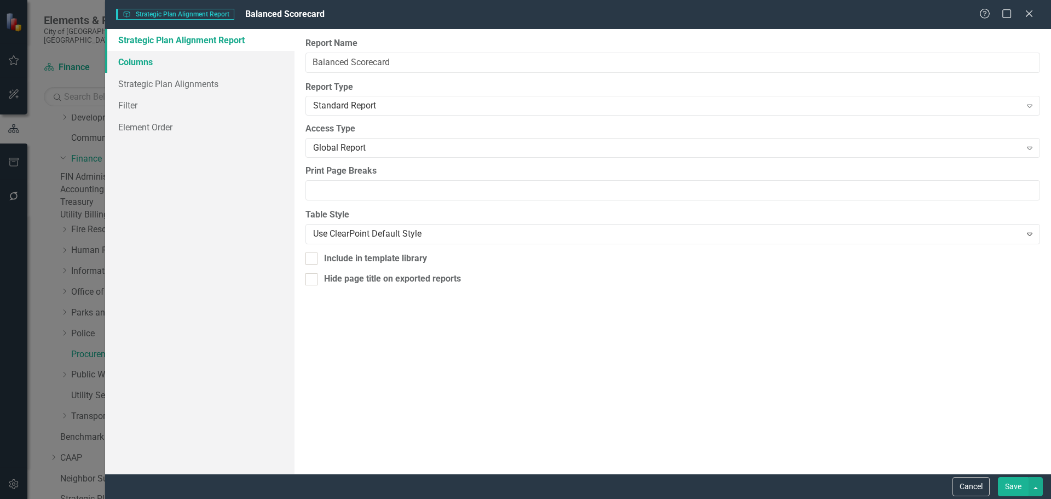
click at [132, 61] on link "Columns" at bounding box center [199, 62] width 189 height 22
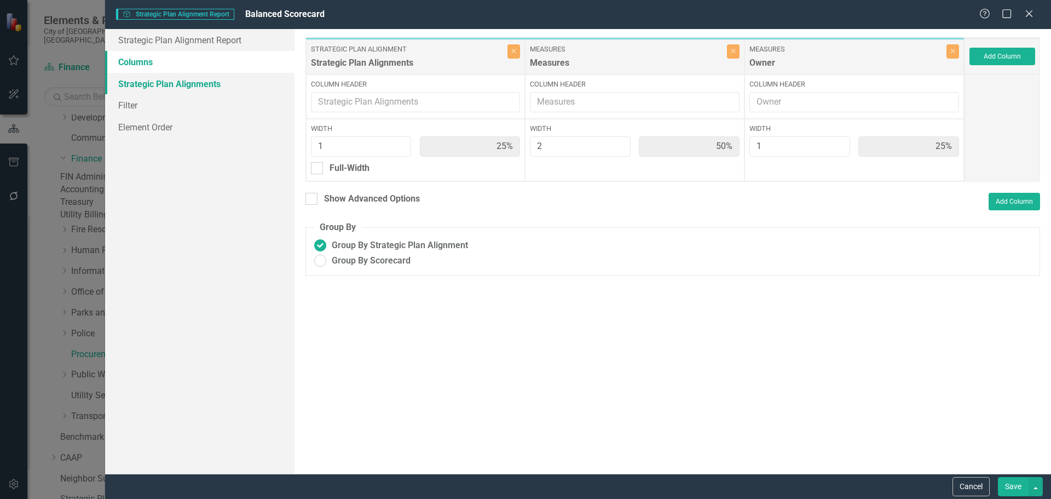
click at [148, 86] on link "Strategic Plan Alignments" at bounding box center [199, 84] width 189 height 22
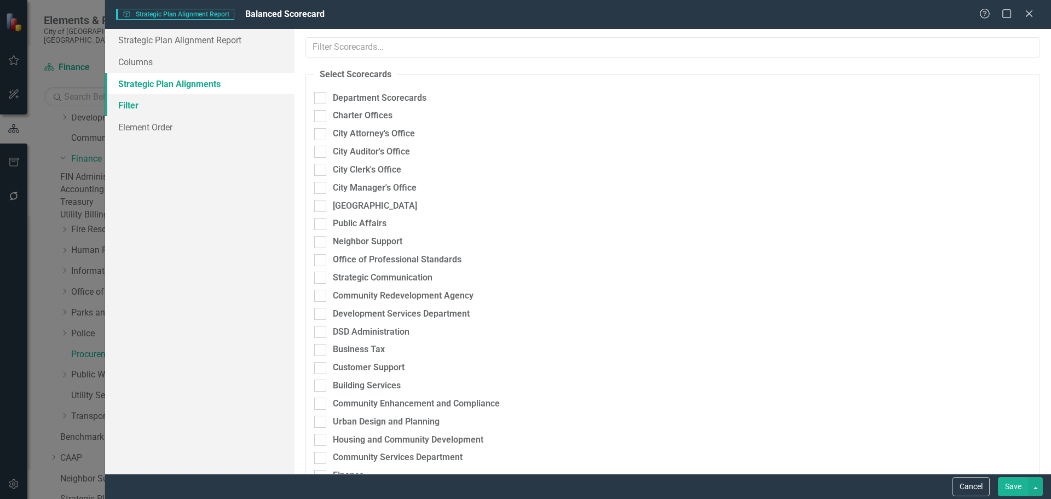
click at [125, 103] on link "Filter" at bounding box center [199, 105] width 189 height 22
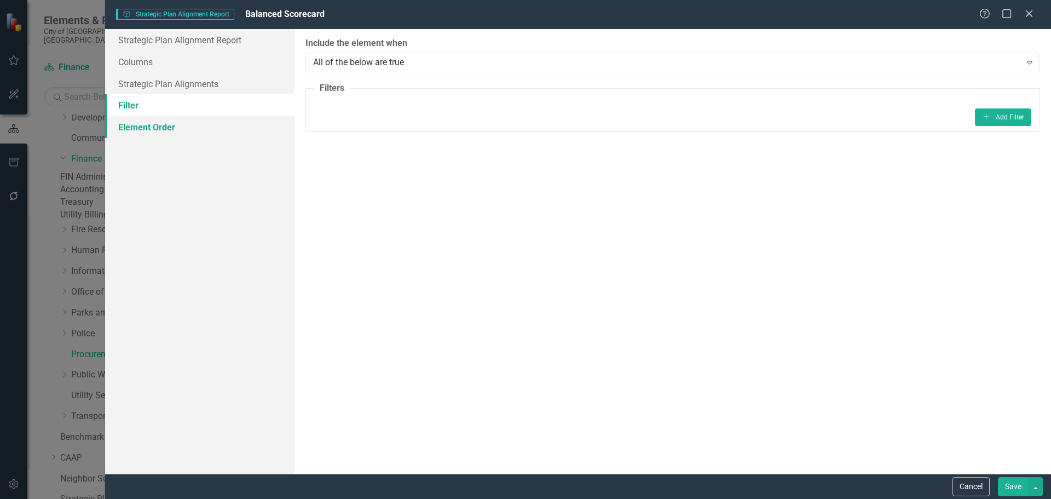
click at [141, 131] on link "Element Order" at bounding box center [199, 127] width 189 height 22
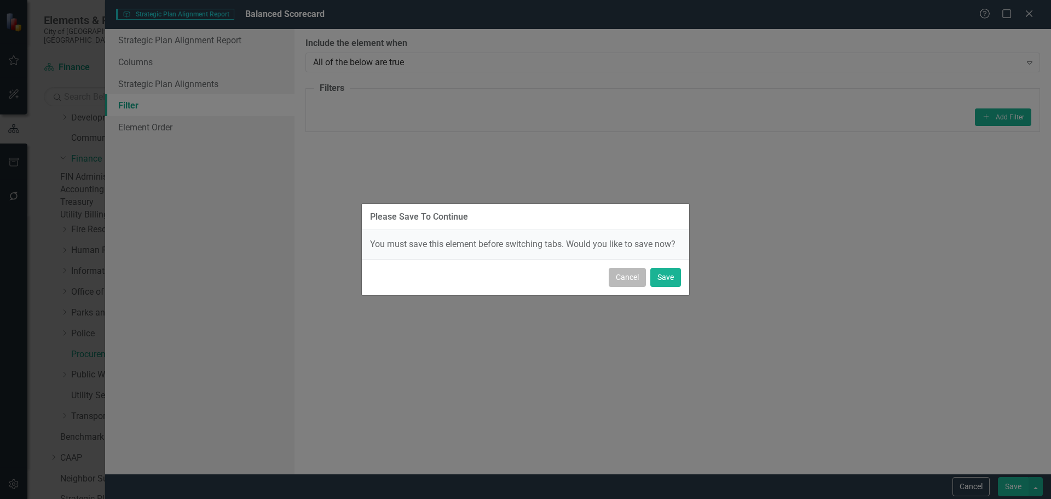
click at [635, 280] on button "Cancel" at bounding box center [627, 277] width 37 height 19
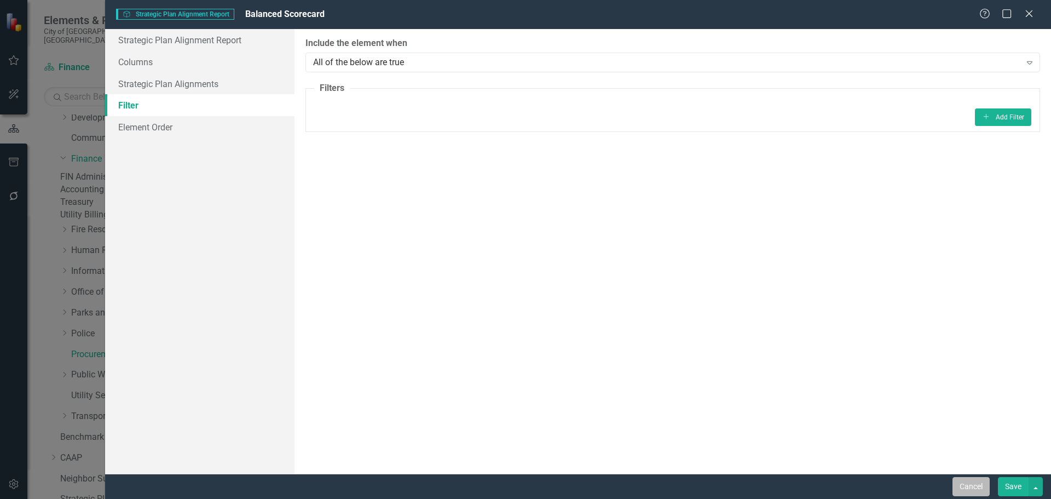
click at [966, 494] on button "Cancel" at bounding box center [970, 486] width 37 height 19
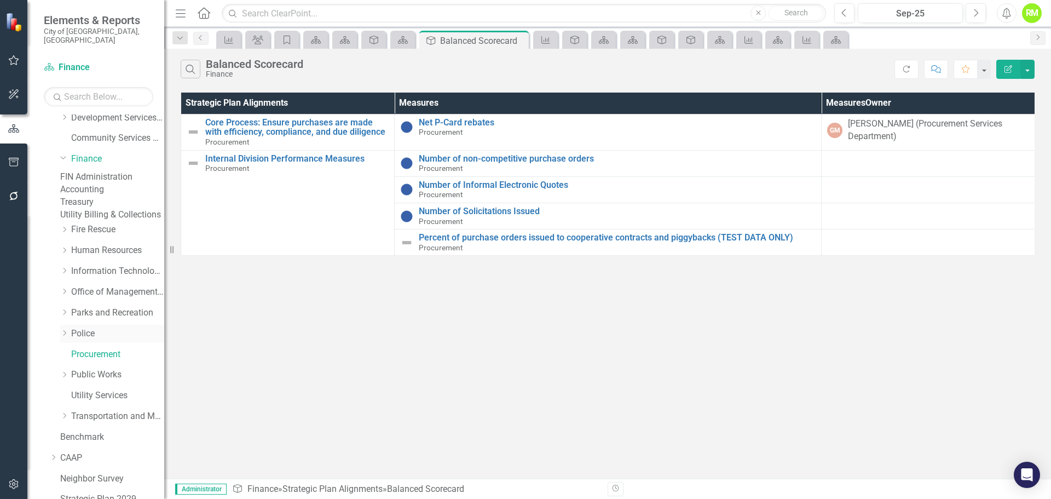
click at [82, 340] on link "Police" at bounding box center [117, 333] width 93 height 13
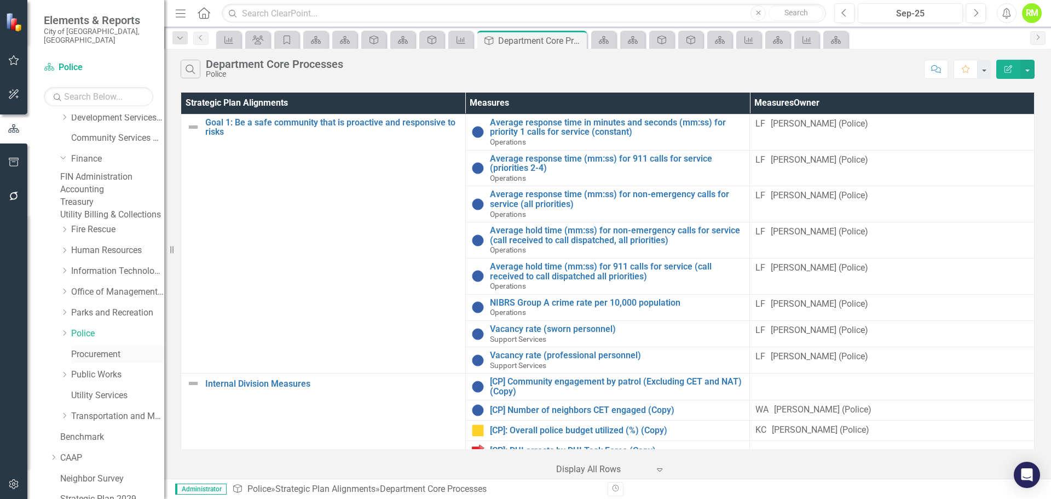
click at [91, 361] on link "Procurement" at bounding box center [117, 354] width 93 height 13
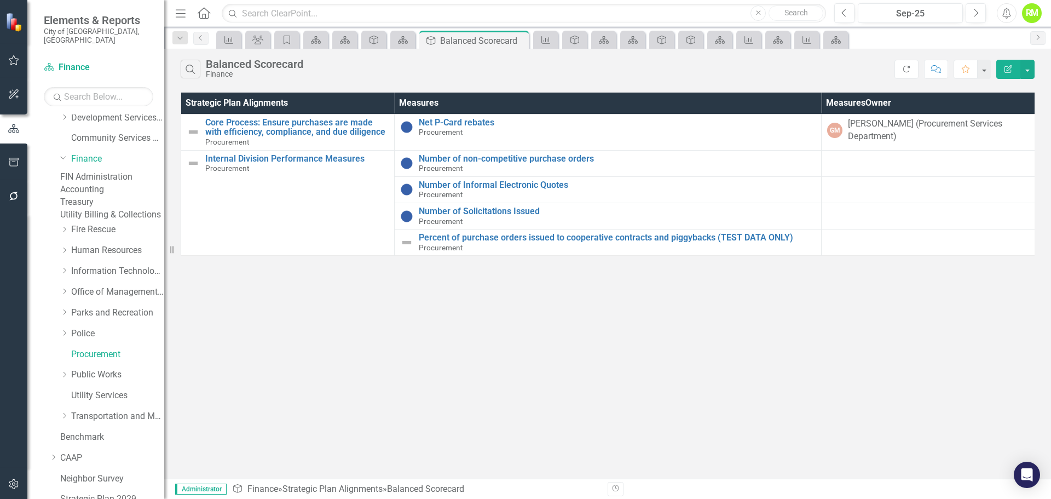
click at [108, 171] on link "FIN Administration" at bounding box center [112, 177] width 104 height 13
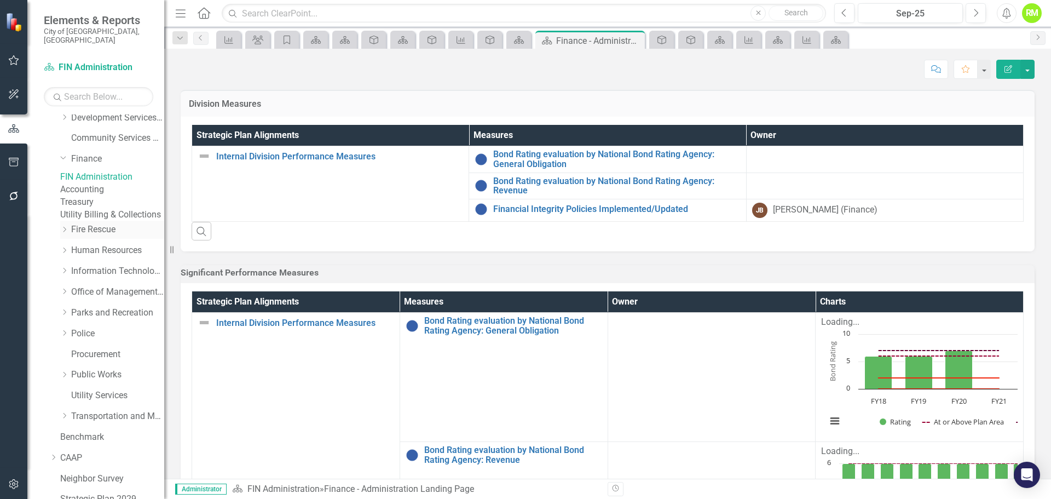
click at [63, 233] on icon "Dropdown" at bounding box center [64, 229] width 8 height 7
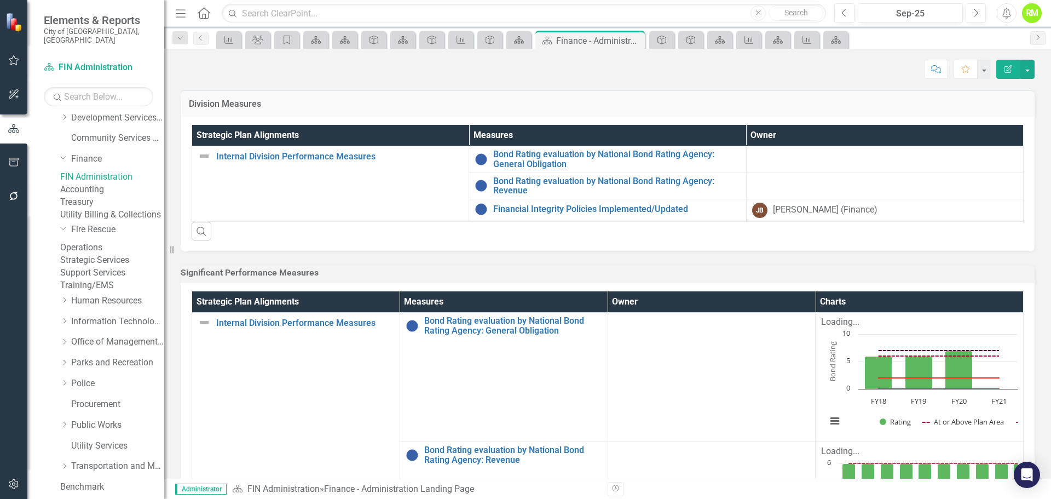
click at [105, 254] on link "Operations" at bounding box center [112, 247] width 104 height 13
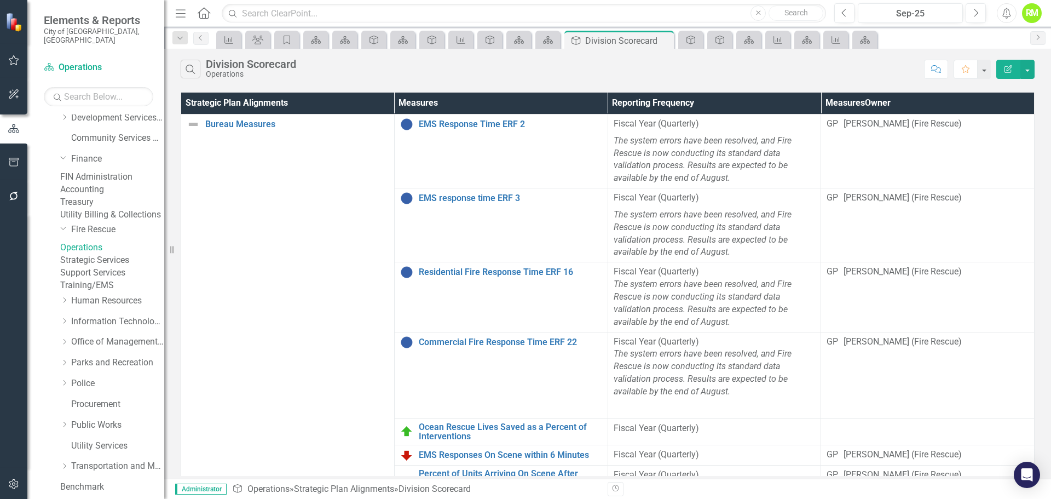
click at [103, 267] on link "Strategic Services" at bounding box center [112, 260] width 104 height 13
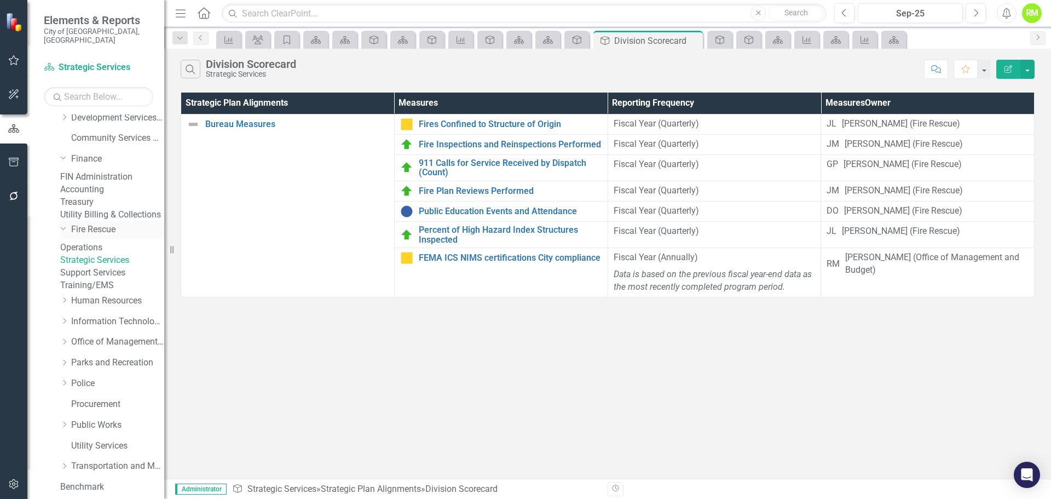
click at [96, 236] on link "Fire Rescue" at bounding box center [117, 229] width 93 height 13
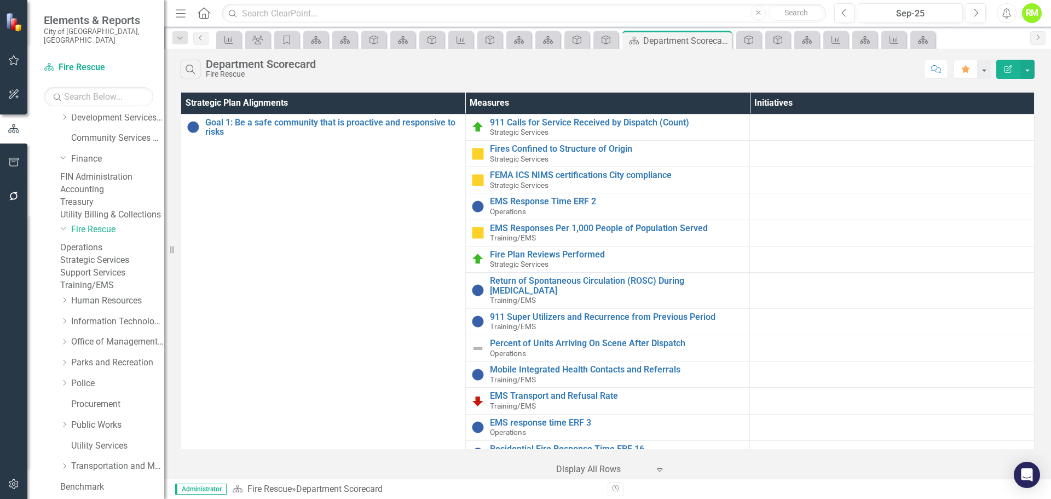
click at [1011, 66] on icon "Edit Report" at bounding box center [1008, 69] width 10 height 8
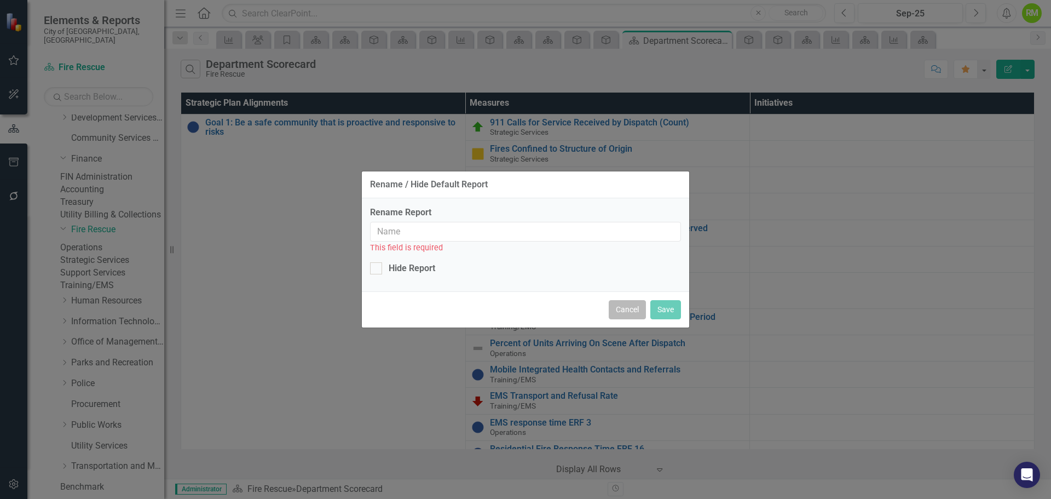
click at [628, 314] on button "Cancel" at bounding box center [627, 309] width 37 height 19
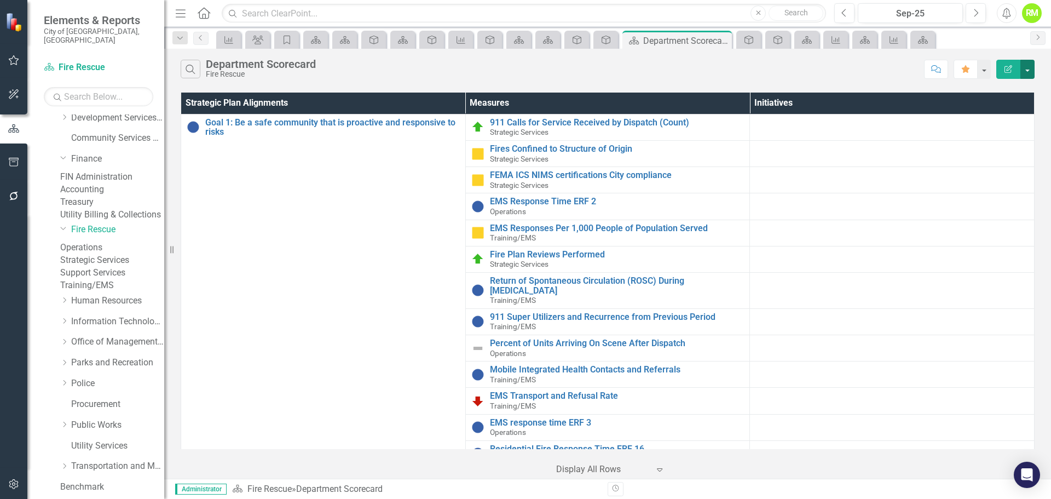
click at [1025, 62] on button "button" at bounding box center [1027, 69] width 14 height 19
click at [992, 88] on link "Edit Report Edit Report" at bounding box center [990, 89] width 86 height 20
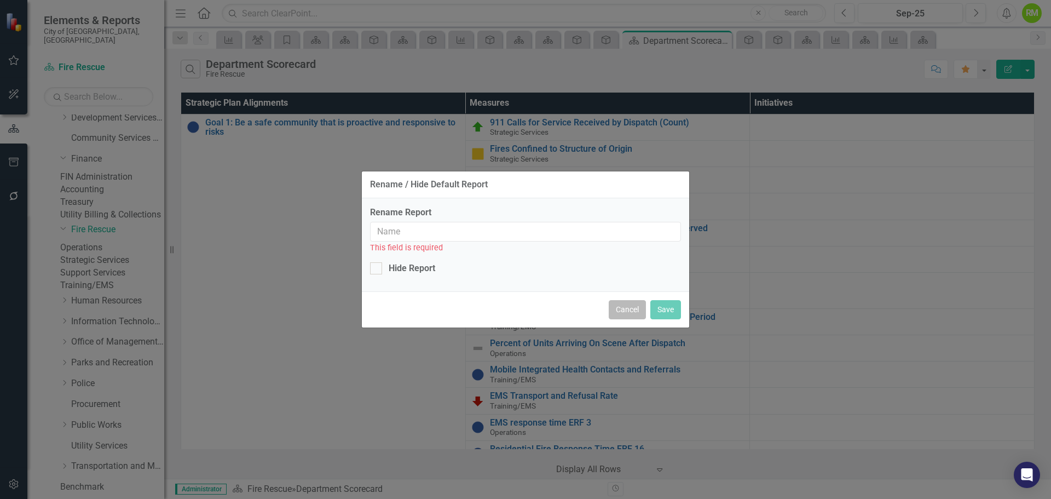
click at [627, 311] on button "Cancel" at bounding box center [627, 309] width 37 height 19
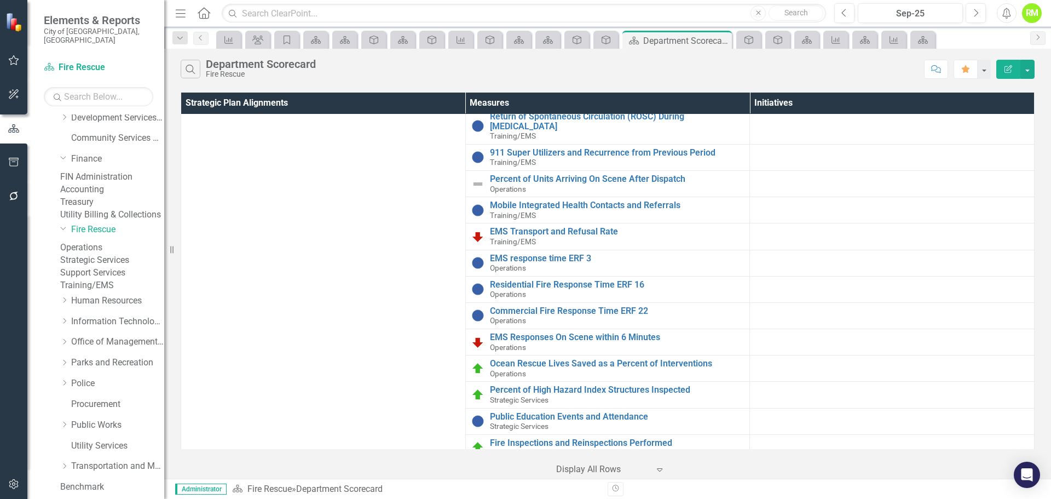
scroll to position [164, 0]
click at [94, 254] on link "Operations" at bounding box center [112, 247] width 104 height 13
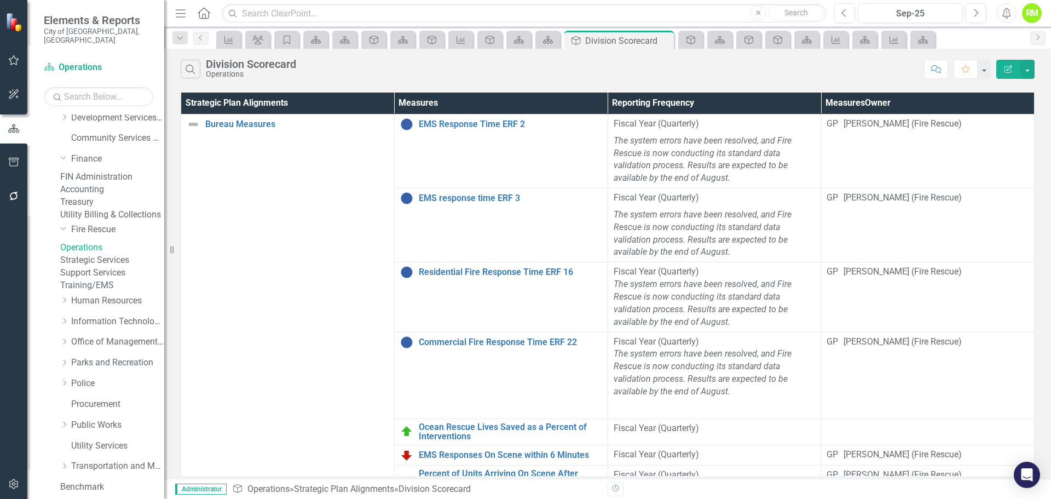
click at [99, 267] on link "Strategic Services" at bounding box center [112, 260] width 104 height 13
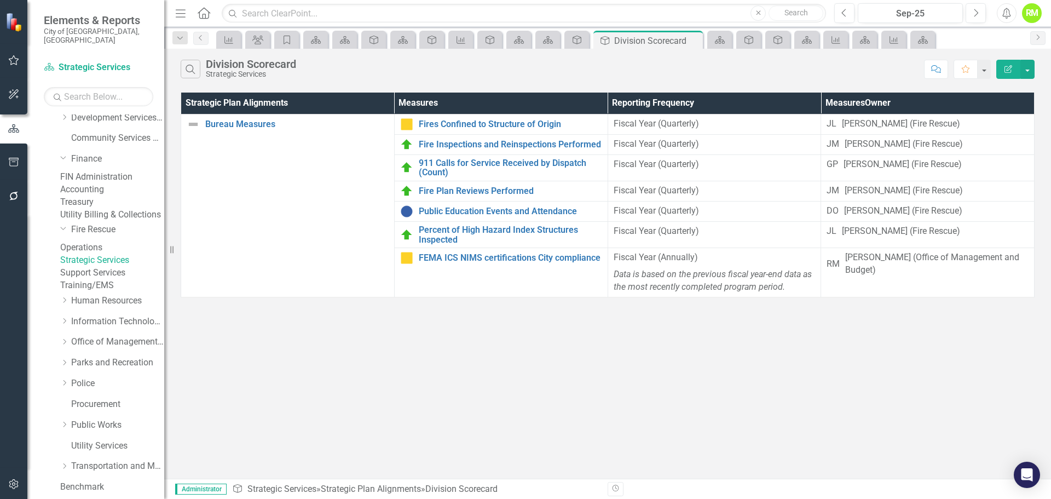
click at [103, 279] on link "Support Services" at bounding box center [112, 273] width 104 height 13
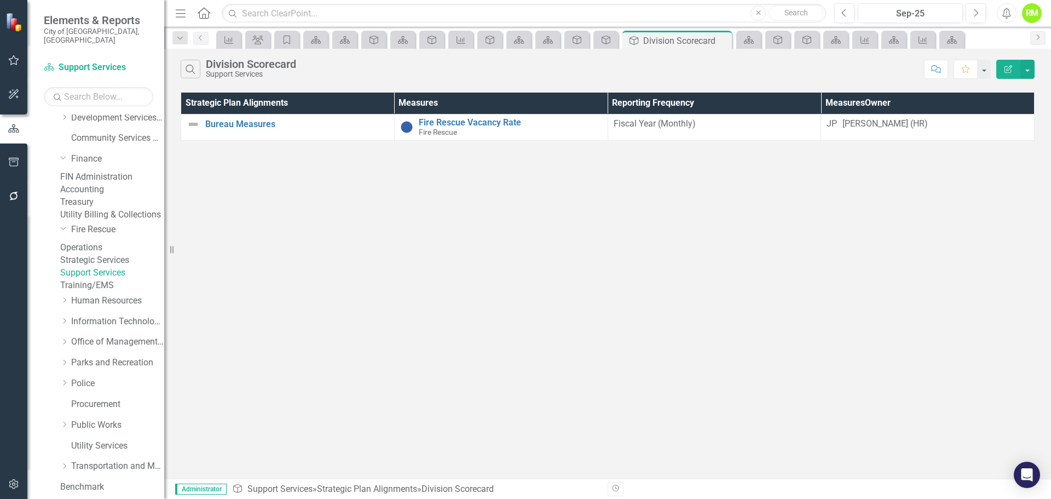
click at [107, 292] on link "Training/EMS" at bounding box center [112, 285] width 104 height 13
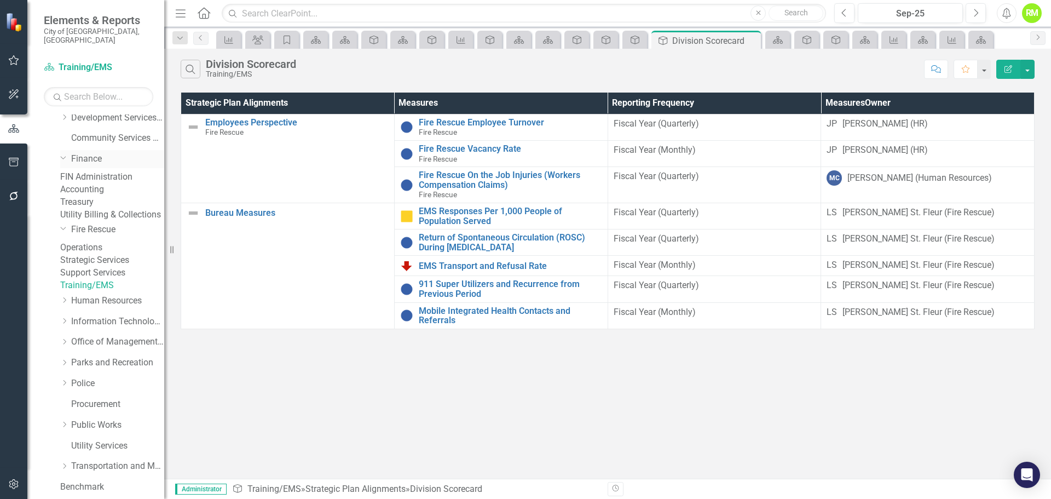
click at [88, 153] on link "Finance" at bounding box center [117, 159] width 93 height 13
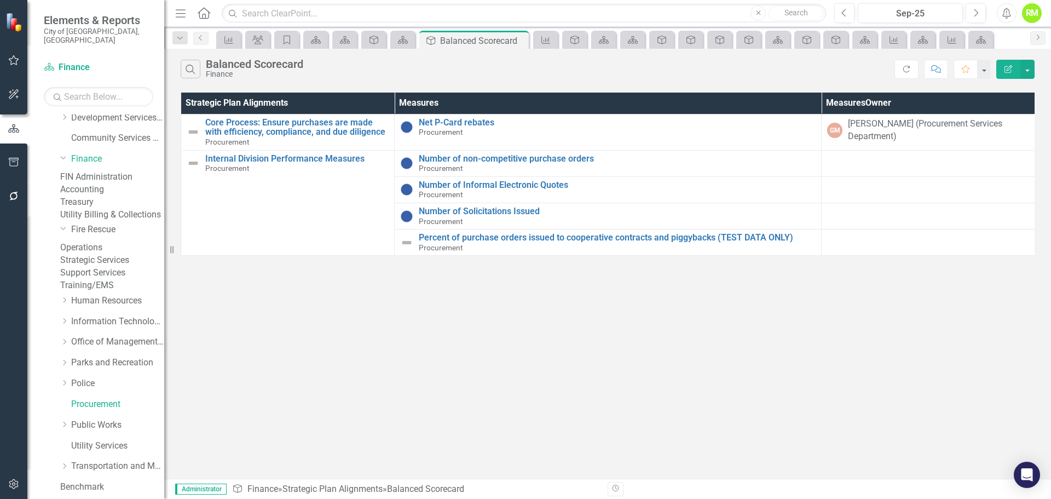
click at [96, 171] on link "FIN Administration" at bounding box center [112, 177] width 104 height 13
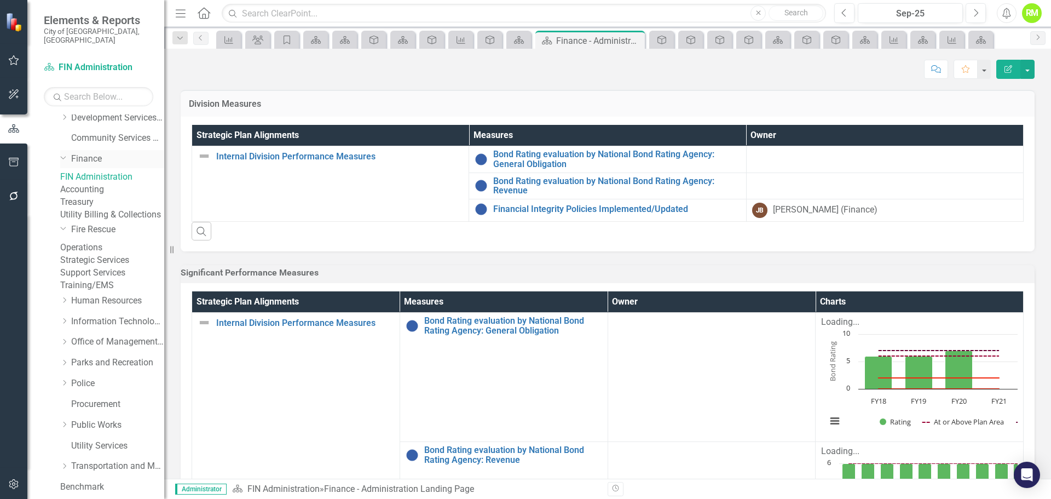
click at [89, 153] on link "Finance" at bounding box center [117, 159] width 93 height 13
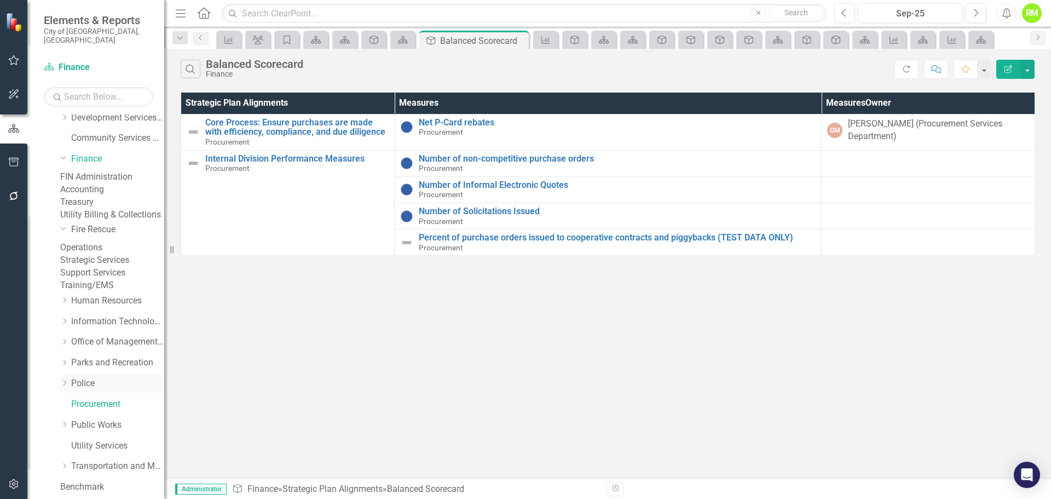
click at [78, 390] on link "Police" at bounding box center [117, 383] width 93 height 13
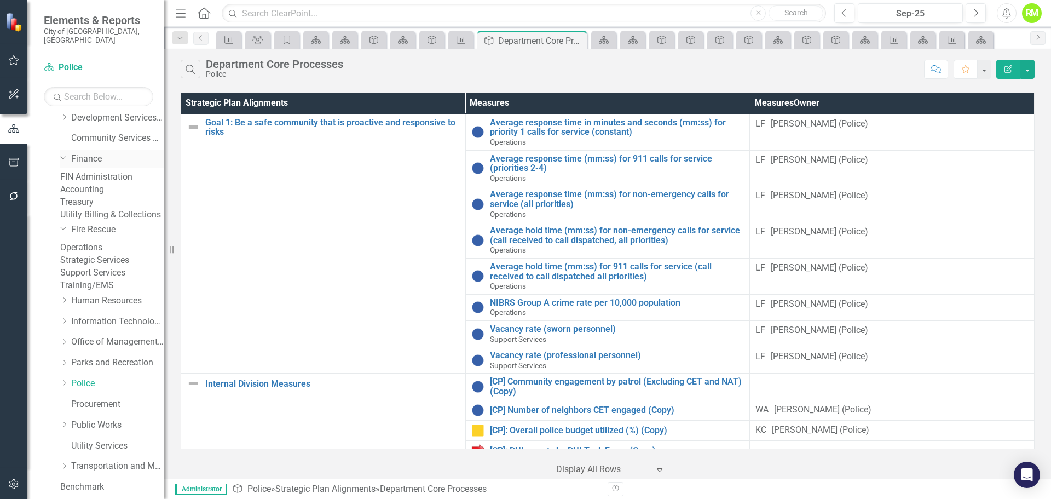
click at [87, 153] on link "Finance" at bounding box center [117, 159] width 93 height 13
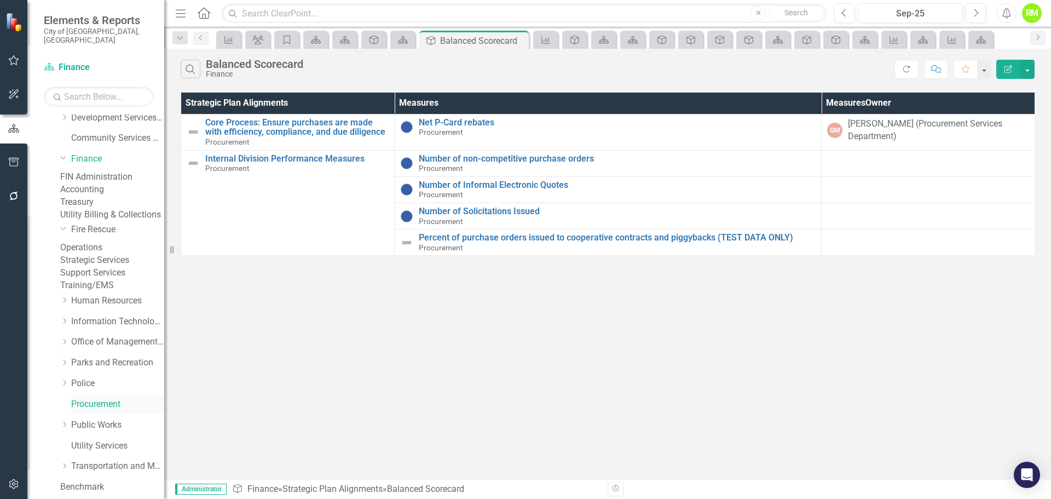
click at [92, 410] on link "Procurement" at bounding box center [117, 404] width 93 height 13
click at [85, 410] on link "Procurement" at bounding box center [117, 404] width 93 height 13
click at [85, 392] on div "Dropdown Police" at bounding box center [112, 383] width 104 height 18
click at [86, 369] on link "Parks and Recreation" at bounding box center [117, 362] width 93 height 13
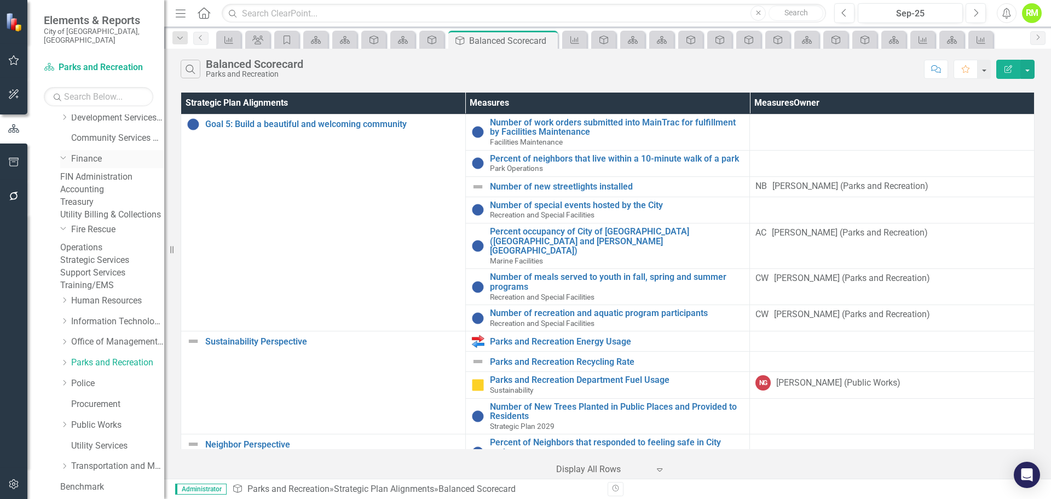
click at [87, 153] on link "Finance" at bounding box center [117, 159] width 93 height 13
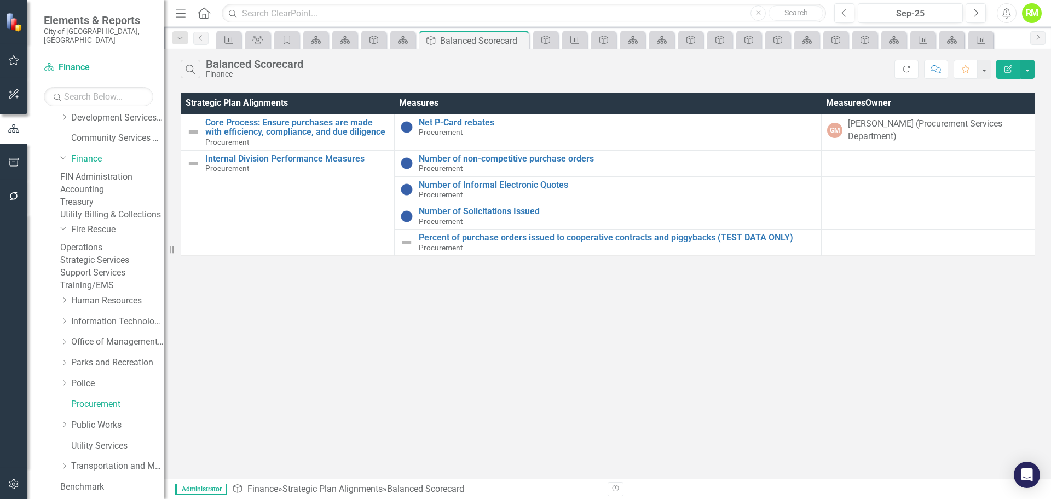
click at [108, 171] on link "FIN Administration" at bounding box center [112, 177] width 104 height 13
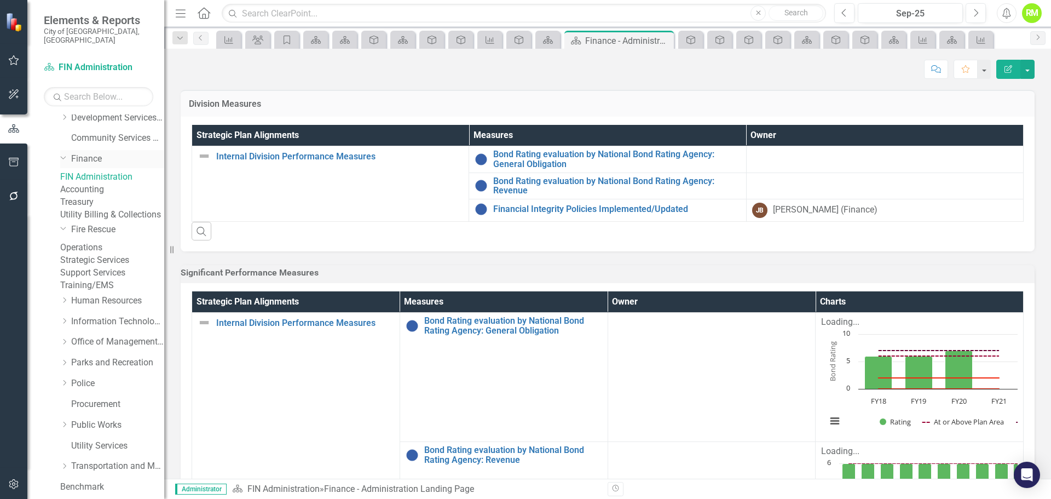
click at [92, 153] on link "Finance" at bounding box center [117, 159] width 93 height 13
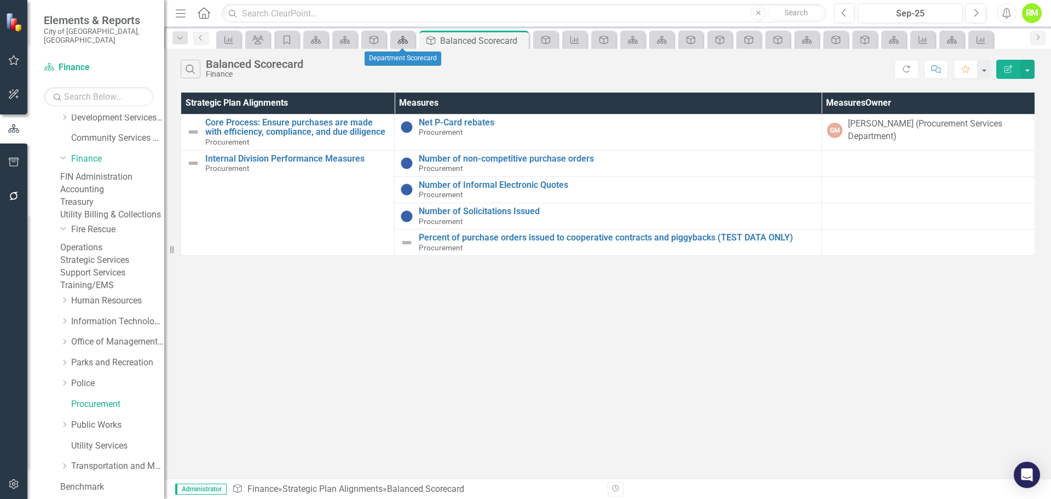
click at [403, 42] on icon "Scorecard" at bounding box center [402, 40] width 11 height 9
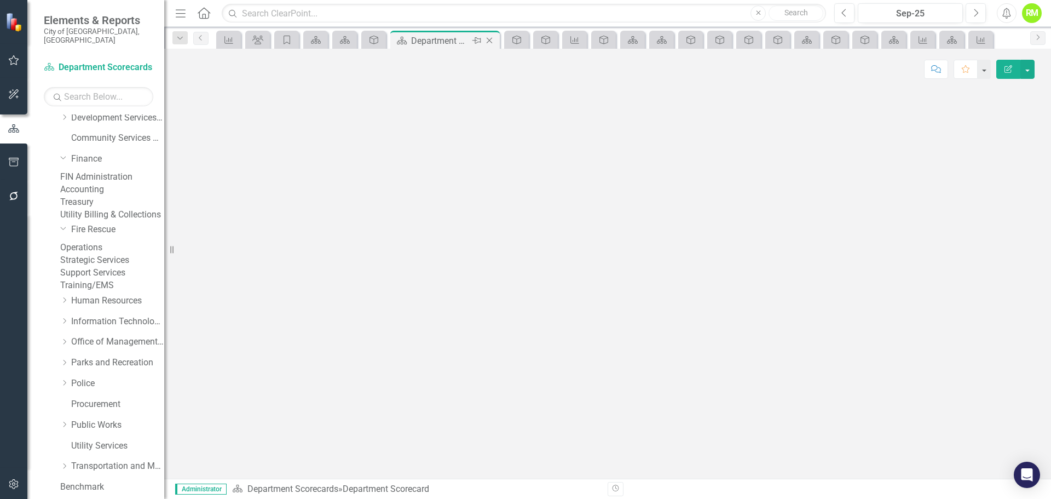
click at [489, 40] on icon "Close" at bounding box center [489, 40] width 11 height 9
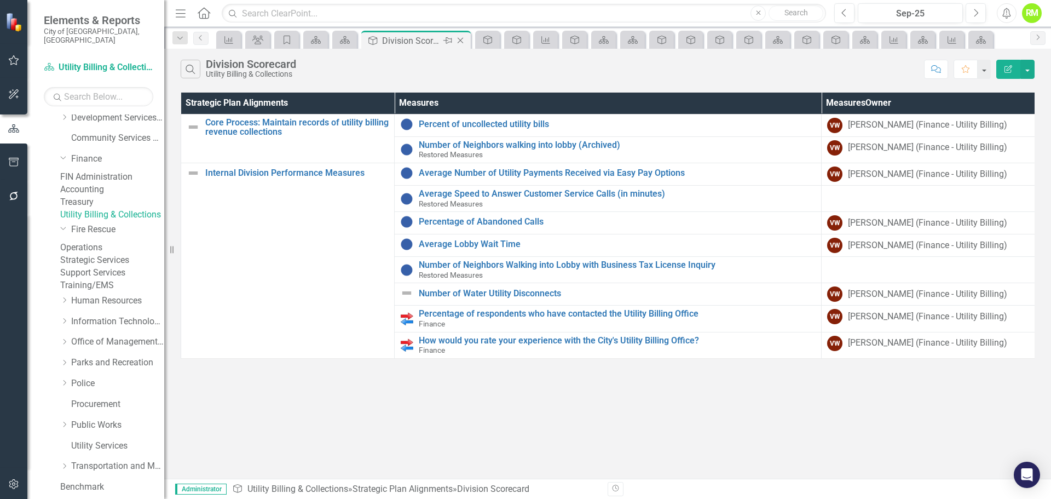
click at [461, 43] on icon "Close" at bounding box center [460, 40] width 11 height 9
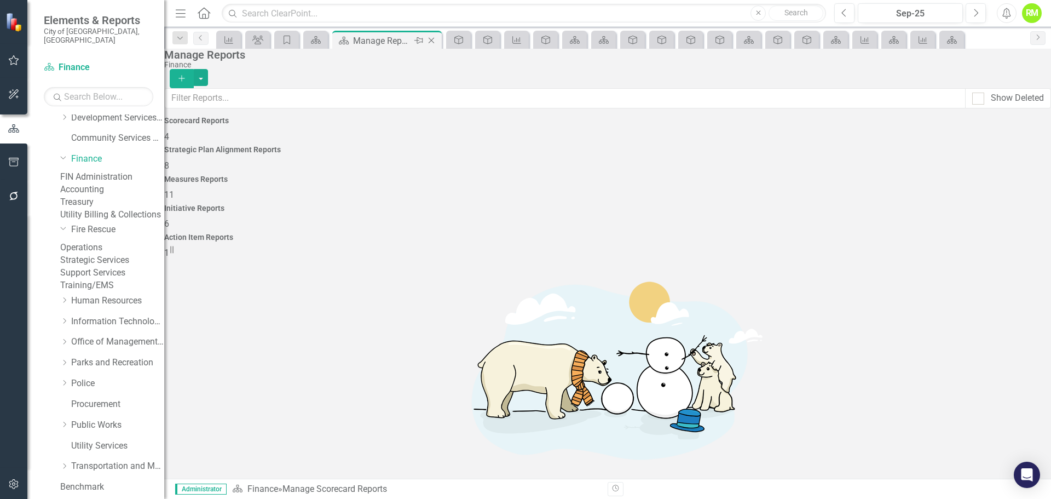
click at [434, 39] on icon "Close" at bounding box center [431, 40] width 11 height 9
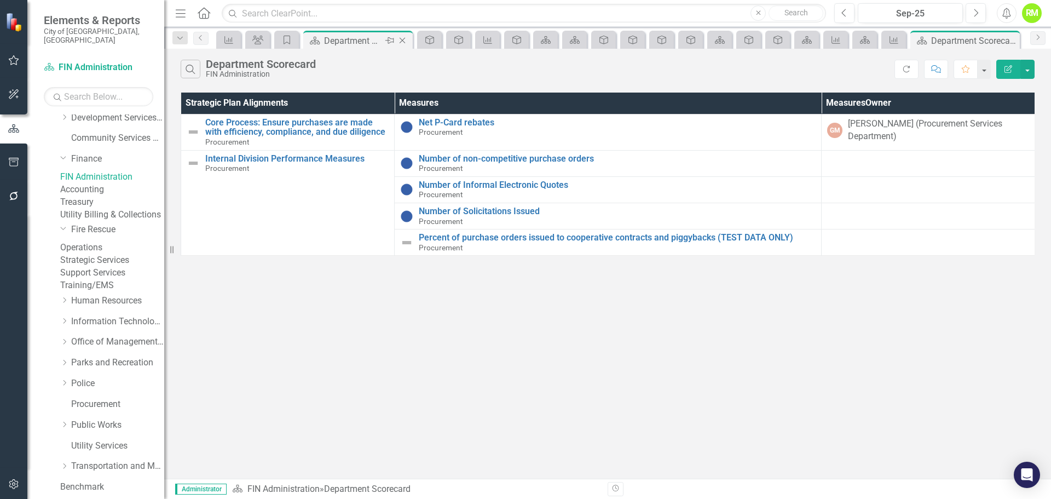
click at [407, 43] on icon "Close" at bounding box center [402, 40] width 11 height 9
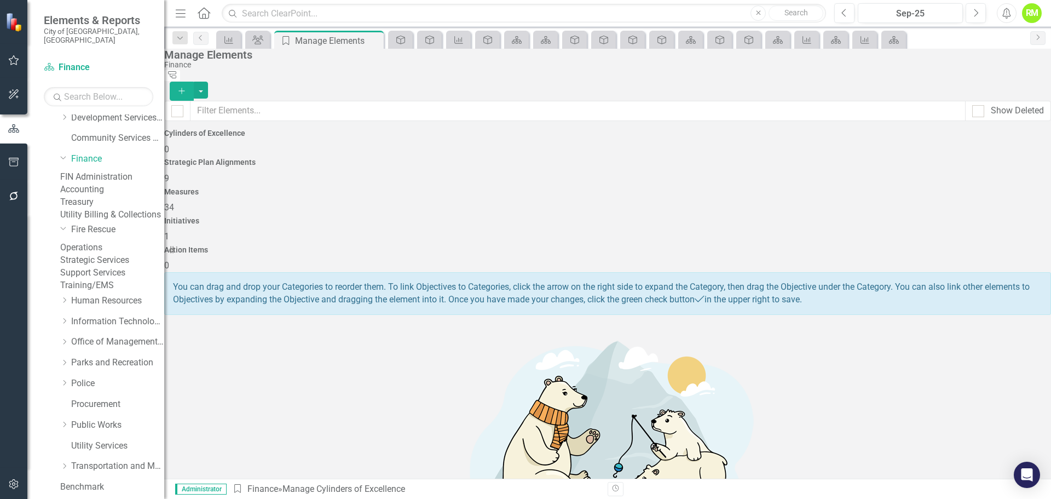
click at [174, 202] on span "34" at bounding box center [169, 207] width 10 height 10
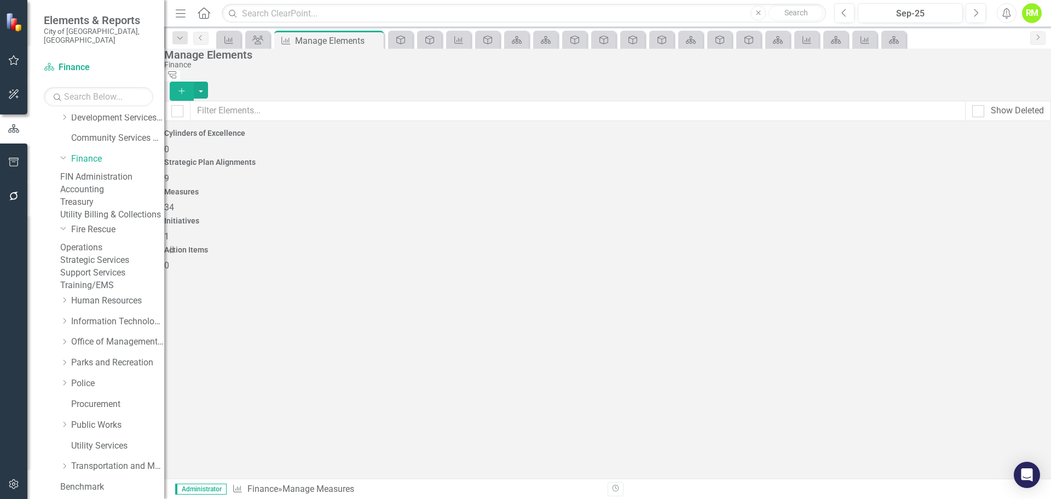
checkbox input "false"
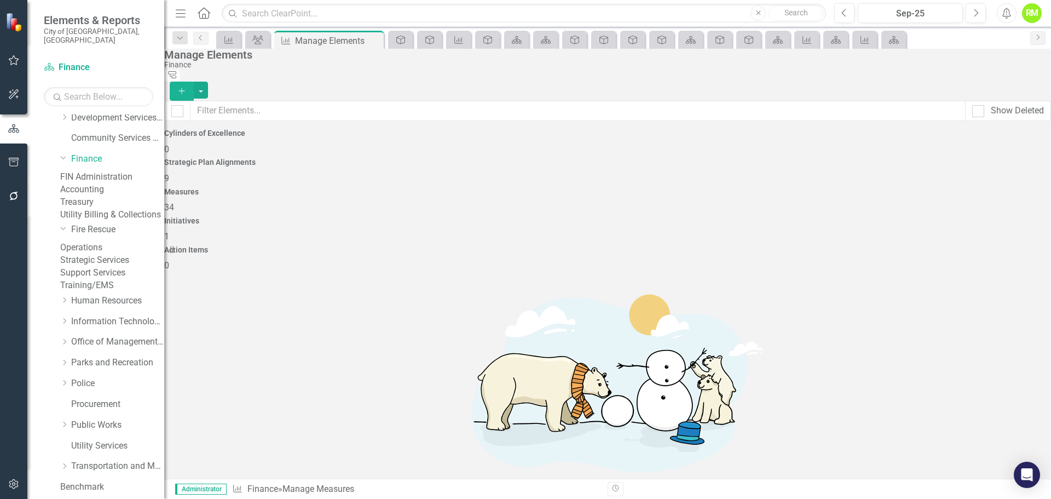
click at [122, 171] on link "FIN Administration" at bounding box center [112, 177] width 104 height 13
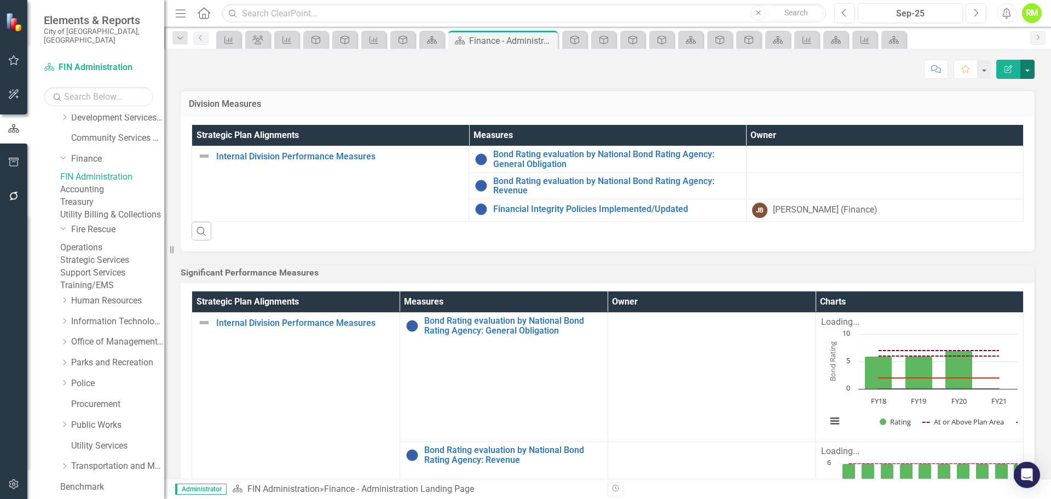
click at [1029, 71] on button "button" at bounding box center [1027, 69] width 14 height 19
click at [975, 107] on link "Edit Report Edit Layout" at bounding box center [989, 110] width 89 height 20
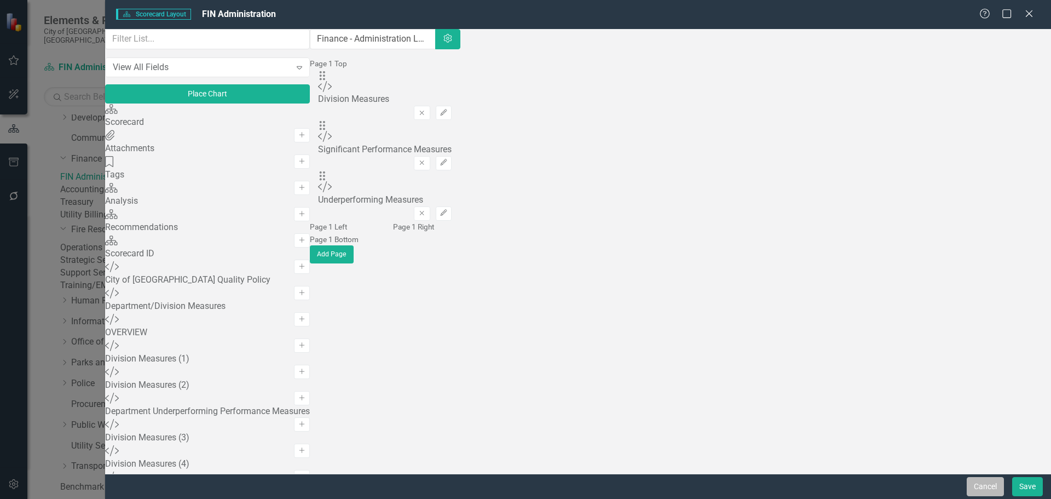
click at [996, 488] on button "Cancel" at bounding box center [985, 486] width 37 height 19
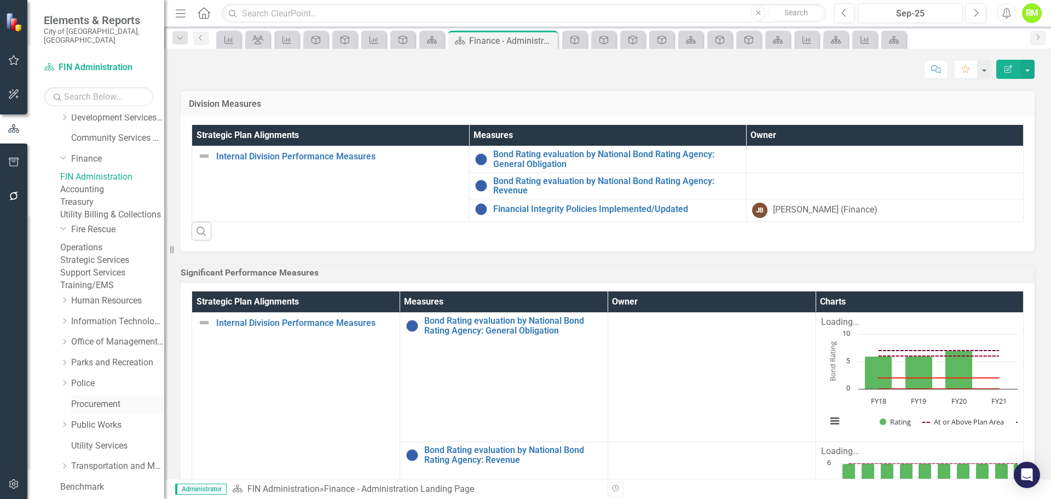
click at [96, 410] on link "Procurement" at bounding box center [117, 404] width 93 height 13
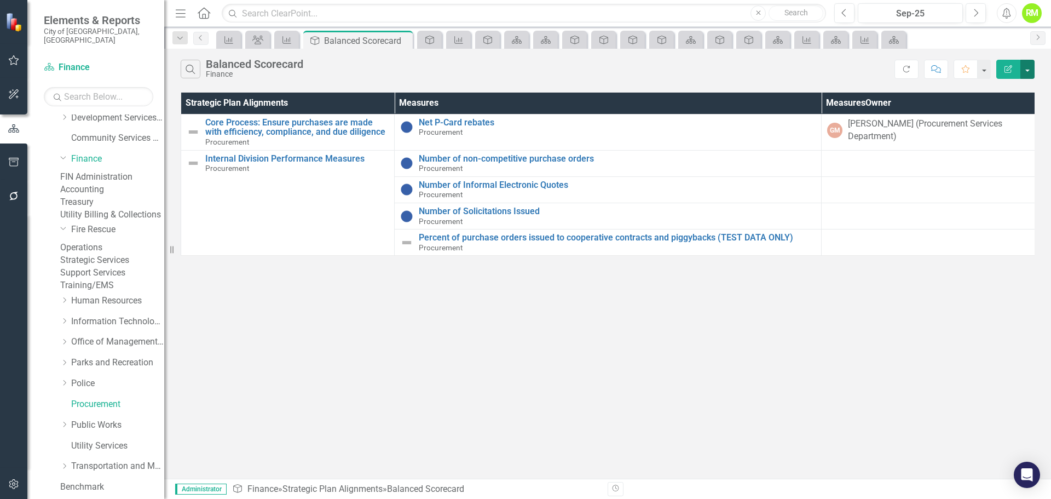
click at [1021, 67] on button "button" at bounding box center [1027, 69] width 14 height 19
click at [382, 326] on div "Search Balanced Scorecard Finance Refresh Comment Favorite Edit Report Strategi…" at bounding box center [607, 264] width 887 height 430
click at [94, 410] on link "Procurement" at bounding box center [117, 404] width 93 height 13
click at [84, 390] on link "Police" at bounding box center [117, 383] width 93 height 13
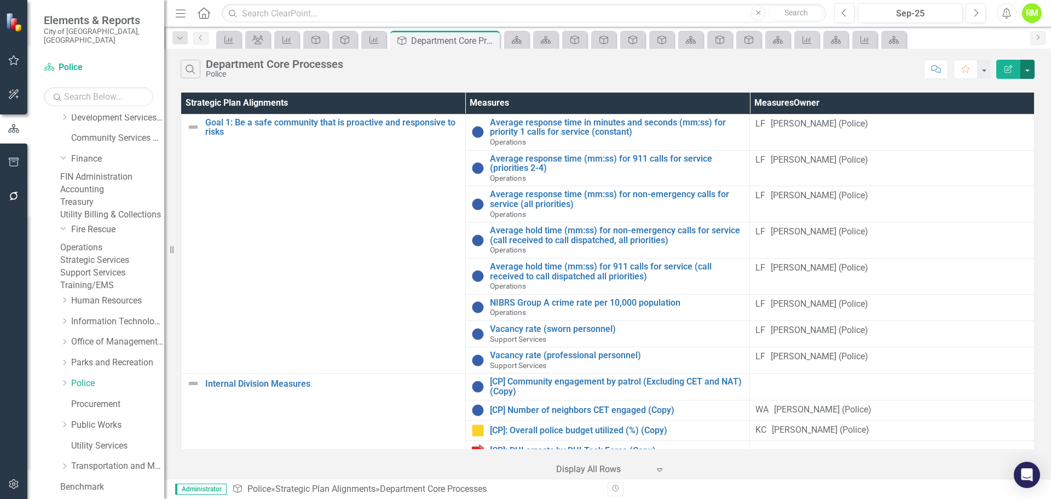
click at [1031, 66] on button "button" at bounding box center [1027, 69] width 14 height 19
click at [91, 410] on link "Procurement" at bounding box center [117, 404] width 93 height 13
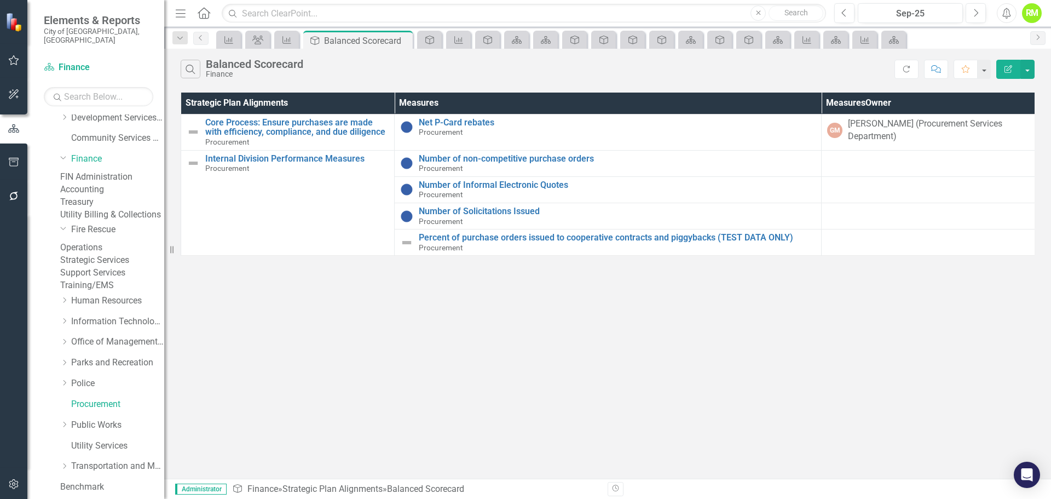
click at [1009, 71] on icon "Edit Report" at bounding box center [1008, 69] width 10 height 8
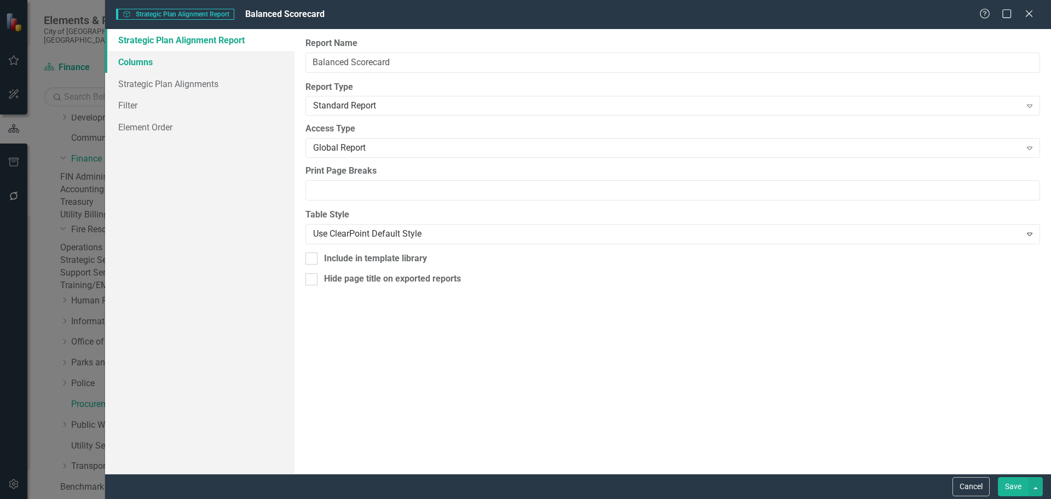
click at [130, 60] on link "Columns" at bounding box center [199, 62] width 189 height 22
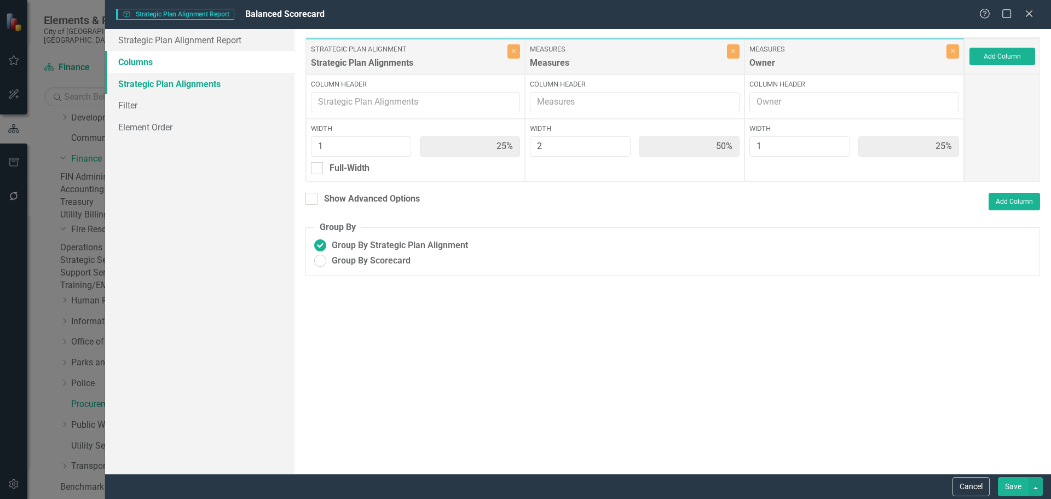
click at [149, 80] on link "Strategic Plan Alignments" at bounding box center [199, 84] width 189 height 22
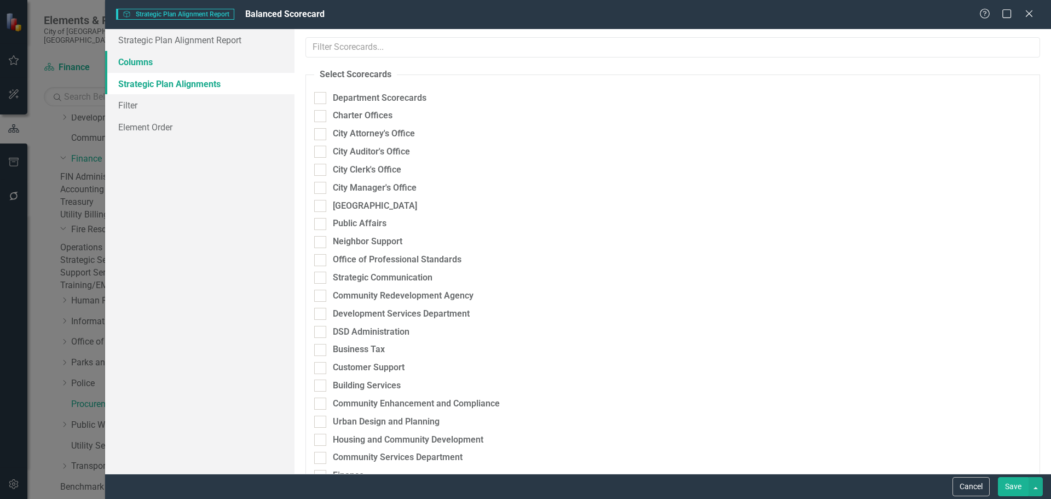
click at [135, 61] on link "Columns" at bounding box center [199, 62] width 189 height 22
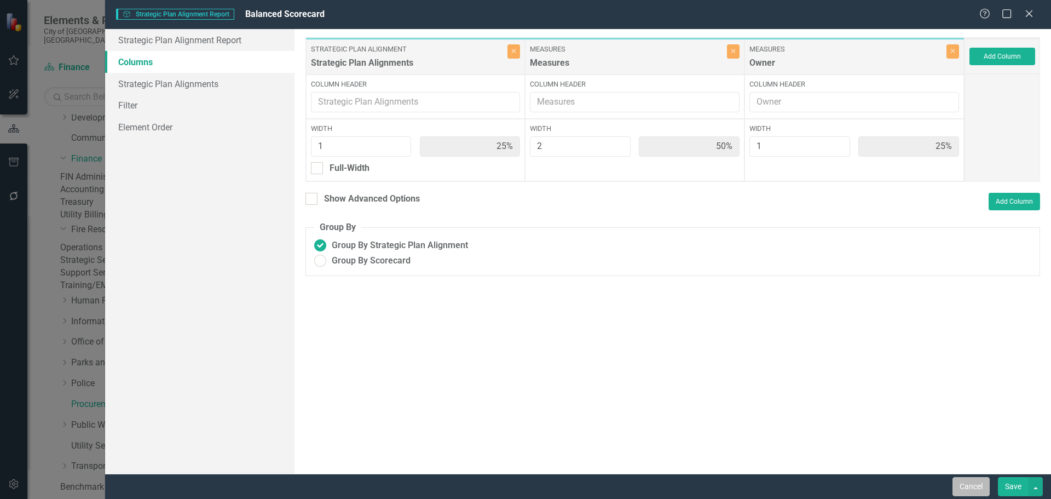
click at [964, 488] on button "Cancel" at bounding box center [970, 486] width 37 height 19
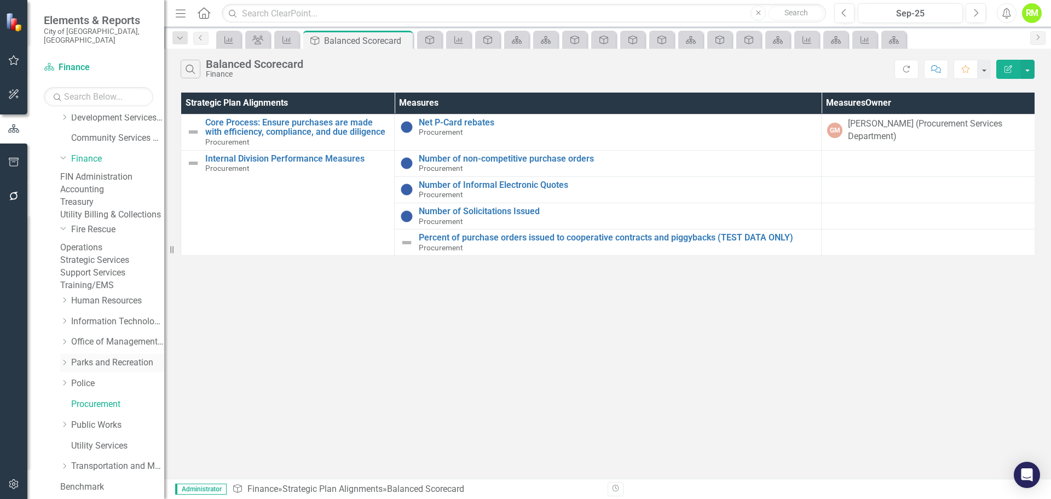
click at [86, 369] on link "Parks and Recreation" at bounding box center [117, 362] width 93 height 13
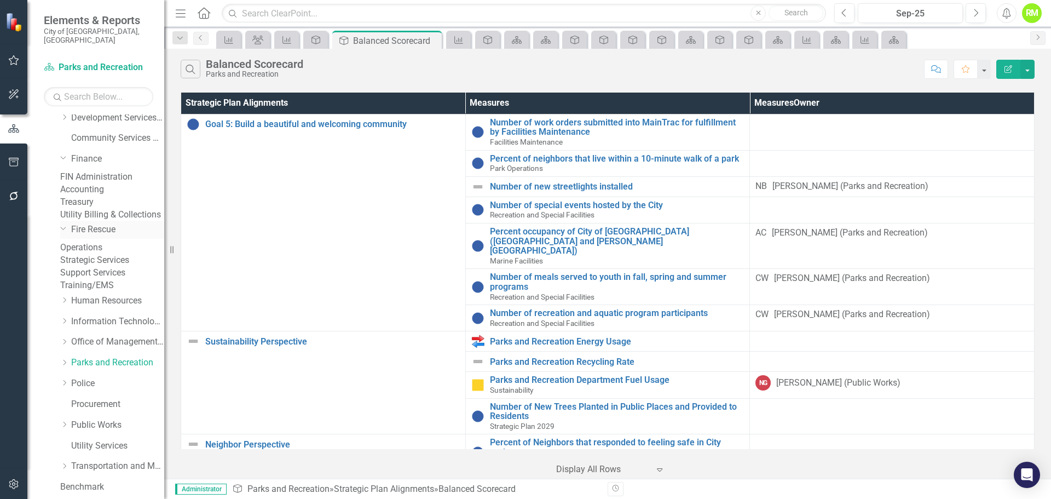
click at [94, 236] on link "Fire Rescue" at bounding box center [117, 229] width 93 height 13
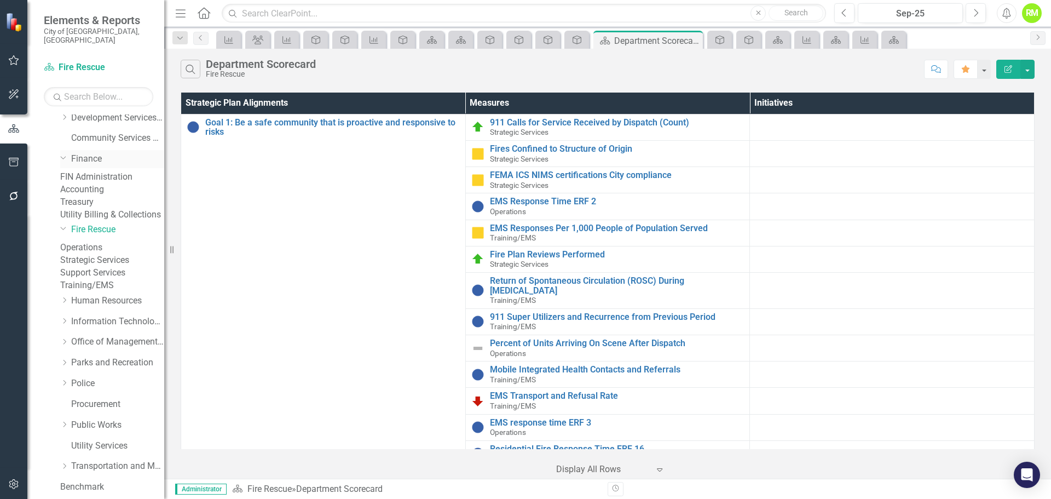
click at [86, 153] on link "Finance" at bounding box center [117, 159] width 93 height 13
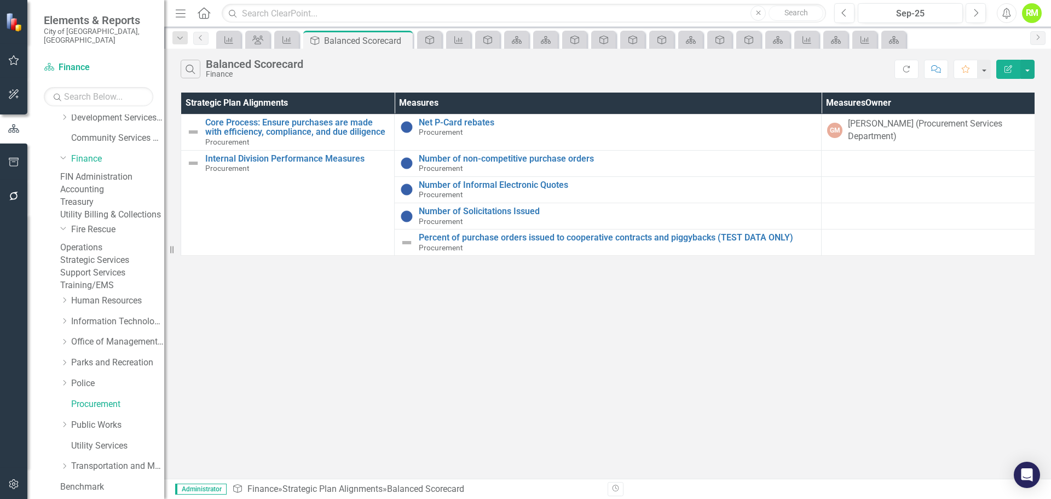
click at [112, 176] on link "FIN Administration" at bounding box center [112, 177] width 104 height 13
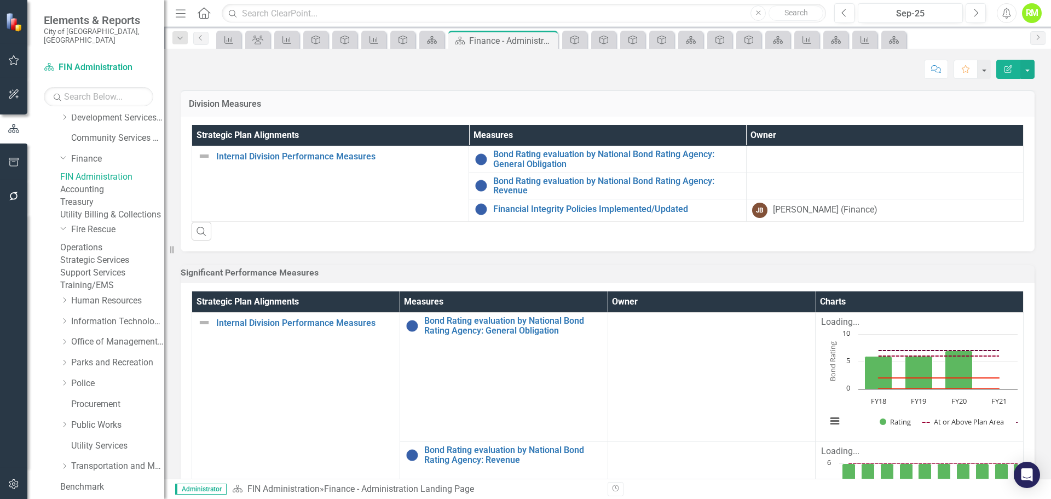
click at [115, 191] on link "Accounting" at bounding box center [112, 189] width 104 height 13
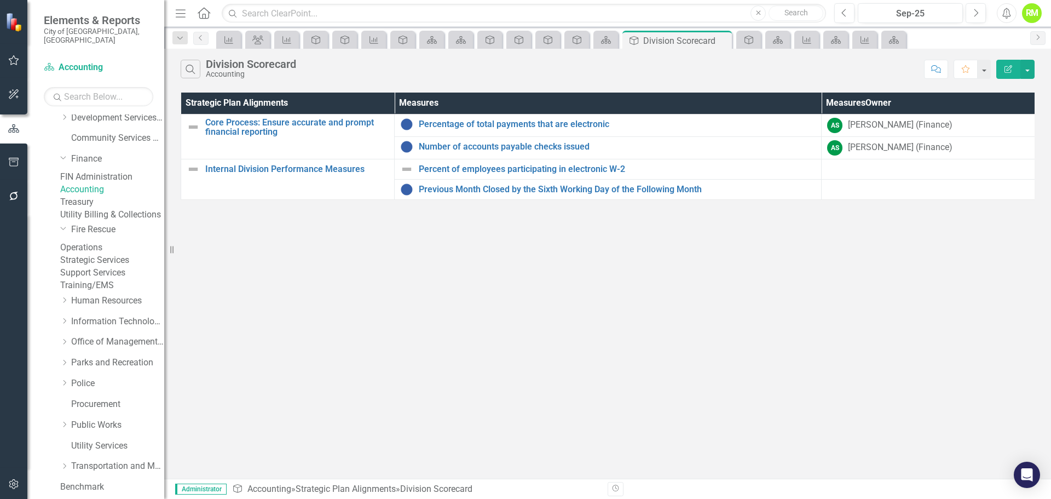
click at [99, 209] on link "Treasury" at bounding box center [112, 202] width 104 height 13
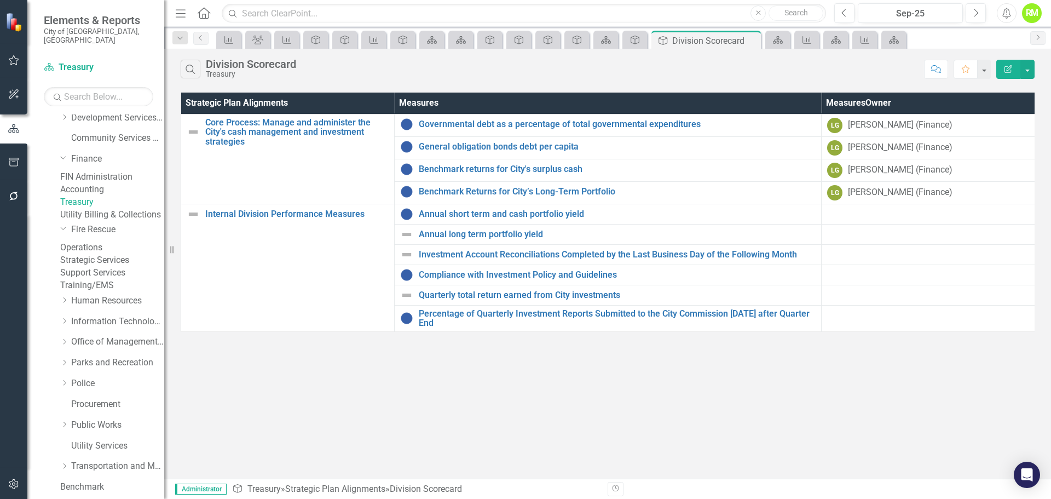
click at [103, 221] on link "Utility Billing & Collections" at bounding box center [112, 215] width 104 height 13
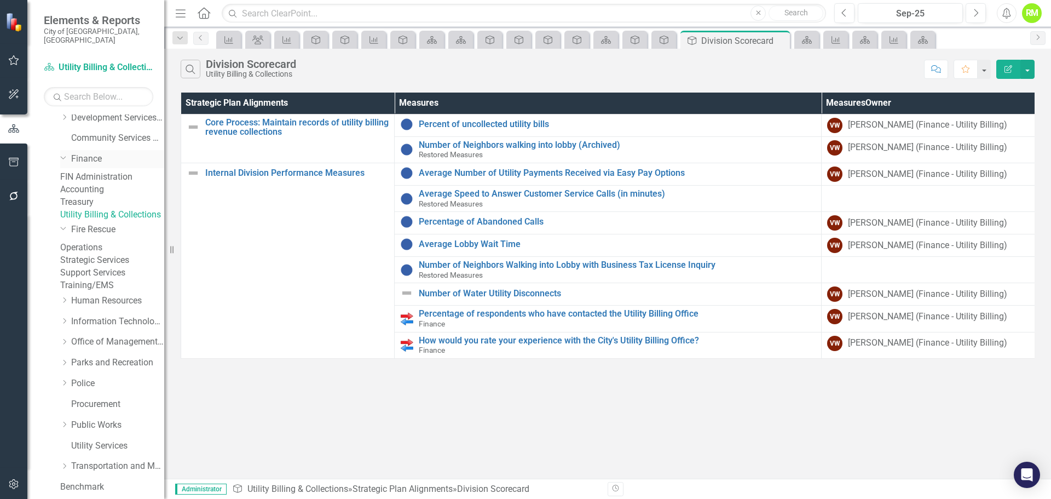
click at [85, 153] on link "Finance" at bounding box center [117, 159] width 93 height 13
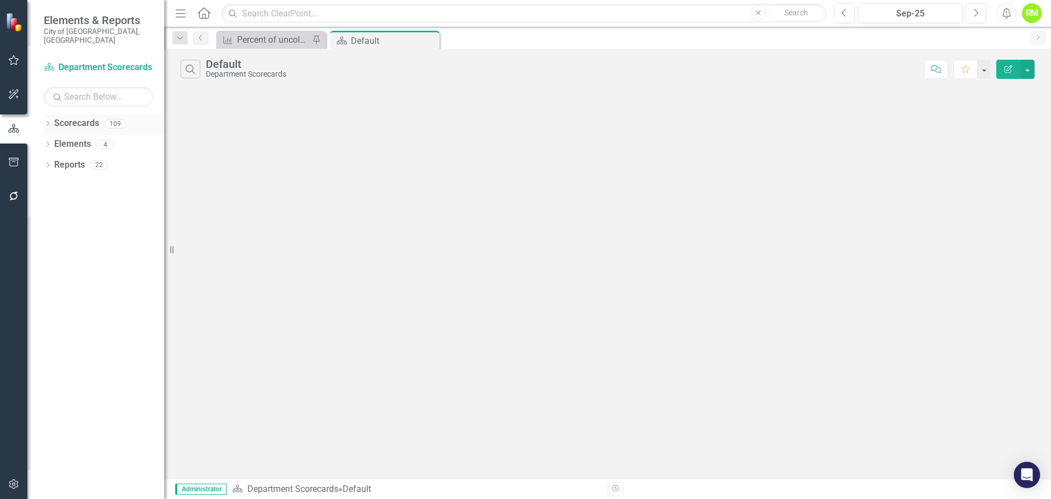
click at [49, 122] on icon "Dropdown" at bounding box center [48, 125] width 8 height 6
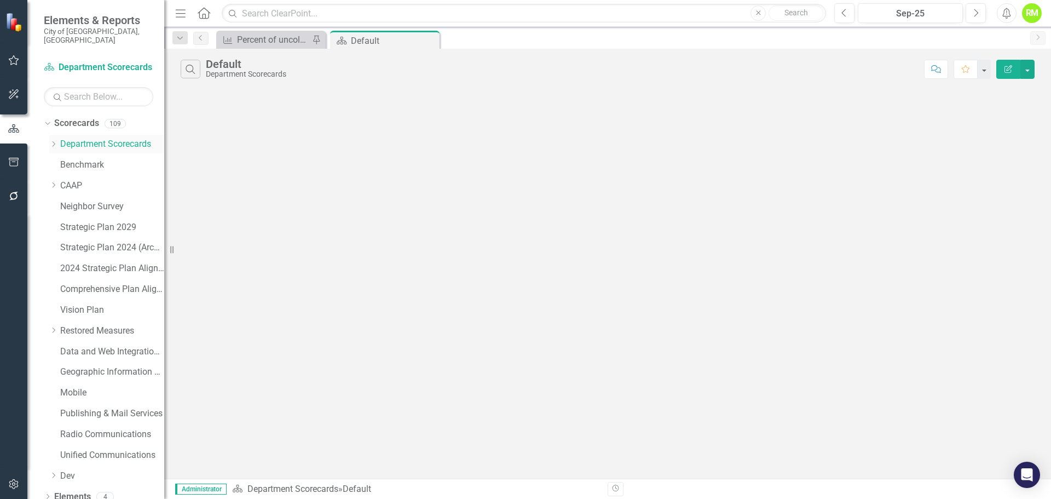
click at [54, 141] on icon "Dropdown" at bounding box center [53, 144] width 8 height 7
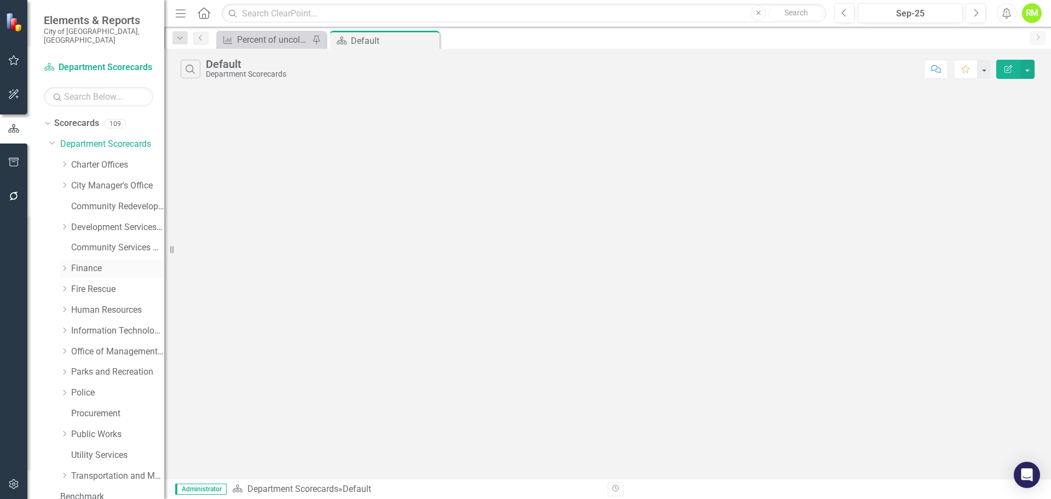
click at [85, 262] on link "Finance" at bounding box center [117, 268] width 93 height 13
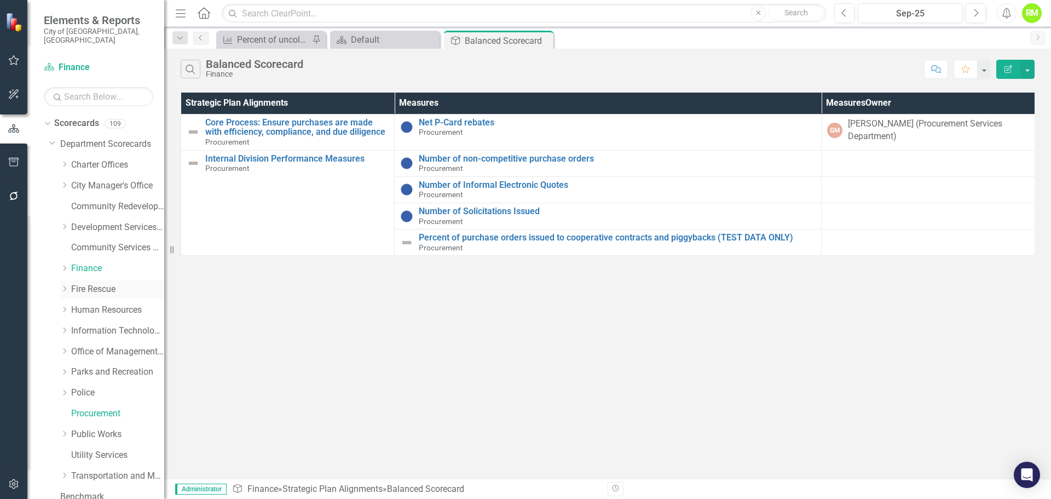
click at [88, 284] on link "Fire Rescue" at bounding box center [117, 289] width 93 height 13
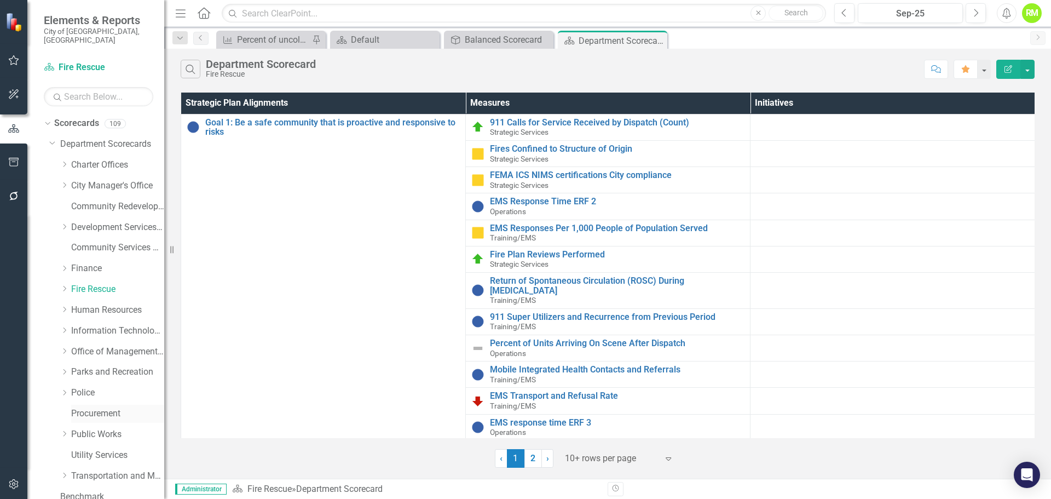
click at [84, 407] on link "Procurement" at bounding box center [117, 413] width 93 height 13
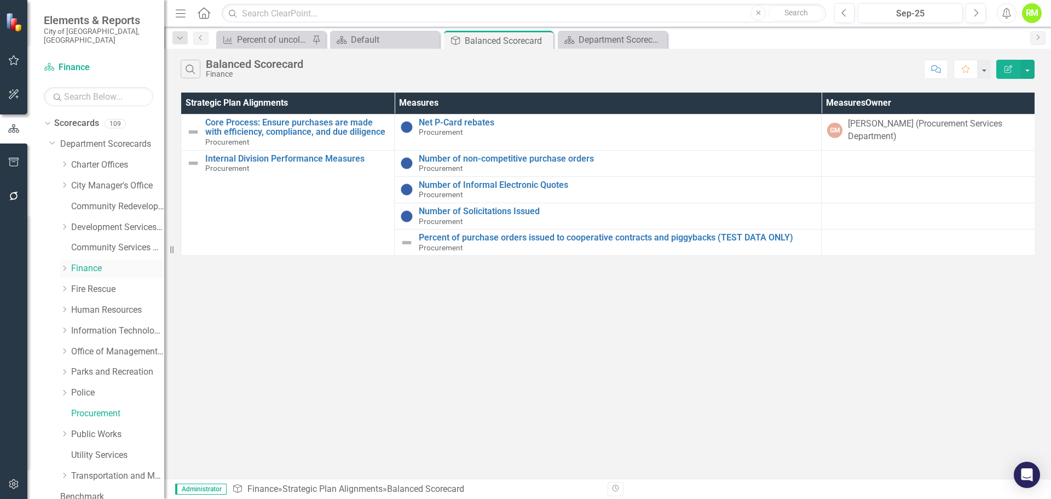
click at [94, 262] on link "Finance" at bounding box center [117, 268] width 93 height 13
click at [1027, 64] on button "button" at bounding box center [1027, 69] width 14 height 19
click at [988, 84] on link "Edit Report Edit Report" at bounding box center [990, 89] width 86 height 20
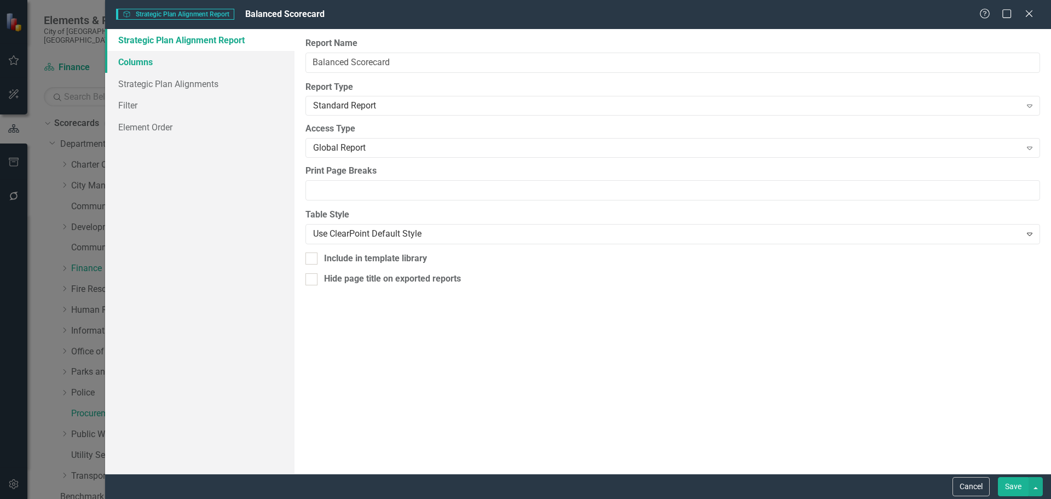
click at [137, 62] on link "Columns" at bounding box center [199, 62] width 189 height 22
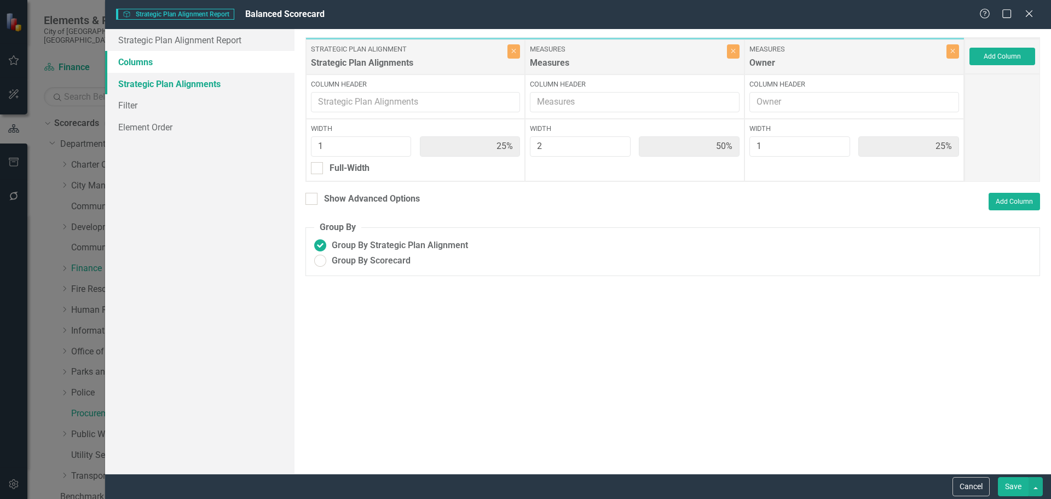
click at [130, 89] on link "Strategic Plan Alignments" at bounding box center [199, 84] width 189 height 22
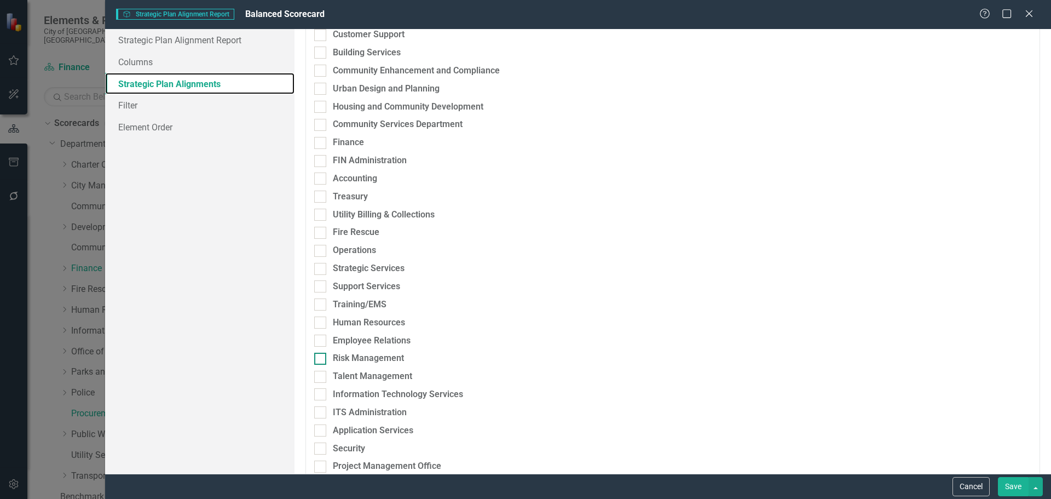
scroll to position [328, 0]
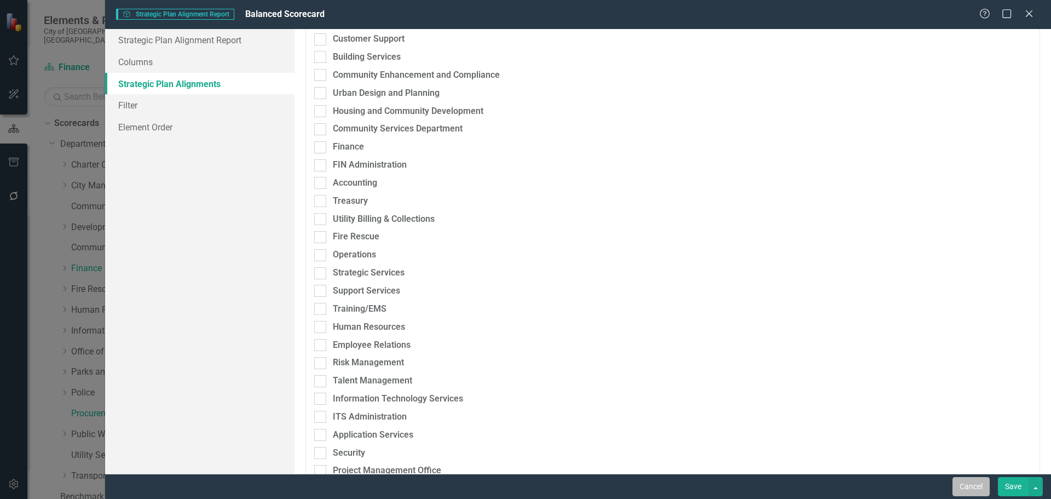
click at [971, 486] on button "Cancel" at bounding box center [970, 486] width 37 height 19
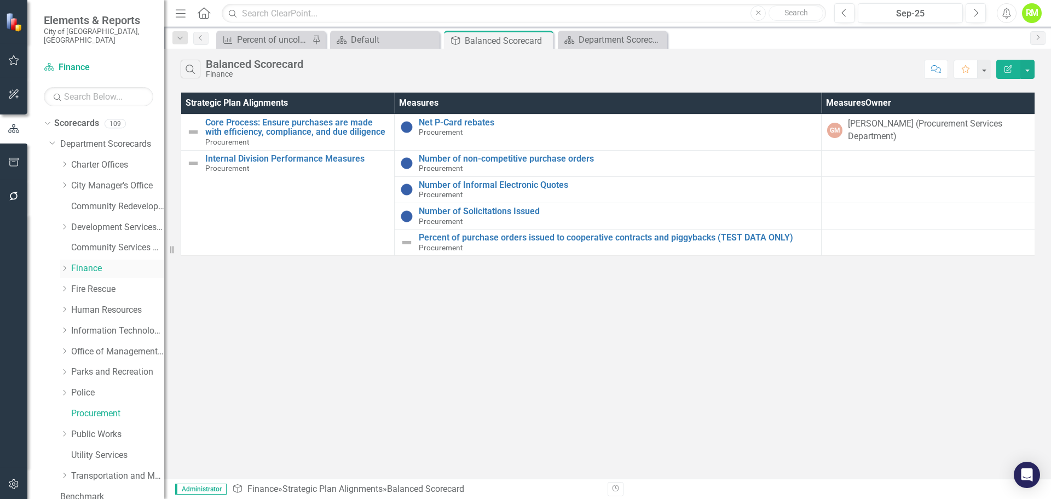
click at [87, 262] on link "Finance" at bounding box center [117, 268] width 93 height 13
click at [96, 407] on link "Procurement" at bounding box center [117, 413] width 93 height 13
click at [86, 262] on link "Finance" at bounding box center [117, 268] width 93 height 13
click at [93, 352] on div "Dropdown Office of Management and Budget" at bounding box center [106, 353] width 115 height 21
click at [100, 345] on link "Office of Management and Budget" at bounding box center [117, 351] width 93 height 13
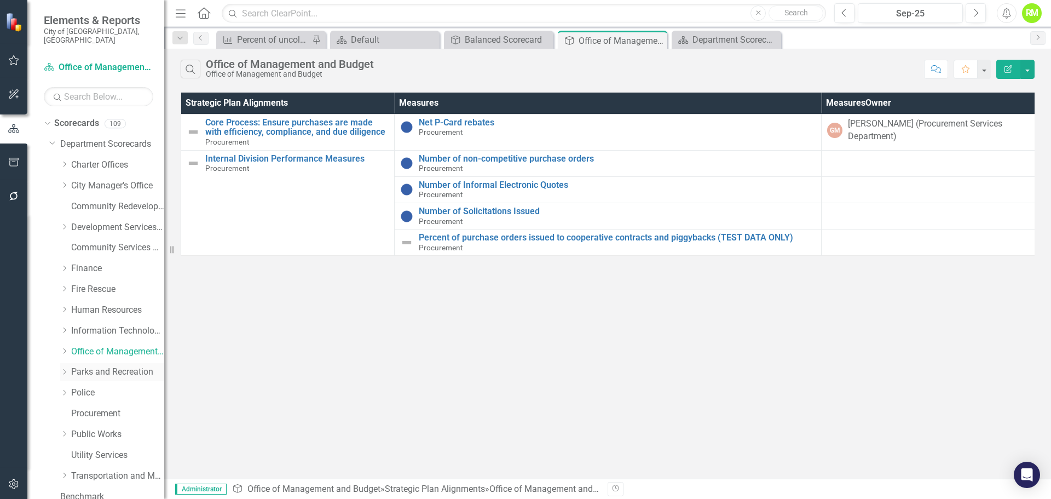
click at [103, 366] on link "Parks and Recreation" at bounding box center [117, 372] width 93 height 13
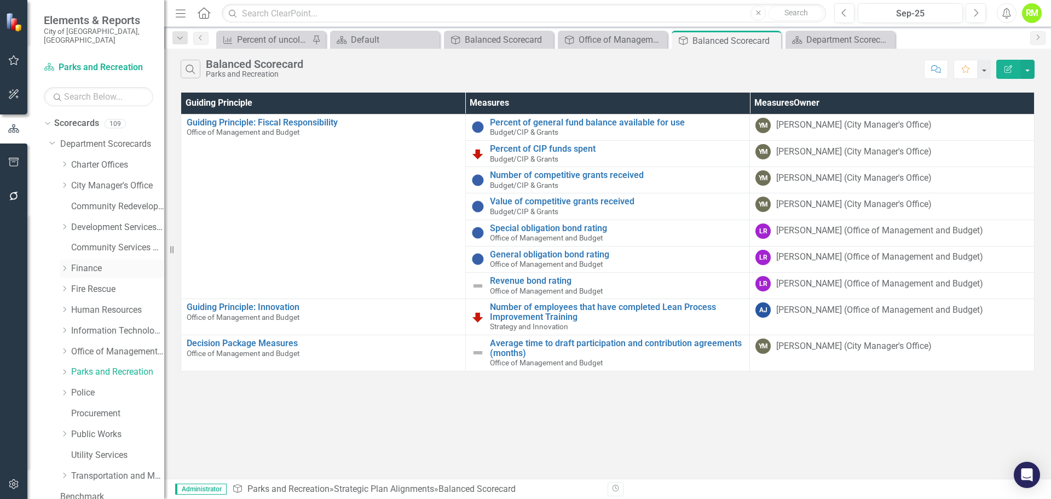
click at [91, 259] on div "Dropdown Finance" at bounding box center [112, 268] width 104 height 18
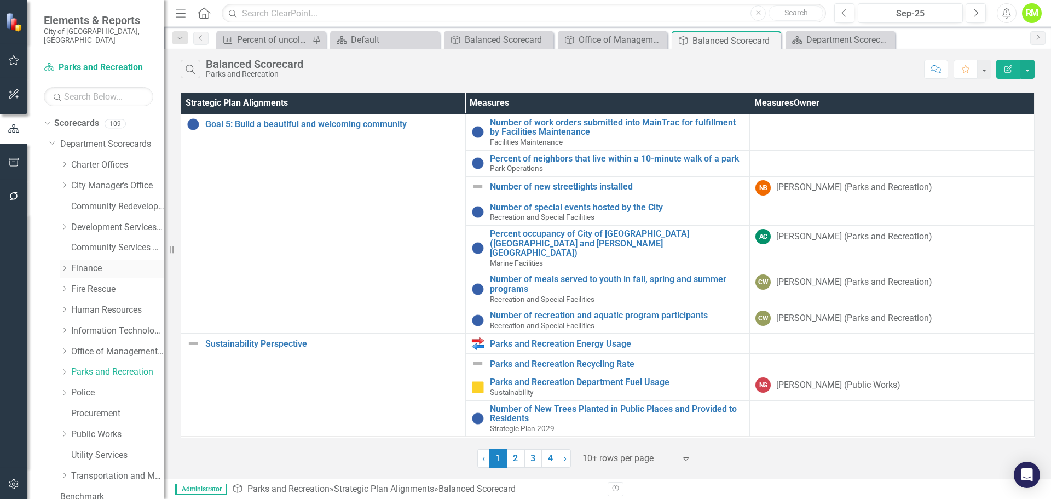
click at [91, 262] on link "Finance" at bounding box center [117, 268] width 93 height 13
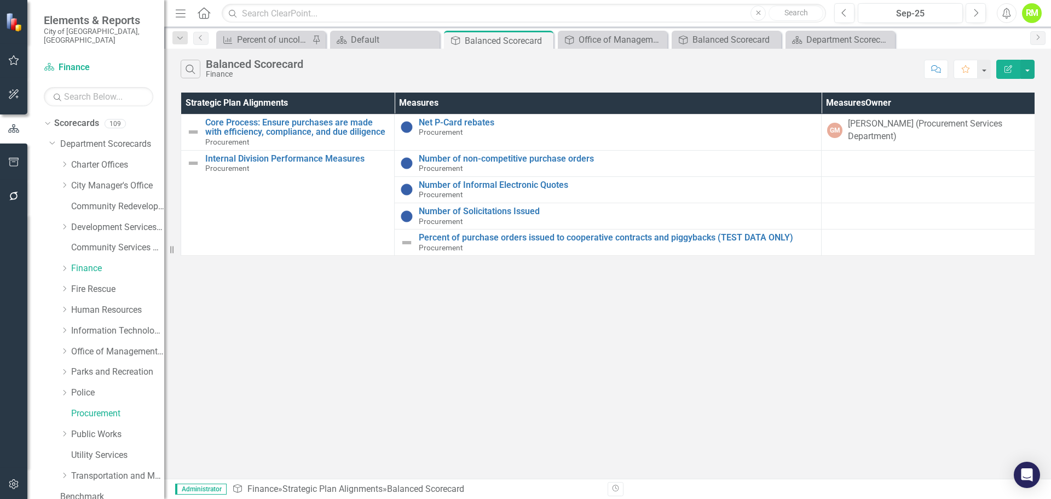
click at [1011, 70] on icon "button" at bounding box center [1008, 69] width 8 height 8
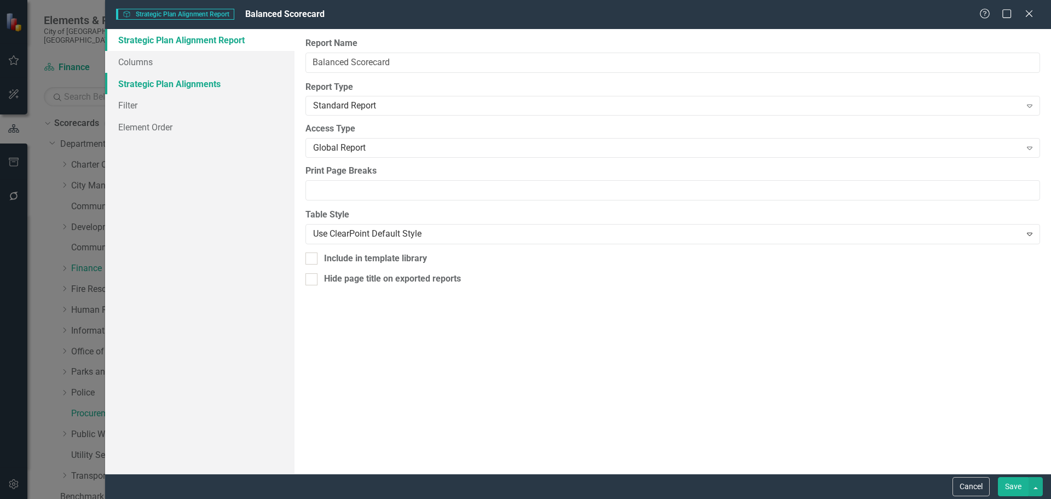
click at [150, 83] on link "Strategic Plan Alignments" at bounding box center [199, 84] width 189 height 22
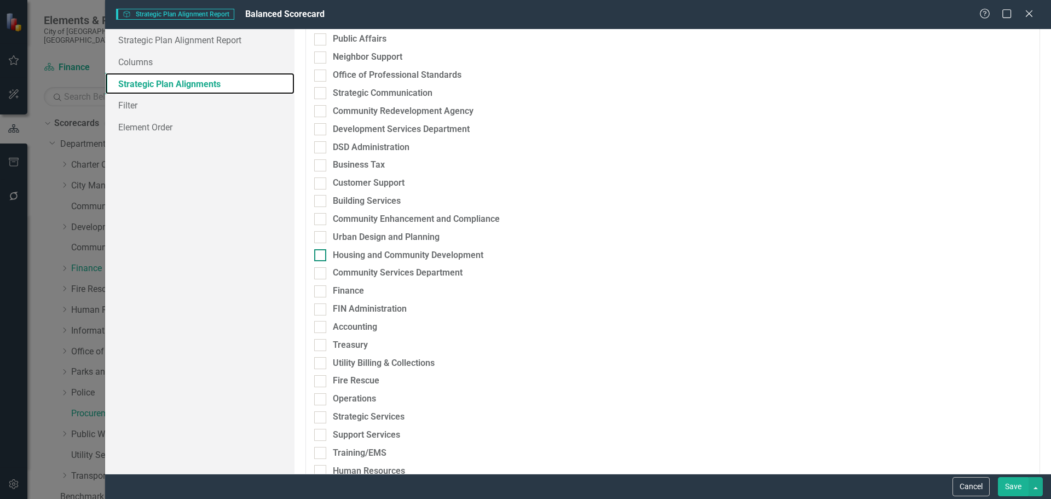
scroll to position [219, 0]
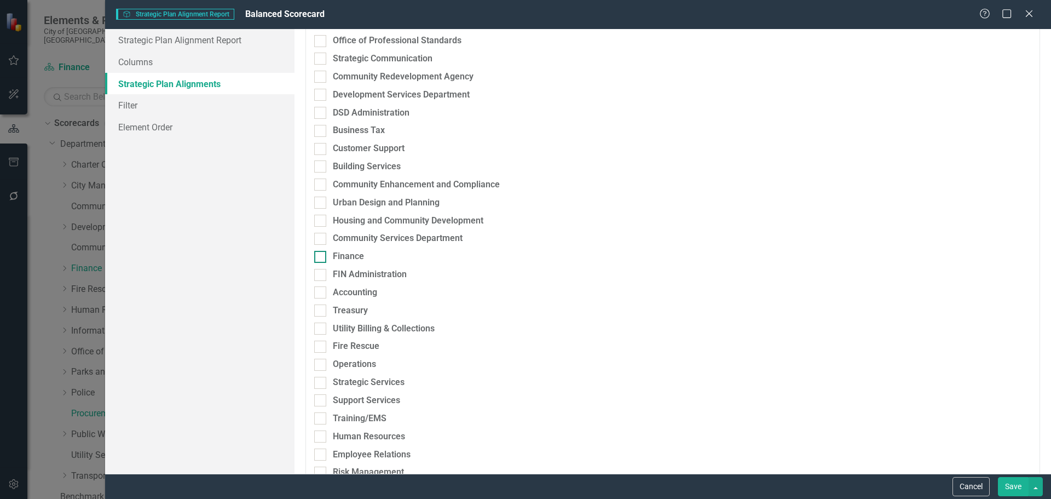
click at [320, 256] on input "Finance" at bounding box center [317, 254] width 7 height 7
checkbox input "true"
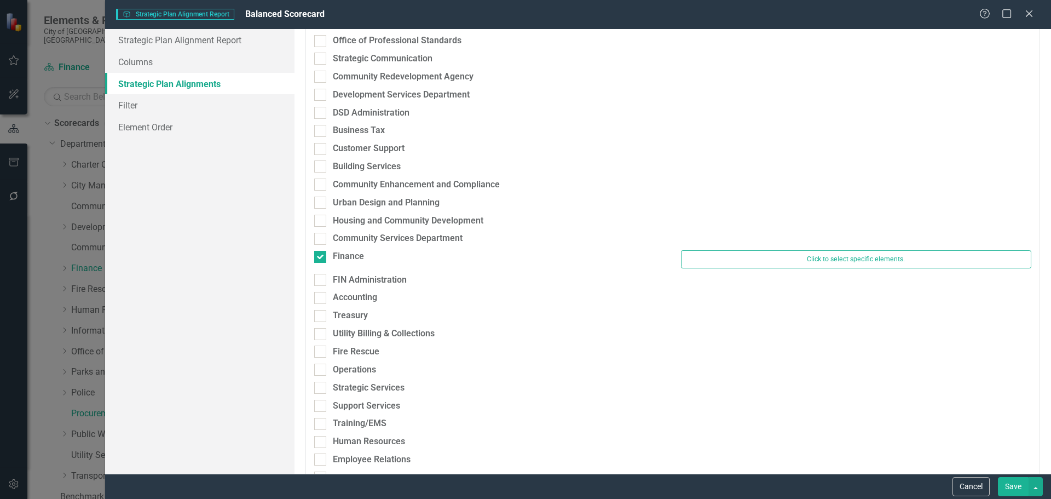
click at [1009, 482] on button "Save" at bounding box center [1013, 486] width 31 height 19
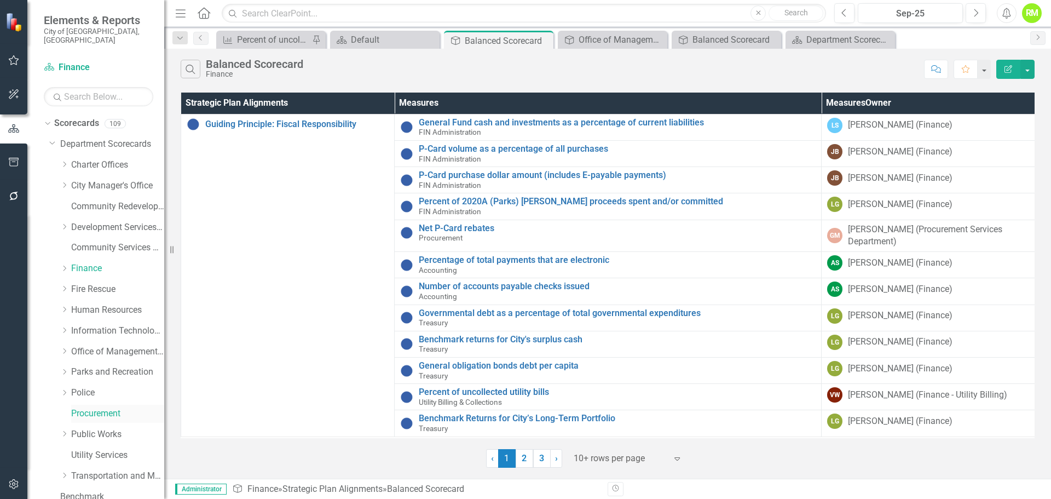
click at [92, 407] on link "Procurement" at bounding box center [117, 413] width 93 height 13
click at [72, 61] on link "Scorecard Finance" at bounding box center [98, 67] width 109 height 13
click at [78, 408] on link "Procurement" at bounding box center [117, 413] width 93 height 13
click at [84, 386] on link "Police" at bounding box center [117, 392] width 93 height 13
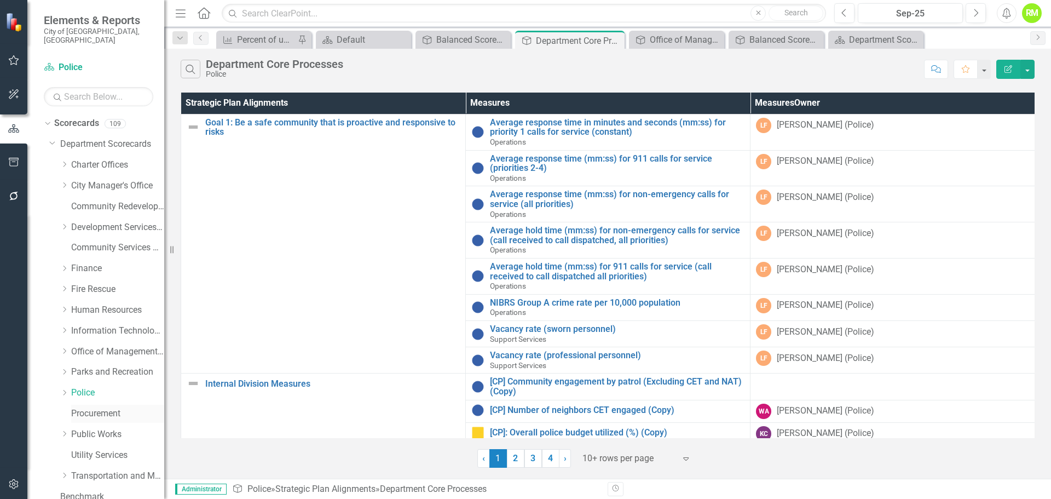
click at [96, 410] on link "Procurement" at bounding box center [117, 413] width 93 height 13
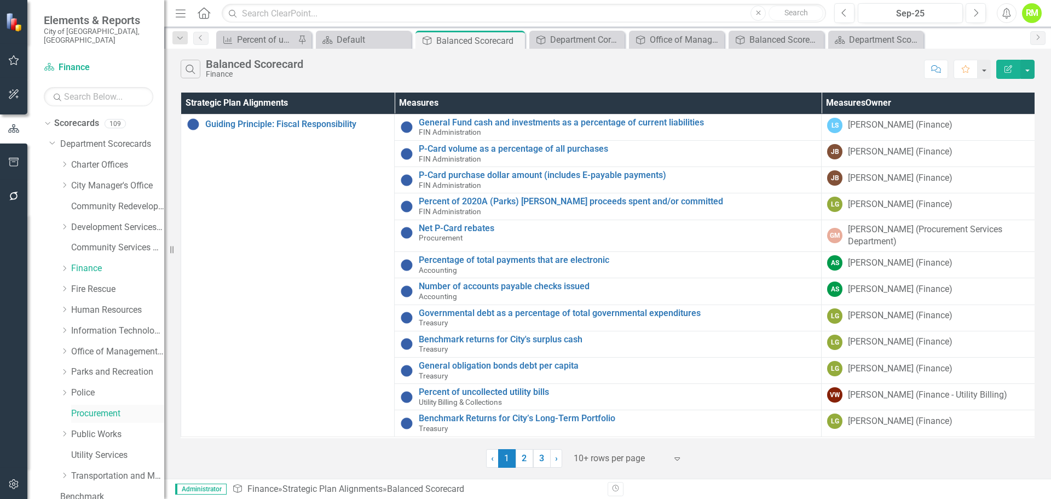
drag, startPoint x: 84, startPoint y: 404, endPoint x: 76, endPoint y: 403, distance: 8.3
click at [84, 407] on link "Procurement" at bounding box center [117, 413] width 93 height 13
click at [83, 386] on link "Police" at bounding box center [117, 392] width 93 height 13
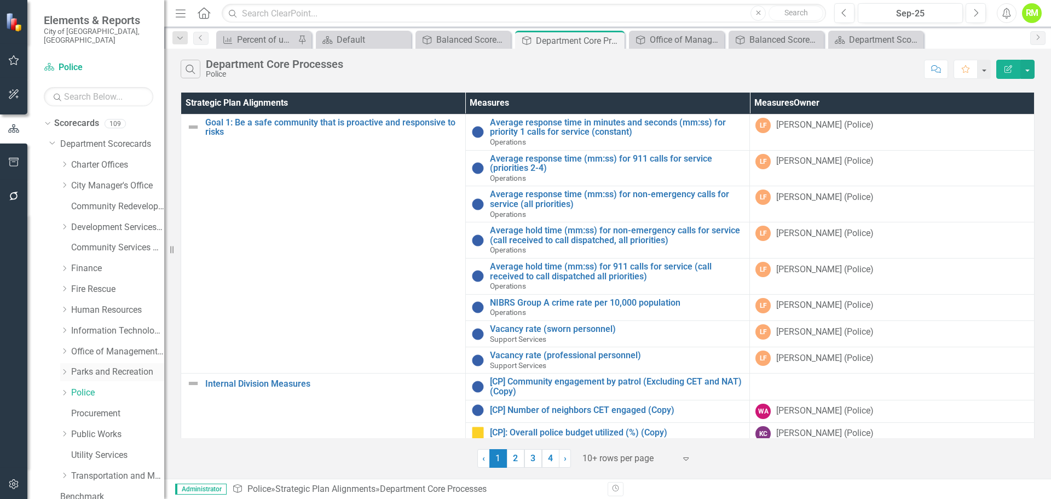
click at [102, 366] on link "Parks and Recreation" at bounding box center [117, 372] width 93 height 13
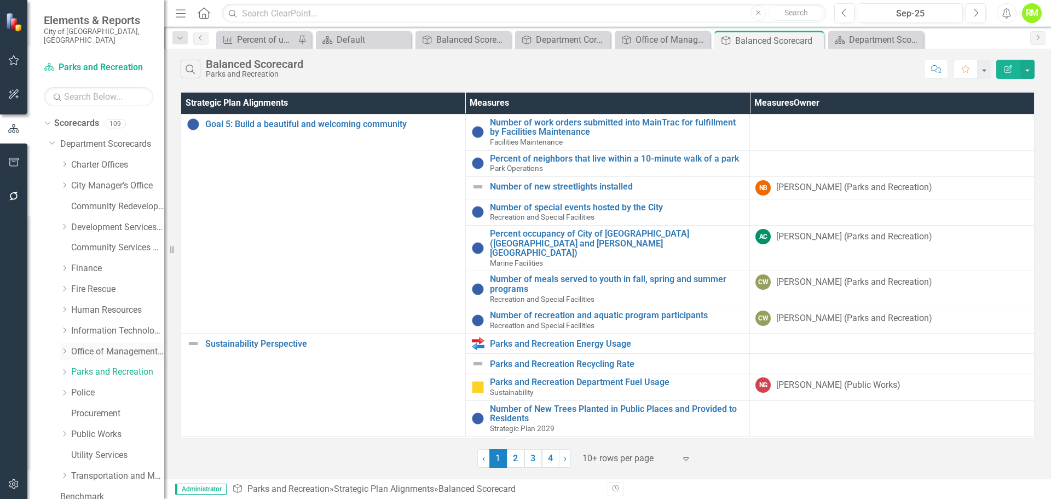
click at [104, 345] on link "Office of Management and Budget" at bounding box center [117, 351] width 93 height 13
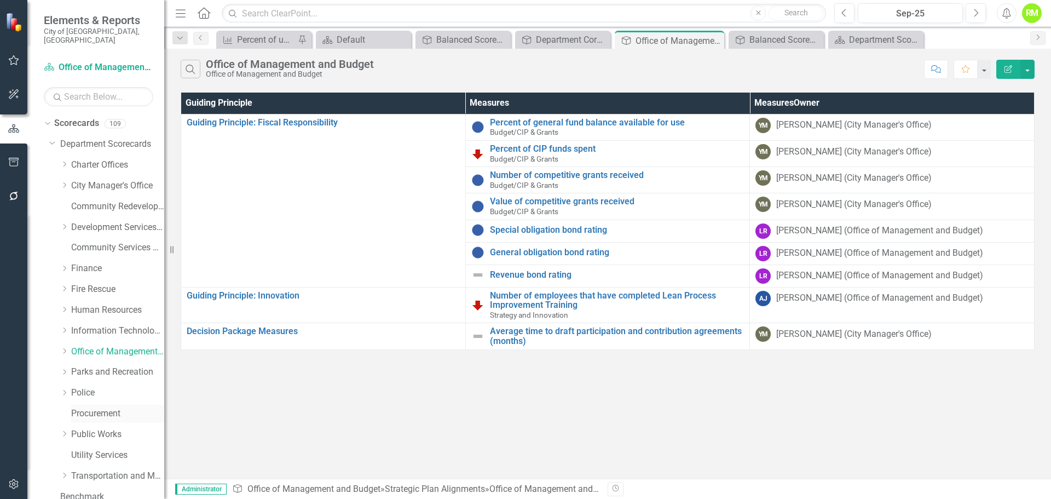
click at [105, 407] on link "Procurement" at bounding box center [117, 413] width 93 height 13
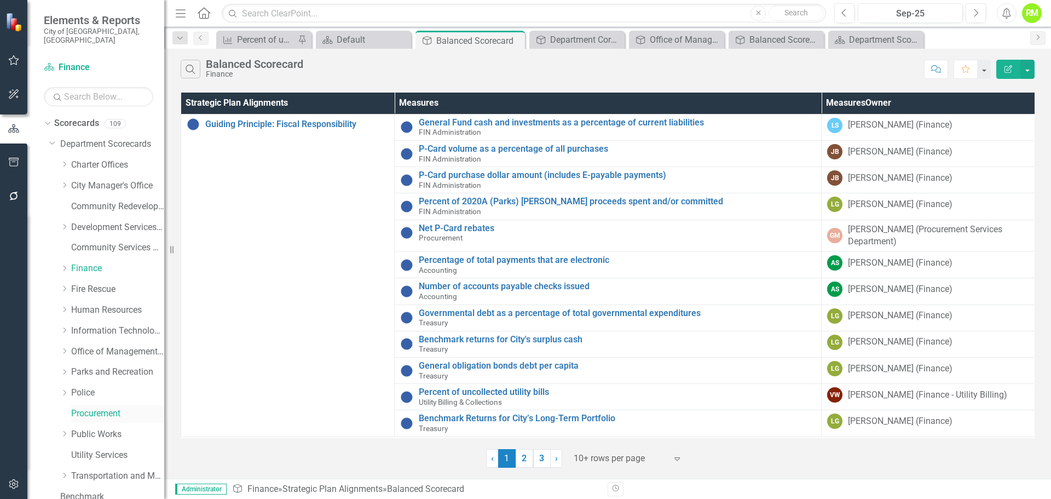
click at [92, 407] on link "Procurement" at bounding box center [117, 413] width 93 height 13
click at [80, 117] on link "Scorecards" at bounding box center [76, 123] width 45 height 13
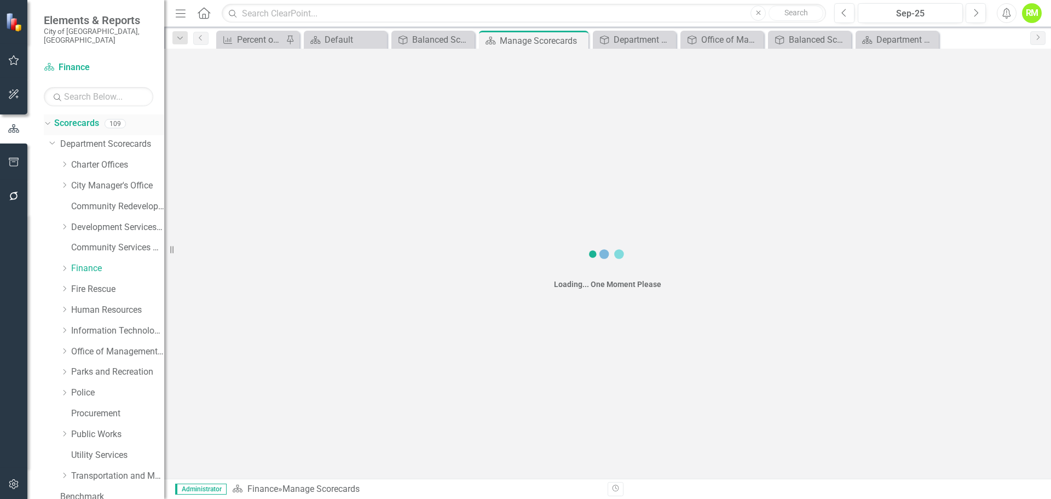
click at [80, 117] on link "Scorecards" at bounding box center [76, 123] width 45 height 13
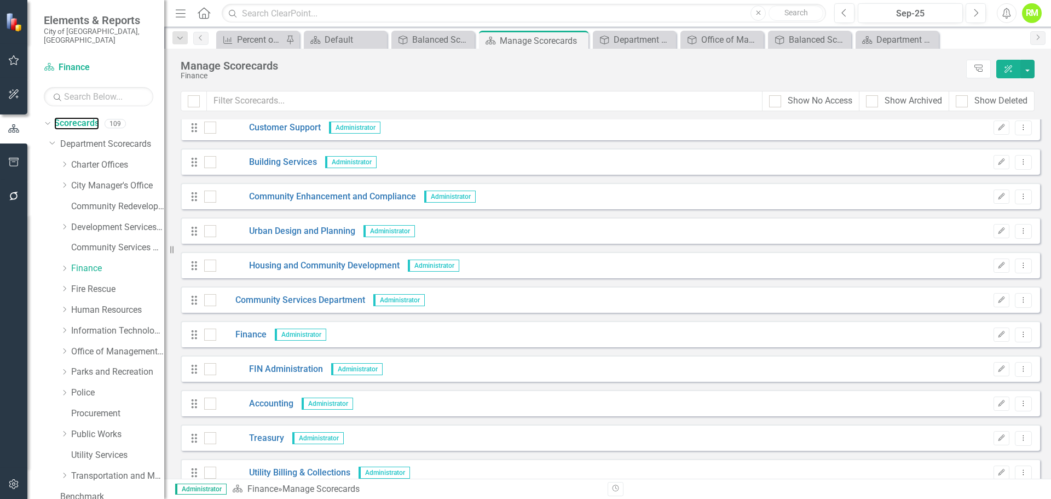
scroll to position [547, 0]
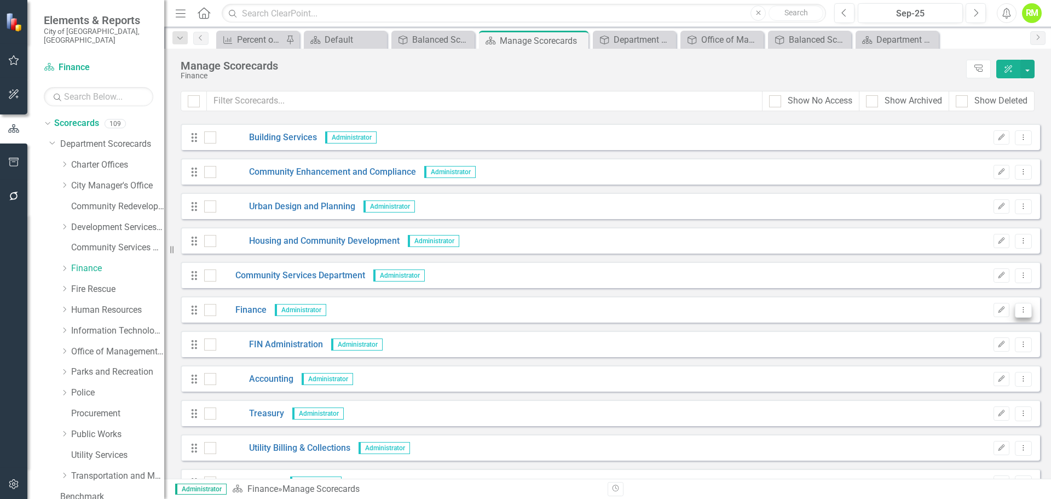
click at [1019, 310] on icon "Dropdown Menu" at bounding box center [1023, 309] width 9 height 7
click at [940, 327] on link "Edit Edit Scorecard" at bounding box center [962, 328] width 121 height 20
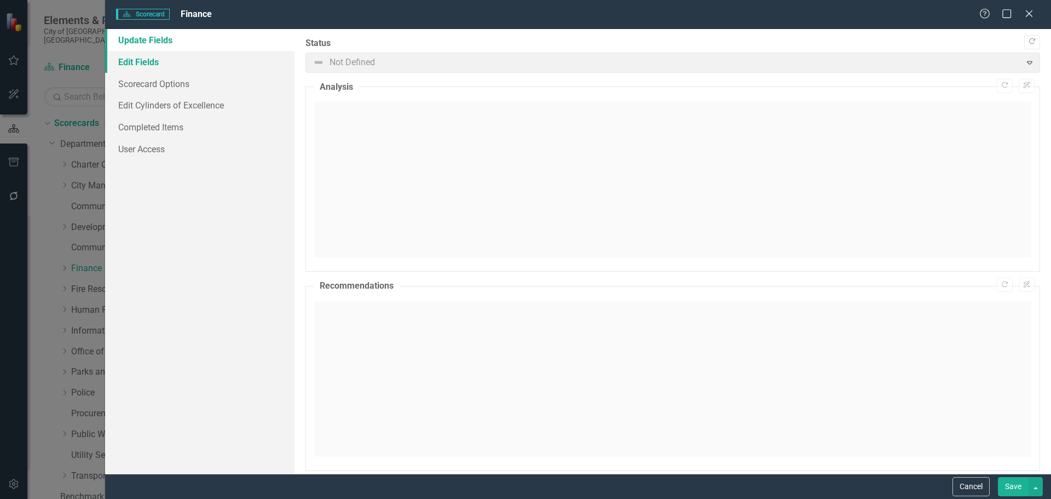
click at [146, 59] on link "Edit Fields" at bounding box center [199, 62] width 189 height 22
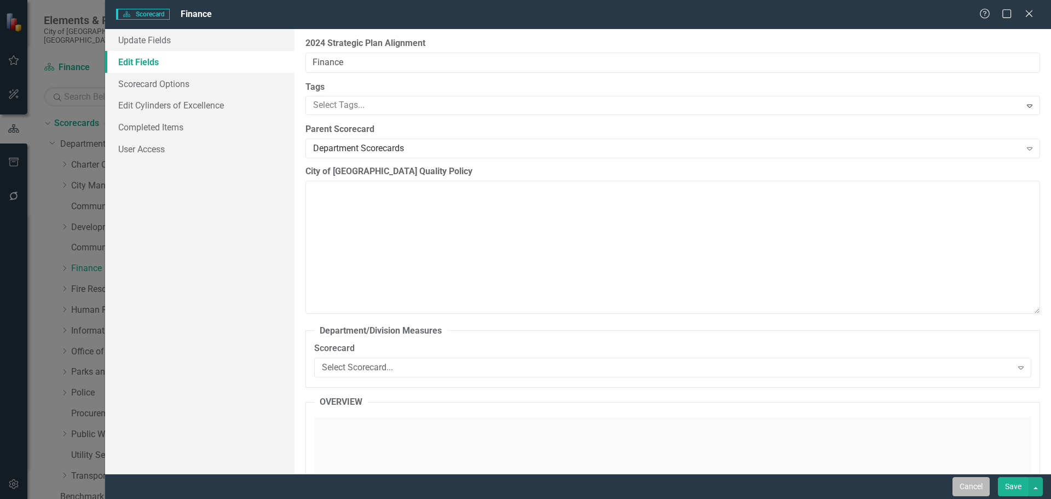
click at [970, 485] on button "Cancel" at bounding box center [970, 486] width 37 height 19
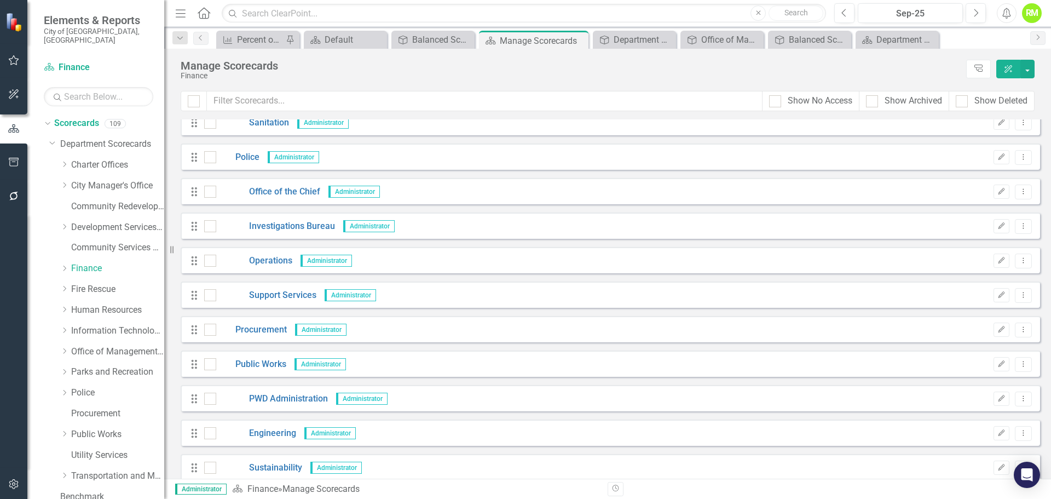
scroll to position [1806, 0]
click at [998, 327] on icon "button" at bounding box center [1001, 326] width 7 height 7
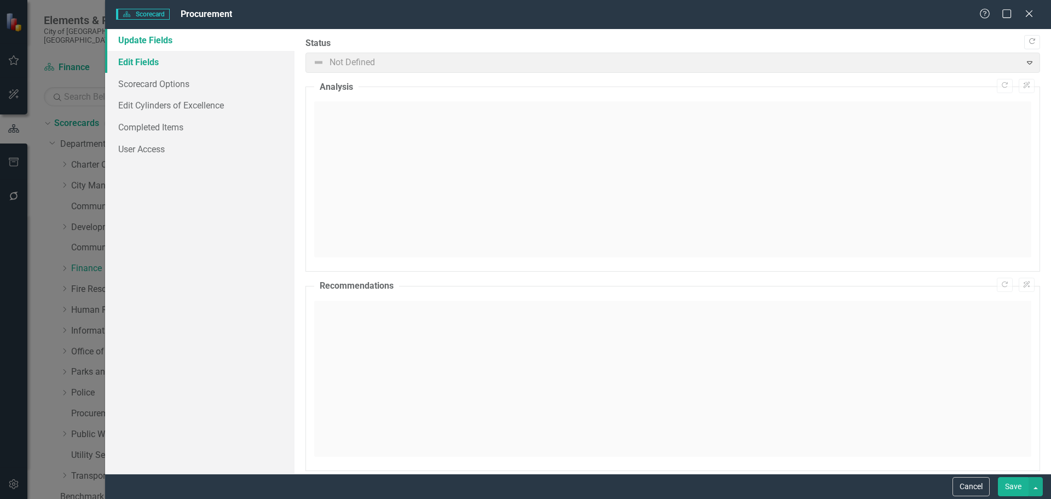
click at [148, 65] on link "Edit Fields" at bounding box center [199, 62] width 189 height 22
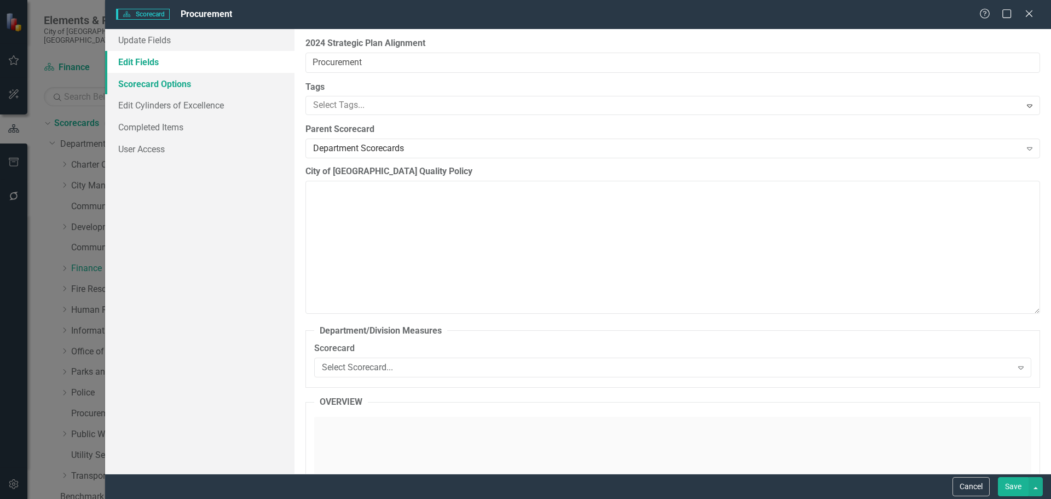
click at [138, 89] on link "Scorecard Options" at bounding box center [199, 84] width 189 height 22
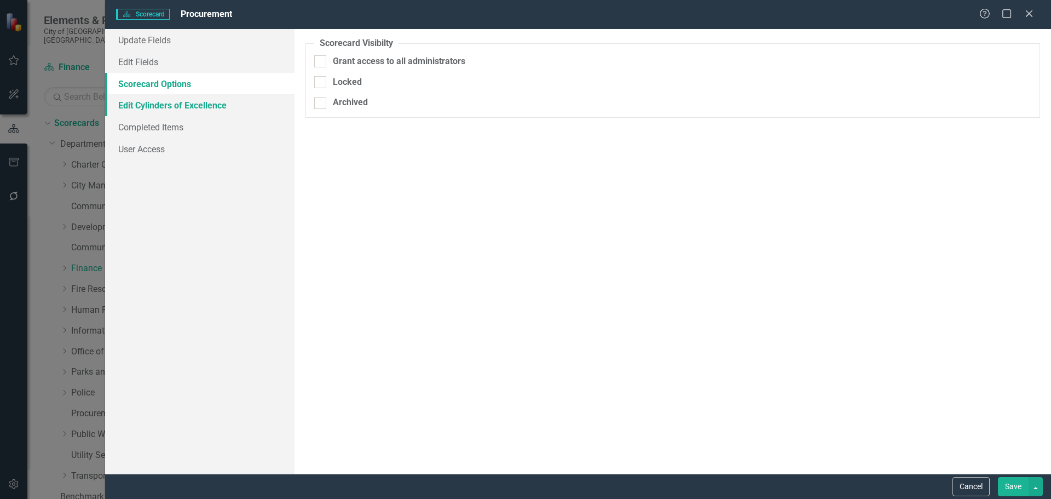
click at [139, 105] on link "Edit Cylinders of Excellence" at bounding box center [199, 105] width 189 height 22
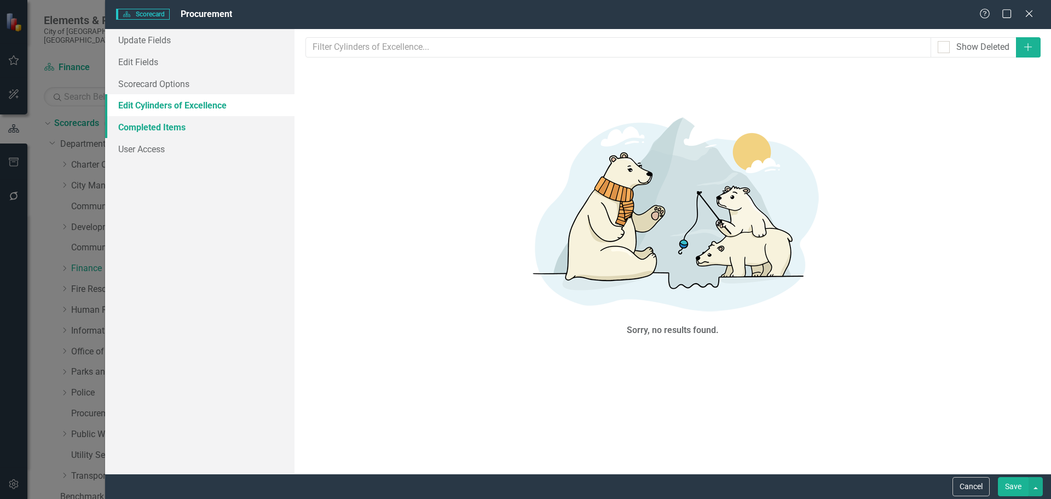
click at [149, 132] on link "Completed Items" at bounding box center [199, 127] width 189 height 22
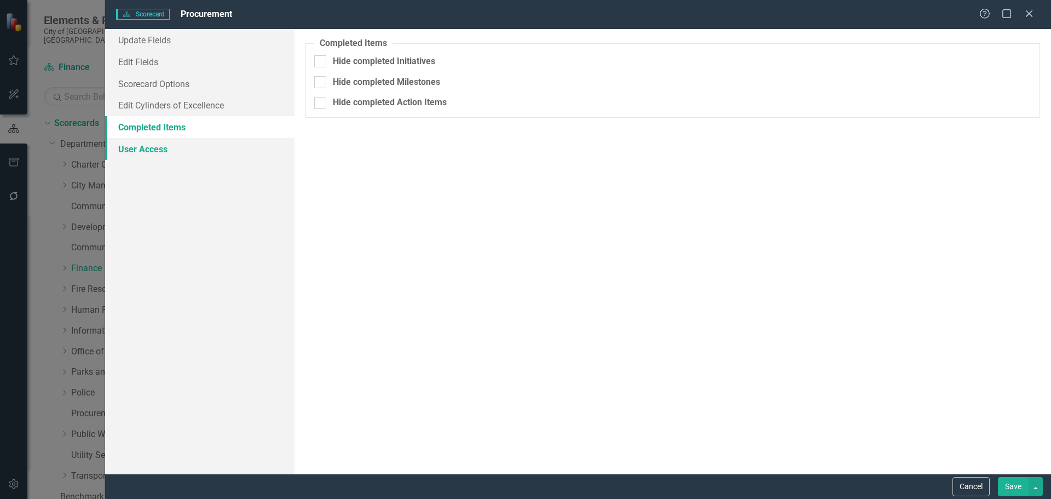
click at [147, 152] on link "User Access" at bounding box center [199, 149] width 189 height 22
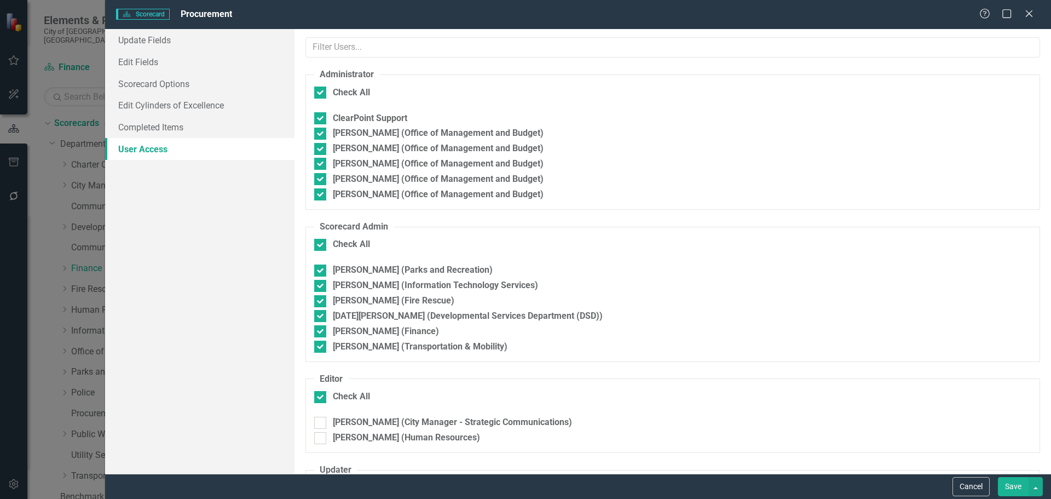
checkbox input "false"
click at [965, 487] on button "Cancel" at bounding box center [970, 486] width 37 height 19
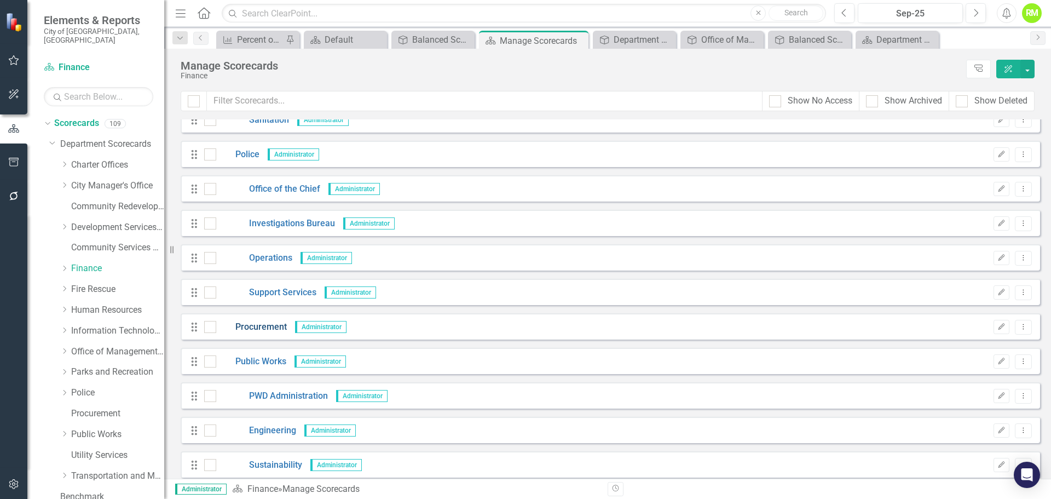
click at [247, 326] on link "Procurement" at bounding box center [251, 327] width 71 height 13
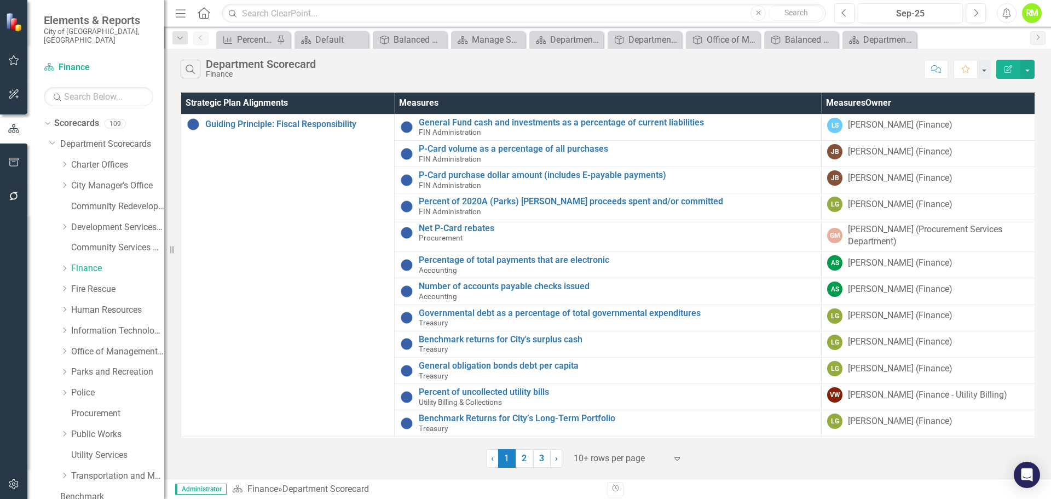
click at [1008, 67] on icon "button" at bounding box center [1008, 69] width 8 height 8
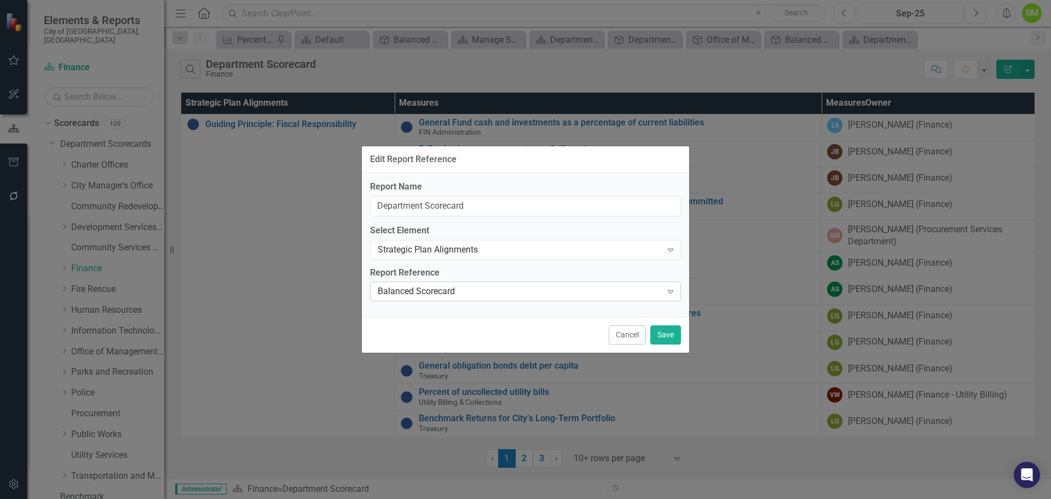
click at [674, 293] on icon "Expand" at bounding box center [670, 291] width 11 height 9
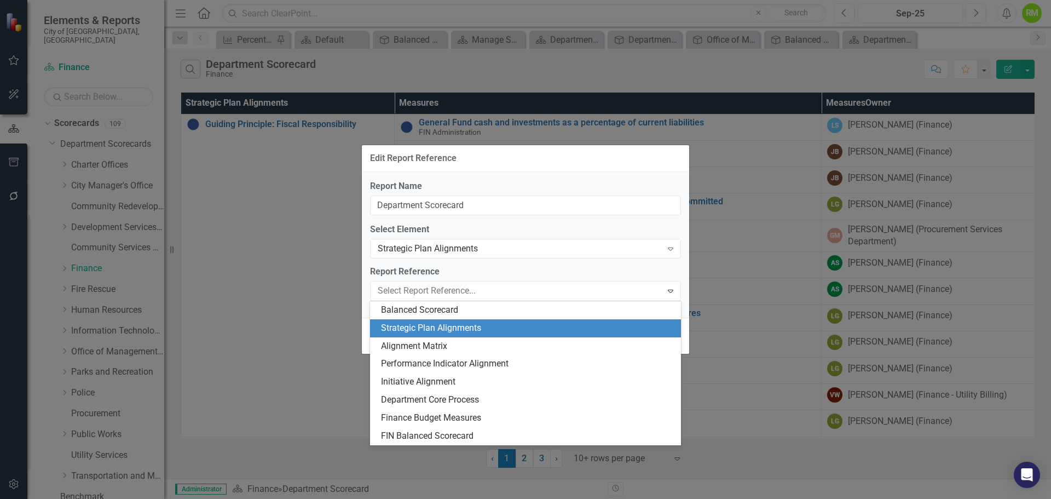
click at [418, 330] on div "Strategic Plan Alignments" at bounding box center [527, 328] width 293 height 13
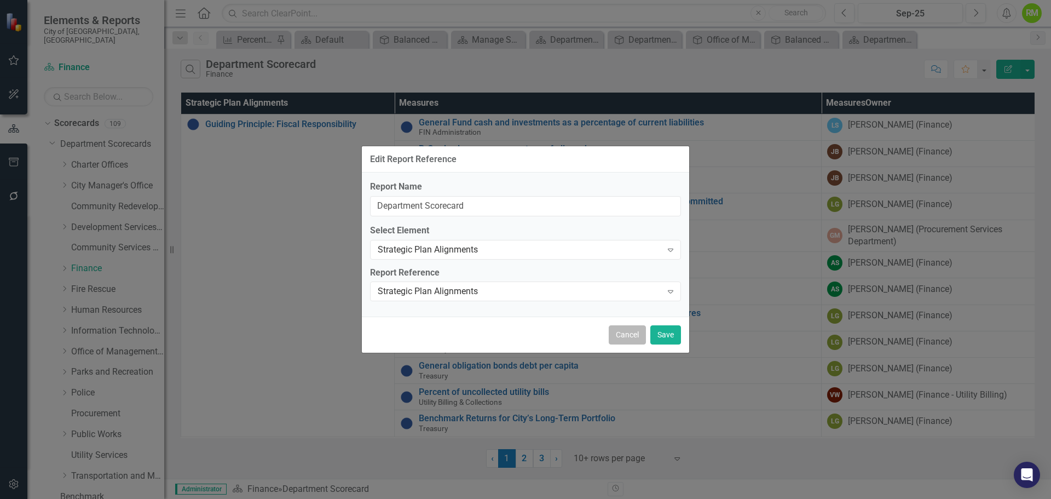
click at [636, 333] on button "Cancel" at bounding box center [627, 334] width 37 height 19
